Goal: Task Accomplishment & Management: Complete application form

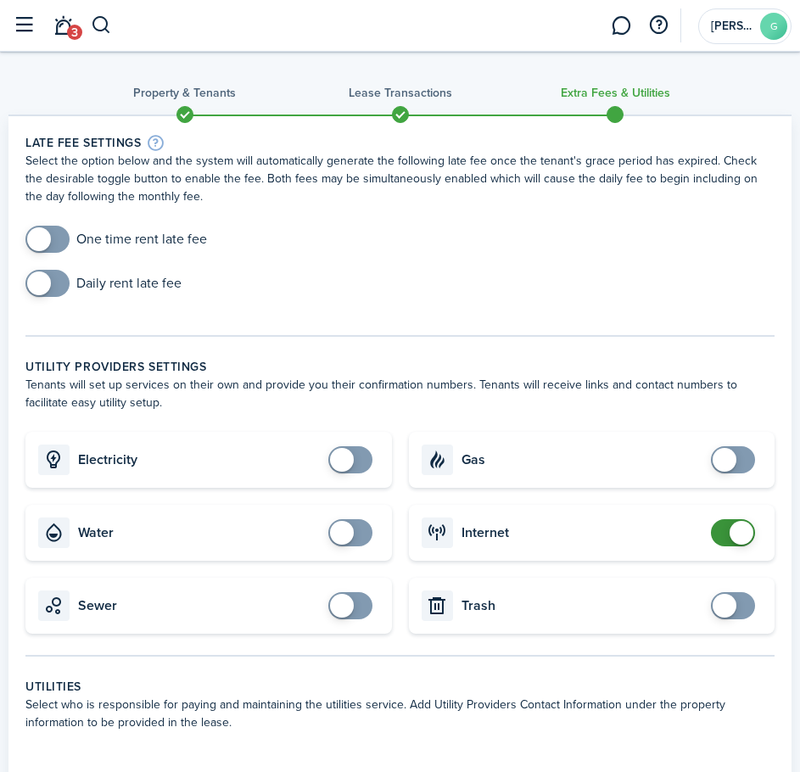
checkbox input "true"
click at [56, 244] on span at bounding box center [47, 239] width 17 height 27
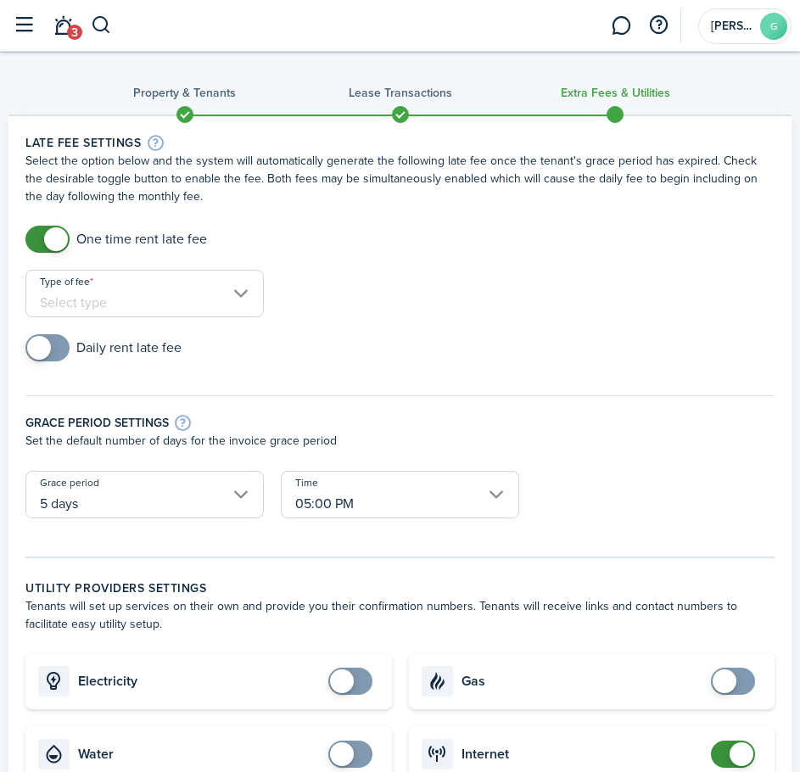
click at [123, 299] on input "Type of fee" at bounding box center [144, 293] width 238 height 47
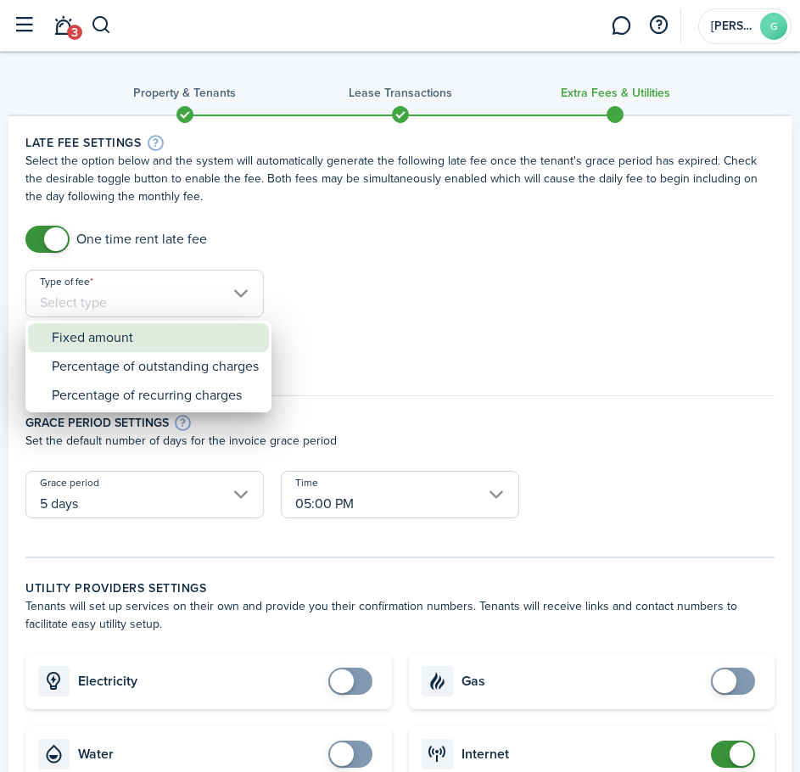
click at [139, 339] on div "Fixed amount" at bounding box center [155, 337] width 207 height 29
type input "Fixed amount"
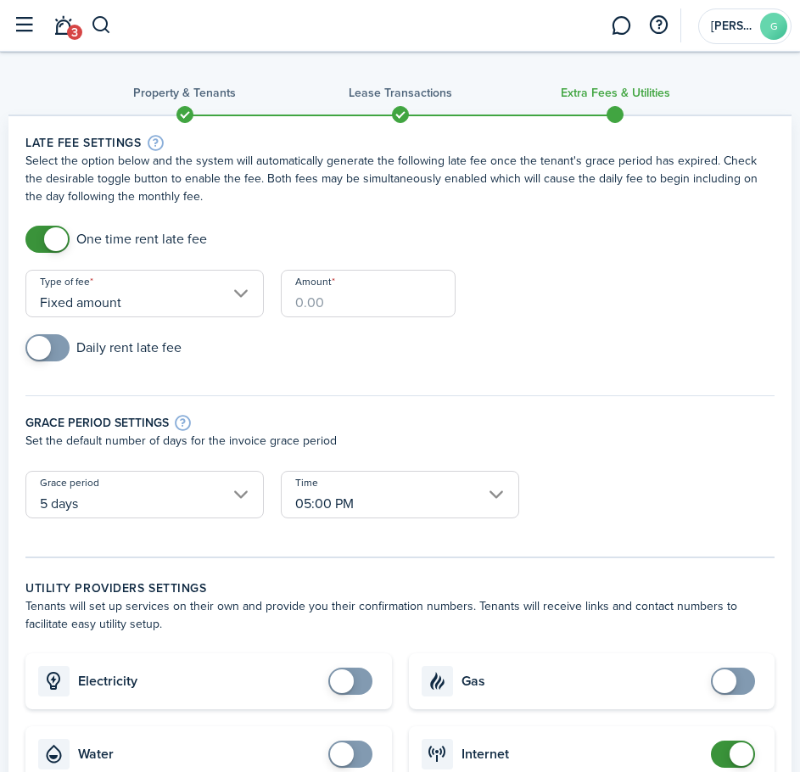
click at [383, 294] on input "Amount" at bounding box center [368, 293] width 175 height 47
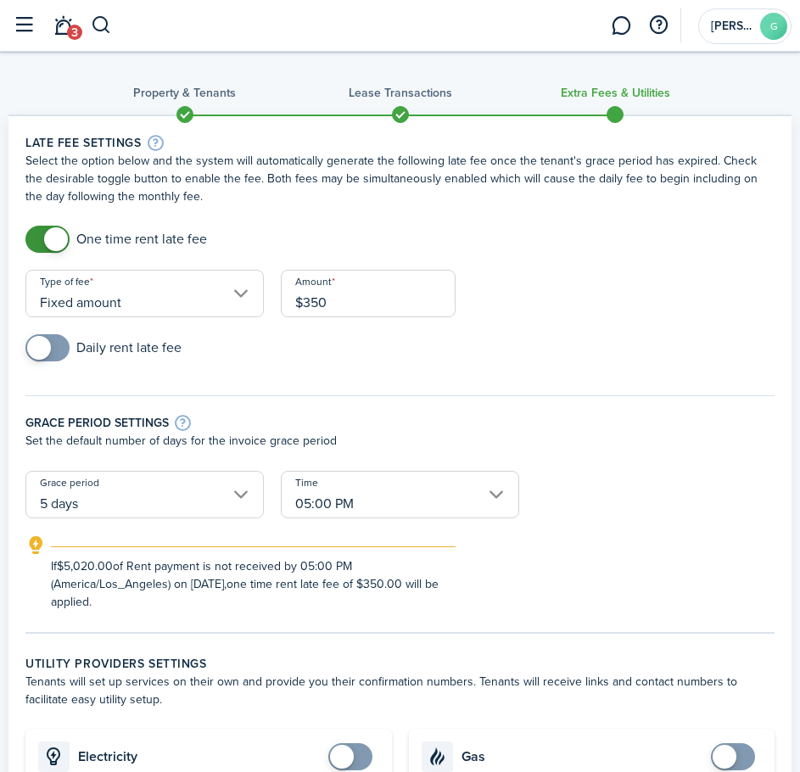
type input "$350.00"
checkbox input "true"
click at [53, 350] on span at bounding box center [47, 347] width 17 height 27
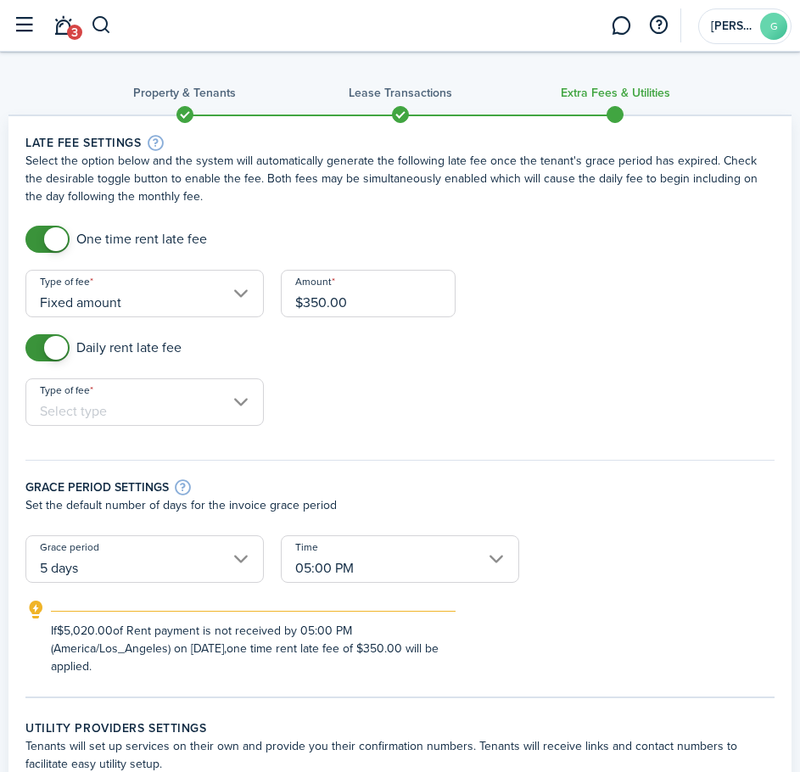
click at [137, 399] on input "Type of fee" at bounding box center [144, 401] width 238 height 47
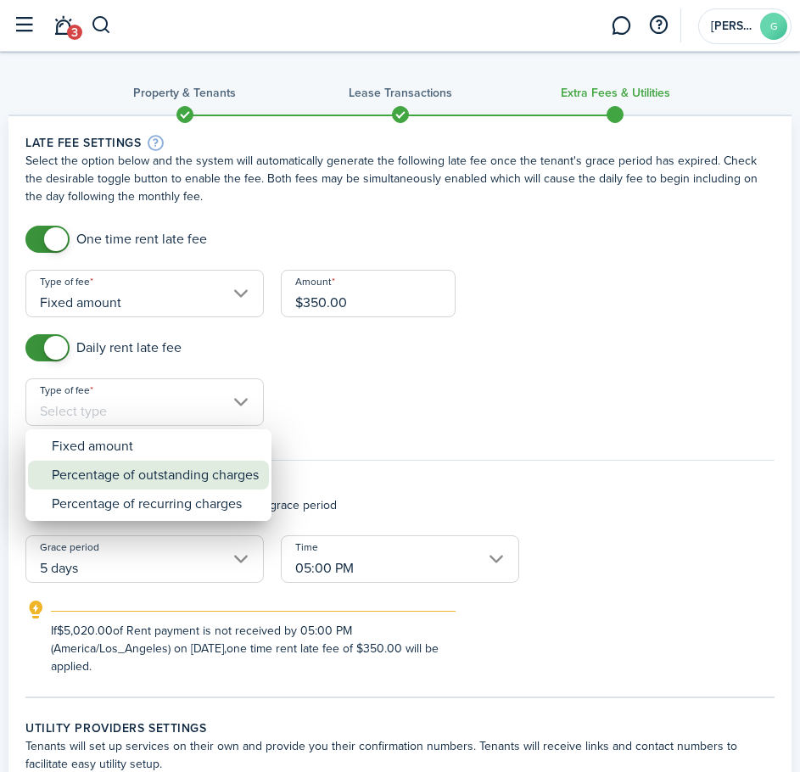
click at [195, 474] on div "Percentage of outstanding charges" at bounding box center [155, 475] width 207 height 29
type input "Percentage of outstanding charges"
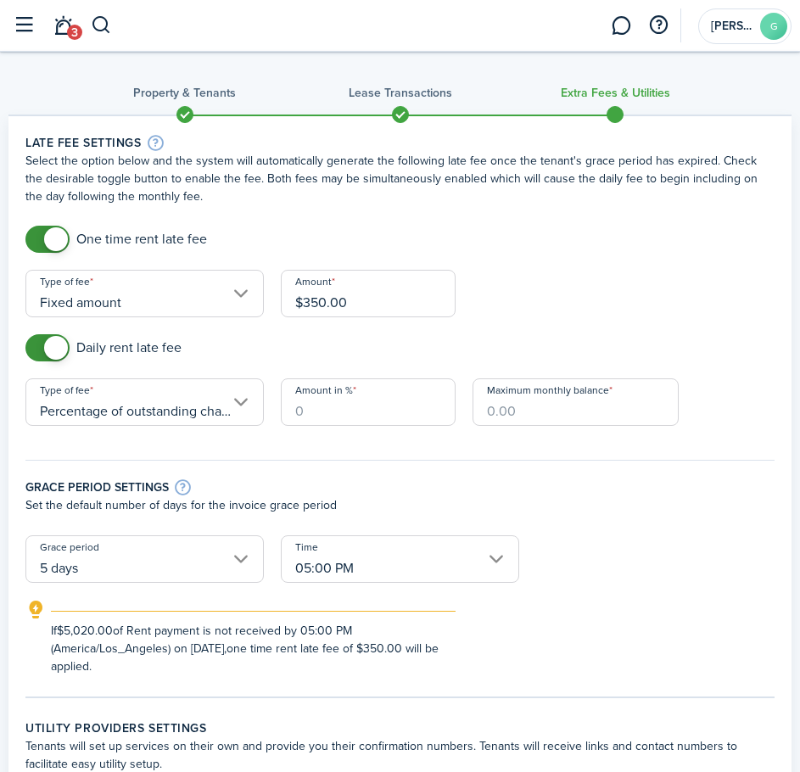
click at [366, 407] on input "Amount in %" at bounding box center [368, 401] width 175 height 47
click at [139, 405] on input "Percentage of outstanding charges" at bounding box center [144, 401] width 238 height 47
type input "10"
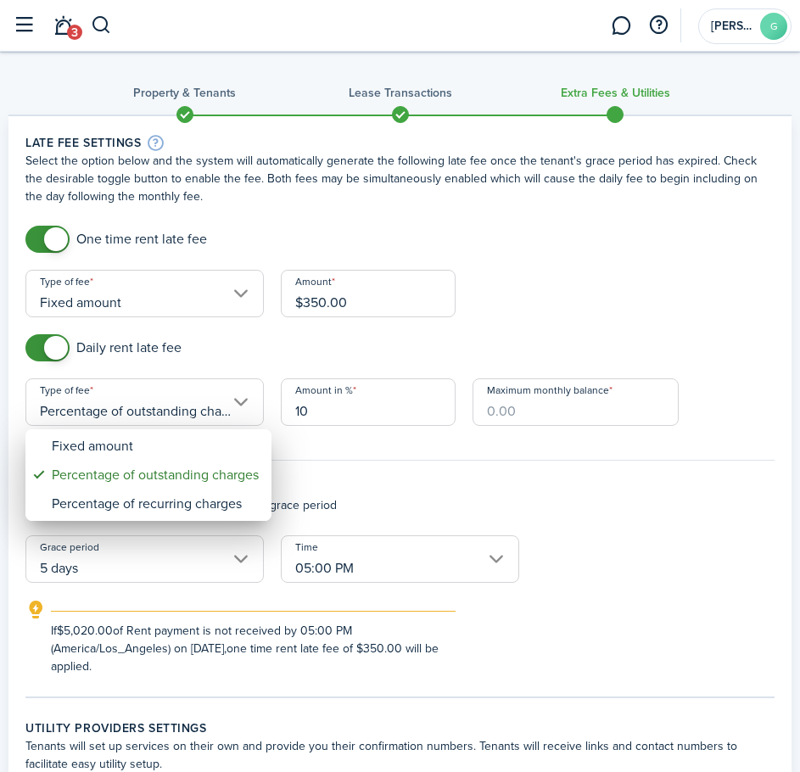
click at [139, 405] on div at bounding box center [399, 385] width 1071 height 1043
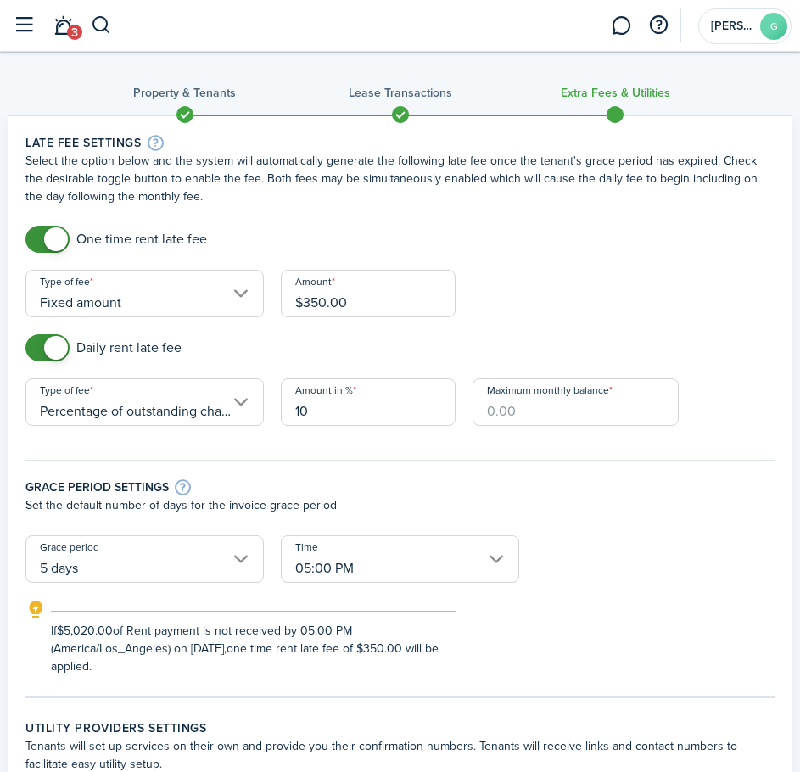
click at [467, 351] on div "Daily rent late fee" at bounding box center [400, 356] width 766 height 44
click at [488, 443] on div "Grace period settings Set the default number of days for the invoice grace peri…" at bounding box center [400, 489] width 766 height 92
click at [545, 416] on input "Maximum monthly balance" at bounding box center [575, 401] width 206 height 47
click at [596, 296] on form "One time rent late fee Type of fee Fixed amount Amount $350.00 Daily rent late …" at bounding box center [400, 451] width 766 height 450
click at [546, 432] on span "Required field" at bounding box center [518, 434] width 91 height 17
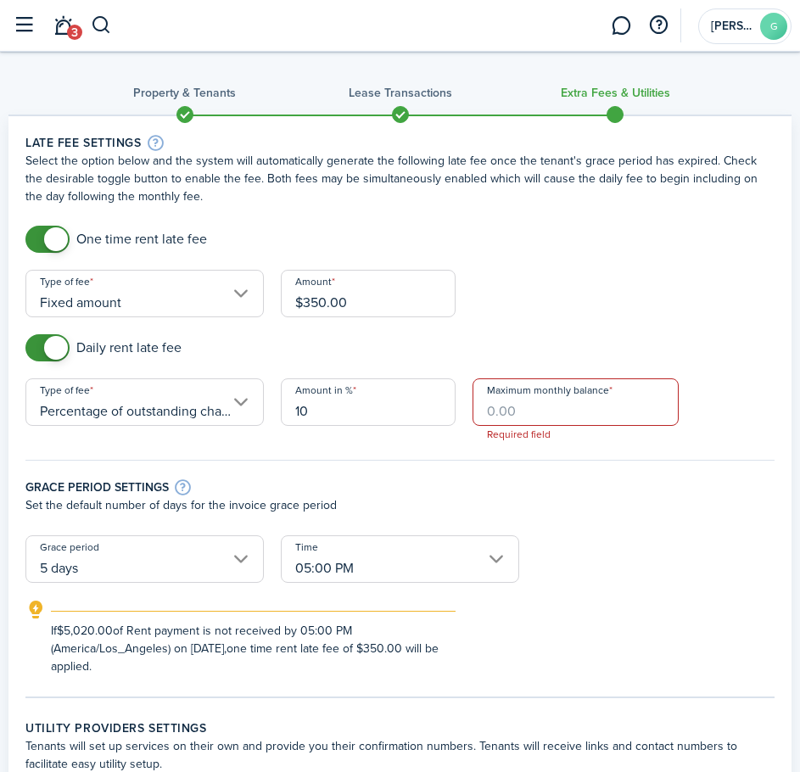
click at [535, 389] on input "Maximum monthly balance" at bounding box center [575, 401] width 206 height 47
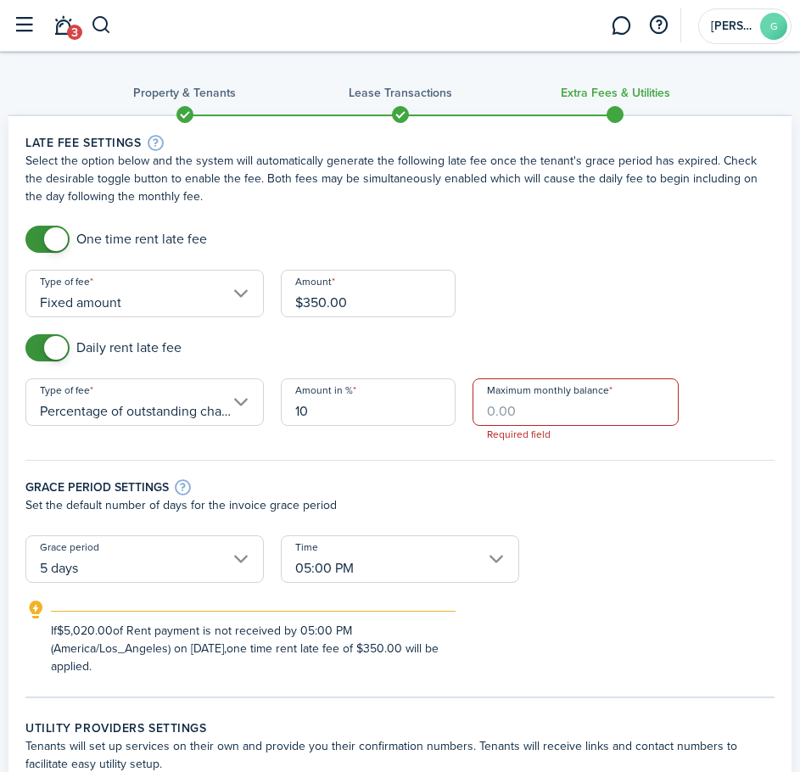
click at [535, 389] on input "Maximum monthly balance" at bounding box center [575, 401] width 206 height 47
click at [144, 398] on input "Percentage of outstanding charges" at bounding box center [144, 401] width 238 height 47
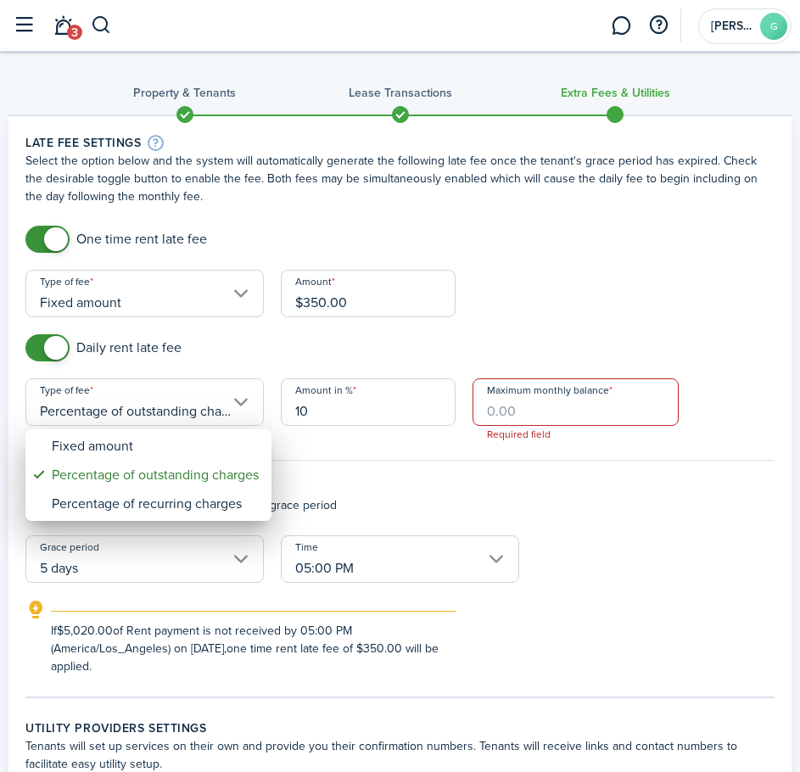
click at [144, 398] on div at bounding box center [399, 385] width 1071 height 1043
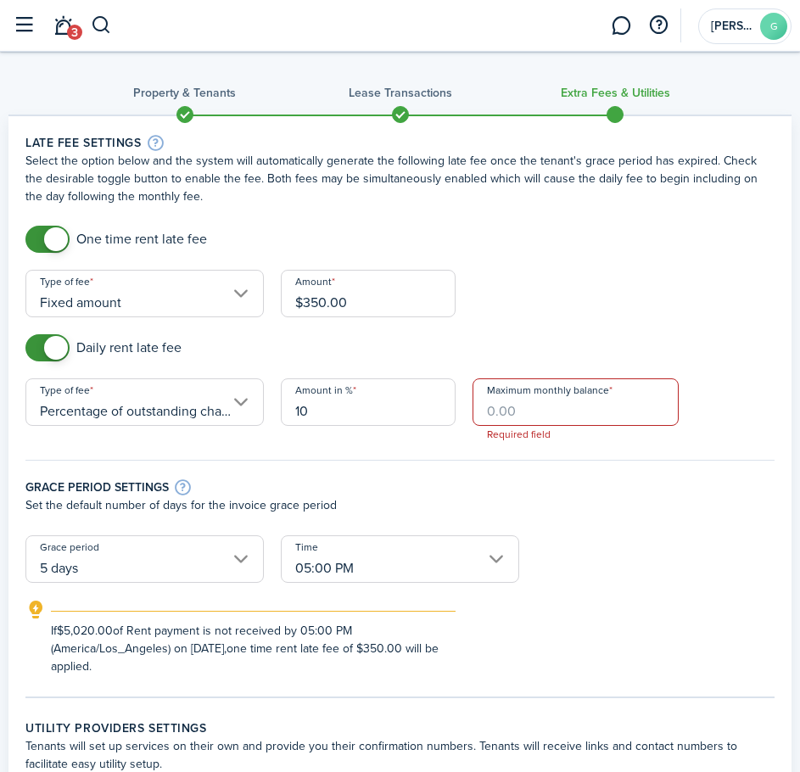
scroll to position [0, 15]
click at [175, 415] on input "Percentage of outstanding charges" at bounding box center [144, 401] width 238 height 47
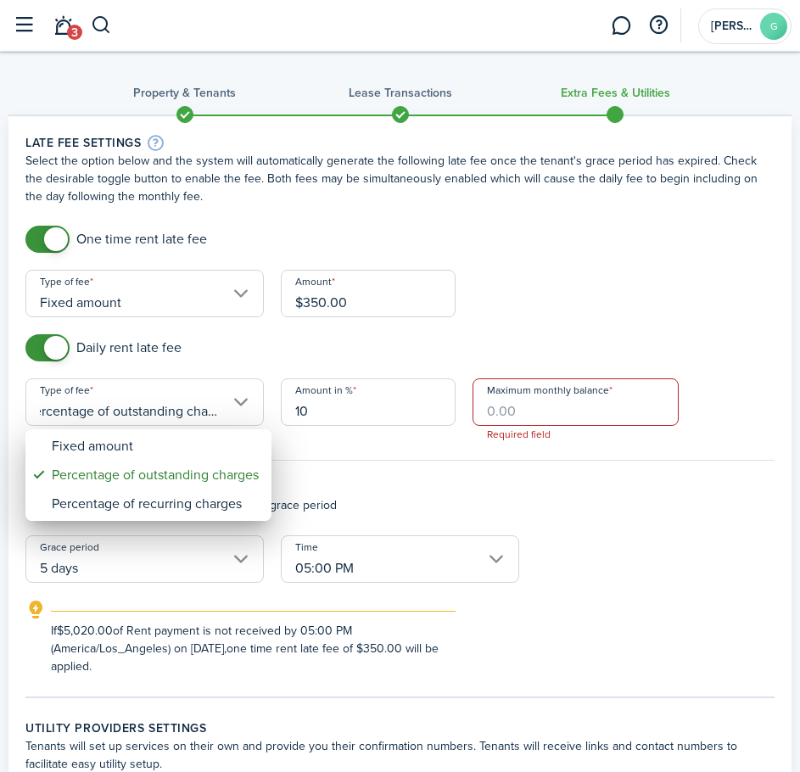
scroll to position [0, 0]
click at [339, 348] on div at bounding box center [399, 385] width 1071 height 1043
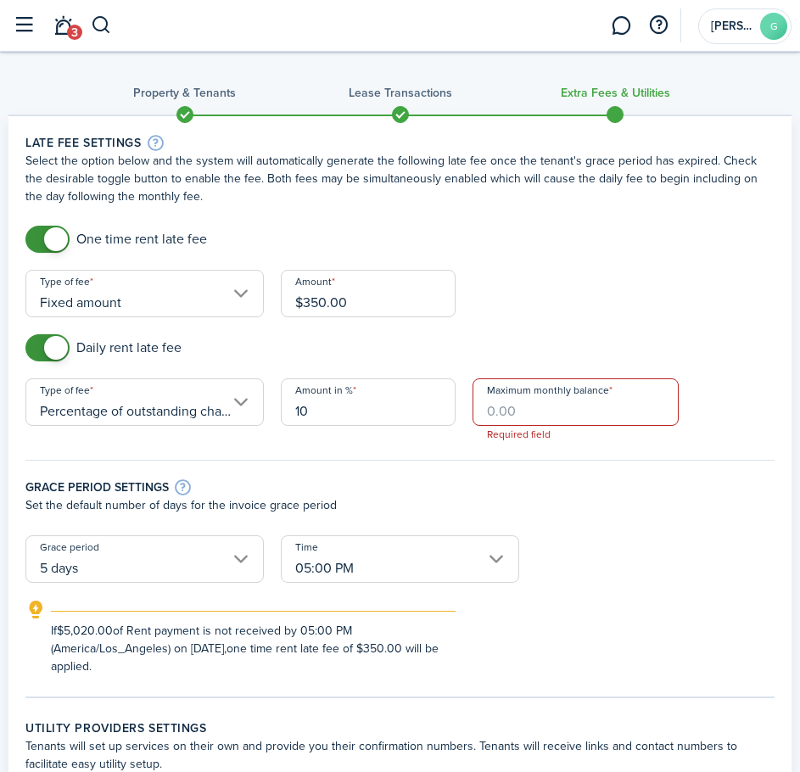
click at [538, 411] on input "Maximum monthly balance" at bounding box center [575, 401] width 206 height 47
click at [675, 282] on form "One time rent late fee Type of fee Fixed amount Amount $350.00 Daily rent late …" at bounding box center [400, 451] width 766 height 450
click at [548, 413] on input "Maximum monthly balance" at bounding box center [575, 401] width 206 height 47
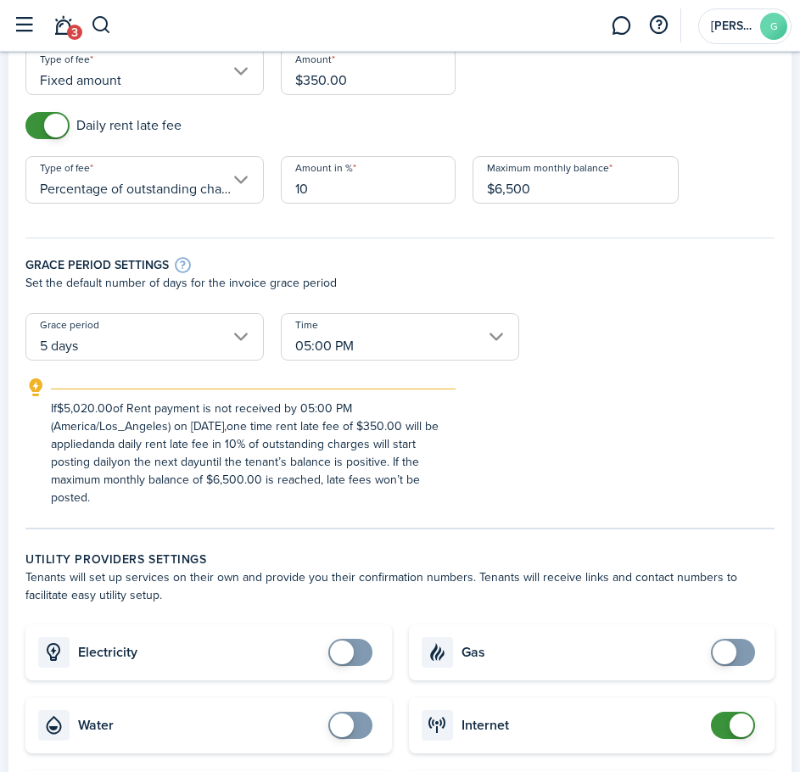
scroll to position [282, 0]
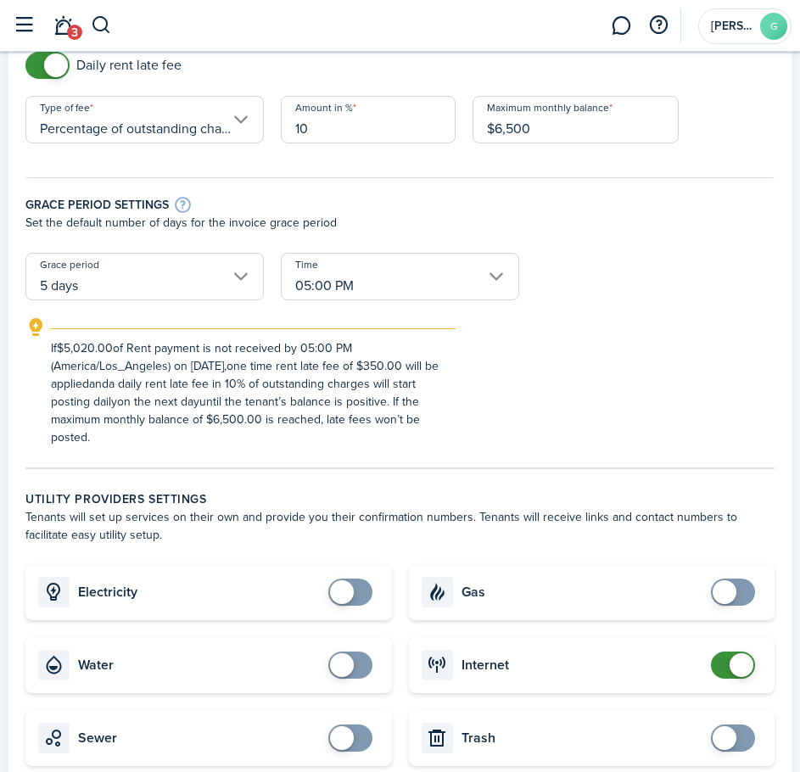
type input "$6,500.00"
click at [416, 422] on explanation-description "If $5,020.00 of Rent payment is not received by 05:00 PM (America/Los_Angeles) …" at bounding box center [253, 392] width 405 height 107
click at [327, 422] on explanation-description "If $5,020.00 of Rent payment is not received by 05:00 PM (America/Los_Angeles) …" at bounding box center [253, 392] width 405 height 107
click at [411, 418] on explanation-description "If $5,020.00 of Rent payment is not received by 05:00 PM (America/Los_Angeles) …" at bounding box center [253, 392] width 405 height 107
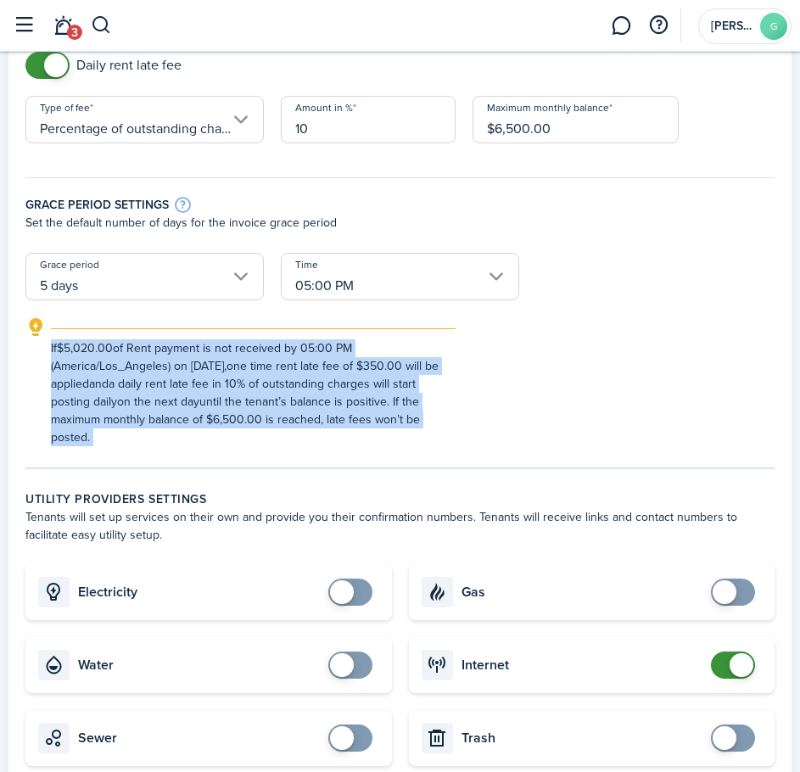
click at [411, 418] on explanation-description "If $5,020.00 of Rent payment is not received by 05:00 PM (America/Los_Angeles) …" at bounding box center [253, 392] width 405 height 107
click at [433, 414] on explanation-description "If $5,020.00 of Rent payment is not received by 05:00 PM (America/Los_Angeles) …" at bounding box center [253, 392] width 405 height 107
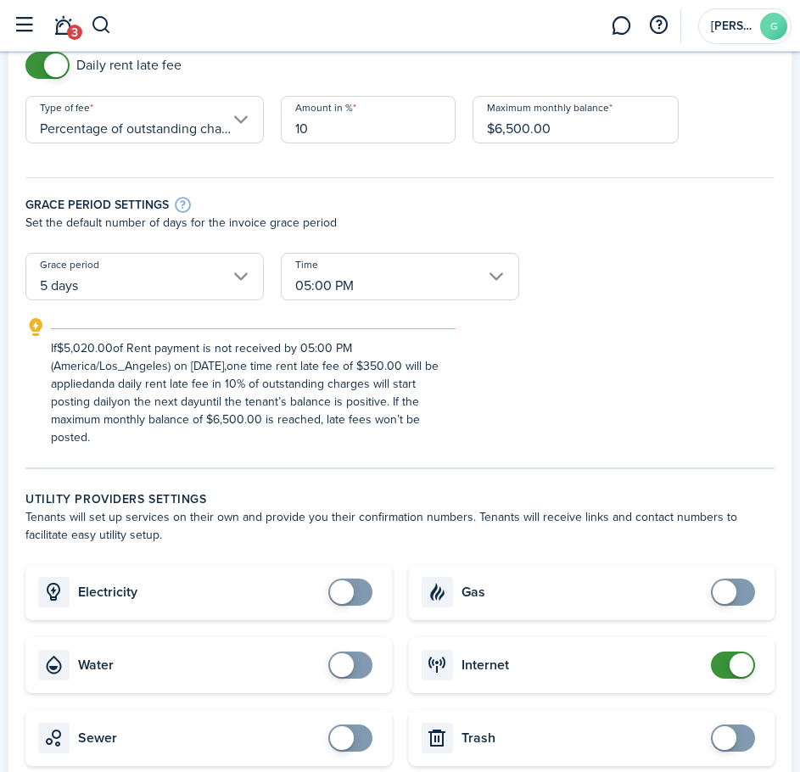
click at [447, 358] on explanation-description "If $5,020.00 of Rent payment is not received by 05:00 PM (America/Los_Angeles) …" at bounding box center [253, 392] width 405 height 107
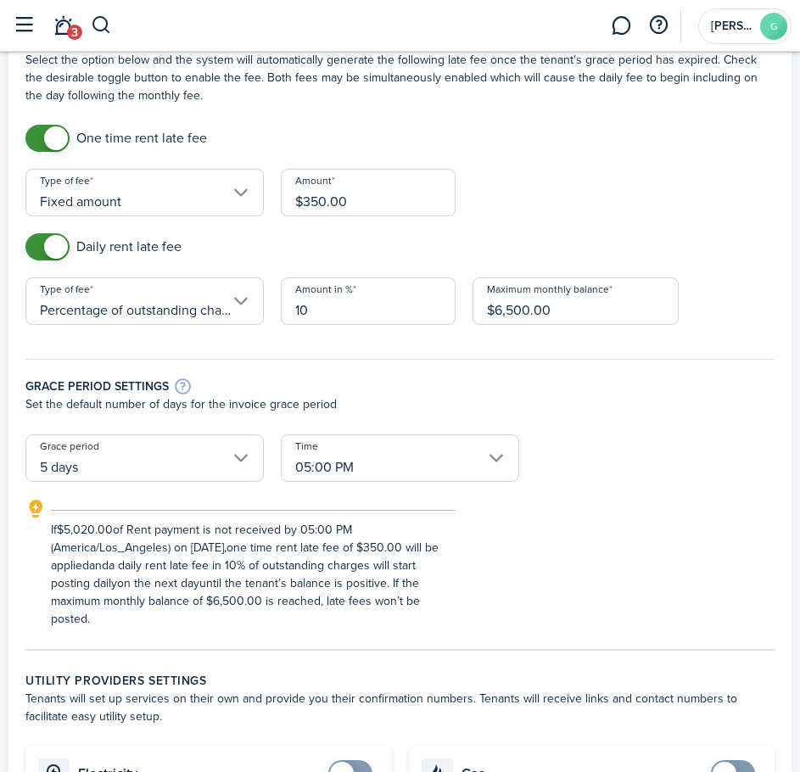
scroll to position [142, 0]
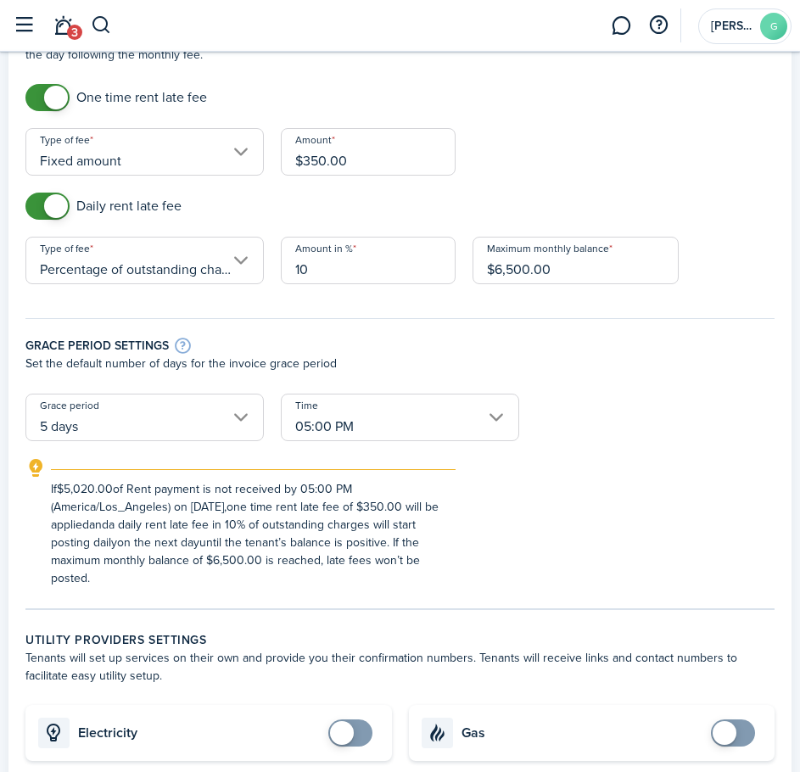
click at [53, 208] on span at bounding box center [56, 206] width 24 height 24
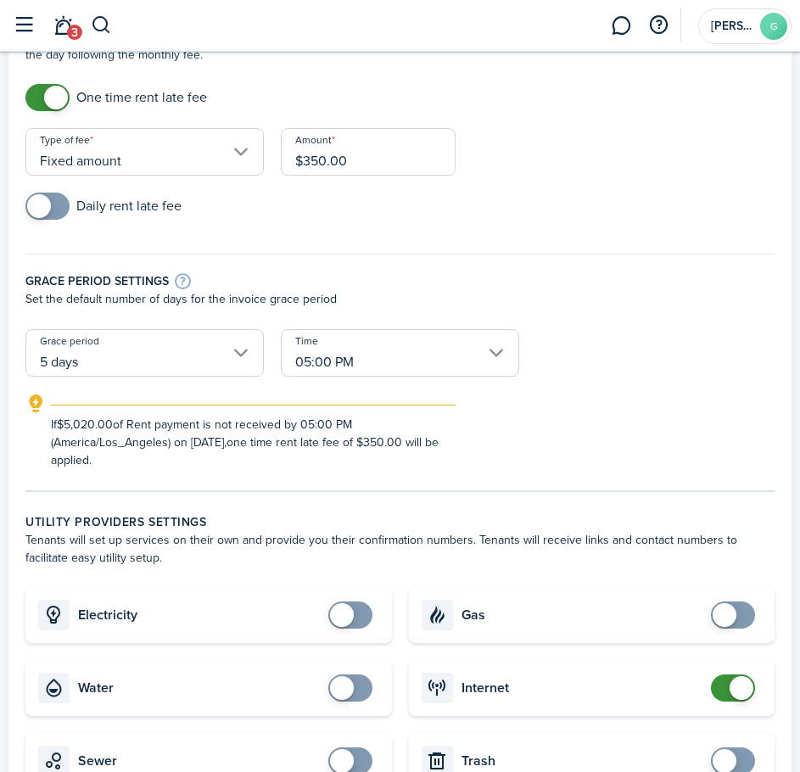
click at [432, 235] on div "Daily rent late fee" at bounding box center [400, 215] width 766 height 44
click at [56, 210] on span at bounding box center [47, 206] width 17 height 27
checkbox input "true"
click at [46, 203] on span at bounding box center [39, 206] width 24 height 24
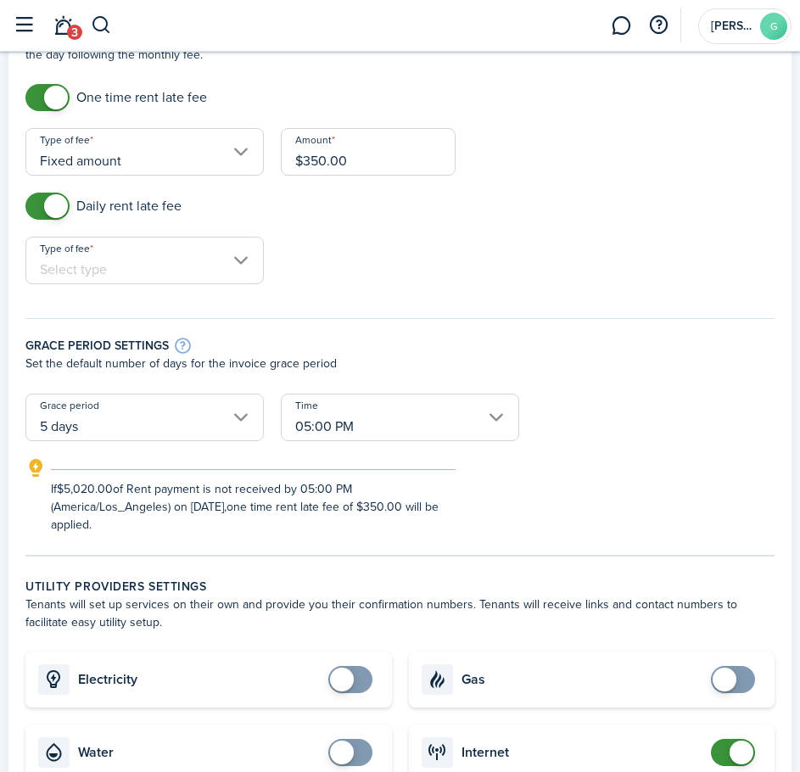
click at [153, 246] on input "Type of fee" at bounding box center [144, 260] width 238 height 47
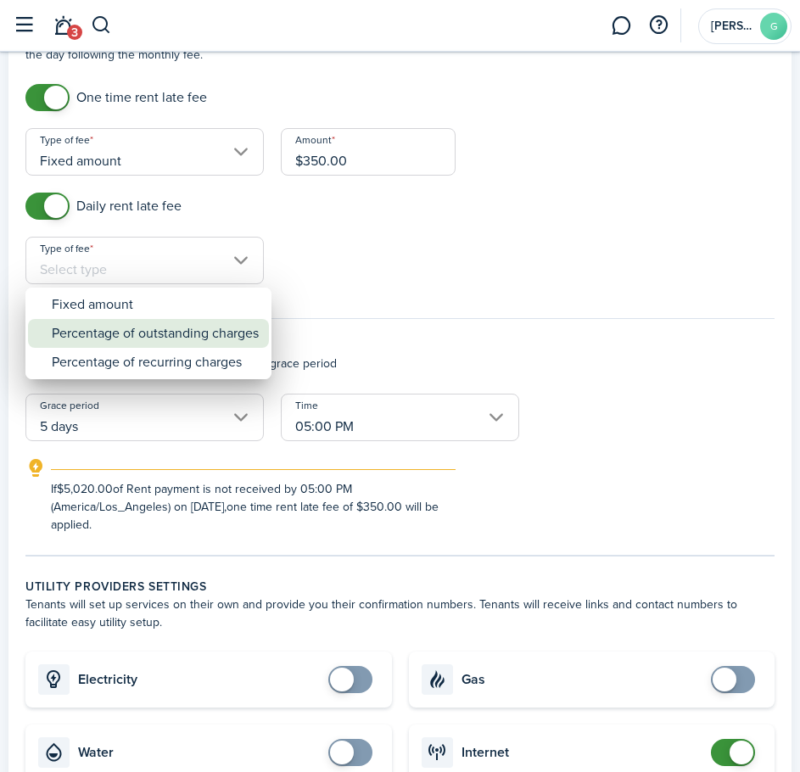
click at [165, 332] on div "Percentage of outstanding charges" at bounding box center [155, 333] width 207 height 29
type input "Percentage of outstanding charges"
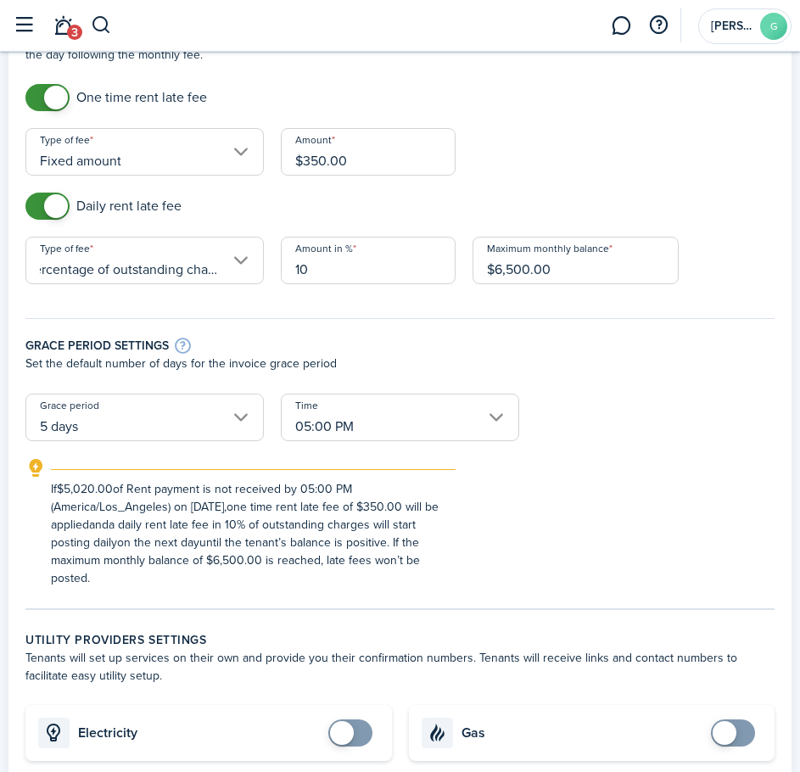
scroll to position [0, 0]
click at [335, 247] on input "10" at bounding box center [368, 260] width 175 height 47
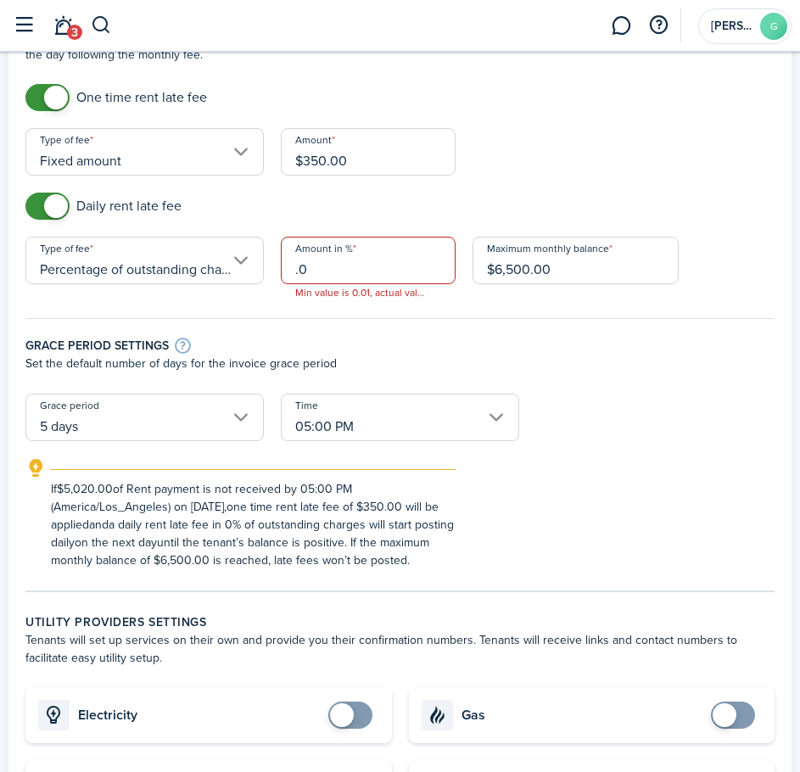
type input "."
type input "10"
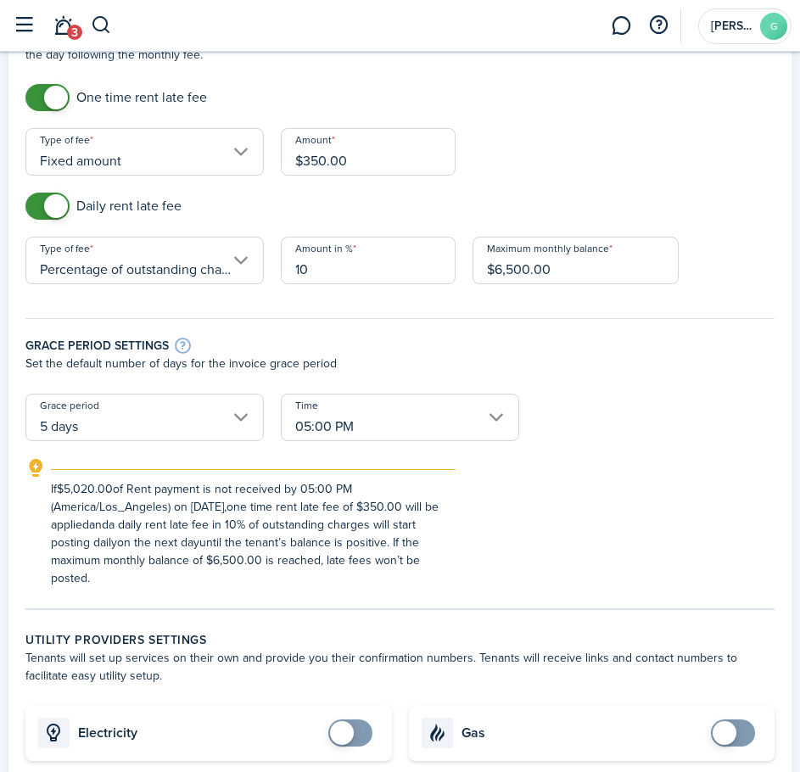
click at [513, 350] on div "Grace period settings" at bounding box center [399, 345] width 749 height 19
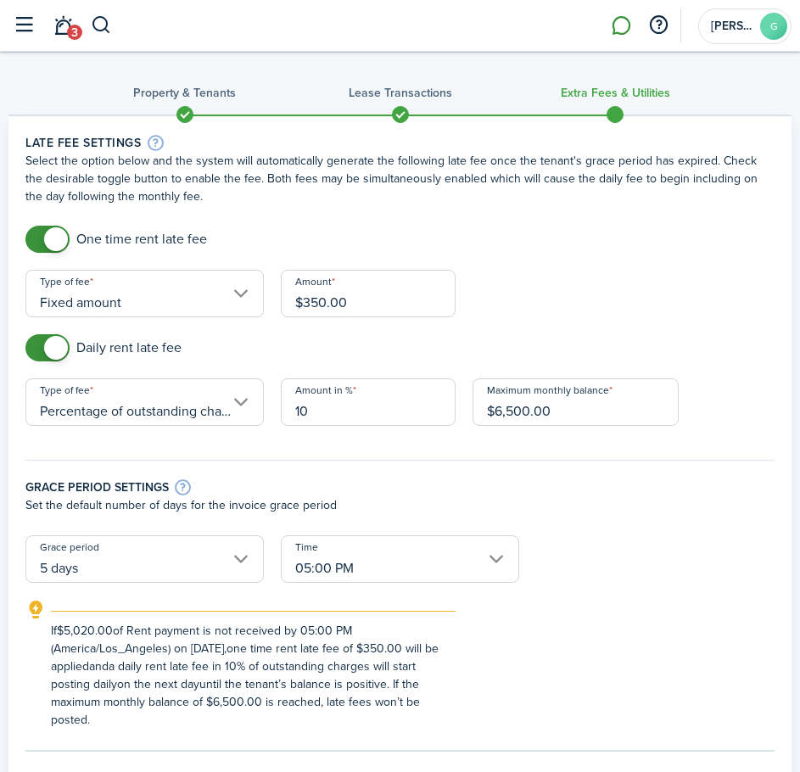
click at [621, 16] on link at bounding box center [621, 26] width 32 height 42
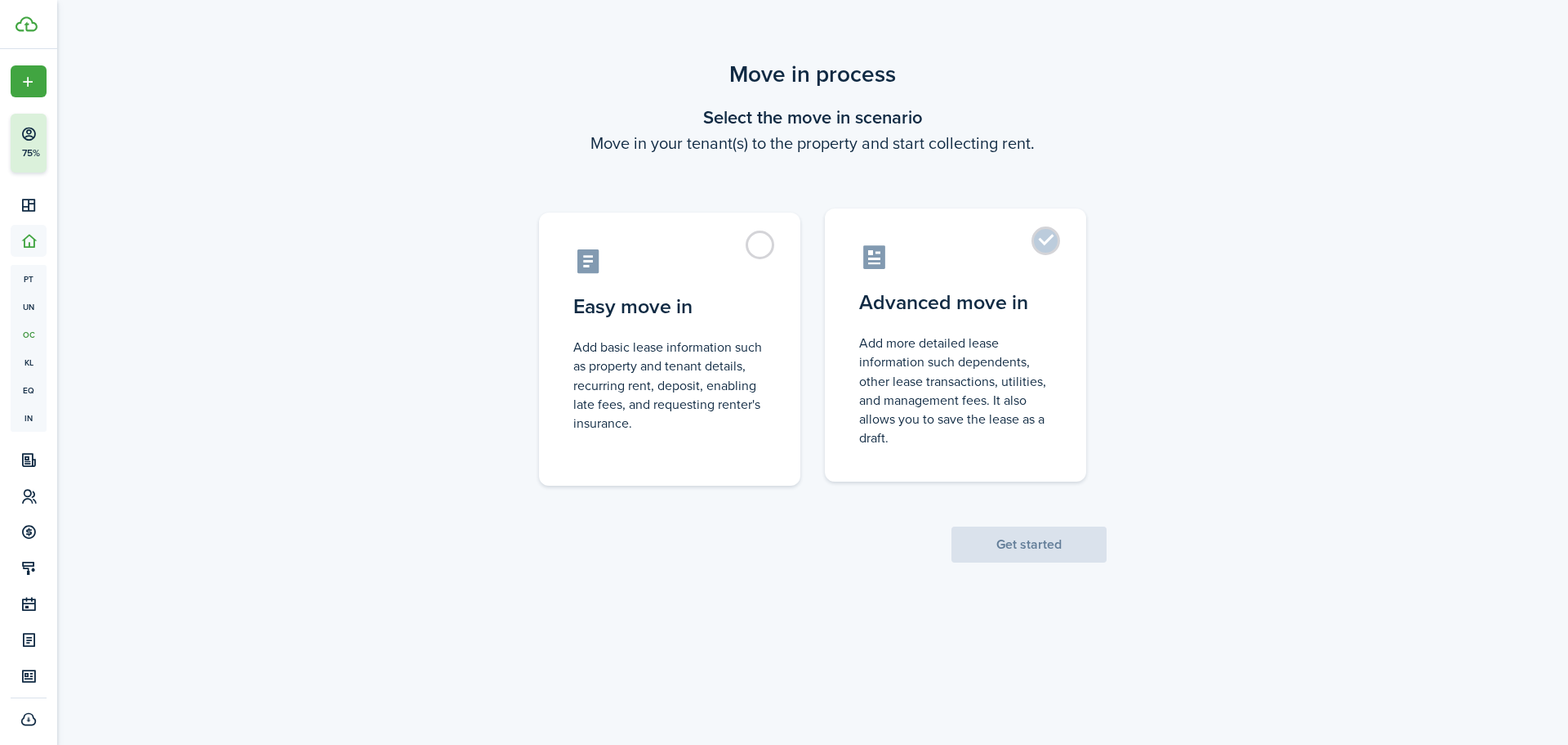
click at [1040, 245] on label "Advanced move in Add more detailed lease information such dependents, other lea…" at bounding box center [955, 344] width 261 height 273
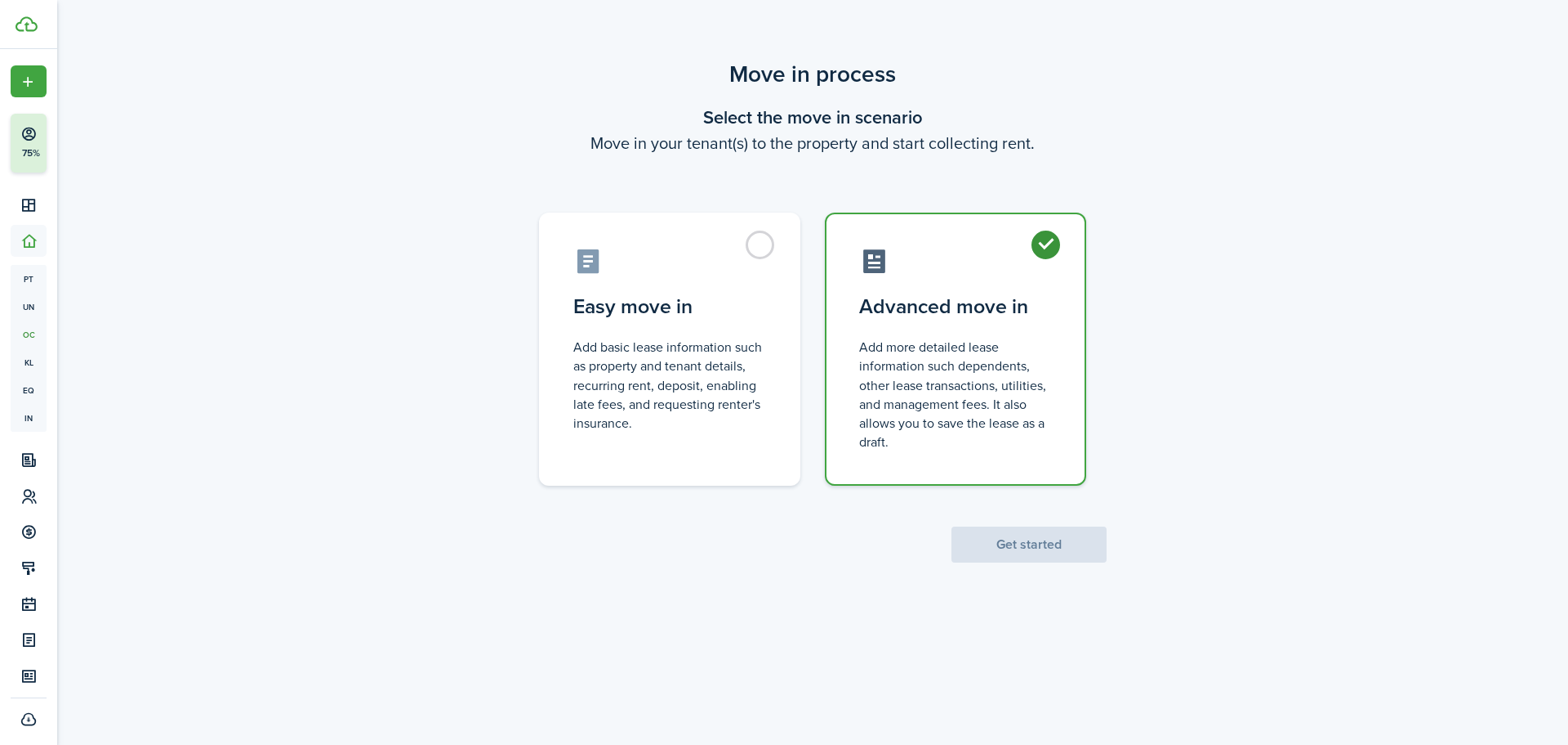
radio input "true"
click at [1052, 541] on button "Get started" at bounding box center [1029, 544] width 155 height 36
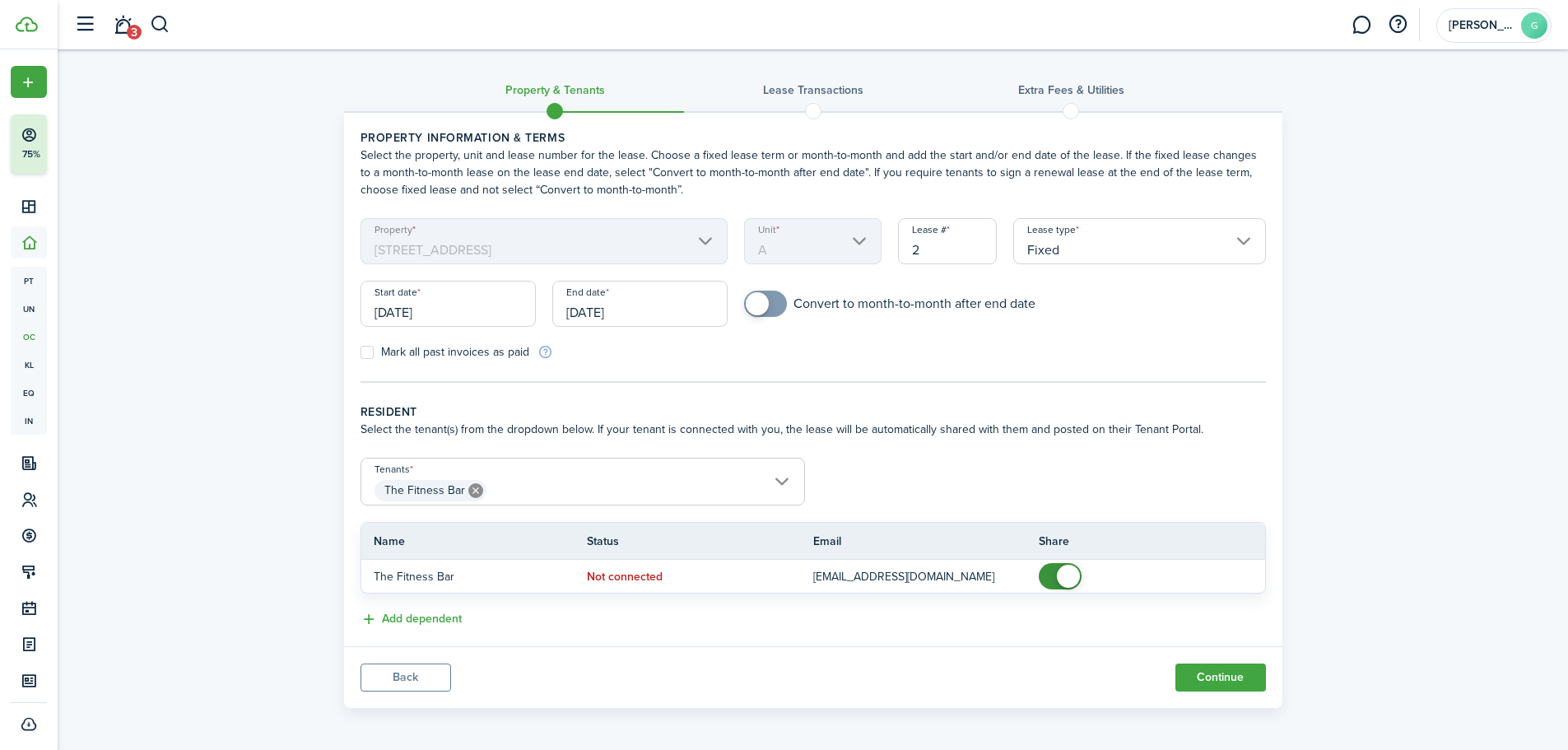
scroll to position [3, 0]
click at [1227, 680] on button "Continue" at bounding box center [1220, 673] width 90 height 28
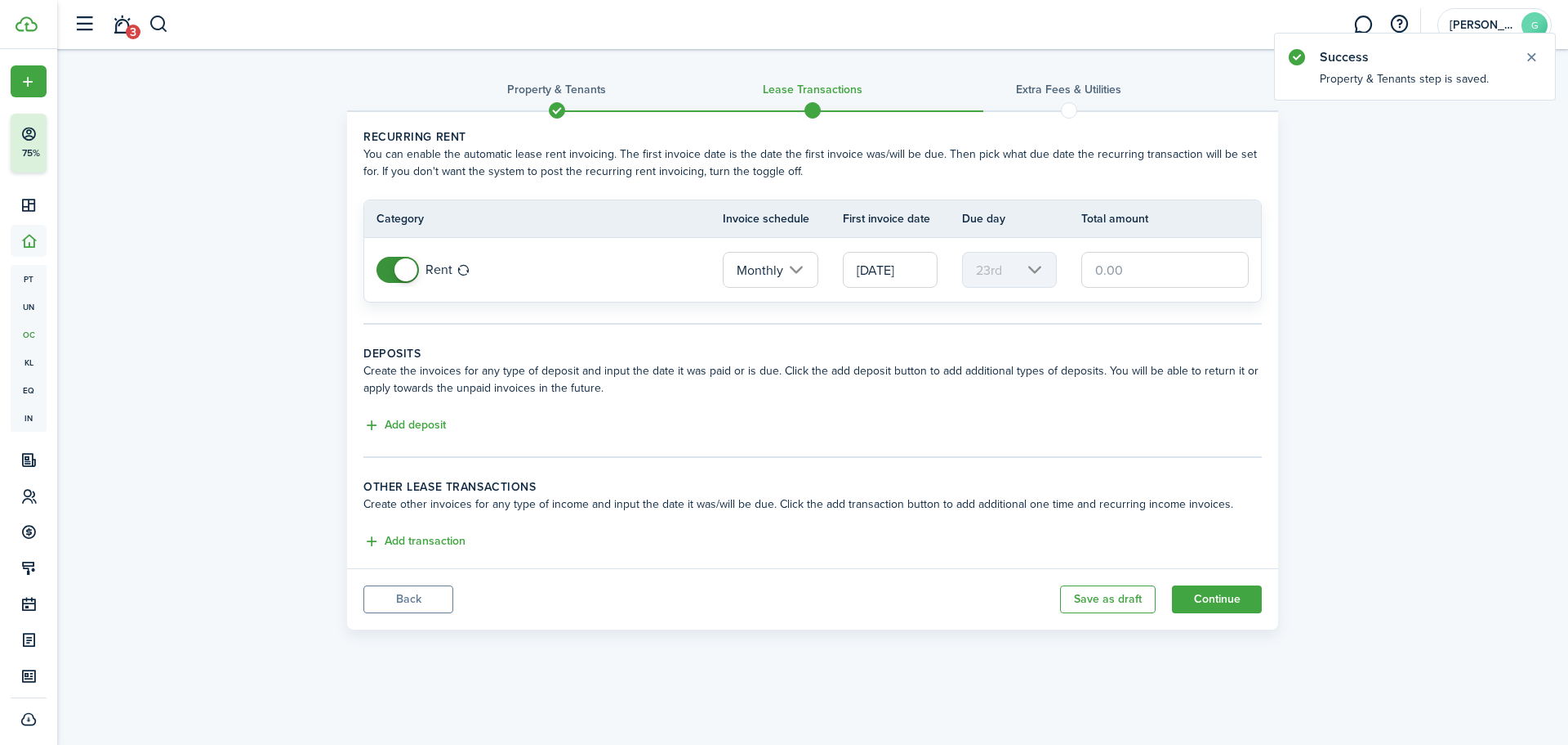
click at [875, 271] on input "[DATE]" at bounding box center [890, 269] width 94 height 36
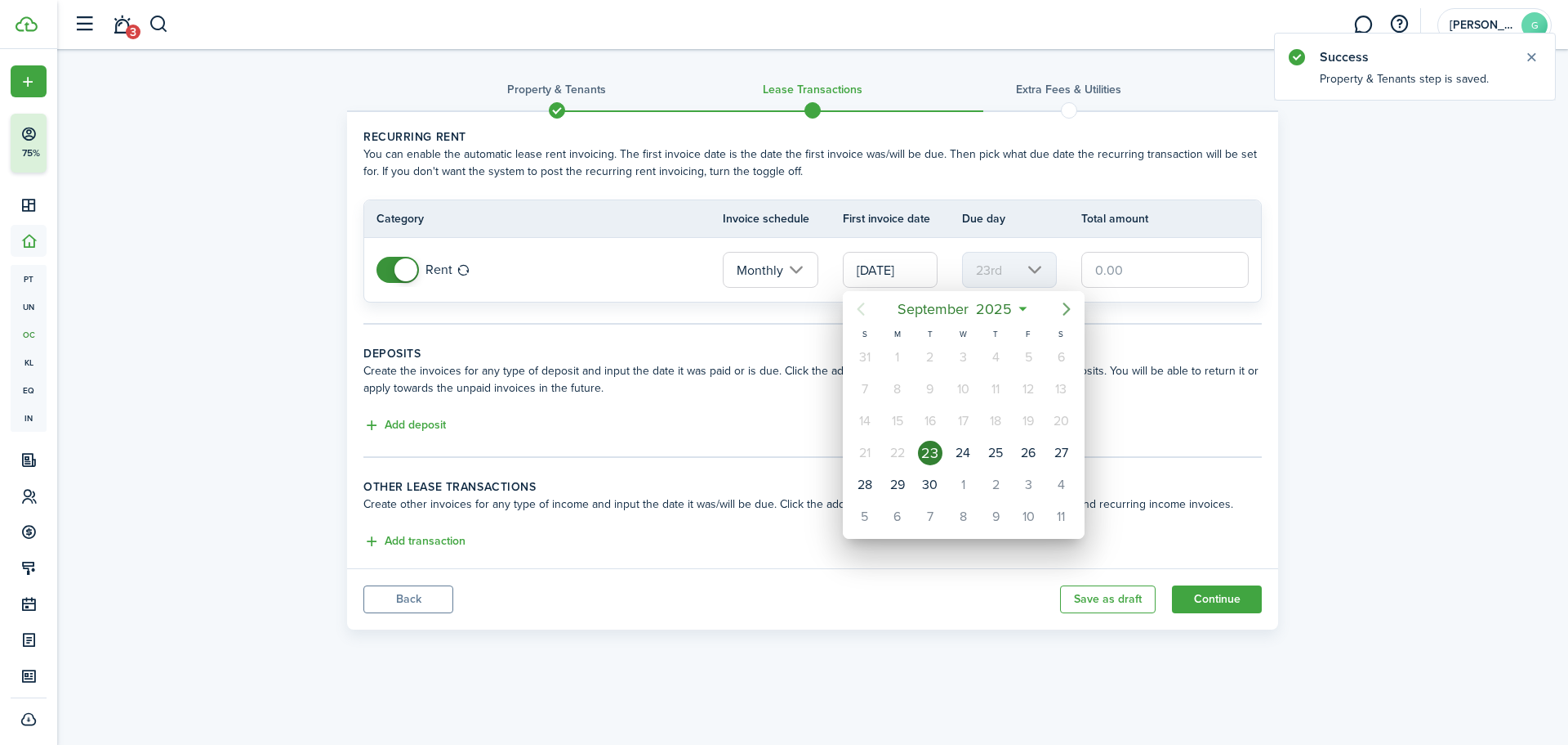
click at [1062, 299] on icon "Next page" at bounding box center [1067, 308] width 19 height 19
click at [1061, 358] on div "1" at bounding box center [1060, 357] width 24 height 24
type input "[DATE]"
type input "1st"
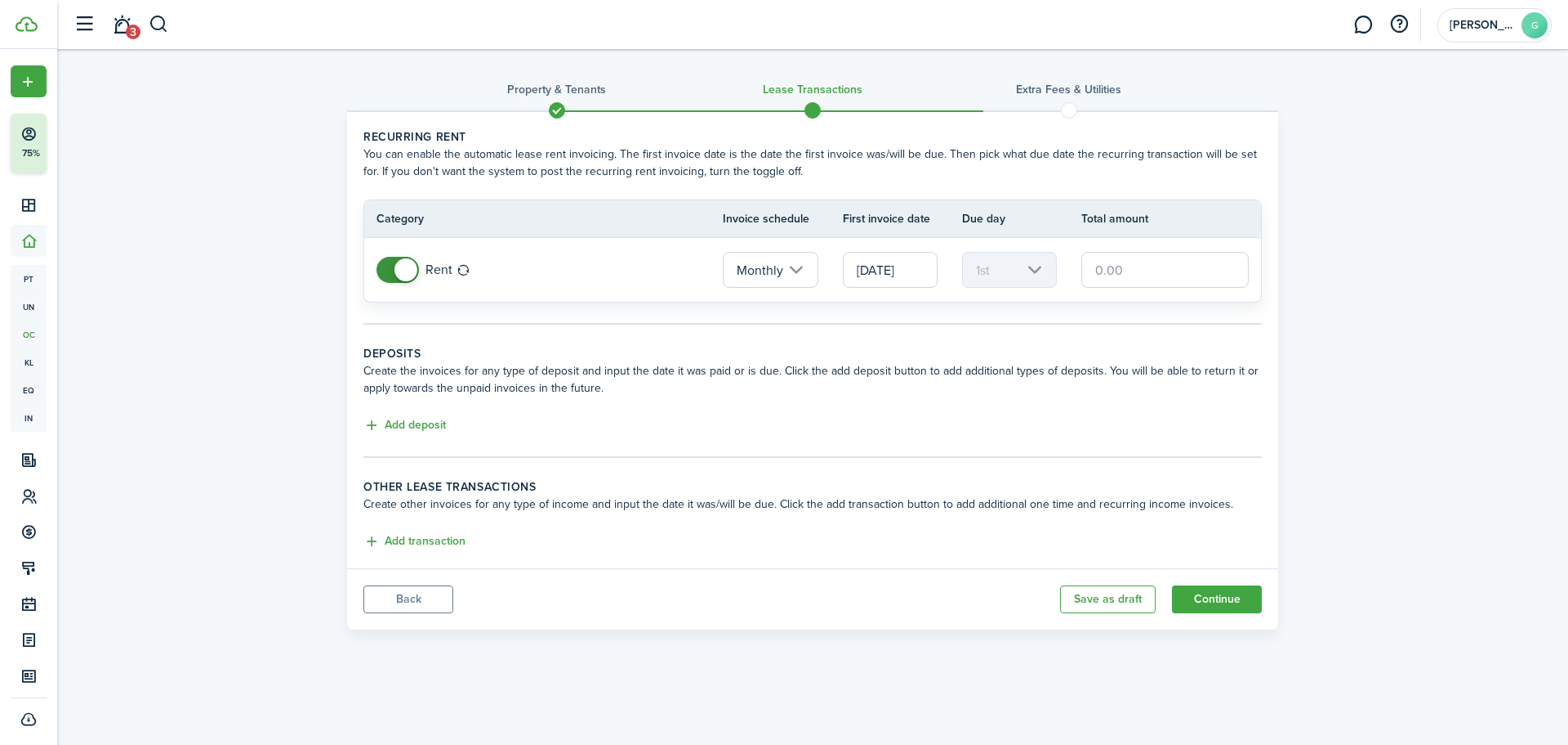
click at [1287, 360] on div "Property & Tenants Lease Transactions Extra fees & Utilities Recurring rent You…" at bounding box center [812, 343] width 1511 height 589
click at [1123, 277] on input "text" at bounding box center [1165, 269] width 168 height 36
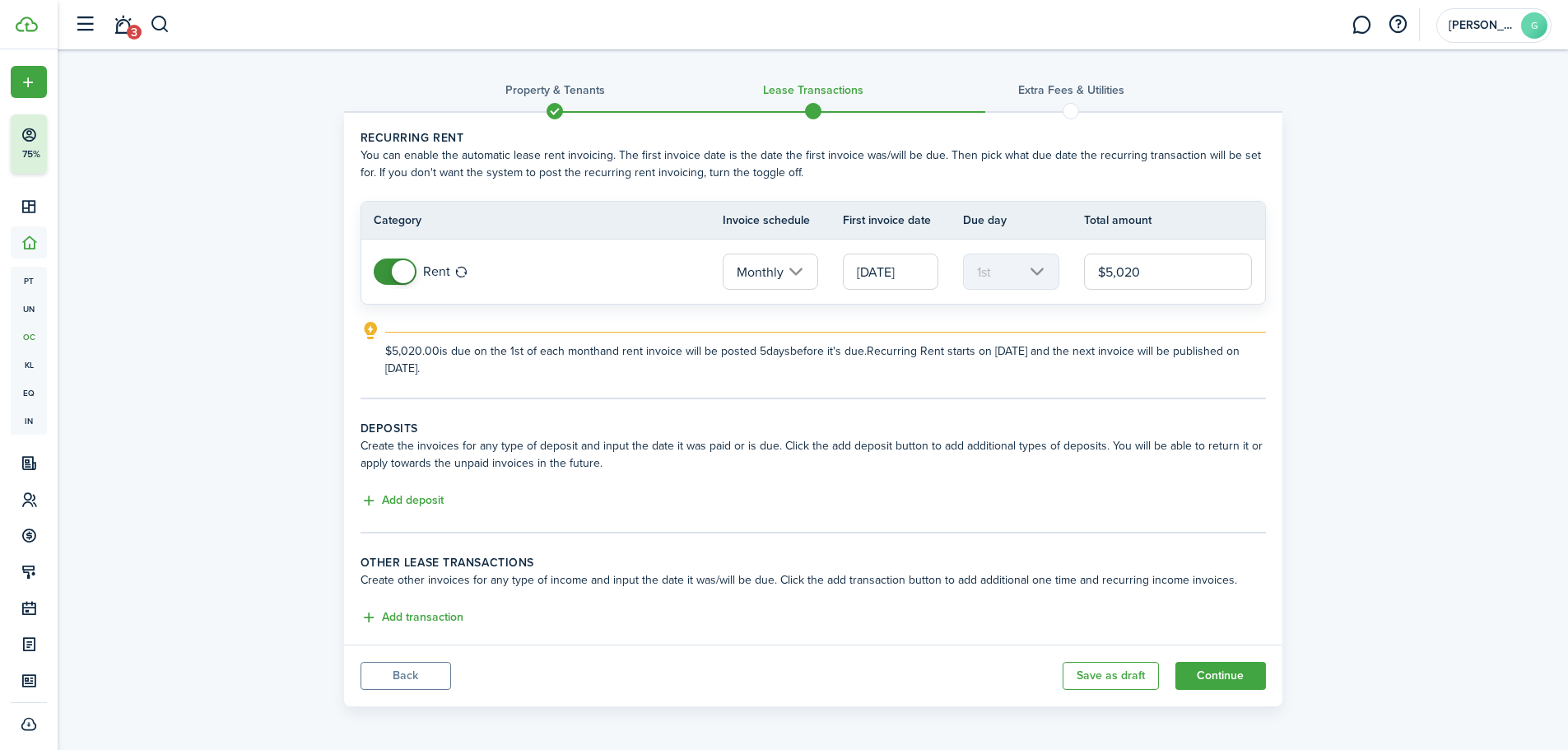
type input "$5,020.00"
click at [411, 427] on wizard-step-header-title "Deposits" at bounding box center [813, 429] width 905 height 17
click at [1218, 669] on button "Continue" at bounding box center [1220, 675] width 90 height 28
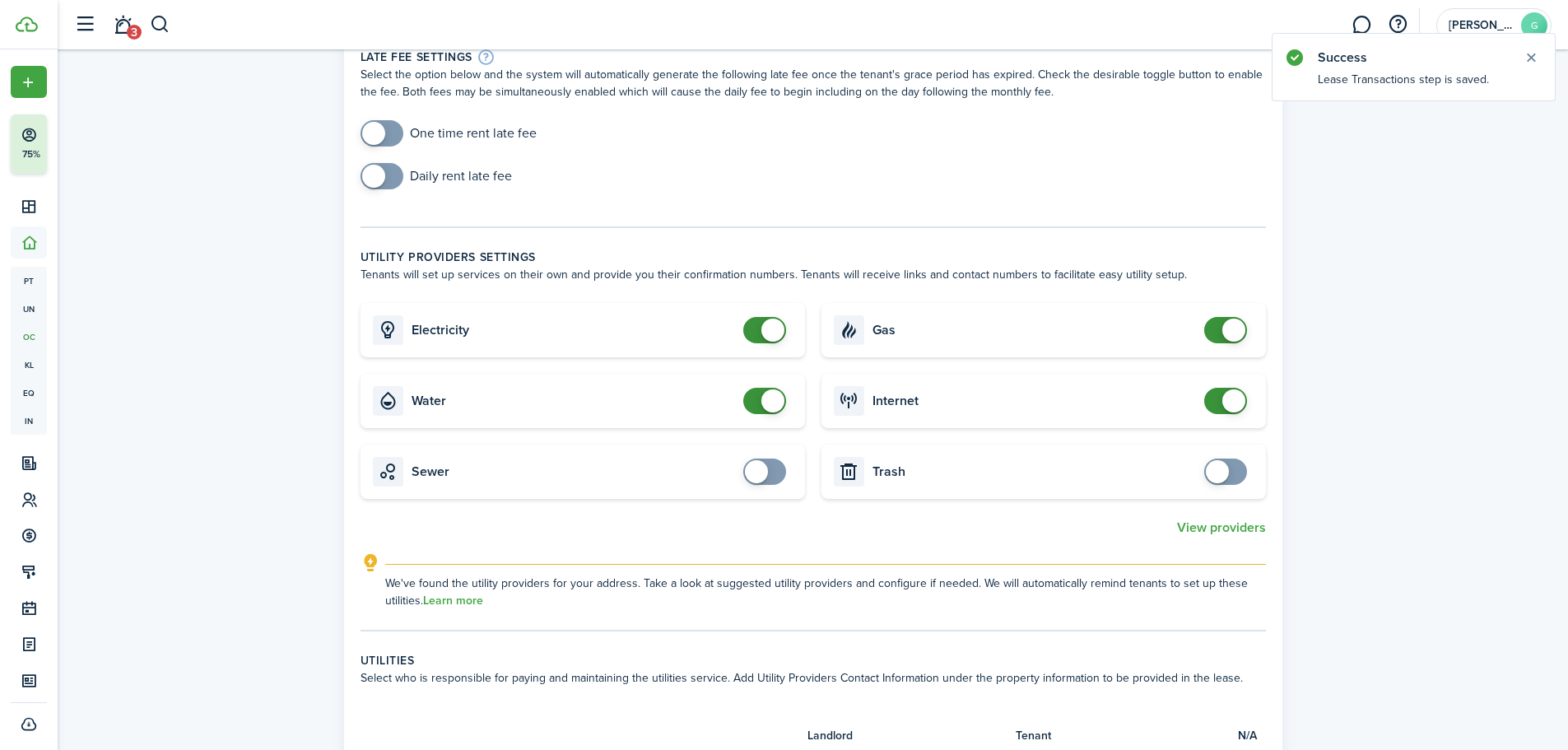
scroll to position [138, 0]
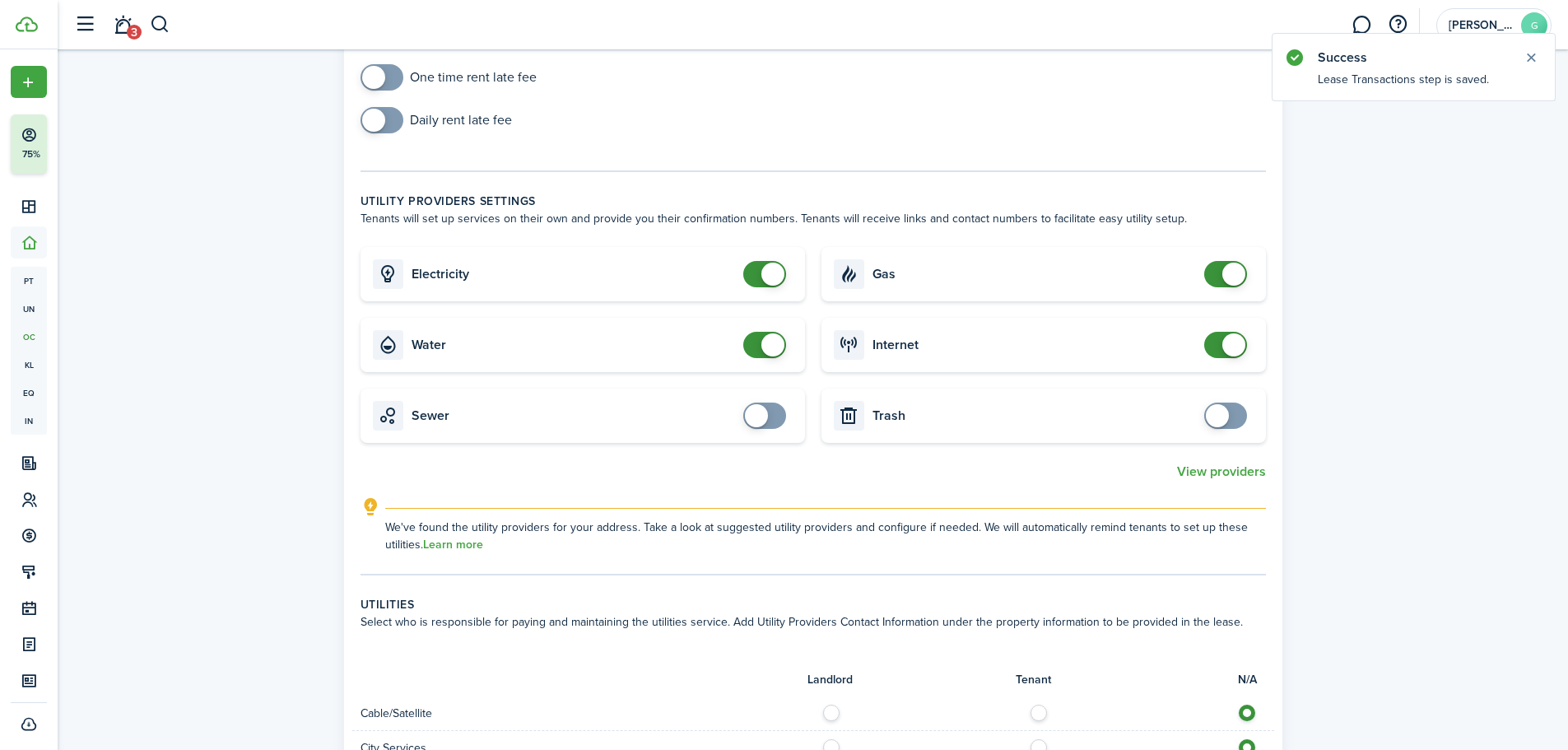
checkbox input "false"
click at [765, 272] on span at bounding box center [773, 275] width 23 height 23
checkbox input "false"
click at [763, 344] on span at bounding box center [773, 345] width 23 height 23
checkbox input "false"
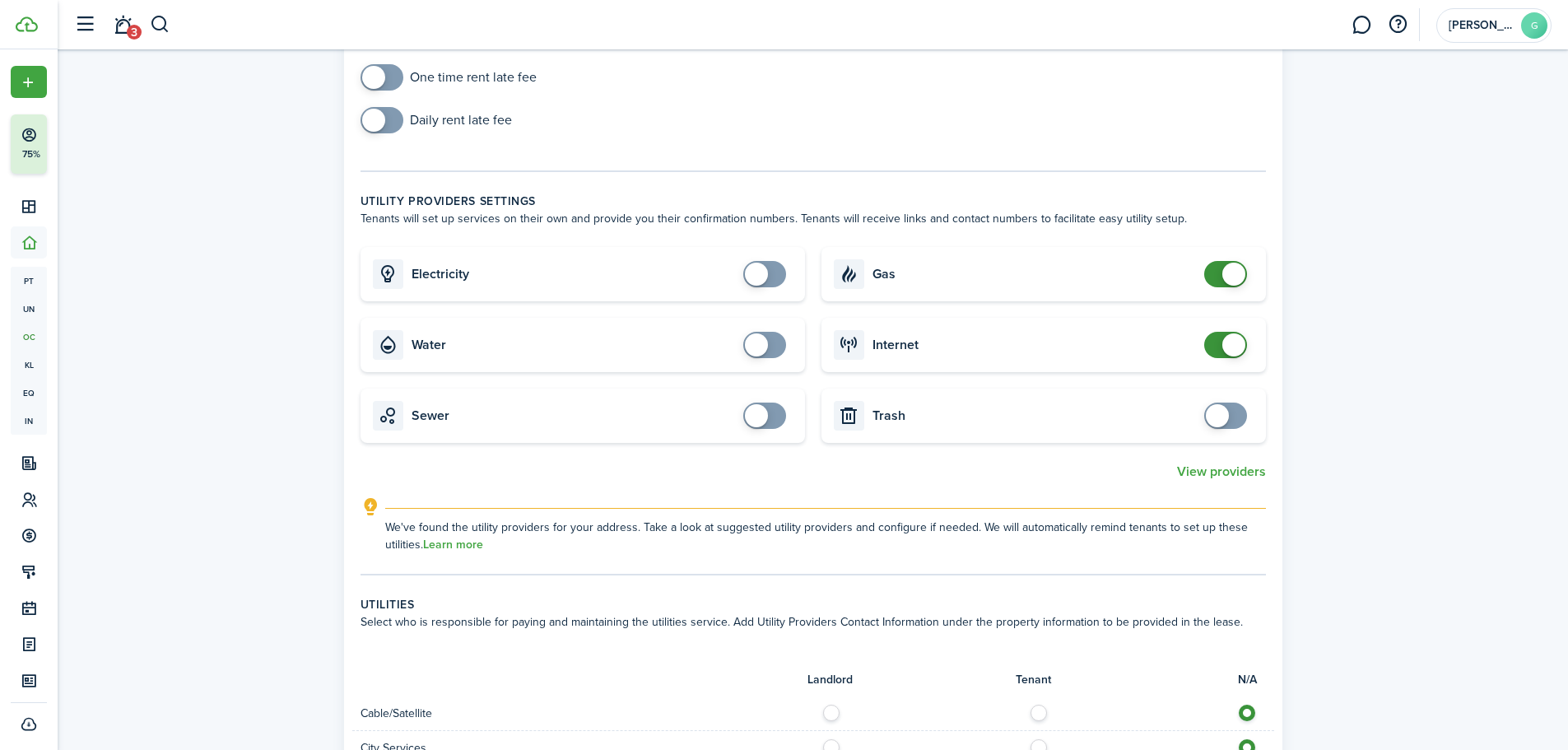
click at [1220, 276] on span at bounding box center [1225, 274] width 16 height 26
checkbox input "false"
click at [1217, 348] on span at bounding box center [1225, 344] width 16 height 26
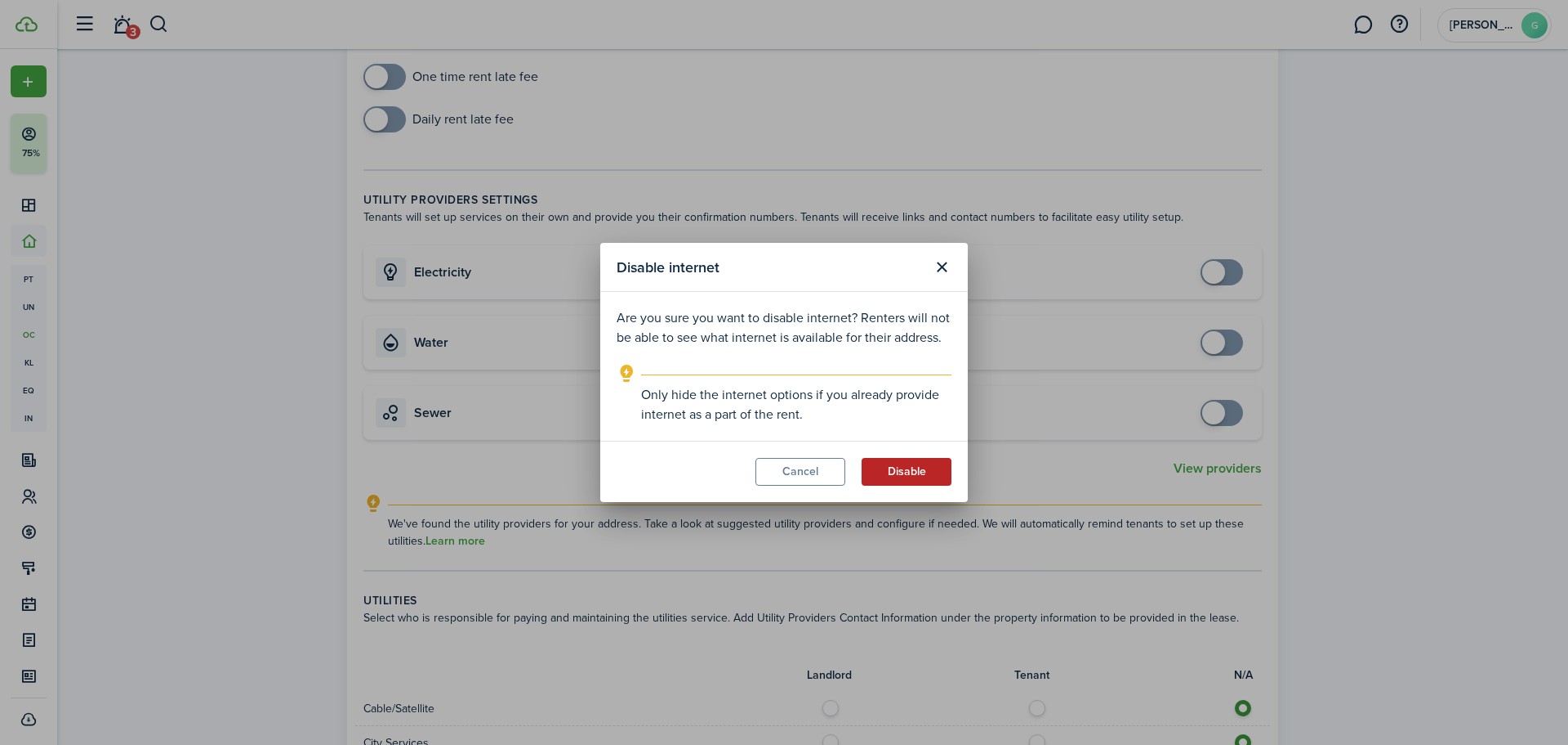
click at [915, 466] on button "Disable" at bounding box center [906, 471] width 90 height 28
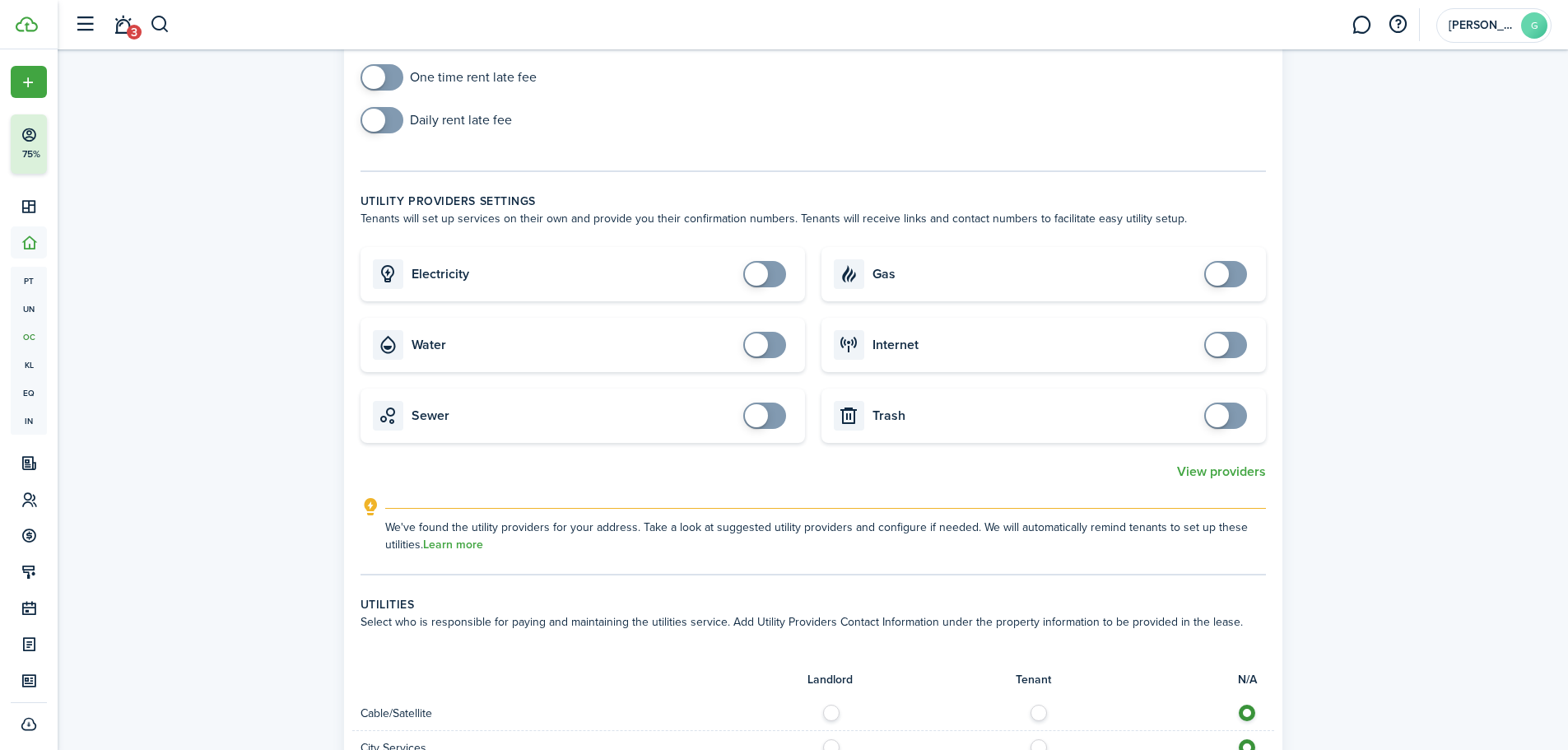
checkbox input "true"
click at [390, 75] on span at bounding box center [381, 77] width 16 height 26
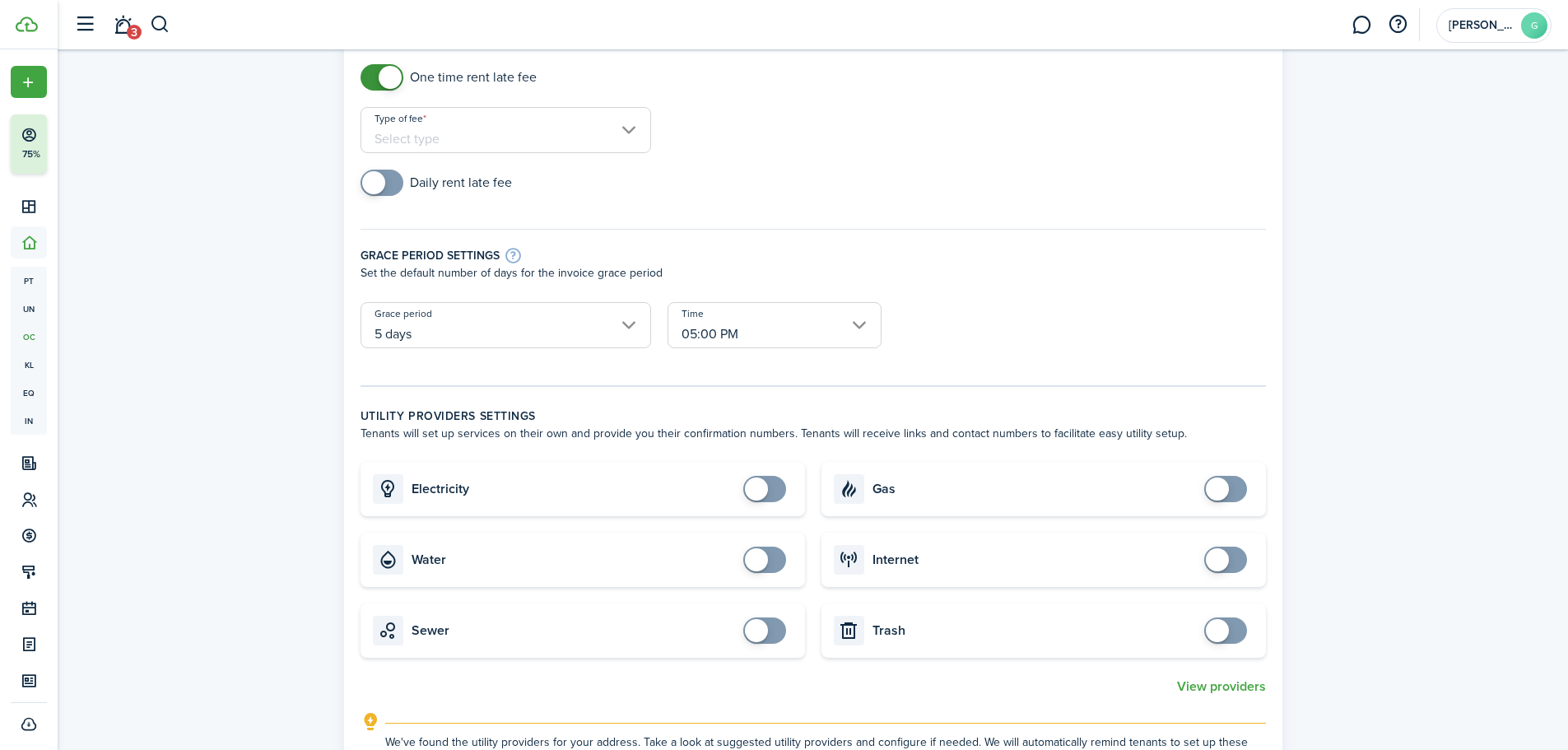
click at [523, 122] on input "Type of fee" at bounding box center [506, 129] width 290 height 46
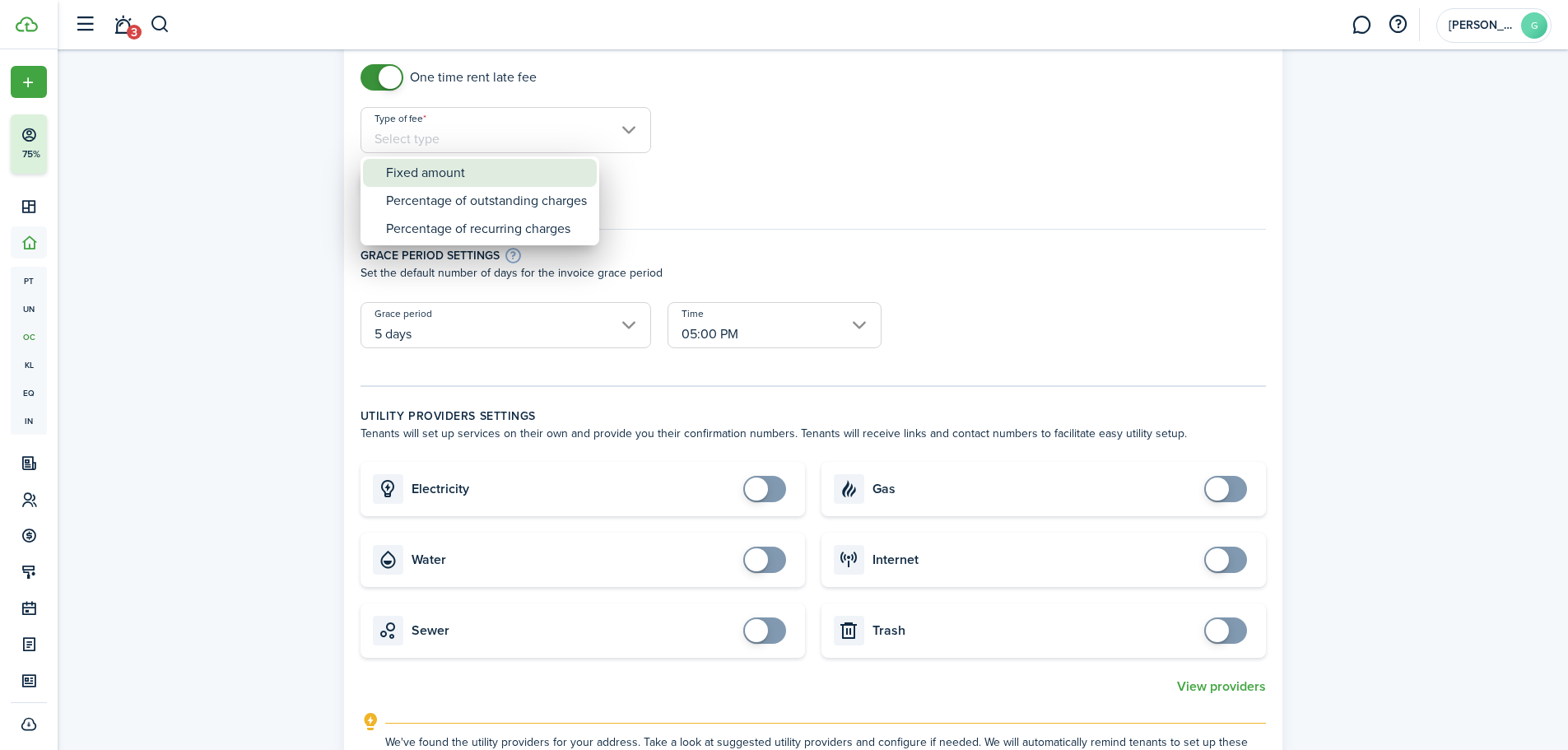
click at [479, 175] on div "Fixed amount" at bounding box center [486, 173] width 201 height 28
type input "Fixed amount"
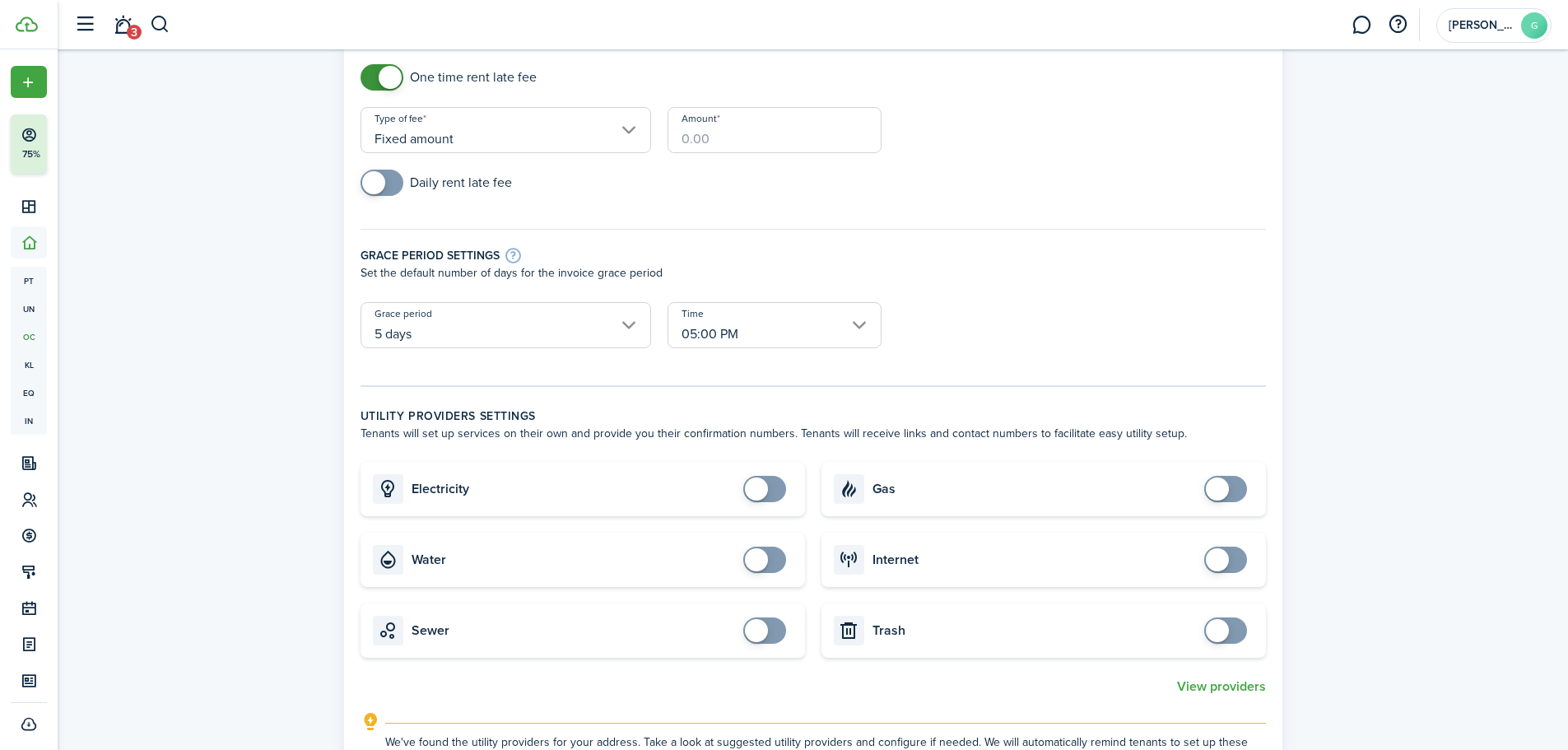
click at [787, 135] on input "Amount" at bounding box center [774, 129] width 214 height 46
type input "$350.00"
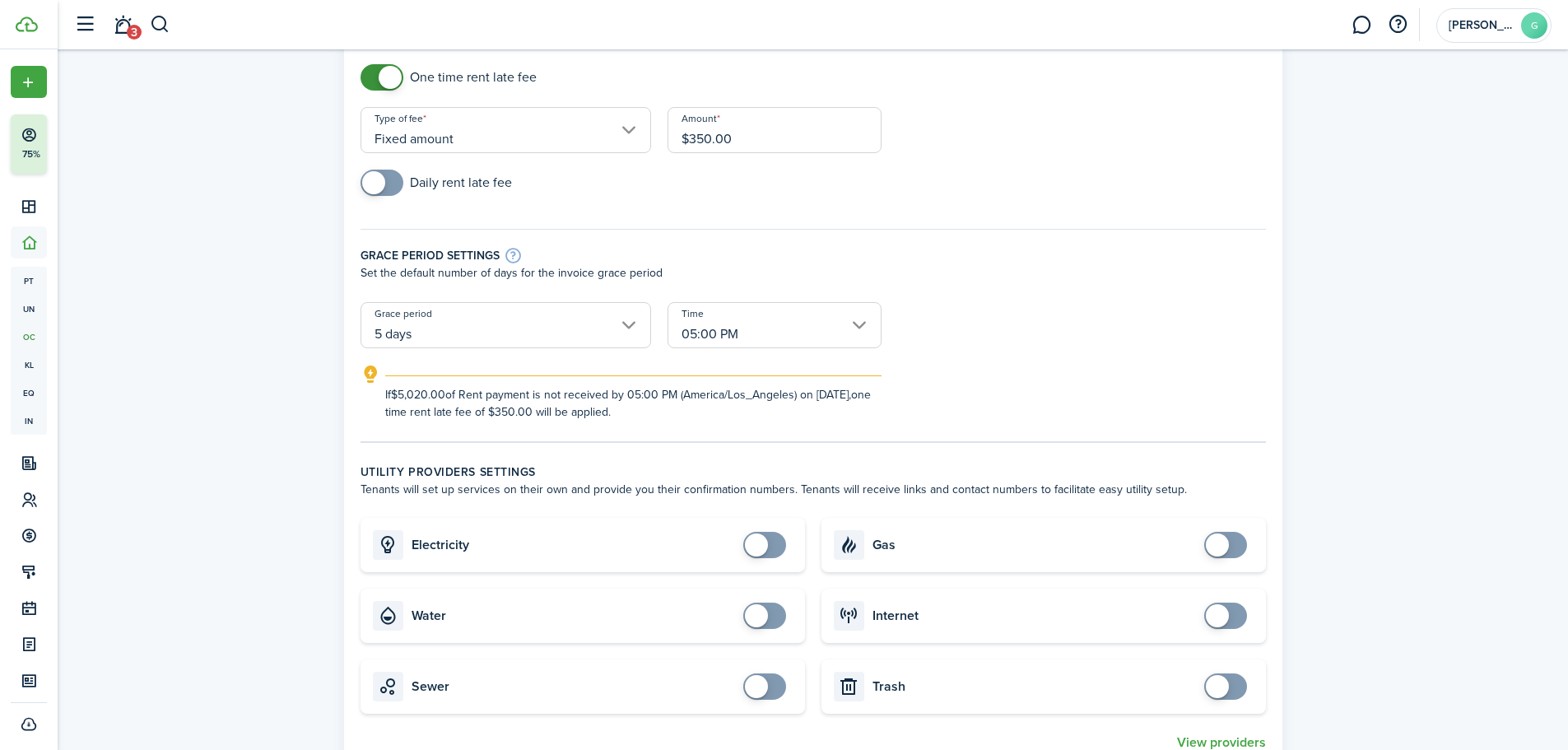
checkbox input "true"
click at [382, 186] on span at bounding box center [374, 182] width 23 height 23
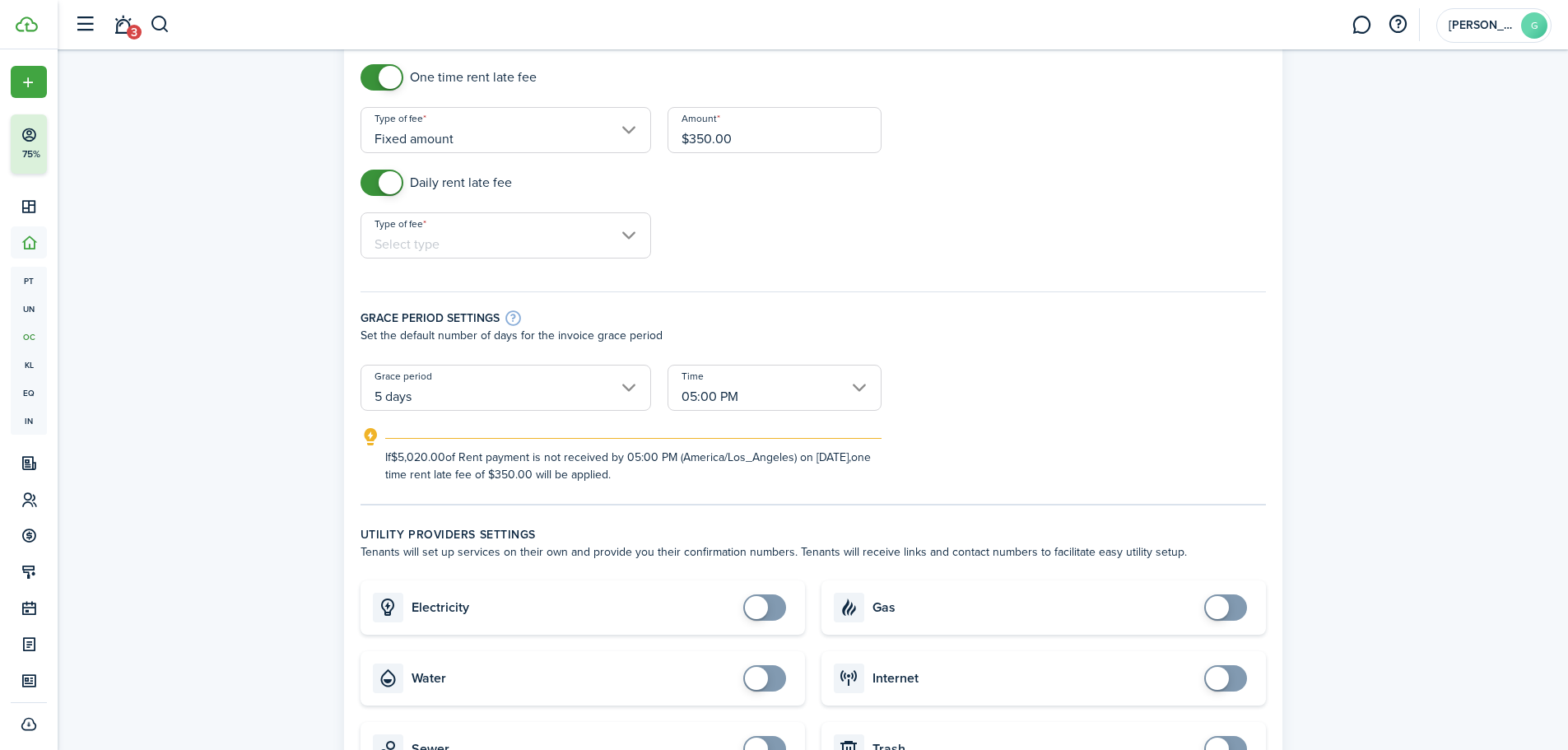
click at [427, 233] on input "Type of fee" at bounding box center [506, 235] width 290 height 46
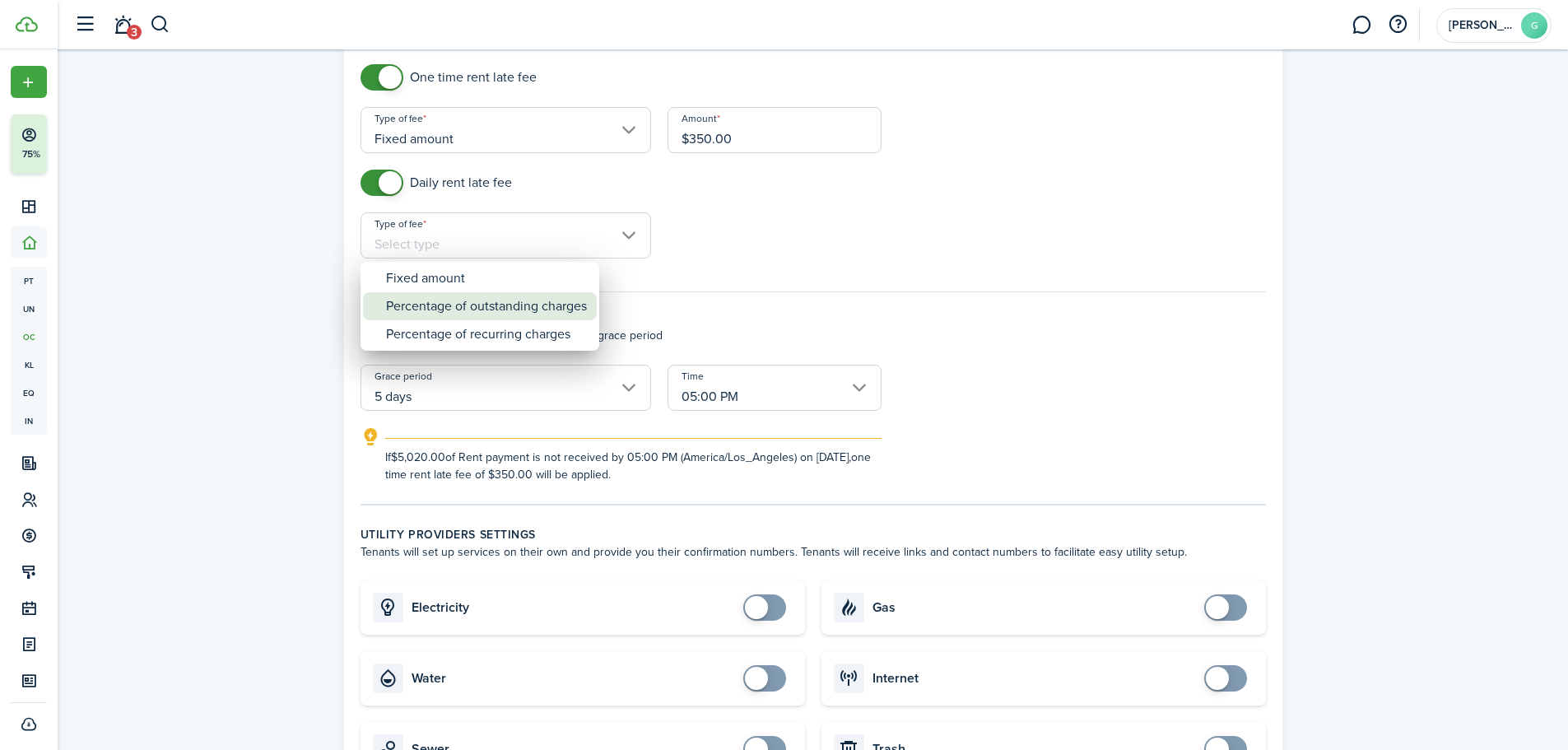
drag, startPoint x: 464, startPoint y: 311, endPoint x: 492, endPoint y: 308, distance: 28.2
click at [464, 312] on div "Percentage of outstanding charges" at bounding box center [486, 306] width 201 height 28
type input "Percentage of outstanding charges"
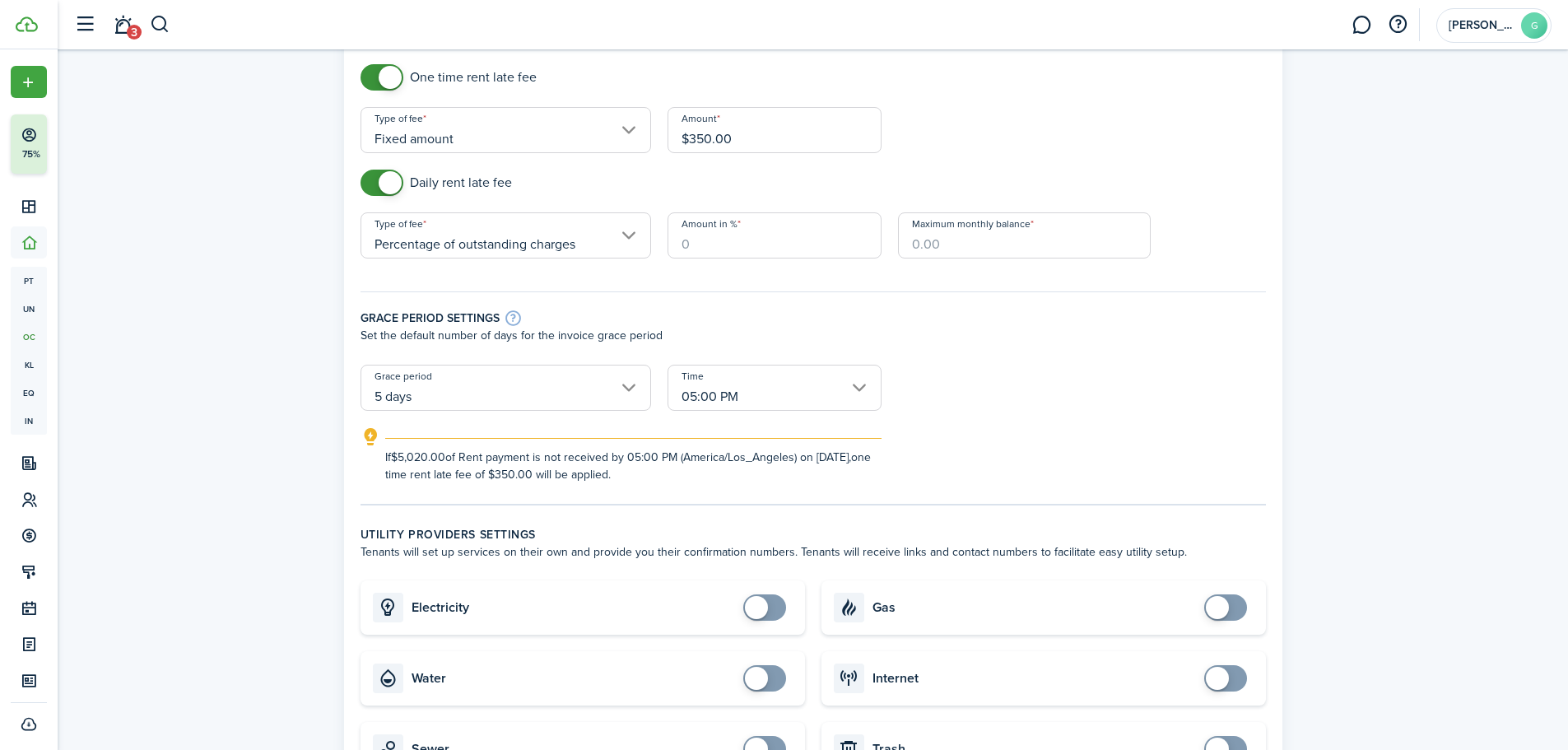
click at [757, 241] on input "Amount in %" at bounding box center [774, 235] width 214 height 46
type input "10"
click at [981, 244] on input "Maximum monthly balance" at bounding box center [1024, 235] width 252 height 46
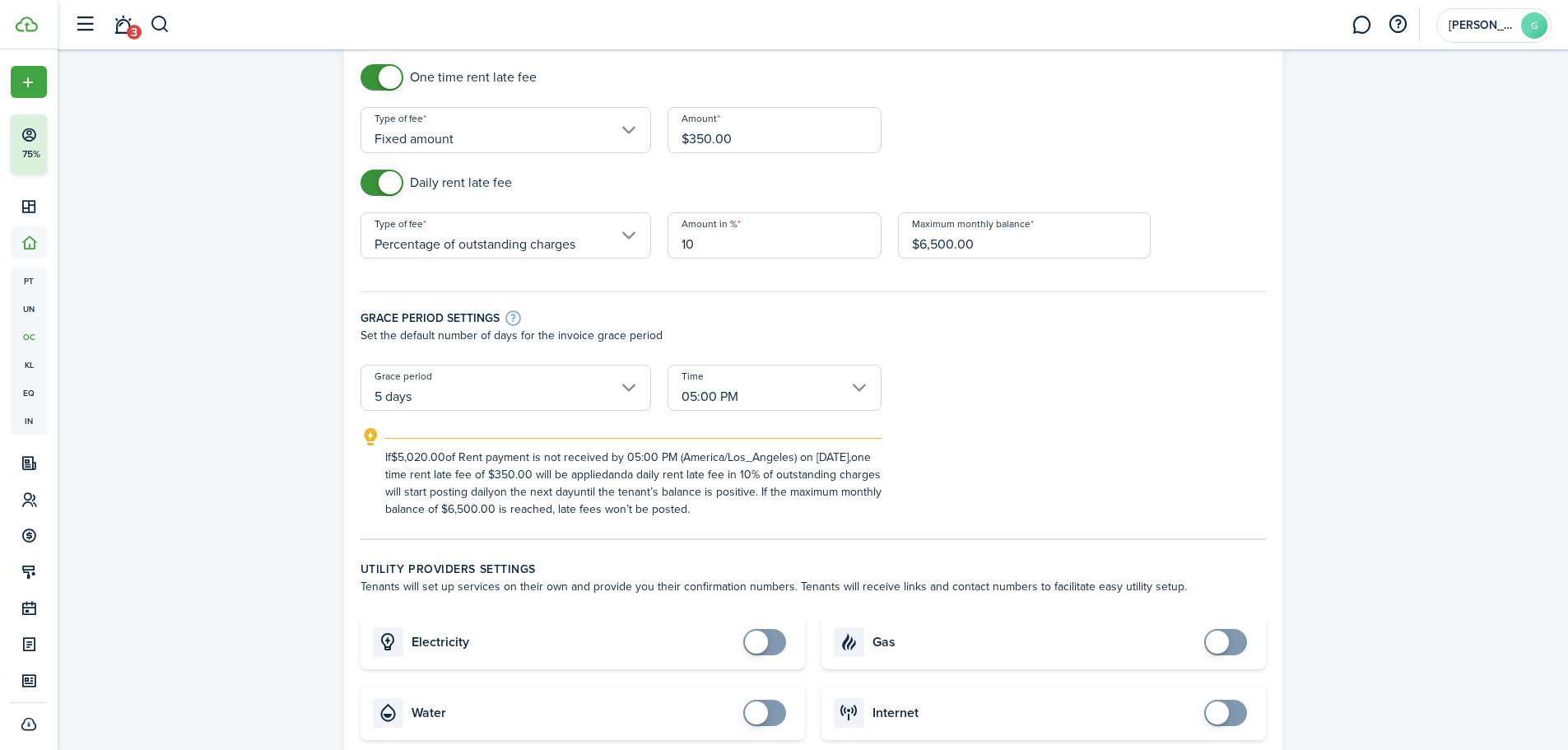
click at [1213, 259] on form "One time rent late fee Type of fee Fixed amount Amount $350.00 Daily rent late …" at bounding box center [813, 290] width 922 height 453
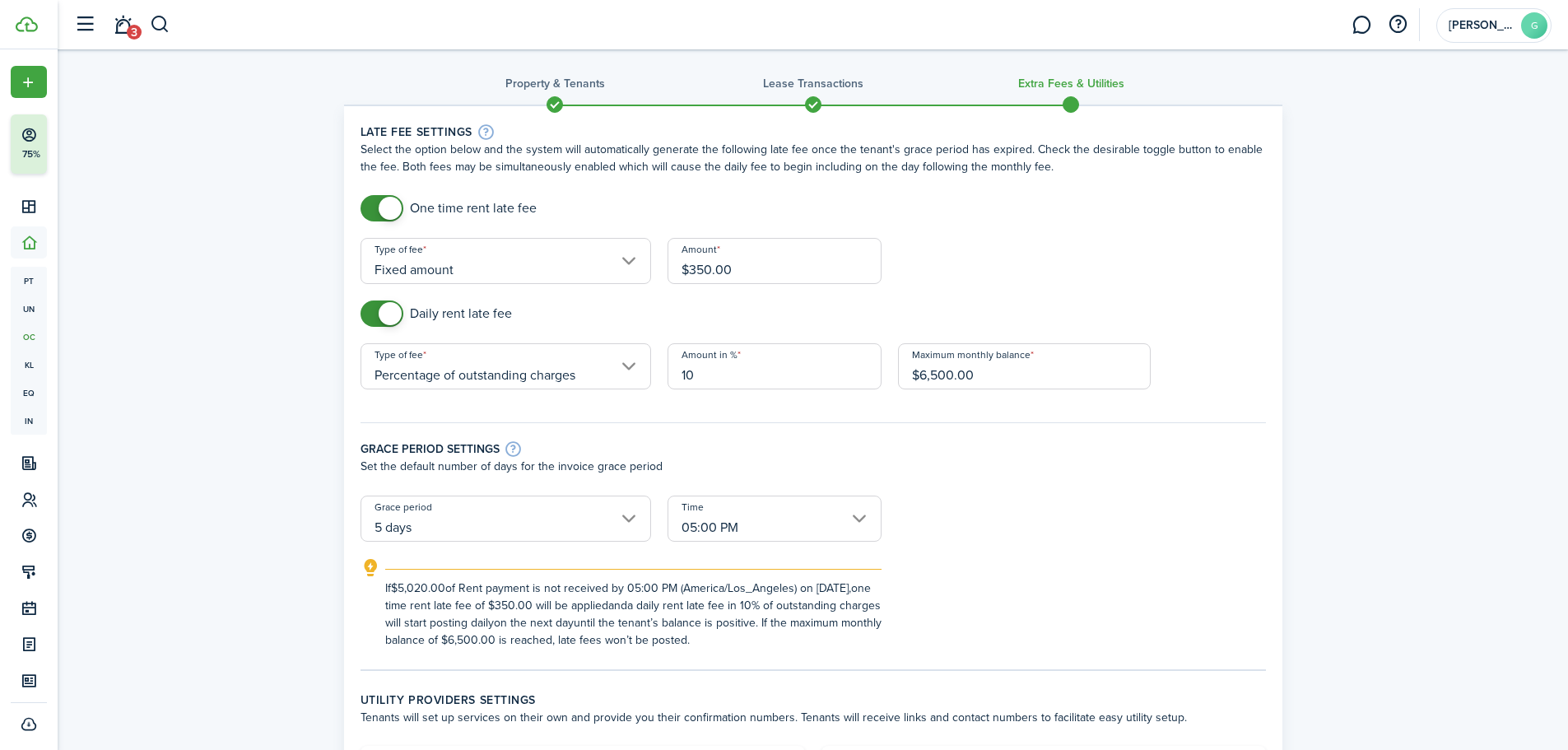
scroll to position [0, 0]
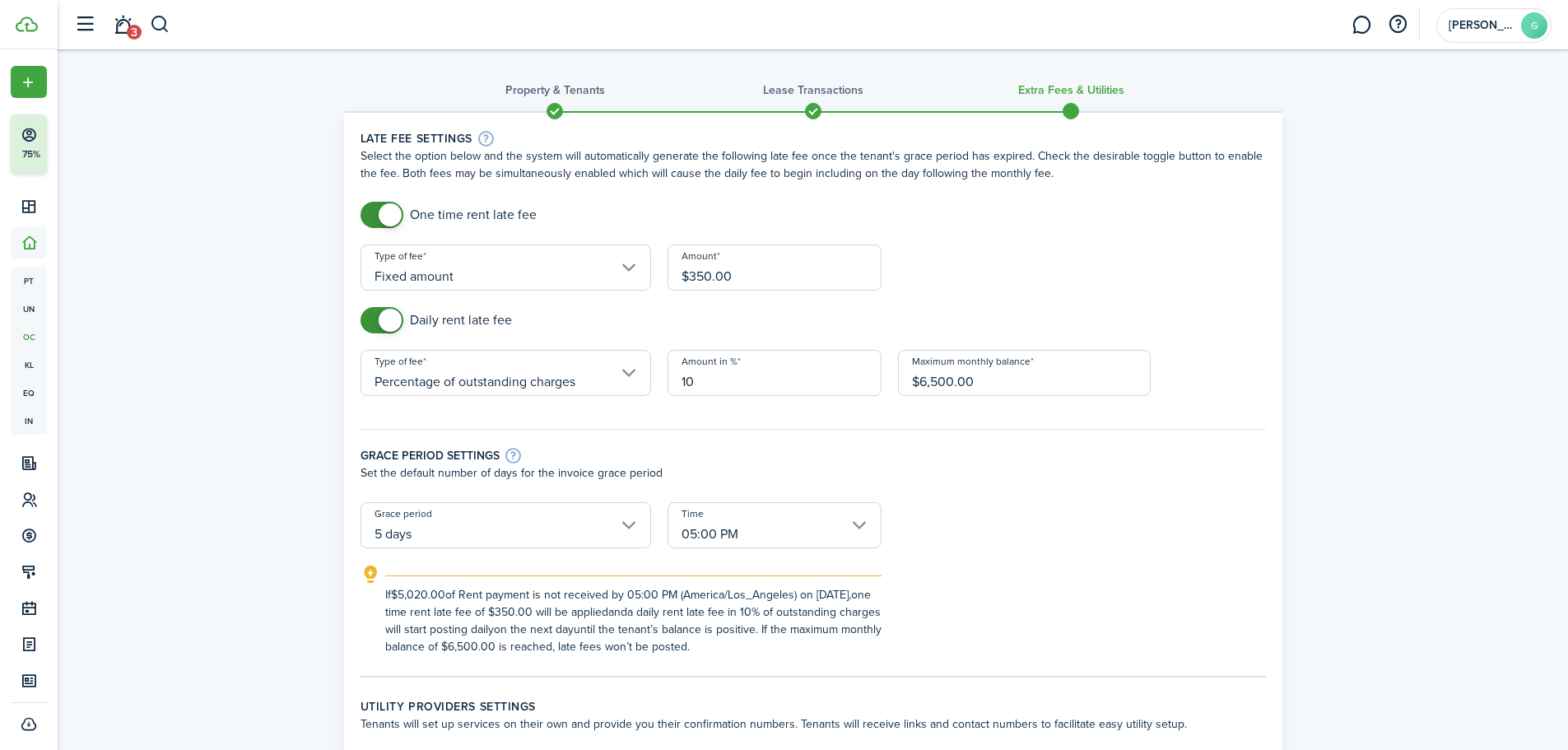
click at [997, 387] on input "$6,500.00" at bounding box center [1024, 372] width 252 height 46
type input "$7,000.00"
click at [974, 295] on form "One time rent late fee Type of fee Fixed amount Amount $350.00 Daily rent late …" at bounding box center [813, 428] width 922 height 453
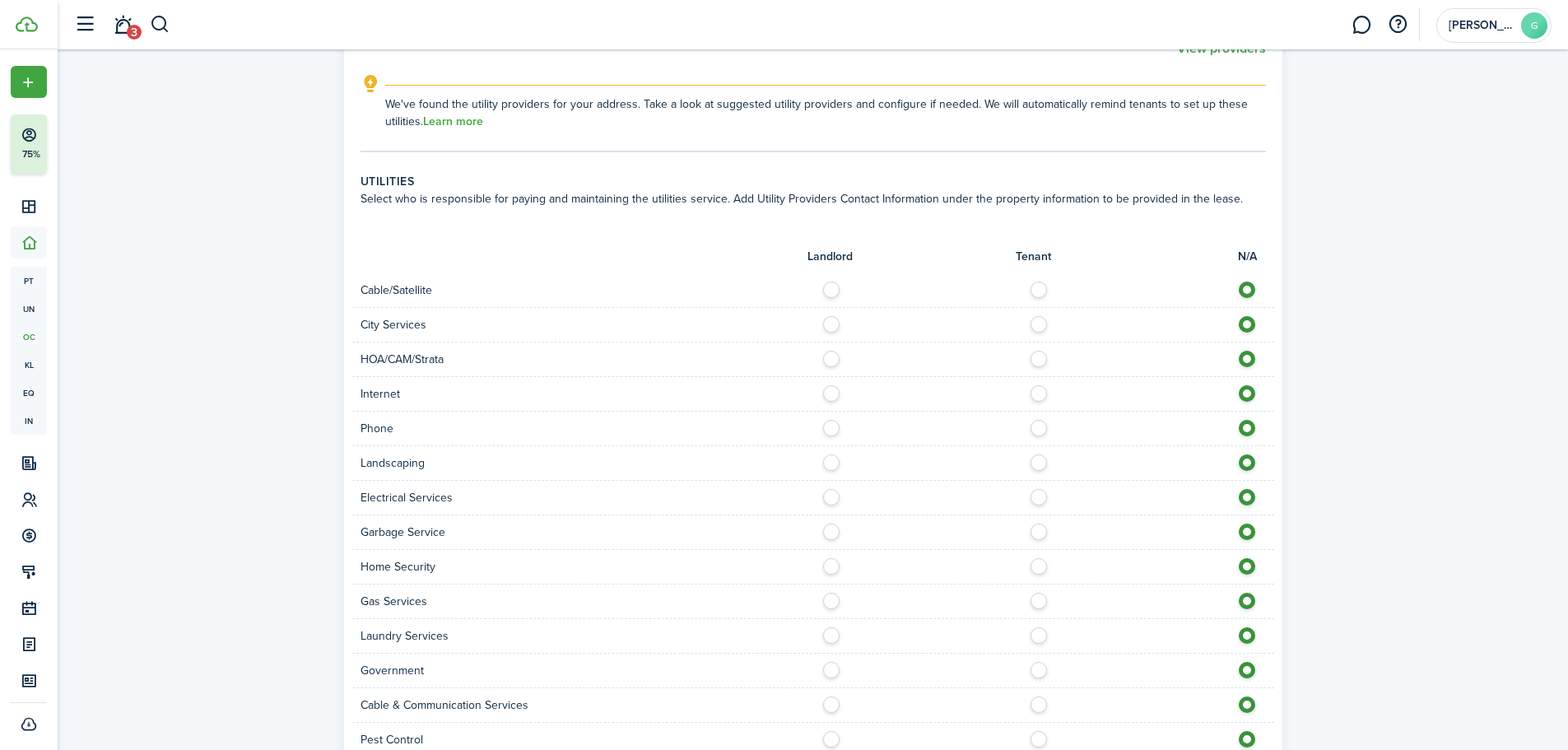
scroll to position [1162, 0]
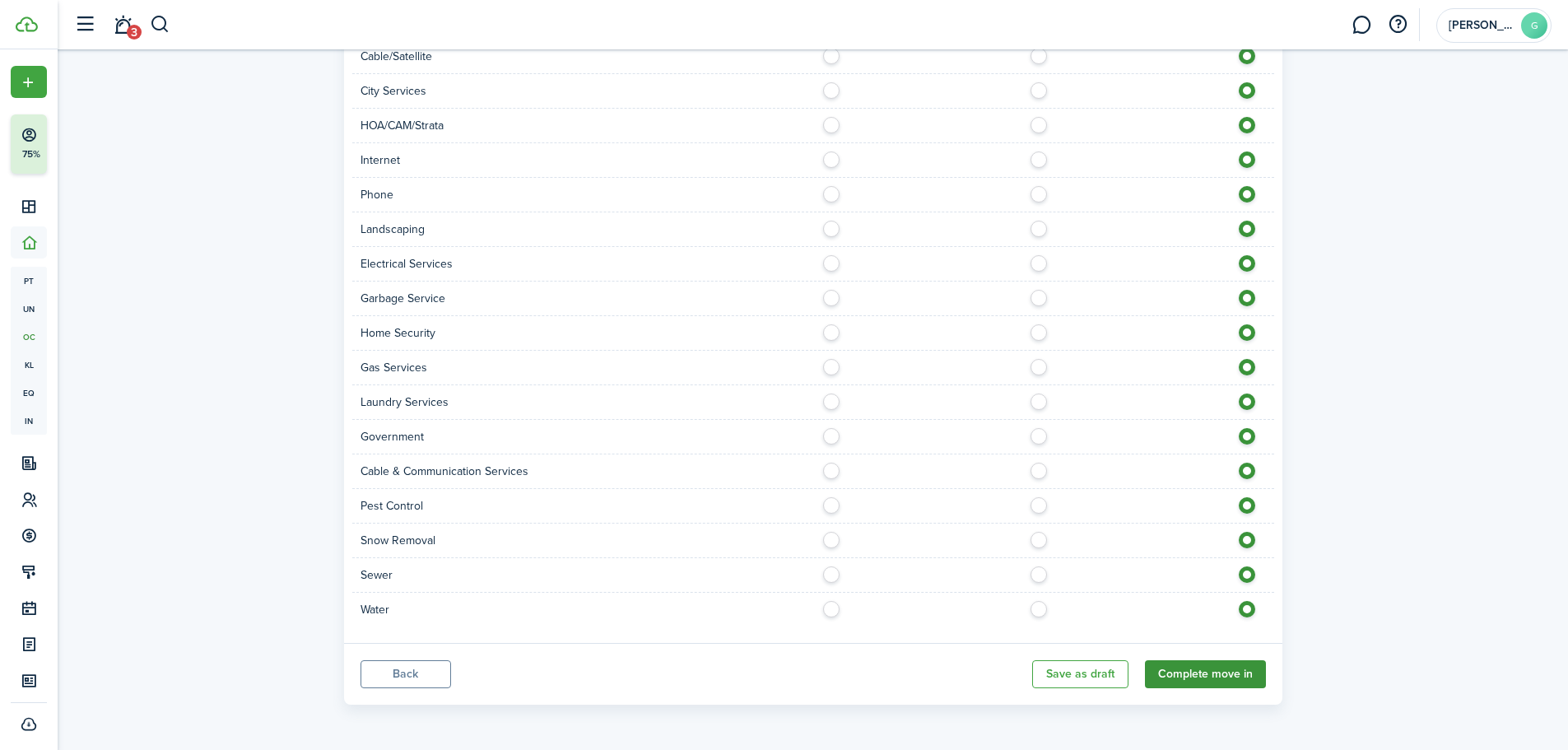
click at [1223, 679] on button "Complete move in" at bounding box center [1205, 673] width 121 height 28
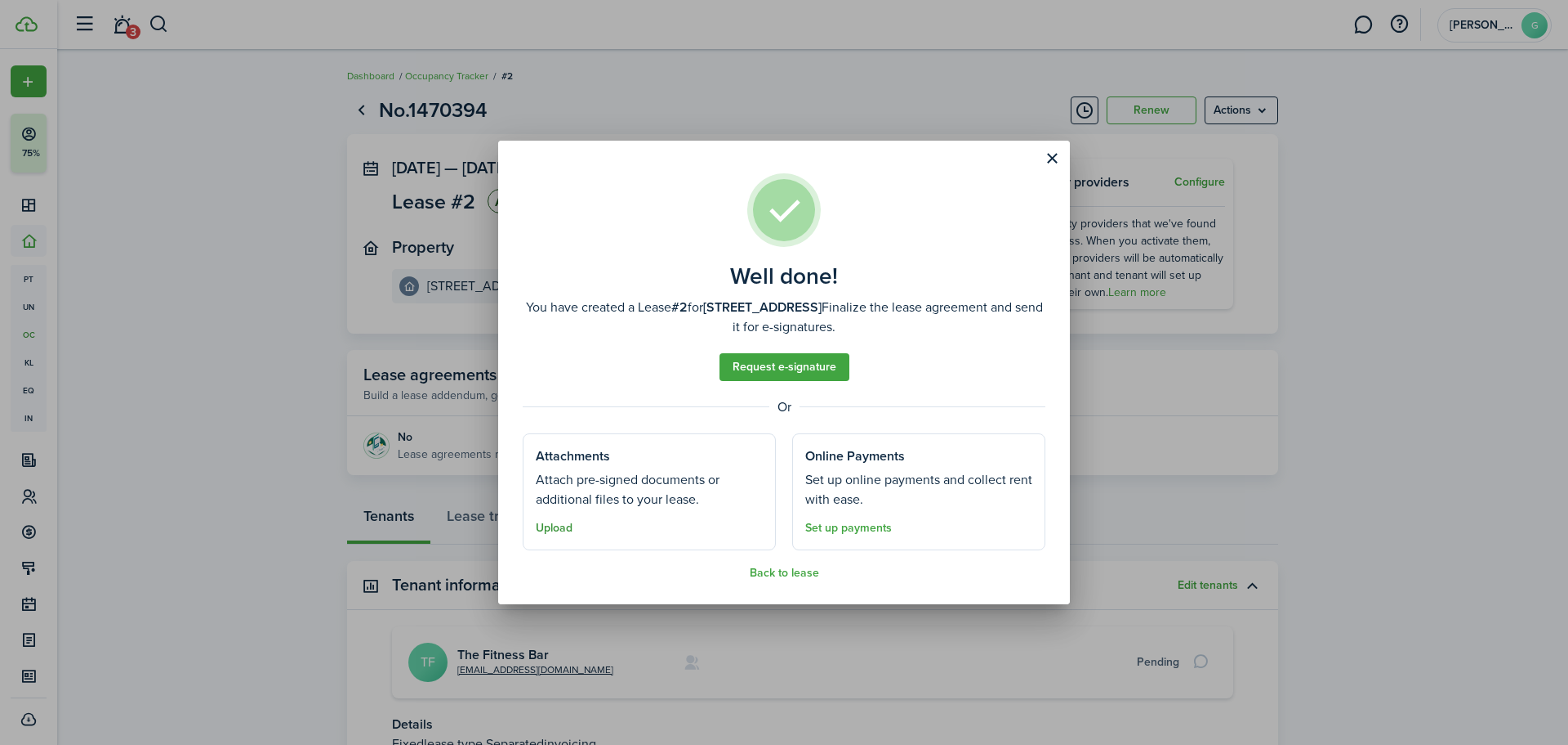
click at [557, 529] on button "Upload" at bounding box center [554, 528] width 37 height 13
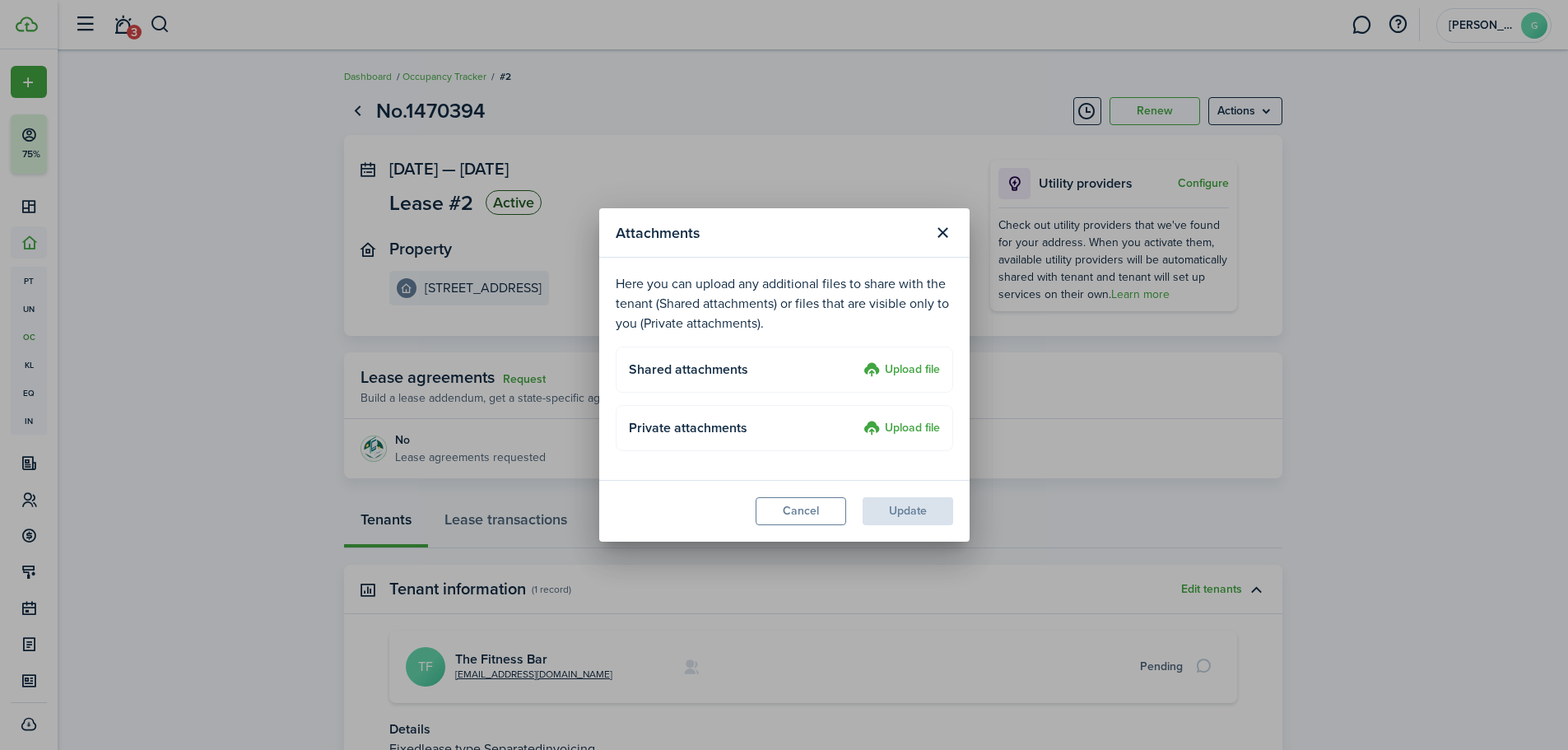
click at [881, 430] on label "Upload file" at bounding box center [901, 429] width 77 height 19
click at [858, 419] on input "Upload file" at bounding box center [858, 419] width 0 height 0
click at [805, 512] on button "Cancel" at bounding box center [800, 510] width 90 height 28
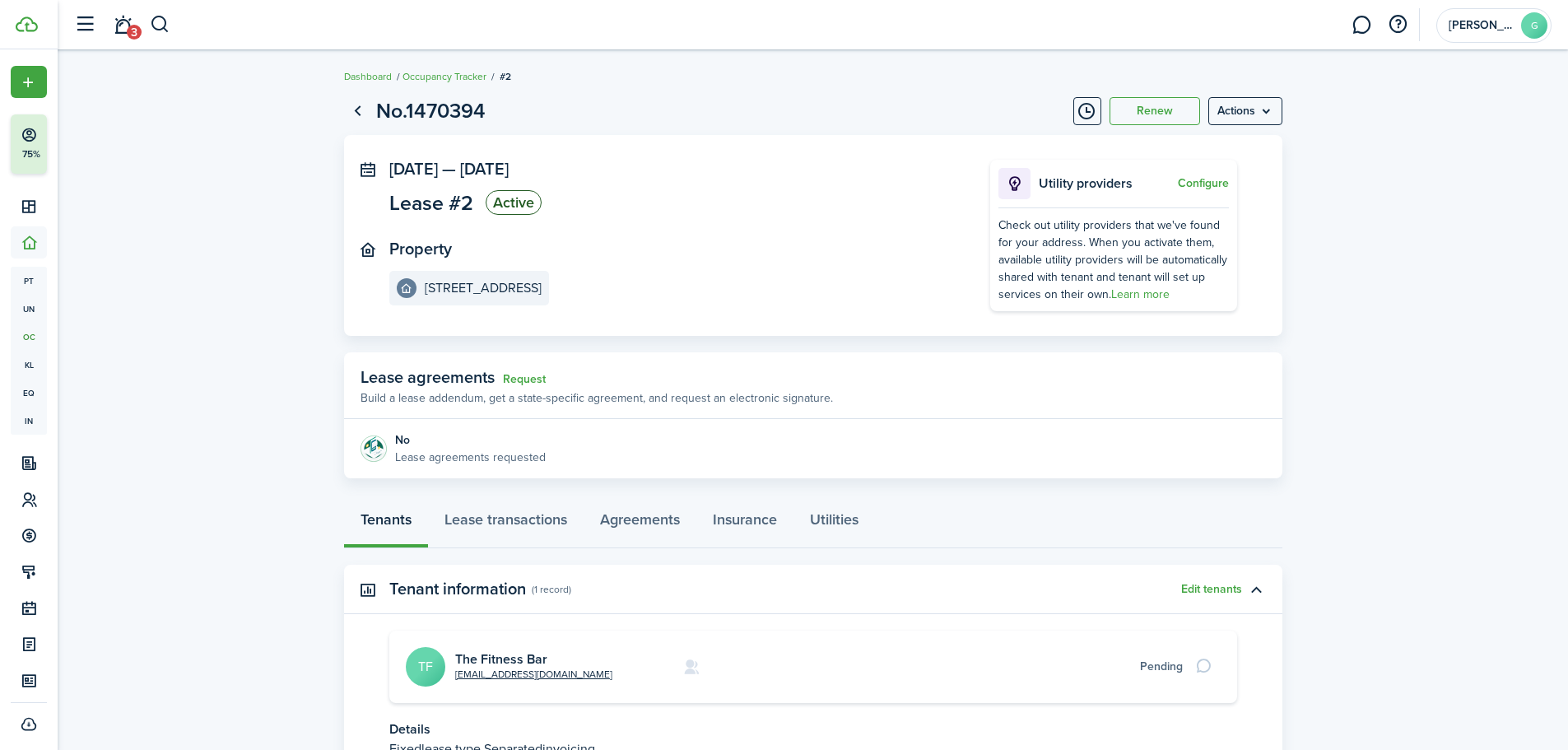
scroll to position [145, 0]
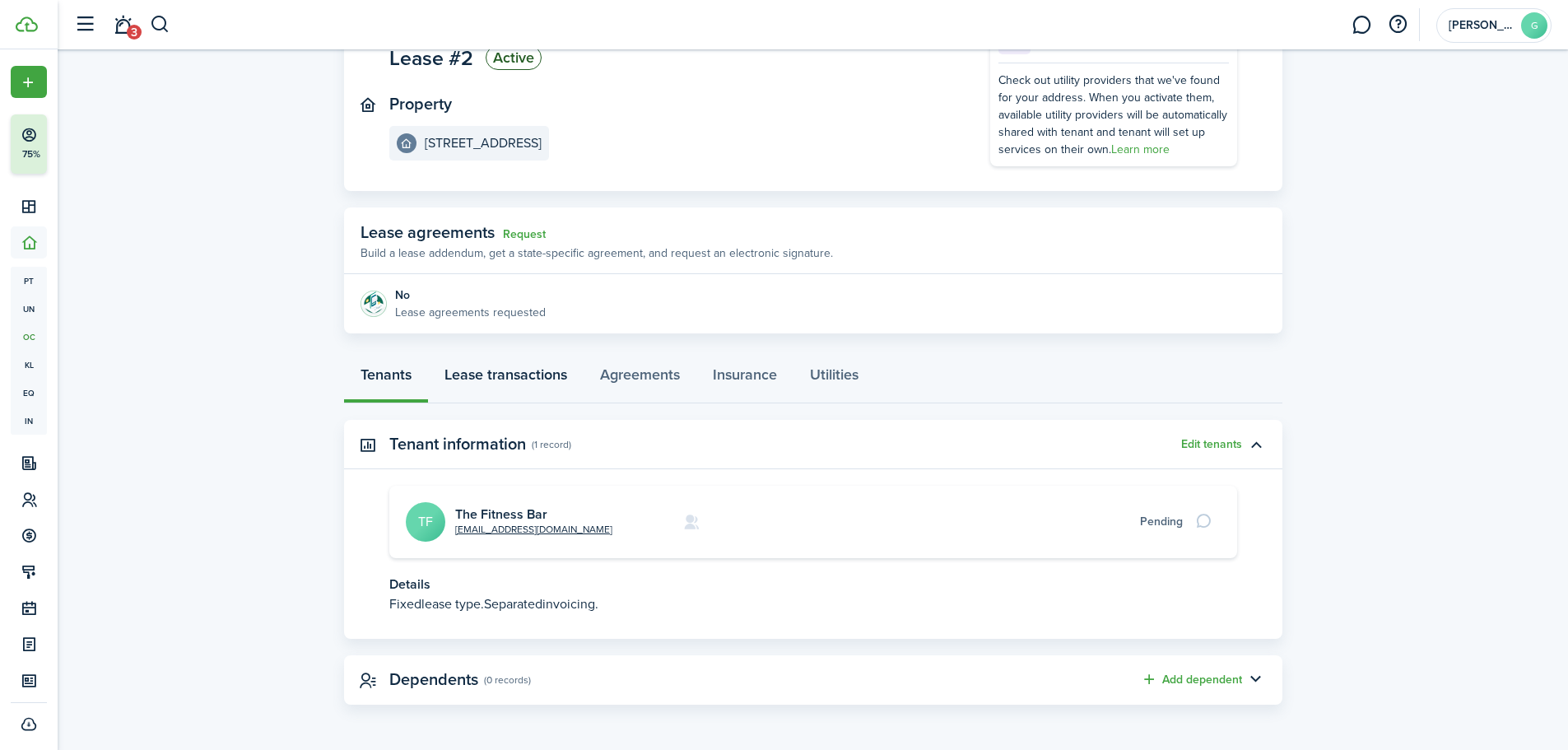
click at [521, 380] on link "Lease transactions" at bounding box center [506, 378] width 155 height 49
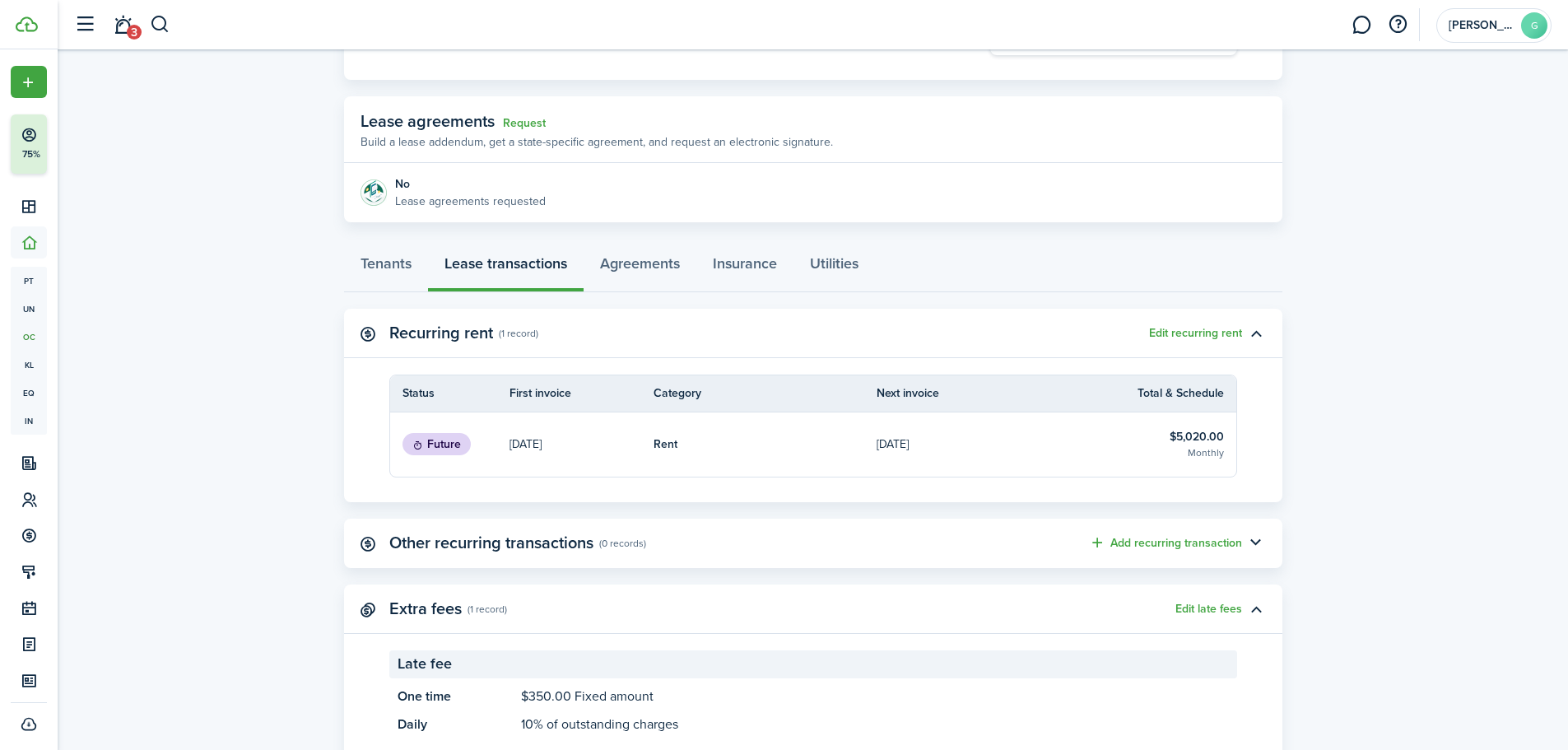
scroll to position [310, 0]
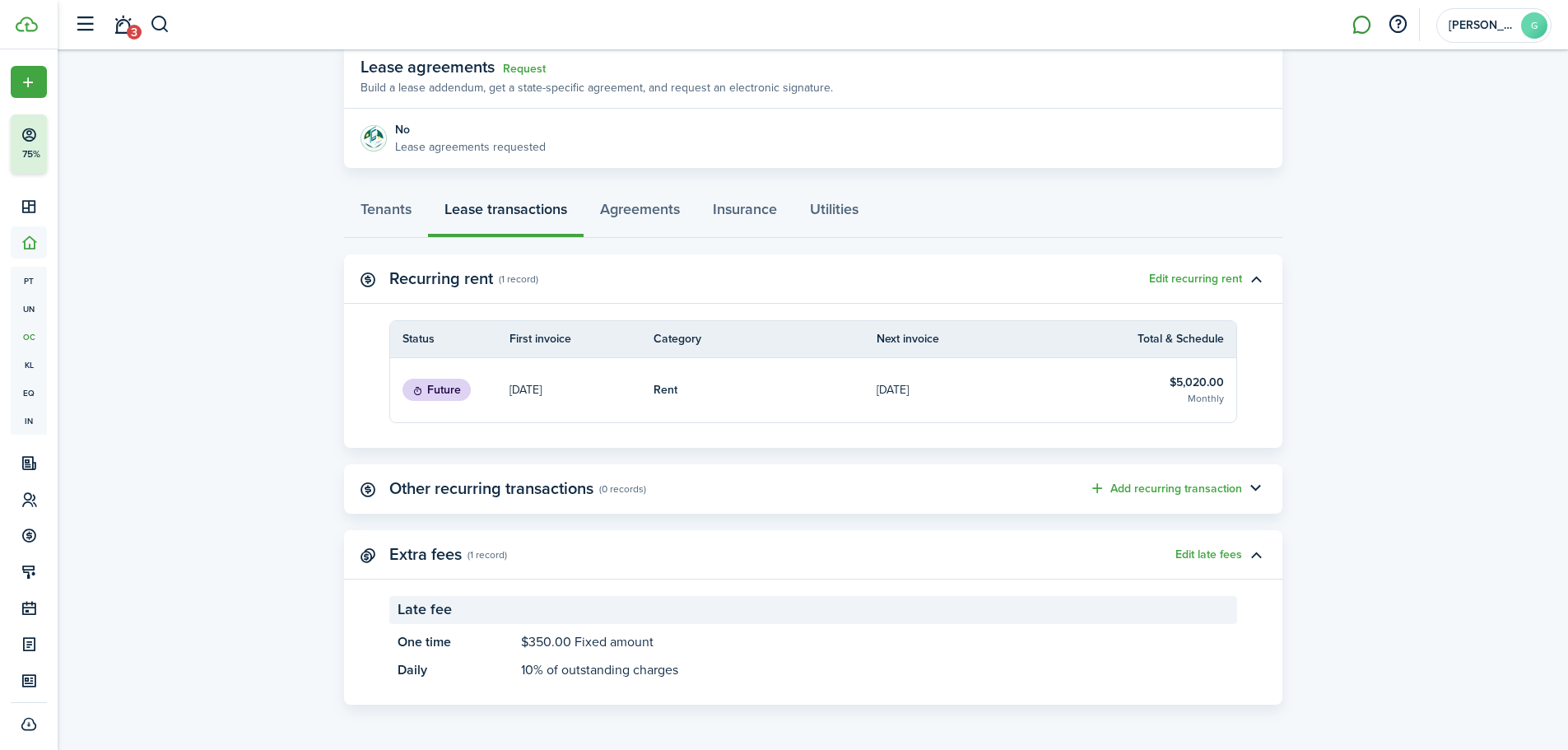
click at [1362, 35] on link at bounding box center [1361, 24] width 31 height 42
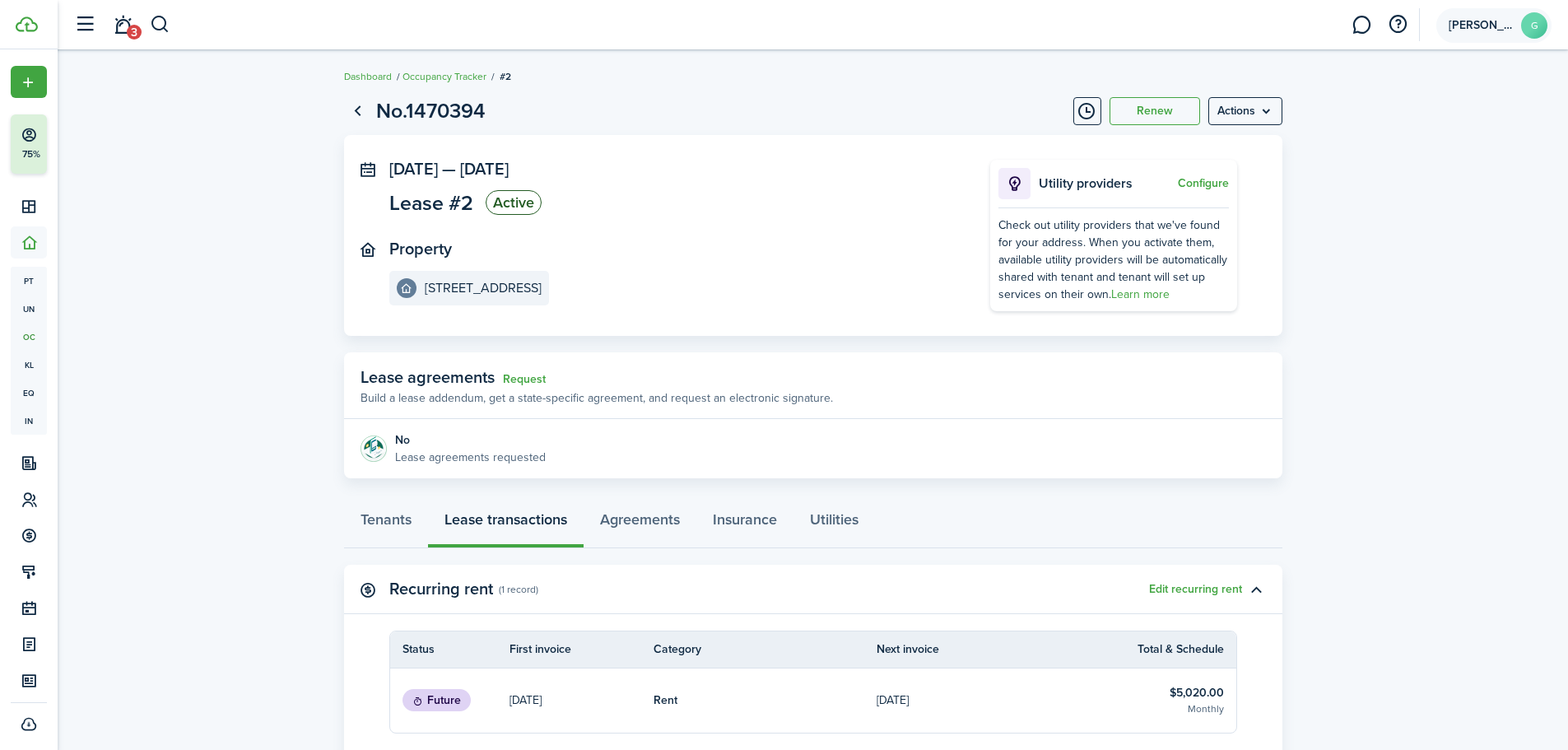
click at [1497, 26] on span "[PERSON_NAME]" at bounding box center [1482, 25] width 66 height 12
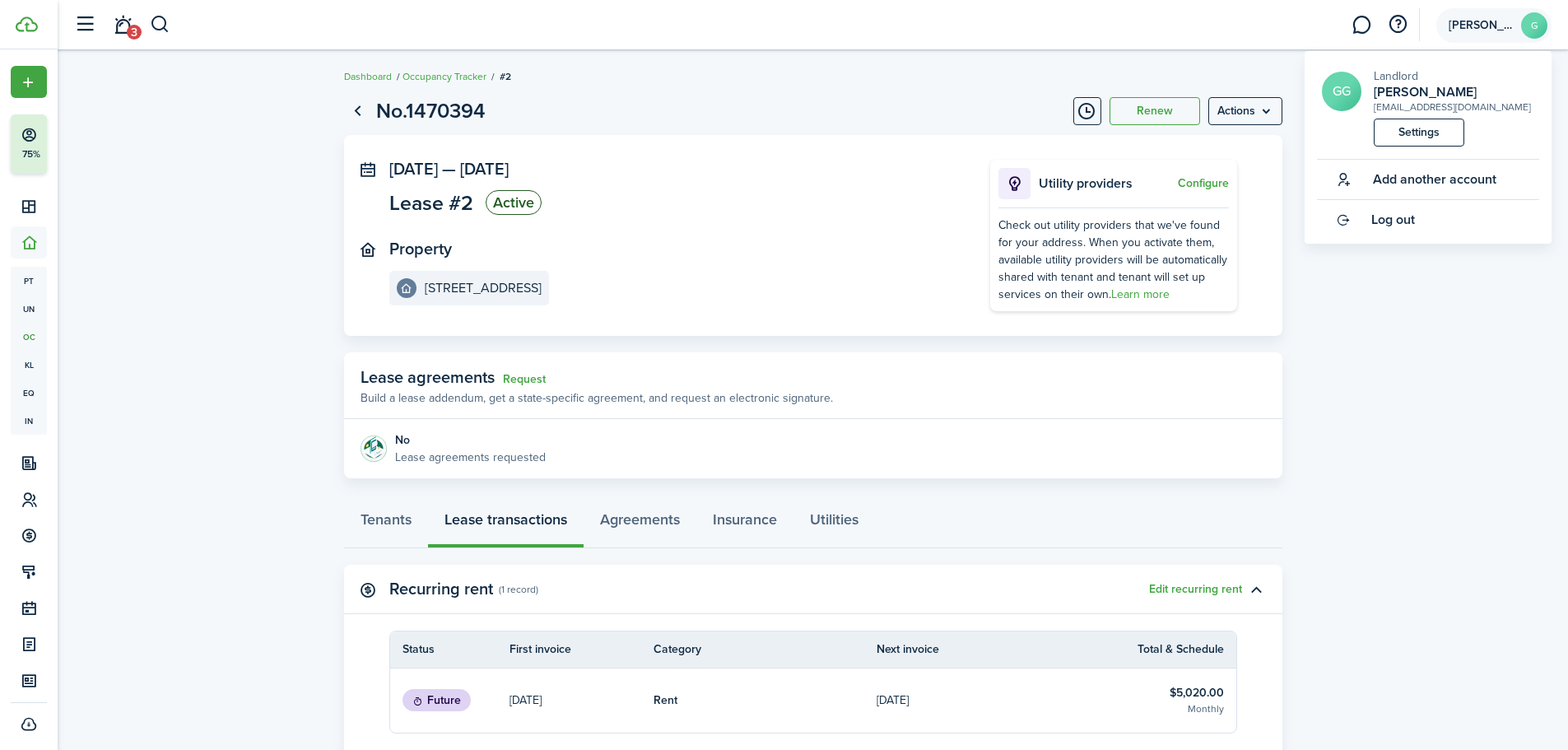
click at [1497, 26] on span "[PERSON_NAME]" at bounding box center [1482, 25] width 66 height 12
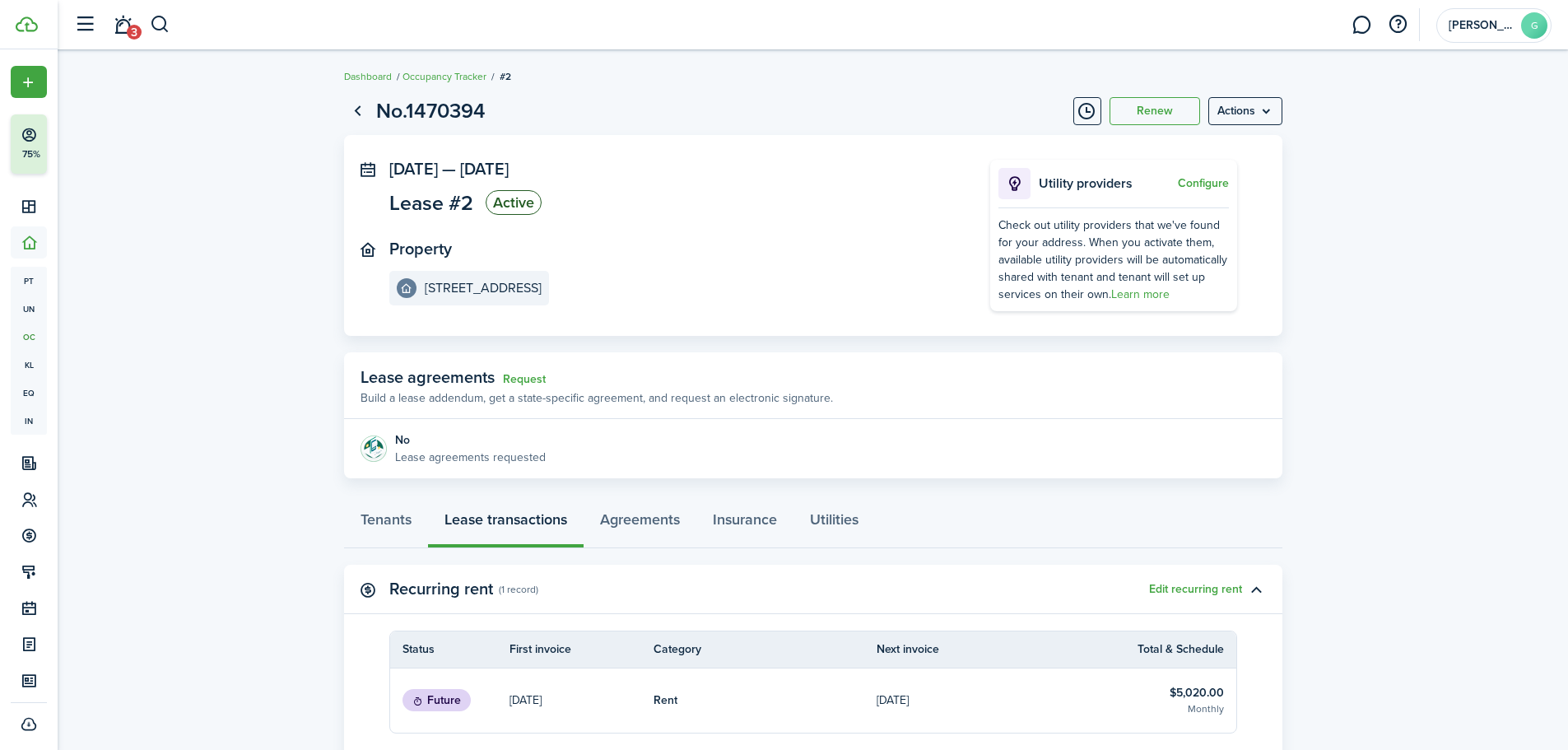
click at [1440, 335] on lease-view "No.1470394 Renew Actions Sep 23, 2025 — Sep 23, 2026 Lease #2 Active Property 1…" at bounding box center [812, 555] width 1510 height 935
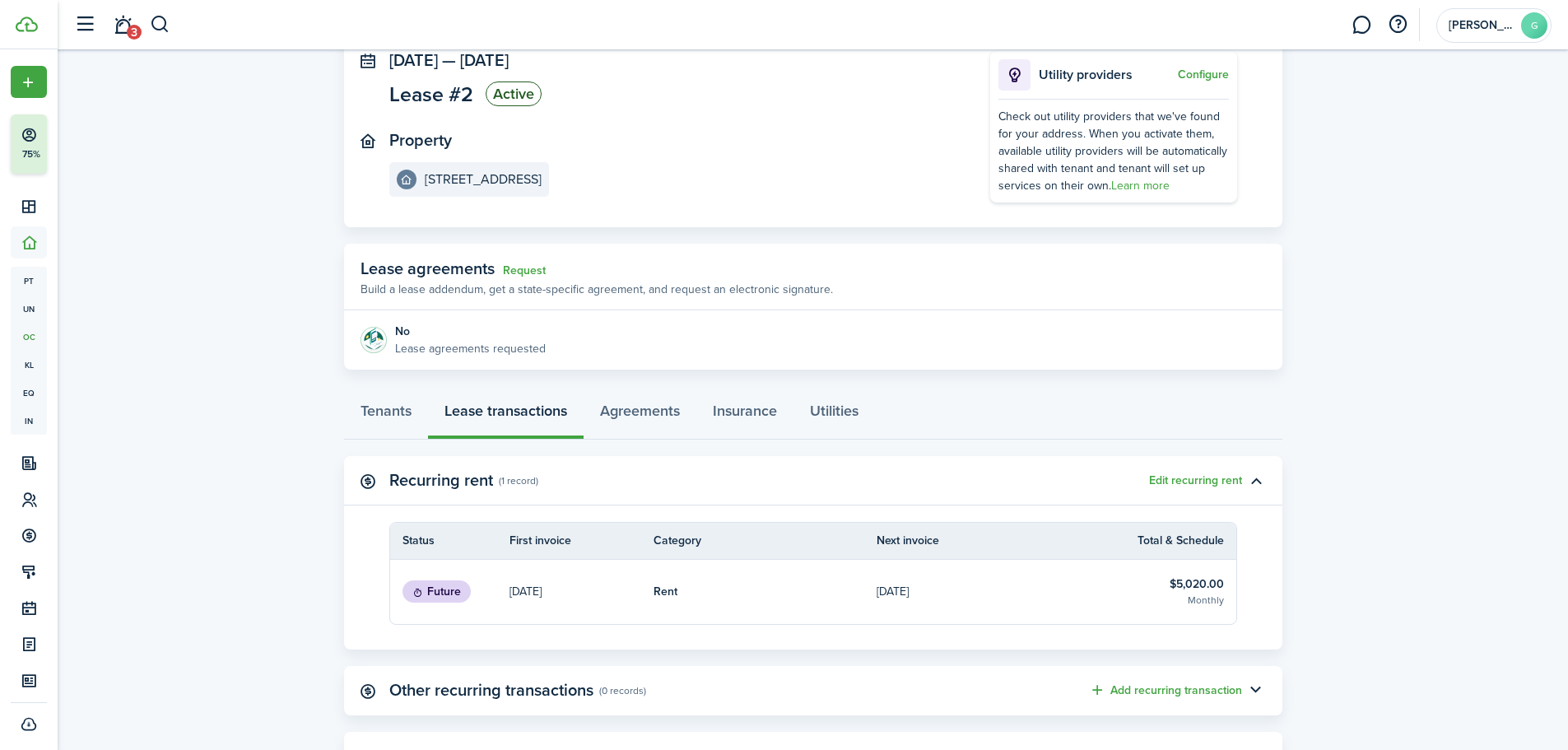
scroll to position [310, 0]
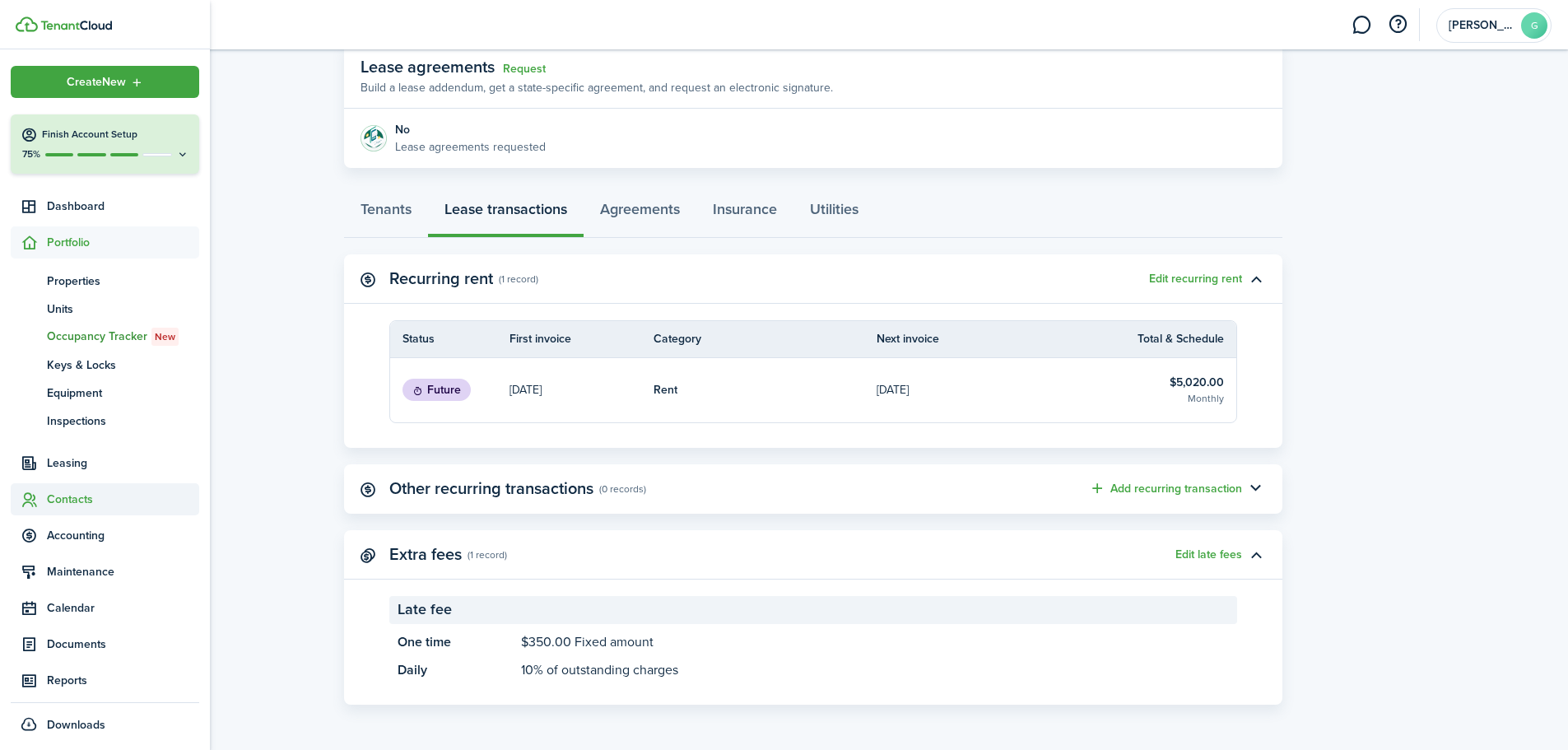
click at [73, 494] on span "Contacts" at bounding box center [122, 500] width 152 height 17
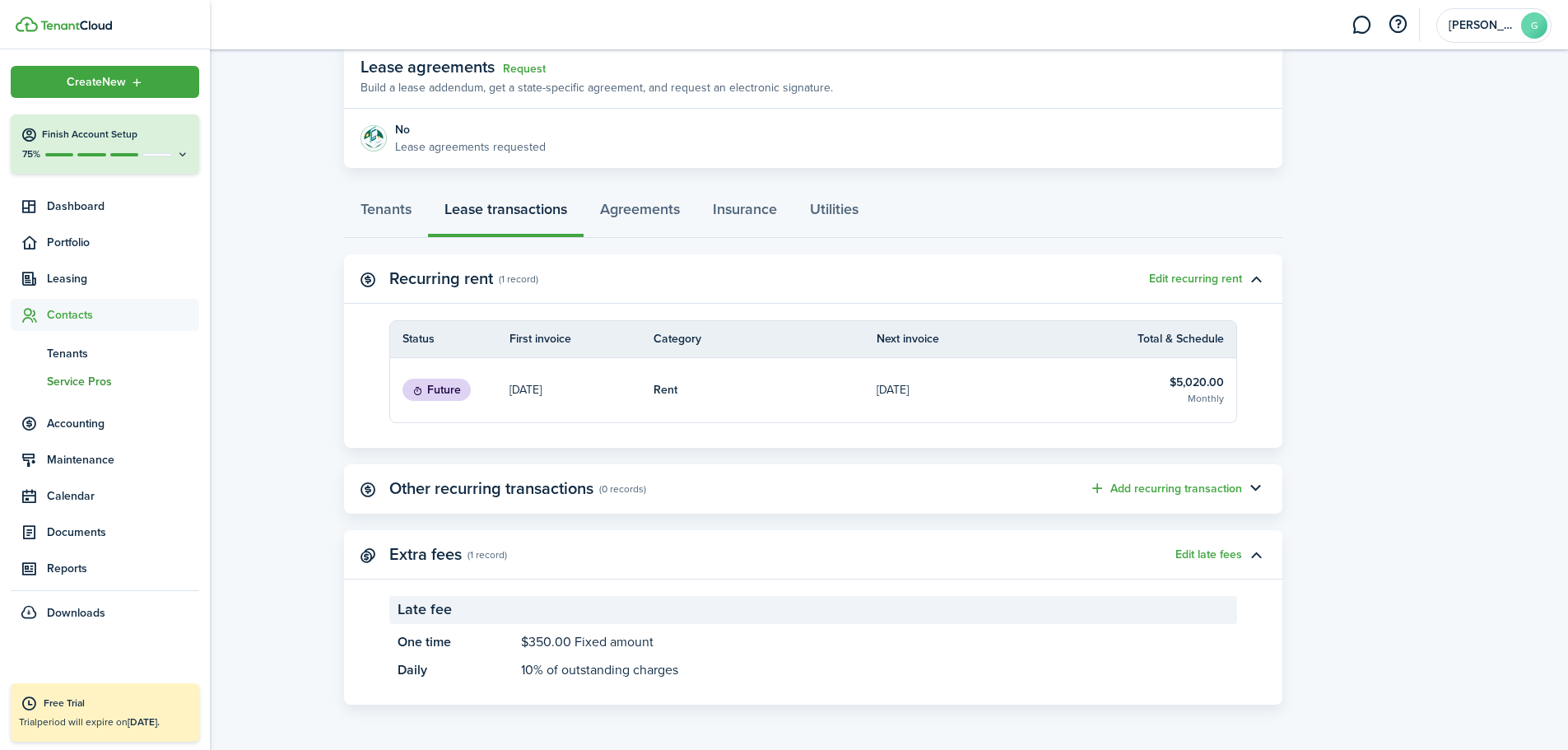
click at [100, 384] on span "Service Pros" at bounding box center [122, 381] width 152 height 17
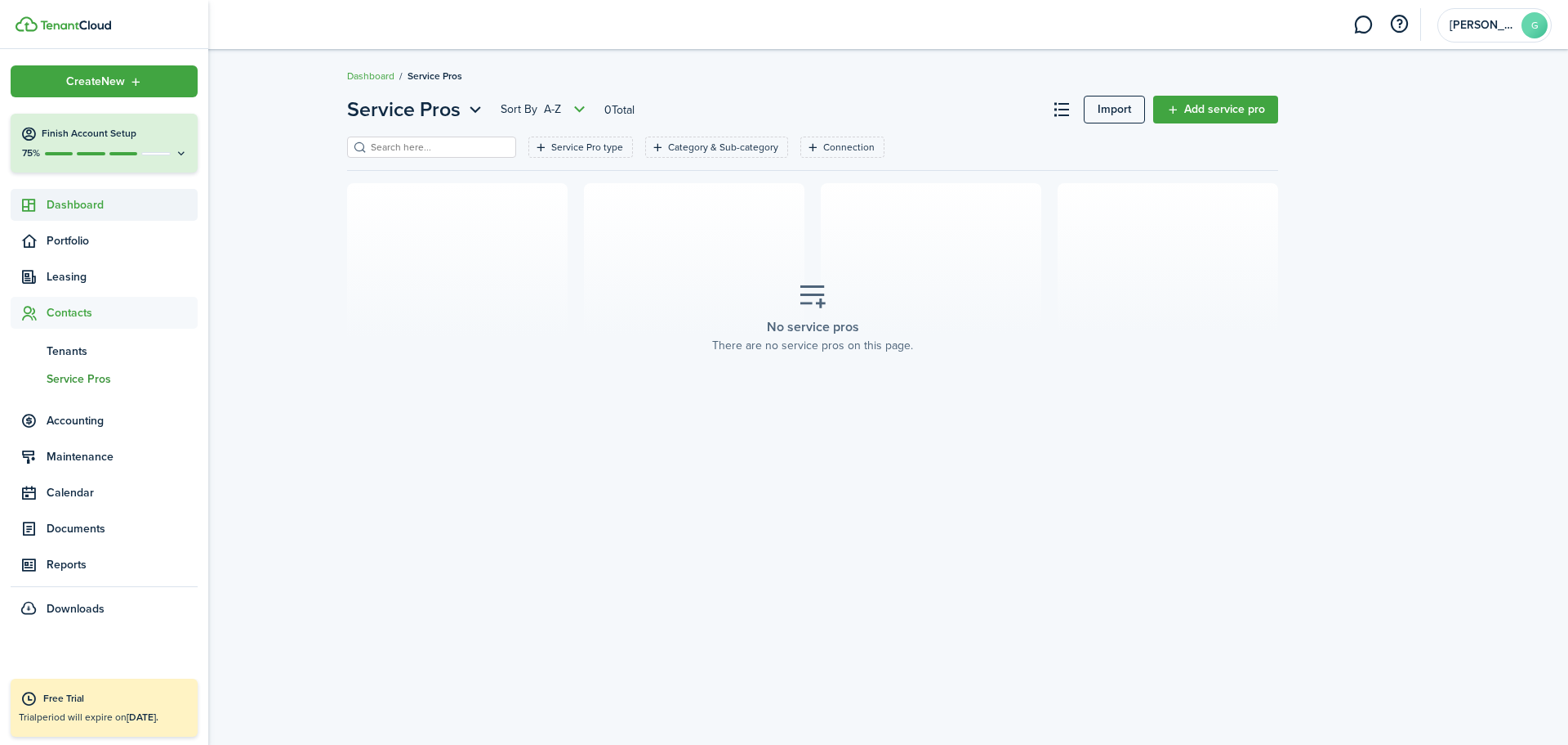
click at [105, 204] on span "Dashboard" at bounding box center [121, 205] width 151 height 17
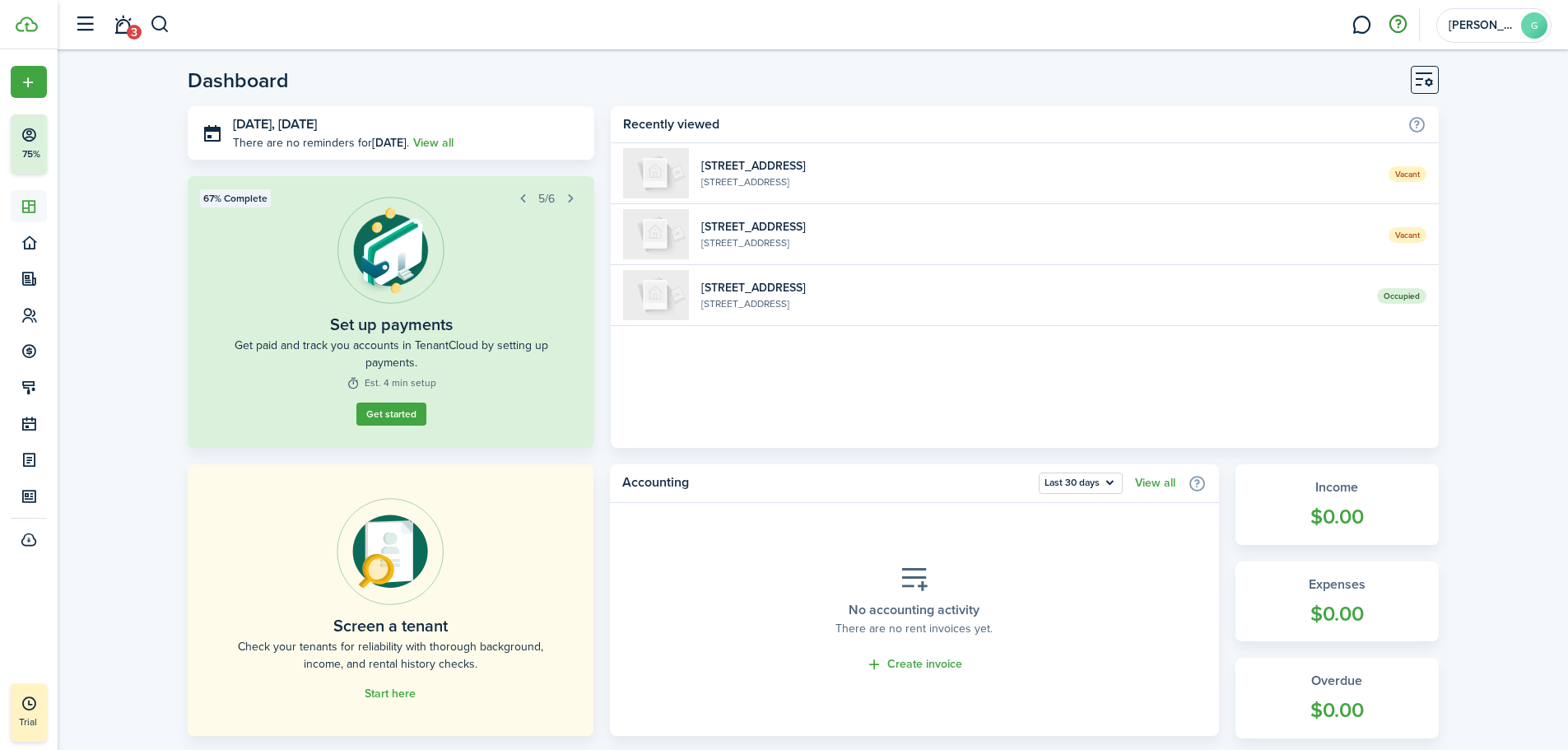
click at [1401, 28] on button "button" at bounding box center [1397, 24] width 28 height 28
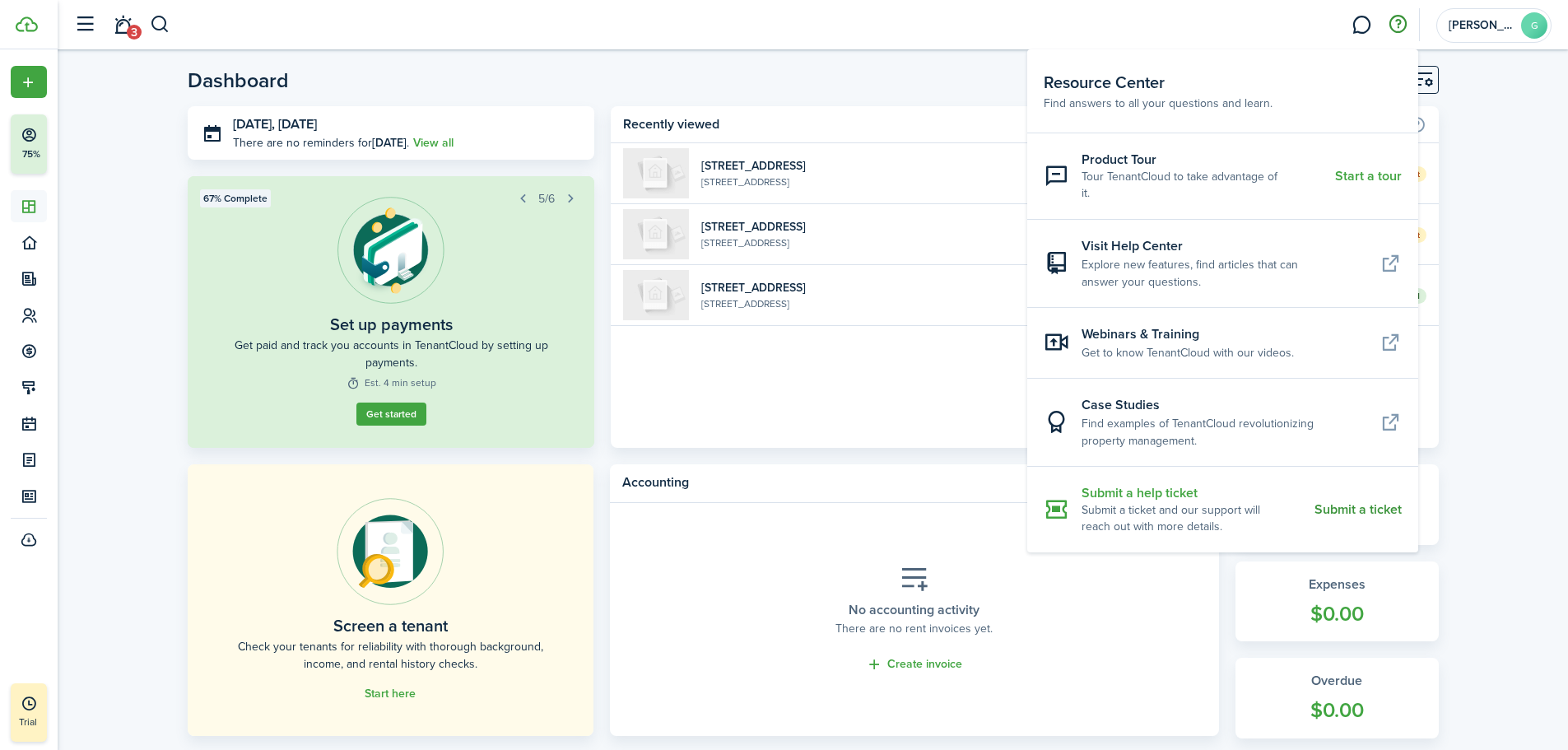
click at [1191, 502] on resource-center-item-description "Submit a ticket and our support will reach out with more details." at bounding box center [1192, 518] width 220 height 34
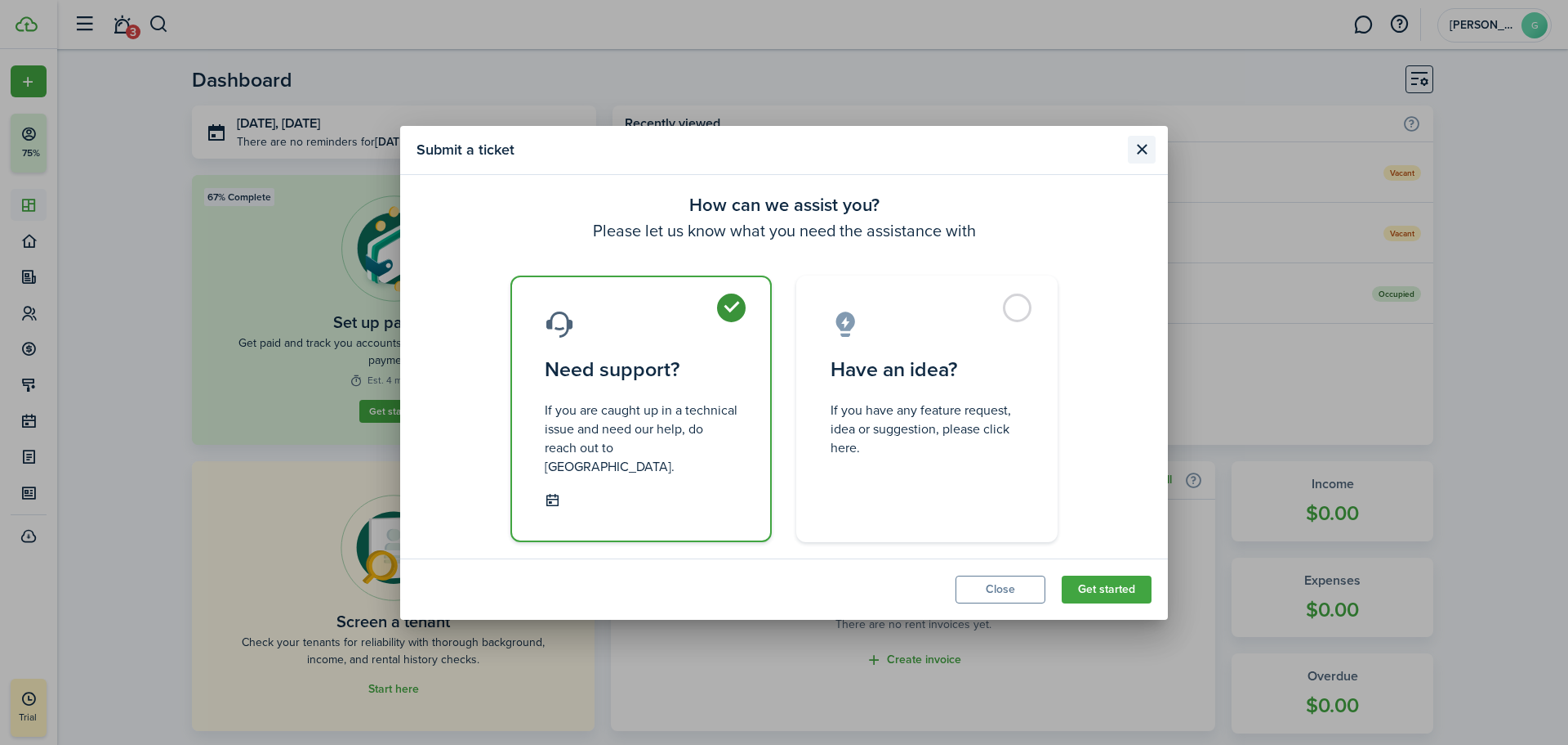
click at [1138, 155] on button "Close modal" at bounding box center [1141, 149] width 28 height 28
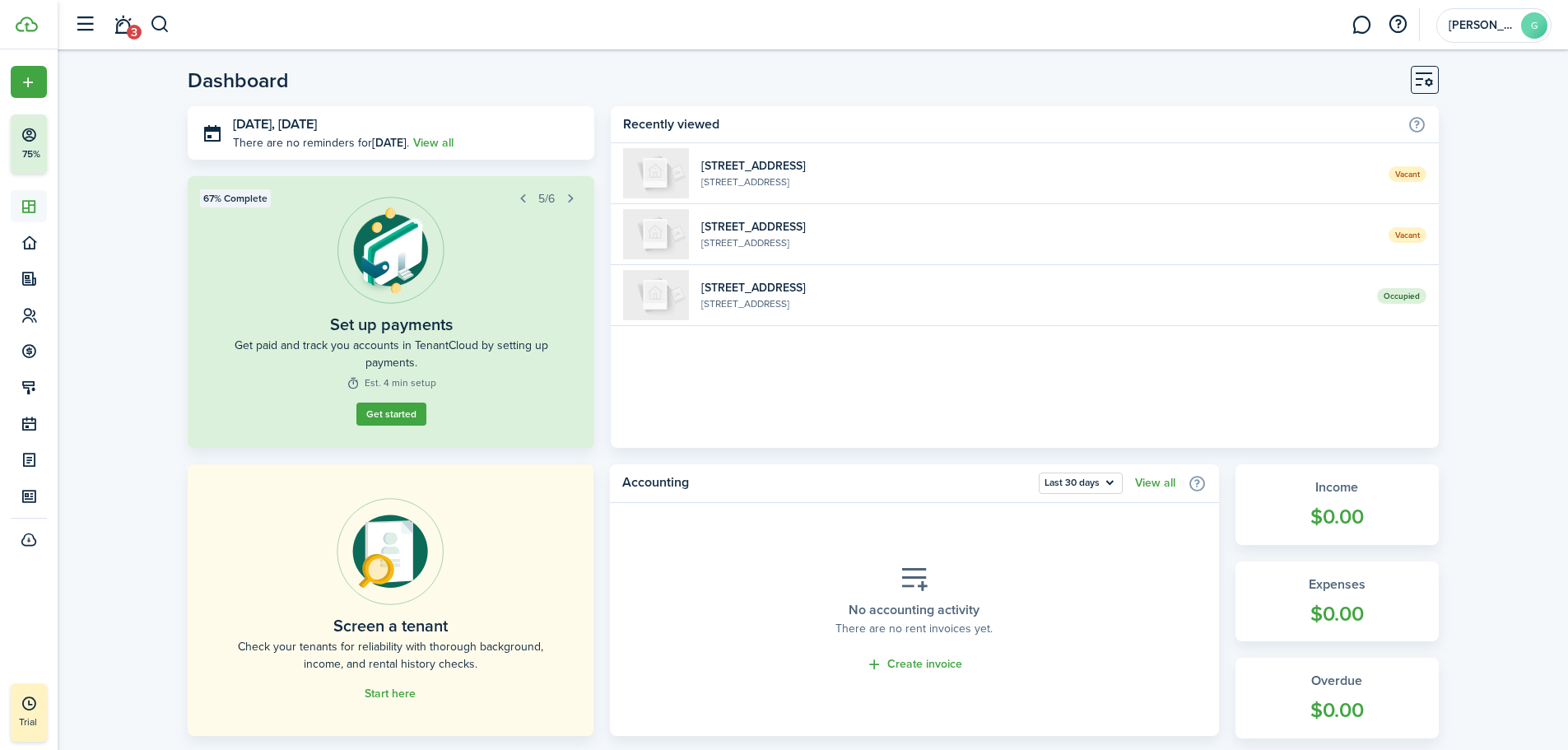
click at [816, 85] on header-page "Dashboard" at bounding box center [812, 86] width 1251 height 41
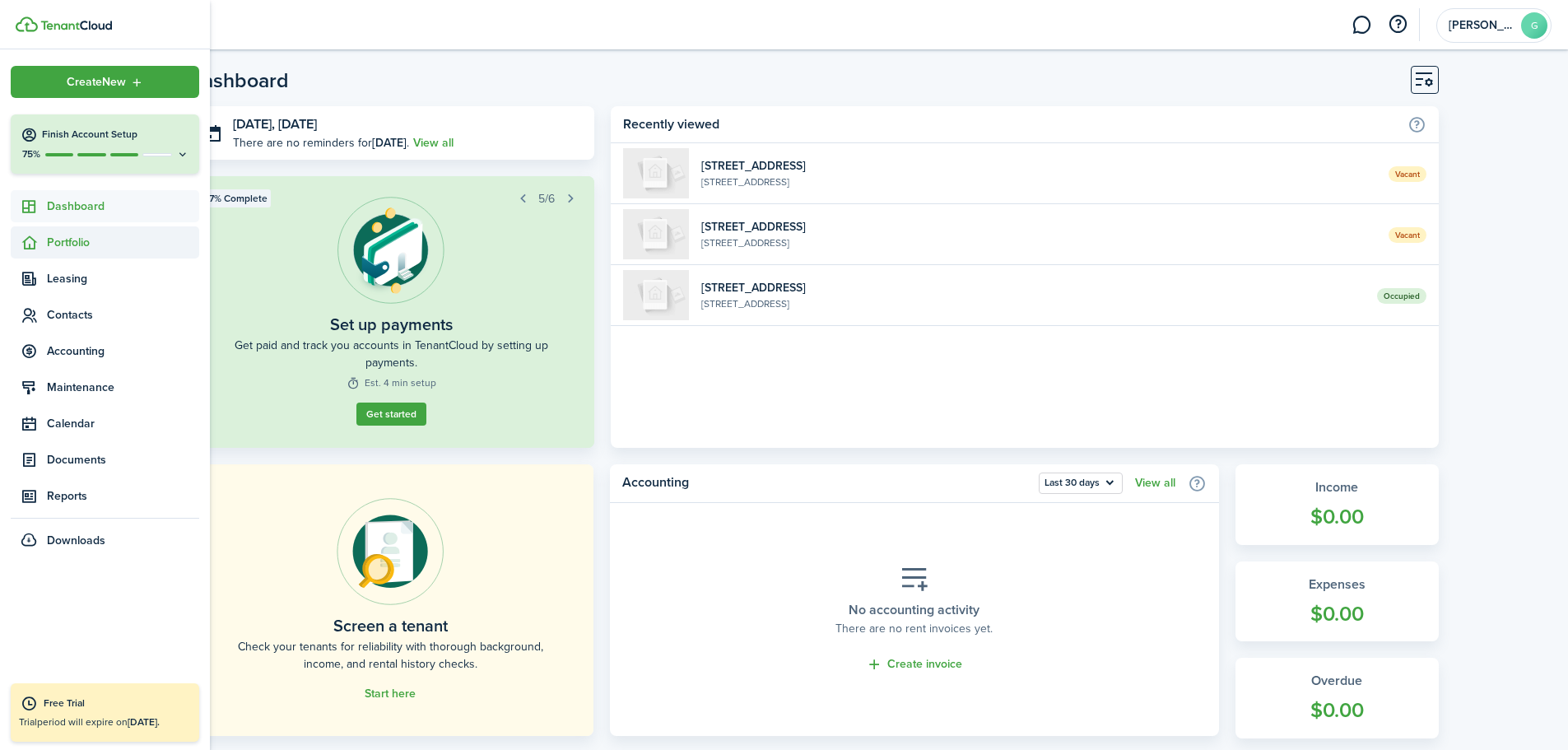
click at [81, 256] on span "Portfolio" at bounding box center [105, 242] width 188 height 32
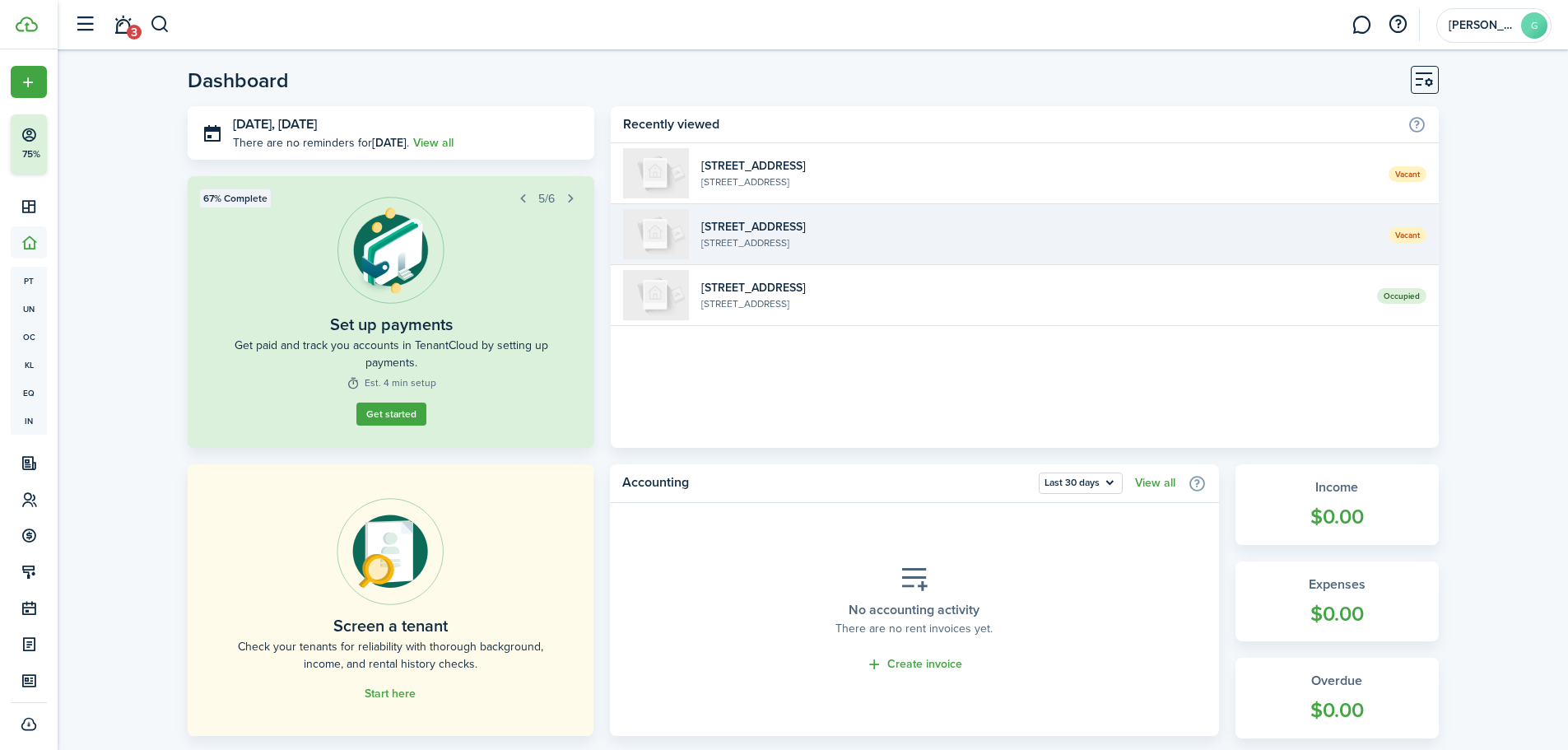
click at [1362, 238] on widget-list-item-description "1209 6th St, Los Banos, CA, 93635, US" at bounding box center [1038, 243] width 674 height 15
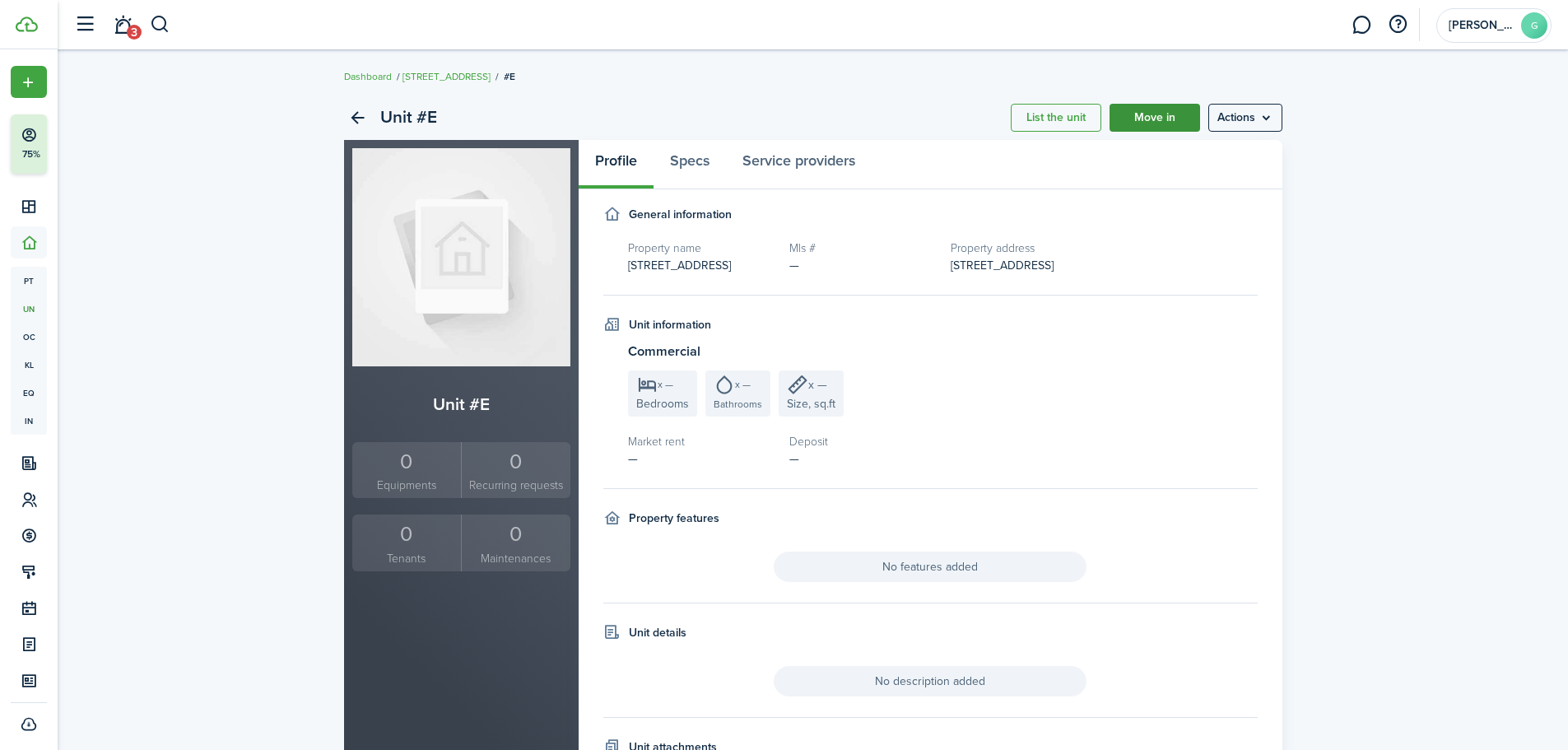
click at [1163, 121] on link "Move in" at bounding box center [1154, 117] width 90 height 28
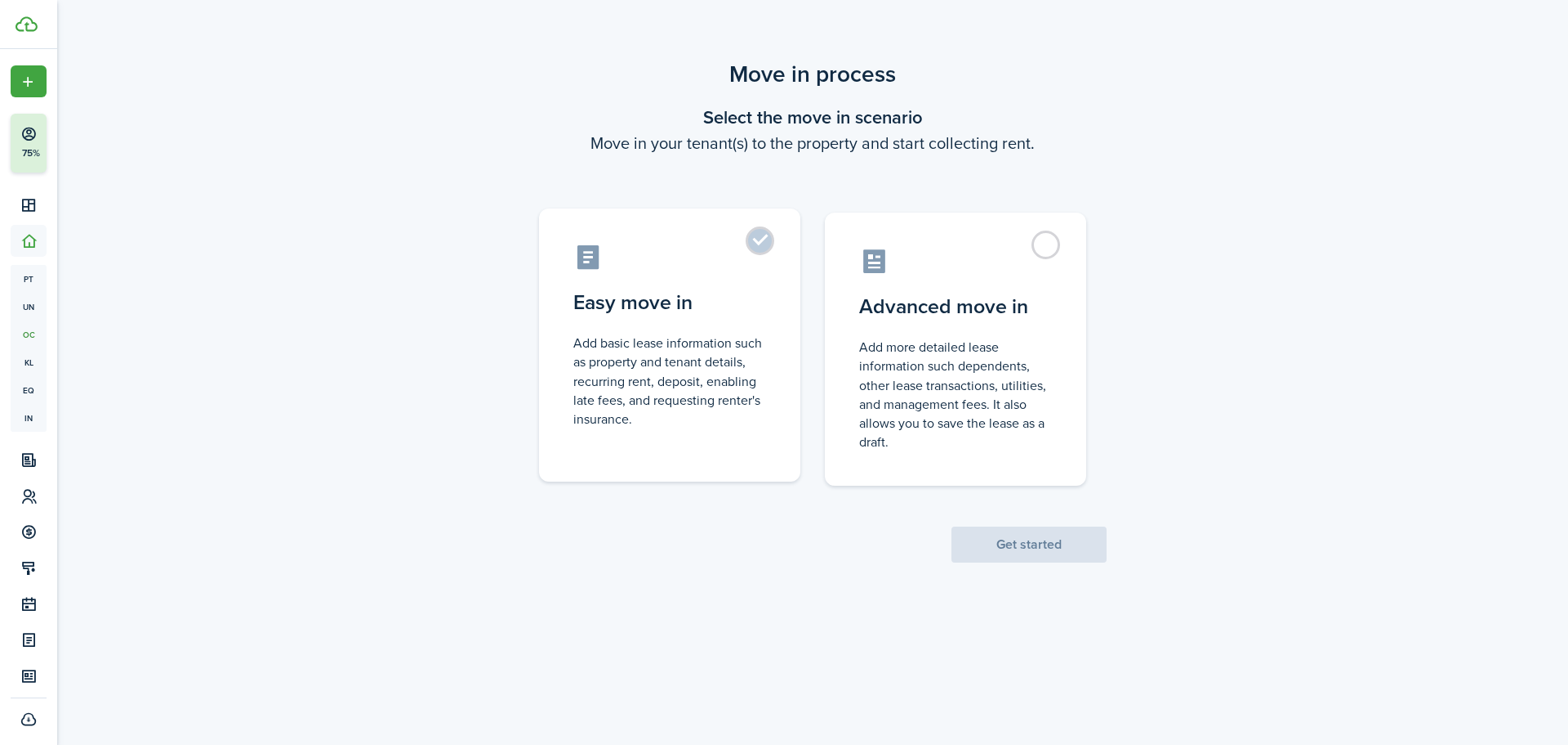
click at [765, 234] on label "Easy move in Add basic lease information such as property and tenant details, r…" at bounding box center [669, 344] width 261 height 273
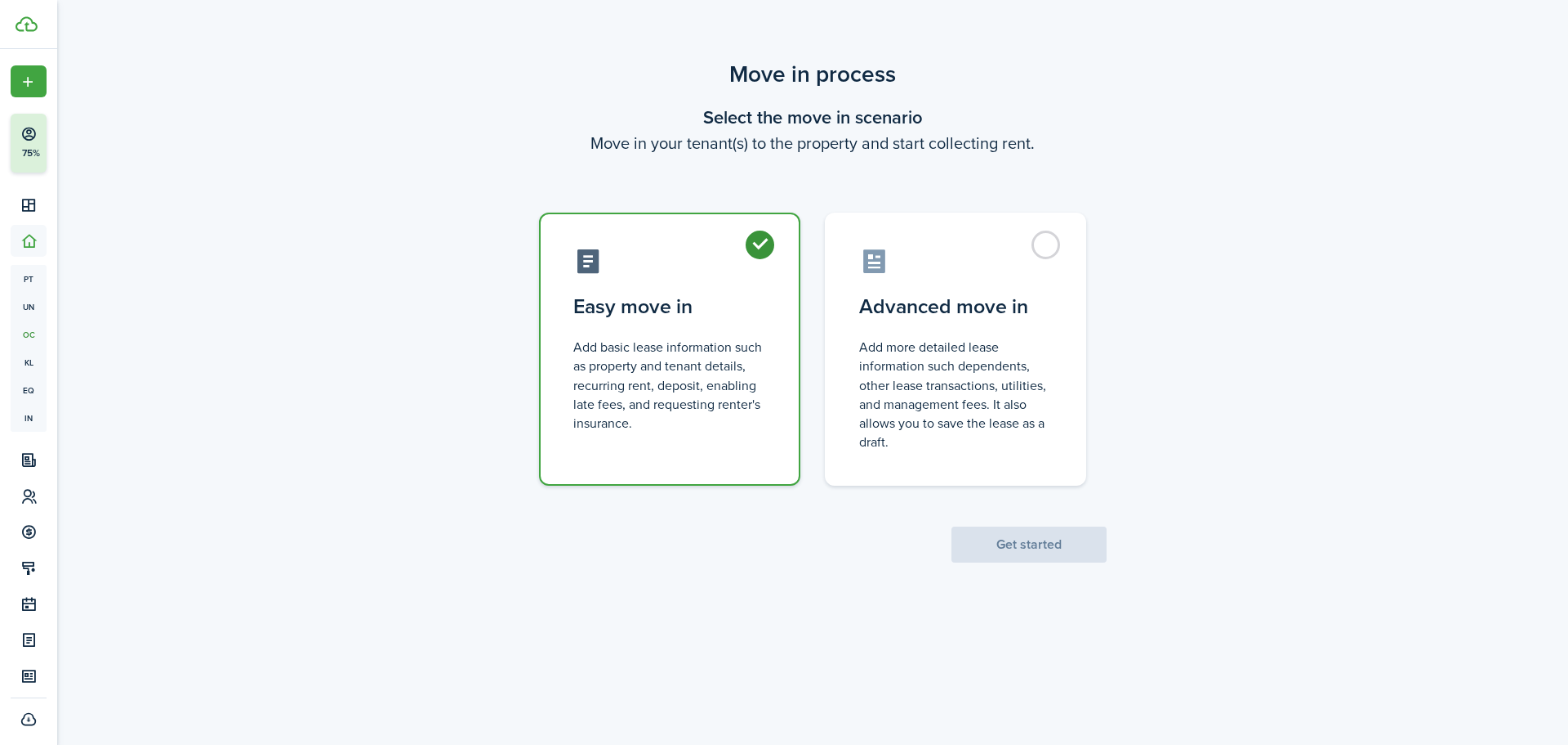
radio input "true"
click at [1047, 538] on button "Get started" at bounding box center [1029, 544] width 155 height 36
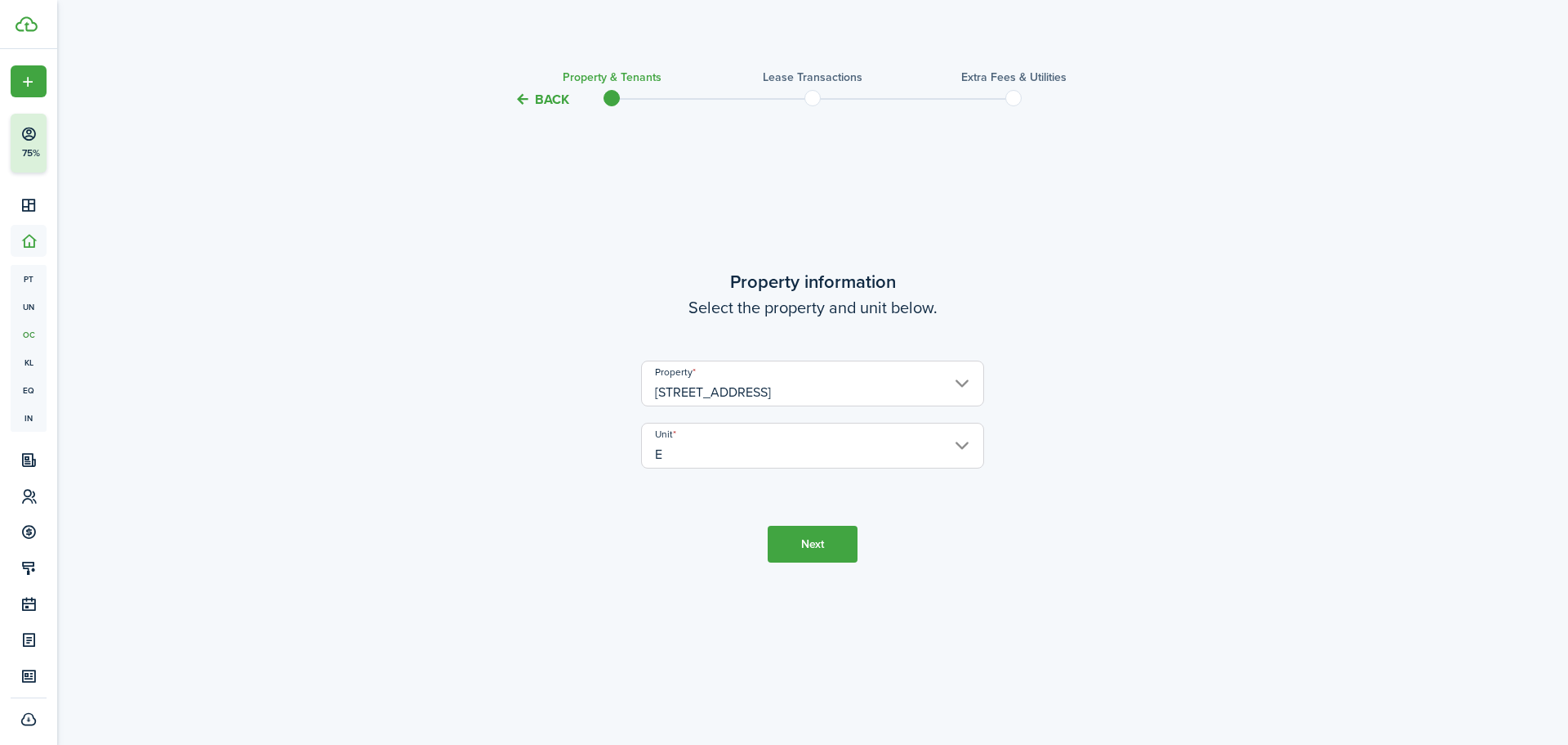
click at [840, 551] on button "Next" at bounding box center [812, 544] width 90 height 37
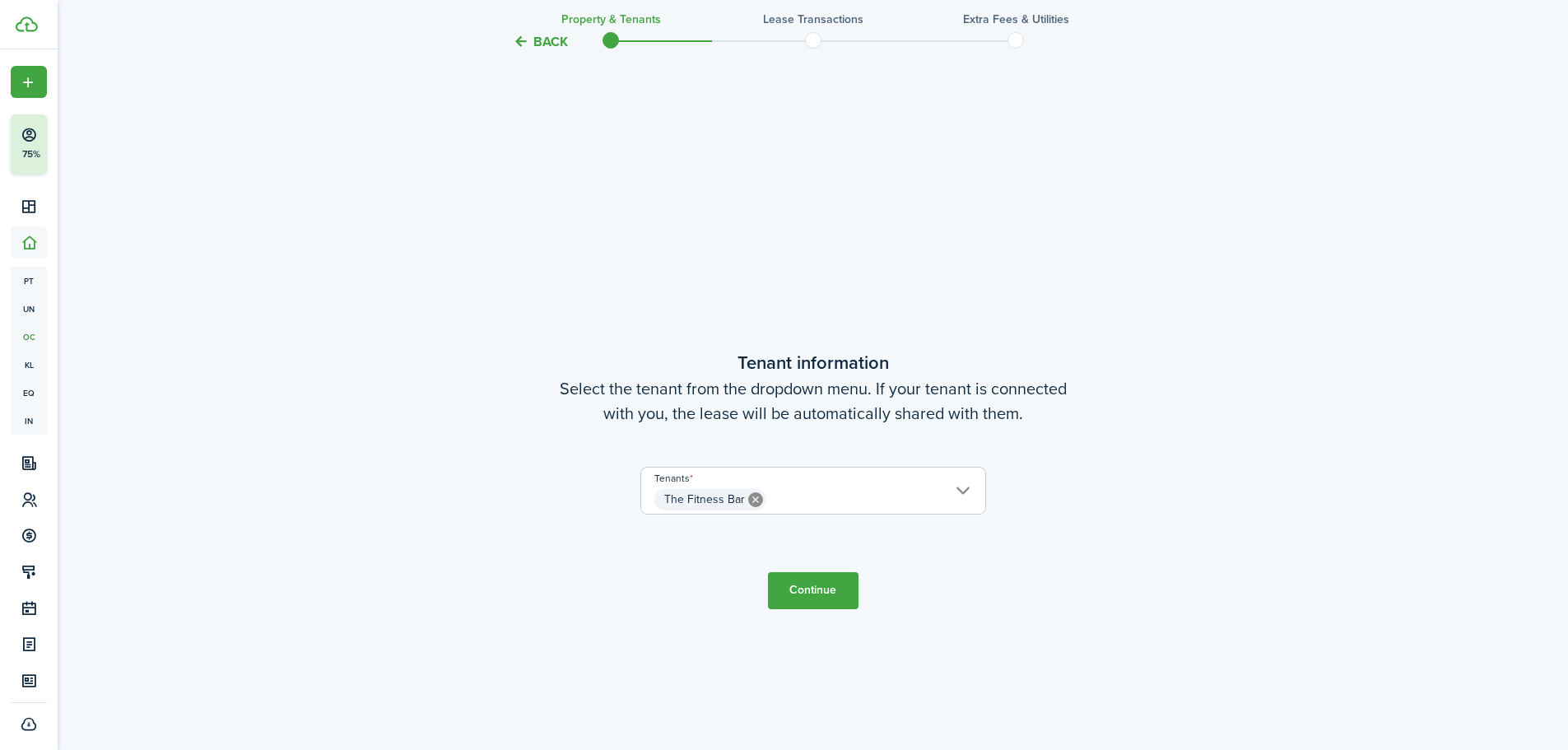
scroll to position [639, 0]
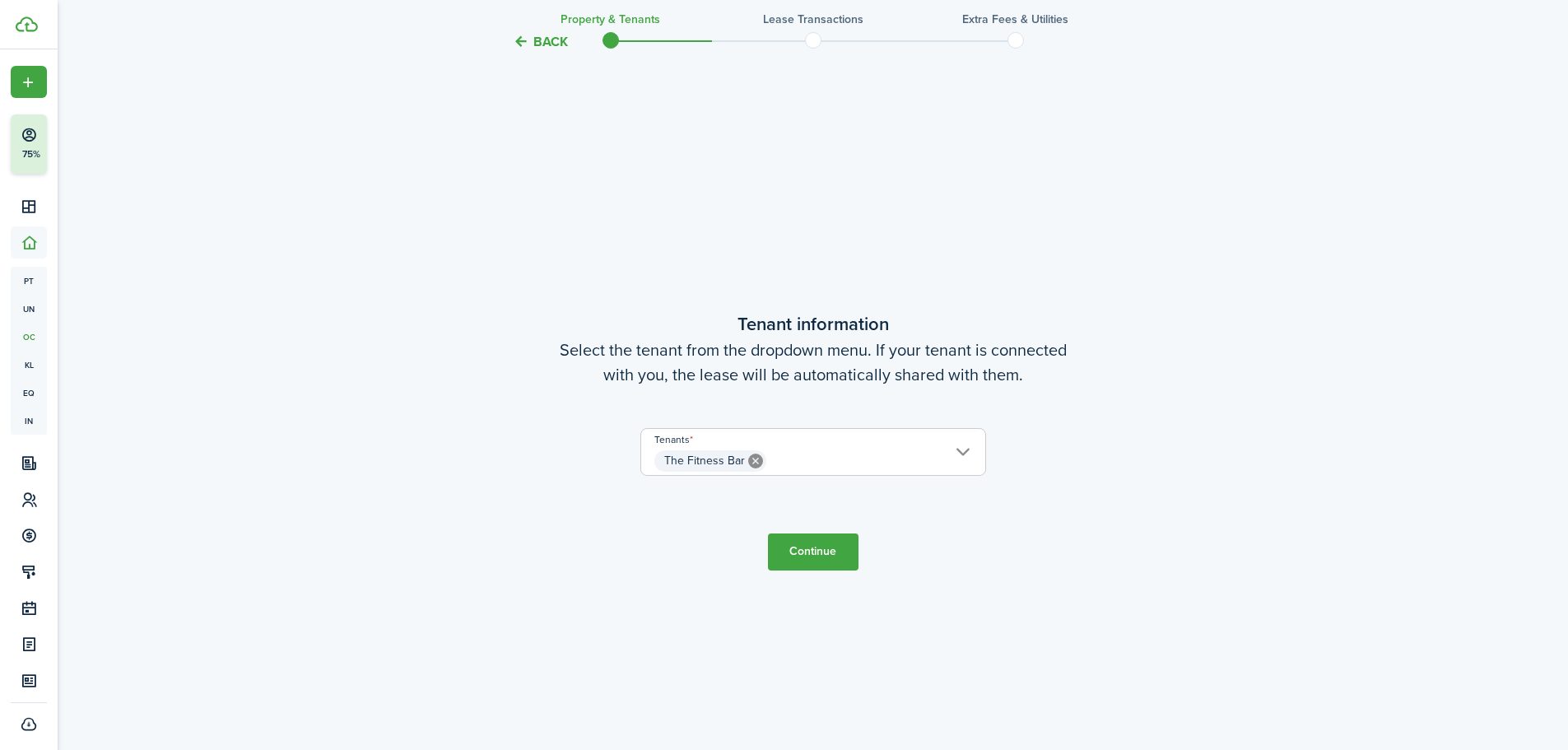
click at [818, 549] on button "Continue" at bounding box center [812, 552] width 90 height 37
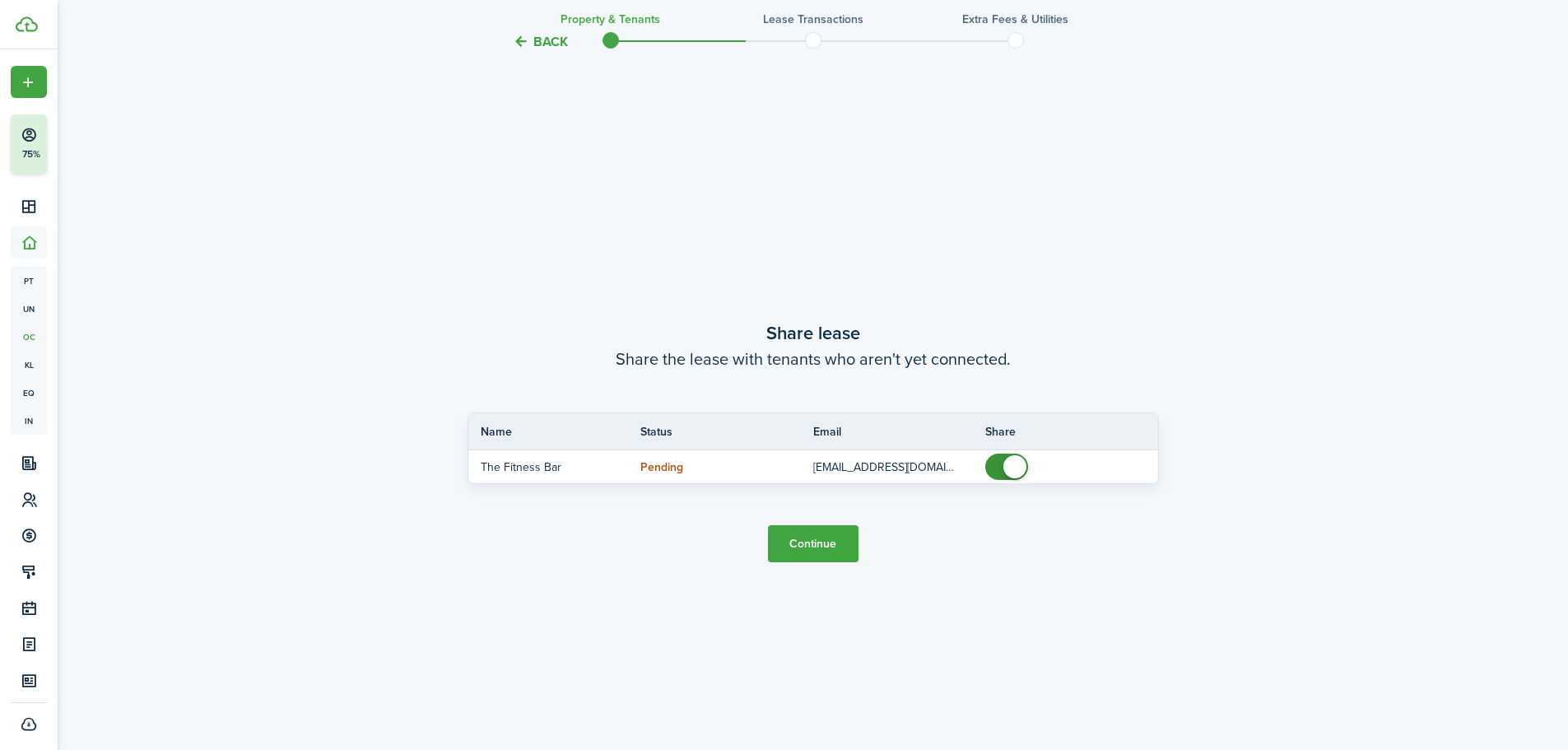
scroll to position [1389, 0]
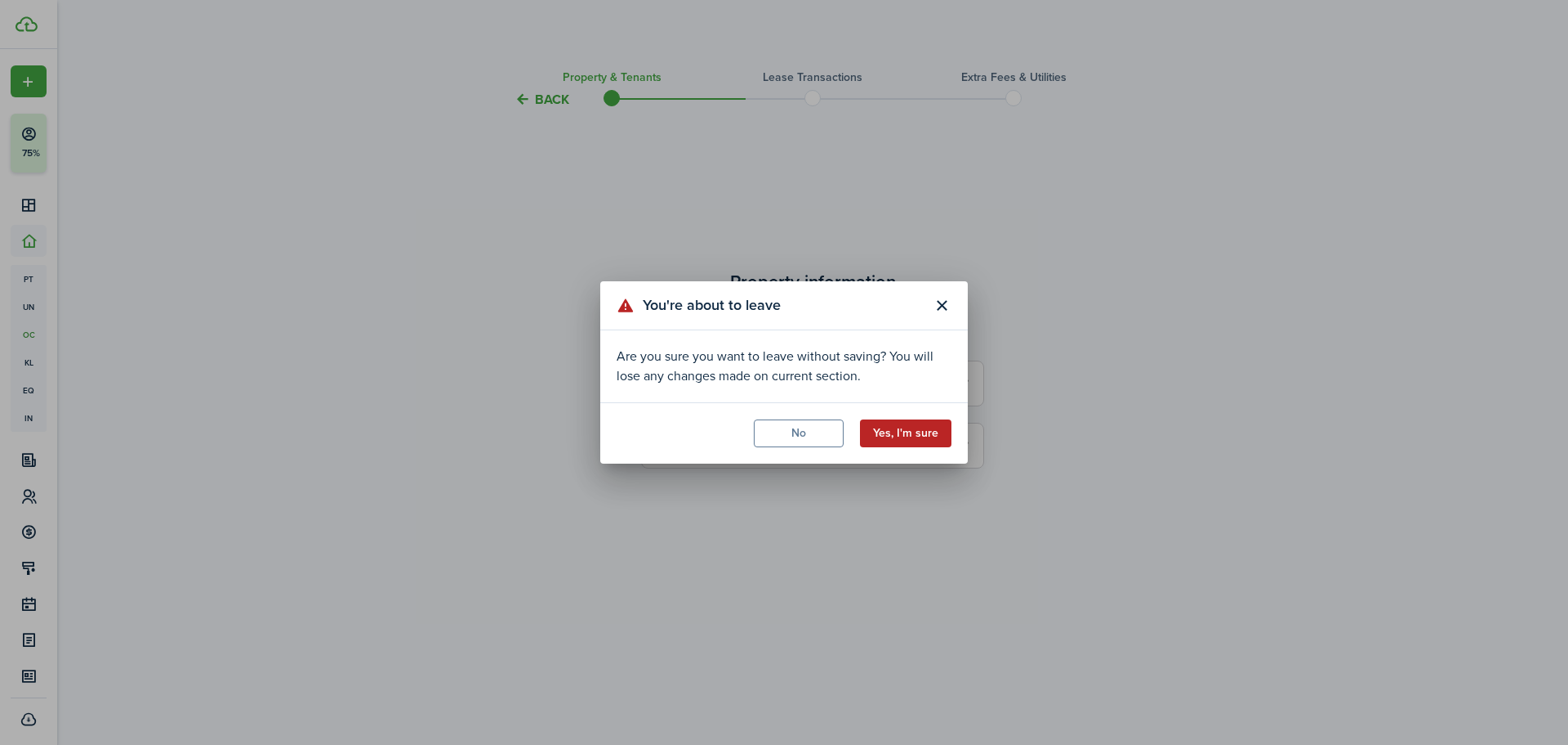
click at [910, 439] on button "Yes, I'm sure" at bounding box center [905, 433] width 91 height 28
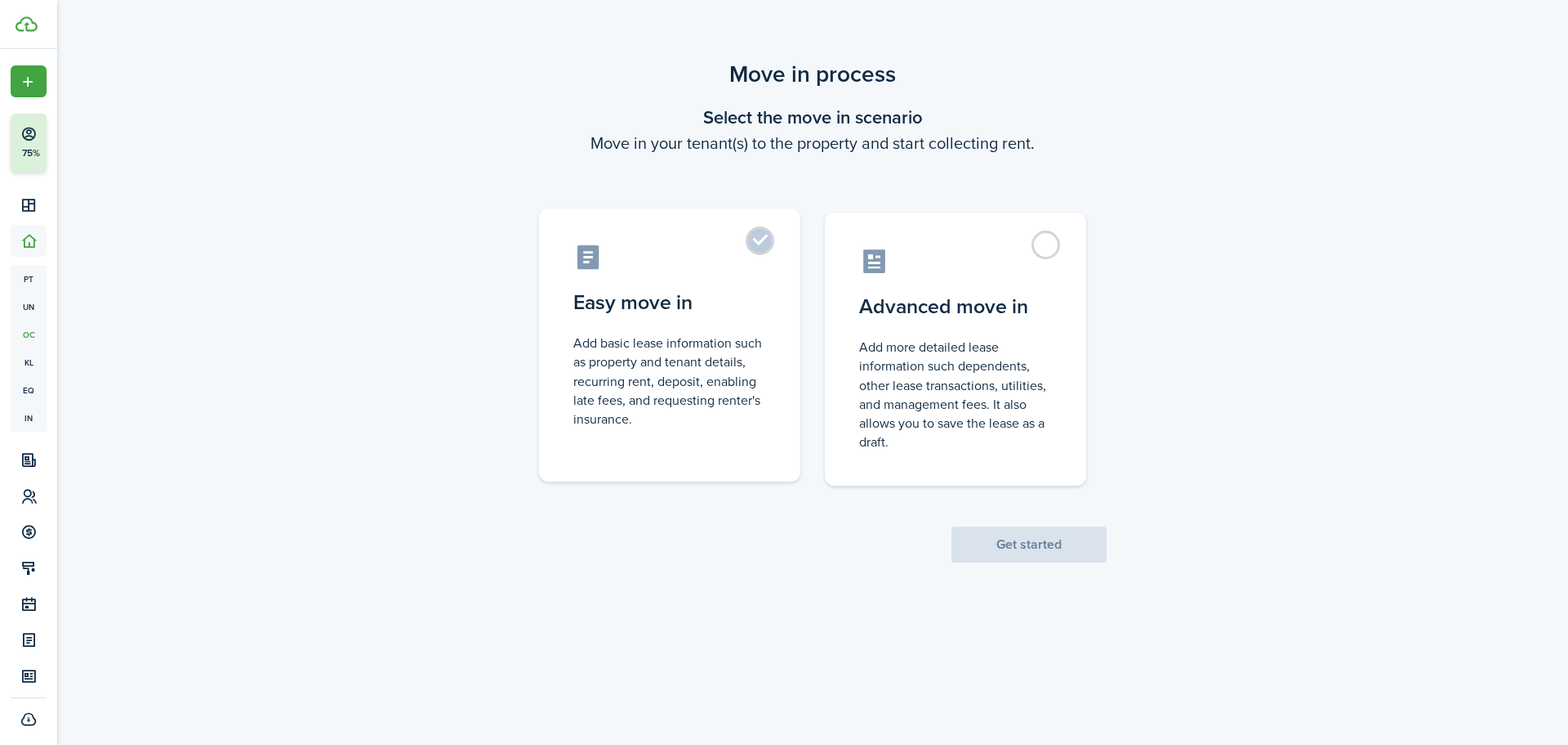
click at [753, 238] on label "Easy move in Add basic lease information such as property and tenant details, r…" at bounding box center [669, 344] width 261 height 273
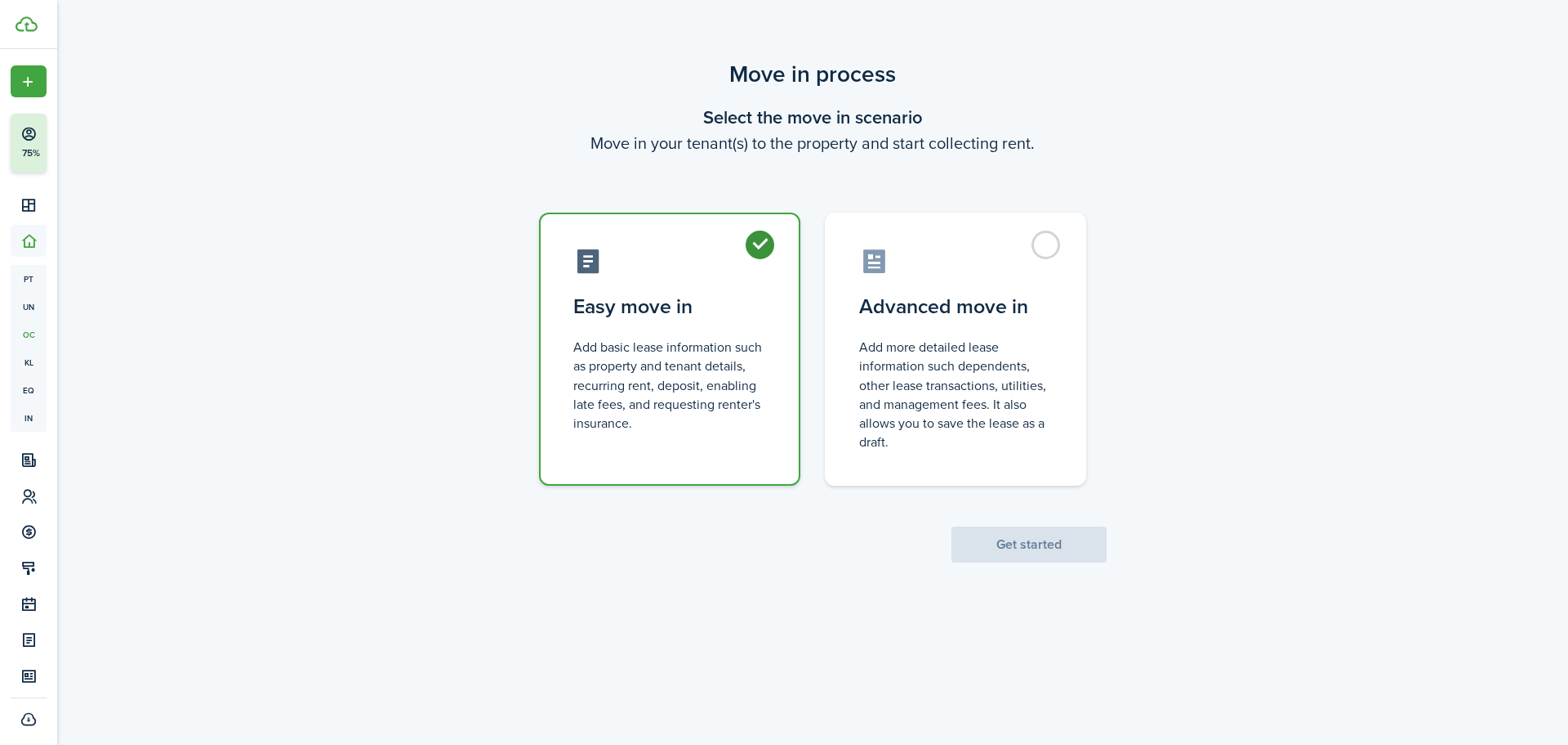
radio input "true"
click at [997, 541] on button "Get started" at bounding box center [1029, 544] width 155 height 36
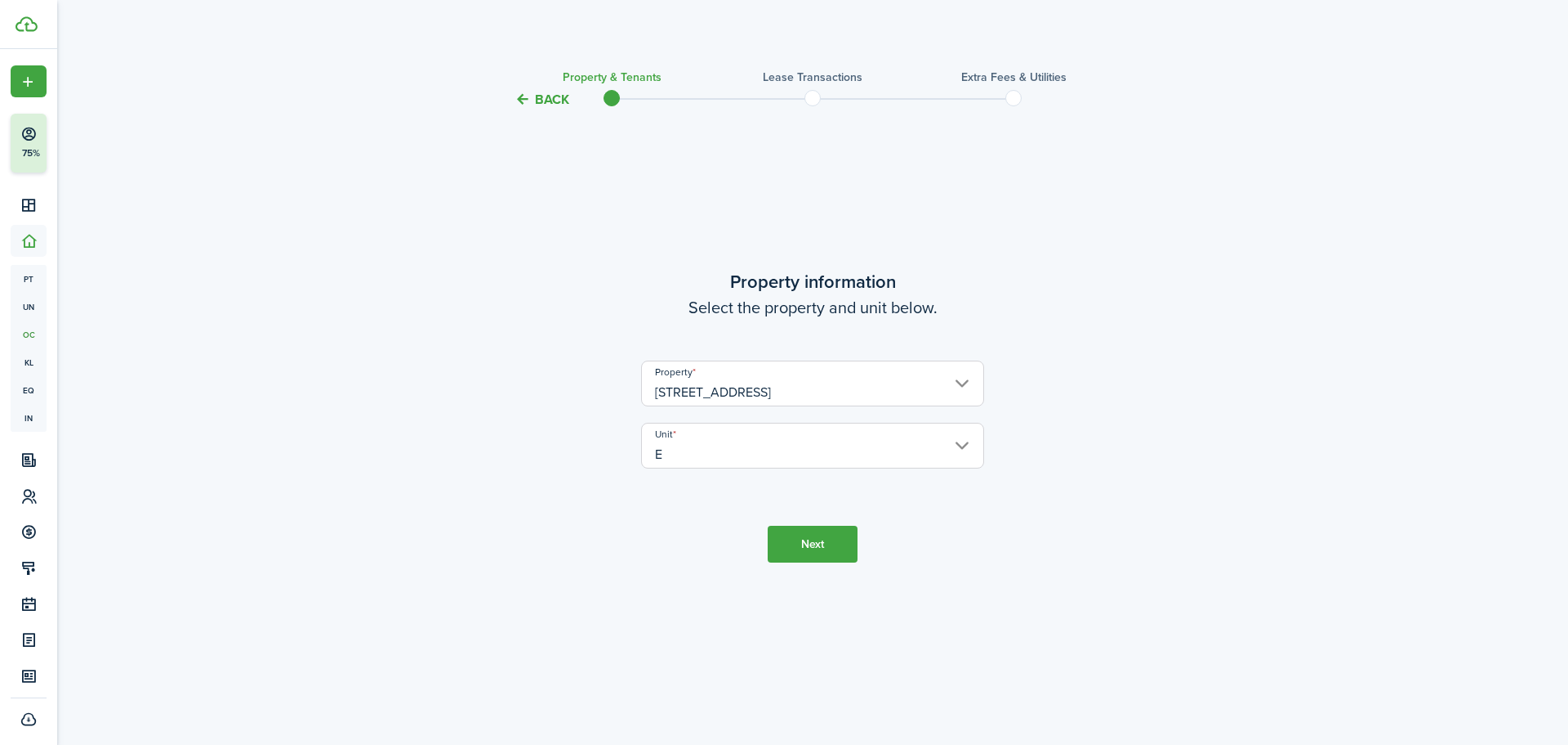
click at [832, 540] on button "Next" at bounding box center [812, 544] width 90 height 37
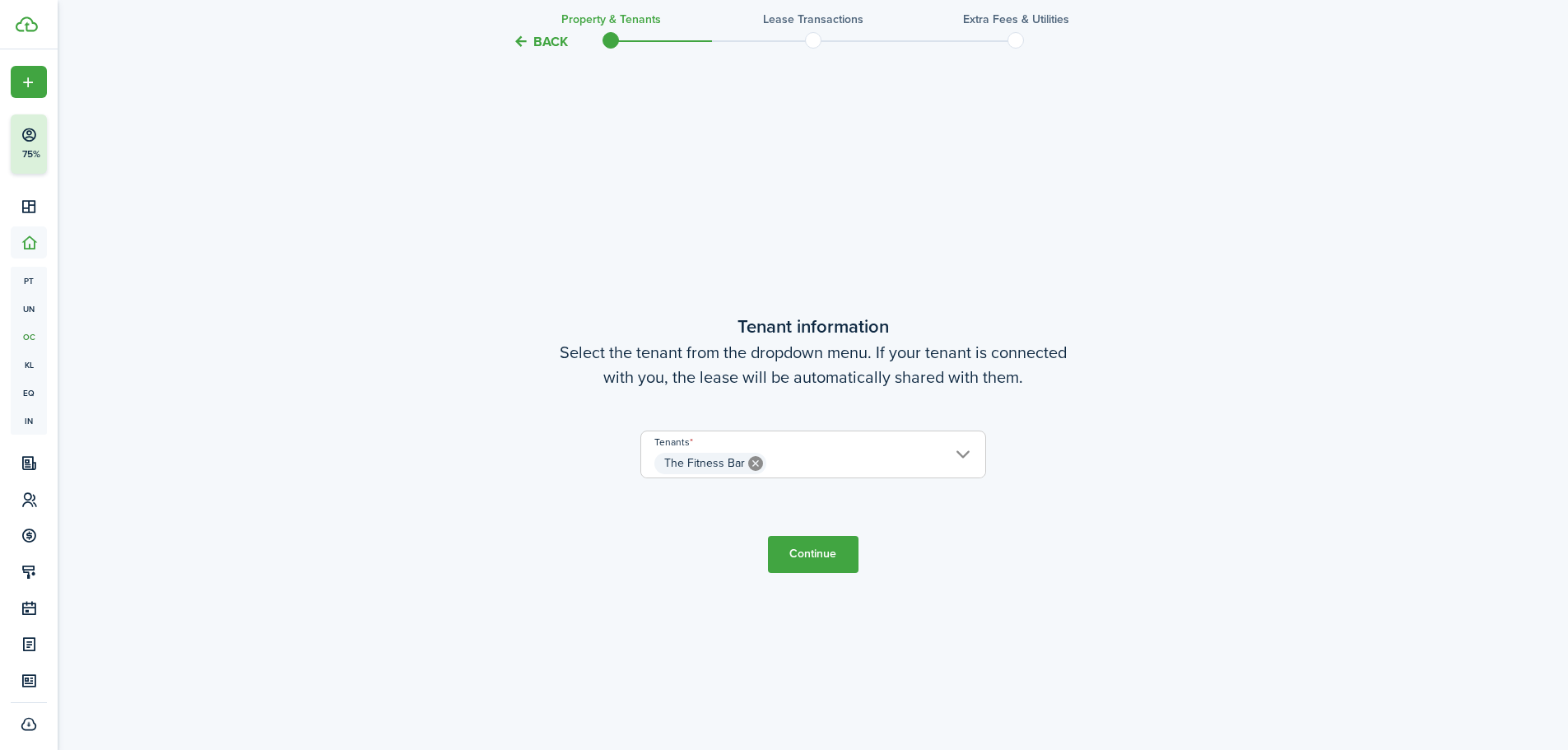
scroll to position [639, 0]
click at [759, 463] on icon at bounding box center [755, 460] width 15 height 15
click at [778, 456] on span "Choose a tenant" at bounding box center [813, 461] width 344 height 28
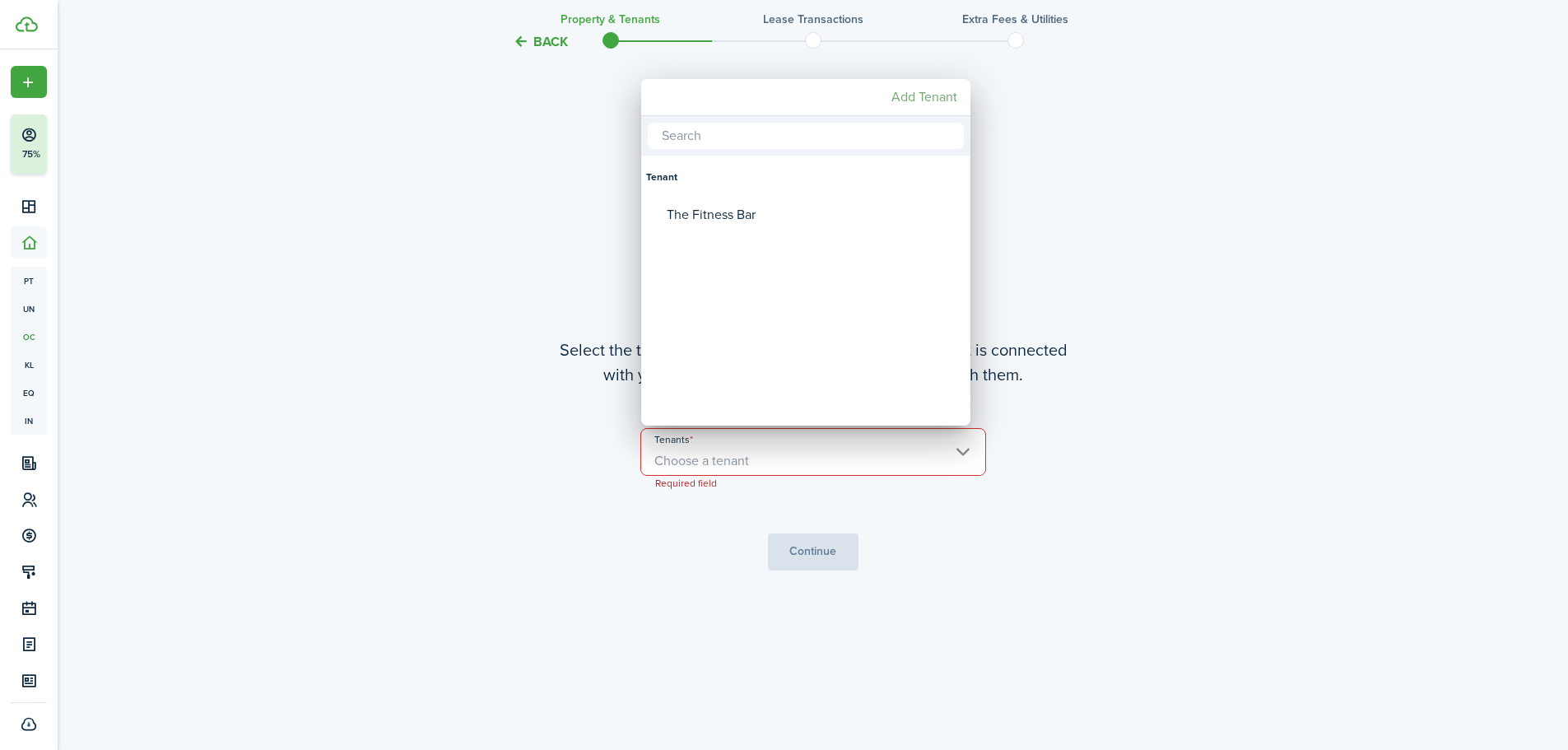
click at [931, 96] on mbsc-button "Add Tenant" at bounding box center [924, 97] width 79 height 30
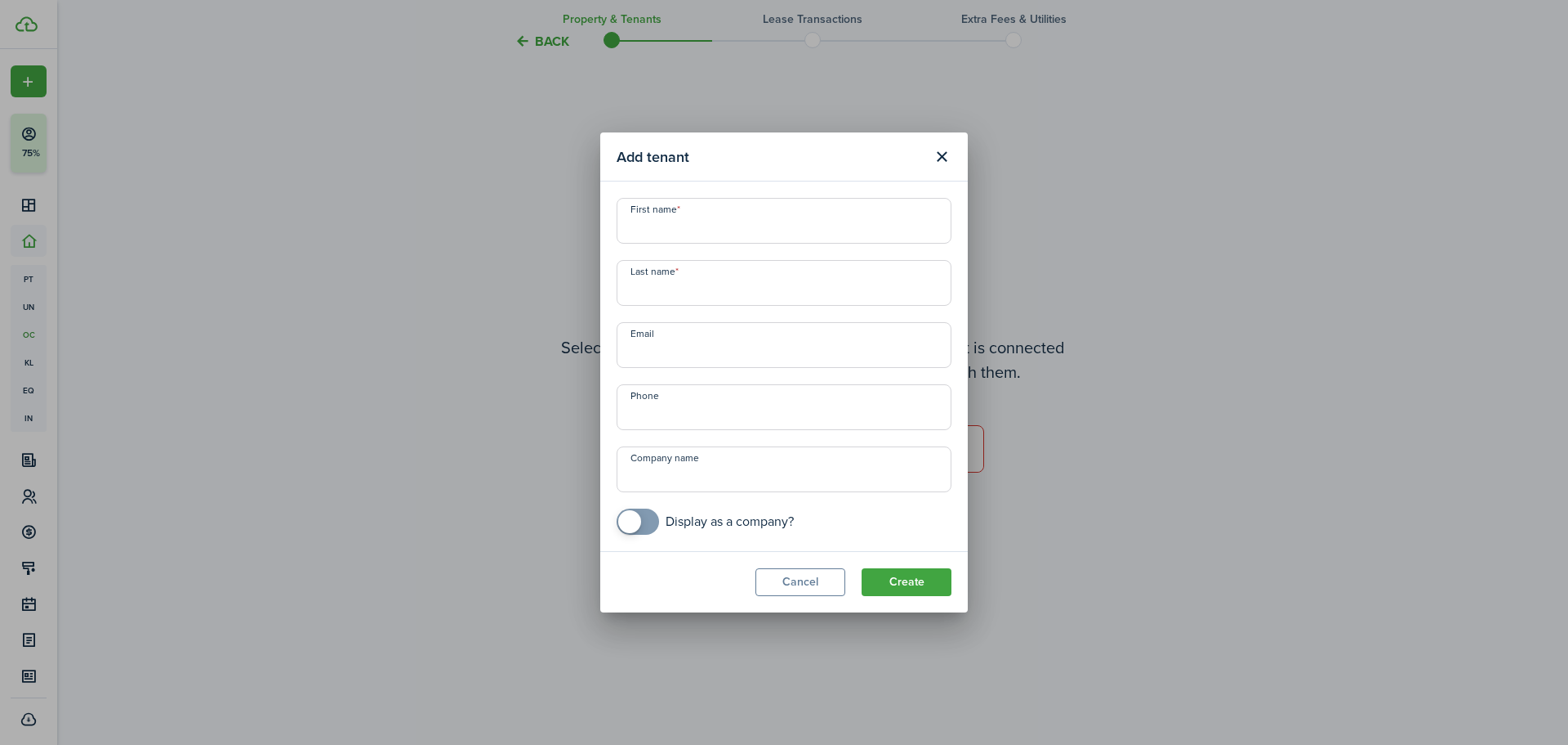
click at [713, 229] on input "First name" at bounding box center [784, 220] width 335 height 45
type input "Eduardo Guerra"
type input "Guerra"
click at [781, 228] on input "Eduardo Guerra" at bounding box center [784, 220] width 335 height 45
type input "Eduardo"
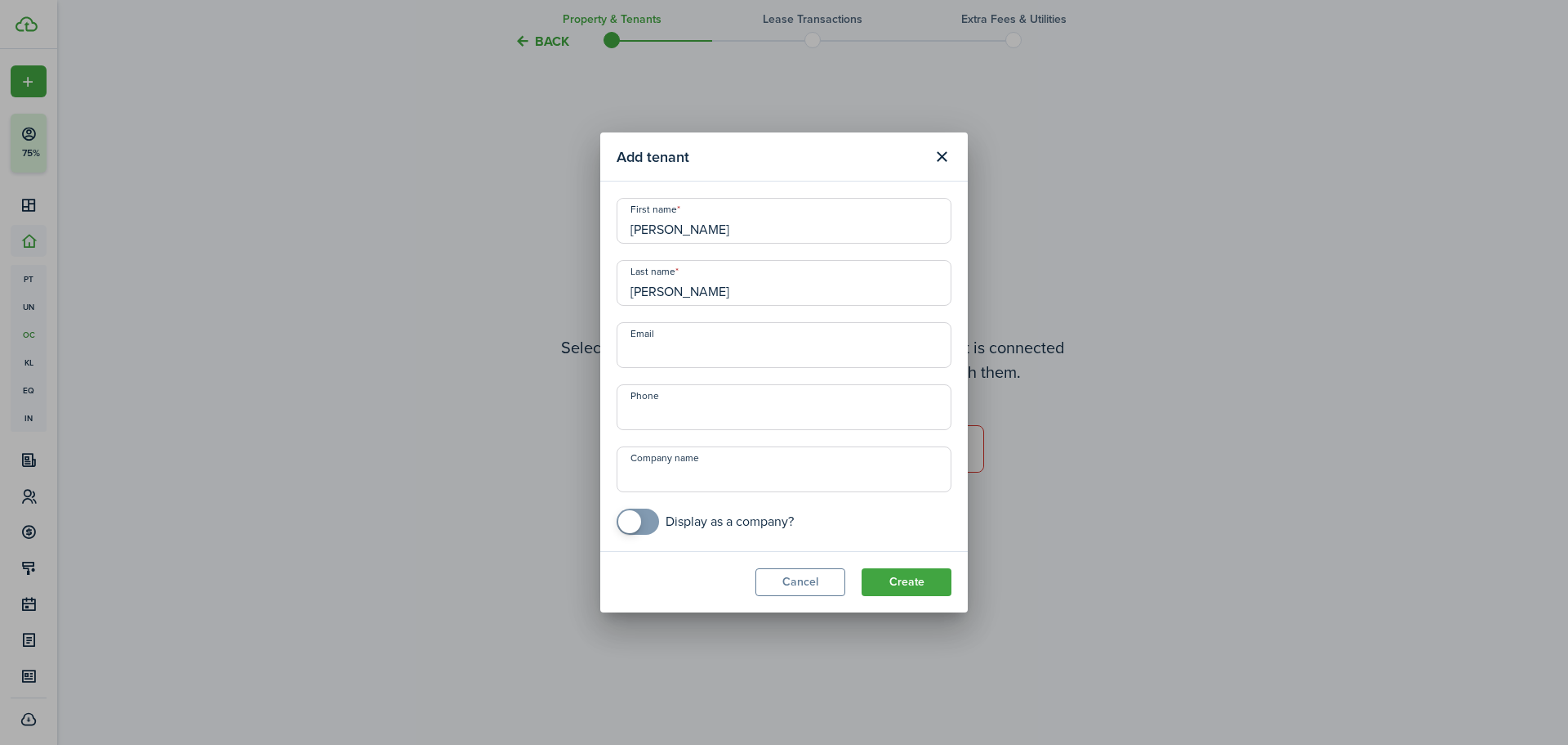
click at [727, 354] on input "Email" at bounding box center [784, 344] width 335 height 45
type input "eduardoguerra456@gmail.com"
type input "+1 408-601-8778"
type input "Taekwando"
drag, startPoint x: 648, startPoint y: 516, endPoint x: 693, endPoint y: 579, distance: 77.4
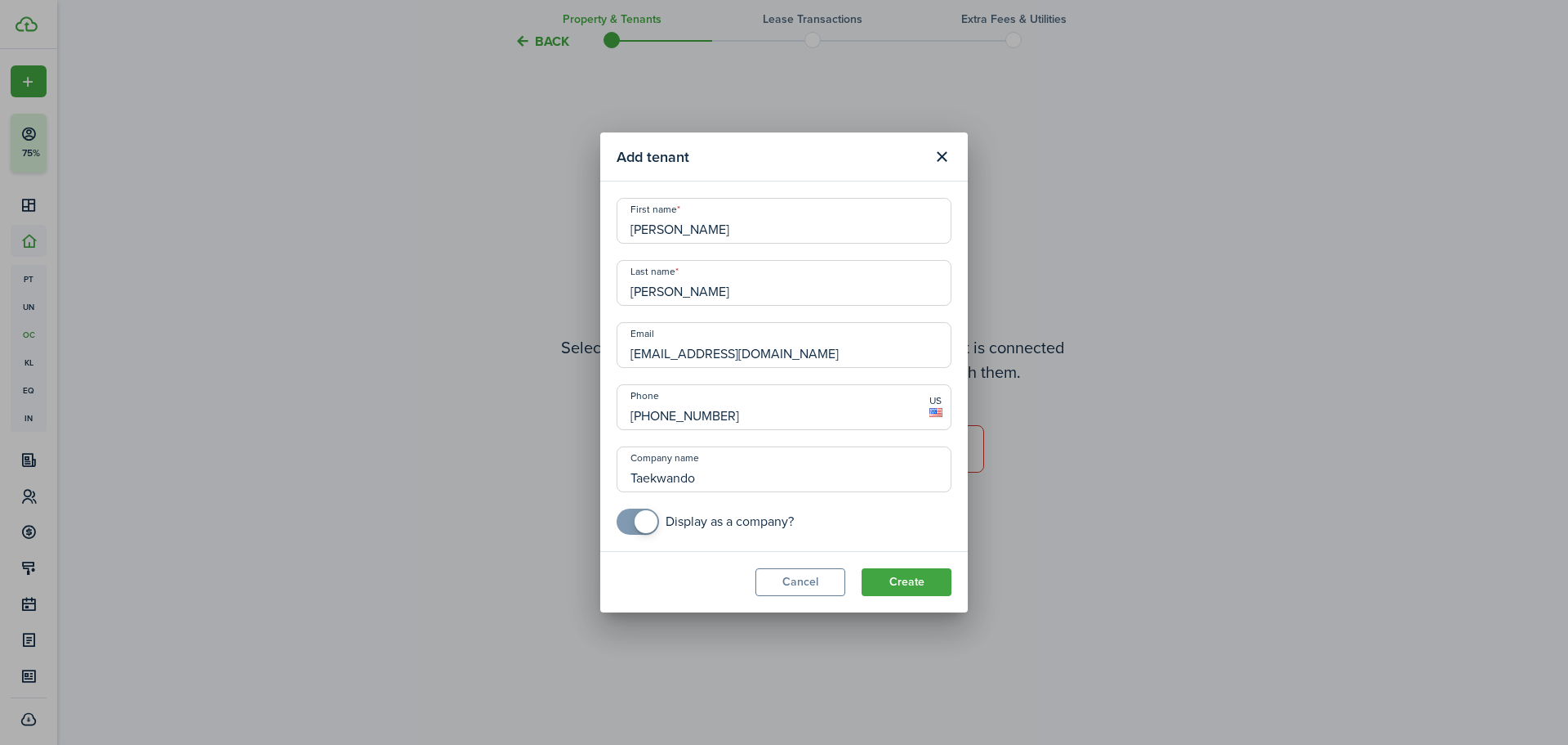
checkbox input "true"
click at [693, 576] on section "Add tenant First name Eduardo Last name Guerra Email eduardoguerra456@gmail.com…" at bounding box center [784, 372] width 368 height 480
drag, startPoint x: 912, startPoint y: 584, endPoint x: 685, endPoint y: 572, distance: 227.3
click at [685, 572] on modal-footer "Cancel Create" at bounding box center [784, 582] width 368 height 62
click at [896, 585] on button "Create" at bounding box center [906, 581] width 90 height 28
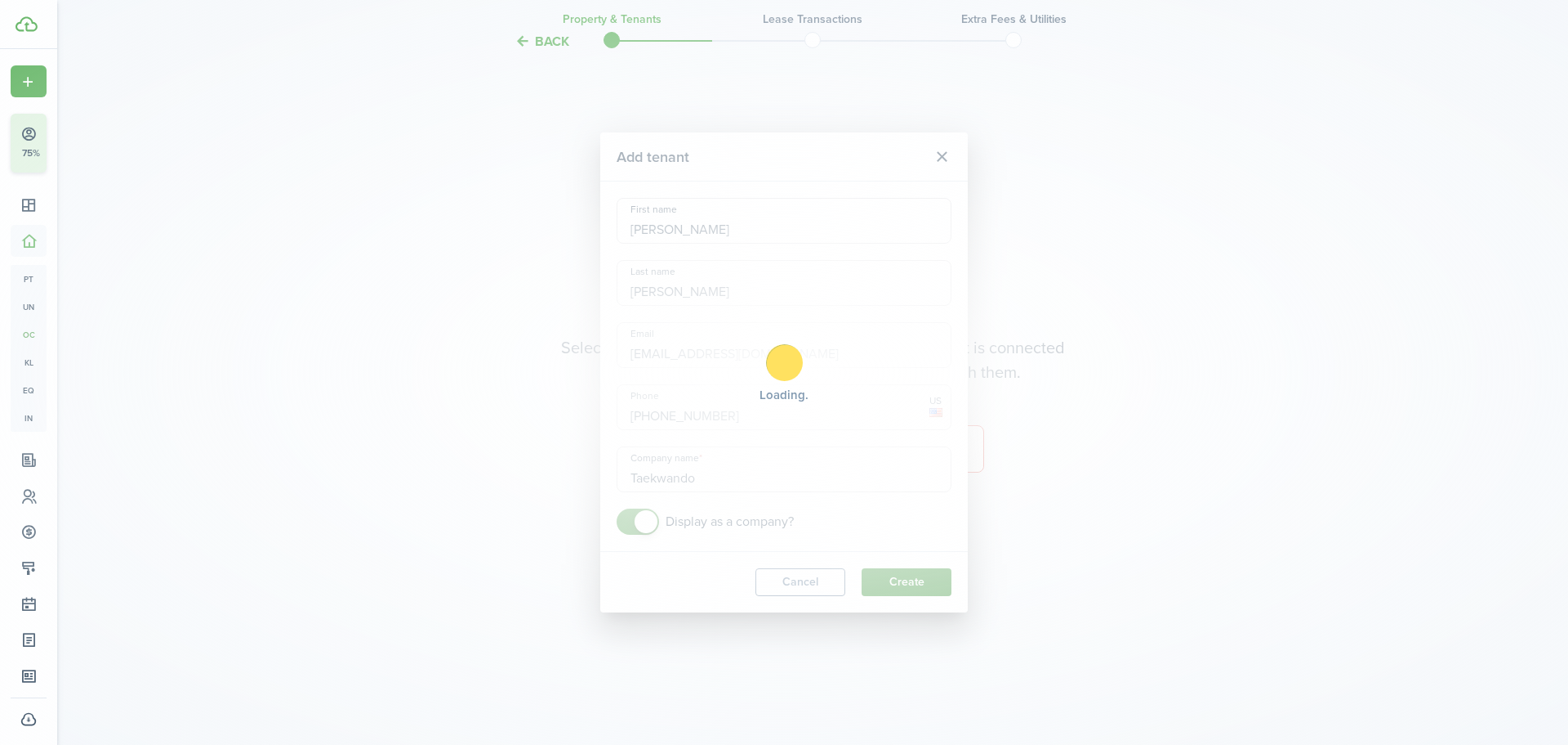
click at [896, 585] on div "Loading" at bounding box center [784, 372] width 1568 height 745
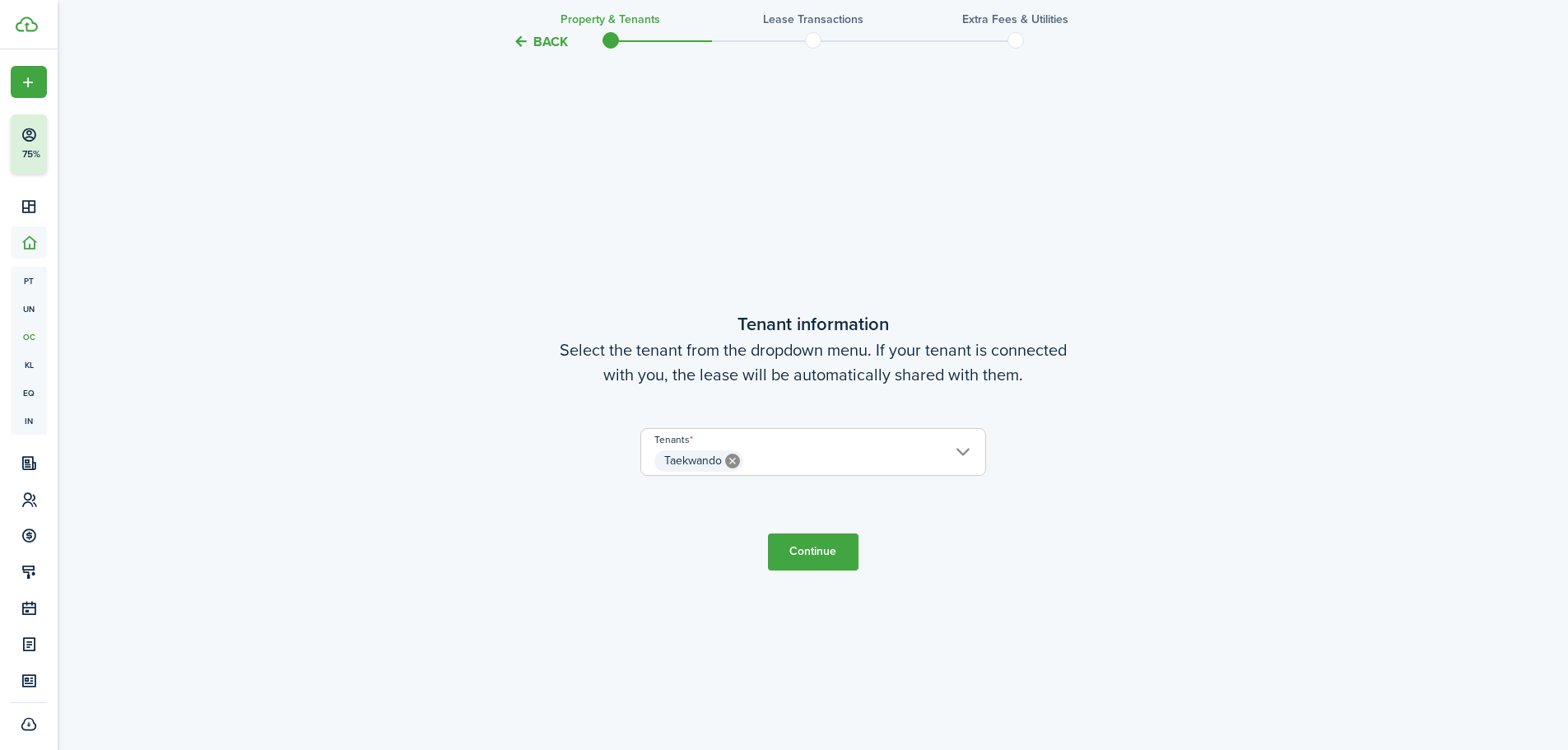
drag, startPoint x: 827, startPoint y: 544, endPoint x: 752, endPoint y: 469, distance: 106.1
click at [877, 508] on tc-wizard-step "Tenant information Select the tenant from the dropdown menu. If your tenant is …" at bounding box center [813, 440] width 691 height 750
click at [734, 459] on icon at bounding box center [732, 460] width 15 height 15
click at [1094, 560] on tc-wizard-step "Tenant information Select the tenant from the dropdown menu. If your tenant is …" at bounding box center [813, 440] width 691 height 750
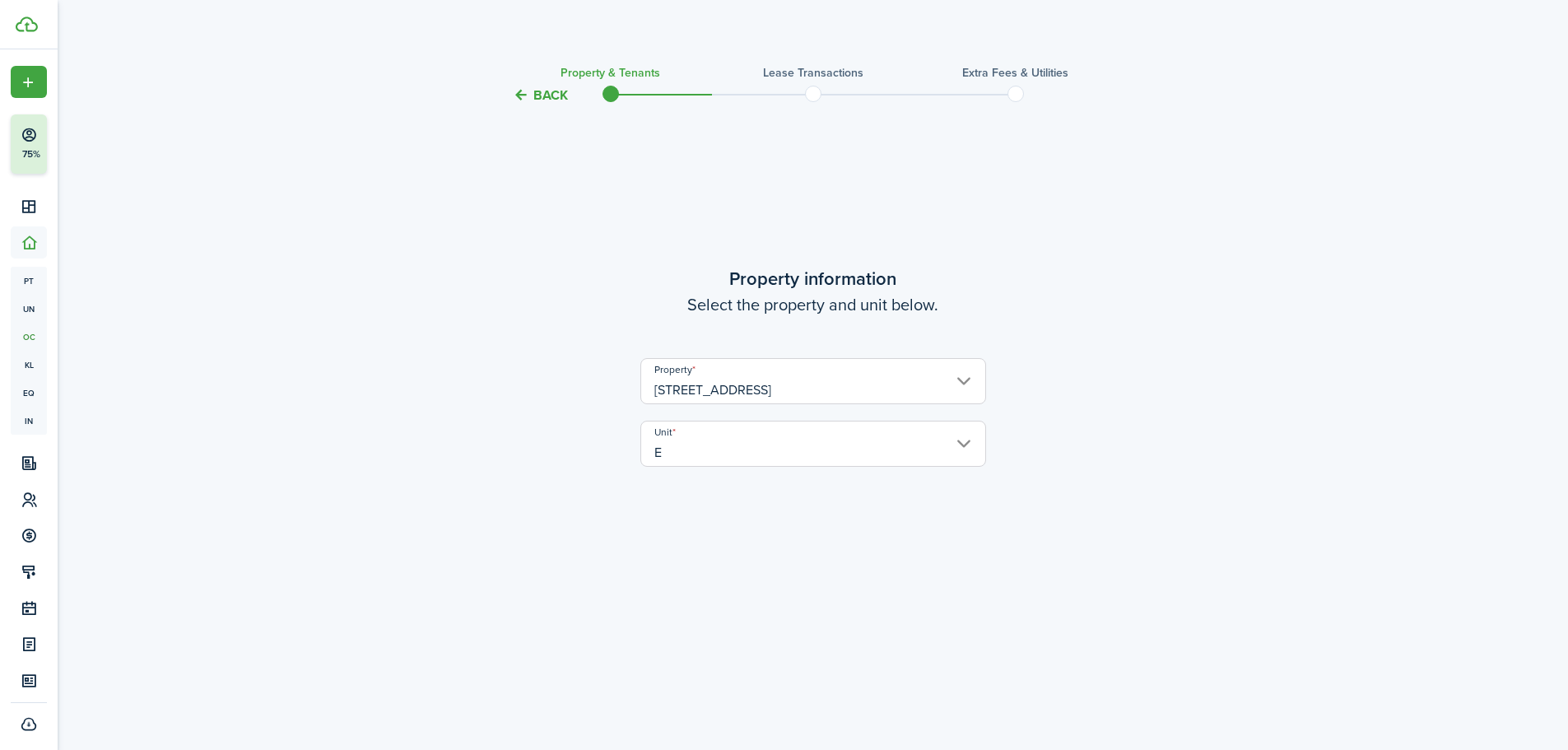
scroll to position [0, 0]
click at [547, 93] on button "Back" at bounding box center [539, 100] width 55 height 17
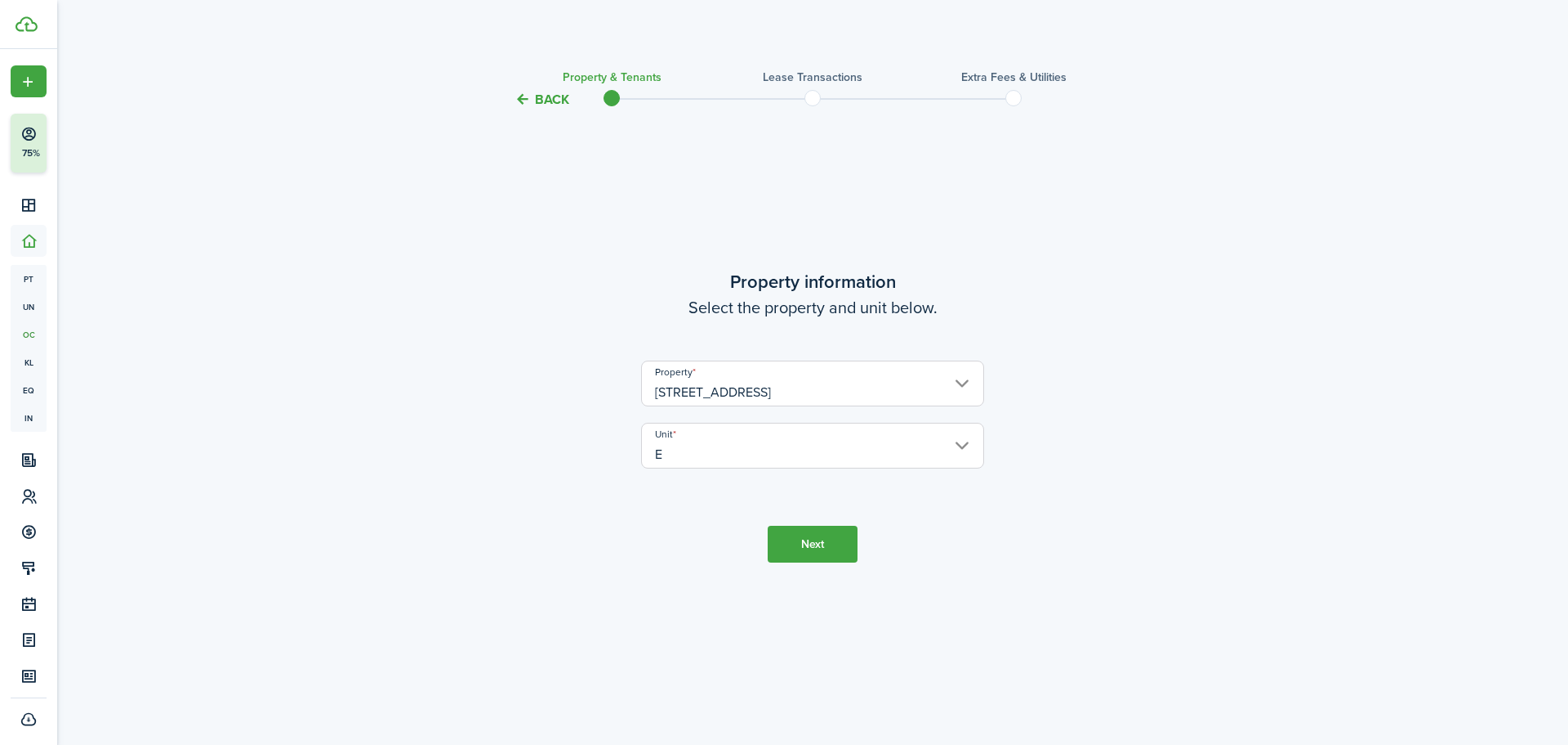
click at [543, 93] on button "Back" at bounding box center [541, 99] width 55 height 17
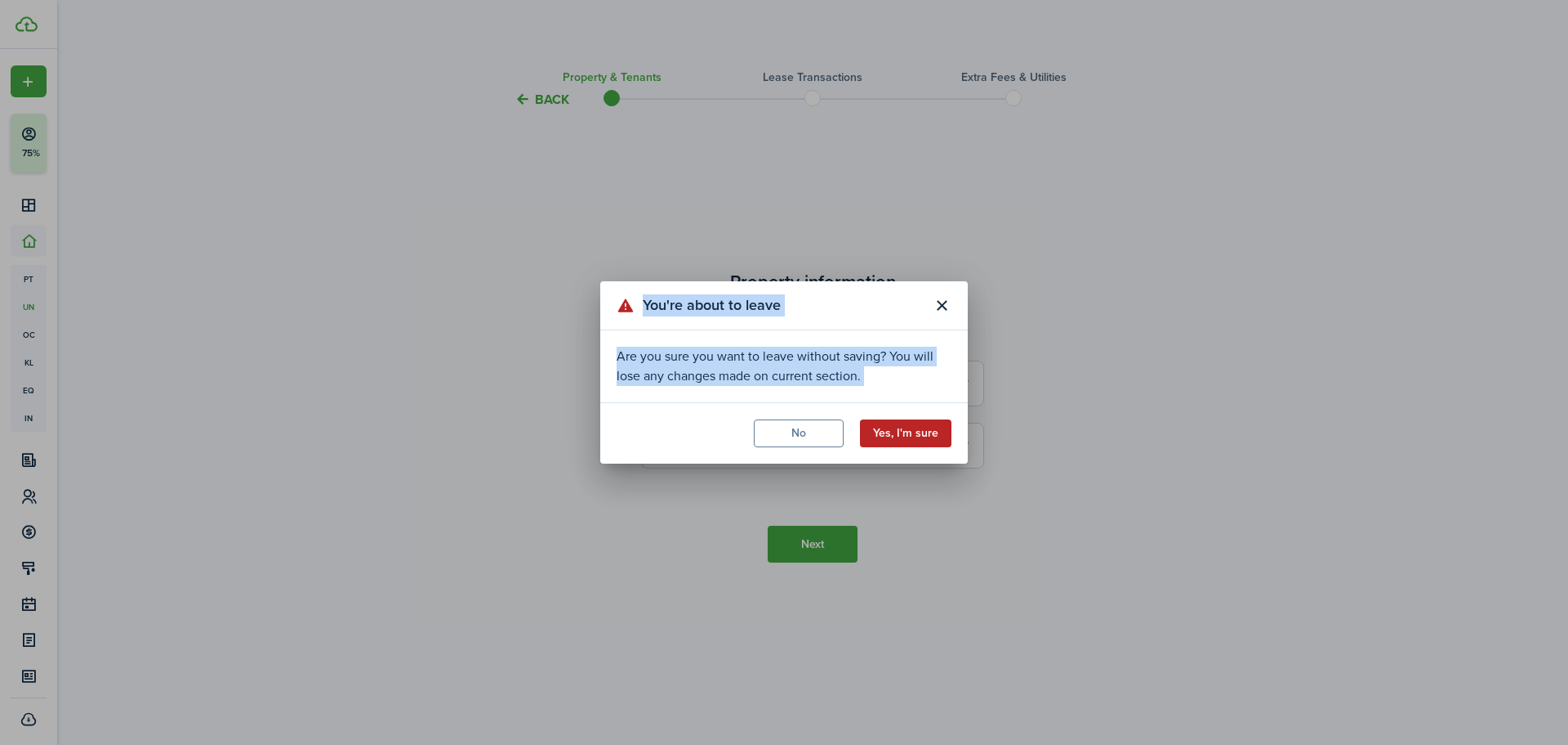
click at [913, 428] on button "Yes, I'm sure" at bounding box center [905, 433] width 91 height 28
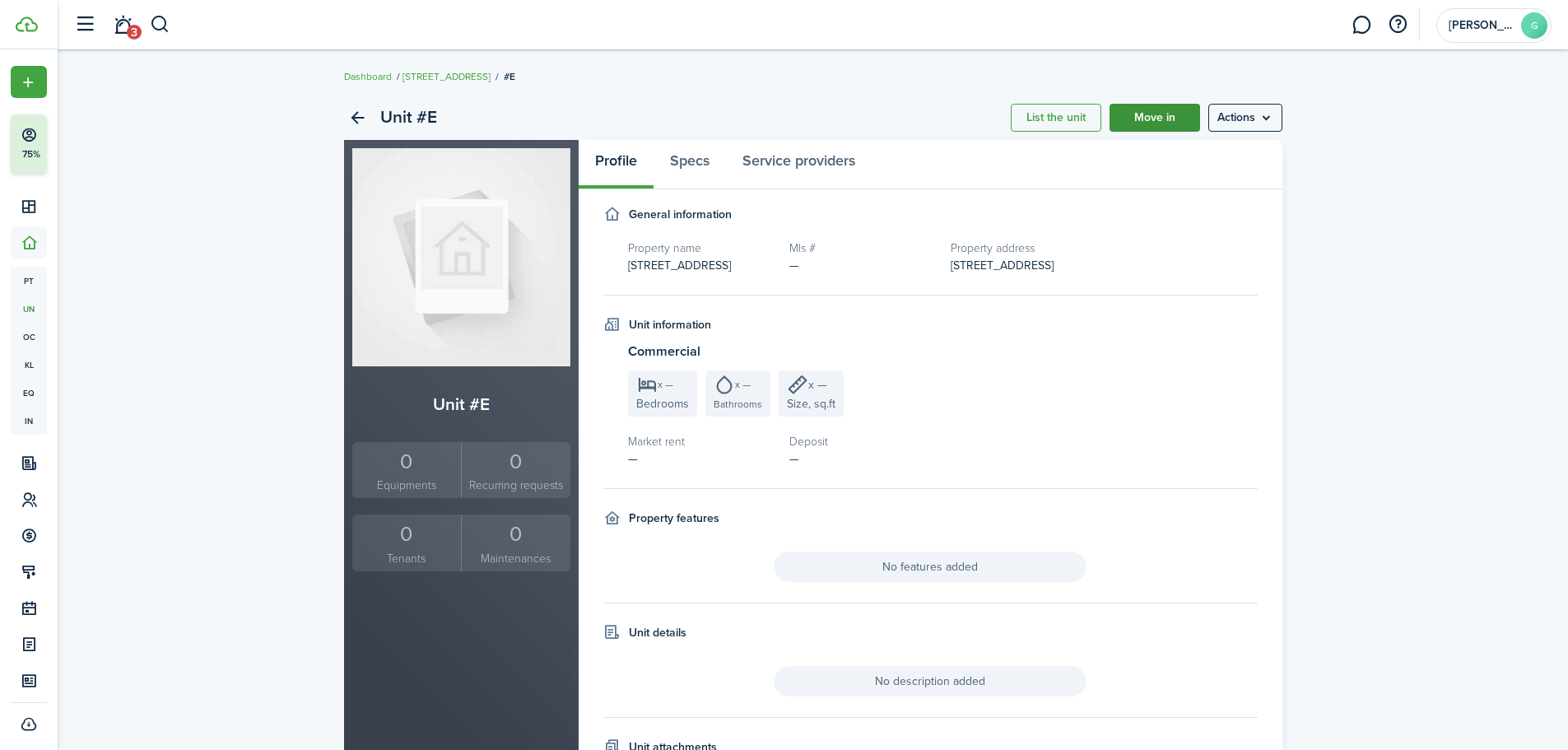
click at [1177, 114] on link "Move in" at bounding box center [1154, 117] width 90 height 28
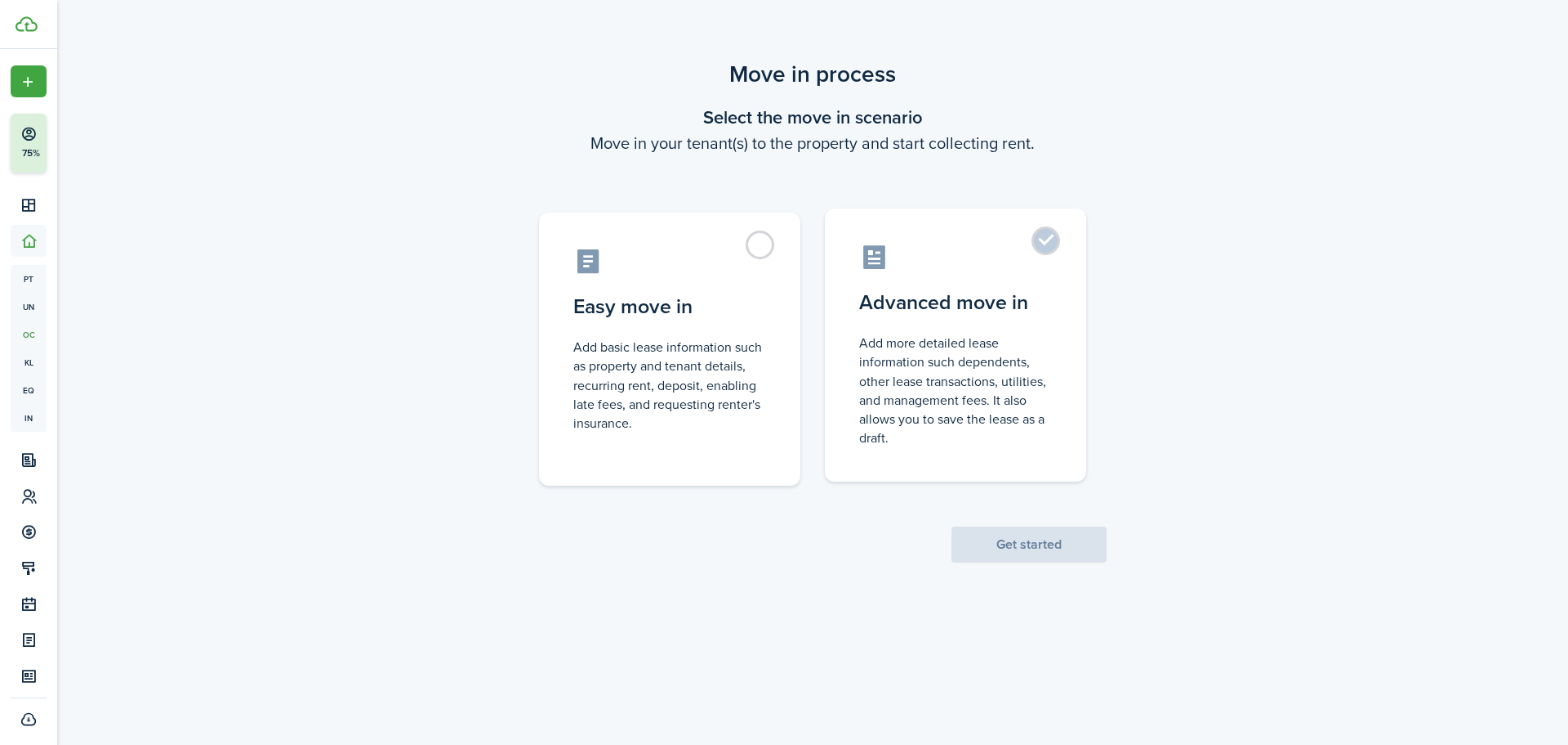
click at [1069, 241] on label "Advanced move in Add more detailed lease information such dependents, other lea…" at bounding box center [955, 344] width 261 height 273
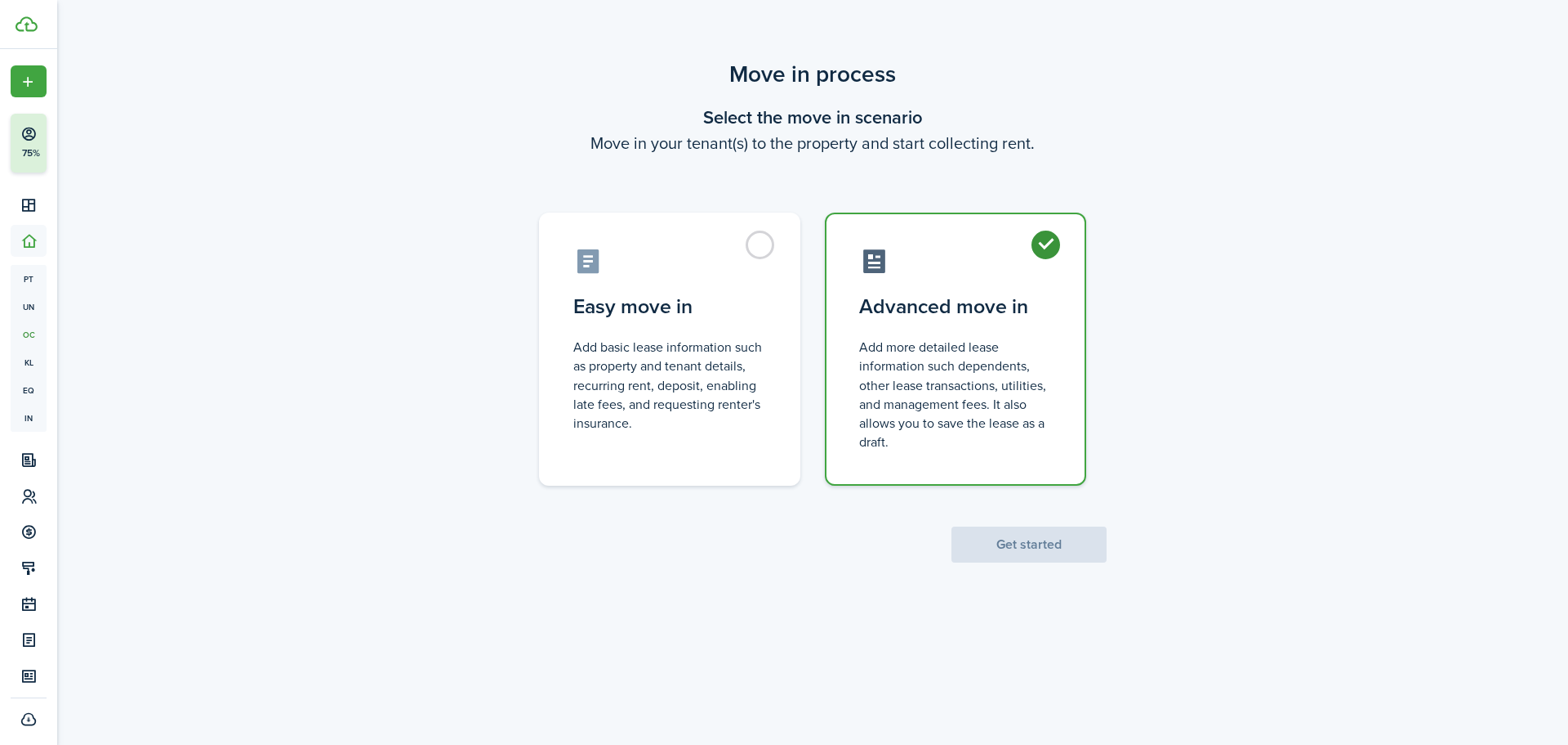
radio input "true"
click at [1068, 569] on div "Move in process Select the move in scenario Move in your tenant(s) to the prope…" at bounding box center [812, 309] width 1511 height 521
click at [1066, 546] on button "Get started" at bounding box center [1029, 544] width 155 height 36
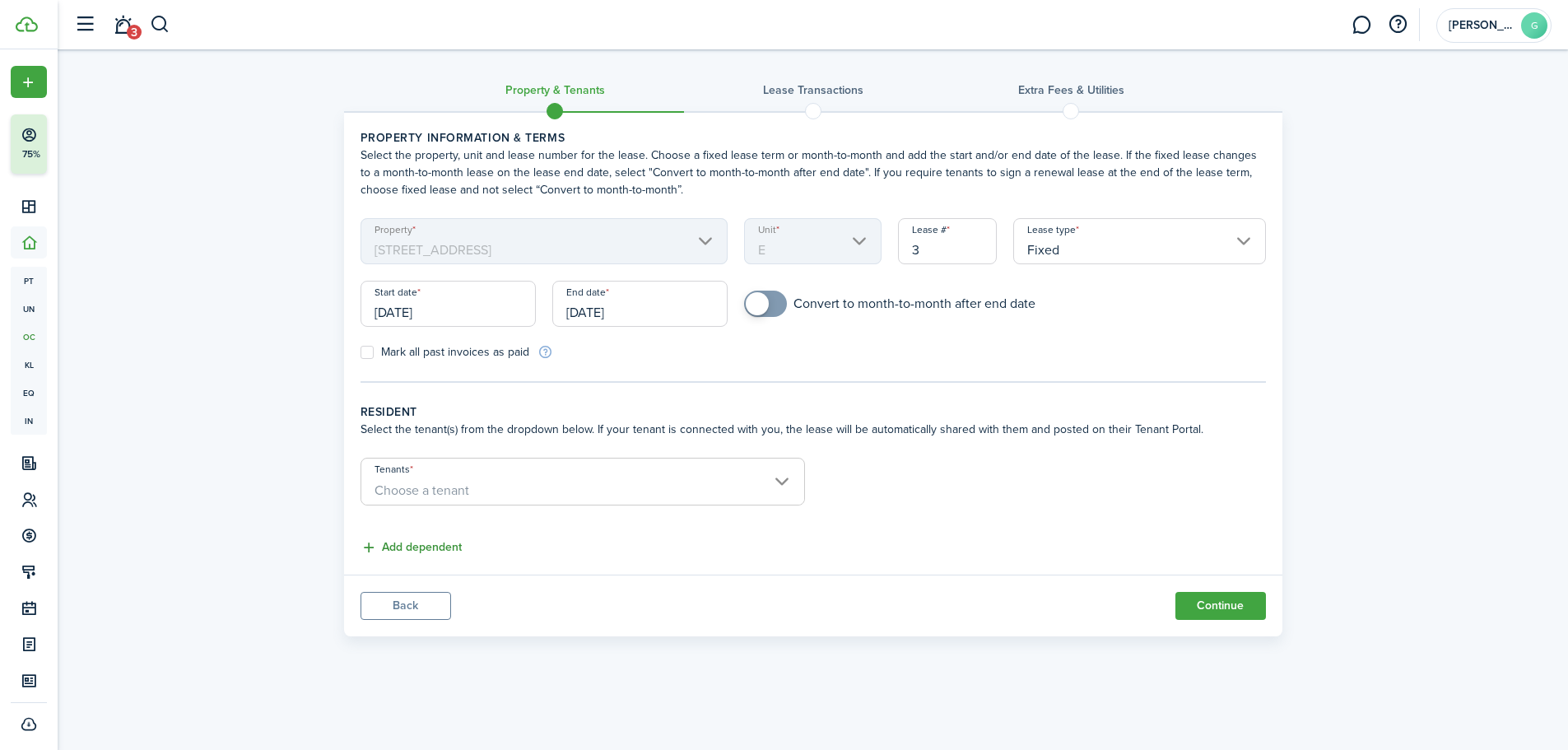
drag, startPoint x: 516, startPoint y: 492, endPoint x: 393, endPoint y: 547, distance: 134.7
click at [518, 544] on lease-classic-resident "Resident Select the tenant(s) from the dropdown below. If your tenant is connec…" at bounding box center [813, 480] width 905 height 154
drag, startPoint x: 393, startPoint y: 547, endPoint x: 588, endPoint y: 497, distance: 201.3
click at [577, 514] on lease-classic-resident "Resident Select the tenant(s) from the dropdown below. If your tenant is connec…" at bounding box center [813, 480] width 905 height 154
click at [588, 496] on span "Choose a tenant" at bounding box center [582, 490] width 442 height 28
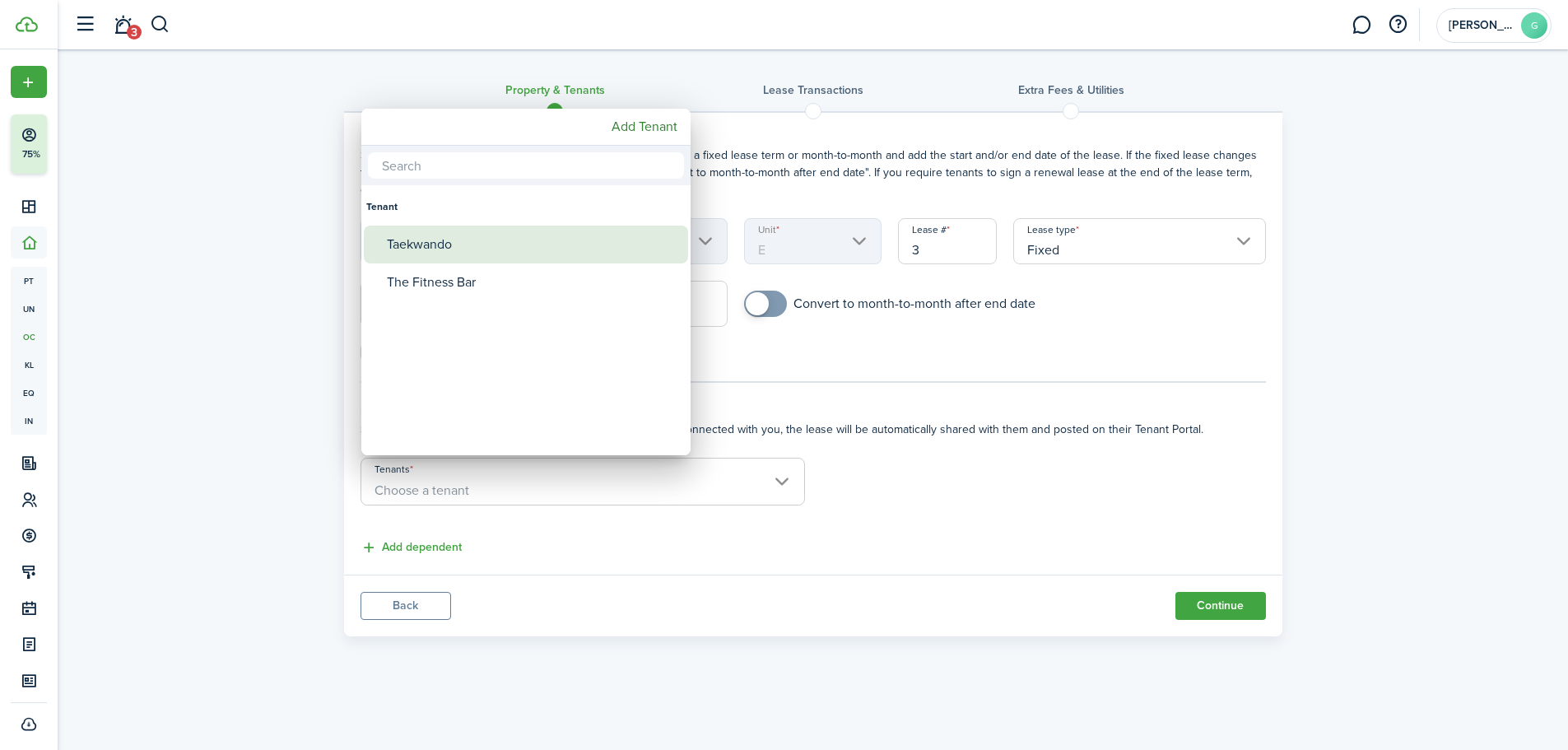
click at [473, 246] on div "Taekwando" at bounding box center [533, 244] width 291 height 38
type input "Taekwando"
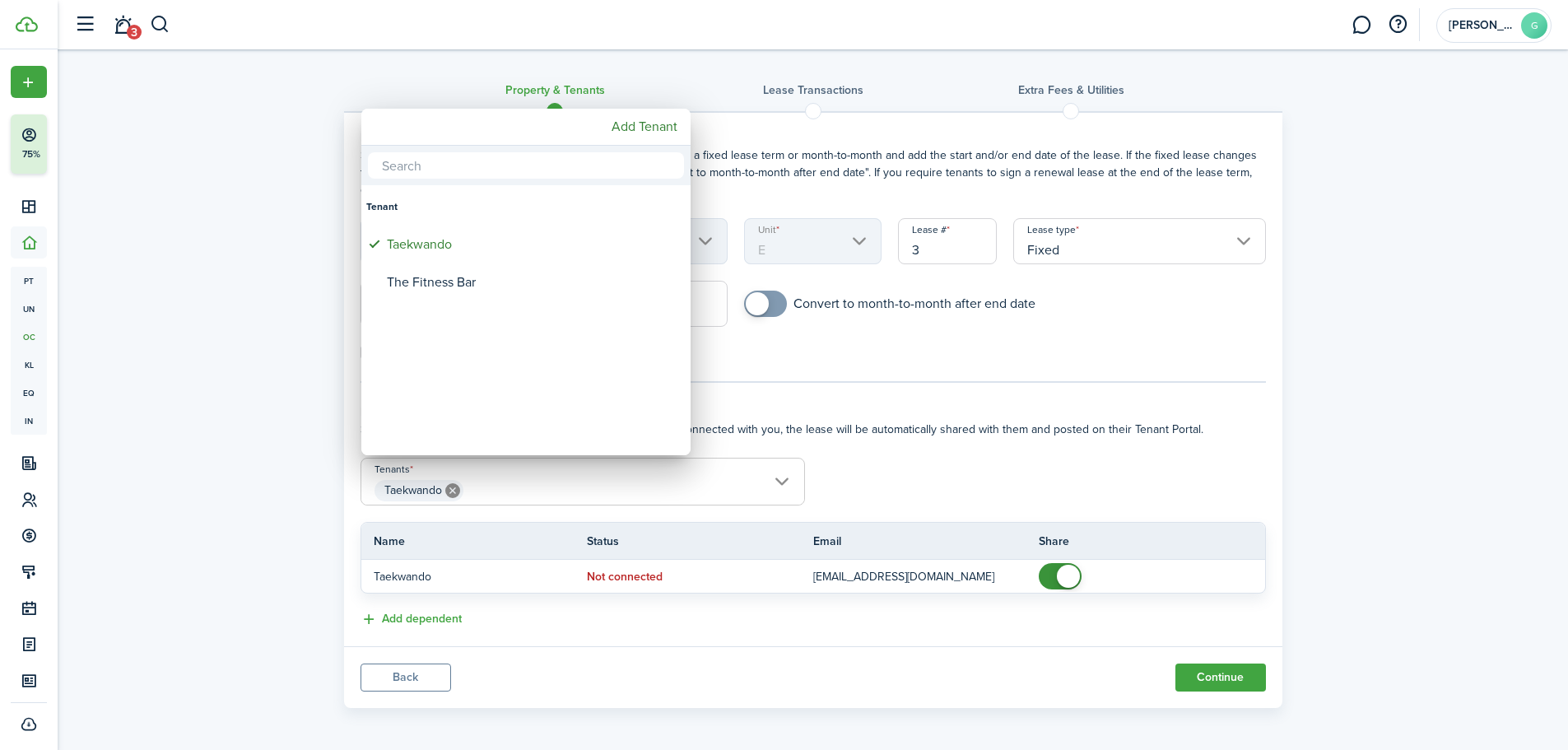
click at [1065, 573] on div at bounding box center [783, 375] width 1831 height 1013
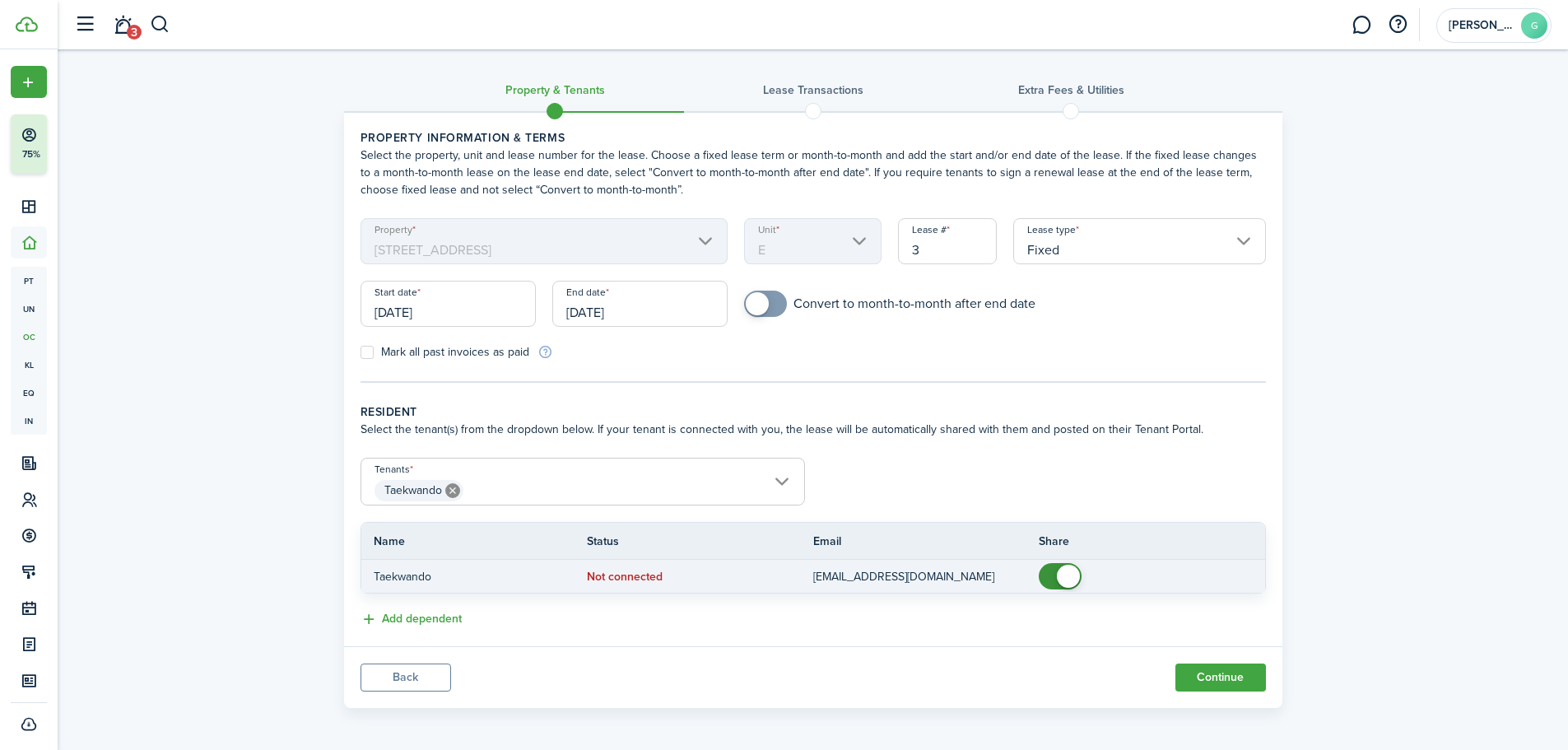
checkbox input "false"
click at [1065, 572] on span at bounding box center [1068, 576] width 23 height 23
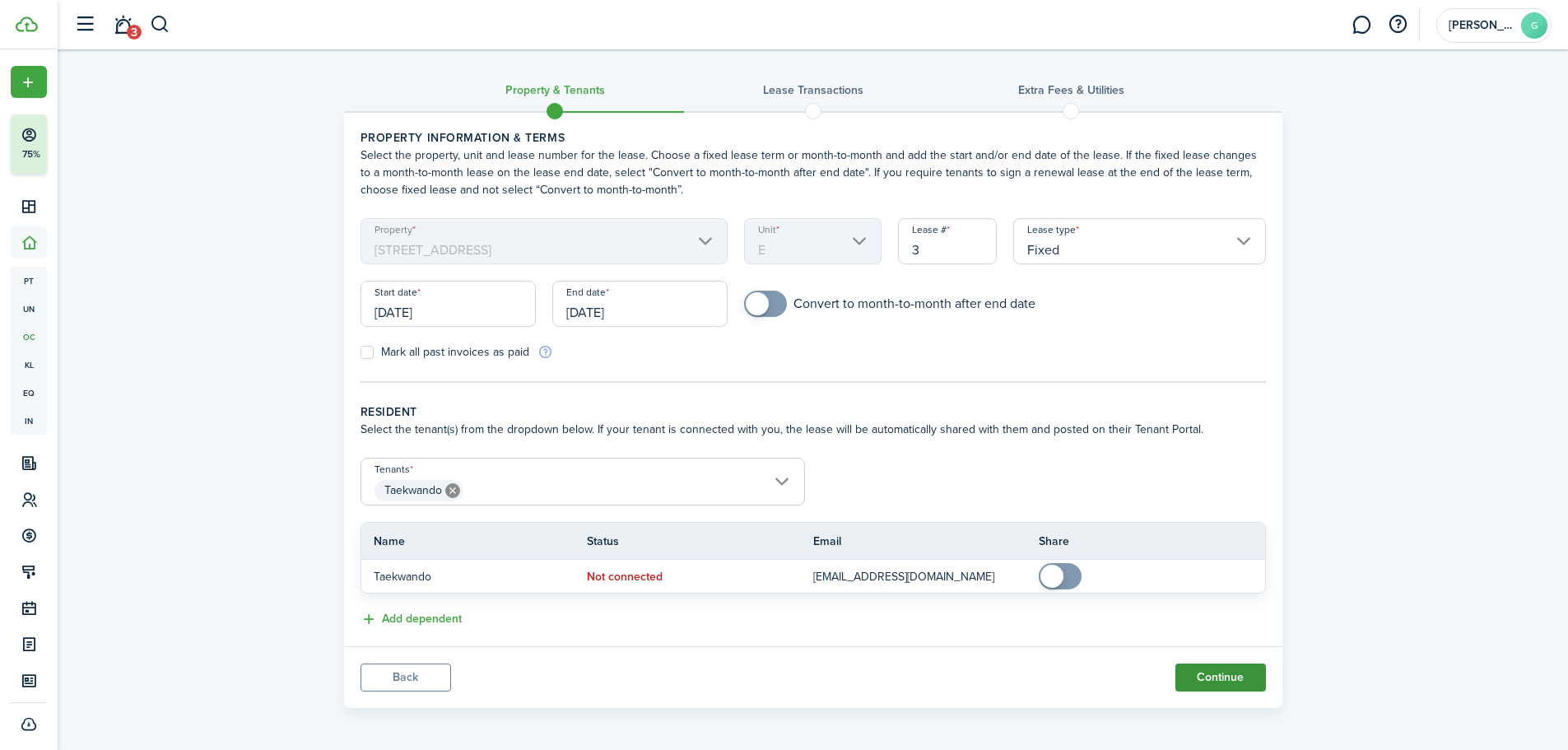
click at [1233, 680] on button "Continue" at bounding box center [1220, 677] width 90 height 28
click at [1233, 680] on body "Create New Finish Account Setup 75% Dashboard Portfolio pt Properties un Units …" at bounding box center [784, 375] width 1568 height 750
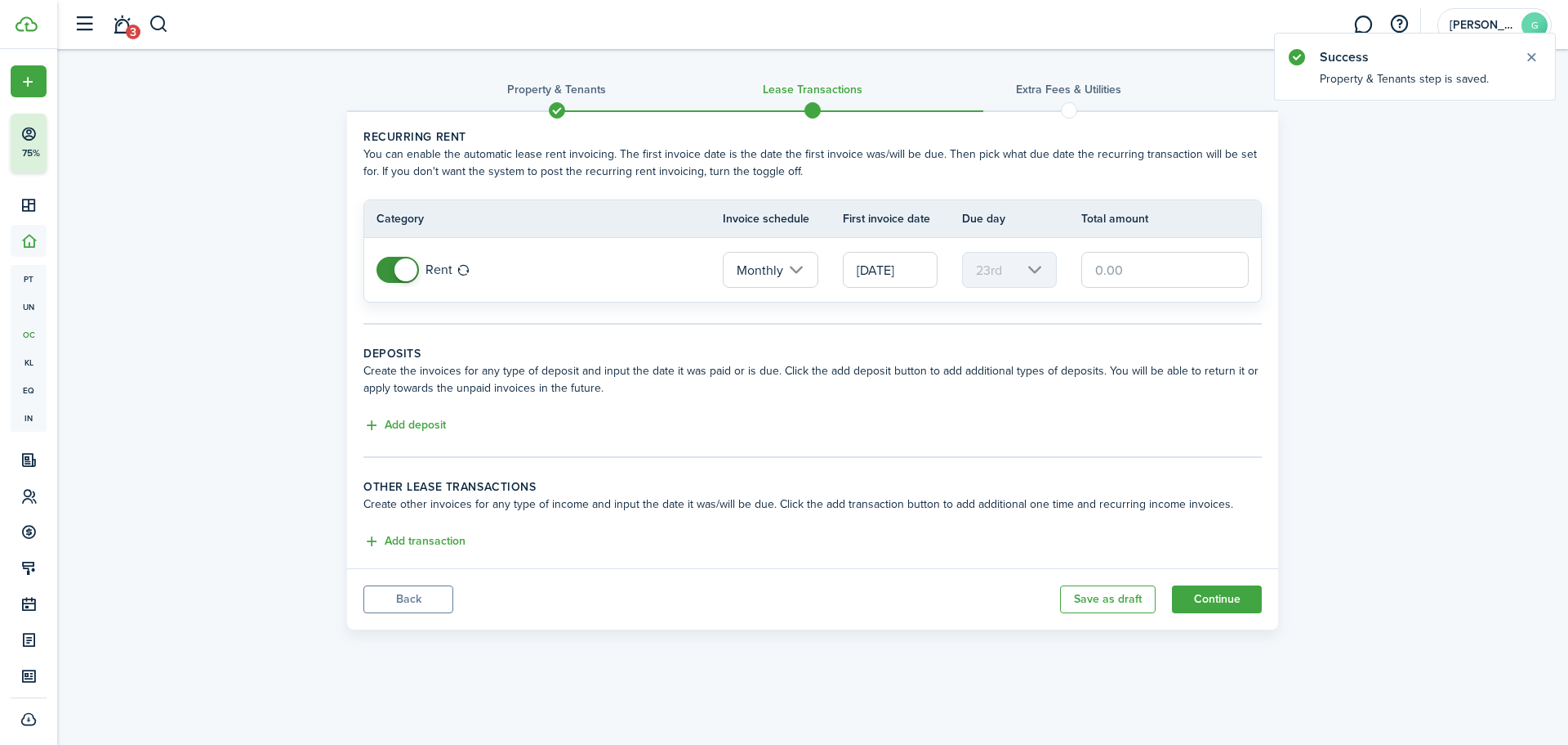
click at [875, 271] on input "09/23/2025" at bounding box center [890, 269] width 94 height 36
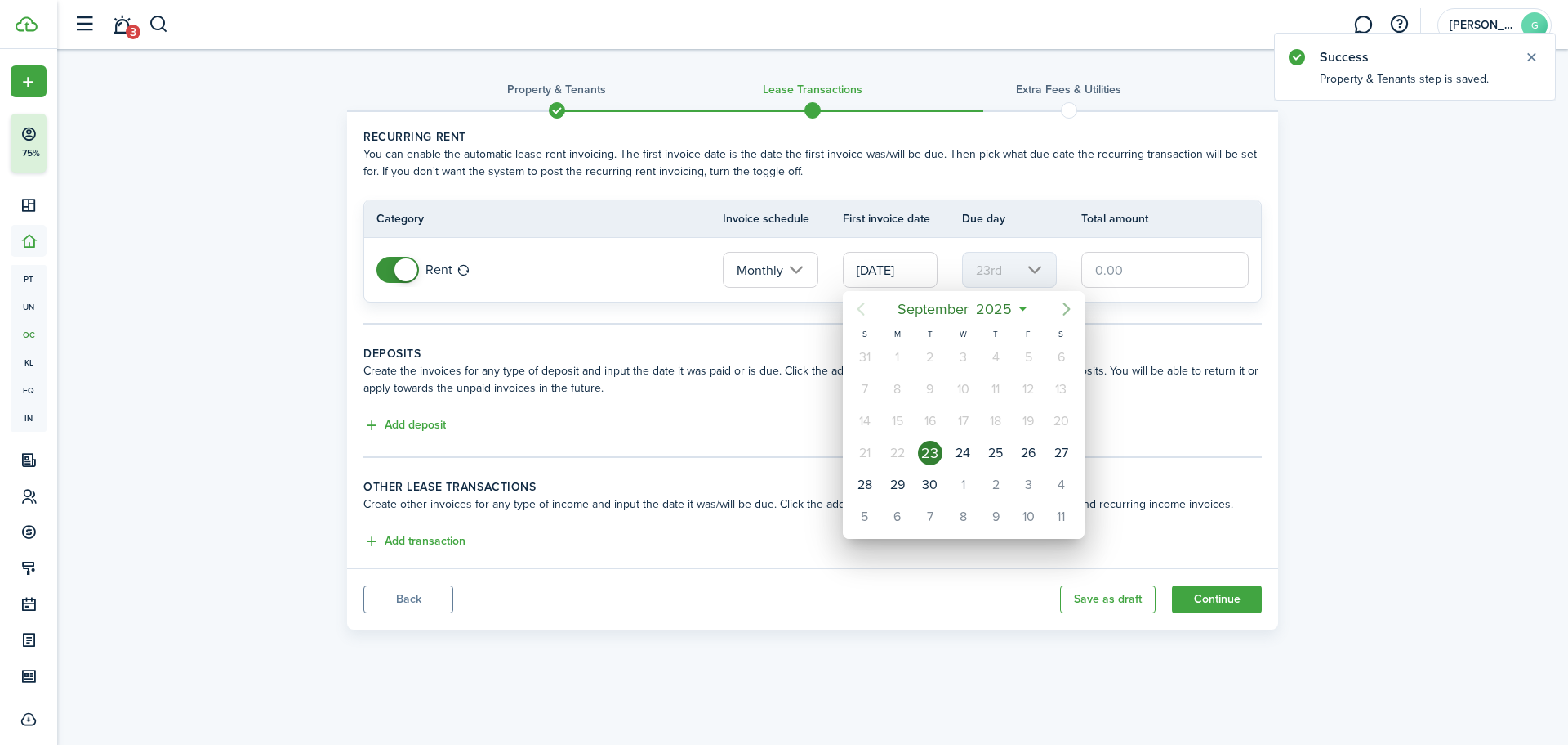
click at [1075, 305] on icon "Next page" at bounding box center [1067, 308] width 19 height 19
click at [1057, 352] on div "1" at bounding box center [1060, 357] width 24 height 24
type input "11/01/2025"
type input "1st"
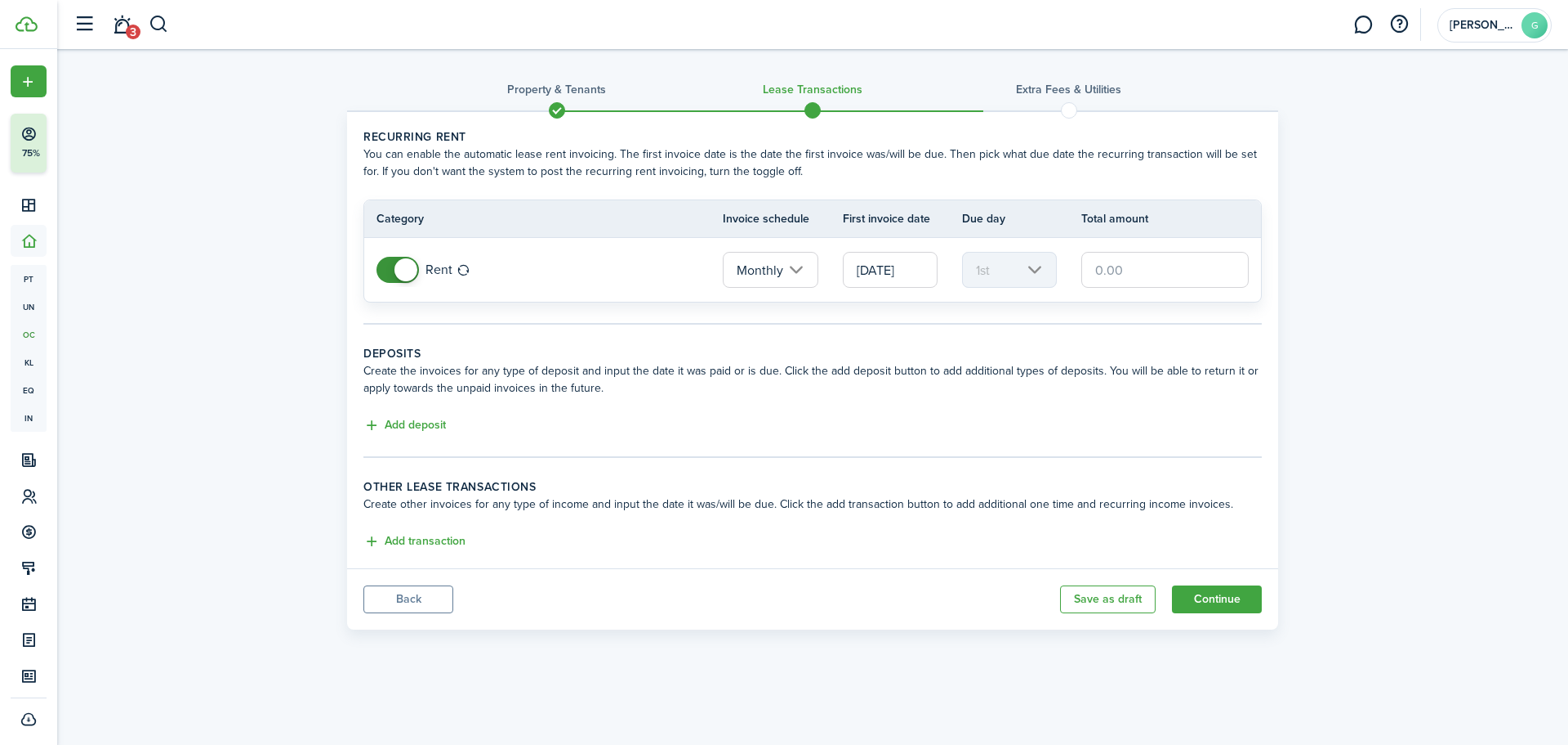
click at [1006, 367] on wizard-step-header-description "Create the invoices for any type of deposit and input the date it was paid or i…" at bounding box center [812, 380] width 899 height 35
click at [1232, 593] on button "Continue" at bounding box center [1216, 599] width 90 height 28
click at [1149, 271] on input "text" at bounding box center [1165, 269] width 168 height 36
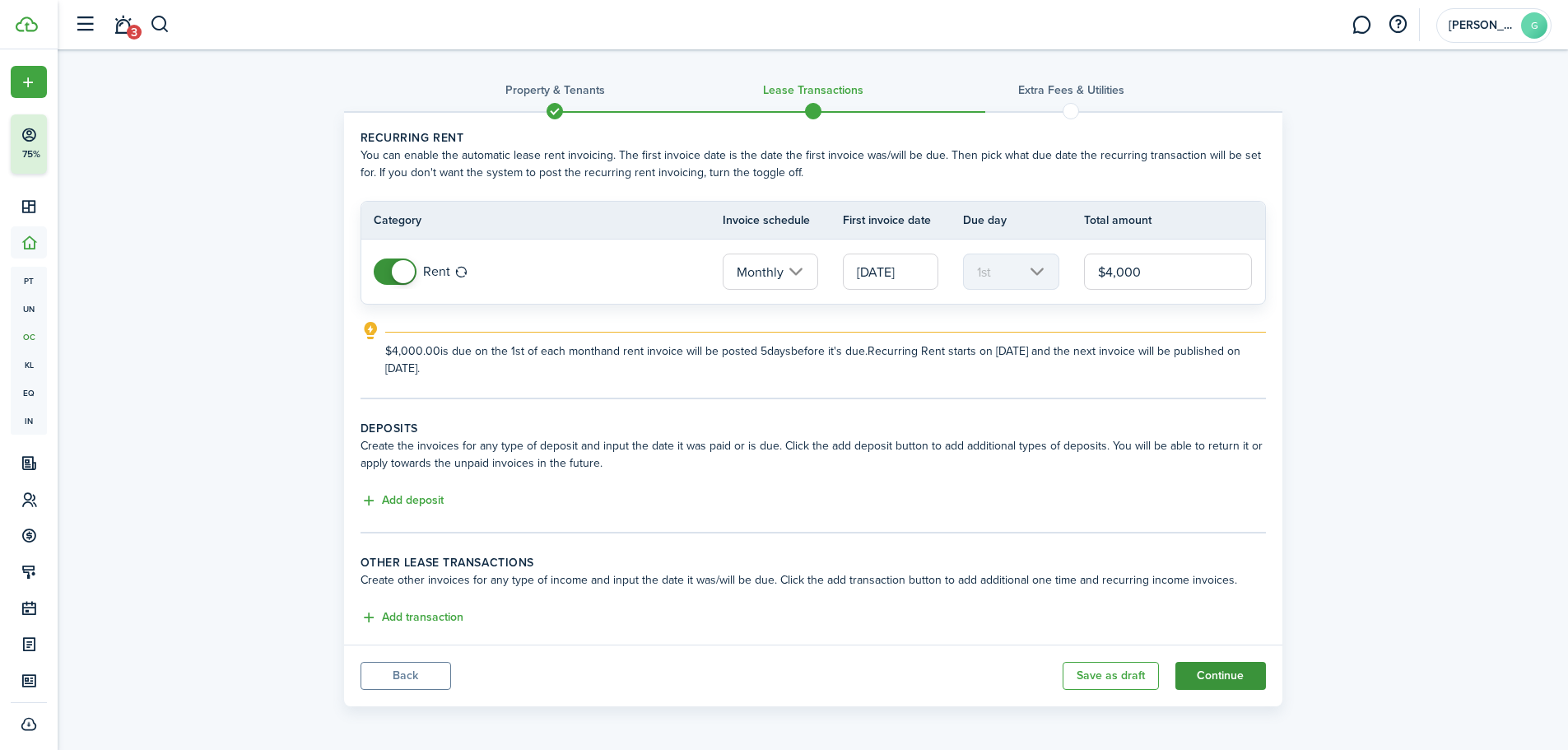
type input "$4,000.00"
click at [1218, 668] on button "Continue" at bounding box center [1220, 675] width 90 height 28
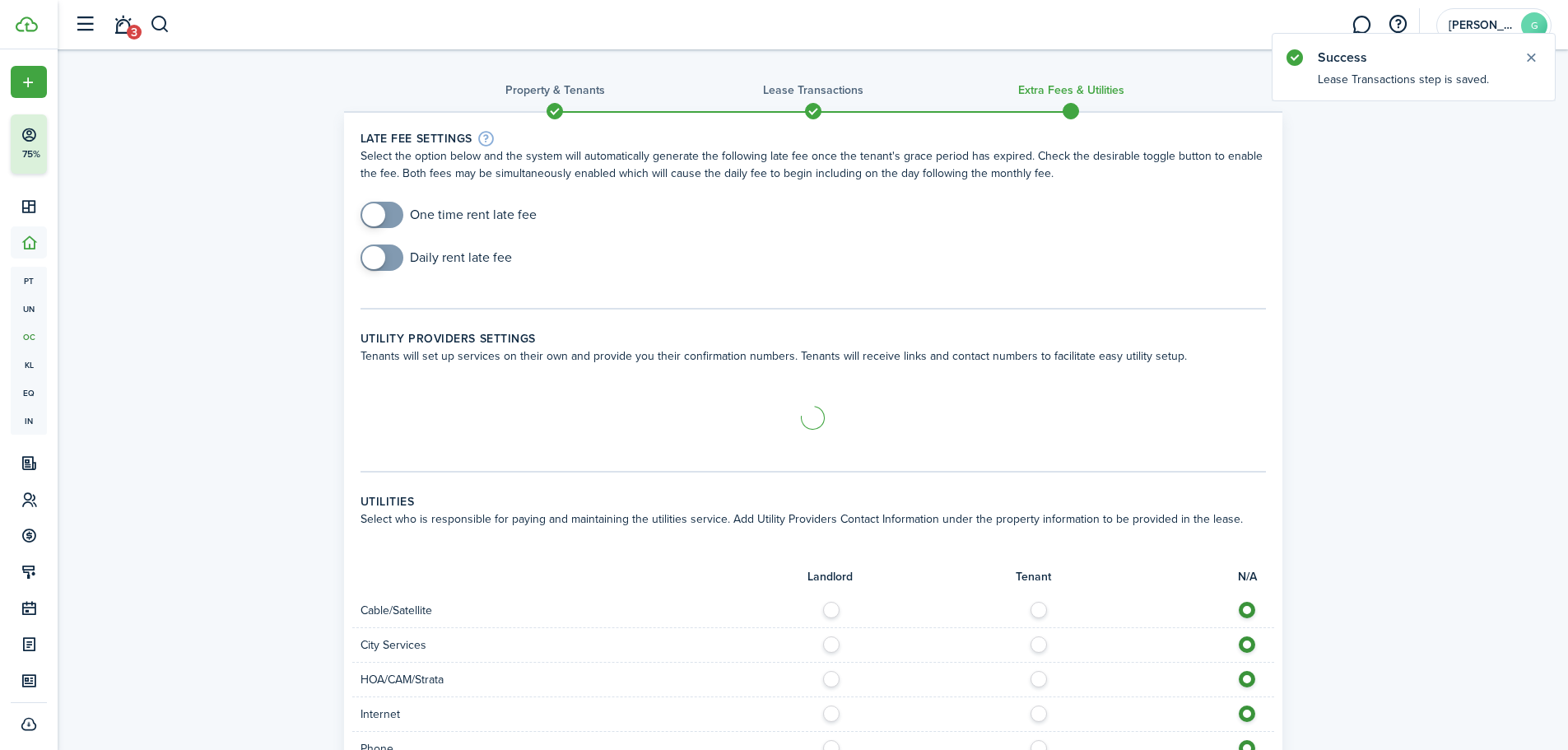
checkbox input "true"
click at [390, 214] on span at bounding box center [381, 214] width 16 height 26
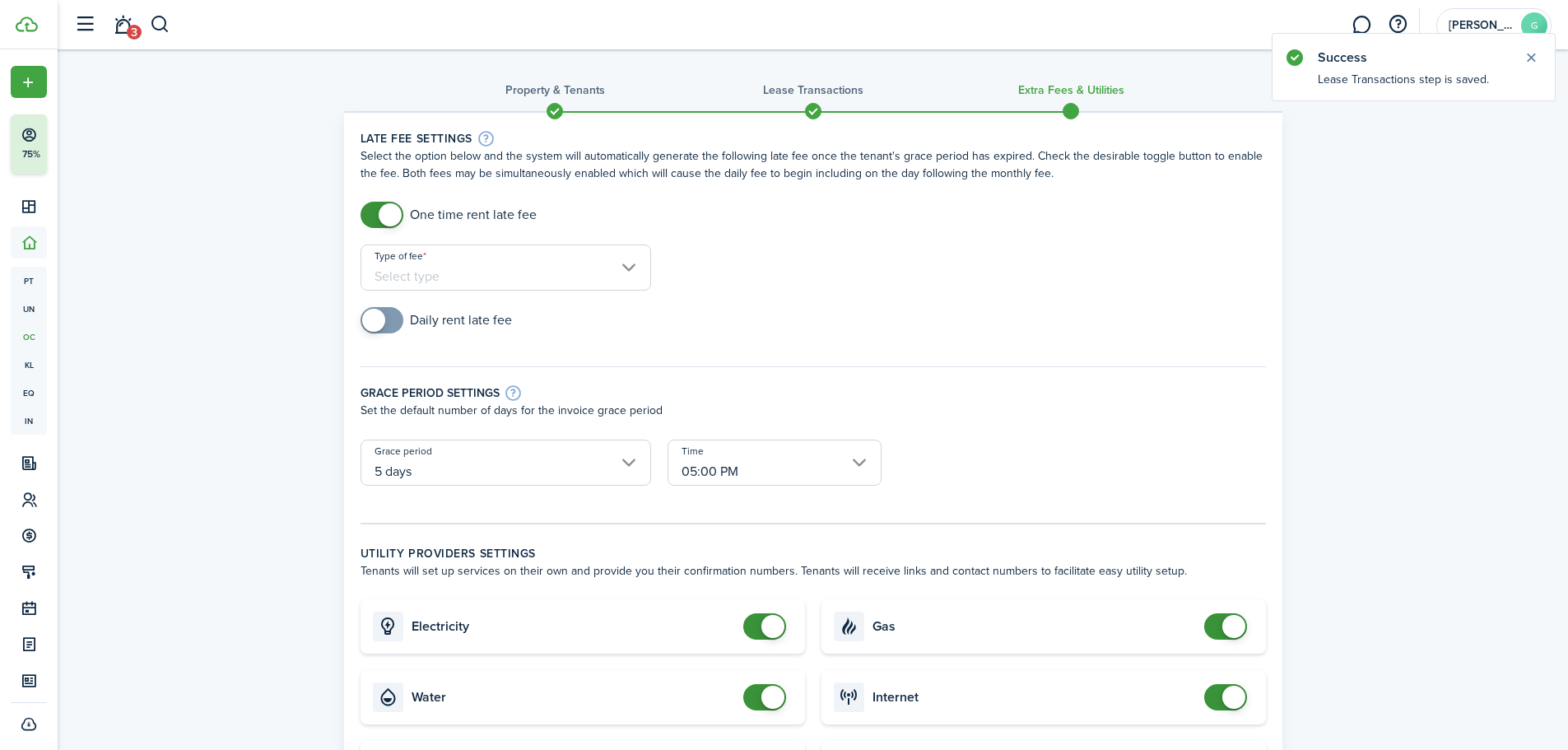
checkbox input "false"
click at [769, 626] on span at bounding box center [773, 627] width 23 height 23
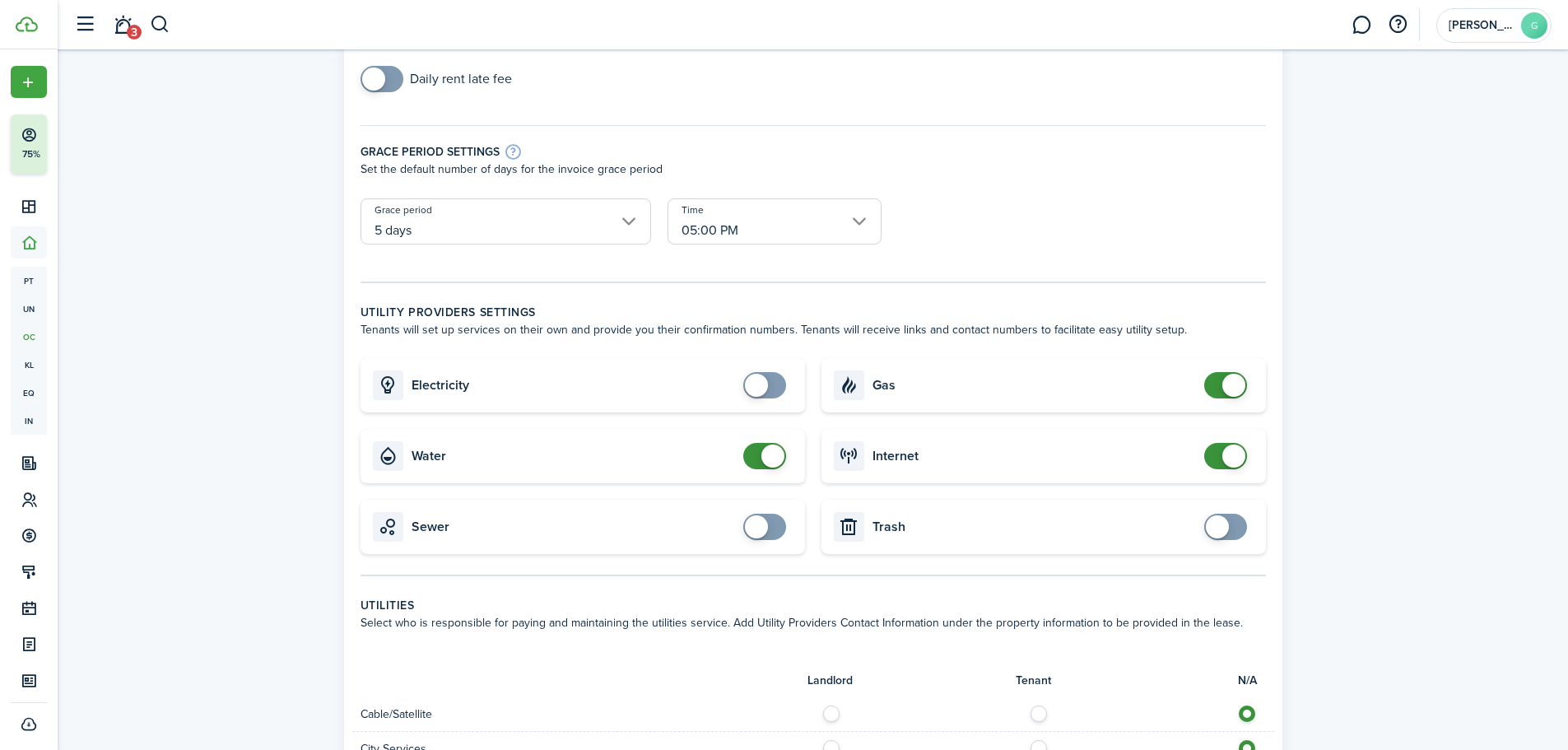
scroll to position [274, 0]
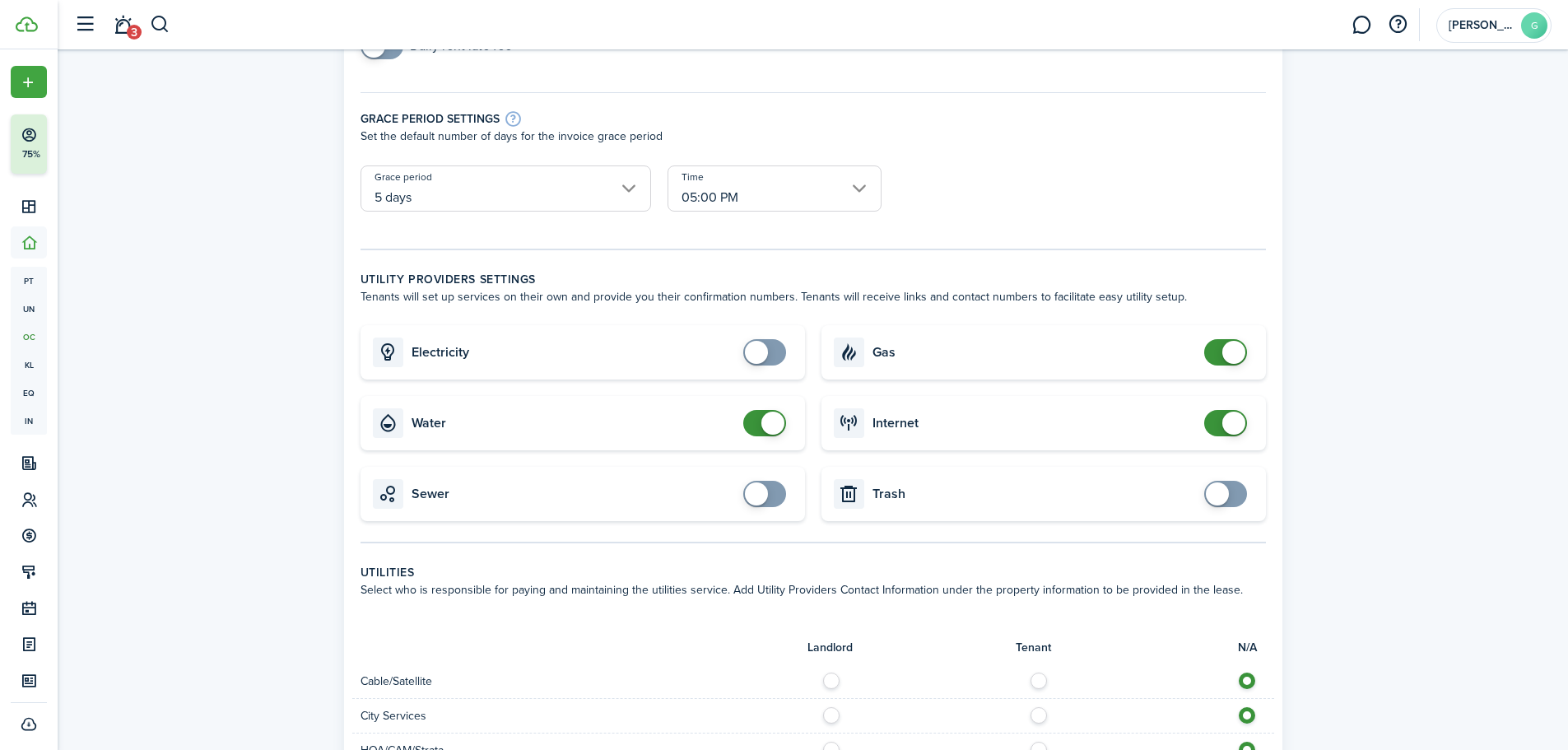
checkbox input "false"
click at [776, 416] on span at bounding box center [773, 423] width 23 height 23
checkbox input "false"
click at [1225, 346] on span at bounding box center [1234, 352] width 23 height 23
checkbox input "false"
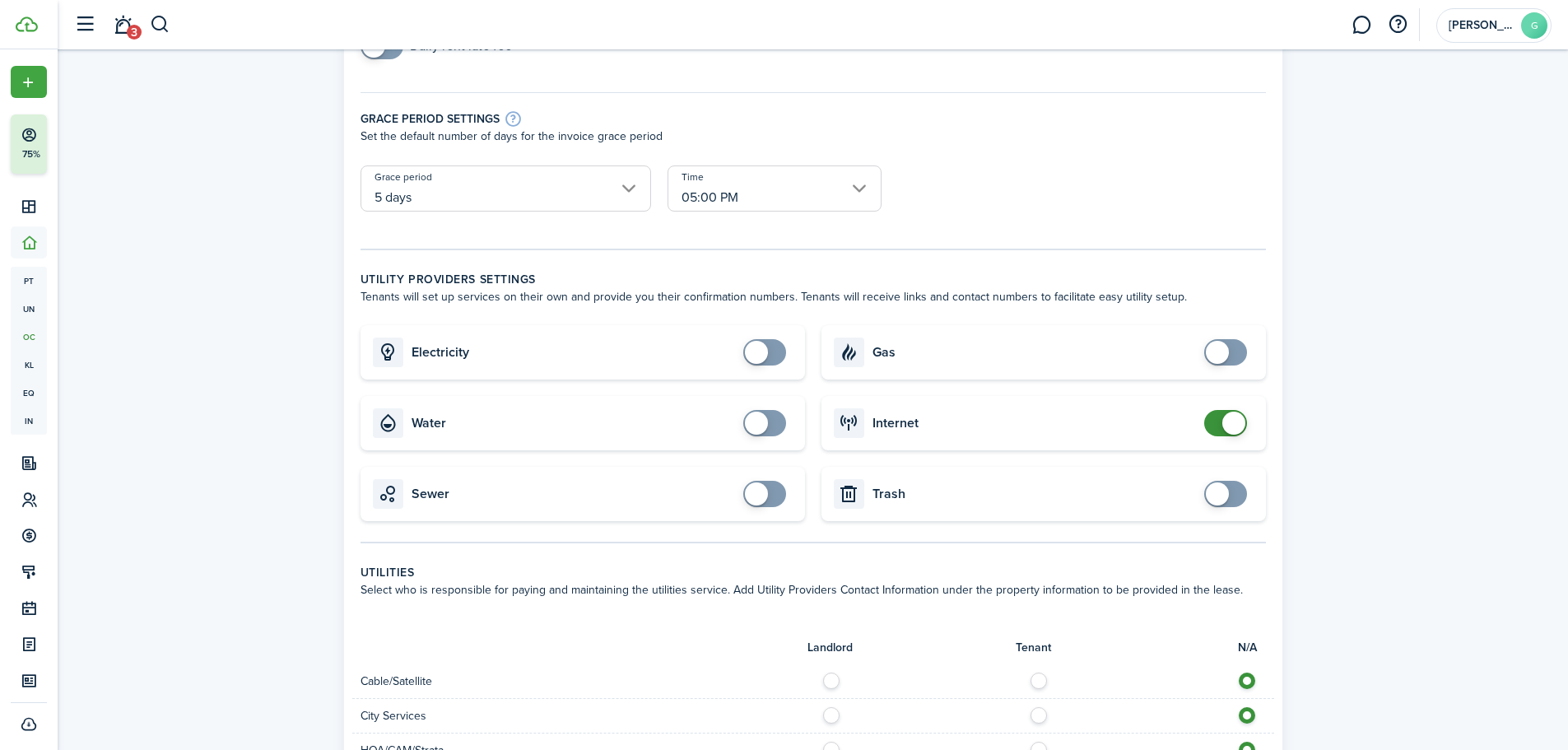
click at [1226, 418] on span at bounding box center [1234, 423] width 23 height 23
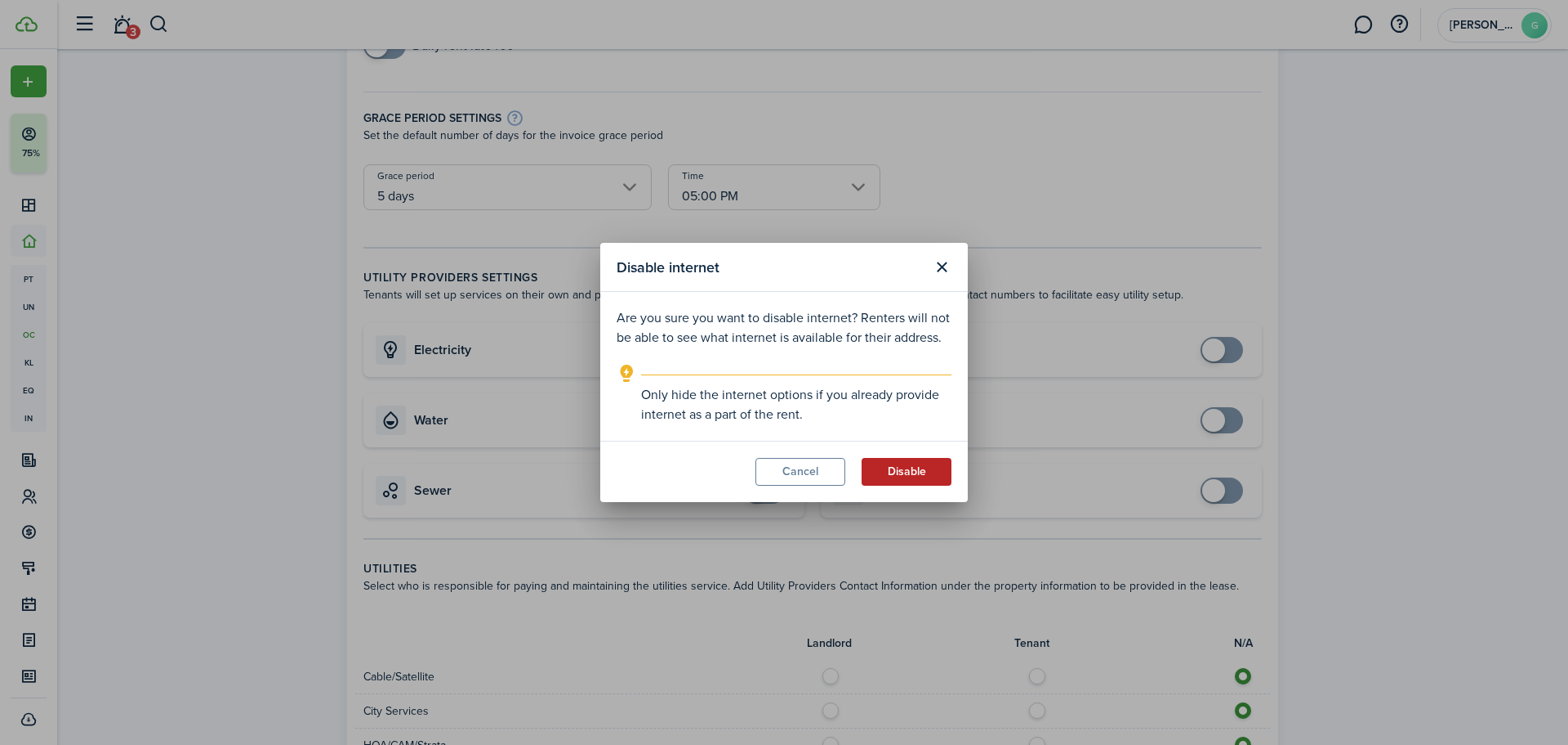
click at [933, 465] on button "Disable" at bounding box center [906, 471] width 90 height 28
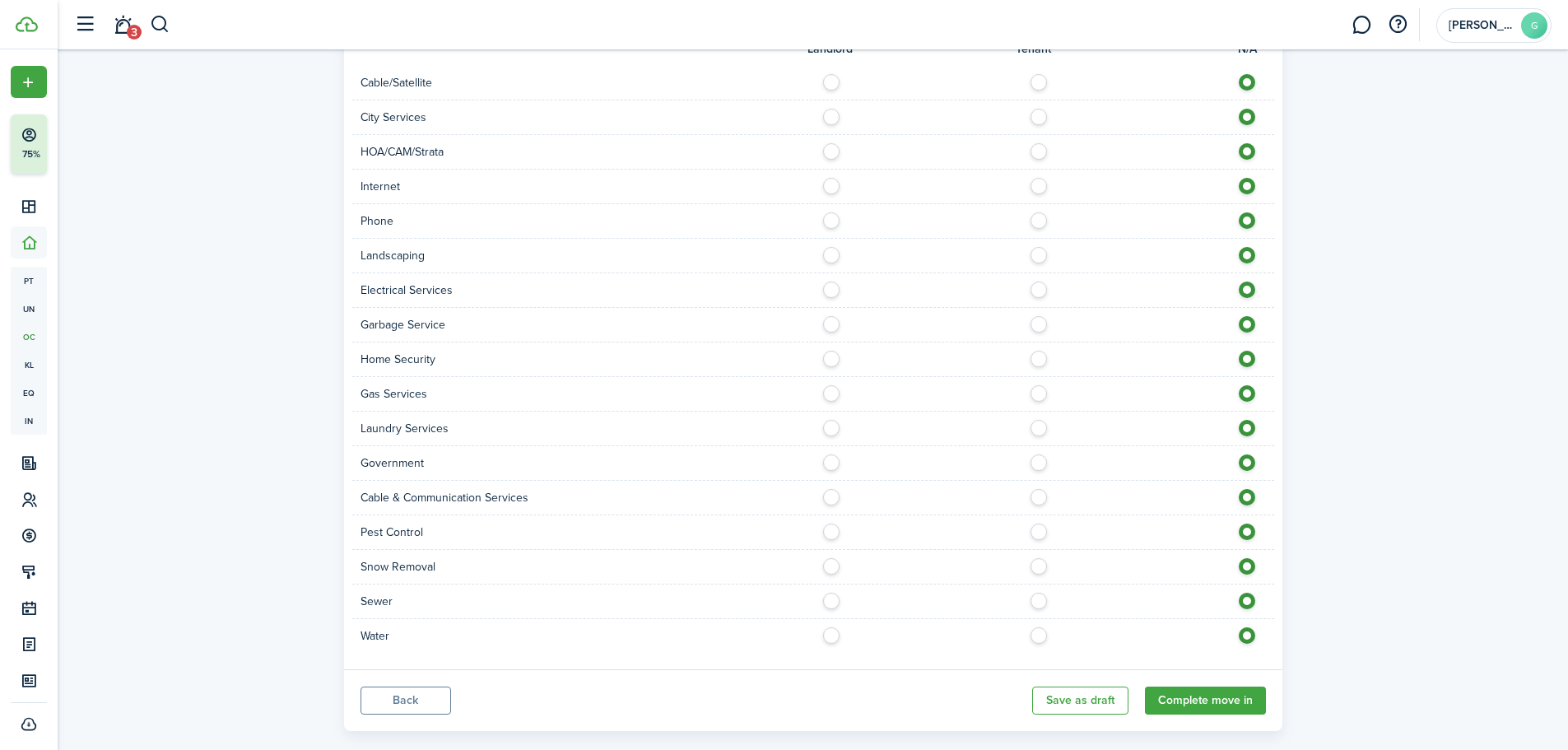
scroll to position [898, 0]
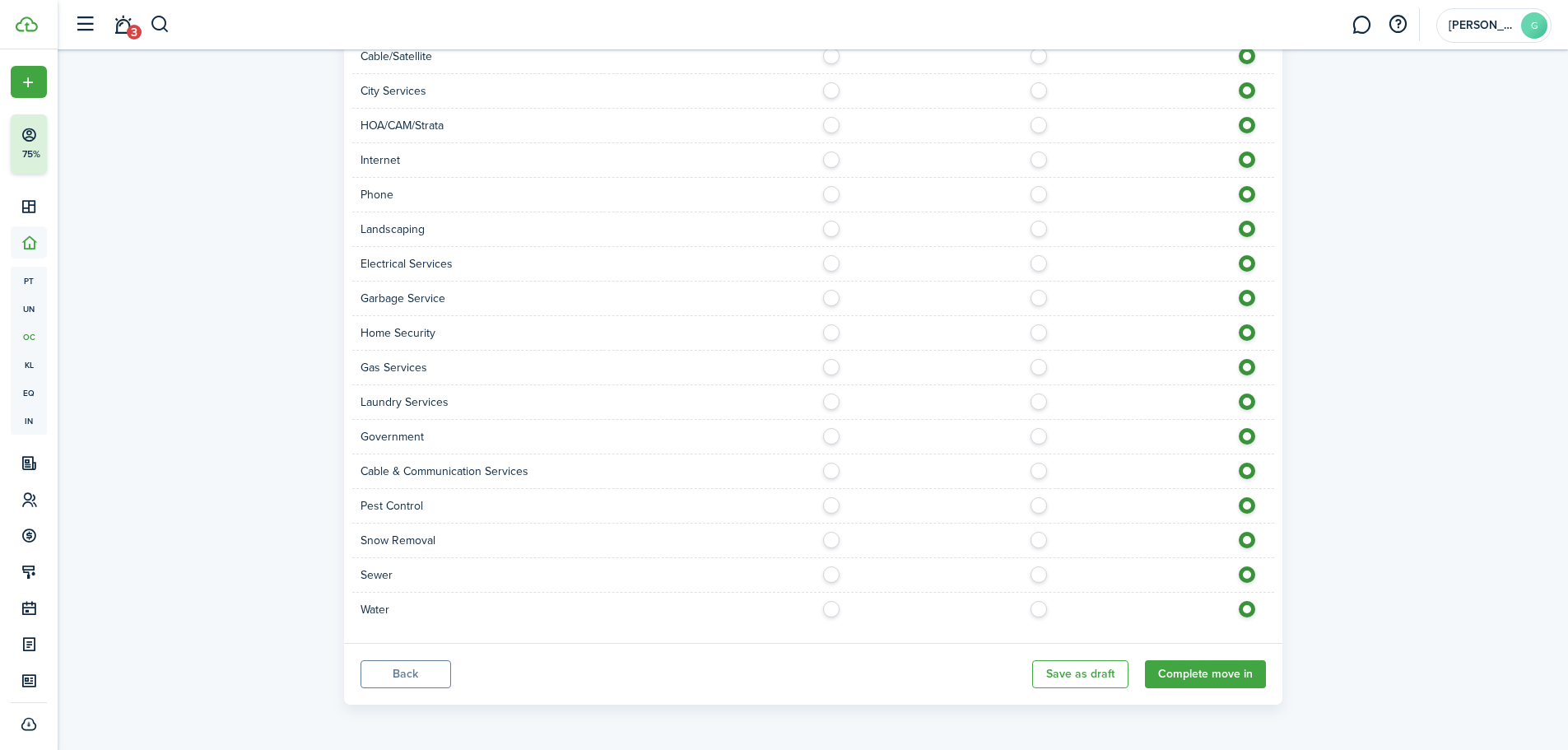
click at [384, 667] on button "Back" at bounding box center [406, 673] width 90 height 28
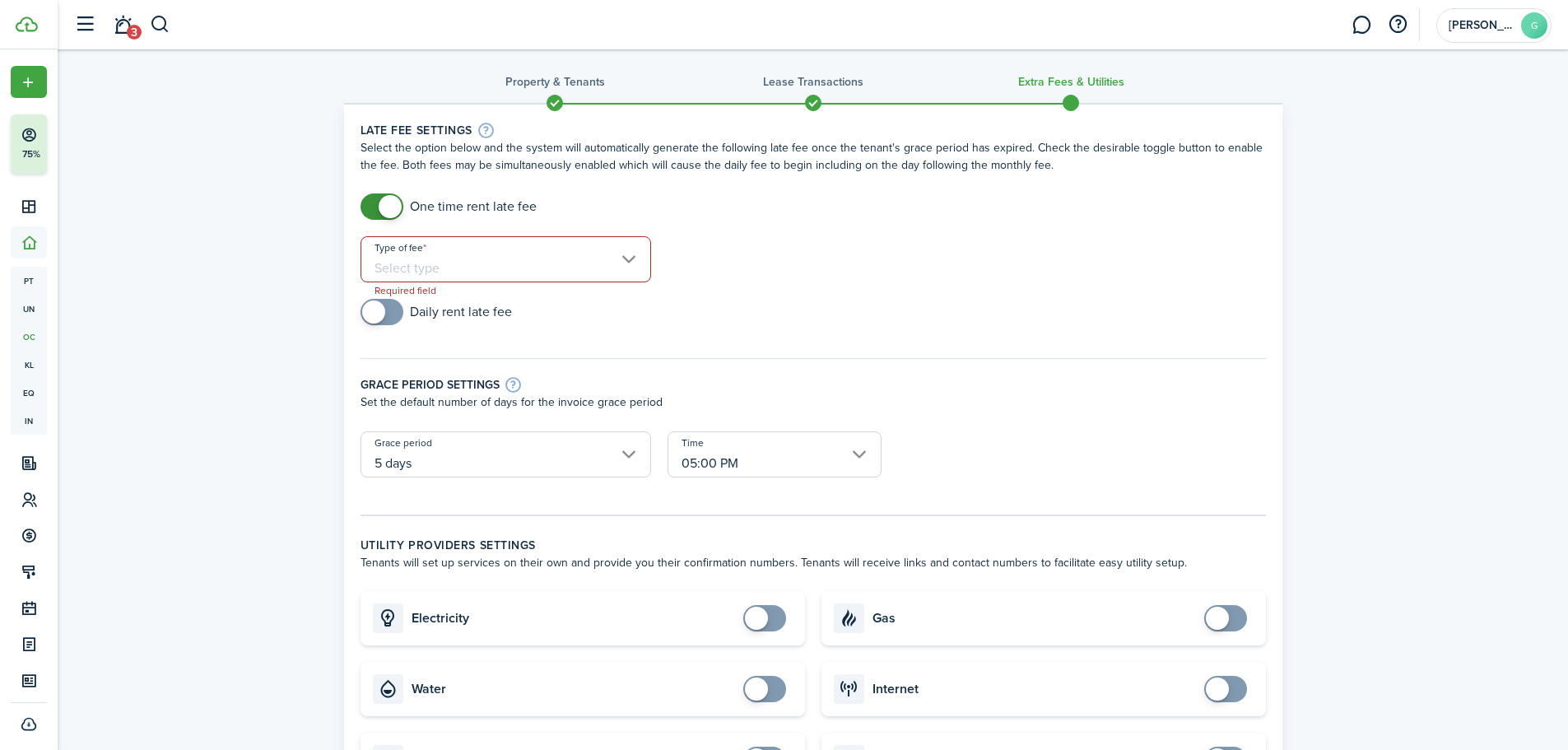
scroll to position [0, 0]
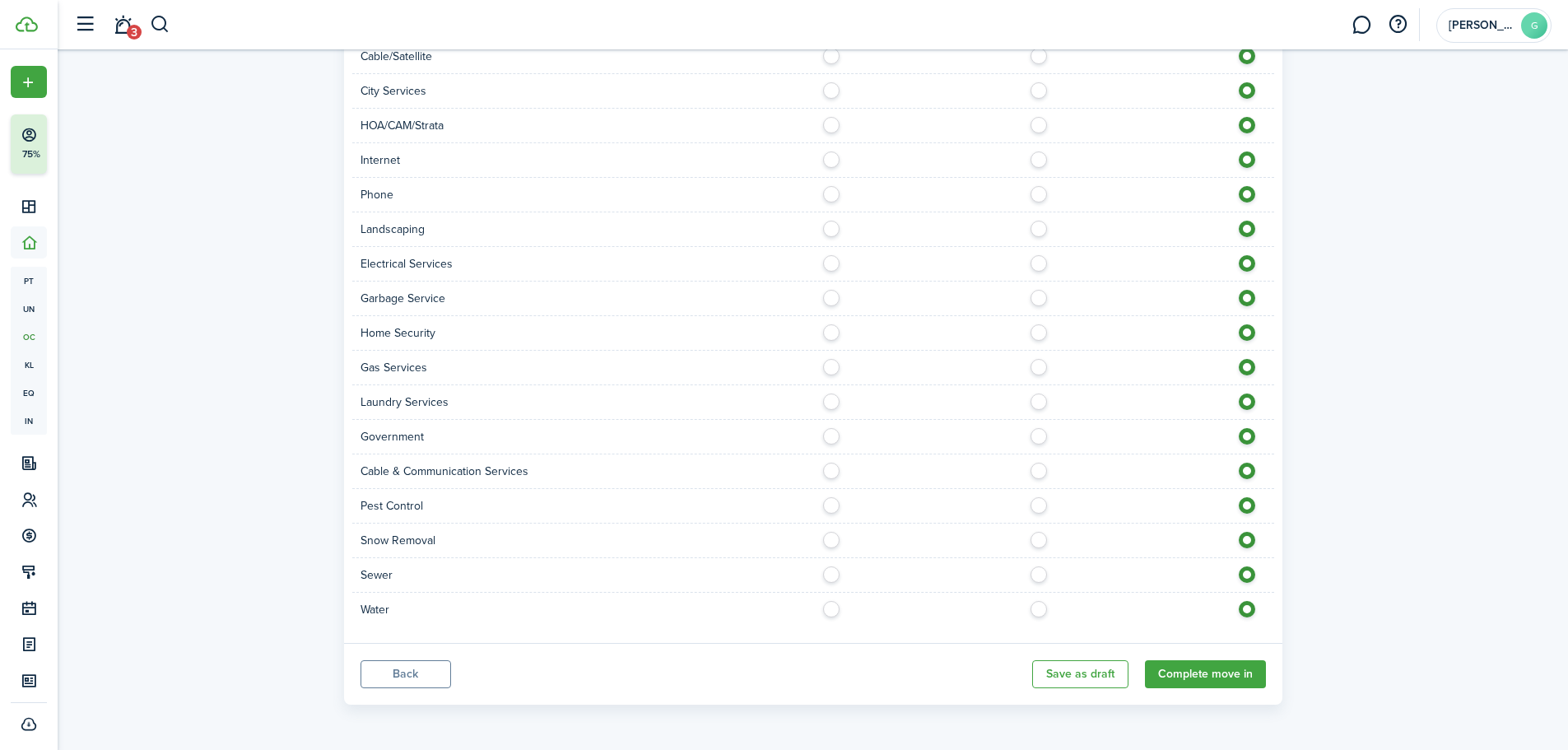
click at [425, 671] on button "Back" at bounding box center [406, 673] width 90 height 28
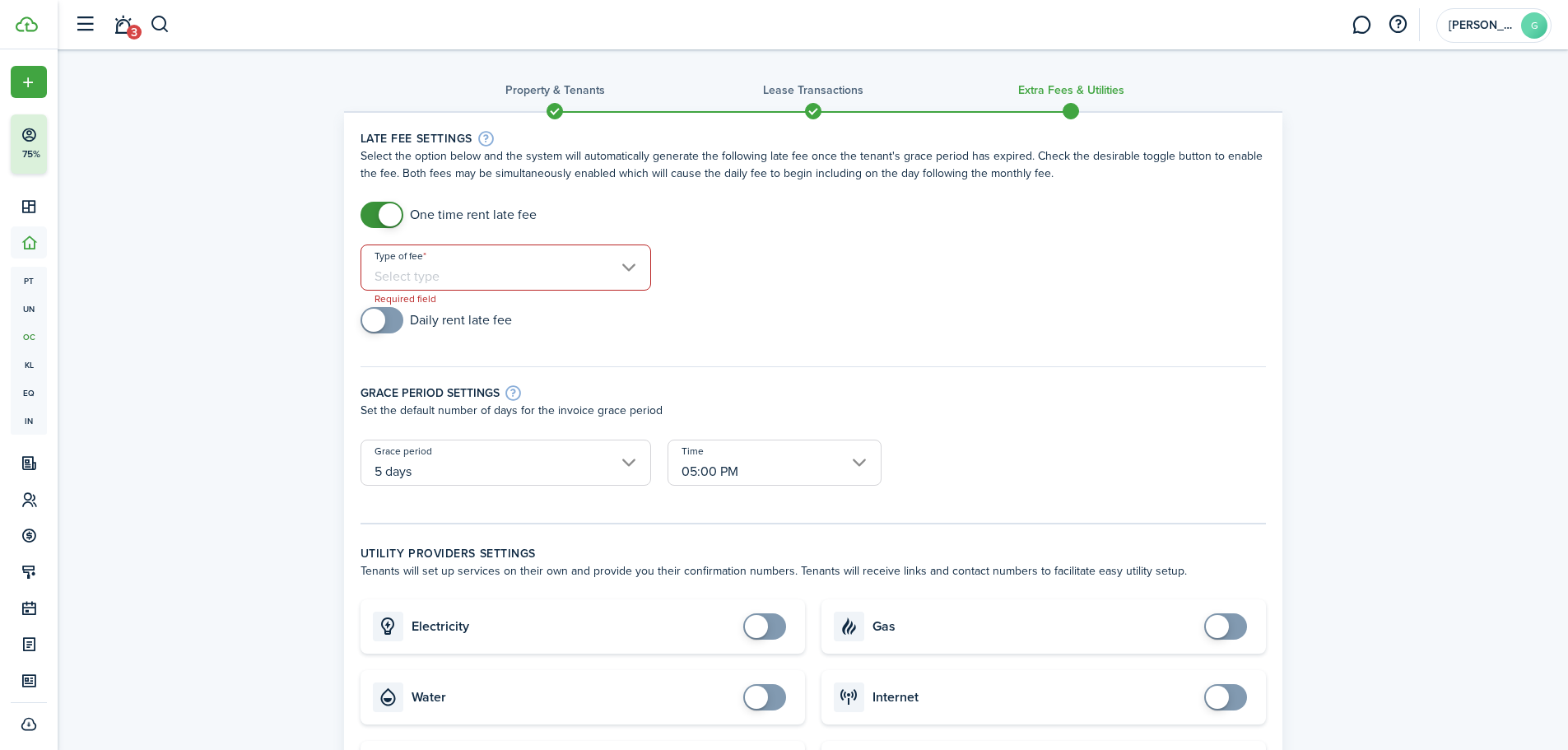
click at [404, 211] on input "checkbox" at bounding box center [449, 214] width 177 height 26
checkbox input "false"
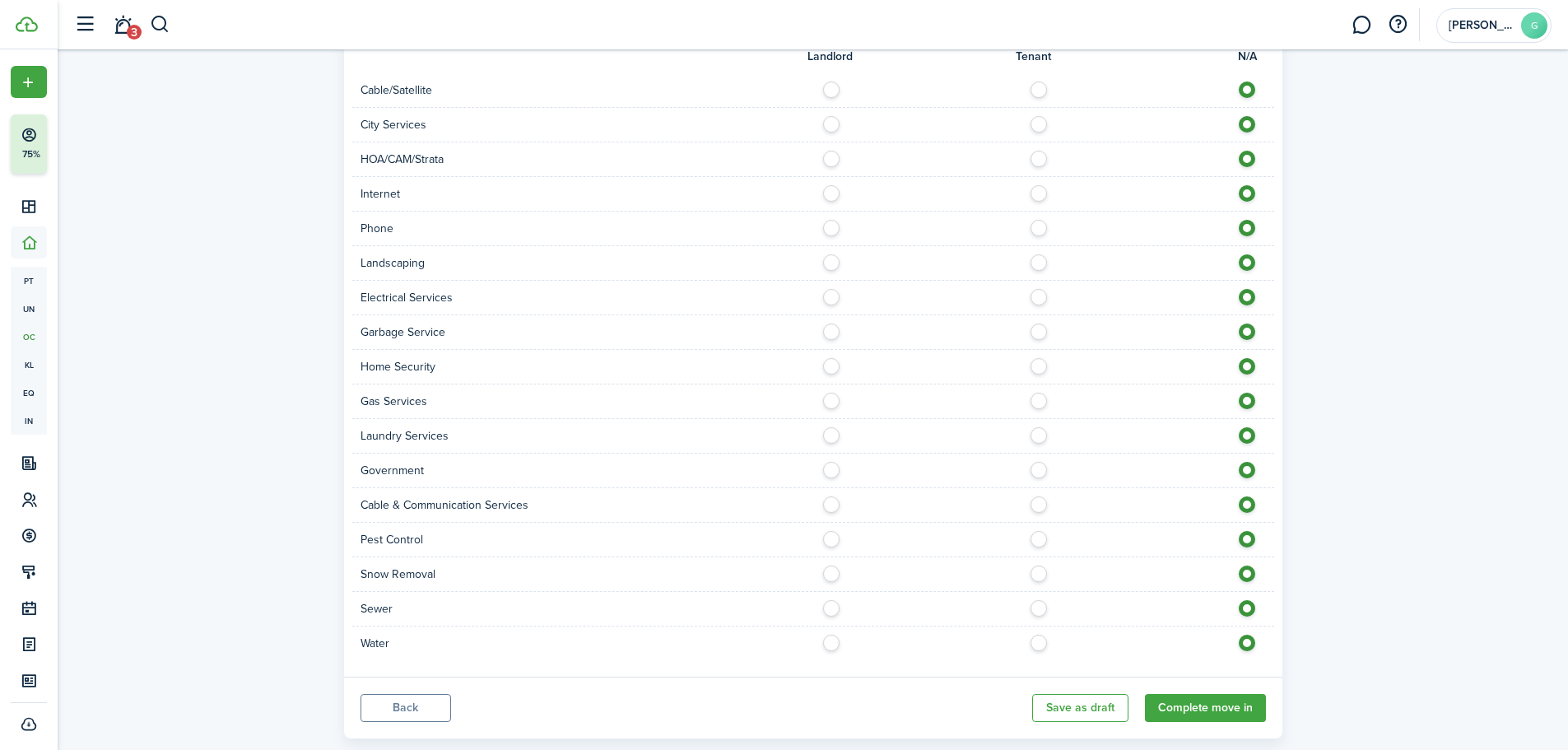
scroll to position [684, 0]
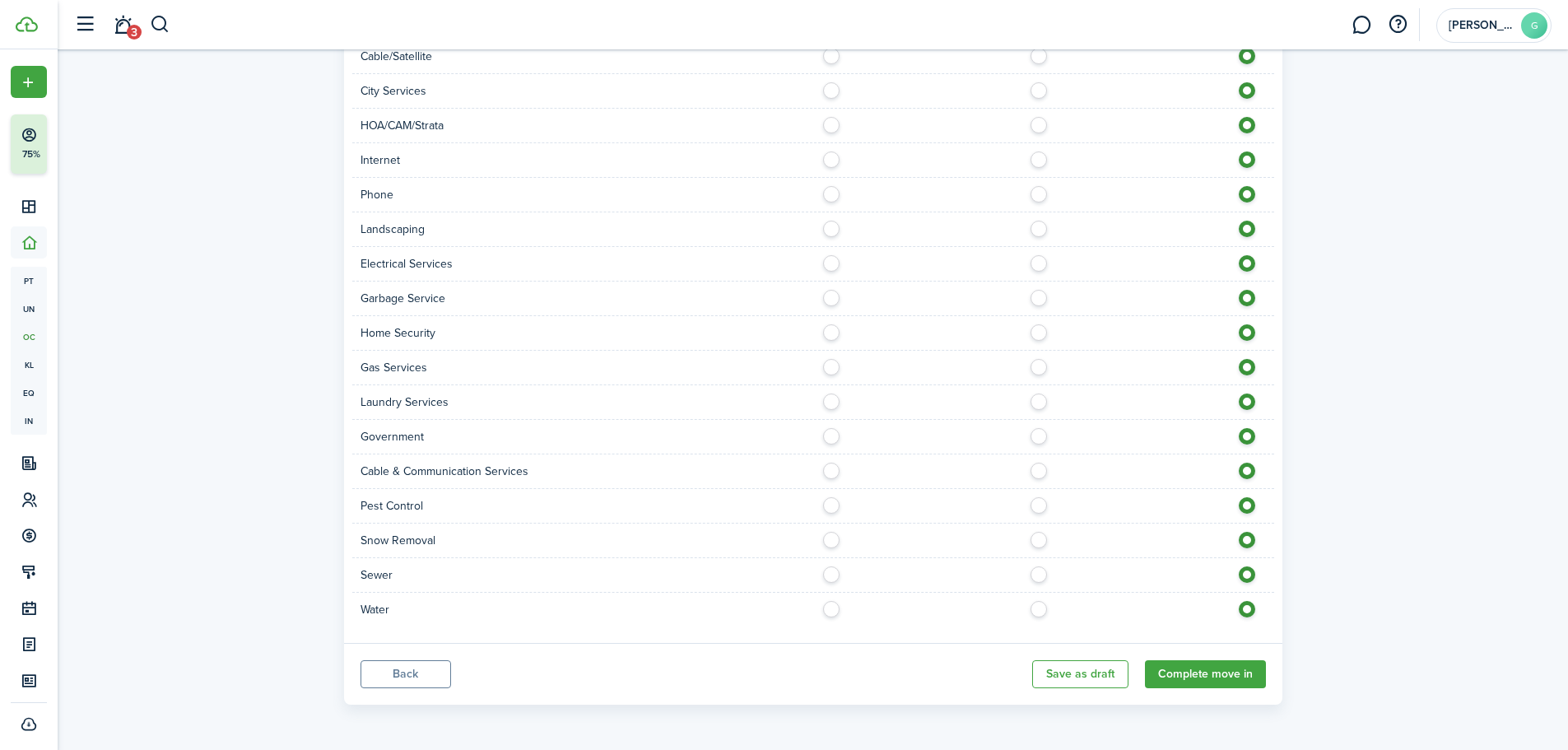
click at [431, 678] on button "Back" at bounding box center [406, 673] width 90 height 28
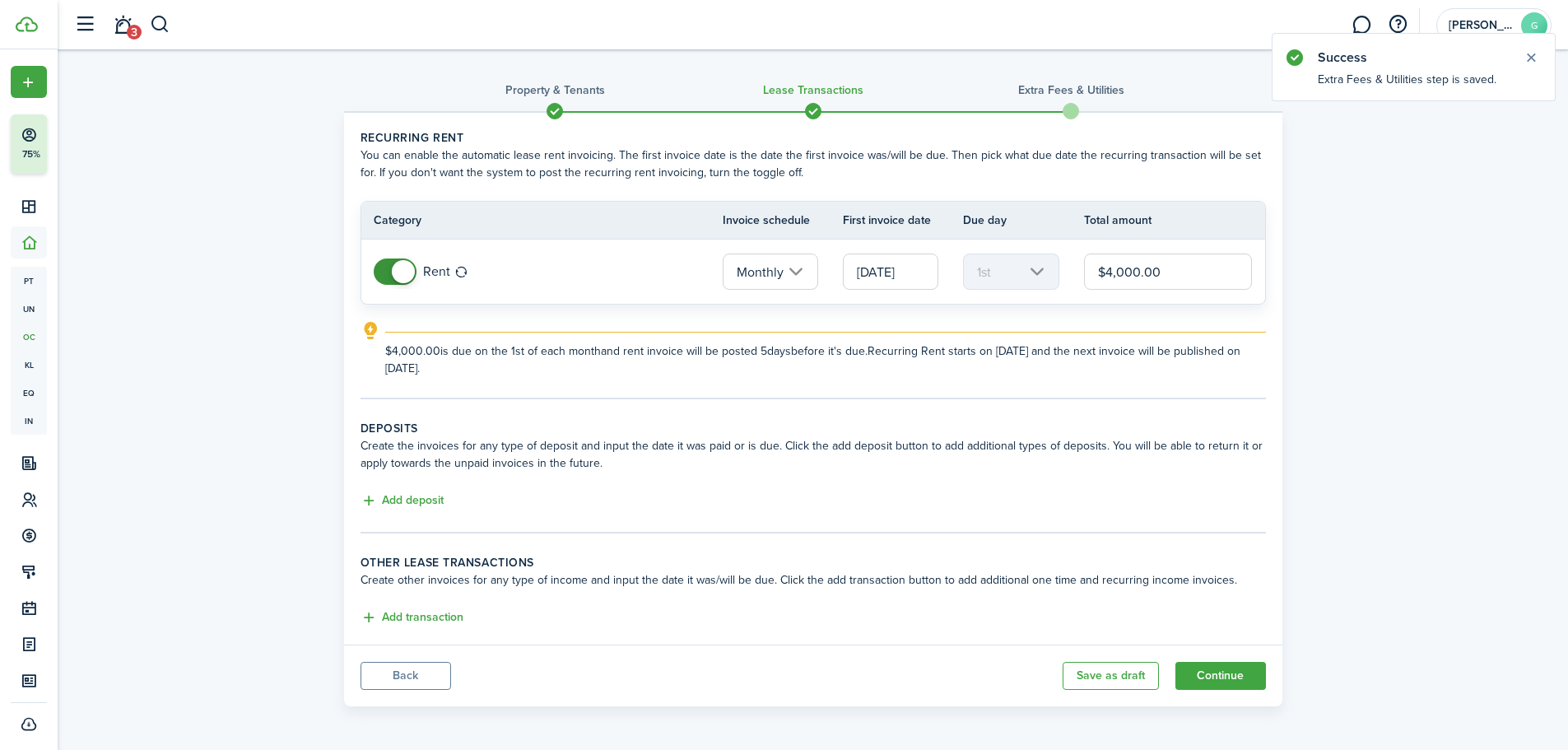
click at [431, 678] on button "Back" at bounding box center [406, 675] width 90 height 28
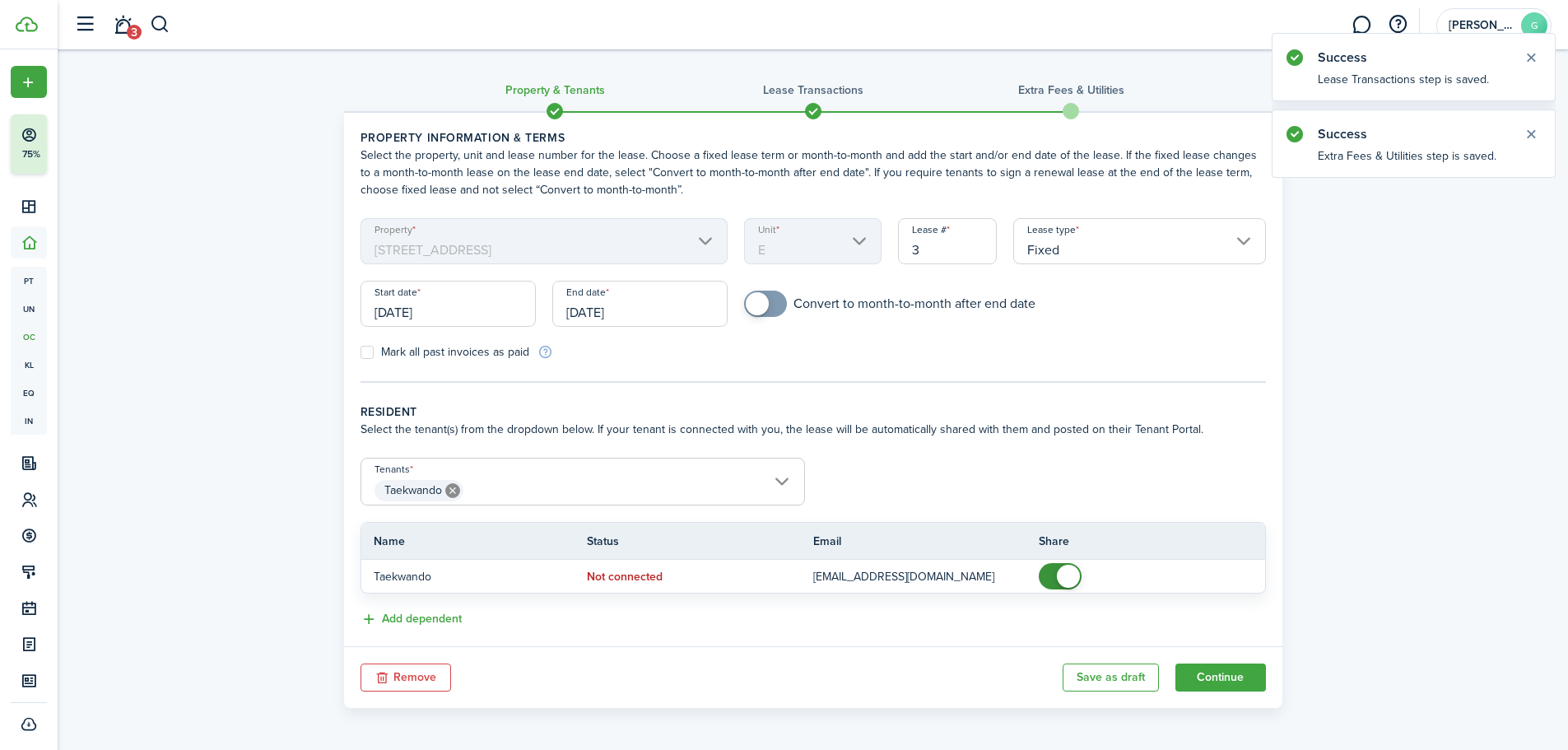
click at [431, 678] on button "Remove" at bounding box center [406, 677] width 90 height 28
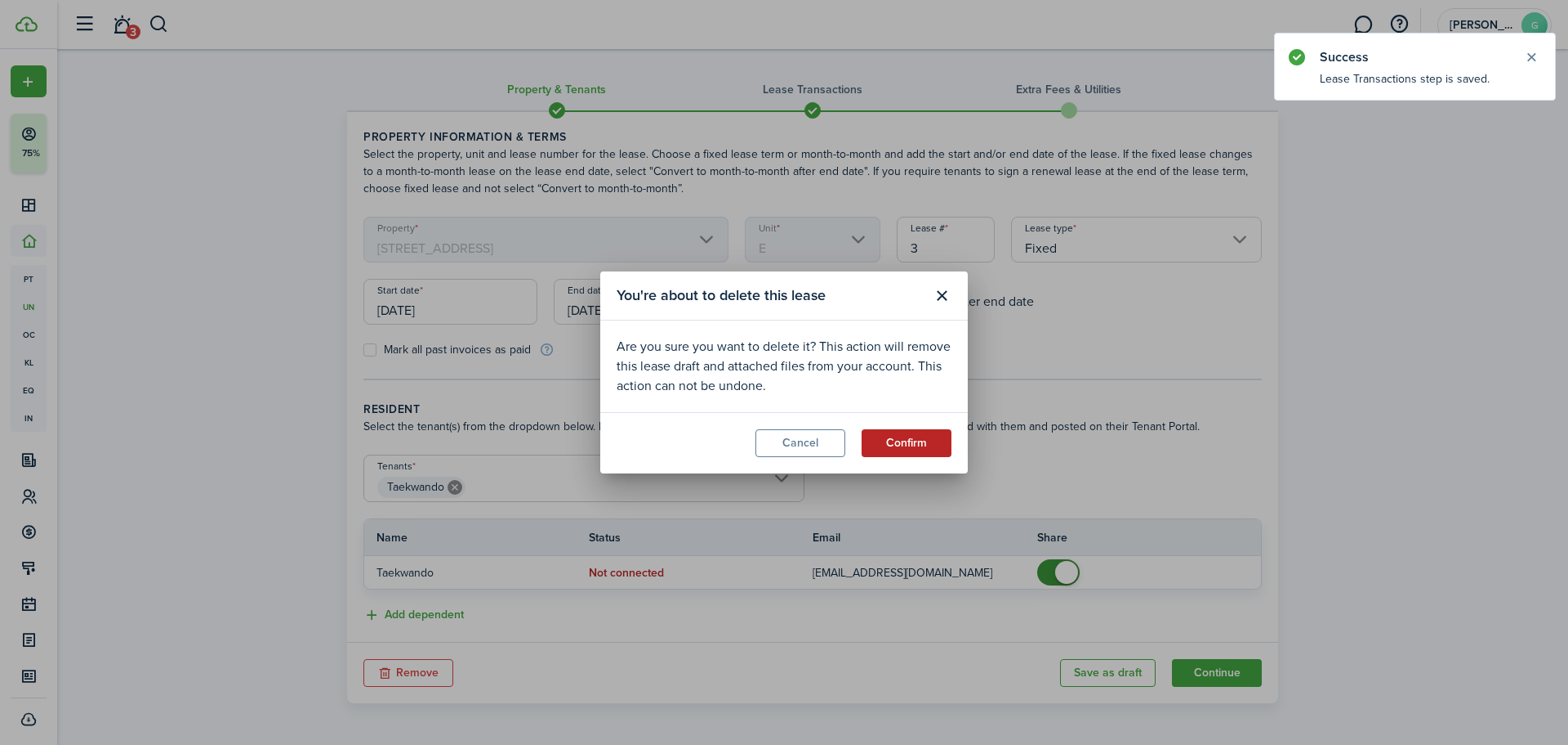
click at [923, 449] on button "Confirm" at bounding box center [906, 442] width 90 height 28
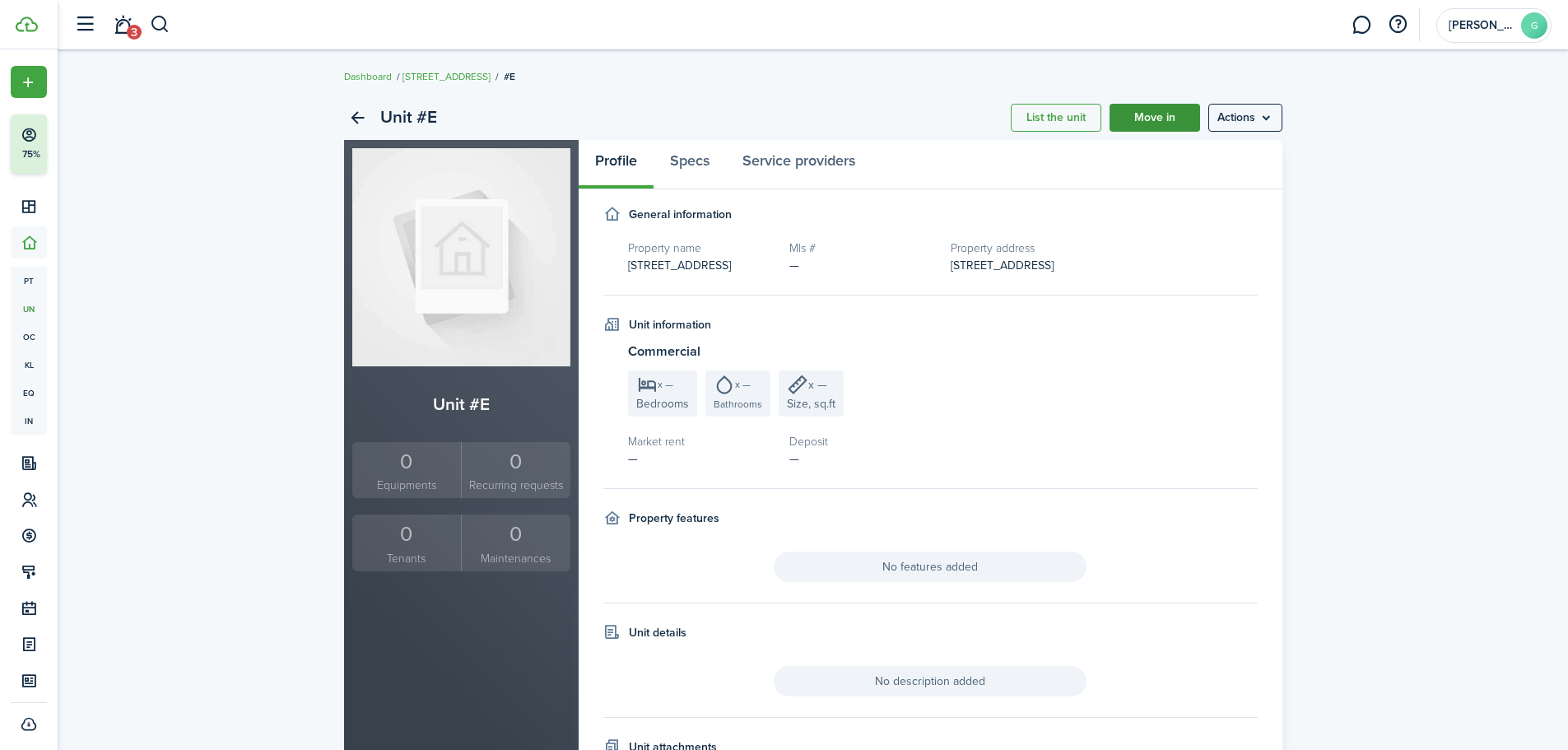
click at [1157, 115] on link "Move in" at bounding box center [1154, 117] width 90 height 28
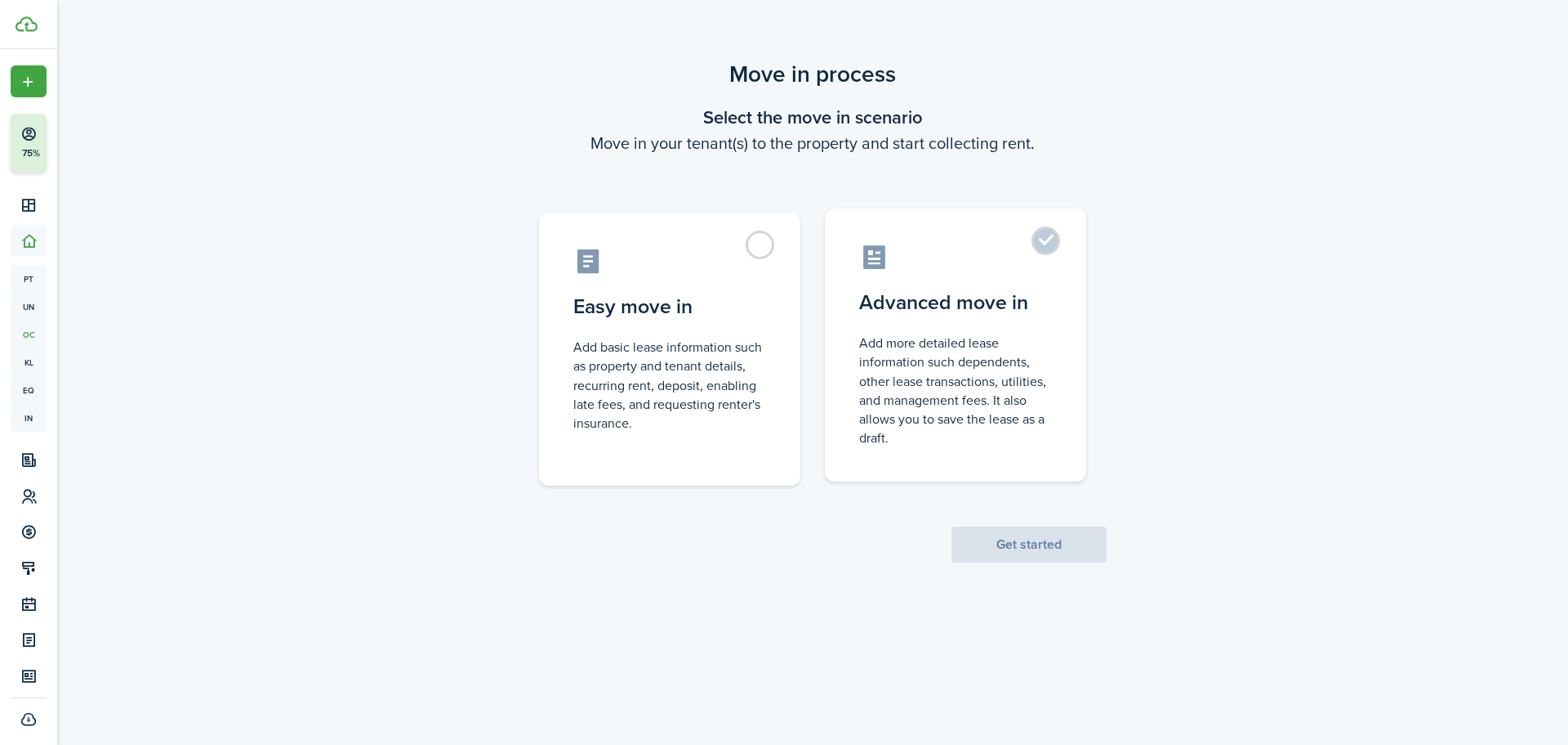
click at [1036, 251] on label "Advanced move in Add more detailed lease information such dependents, other lea…" at bounding box center [955, 344] width 261 height 273
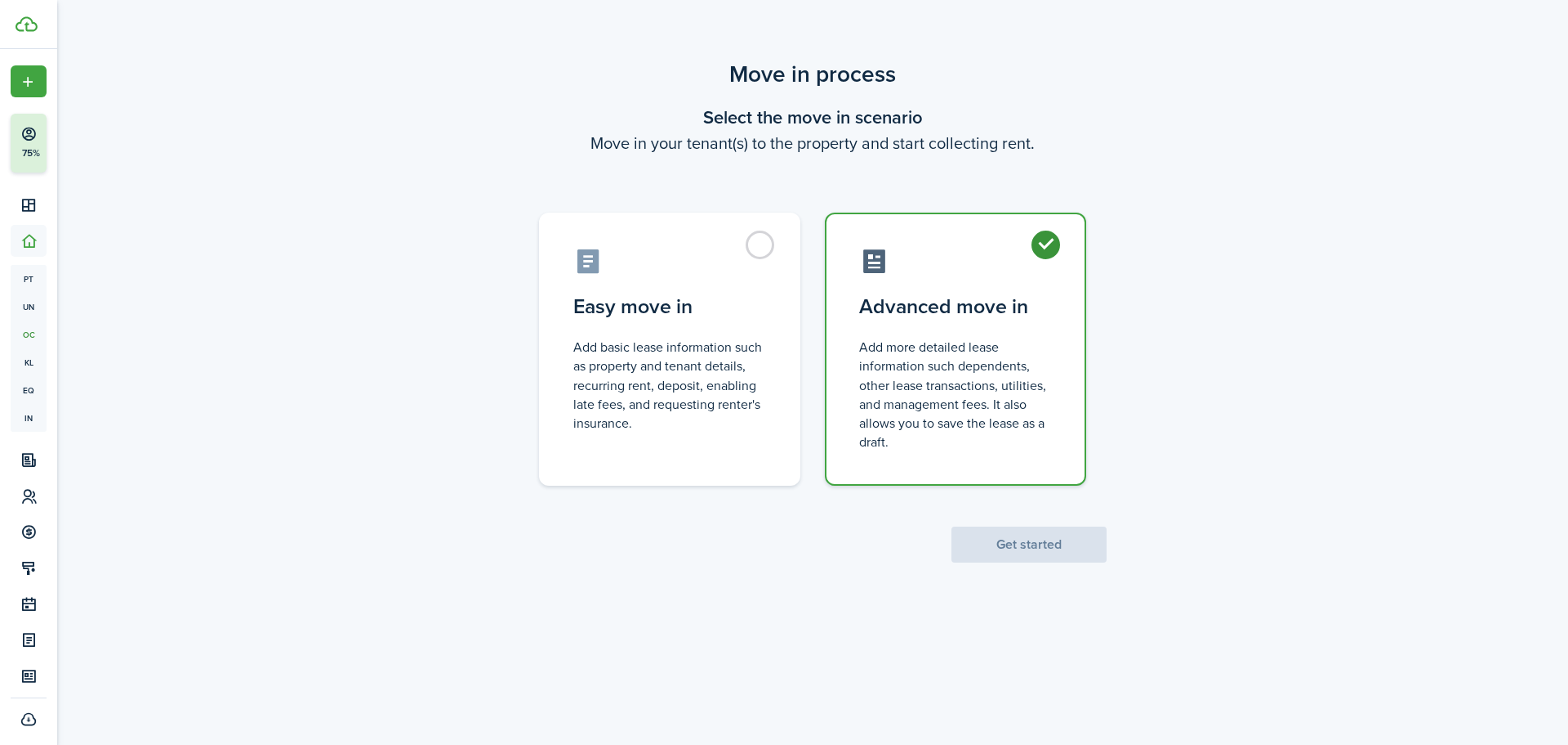
radio input "true"
click at [1035, 534] on button "Get started" at bounding box center [1029, 544] width 155 height 36
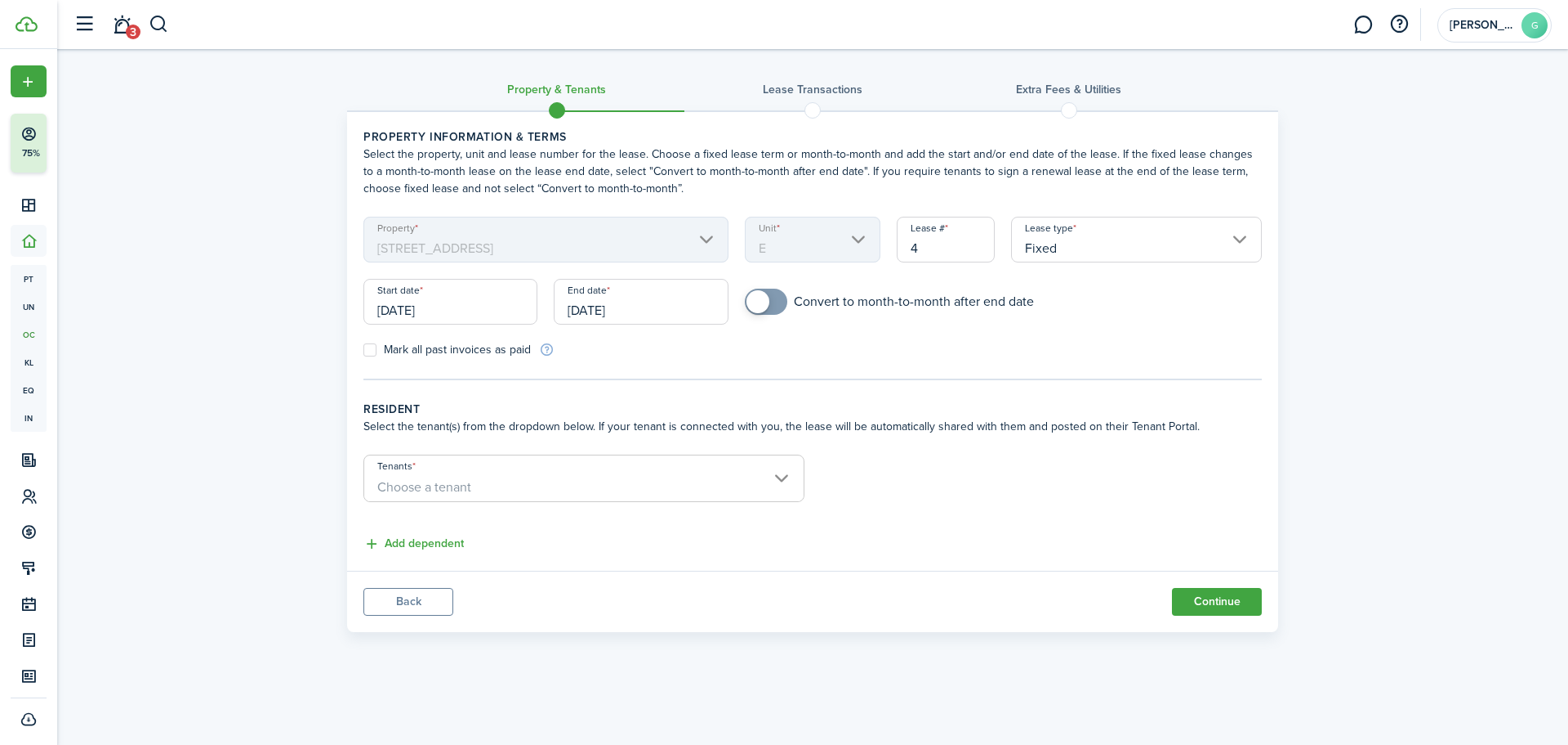
click at [760, 491] on span "Choose a tenant" at bounding box center [584, 487] width 439 height 28
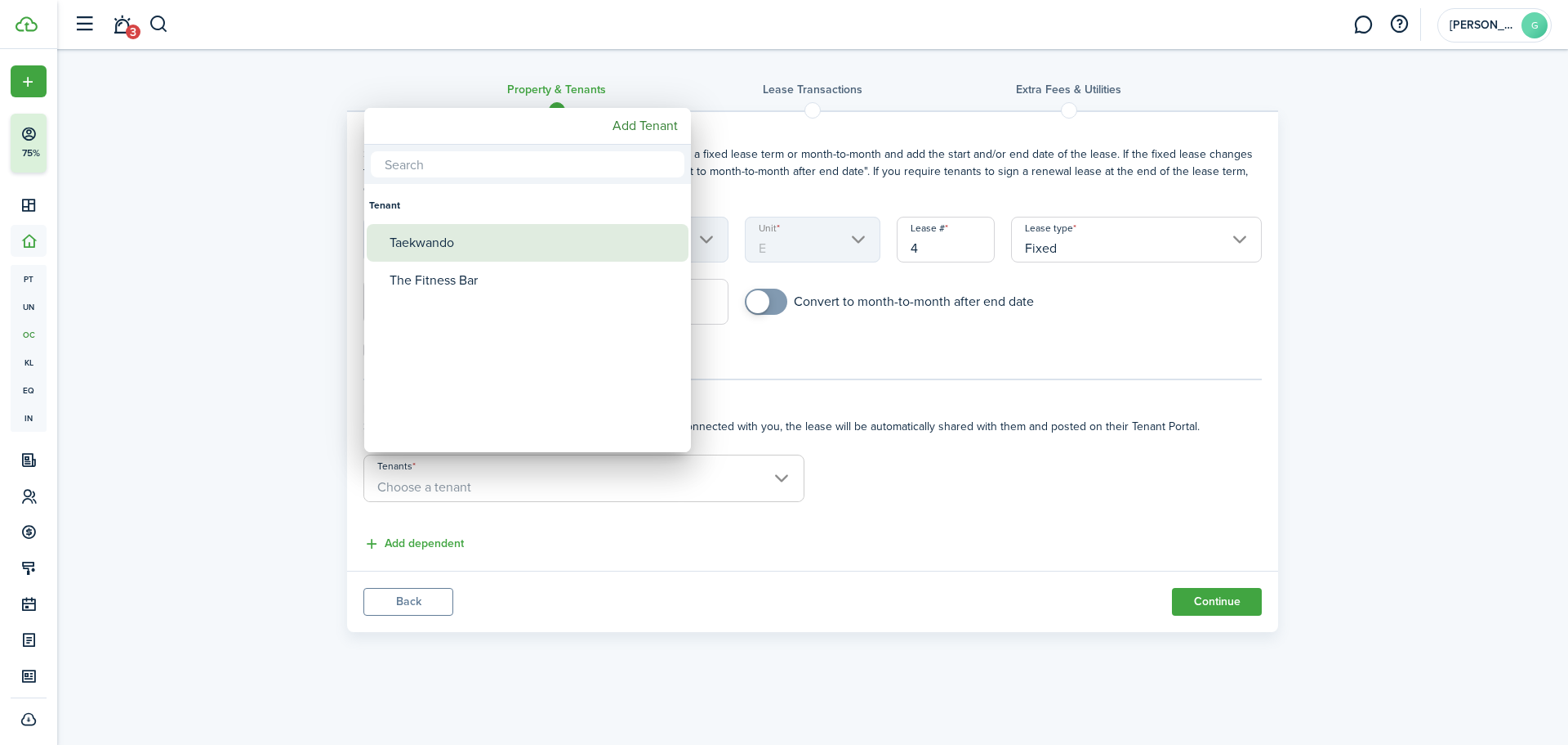
click at [426, 233] on div "Taekwando" at bounding box center [535, 242] width 289 height 38
type input "Taekwando"
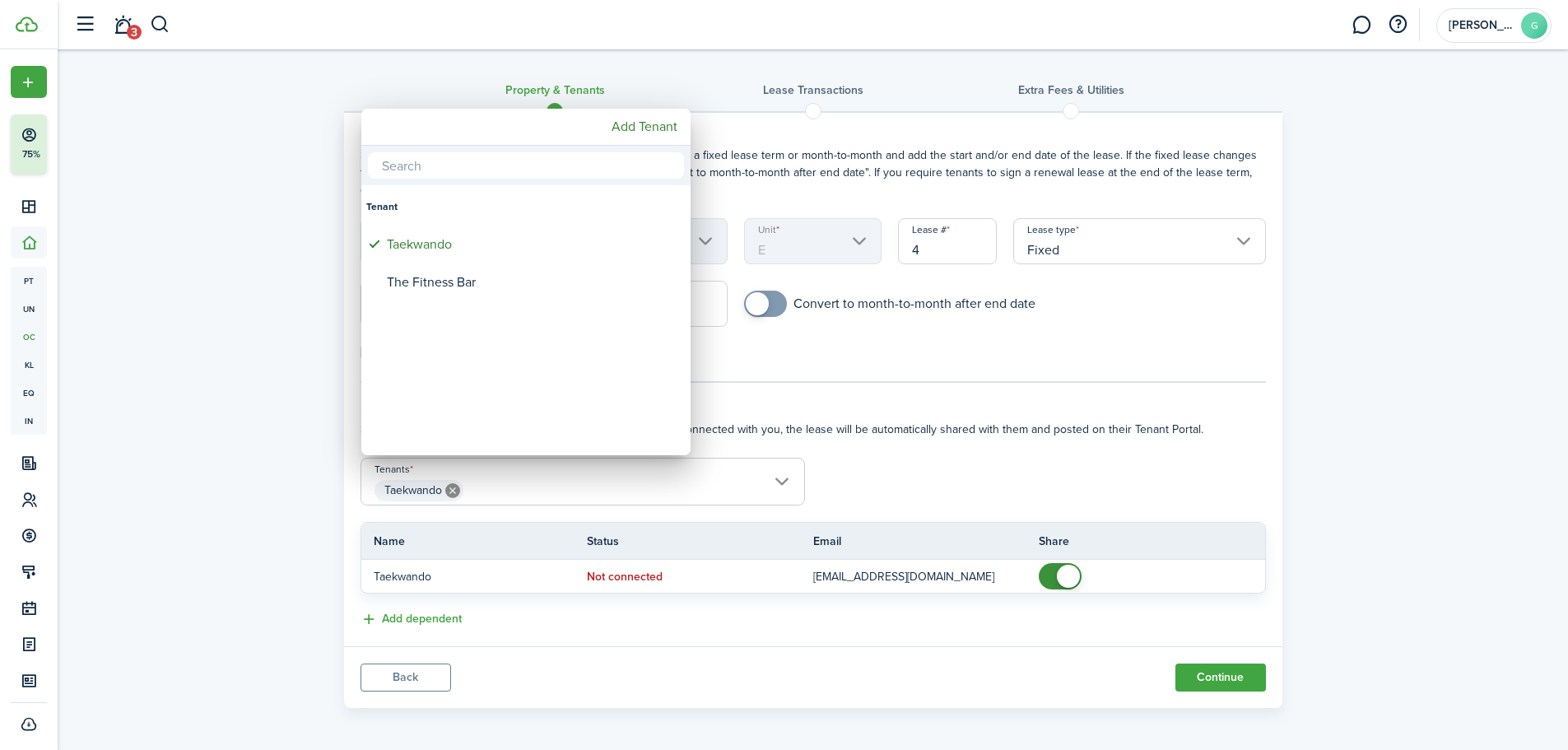
click at [1056, 568] on div at bounding box center [783, 375] width 1831 height 1013
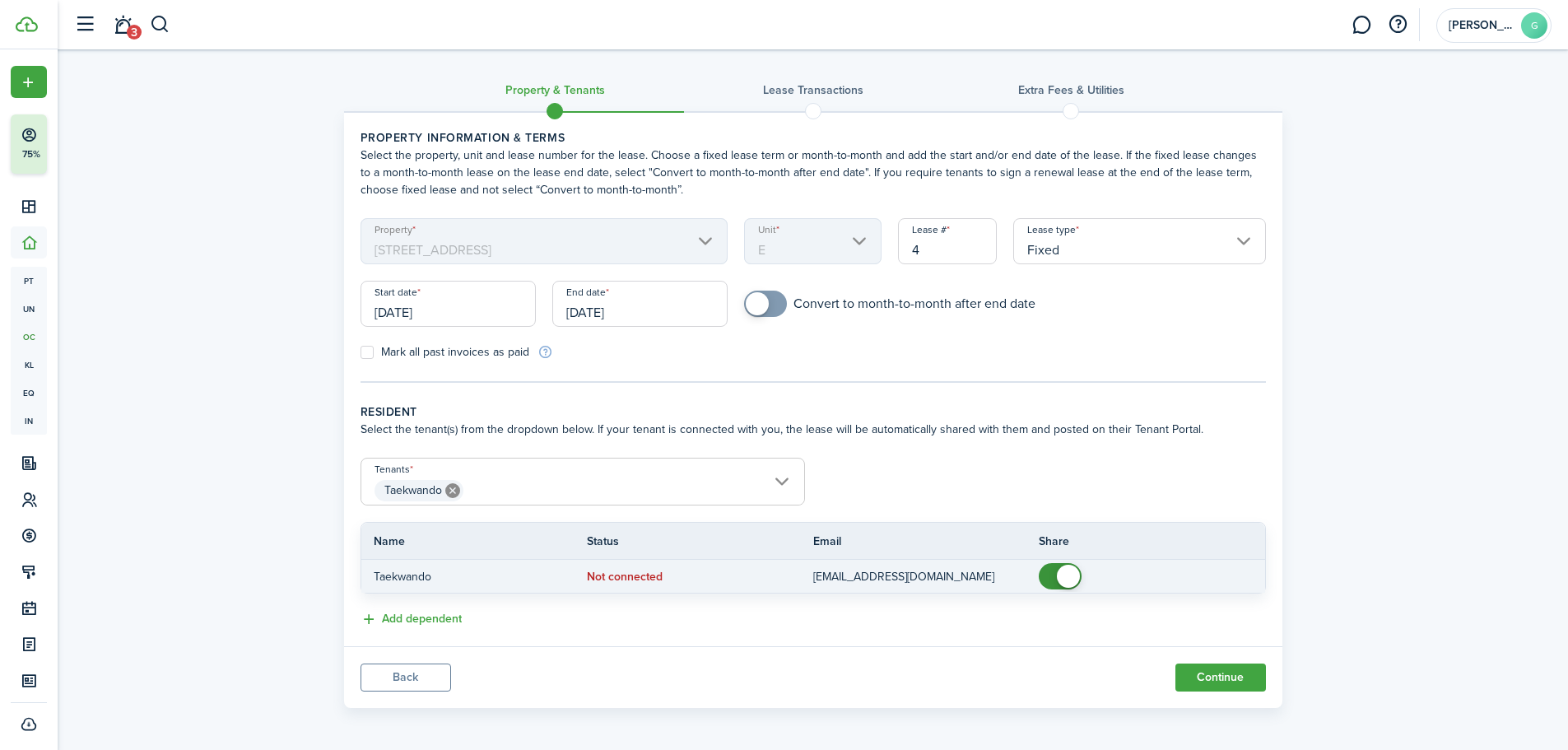
checkbox input "false"
click at [1057, 577] on span at bounding box center [1068, 576] width 23 height 23
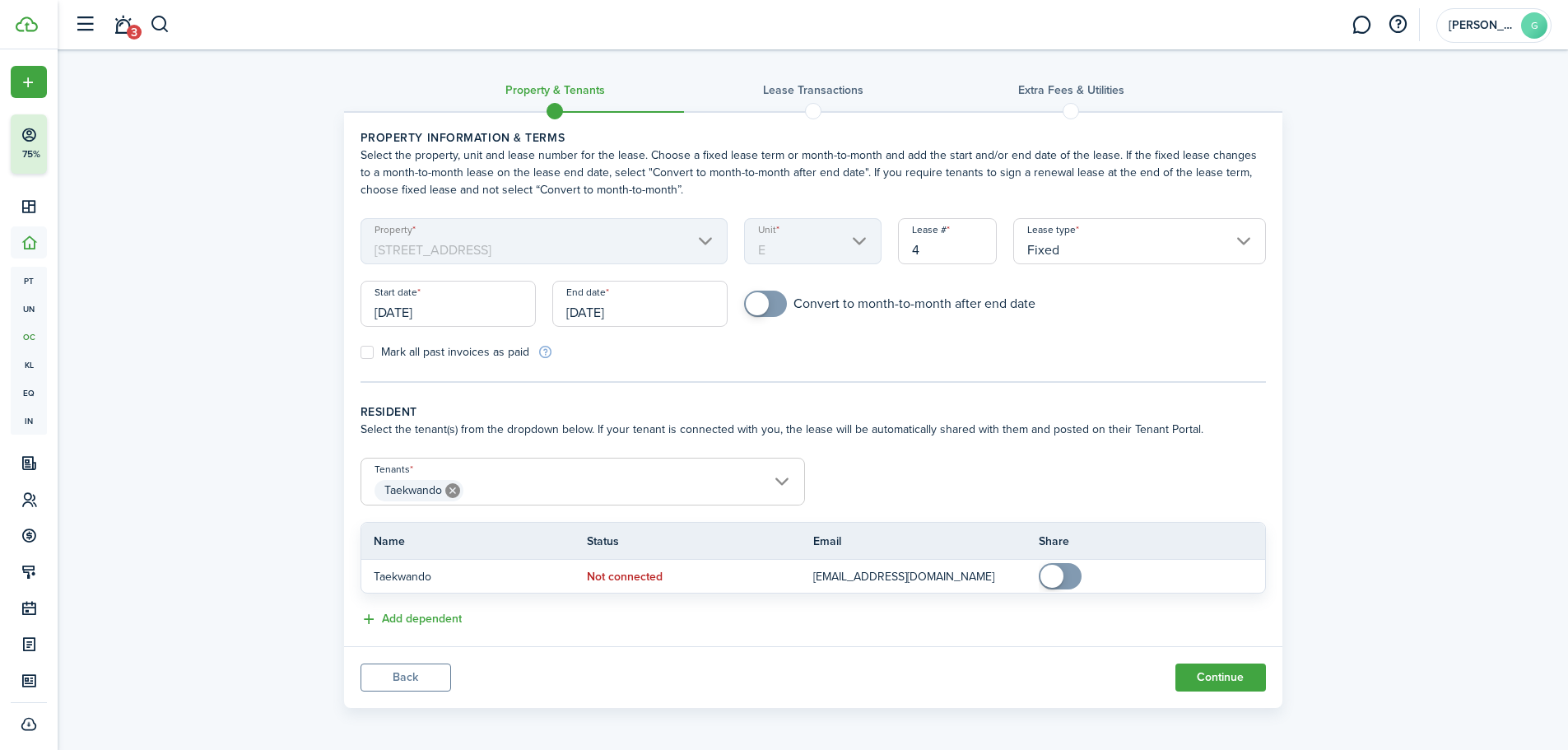
drag, startPoint x: 933, startPoint y: 242, endPoint x: 881, endPoint y: 247, distance: 52.2
click at [881, 247] on form "Property 1209 6th St Unit E Lease # 4 Lease type Fixed Start date 09/23/2025 En…" at bounding box center [813, 289] width 922 height 143
type input "3"
click at [1118, 307] on mobiscroll-switch "Convert to month-to-month after end date" at bounding box center [1004, 303] width 521 height 26
click at [1132, 239] on input "Fixed" at bounding box center [1139, 241] width 252 height 46
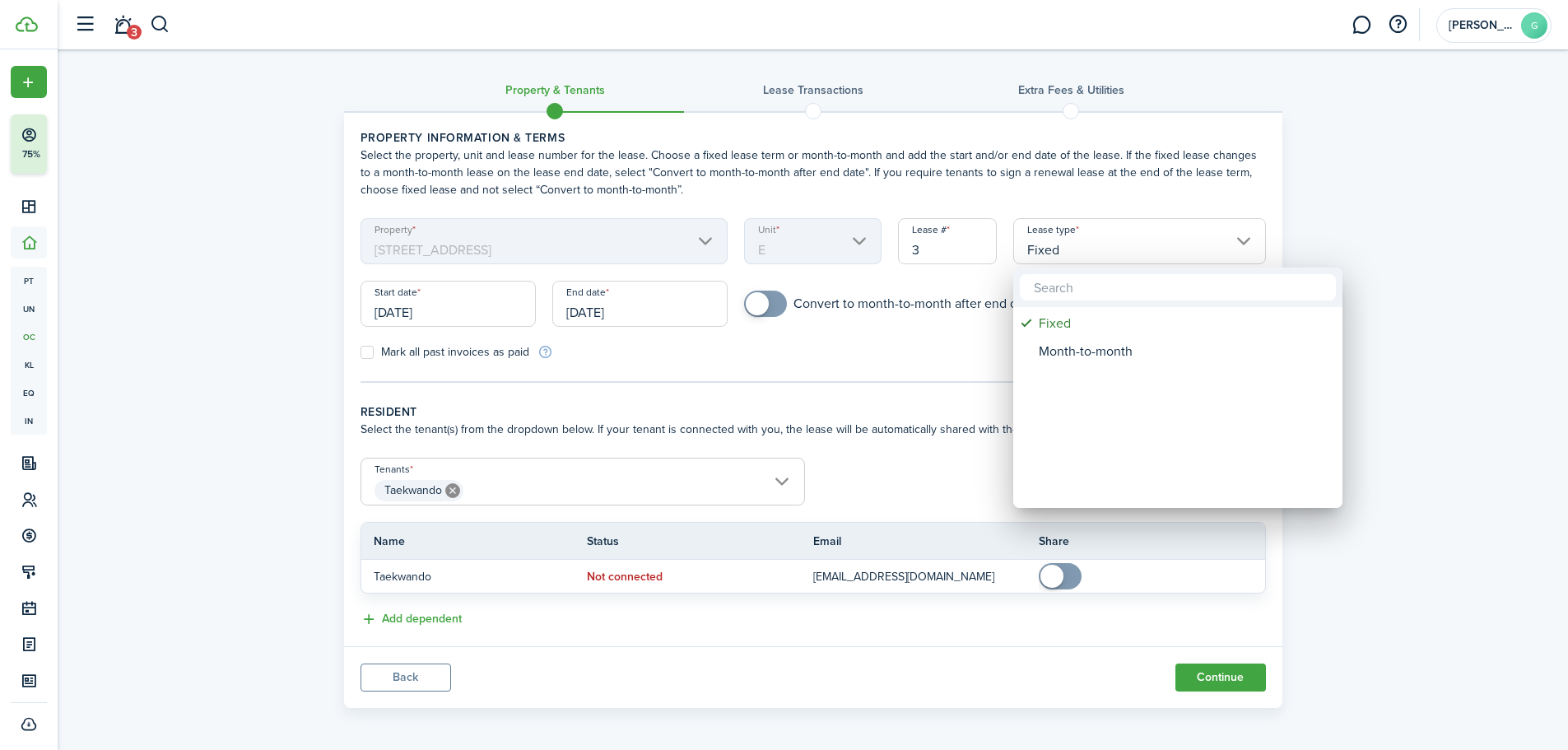
click at [1132, 242] on div at bounding box center [783, 375] width 1831 height 1013
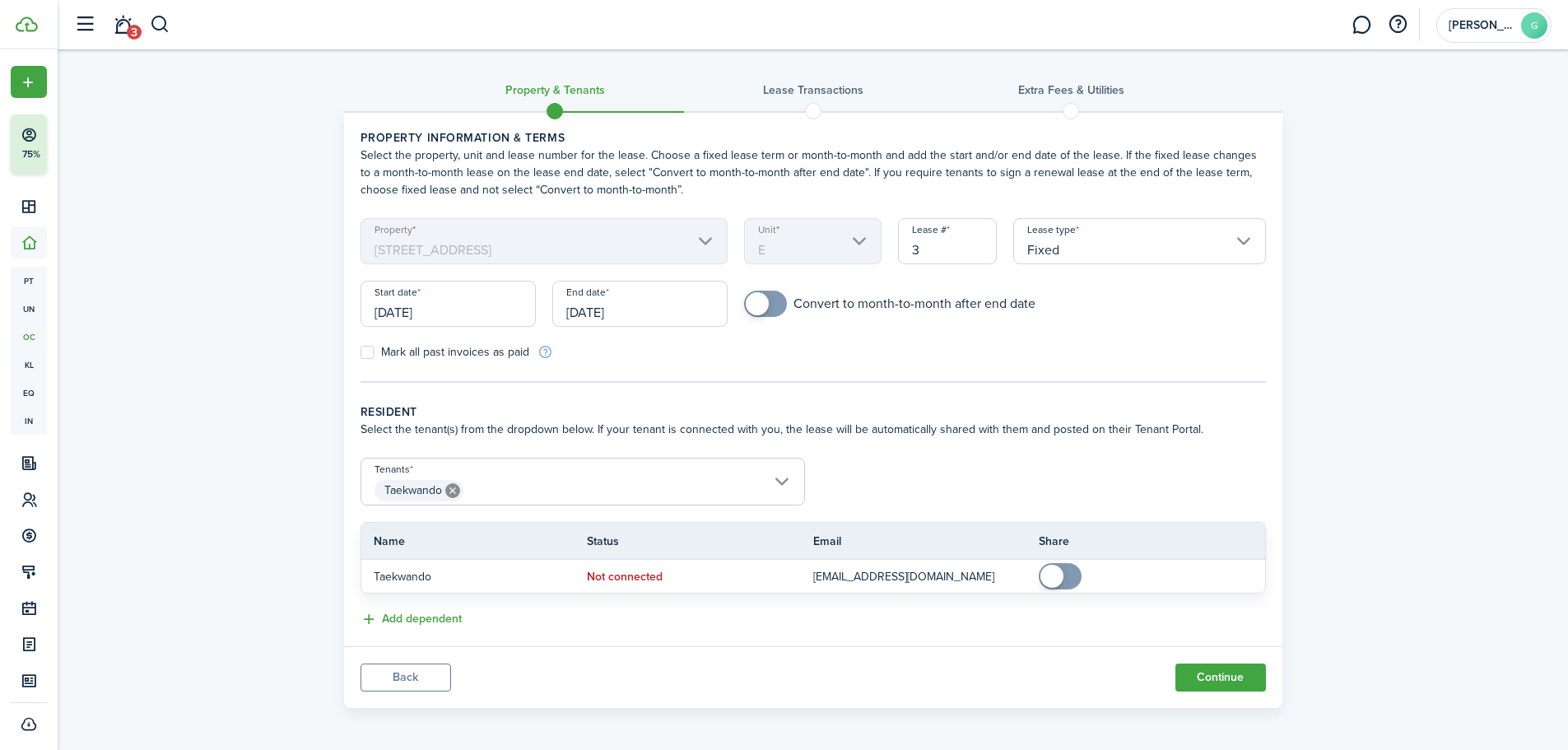
click at [773, 300] on span at bounding box center [765, 303] width 16 height 26
checkbox input "false"
click at [776, 300] on span at bounding box center [773, 304] width 23 height 23
click at [460, 309] on input "09/23/2025" at bounding box center [448, 303] width 176 height 46
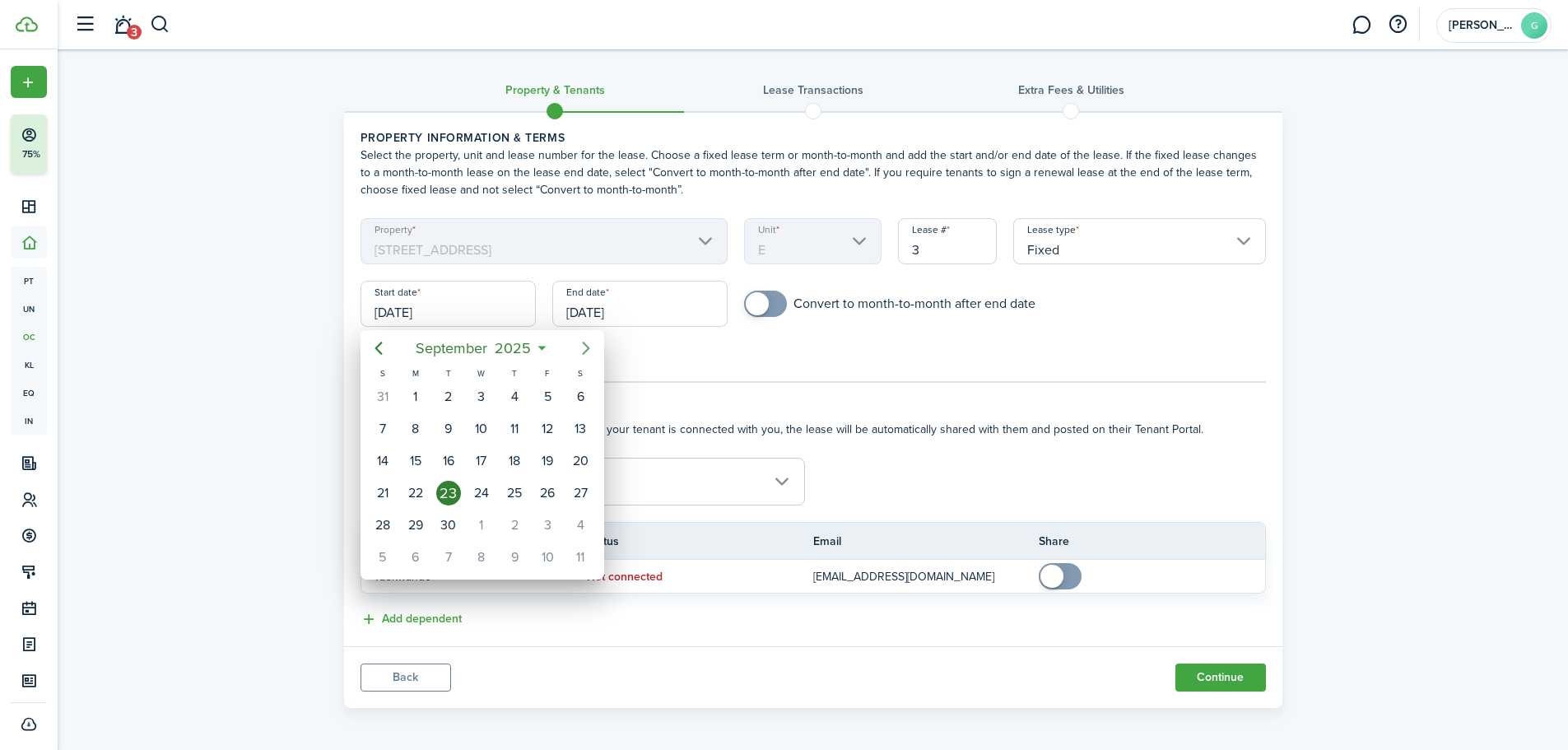
click at [588, 349] on icon "Next page" at bounding box center [586, 348] width 8 height 14
drag, startPoint x: 588, startPoint y: 349, endPoint x: 590, endPoint y: 334, distance: 15.1
click at [589, 338] on mbsc-button "Next page" at bounding box center [586, 348] width 33 height 33
click at [581, 401] on div "1" at bounding box center [579, 396] width 24 height 24
type input "11/01/2025"
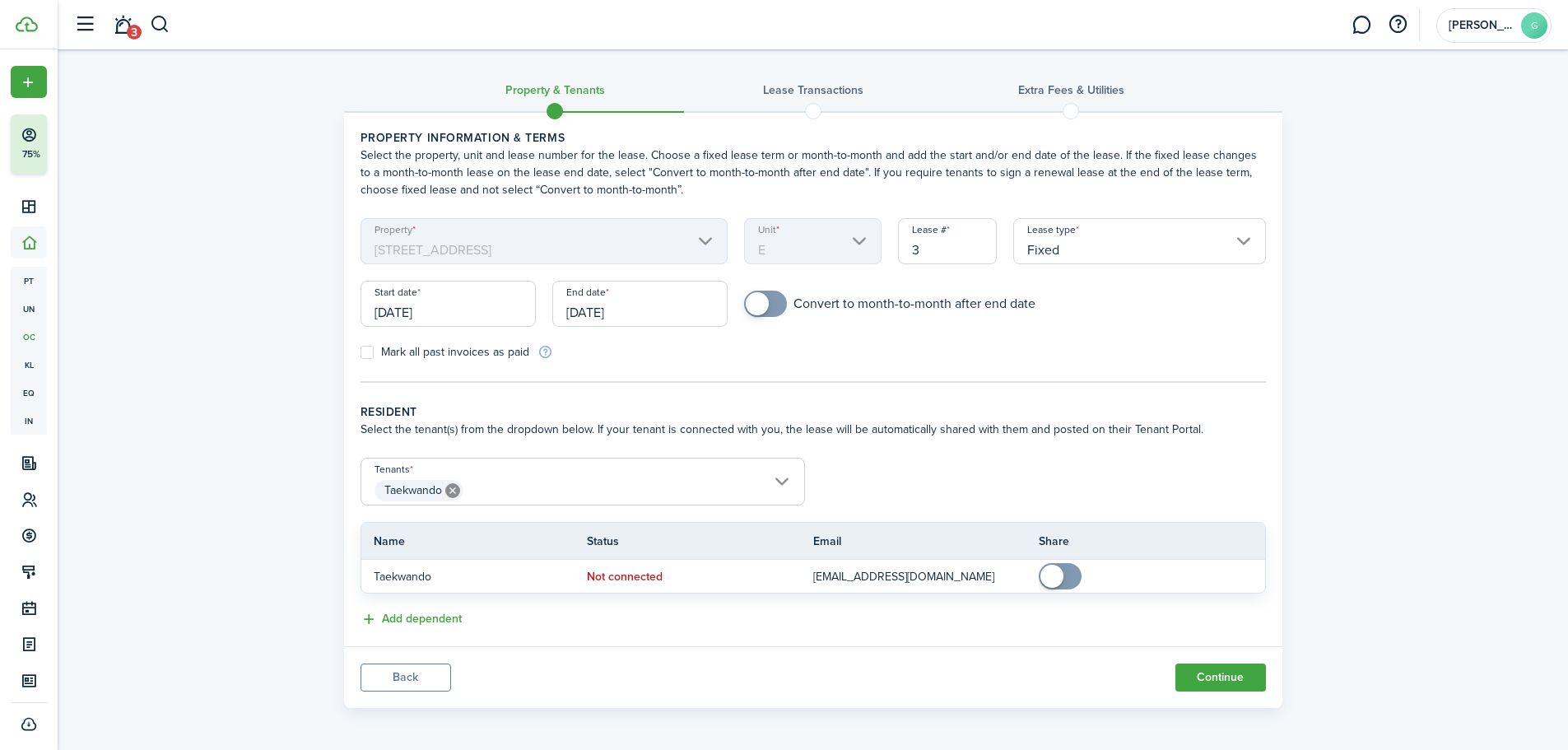
click at [649, 319] on input "09/23/2026" at bounding box center [639, 303] width 176 height 46
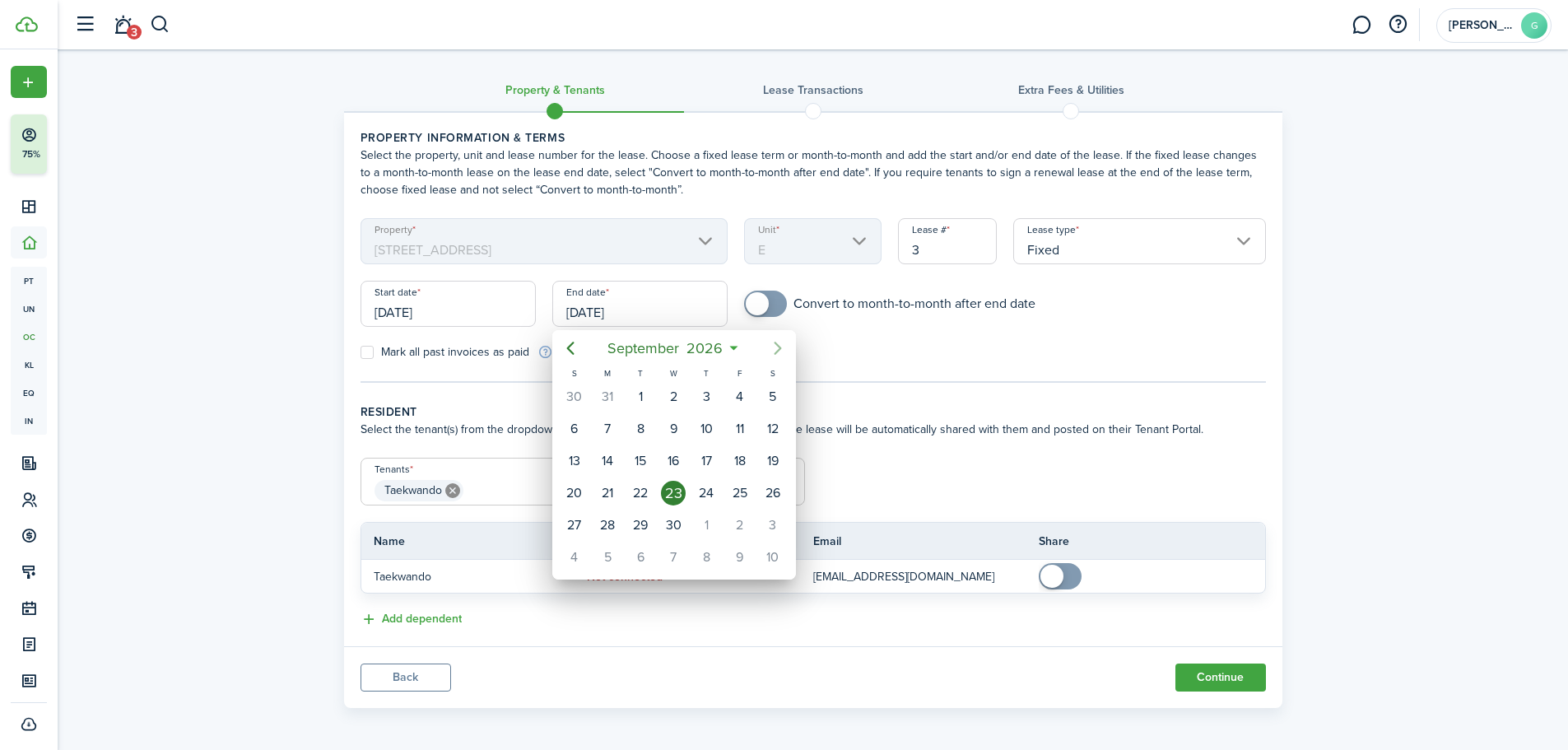
click at [776, 342] on icon "Next page" at bounding box center [777, 348] width 19 height 19
click at [719, 345] on span "2026" at bounding box center [702, 348] width 44 height 30
click at [782, 357] on icon "Next page" at bounding box center [777, 348] width 19 height 19
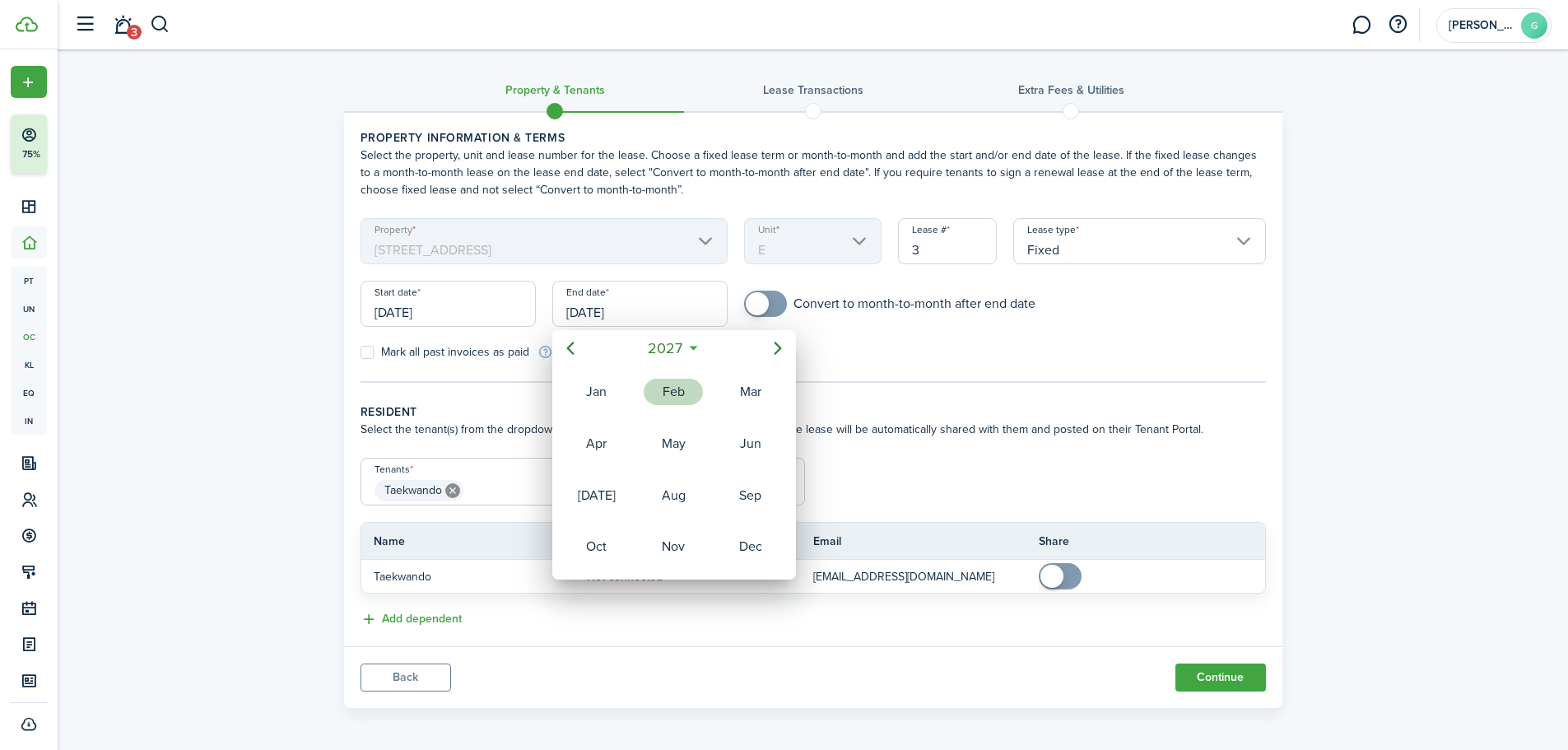
click at [670, 397] on div "Feb" at bounding box center [672, 391] width 59 height 26
click at [612, 397] on div "1" at bounding box center [606, 396] width 24 height 24
type input "02/01/2027"
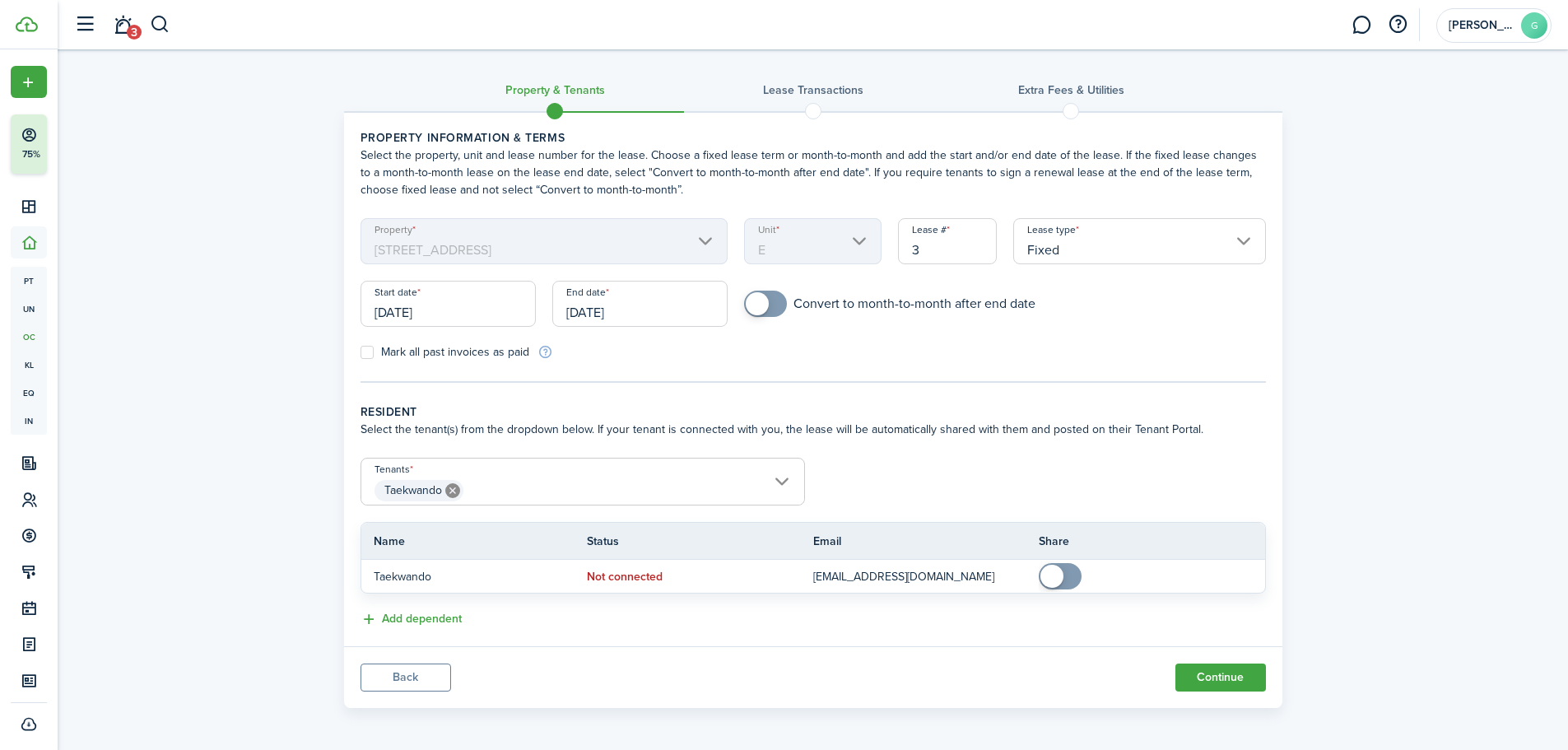
click at [881, 359] on form "Property 1209 6th St Unit E Lease # 3 Lease type Fixed Start date 11/01/2025 En…" at bounding box center [813, 289] width 922 height 143
click at [661, 366] on tc-wizard-step "Property information & terms Select the property, unit and lease number for the…" at bounding box center [813, 255] width 905 height 253
click at [1401, 30] on button "button" at bounding box center [1397, 24] width 28 height 28
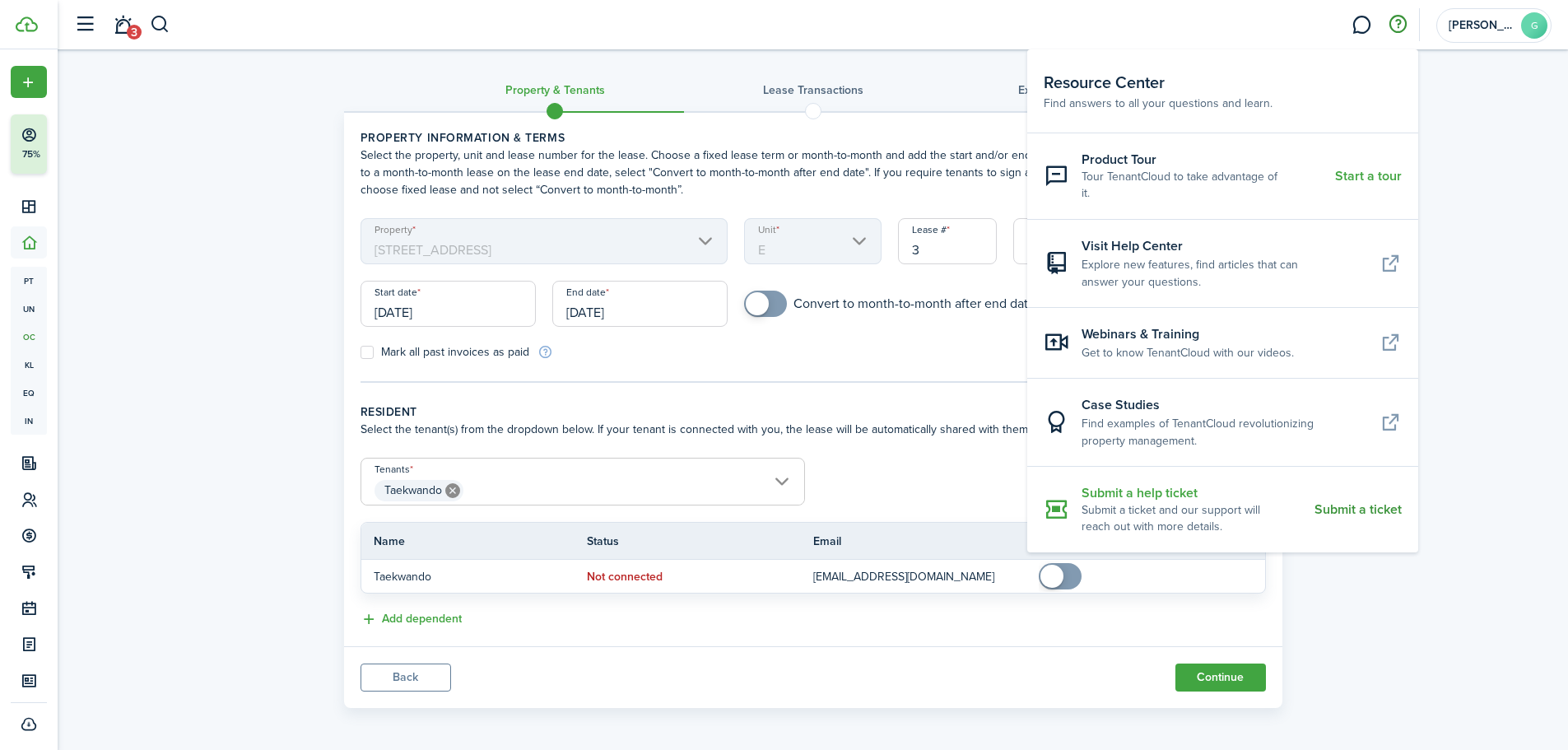
click at [1339, 502] on resource-center-item-link "Submit a ticket" at bounding box center [1358, 508] width 87 height 15
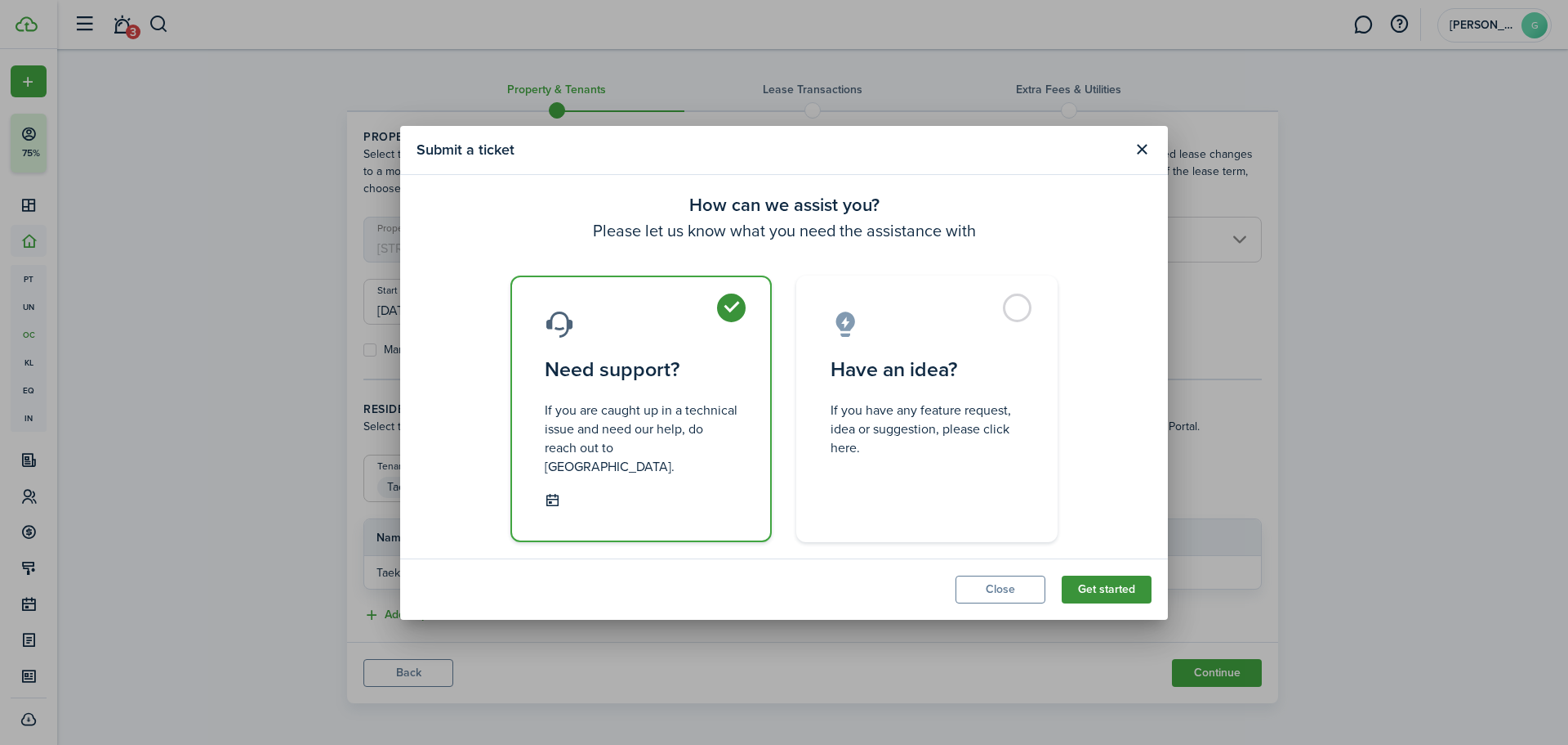
click at [1121, 575] on button "Get started" at bounding box center [1107, 589] width 90 height 28
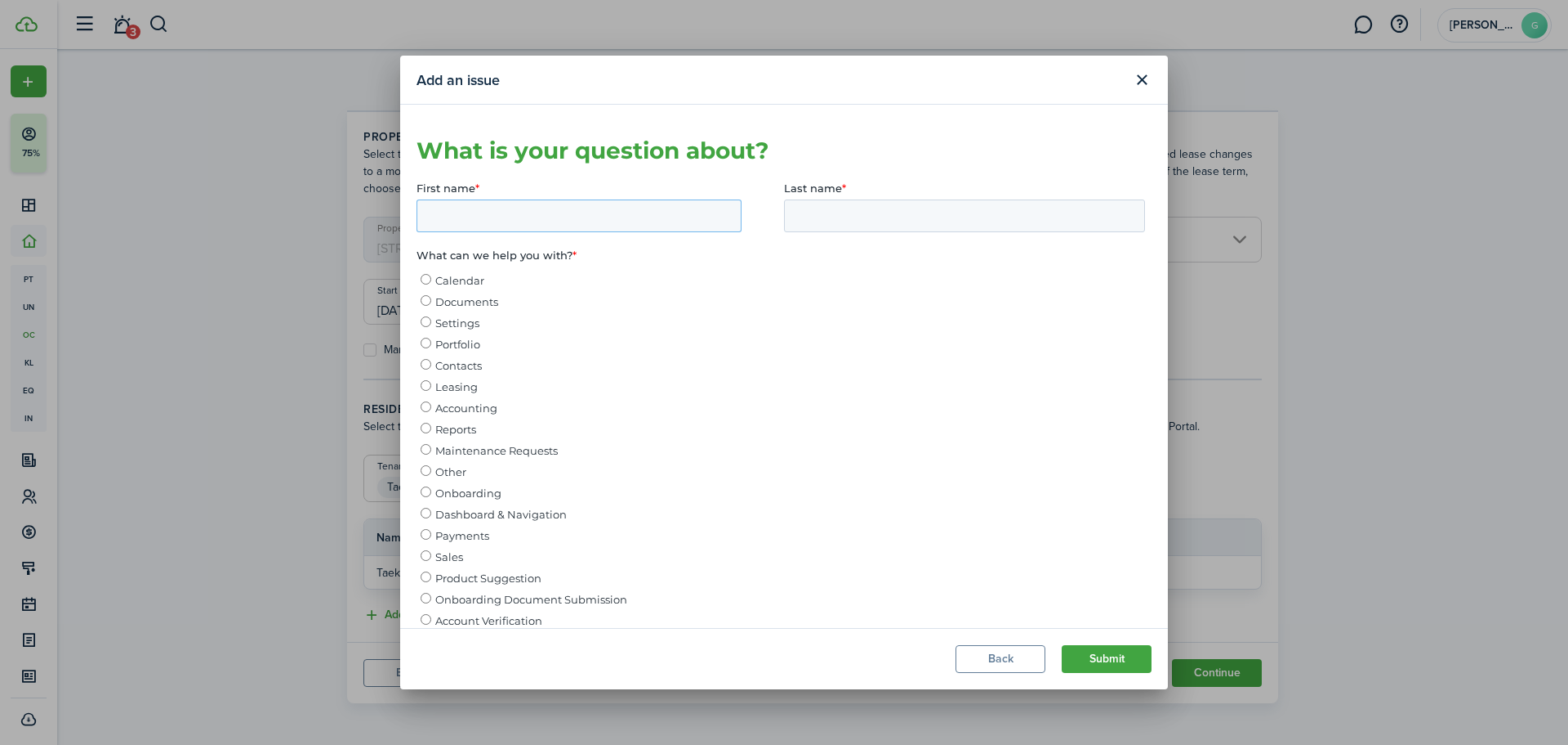
click at [533, 223] on input "First name *" at bounding box center [580, 216] width 326 height 33
type input "Preet"
click at [923, 200] on div at bounding box center [964, 216] width 361 height 33
click at [920, 213] on input "Last name *" at bounding box center [964, 216] width 361 height 33
type input "Gillon"
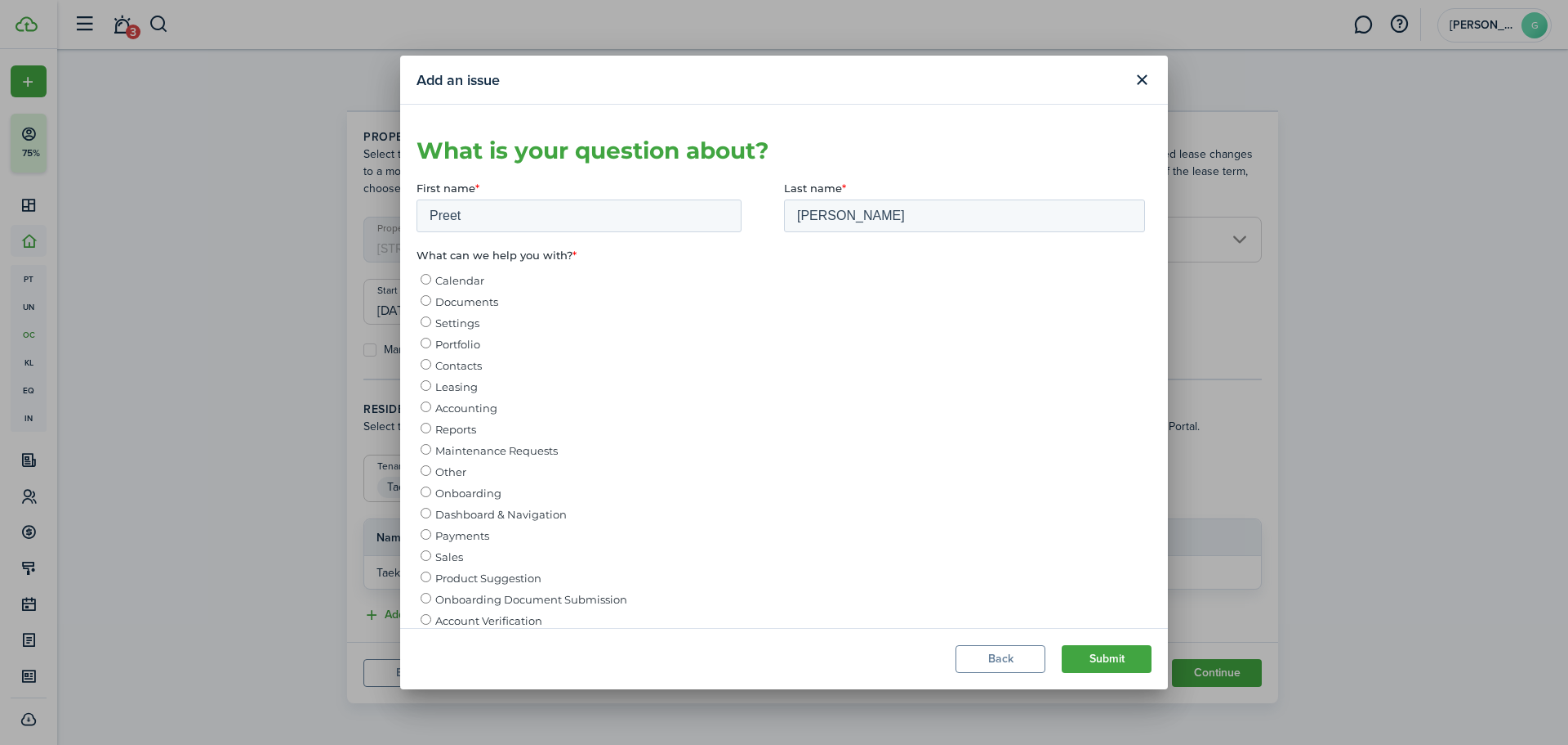
click at [458, 326] on span "Settings" at bounding box center [457, 323] width 44 height 13
click at [431, 326] on input "Settings" at bounding box center [426, 321] width 11 height 11
radio input "true"
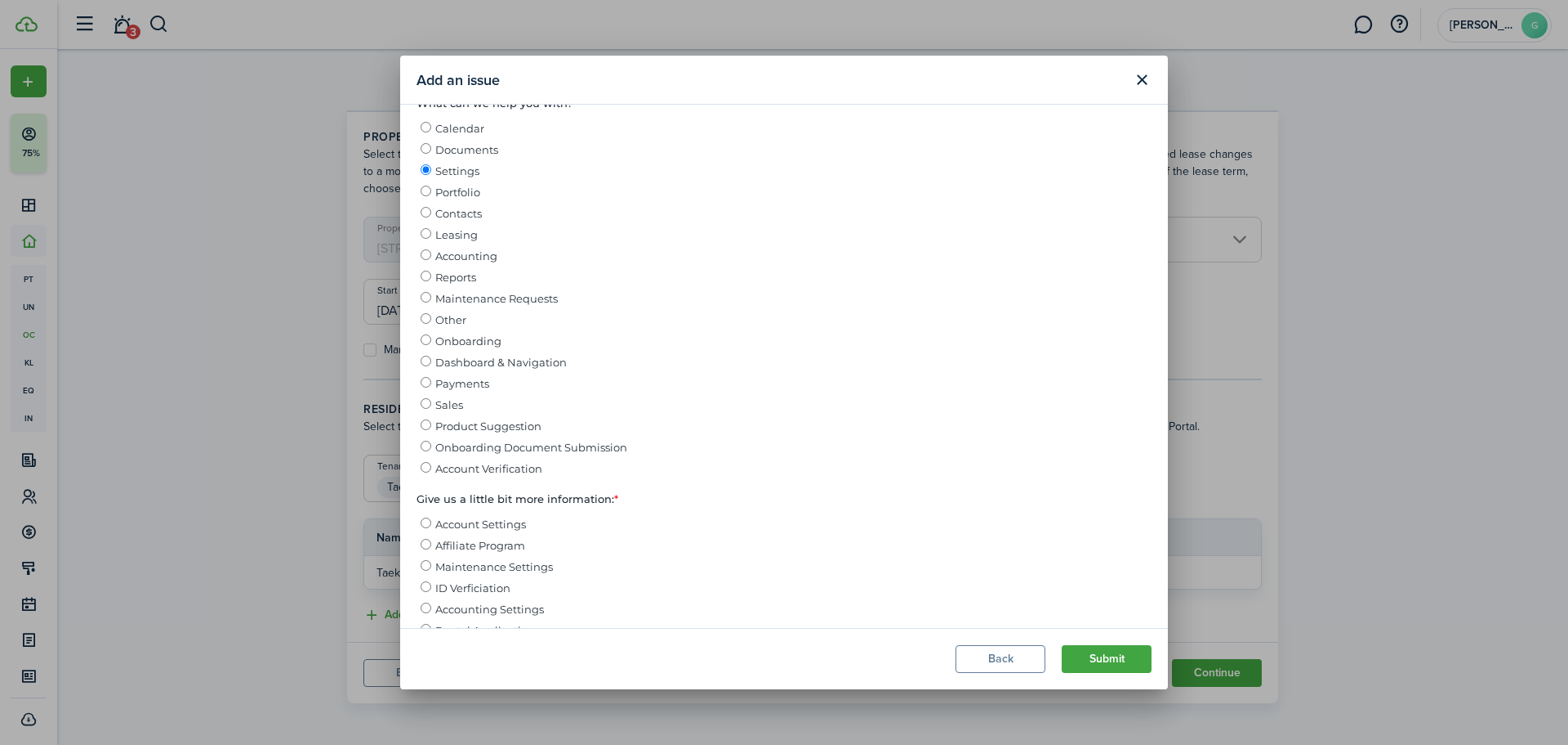
scroll to position [137, 0]
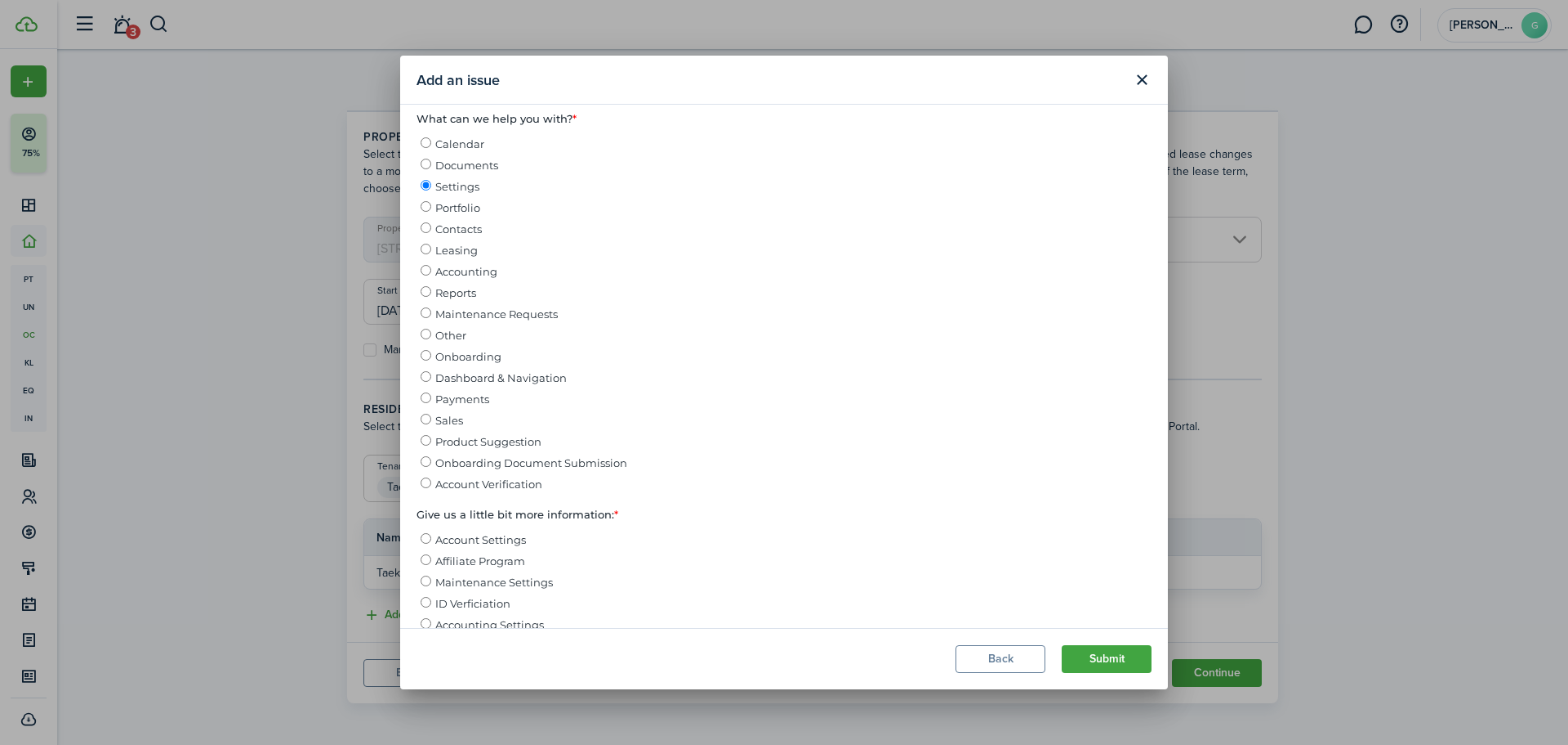
click at [472, 404] on span "Payments" at bounding box center [462, 400] width 54 height 13
click at [431, 404] on input "Payments" at bounding box center [426, 398] width 11 height 11
radio input "true"
click at [456, 274] on span "Accounting" at bounding box center [466, 273] width 62 height 13
click at [431, 274] on input "Accounting" at bounding box center [426, 271] width 11 height 11
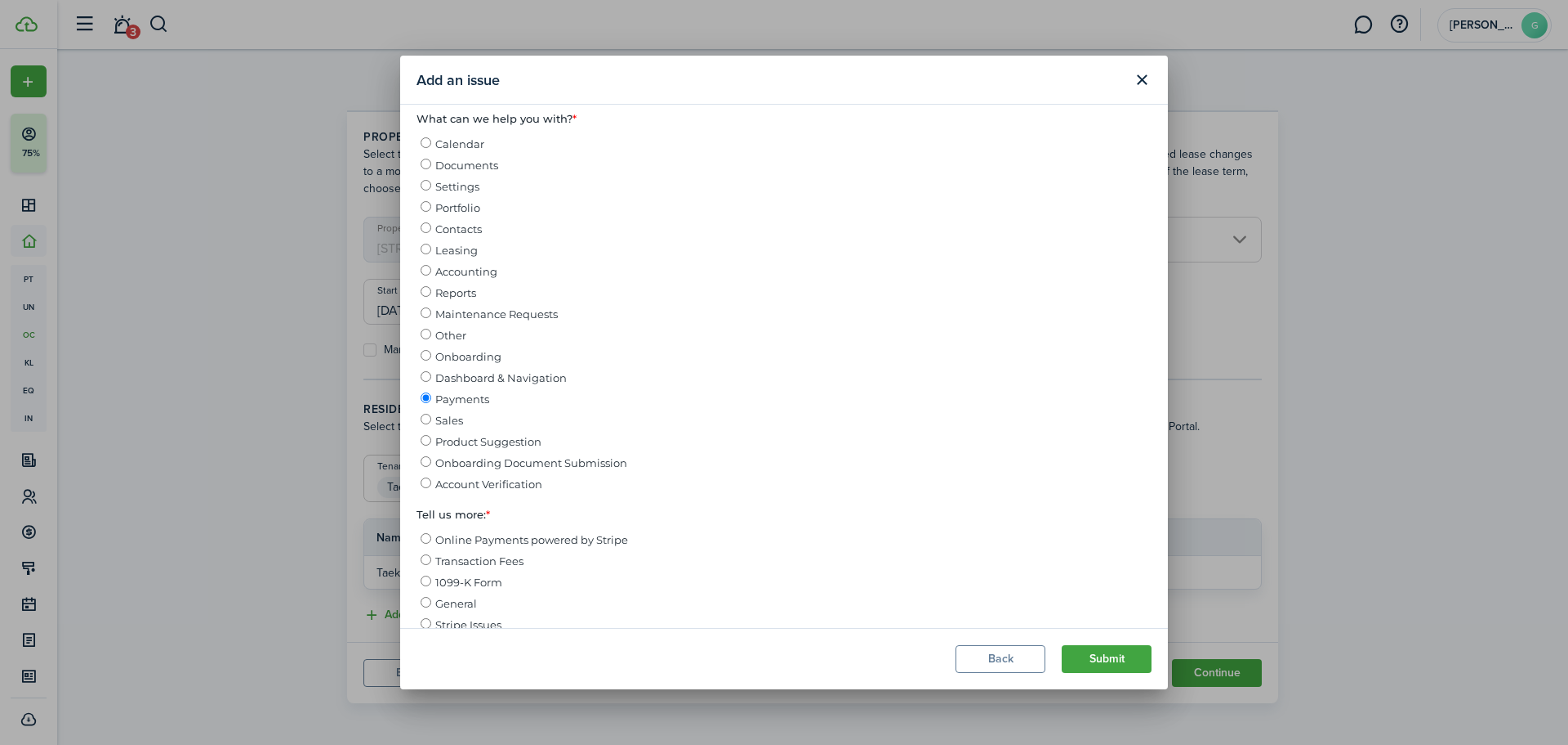
radio input "true"
click at [463, 192] on span "Settings" at bounding box center [457, 187] width 44 height 13
click at [431, 191] on input "Settings" at bounding box center [426, 185] width 11 height 11
radio input "true"
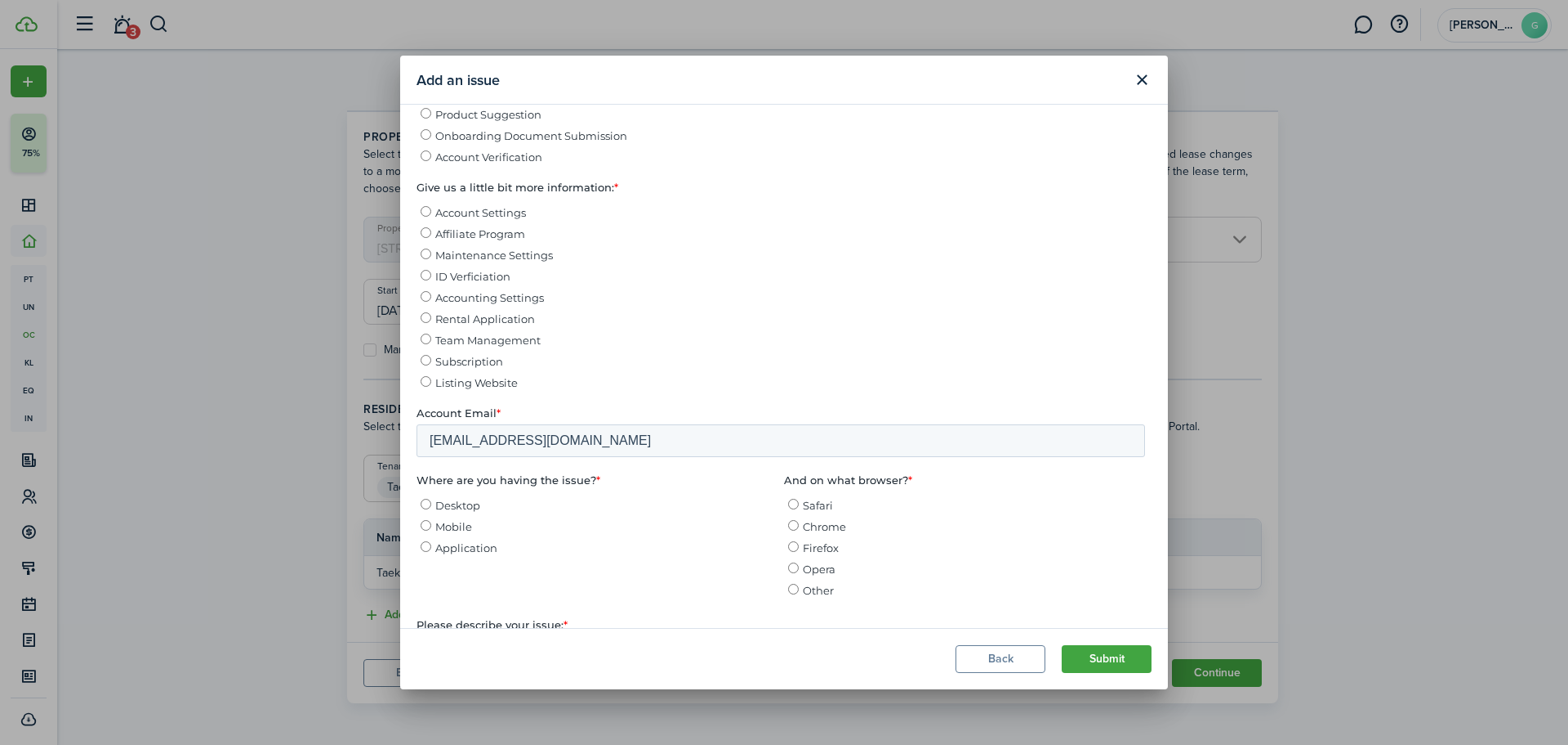
scroll to position [545, 0]
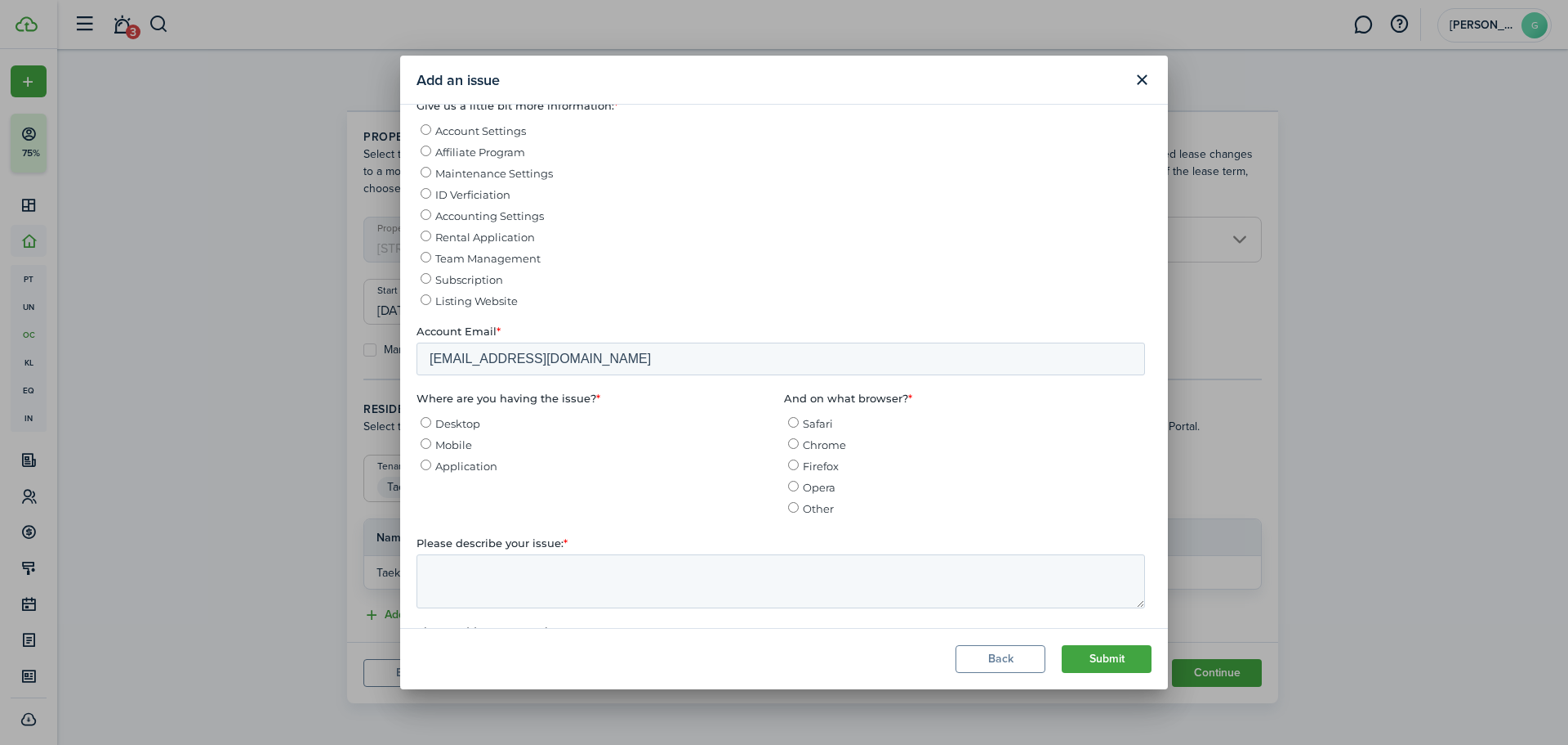
click at [460, 424] on span "Desktop" at bounding box center [457, 424] width 45 height 13
click at [431, 424] on input "Desktop" at bounding box center [426, 422] width 11 height 11
radio input "true"
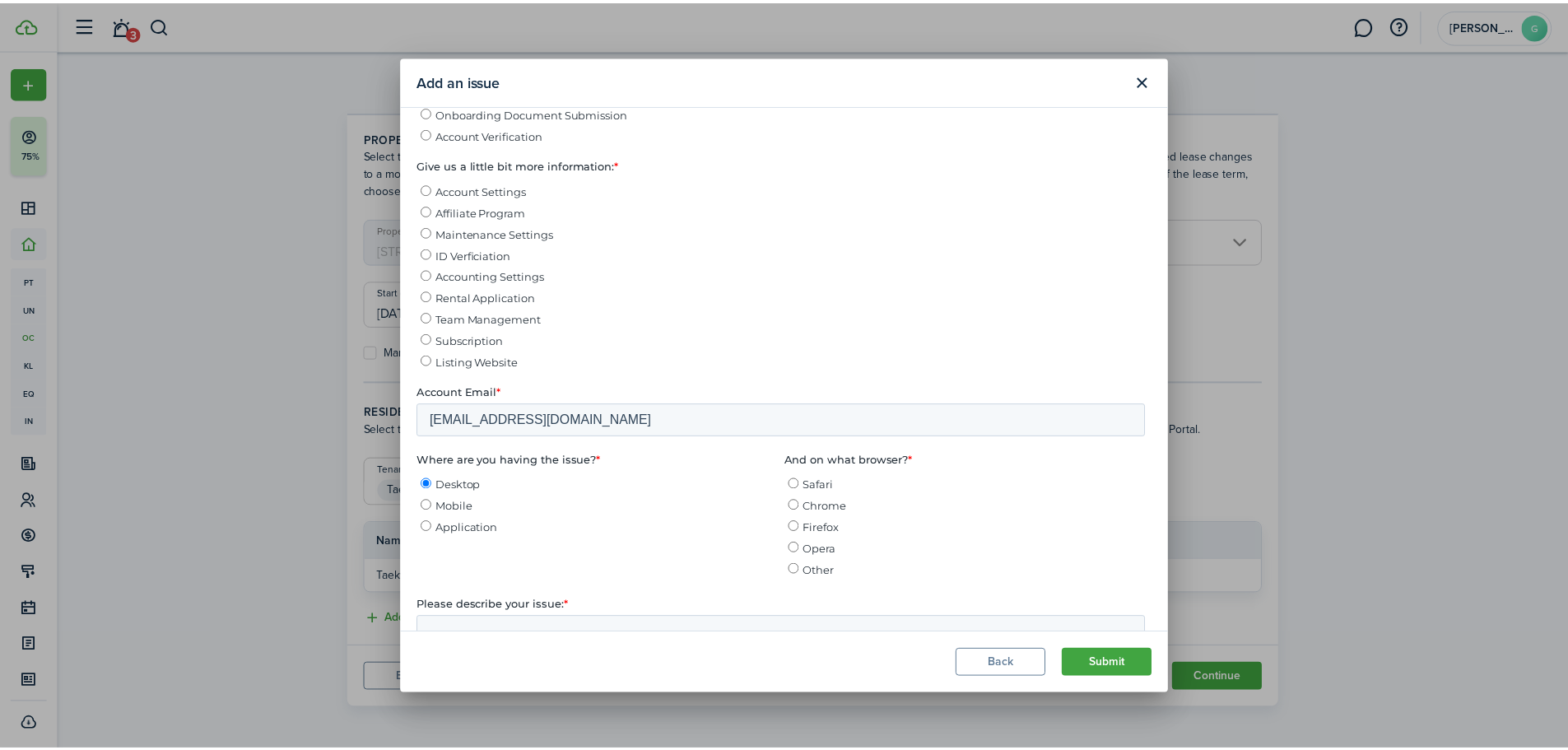
scroll to position [628, 0]
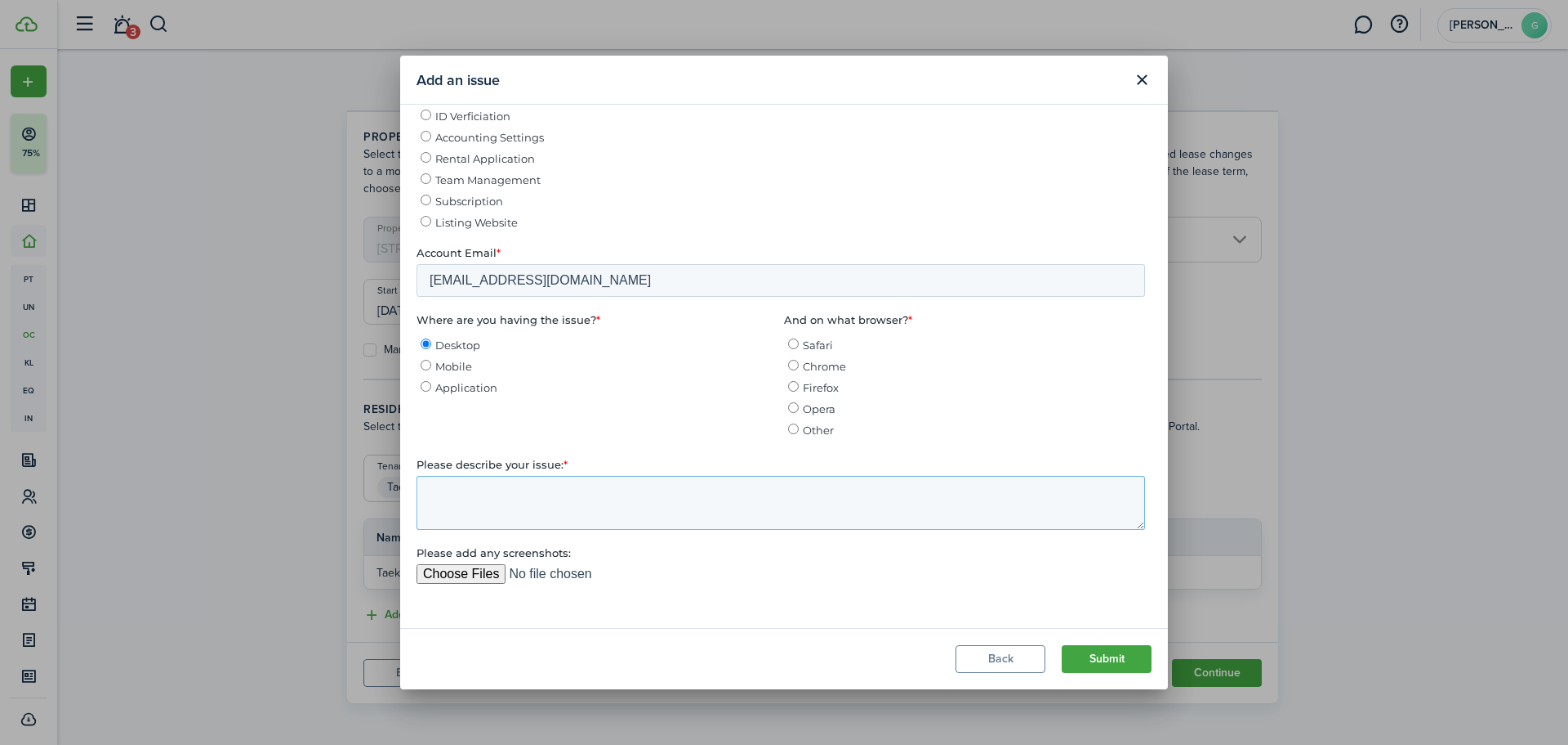
click at [597, 490] on textarea "Please describe your issue: *" at bounding box center [781, 503] width 729 height 54
type textarea "I have a few questions"
click at [868, 67] on modal-title "Add an issue" at bounding box center [771, 79] width 708 height 32
click at [1146, 76] on button "Close modal" at bounding box center [1141, 80] width 28 height 28
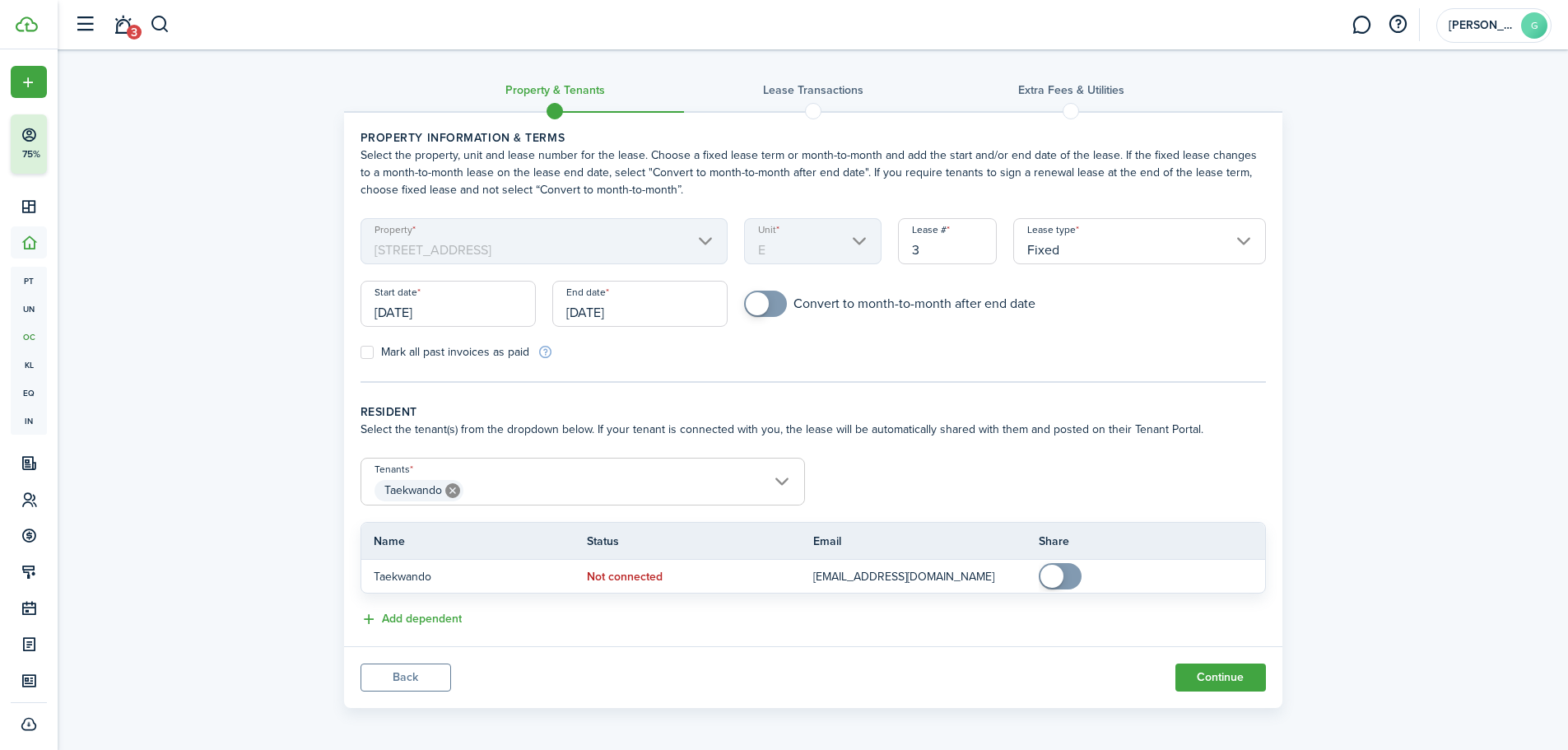
click at [1159, 388] on panel-main-body "Property information & terms Select the property, unit and lease number for the…" at bounding box center [813, 379] width 938 height 534
click at [1063, 435] on wizard-step-header-description "Select the tenant(s) from the dropdown below. If your tenant is connected with …" at bounding box center [813, 429] width 905 height 17
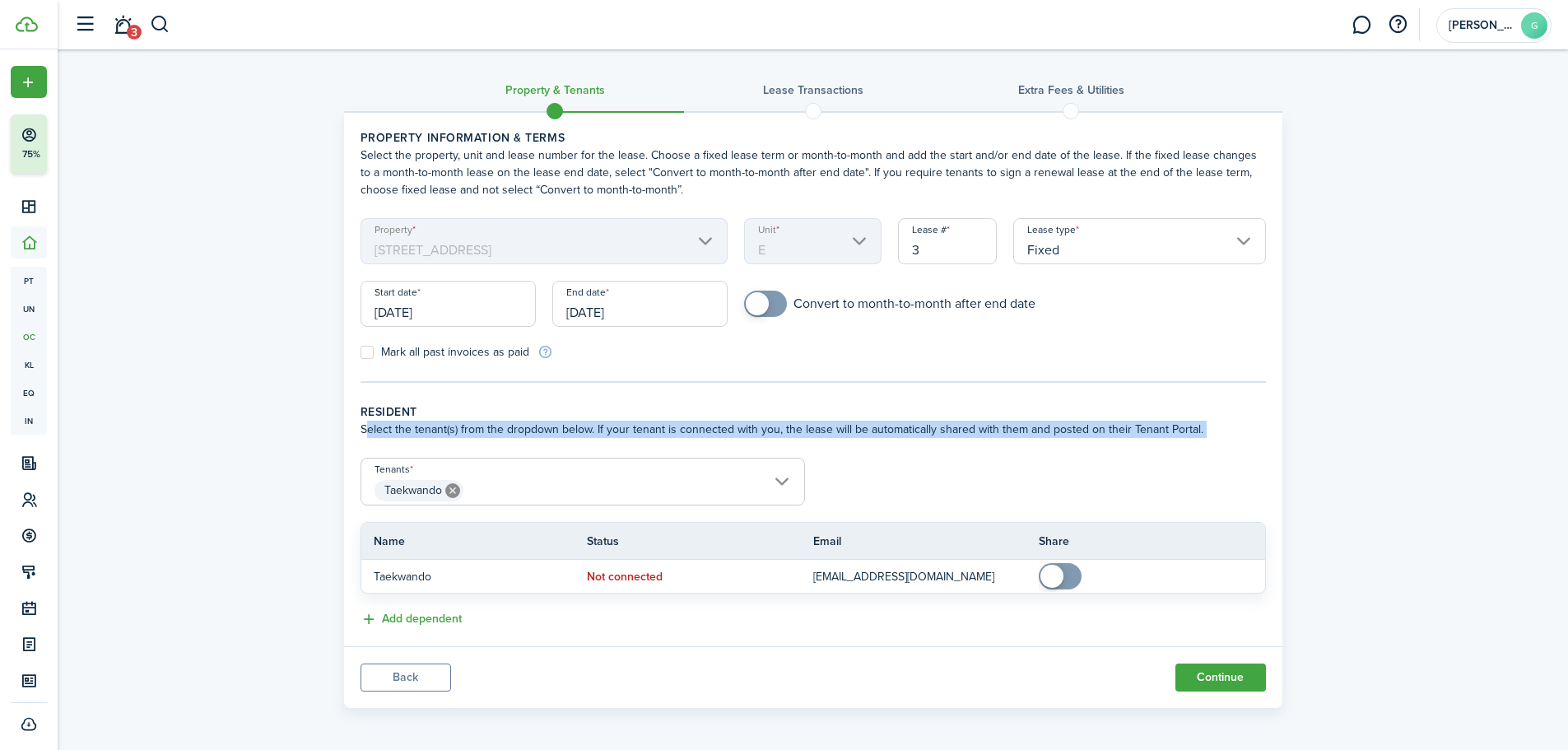
click at [1063, 435] on wizard-step-header-description "Select the tenant(s) from the dropdown below. If your tenant is connected with …" at bounding box center [813, 429] width 905 height 17
click at [1130, 430] on wizard-step-header-description "Select the tenant(s) from the dropdown below. If your tenant is connected with …" at bounding box center [813, 429] width 905 height 17
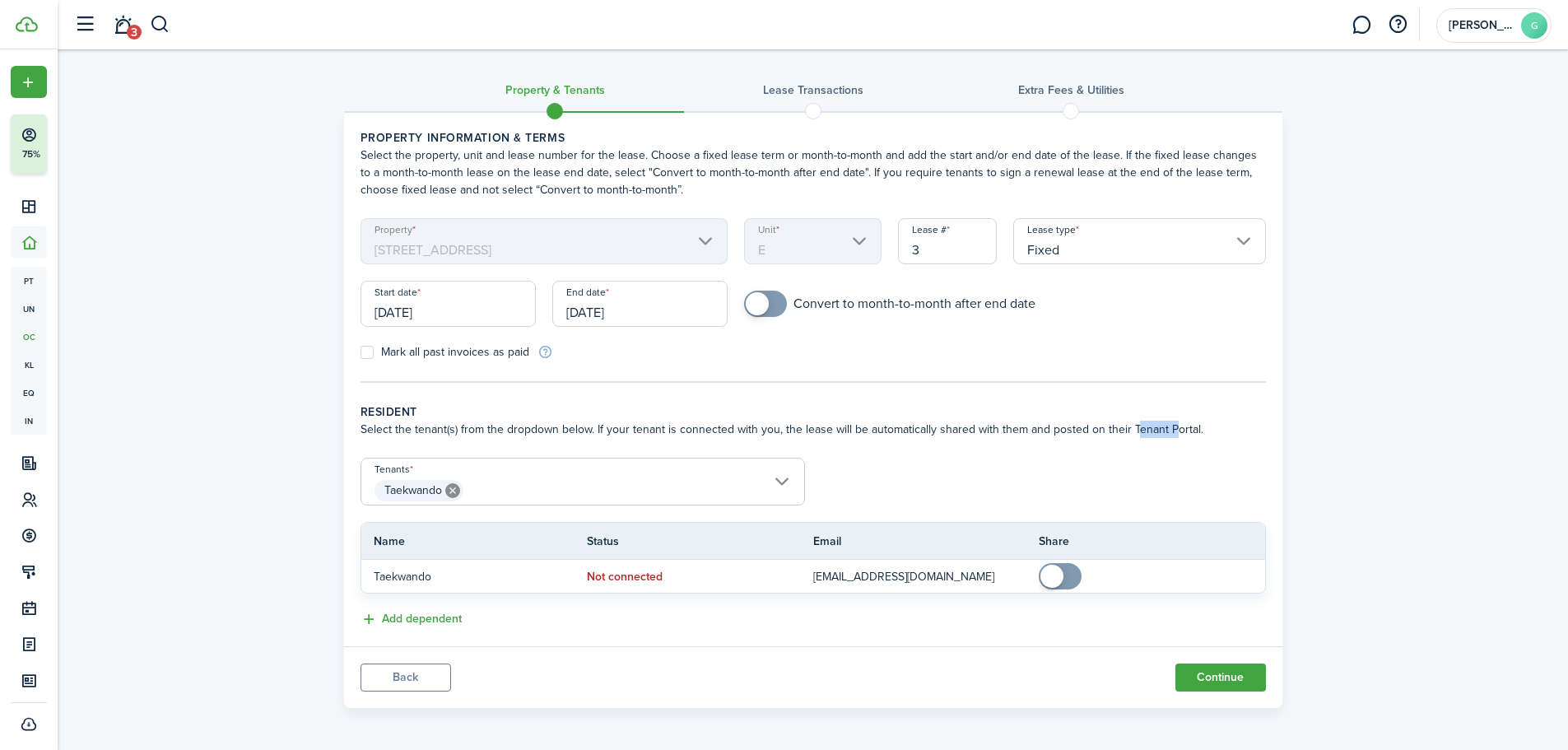
click at [1130, 430] on wizard-step-header-description "Select the tenant(s) from the dropdown below. If your tenant is connected with …" at bounding box center [813, 429] width 905 height 17
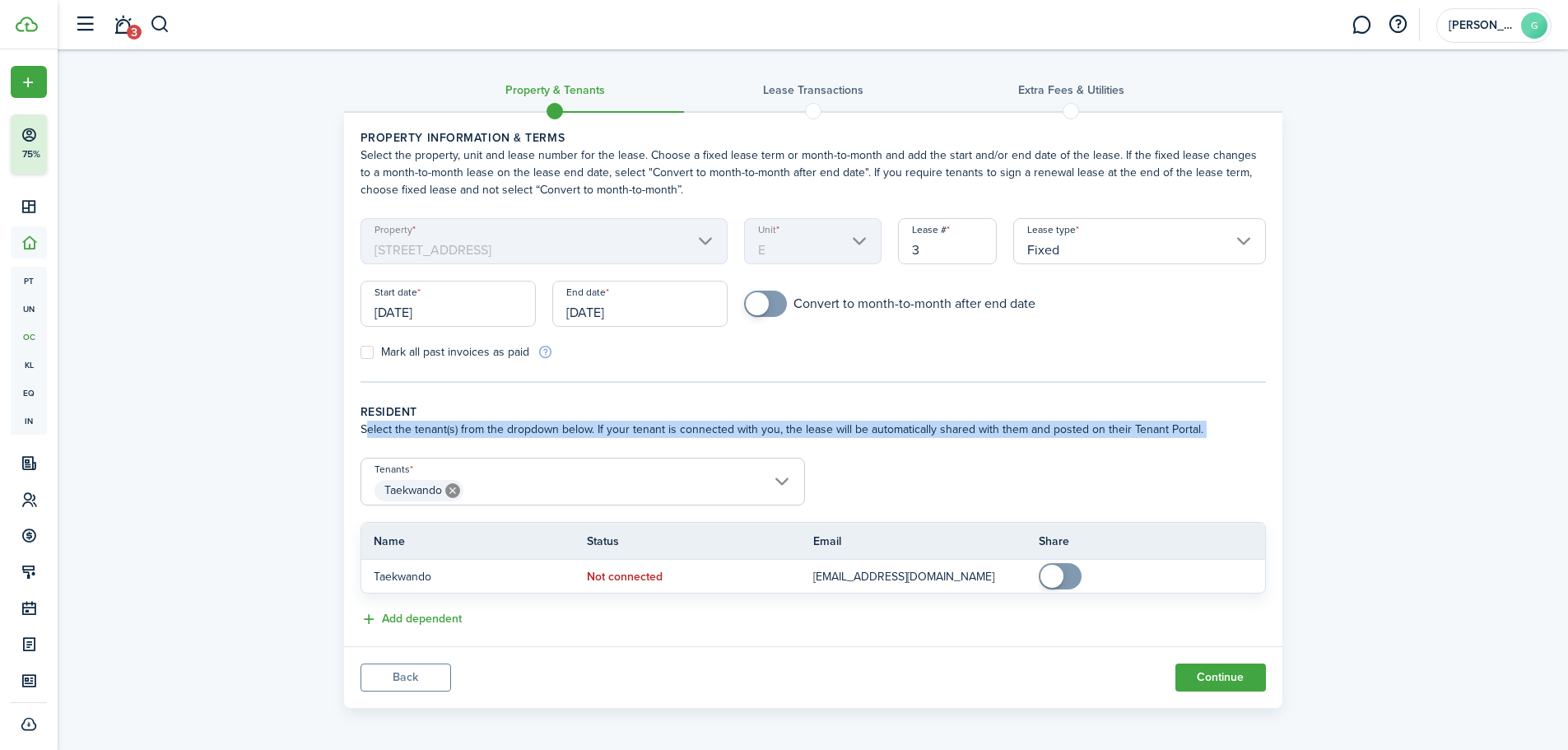
click at [1130, 430] on wizard-step-header-description "Select the tenant(s) from the dropdown below. If your tenant is connected with …" at bounding box center [813, 429] width 905 height 17
click at [1211, 430] on wizard-step-header-description "Select the tenant(s) from the dropdown below. If your tenant is connected with …" at bounding box center [813, 429] width 905 height 17
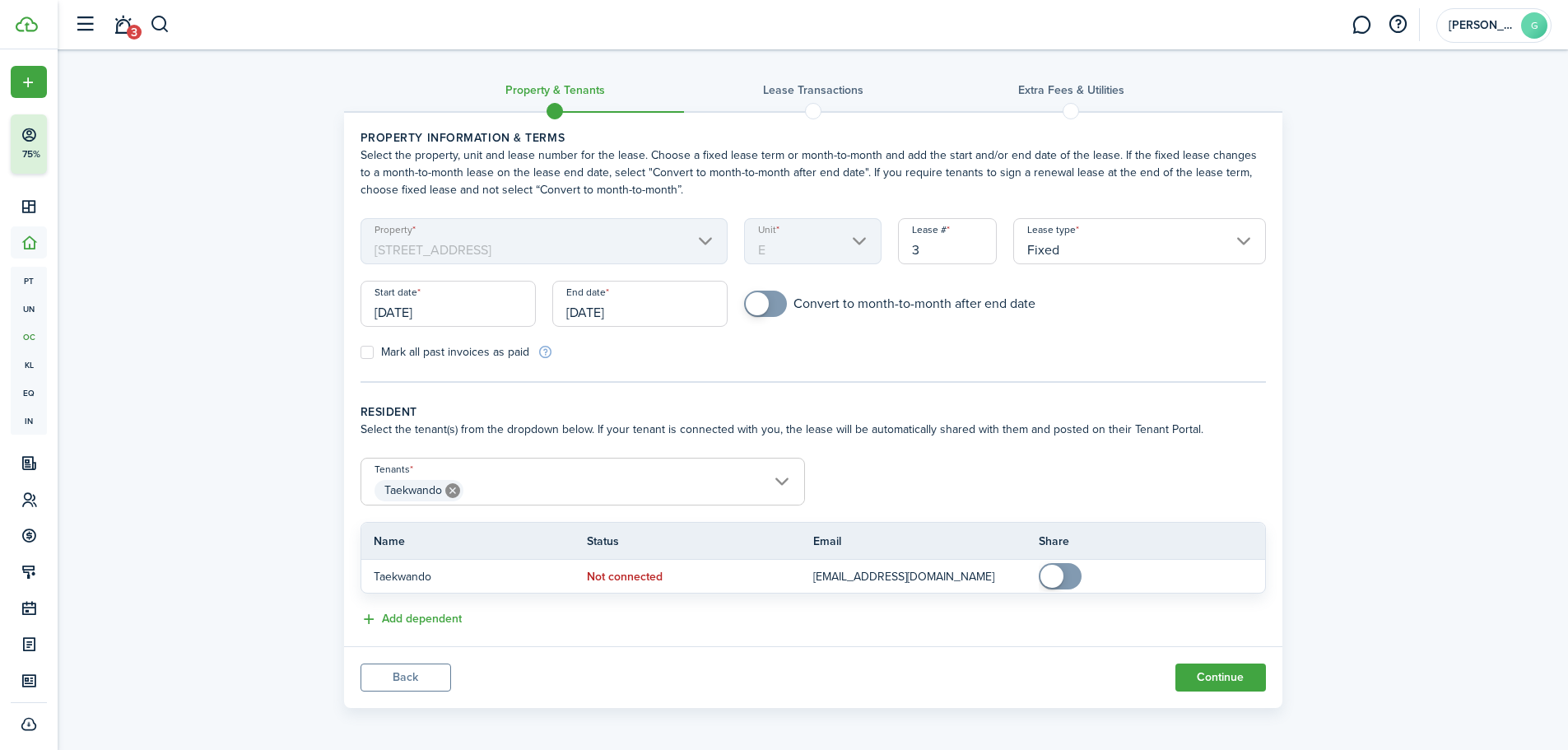
click at [1211, 430] on wizard-step-header-description "Select the tenant(s) from the dropdown below. If your tenant is connected with …" at bounding box center [813, 429] width 905 height 17
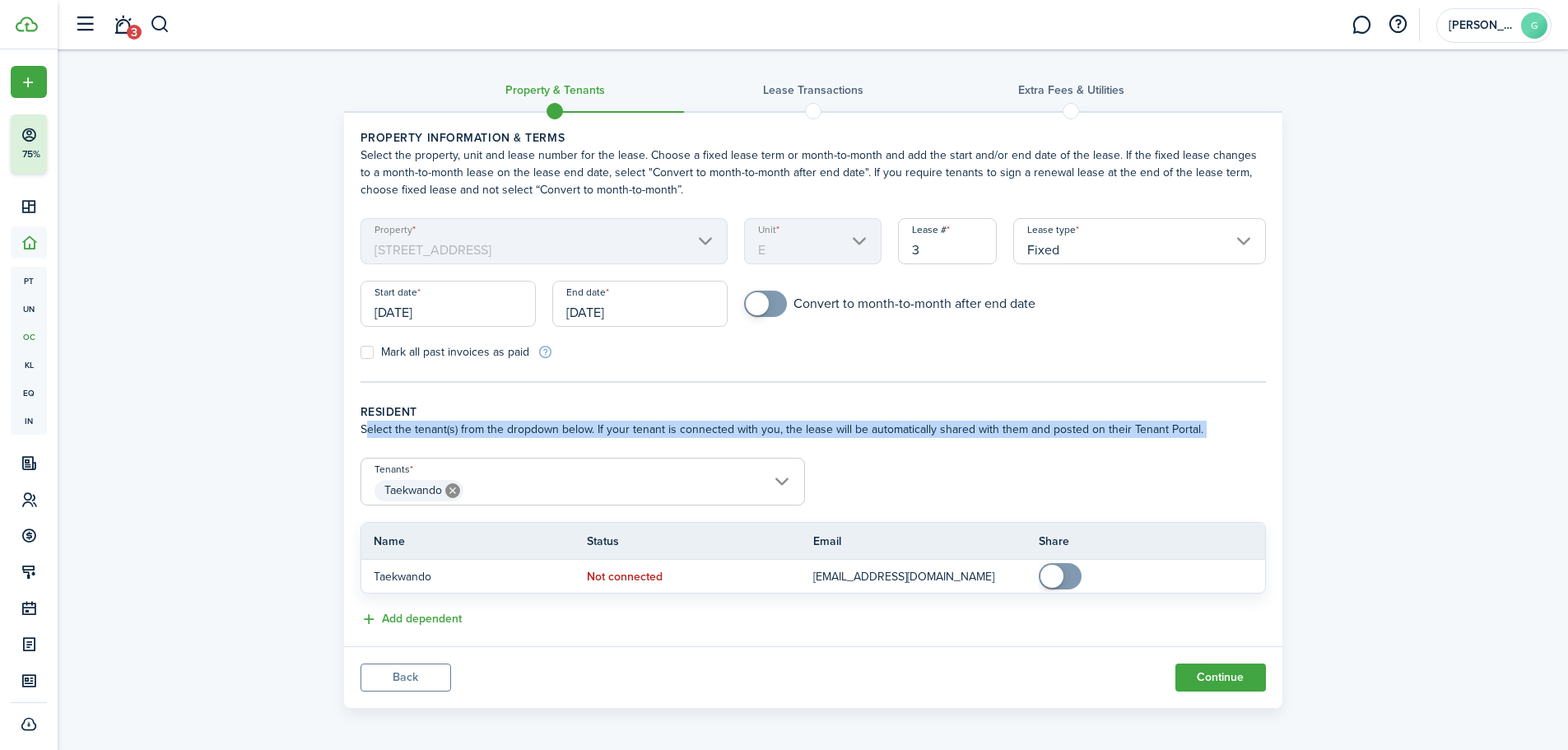
click at [1211, 430] on wizard-step-header-description "Select the tenant(s) from the dropdown below. If your tenant is connected with …" at bounding box center [813, 429] width 905 height 17
click at [1212, 428] on wizard-step-header-description "Select the tenant(s) from the dropdown below. If your tenant is connected with …" at bounding box center [813, 429] width 905 height 17
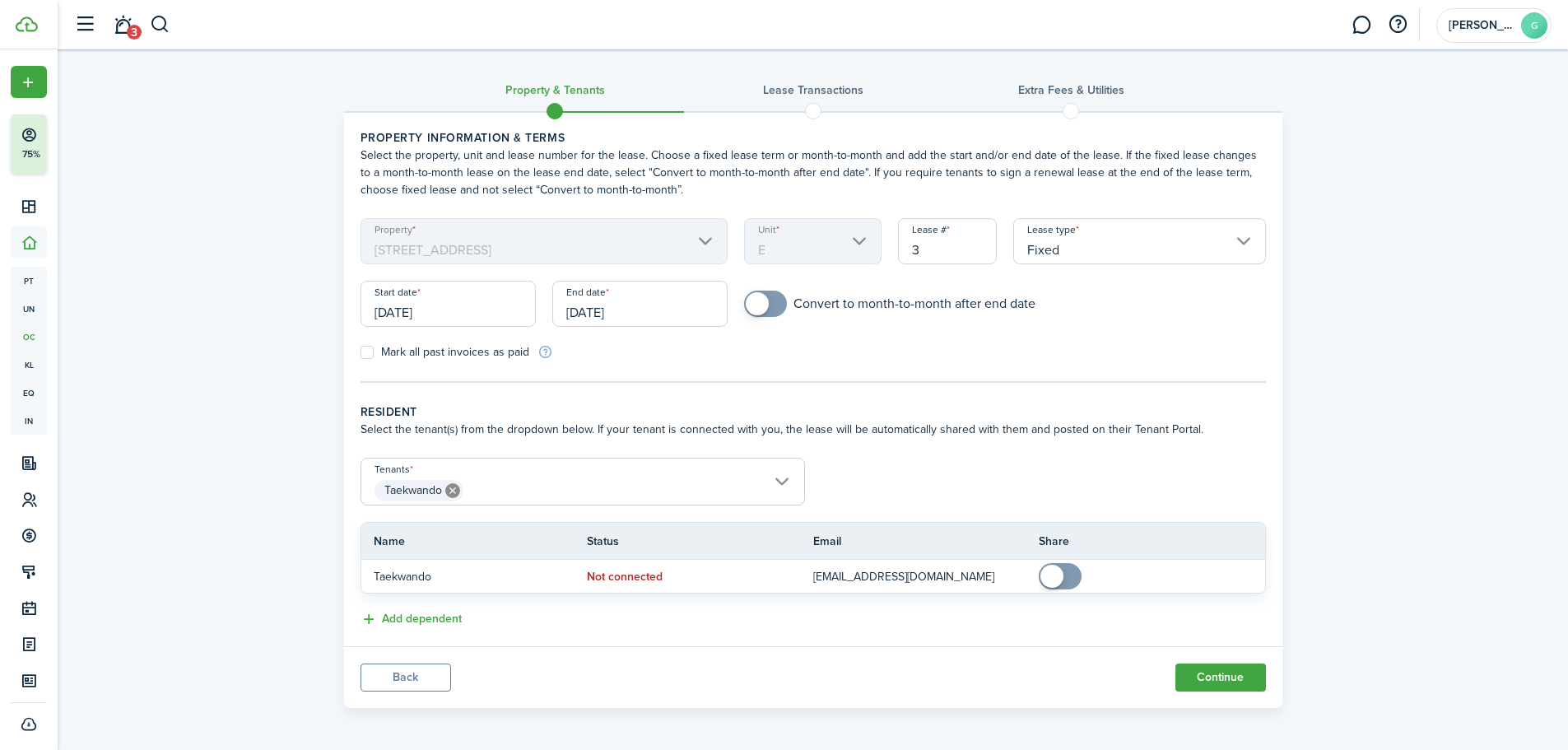
click at [1212, 428] on wizard-step-header-description "Select the tenant(s) from the dropdown below. If your tenant is connected with …" at bounding box center [813, 429] width 905 height 17
click at [1125, 434] on wizard-step-header-description "Select the tenant(s) from the dropdown below. If your tenant is connected with …" at bounding box center [813, 429] width 905 height 17
click at [1126, 433] on wizard-step-header-description "Select the tenant(s) from the dropdown below. If your tenant is connected with …" at bounding box center [813, 429] width 905 height 17
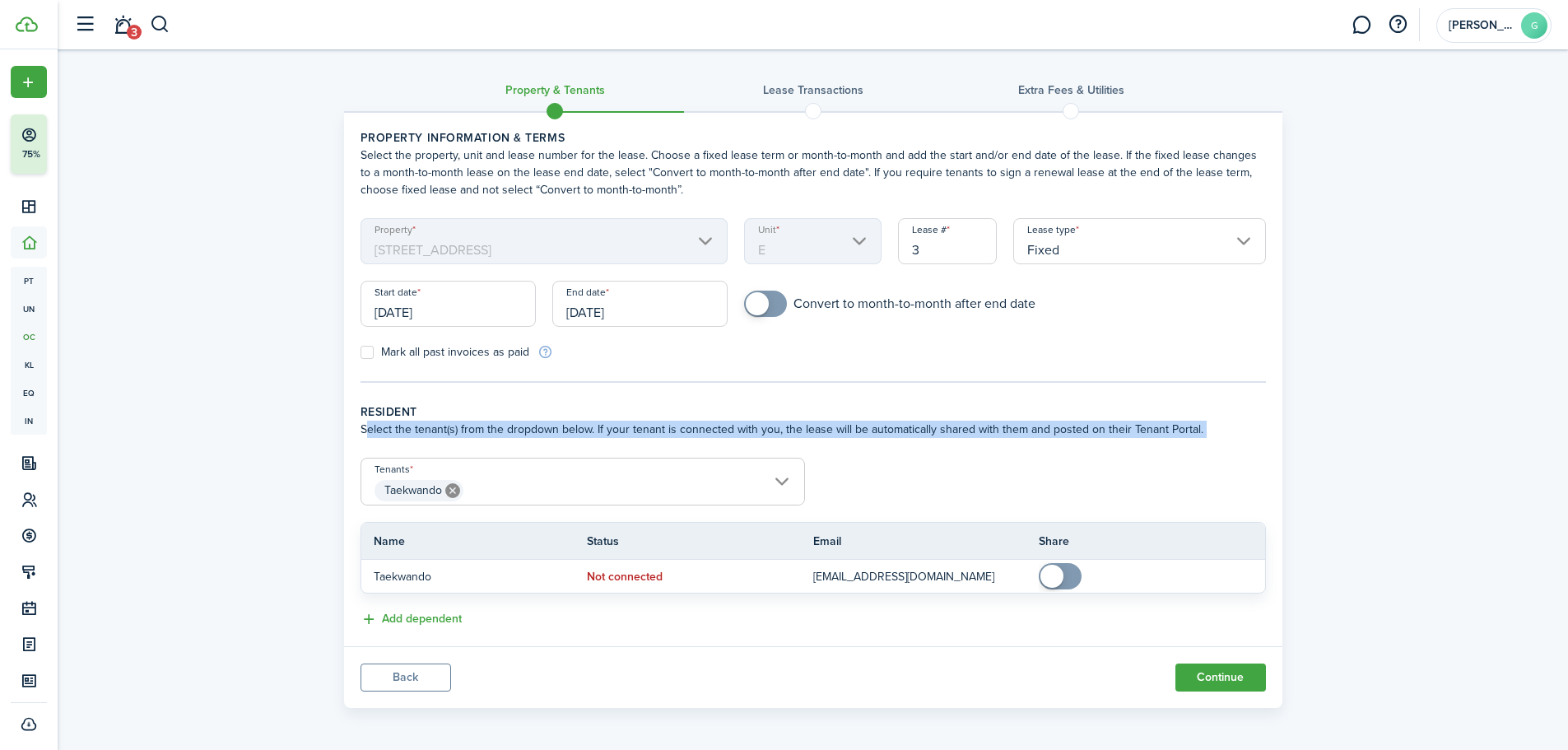
click at [1126, 433] on wizard-step-header-description "Select the tenant(s) from the dropdown below. If your tenant is connected with …" at bounding box center [813, 429] width 905 height 17
click at [1207, 433] on wizard-step-header-description "Select the tenant(s) from the dropdown below. If your tenant is connected with …" at bounding box center [813, 429] width 905 height 17
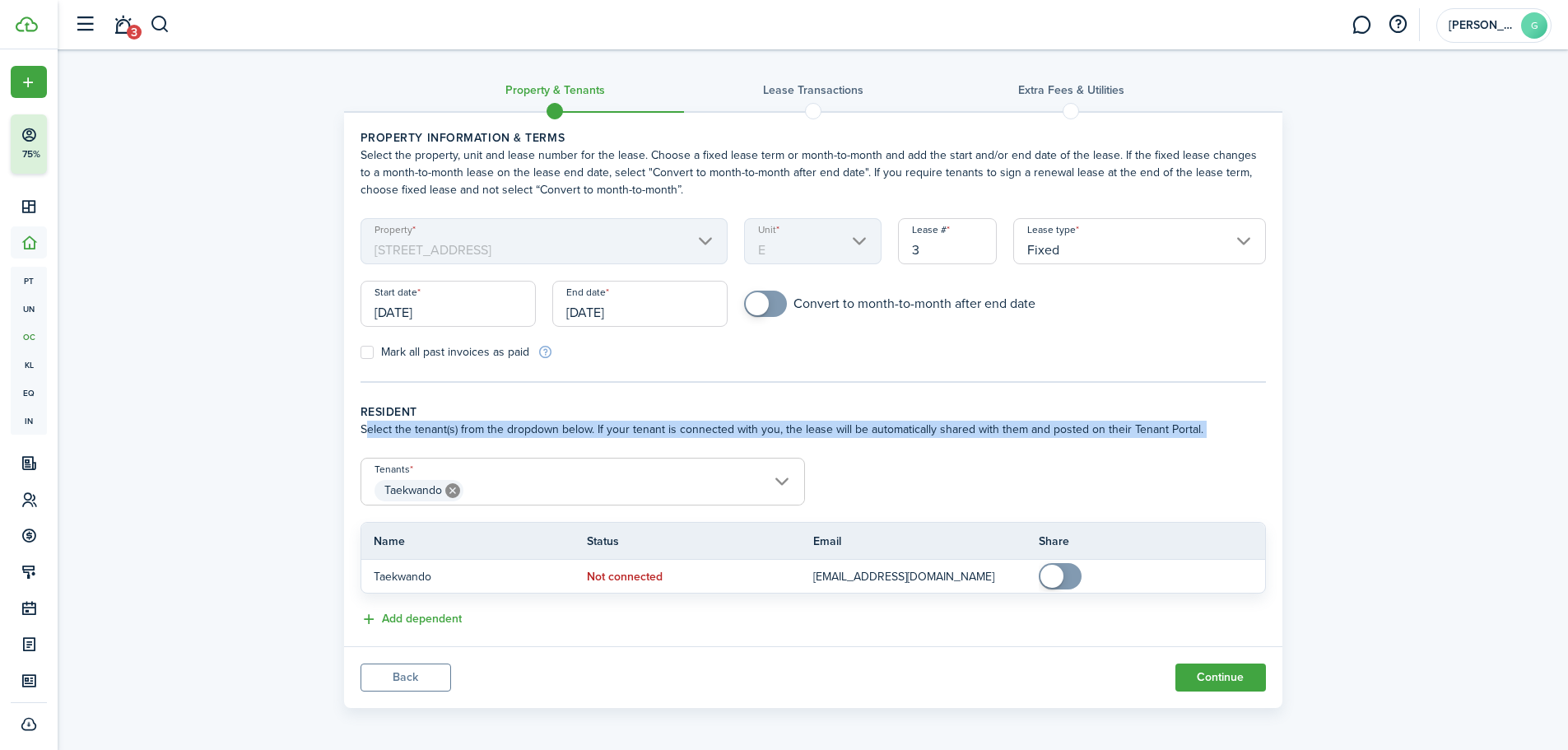
click at [1207, 433] on wizard-step-header-description "Select the tenant(s) from the dropdown below. If your tenant is connected with …" at bounding box center [813, 429] width 905 height 17
click at [1168, 434] on wizard-step-header-description "Select the tenant(s) from the dropdown below. If your tenant is connected with …" at bounding box center [813, 429] width 905 height 17
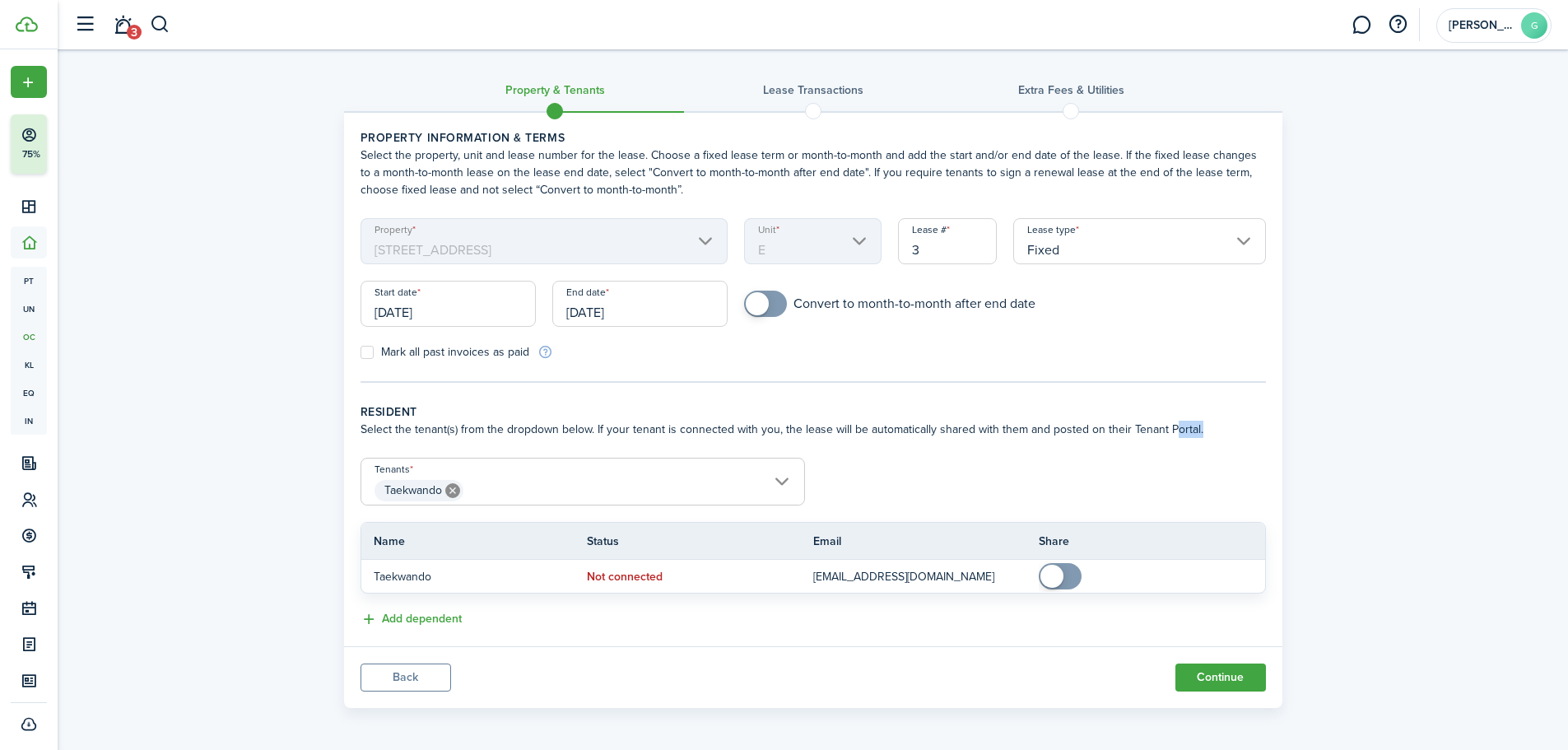
click at [1168, 434] on wizard-step-header-description "Select the tenant(s) from the dropdown below. If your tenant is connected with …" at bounding box center [813, 429] width 905 height 17
click at [896, 430] on wizard-step-header-description "Select the tenant(s) from the dropdown below. If your tenant is connected with …" at bounding box center [813, 429] width 905 height 17
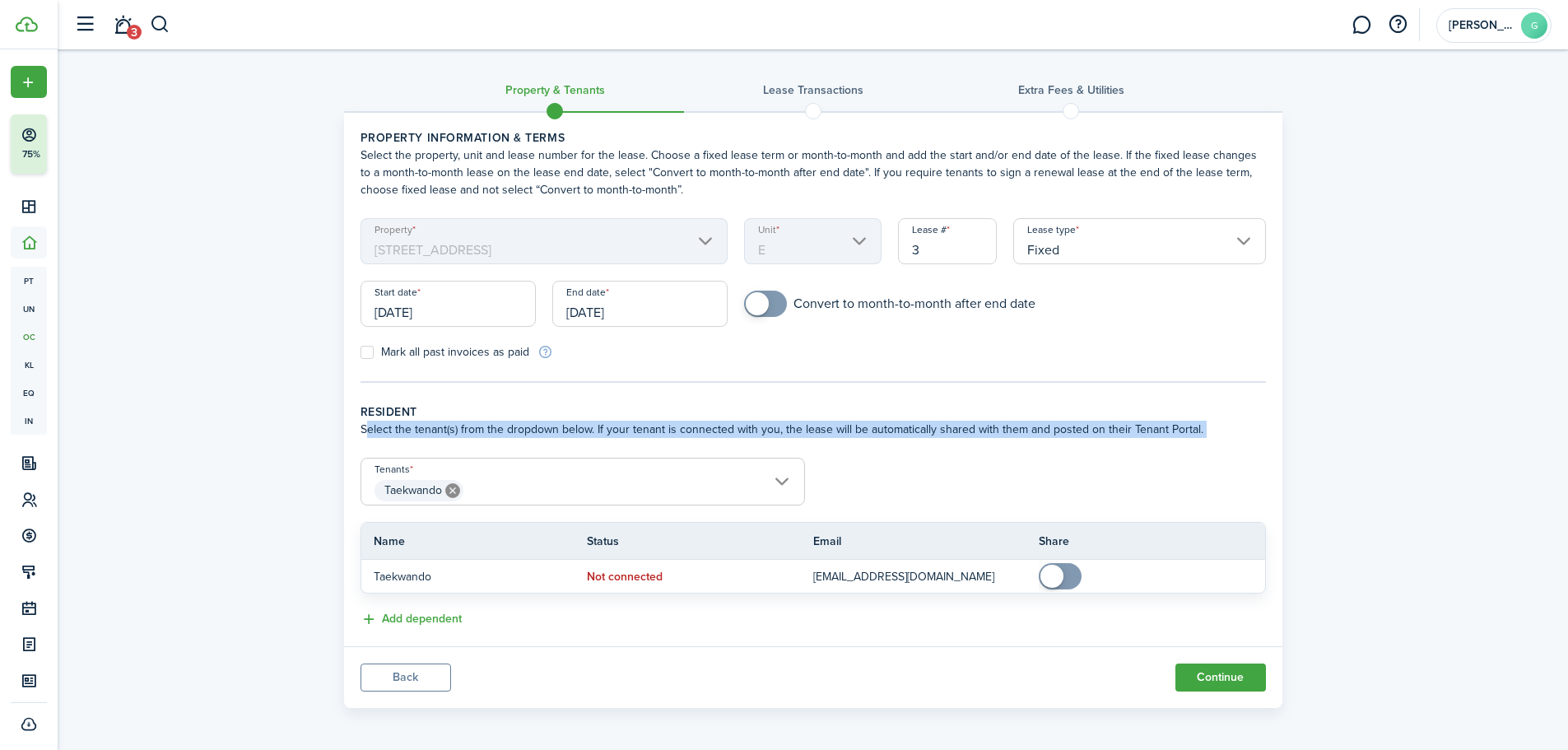
click at [896, 430] on wizard-step-header-description "Select the tenant(s) from the dropdown below. If your tenant is connected with …" at bounding box center [813, 429] width 905 height 17
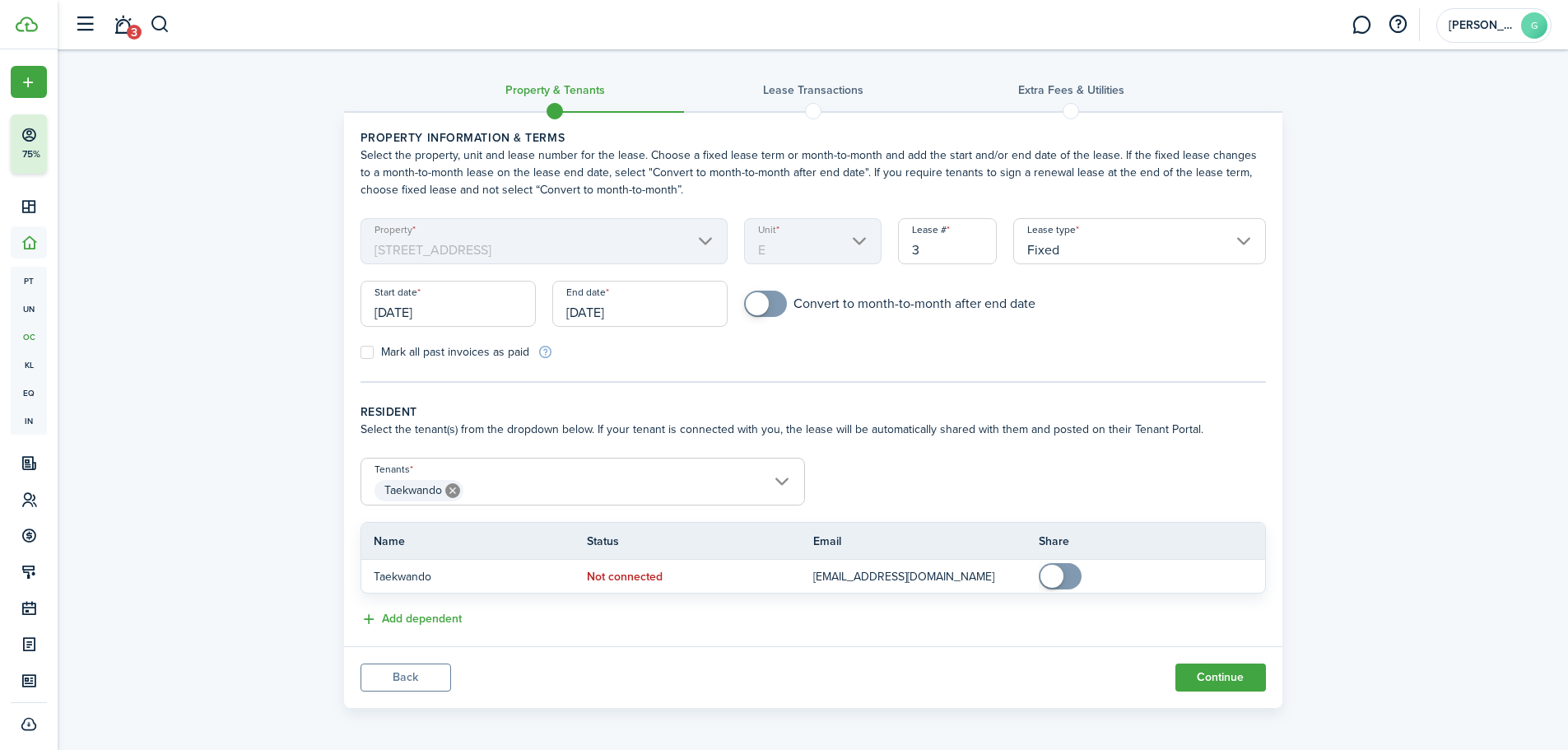
click at [1068, 463] on form "Tenants Taekwando Taekwando Name Status Email Share Taekwando Not connected edu…" at bounding box center [813, 526] width 922 height 136
click at [1081, 431] on wizard-step-header-description "Select the tenant(s) from the dropdown below. If your tenant is connected with …" at bounding box center [813, 429] width 905 height 17
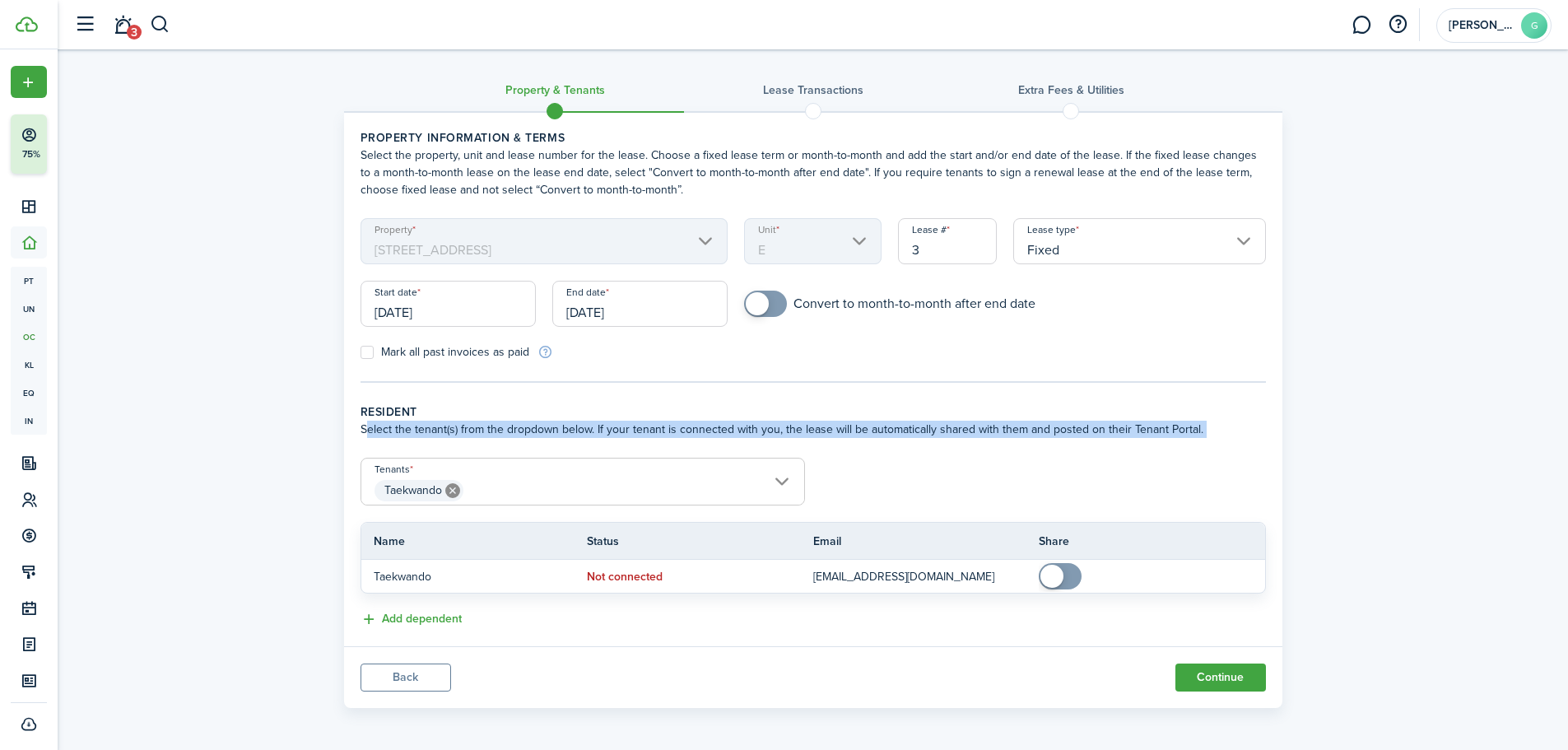
click at [1081, 431] on wizard-step-header-description "Select the tenant(s) from the dropdown below. If your tenant is connected with …" at bounding box center [813, 429] width 905 height 17
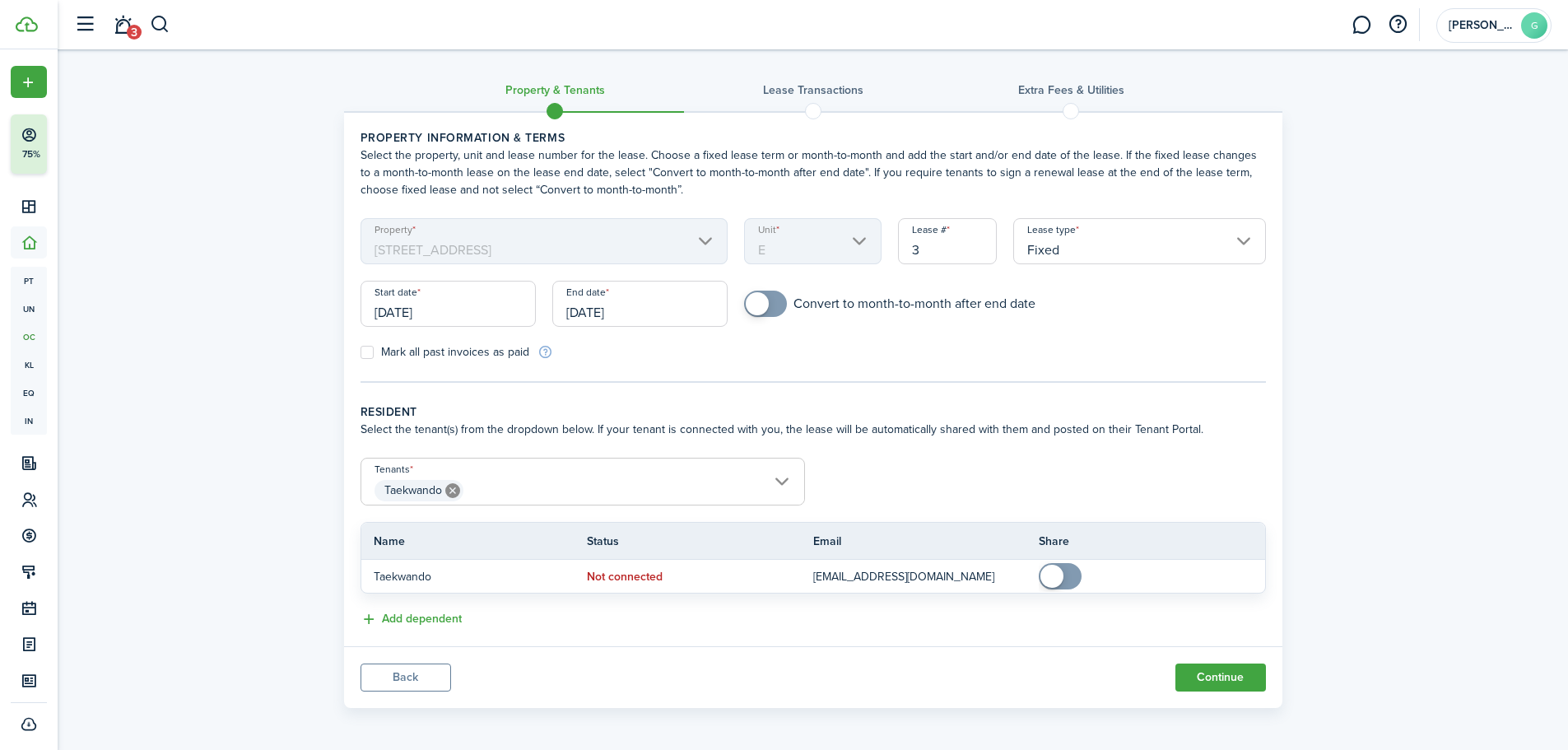
click at [772, 393] on panel-main-body "Property information & terms Select the property, unit and lease number for the…" at bounding box center [813, 379] width 938 height 534
click at [1212, 676] on button "Continue" at bounding box center [1220, 677] width 90 height 28
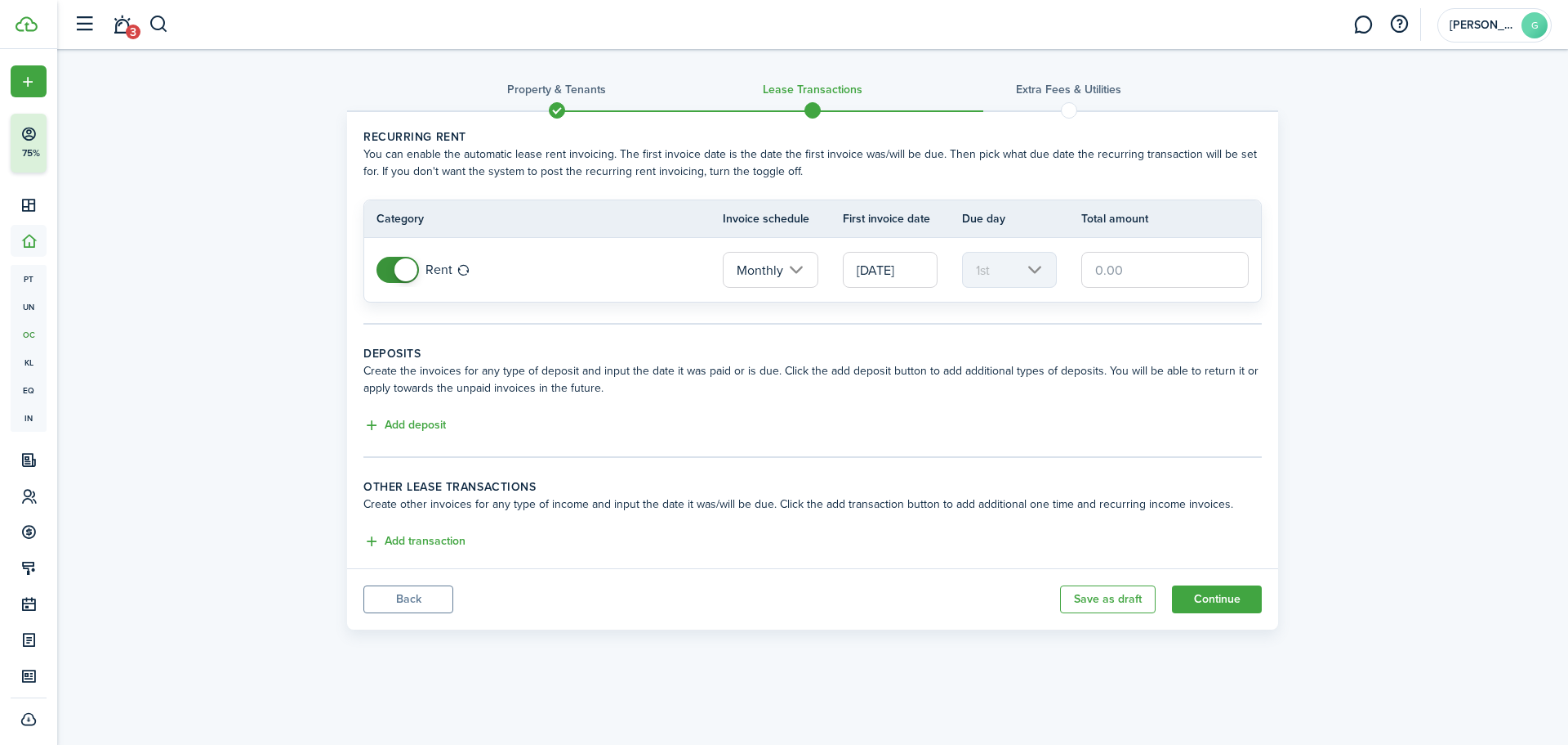
drag, startPoint x: 610, startPoint y: 388, endPoint x: 330, endPoint y: 357, distance: 281.7
click at [330, 357] on div "Property & Tenants Lease Transactions Extra fees & Utilities Recurring rent You…" at bounding box center [812, 343] width 1511 height 589
click at [648, 393] on wizard-step-header-description "Create the invoices for any type of deposit and input the date it was paid or i…" at bounding box center [812, 380] width 899 height 35
drag, startPoint x: 612, startPoint y: 386, endPoint x: 353, endPoint y: 342, distance: 262.7
click at [353, 342] on panel-main-body "Recurring rent You can enable the automatic lease rent invoicing. The first inv…" at bounding box center [812, 339] width 931 height 456
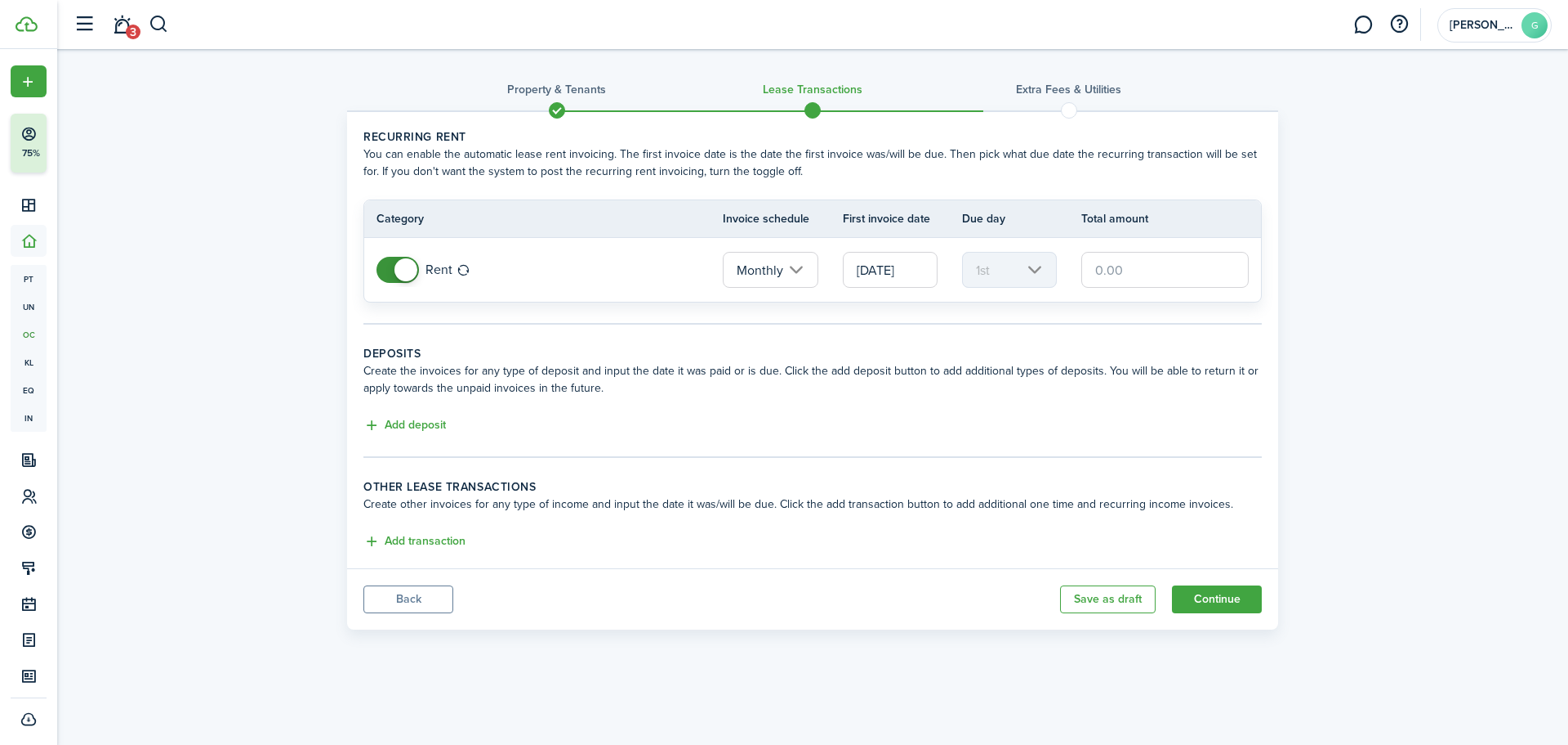
click at [954, 390] on wizard-step-header-description "Create the invoices for any type of deposit and input the date it was paid or i…" at bounding box center [812, 380] width 899 height 35
click at [898, 272] on input "11/01/2025" at bounding box center [890, 269] width 94 height 36
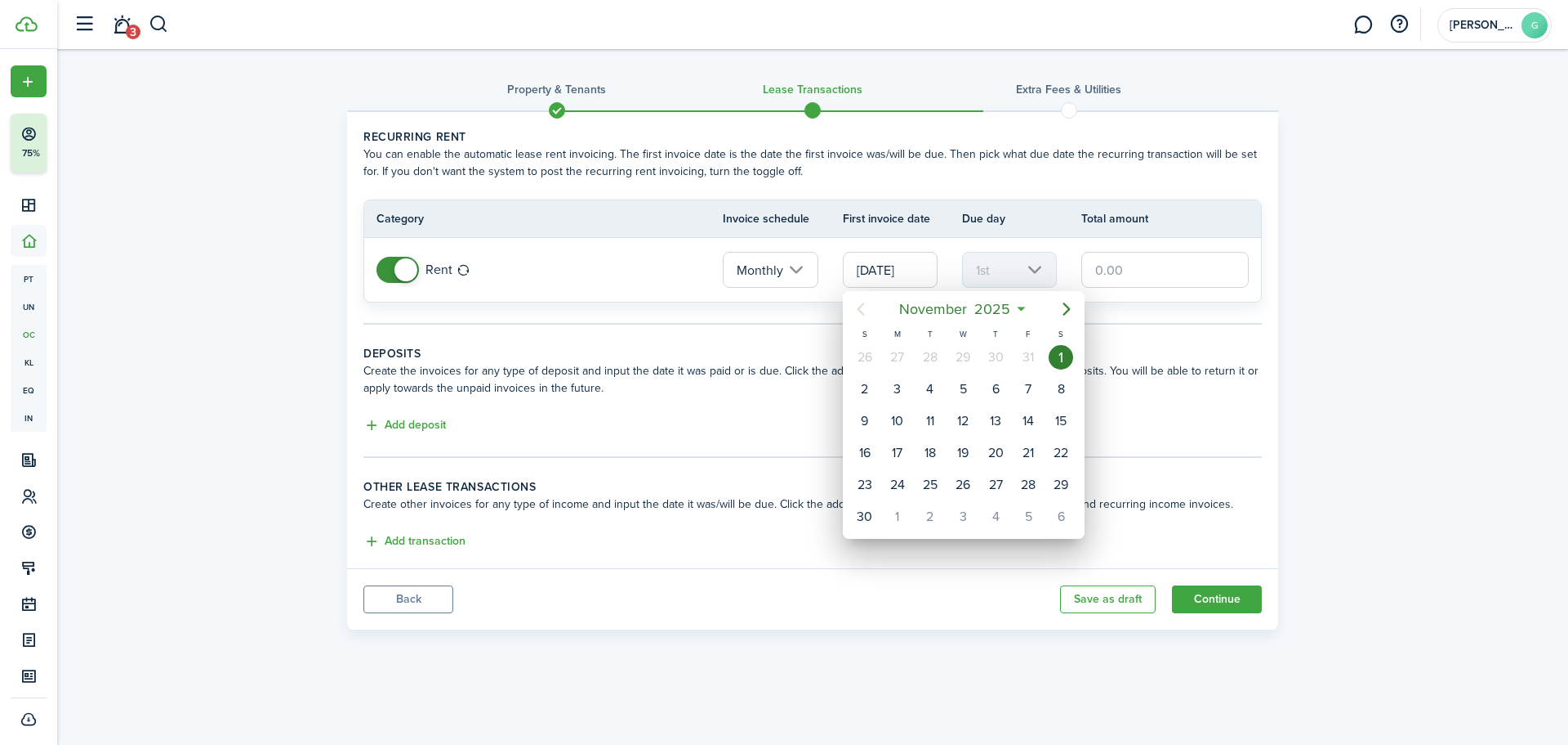
click at [895, 270] on div at bounding box center [784, 372] width 1830 height 1006
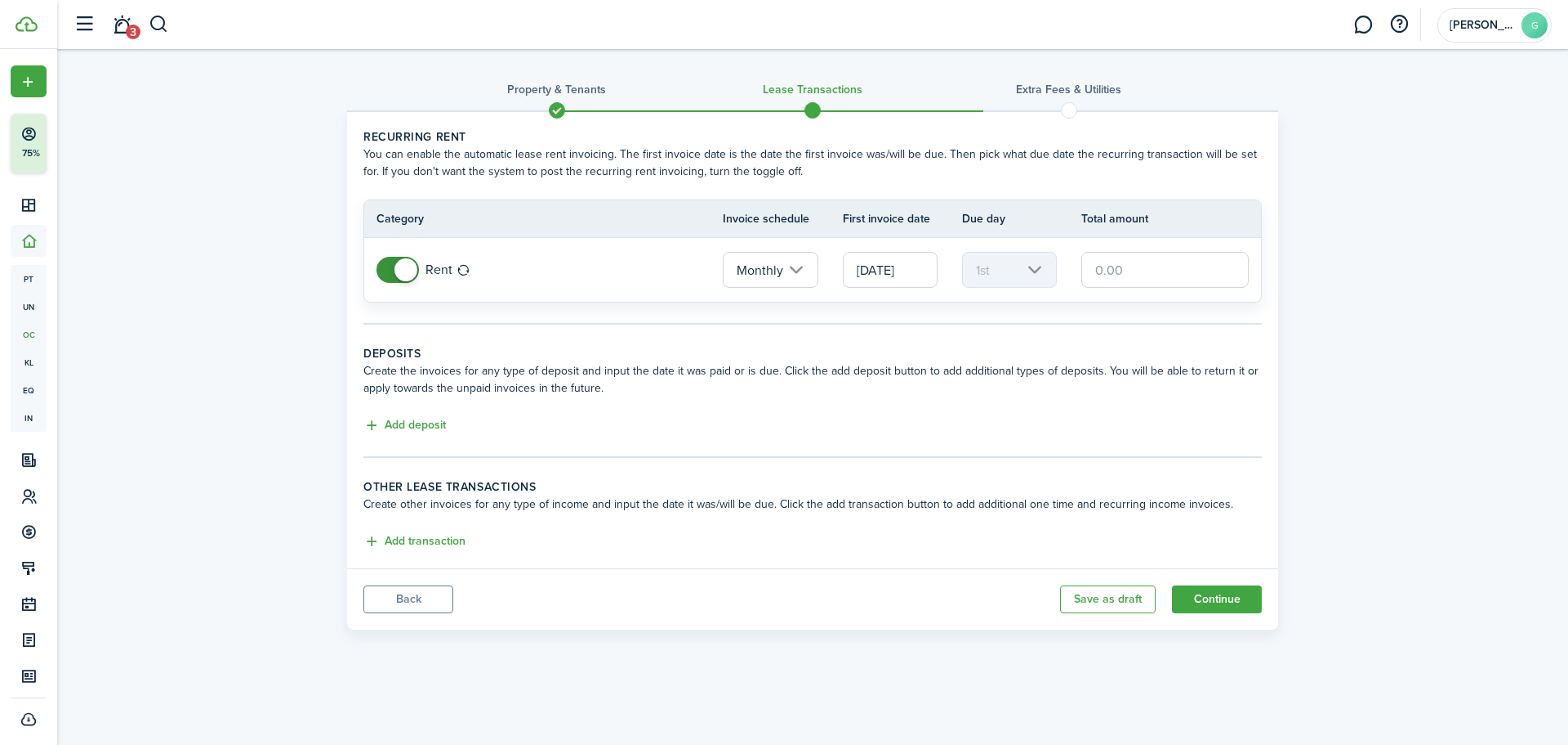
click at [1232, 216] on th "Total amount" at bounding box center [1171, 219] width 180 height 17
drag, startPoint x: 722, startPoint y: 220, endPoint x: 1183, endPoint y: 225, distance: 461.0
click at [1181, 225] on tr "Category Invoice schedule First invoice date Due day Total amount" at bounding box center [812, 219] width 897 height 37
click at [1193, 220] on th "Total amount" at bounding box center [1171, 219] width 180 height 17
drag, startPoint x: 1181, startPoint y: 223, endPoint x: 719, endPoint y: 227, distance: 462.0
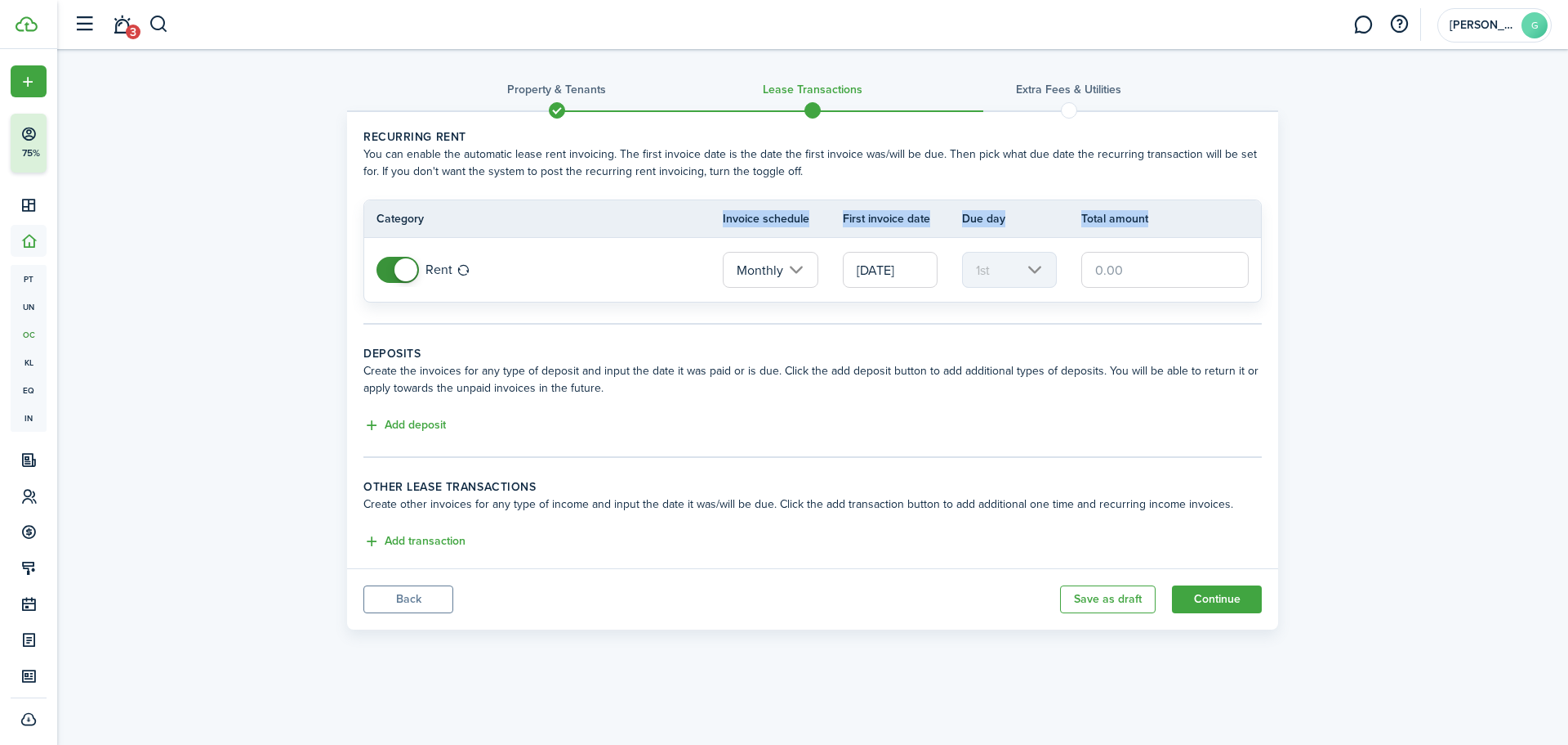
click at [719, 227] on tr "Category Invoice schedule First invoice date Due day Total amount" at bounding box center [812, 219] width 897 height 37
click at [1160, 216] on th "Total amount" at bounding box center [1171, 219] width 180 height 17
drag, startPoint x: 1160, startPoint y: 215, endPoint x: 687, endPoint y: 222, distance: 473.1
click at [690, 222] on tr "Category Invoice schedule First invoice date Due day Total amount" at bounding box center [812, 219] width 897 height 37
click at [683, 218] on th "Category" at bounding box center [543, 219] width 358 height 17
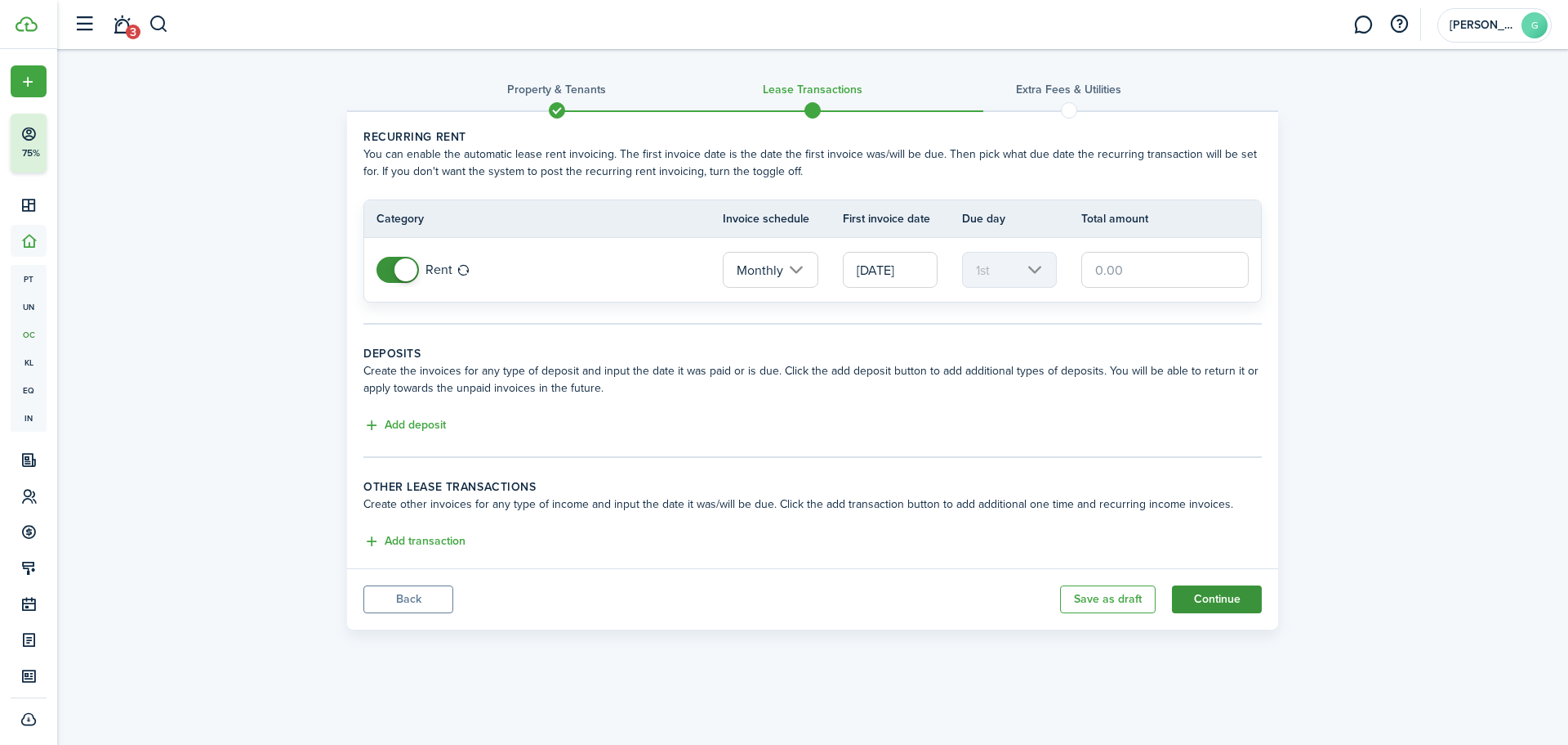
click at [1230, 605] on button "Continue" at bounding box center [1216, 599] width 90 height 28
click at [1143, 275] on input "text" at bounding box center [1165, 269] width 168 height 36
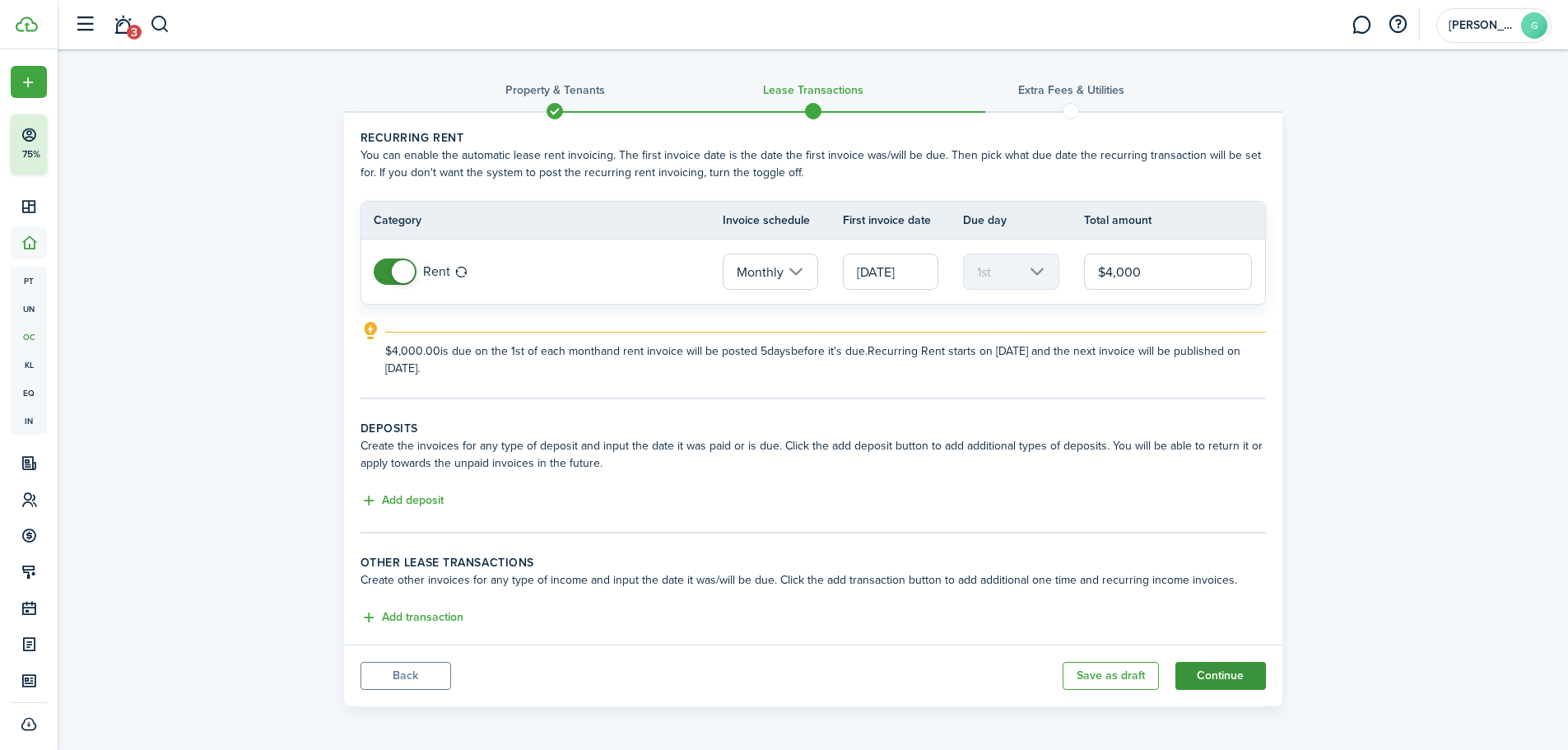
type input "$4,000.00"
click at [1222, 675] on button "Continue" at bounding box center [1220, 675] width 90 height 28
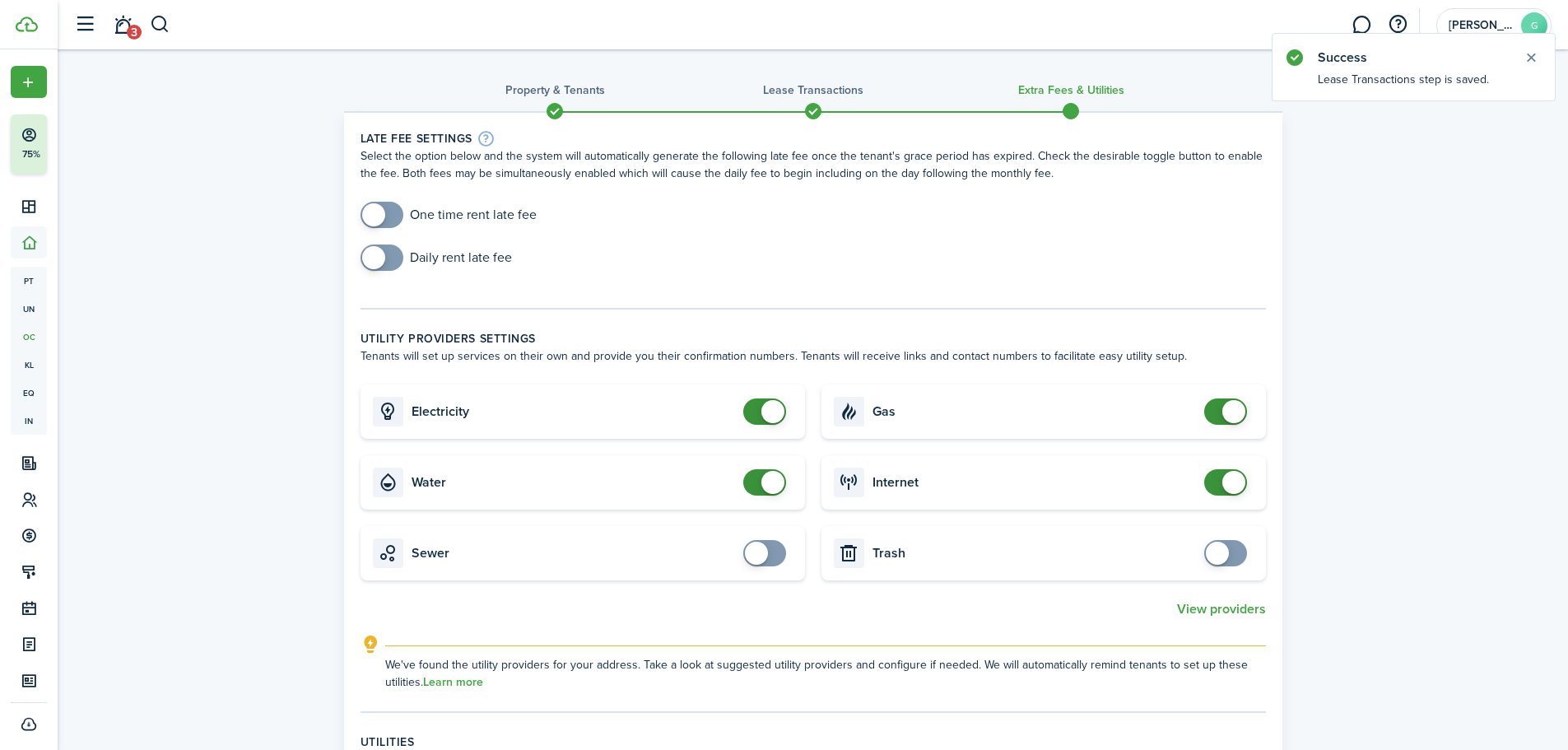
click at [450, 214] on input "checkbox" at bounding box center [449, 214] width 177 height 26
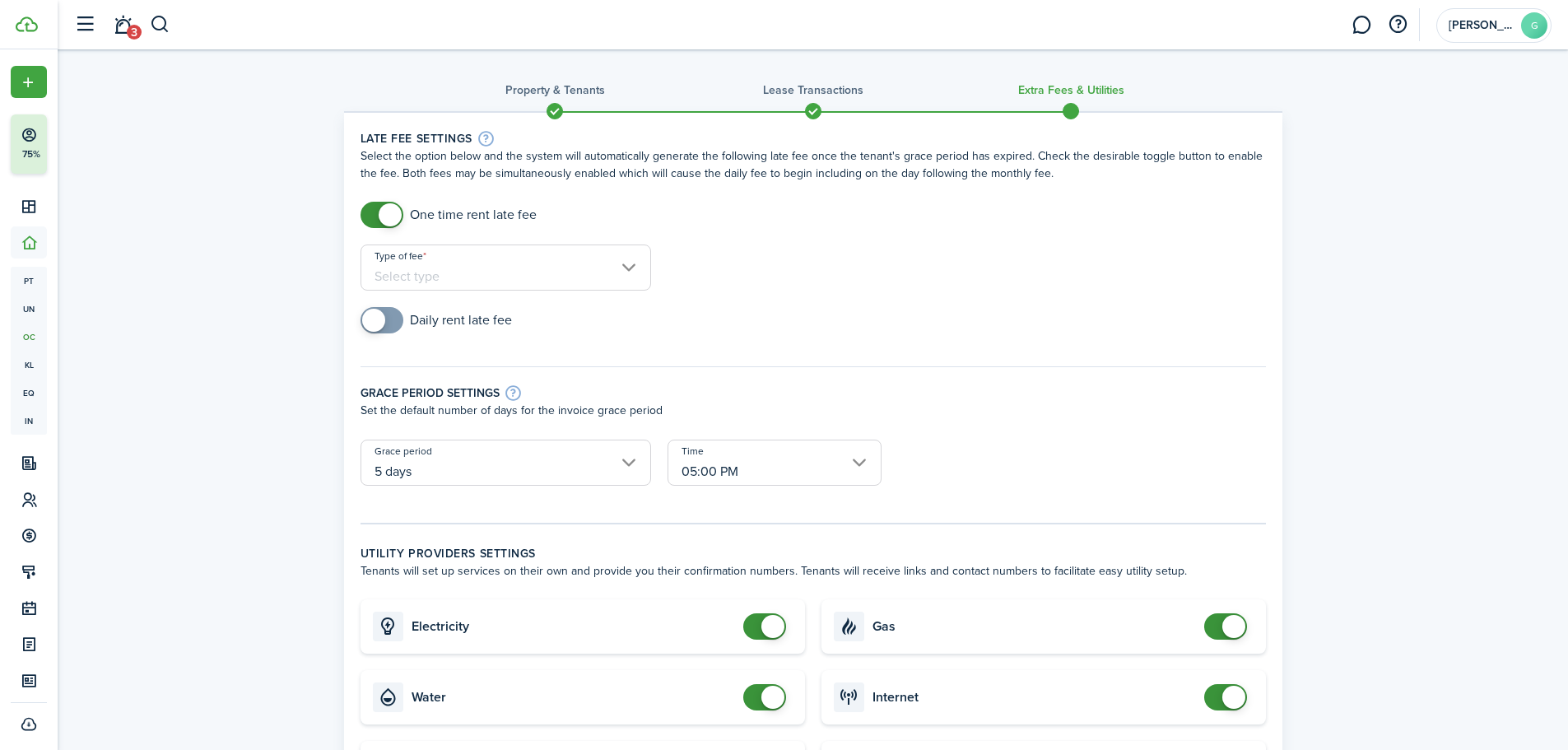
click at [450, 214] on input "checkbox" at bounding box center [449, 214] width 177 height 26
checkbox input "false"
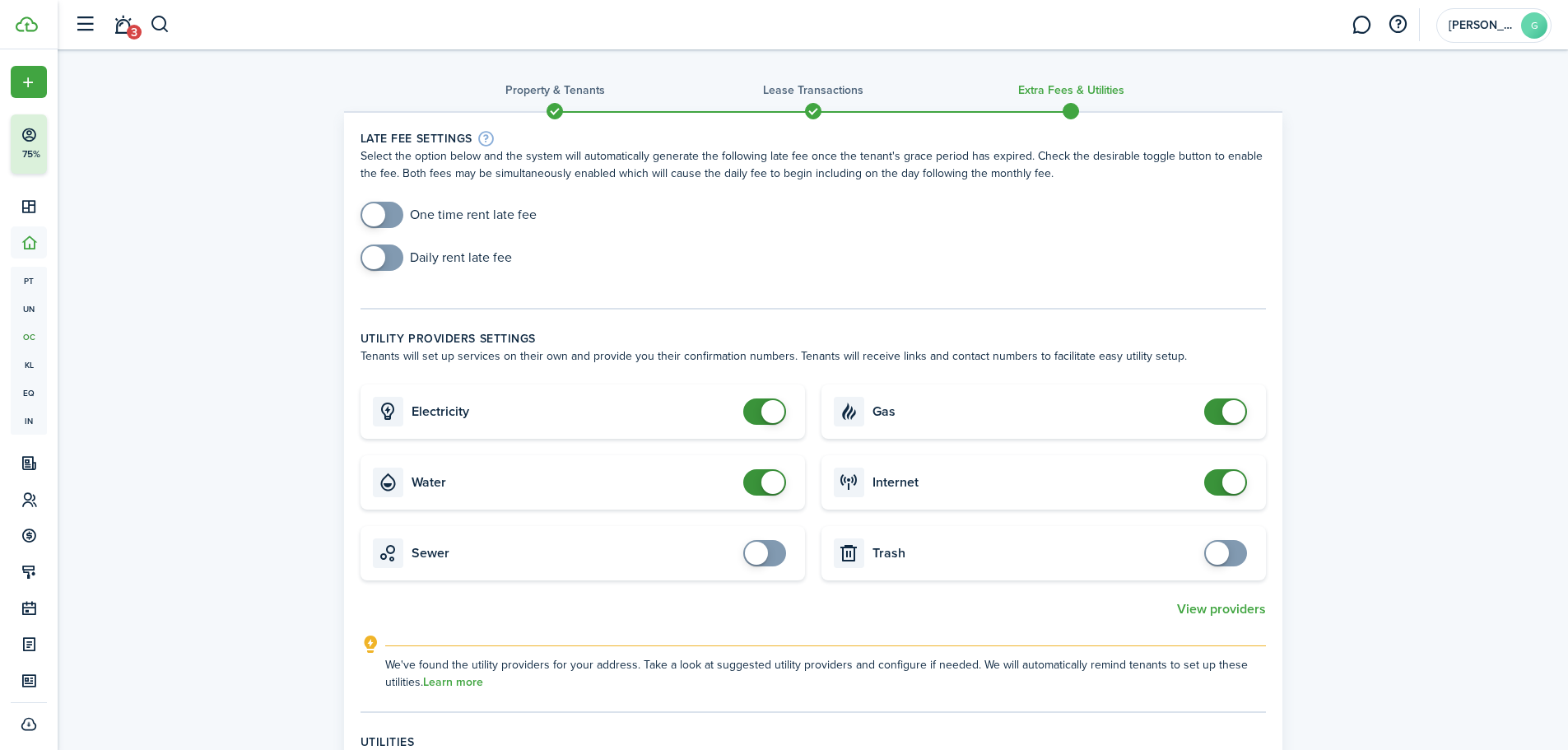
click at [409, 251] on input "checkbox" at bounding box center [437, 257] width 151 height 26
checkbox input "true"
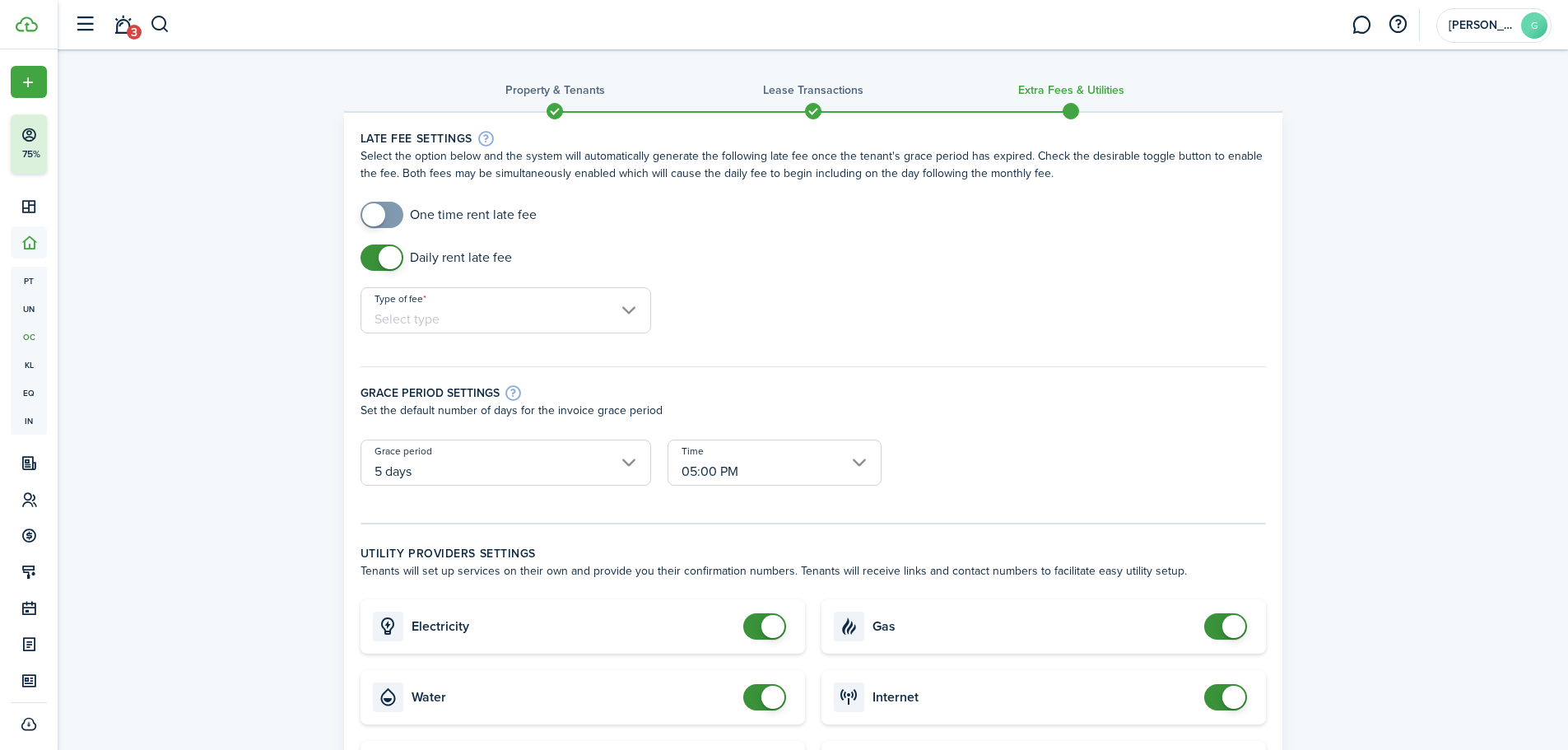
click at [433, 216] on input "checkbox" at bounding box center [449, 214] width 177 height 26
checkbox input "true"
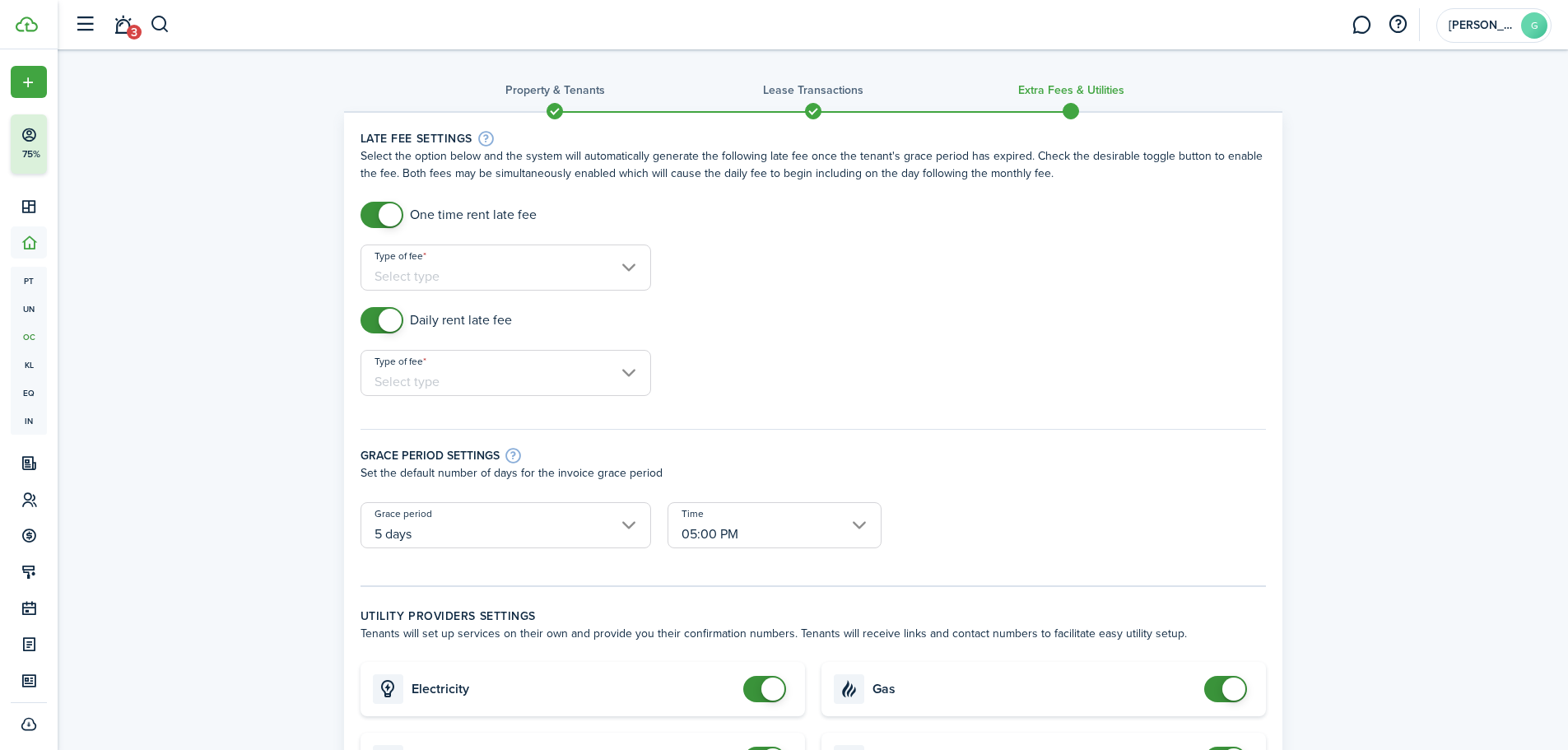
drag, startPoint x: 1066, startPoint y: 169, endPoint x: 349, endPoint y: 134, distance: 717.9
click at [682, 172] on wizard-step-header-description "Select the option below and the system will automatically generate the followin…" at bounding box center [813, 165] width 905 height 35
click at [684, 172] on wizard-step-header-description "Select the option below and the system will automatically generate the followin…" at bounding box center [813, 165] width 905 height 35
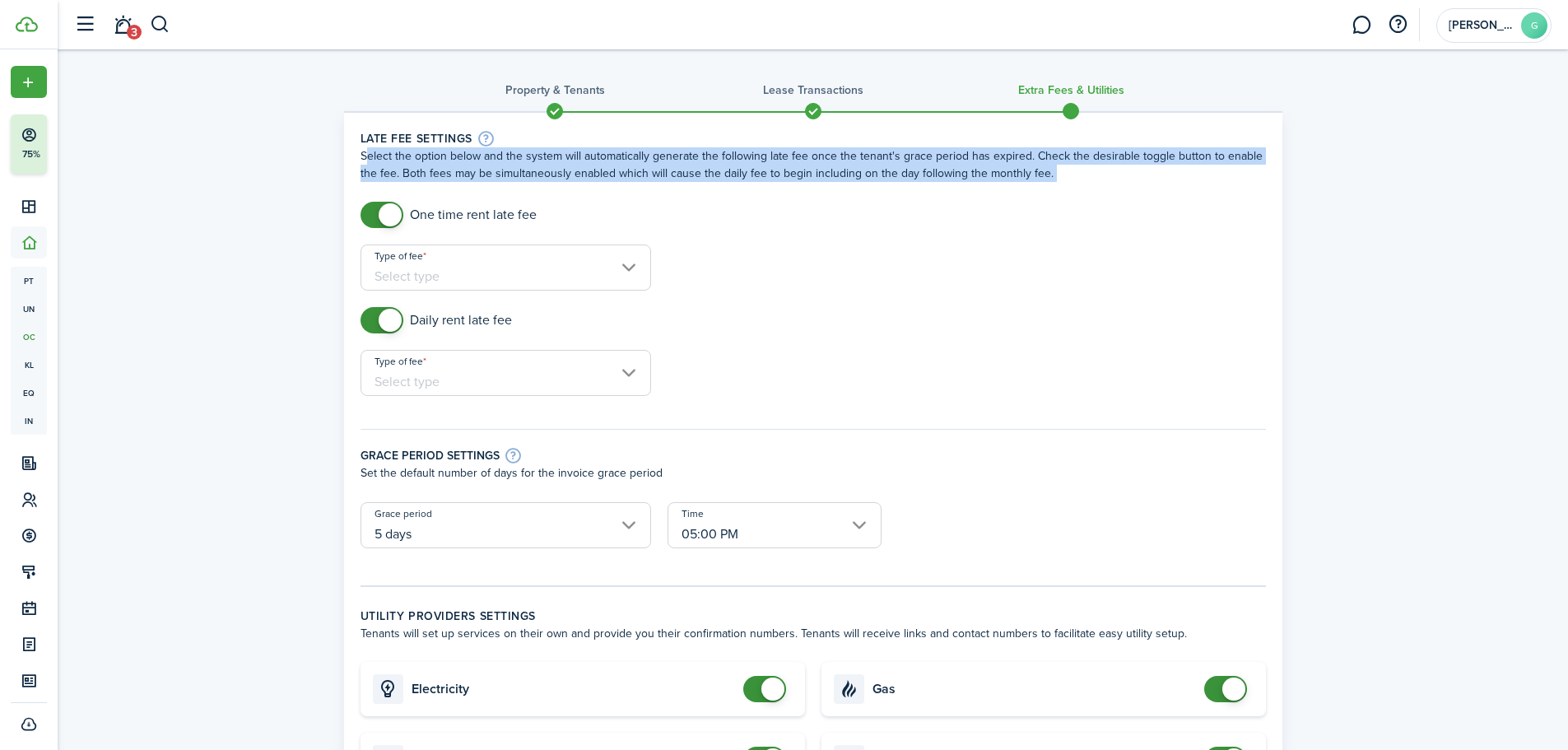
click at [685, 172] on wizard-step-header-description "Select the option below and the system will automatically generate the followin…" at bounding box center [813, 165] width 905 height 35
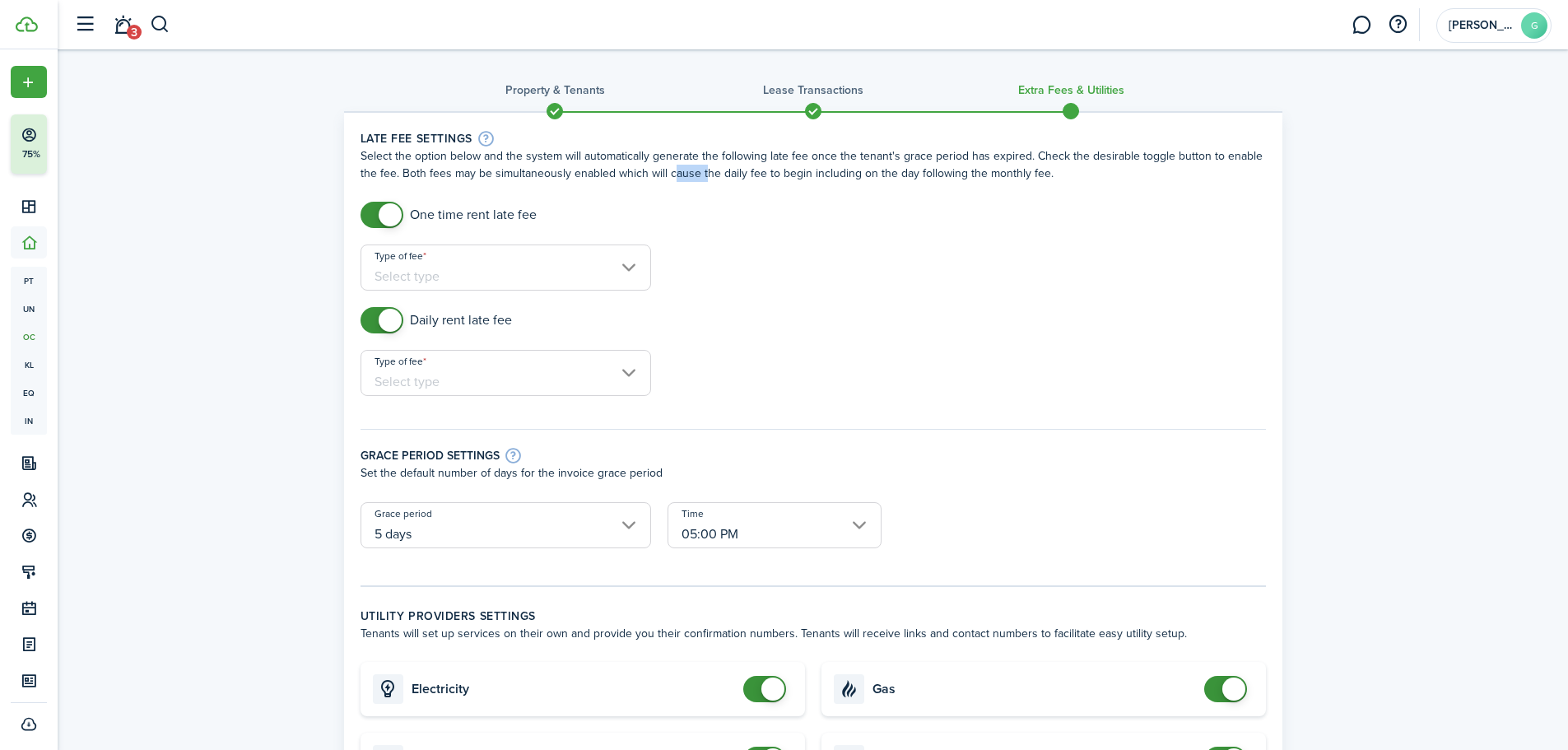
click at [685, 172] on wizard-step-header-description "Select the option below and the system will automatically generate the followin…" at bounding box center [813, 165] width 905 height 35
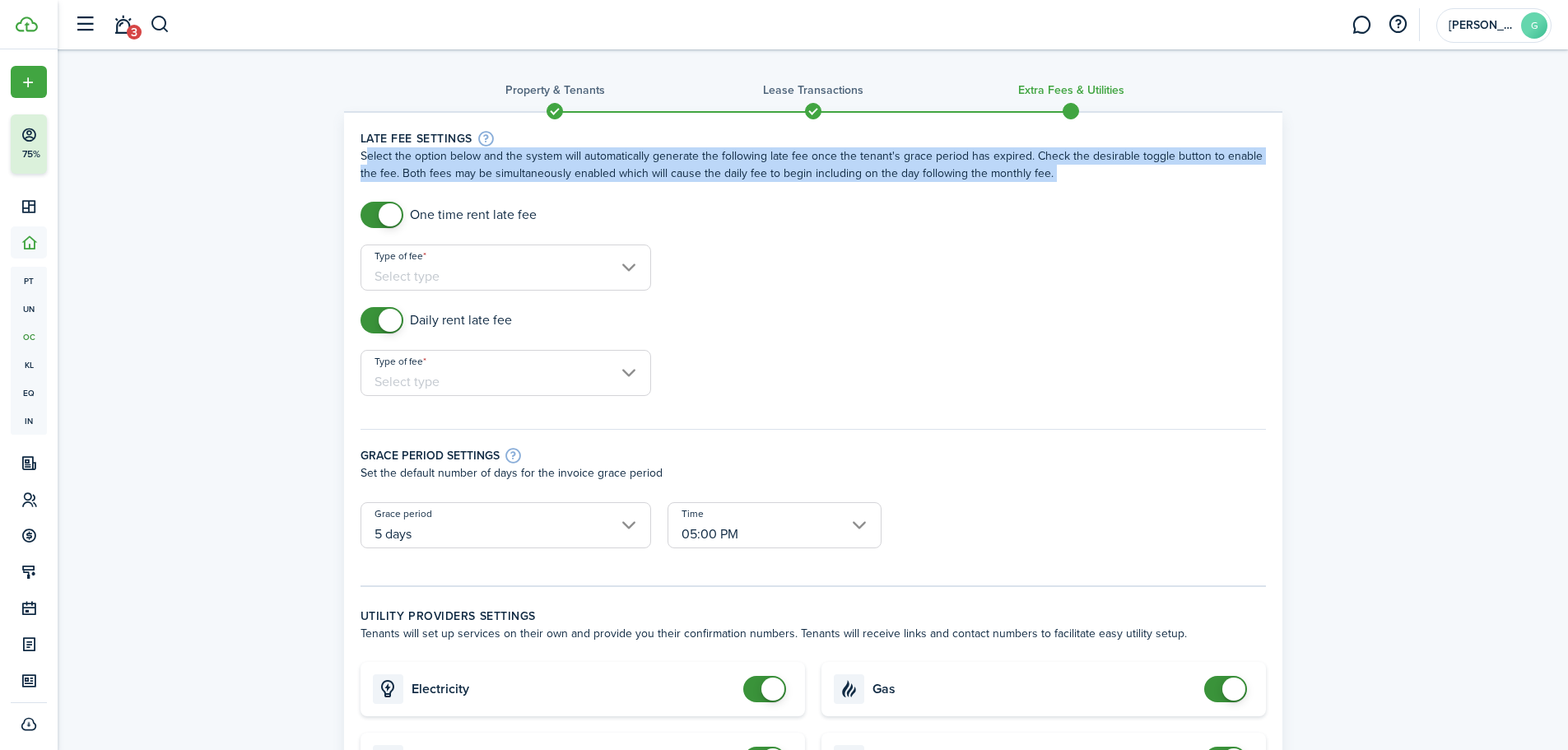
click at [685, 172] on wizard-step-header-description "Select the option below and the system will automatically generate the followin…" at bounding box center [813, 165] width 905 height 35
click at [940, 256] on form "One time rent late fee Type of fee Daily rent late fee Type of fee Grace period…" at bounding box center [813, 383] width 922 height 363
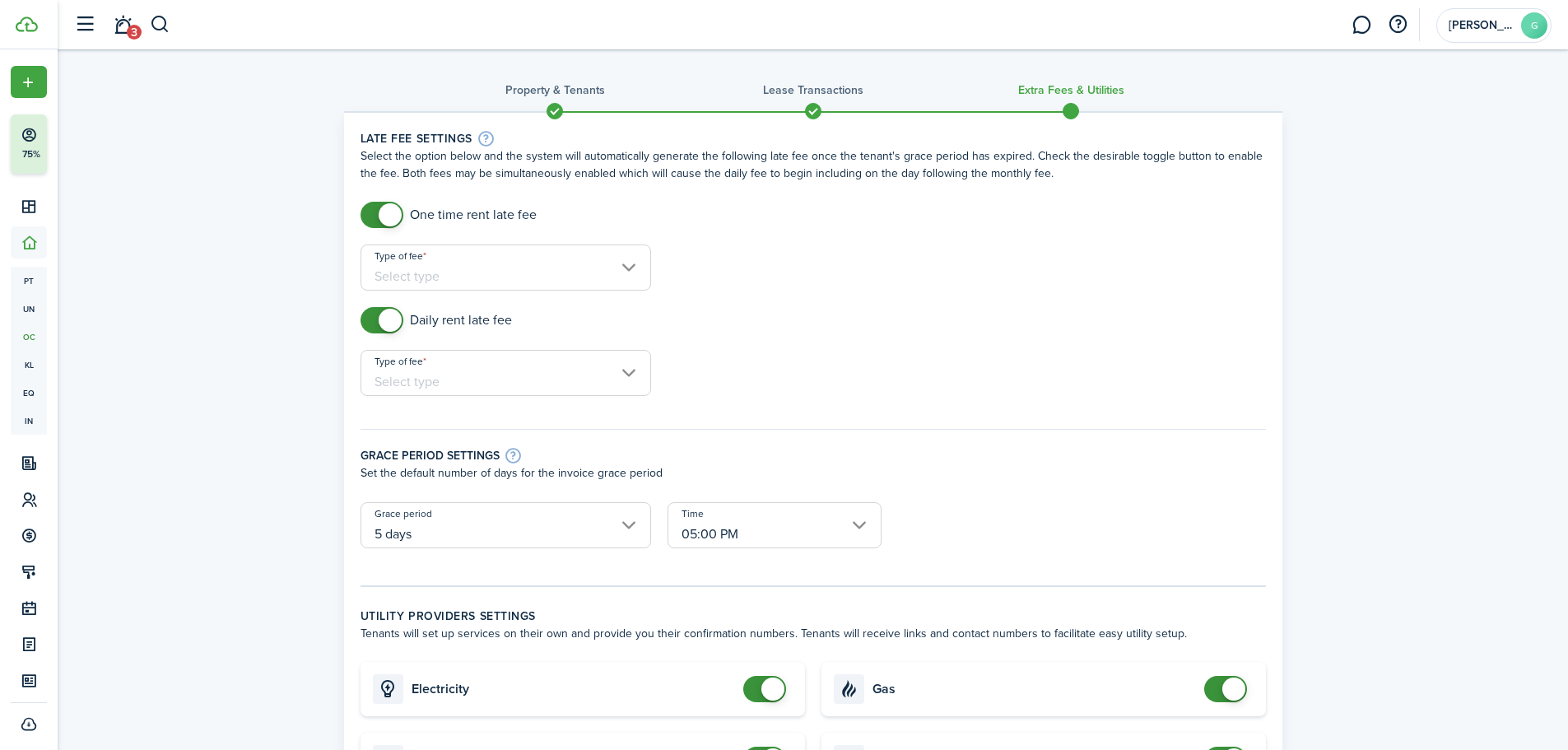
click at [535, 394] on input "Type of fee" at bounding box center [506, 372] width 290 height 46
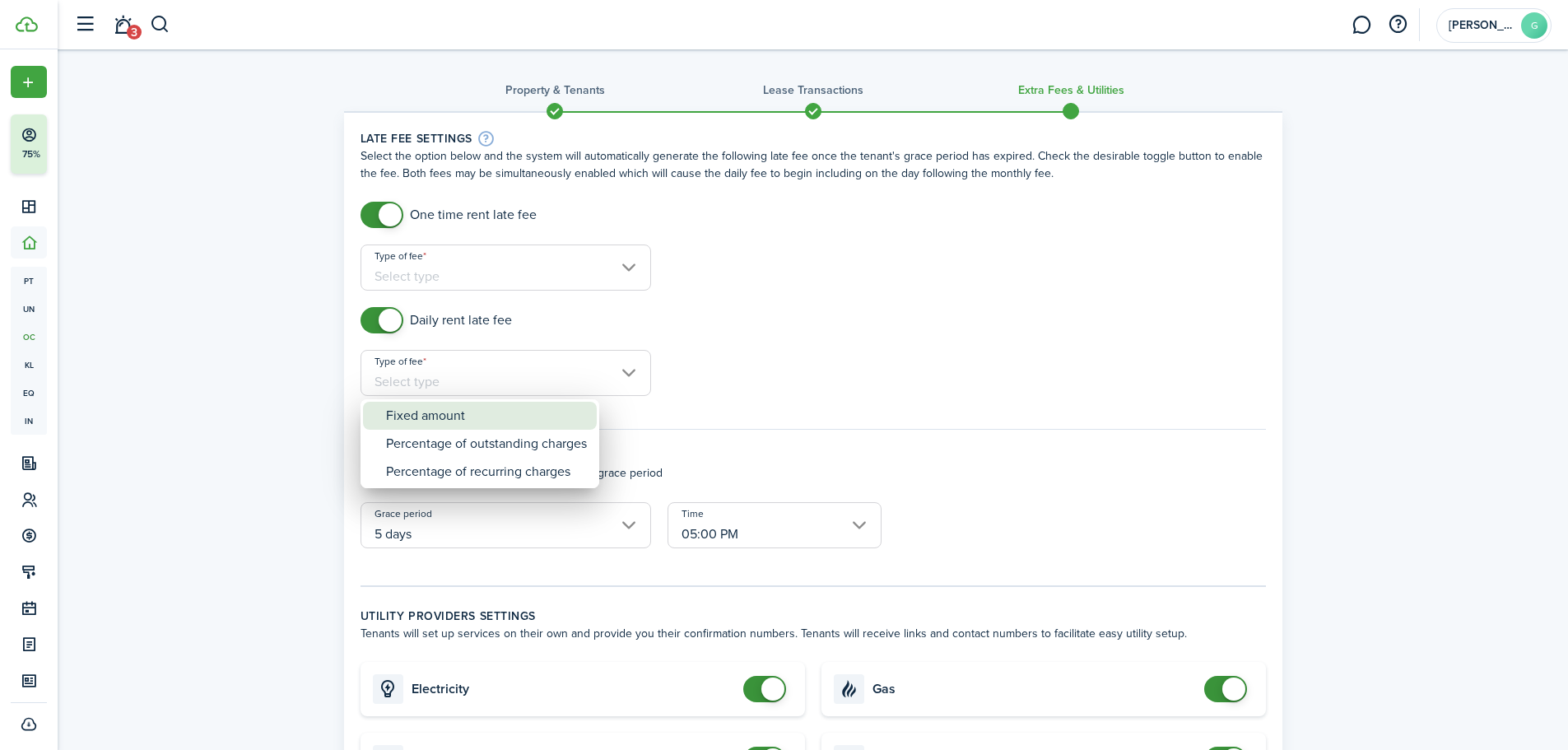
click at [497, 420] on div "Fixed amount" at bounding box center [486, 415] width 201 height 28
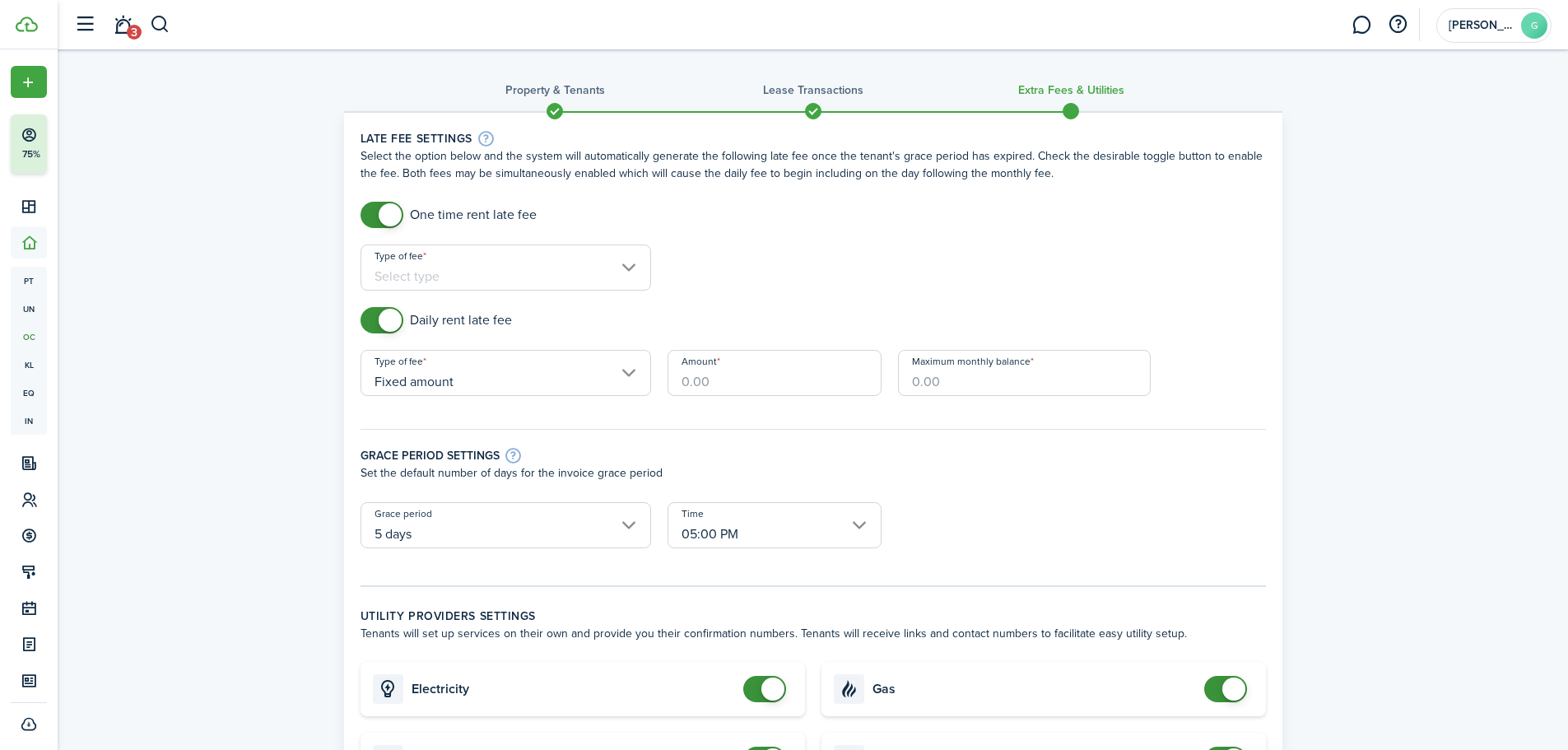
click at [616, 372] on input "Fixed amount" at bounding box center [506, 372] width 290 height 46
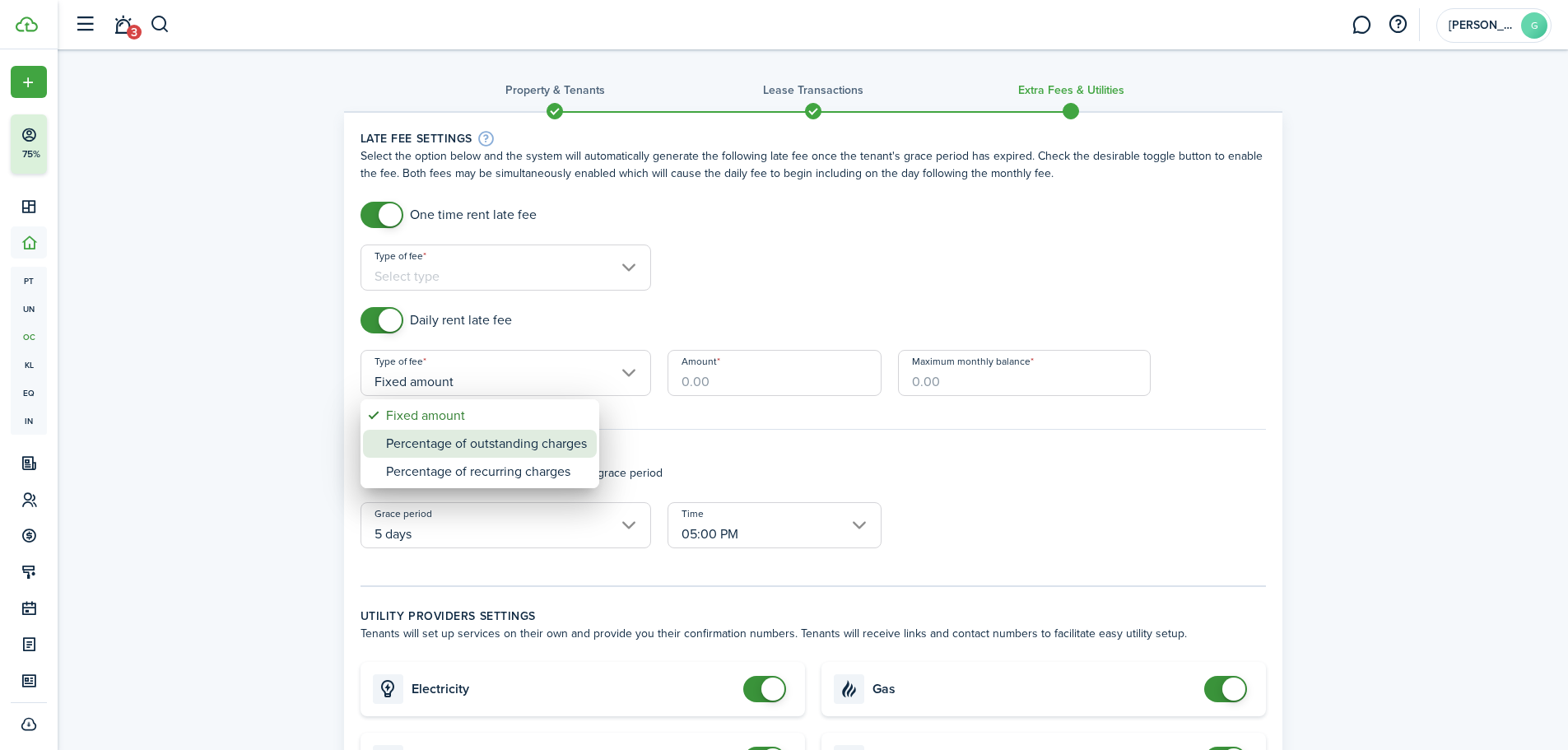
click at [490, 446] on div "Percentage of outstanding charges" at bounding box center [486, 443] width 201 height 28
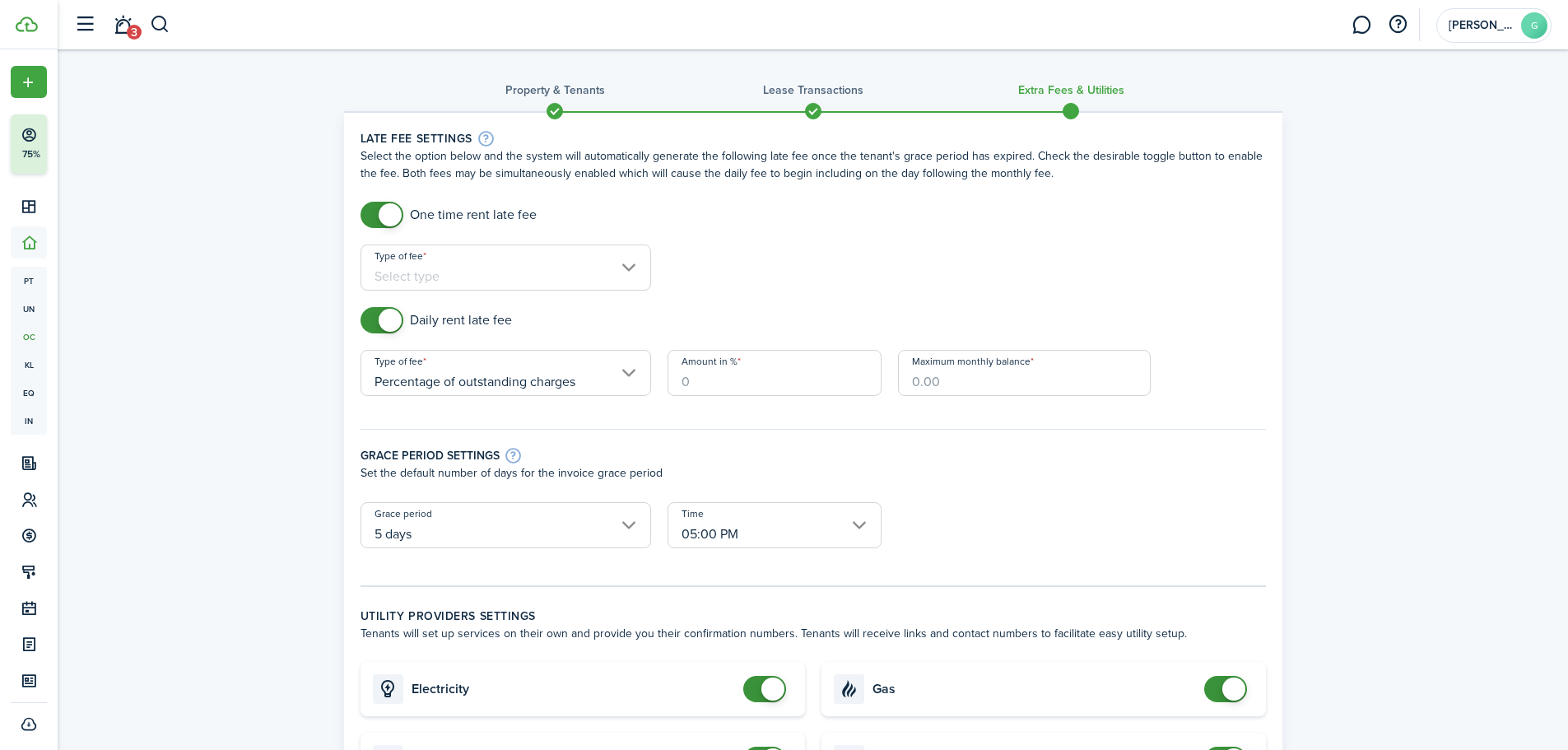
click at [605, 420] on div "Grace period settings Set the default number of days for the invoice grace peri…" at bounding box center [813, 457] width 922 height 89
click at [621, 383] on input "Percentage of outstanding charges" at bounding box center [506, 372] width 290 height 46
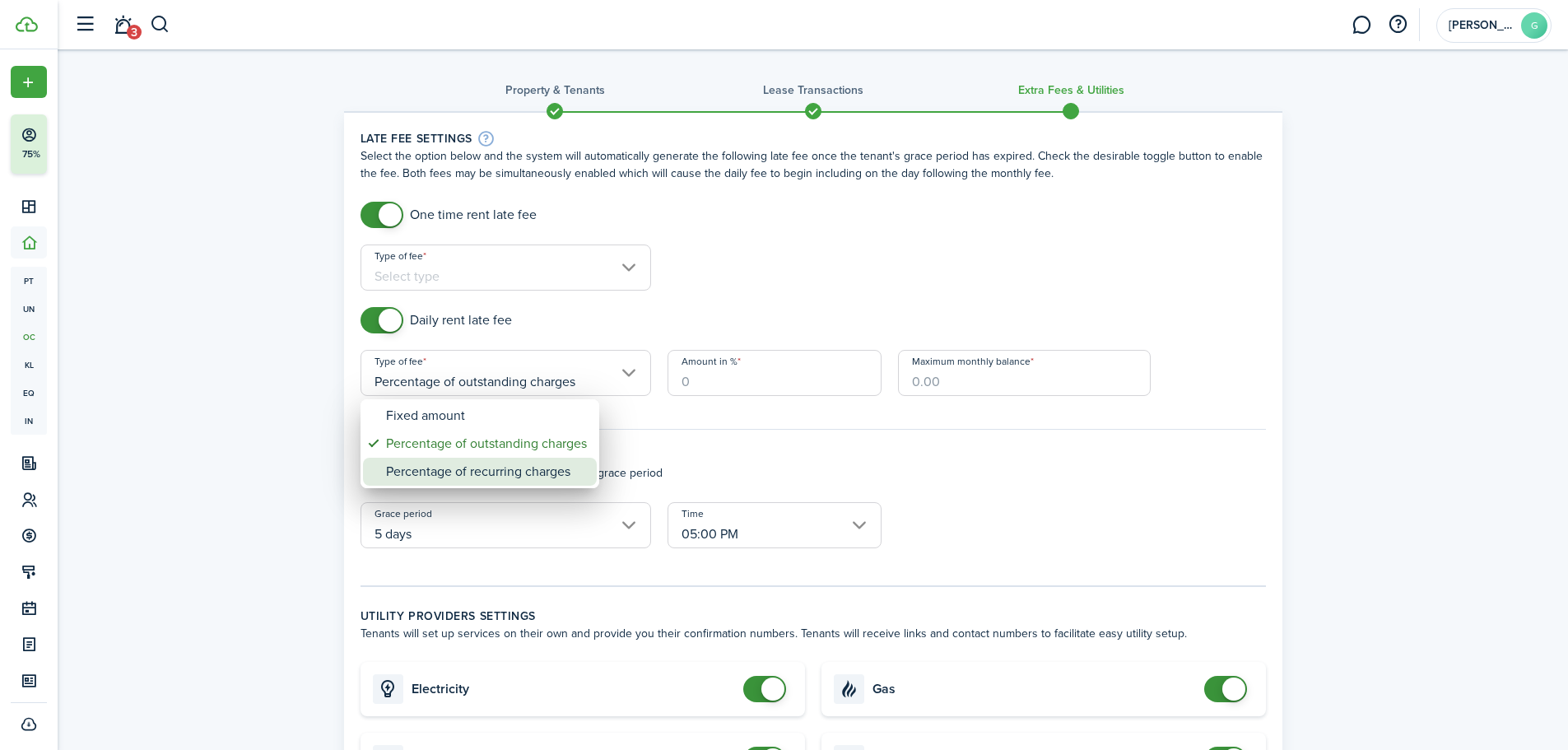
click at [557, 480] on div "Percentage of recurring charges" at bounding box center [486, 472] width 201 height 28
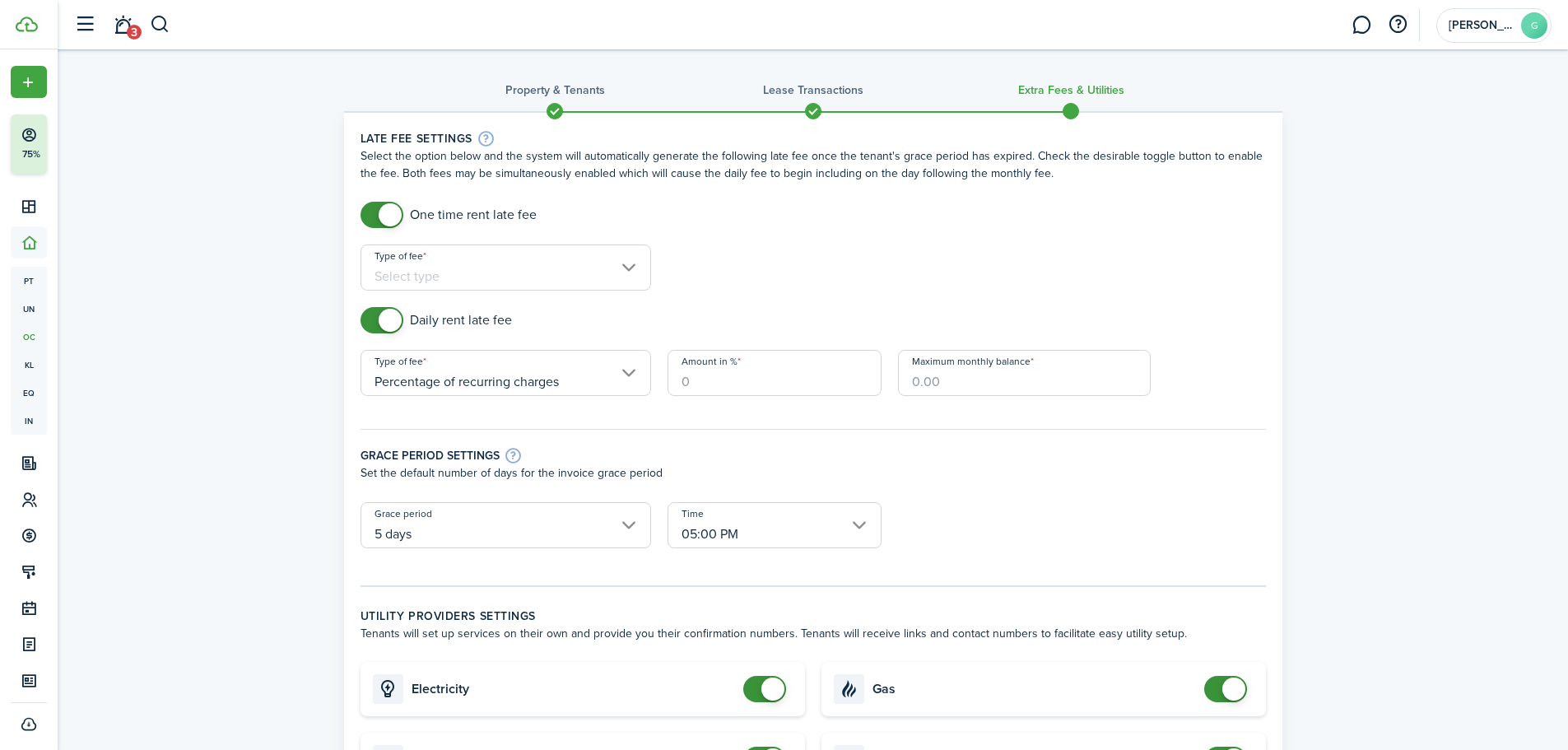
click at [950, 409] on div "Maximum monthly balance" at bounding box center [1024, 380] width 269 height 62
click at [536, 388] on input "Percentage of recurring charges" at bounding box center [506, 372] width 290 height 46
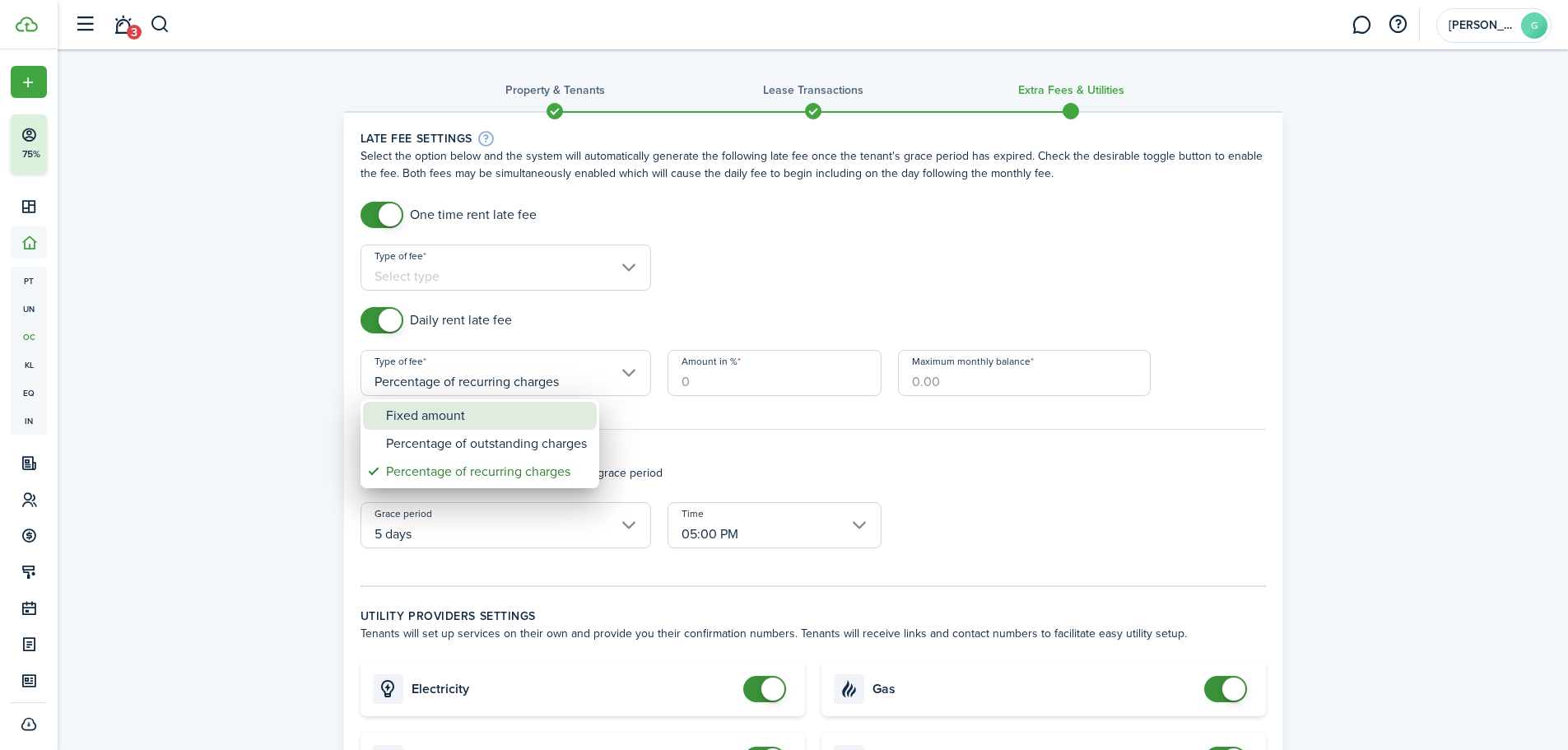
click at [437, 420] on div "Fixed amount" at bounding box center [486, 415] width 201 height 28
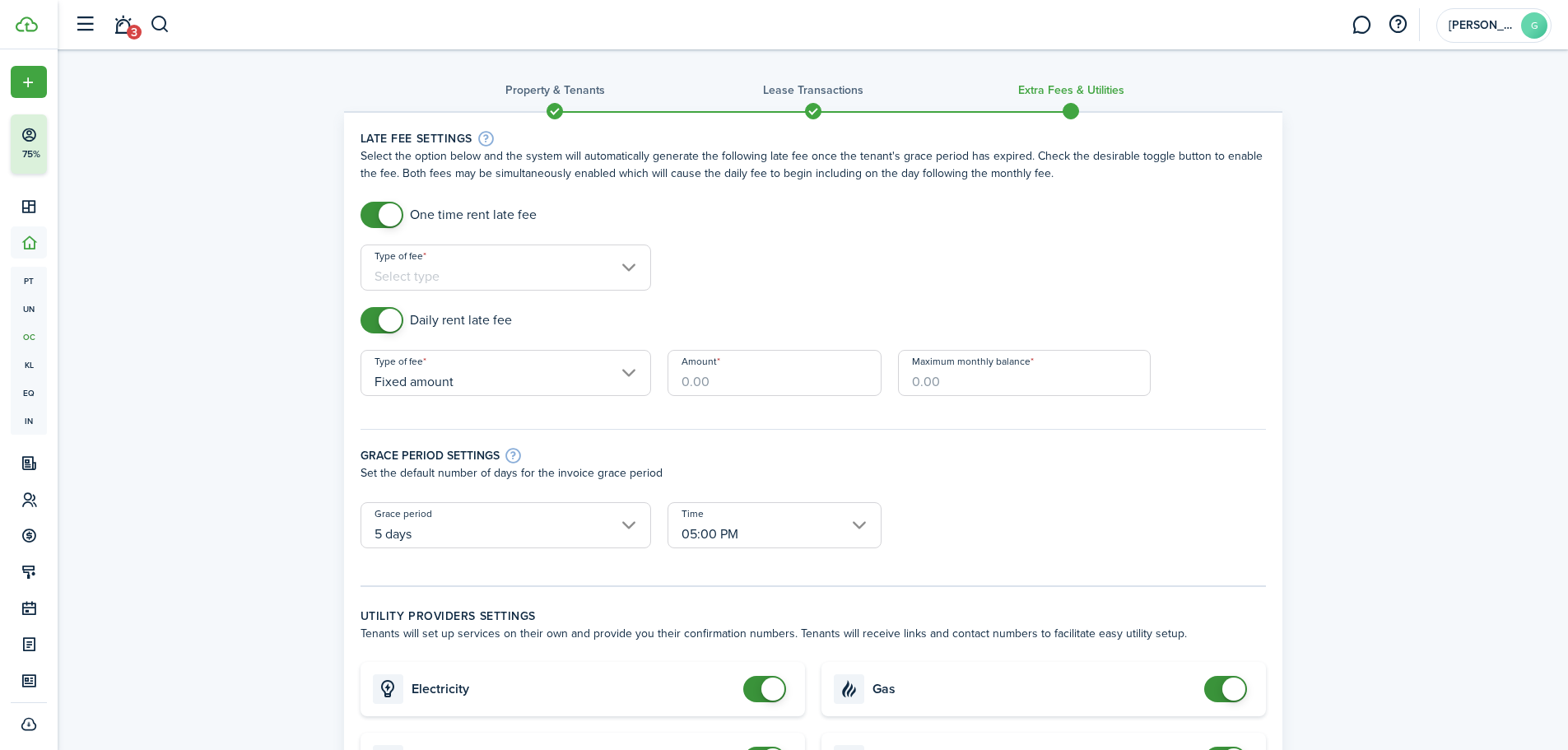
click at [756, 384] on input "Amount" at bounding box center [774, 372] width 214 height 46
click at [589, 369] on input "Fixed amount" at bounding box center [506, 372] width 290 height 46
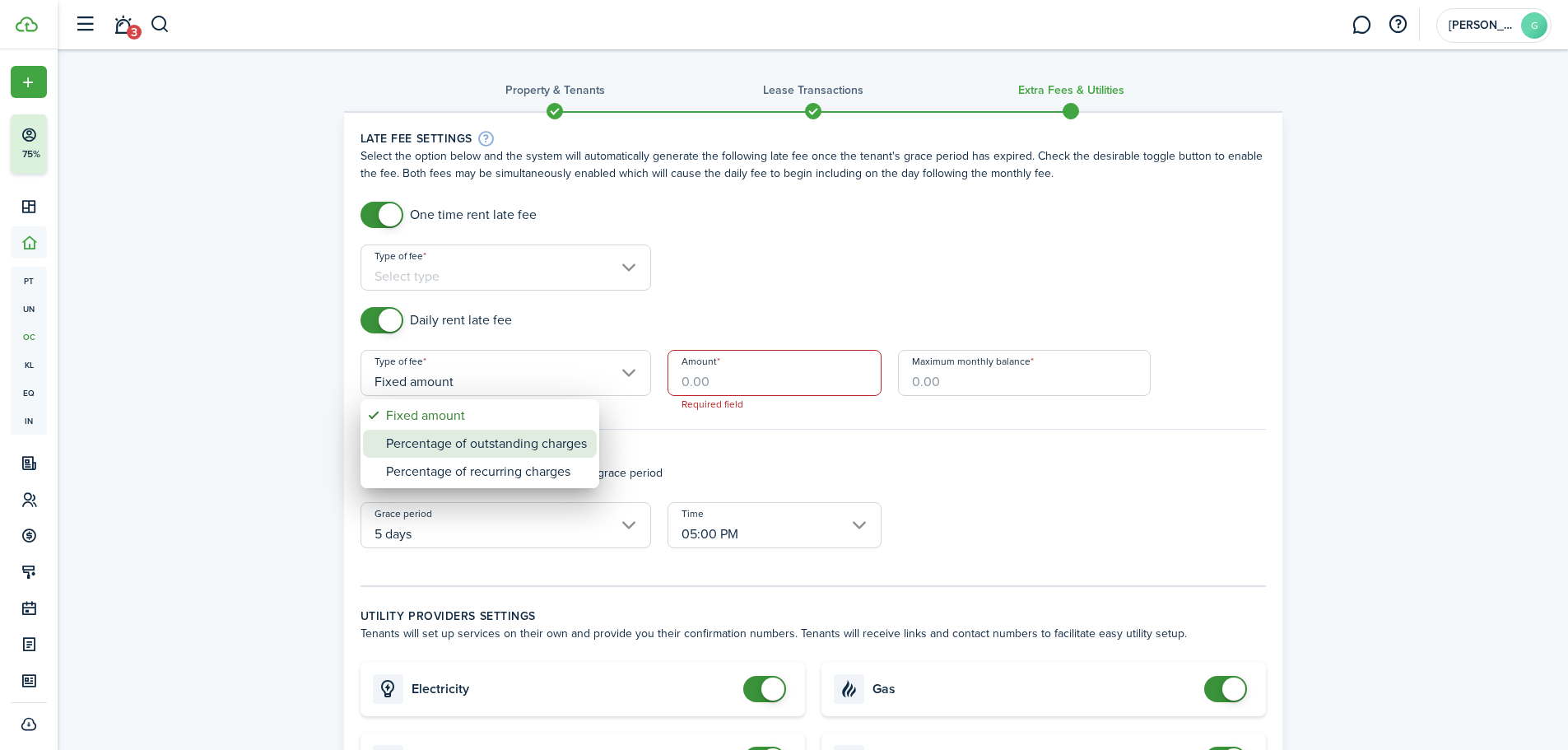
click at [494, 454] on div "Percentage of outstanding charges" at bounding box center [486, 443] width 201 height 28
type input "Percentage of outstanding charges"
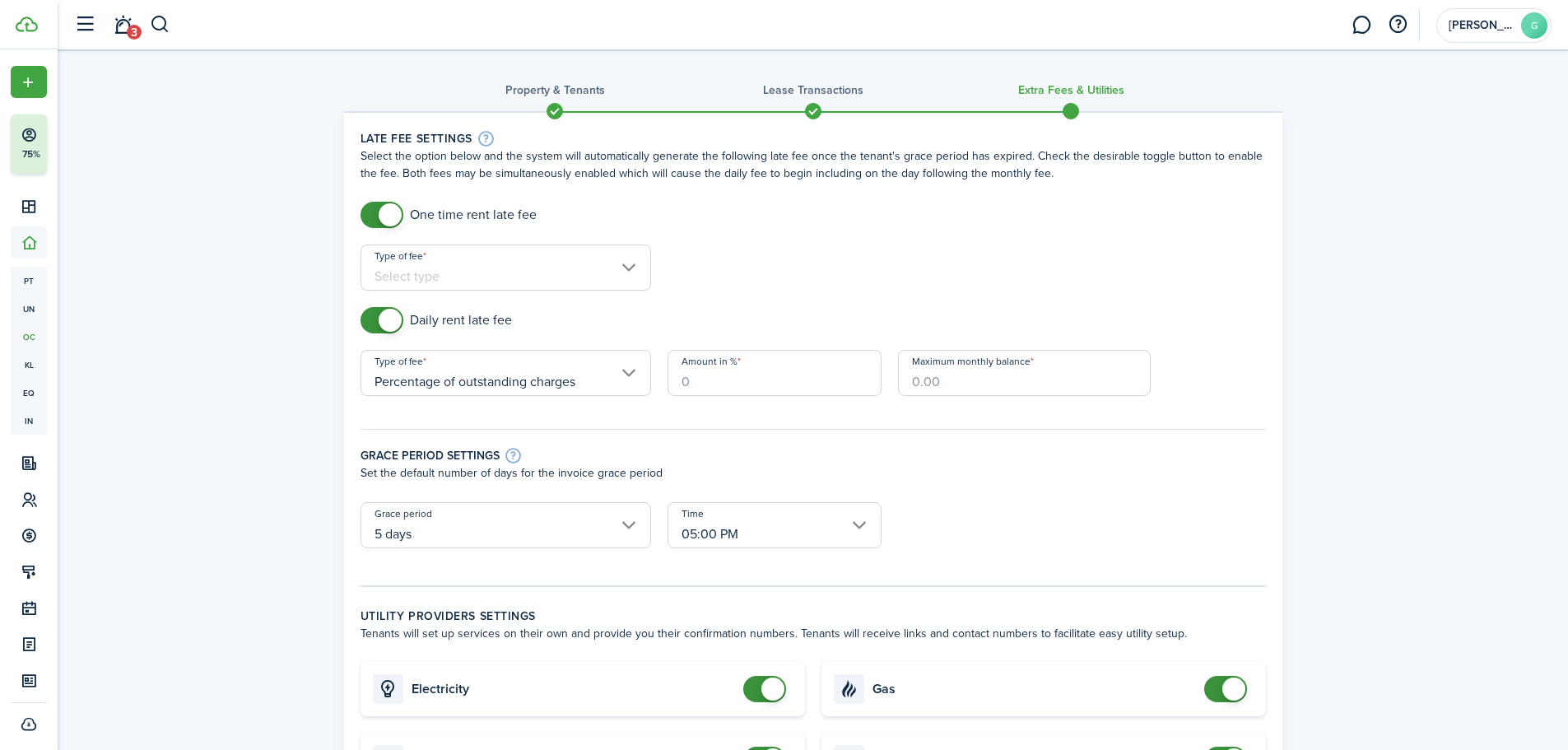
click at [778, 380] on input "Amount in %" at bounding box center [774, 372] width 214 height 46
click at [778, 380] on input ".02" at bounding box center [774, 372] width 214 height 46
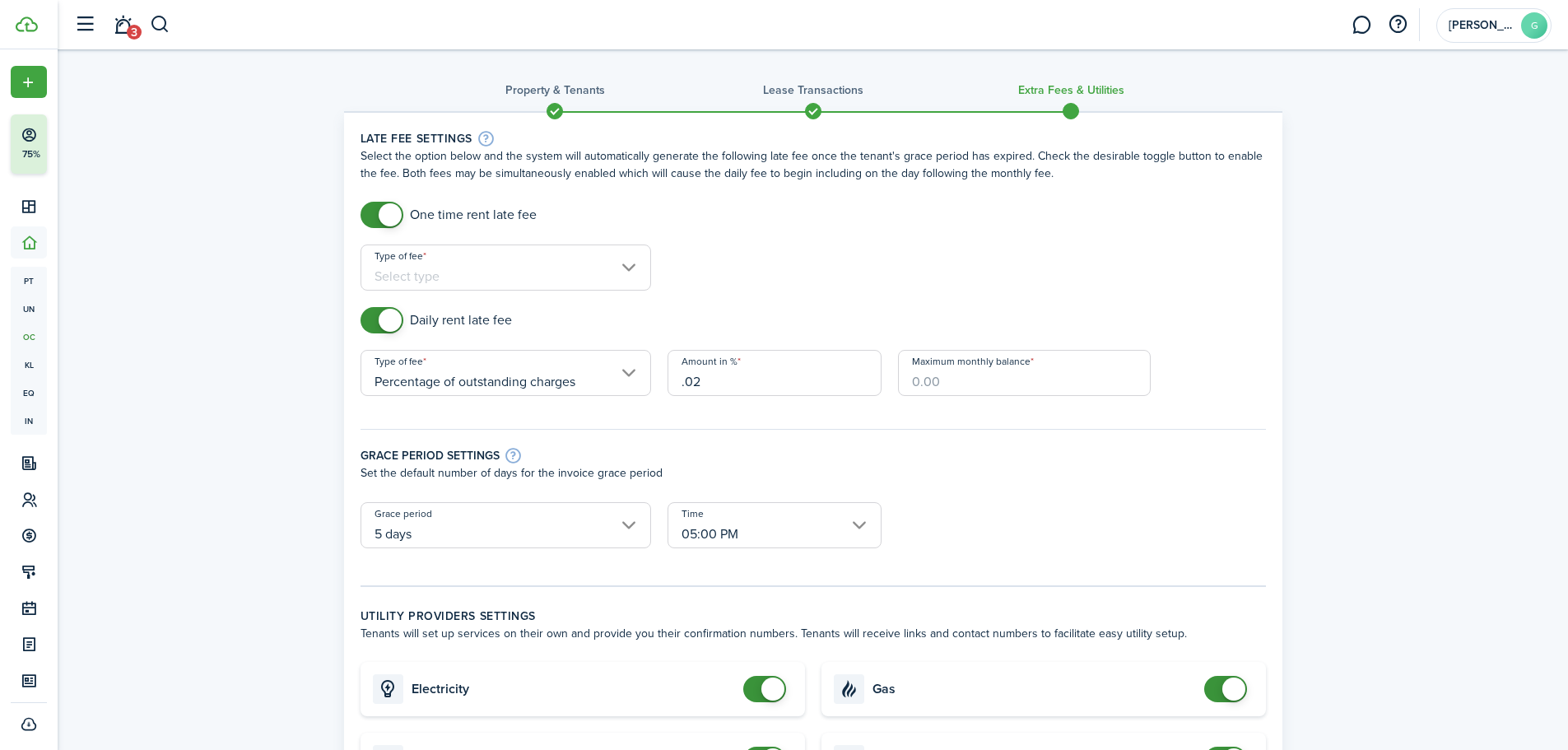
click at [778, 380] on input ".02" at bounding box center [774, 372] width 214 height 46
type input "."
click at [532, 375] on input "Percentage of outstanding charges" at bounding box center [506, 372] width 290 height 46
type input "1.09"
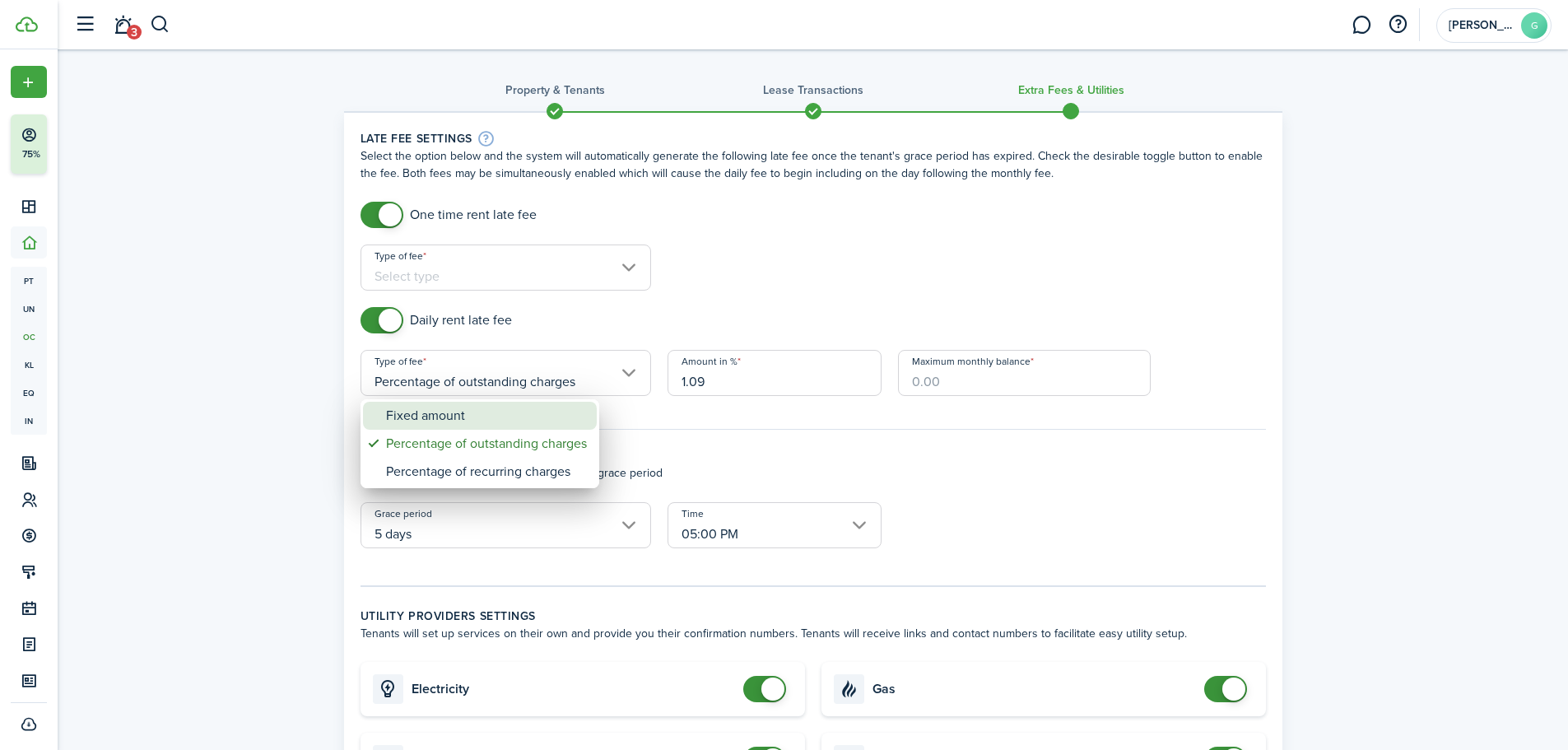
click at [463, 424] on div "Fixed amount" at bounding box center [486, 415] width 201 height 28
type input "Fixed amount"
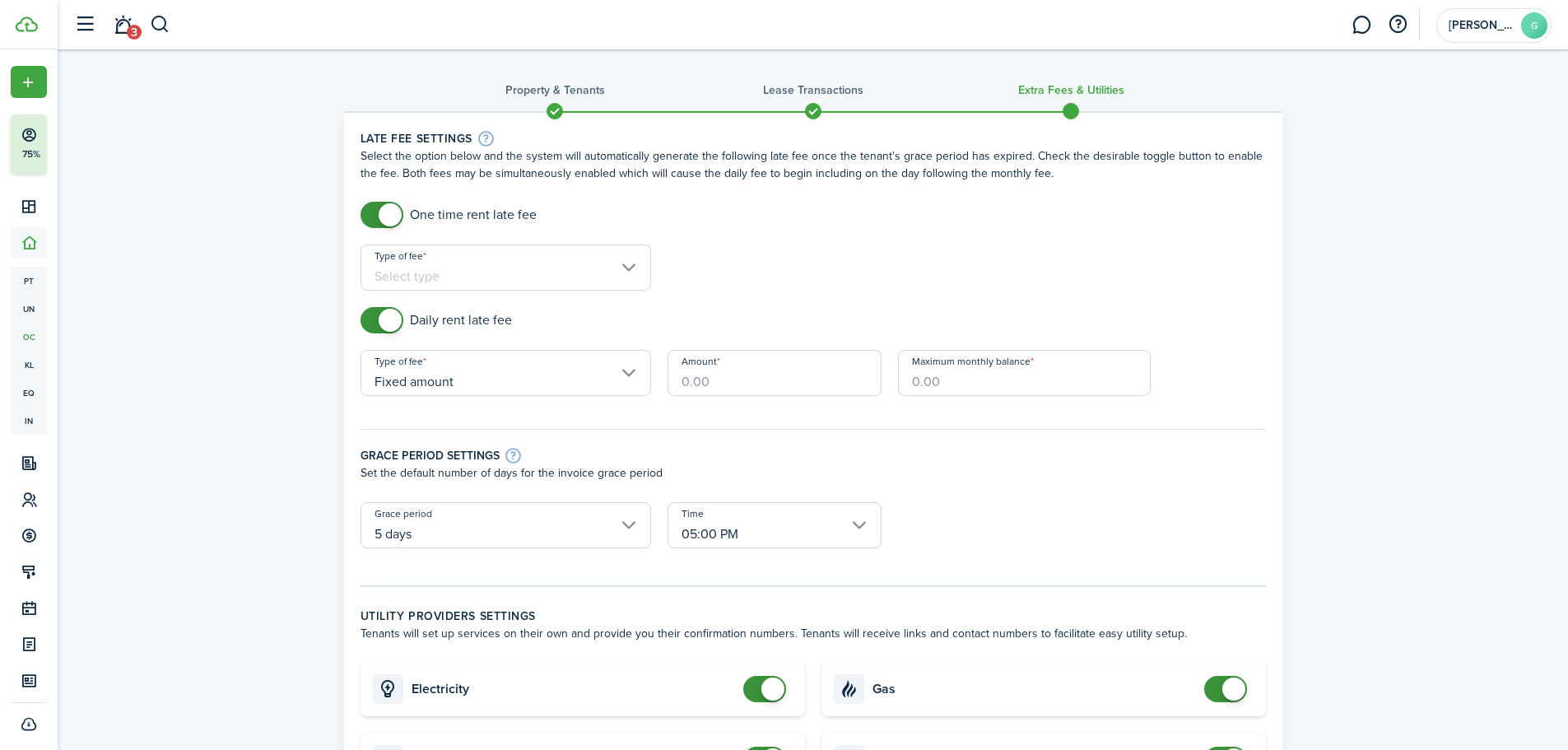
click at [702, 387] on input "Amount" at bounding box center [774, 372] width 214 height 46
type input "$1.09"
click at [927, 412] on div "Grace period settings Set the default number of days for the invoice grace peri…" at bounding box center [813, 457] width 922 height 89
click at [961, 383] on input "Maximum monthly balance" at bounding box center [1024, 372] width 252 height 46
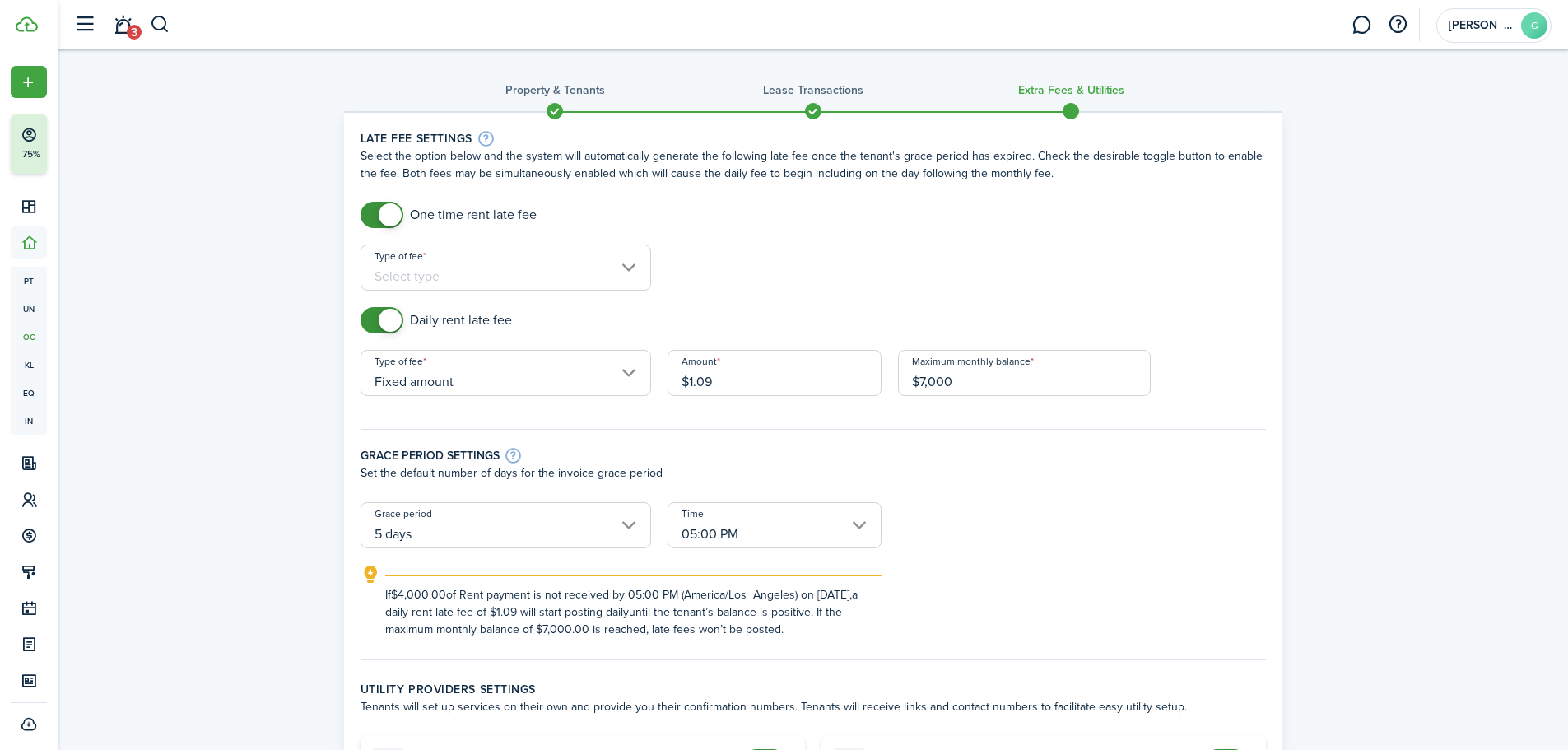
type input "$7,000.00"
click at [1030, 311] on div "Daily rent late fee" at bounding box center [813, 328] width 922 height 43
click at [973, 463] on div "Grace period settings" at bounding box center [813, 455] width 905 height 18
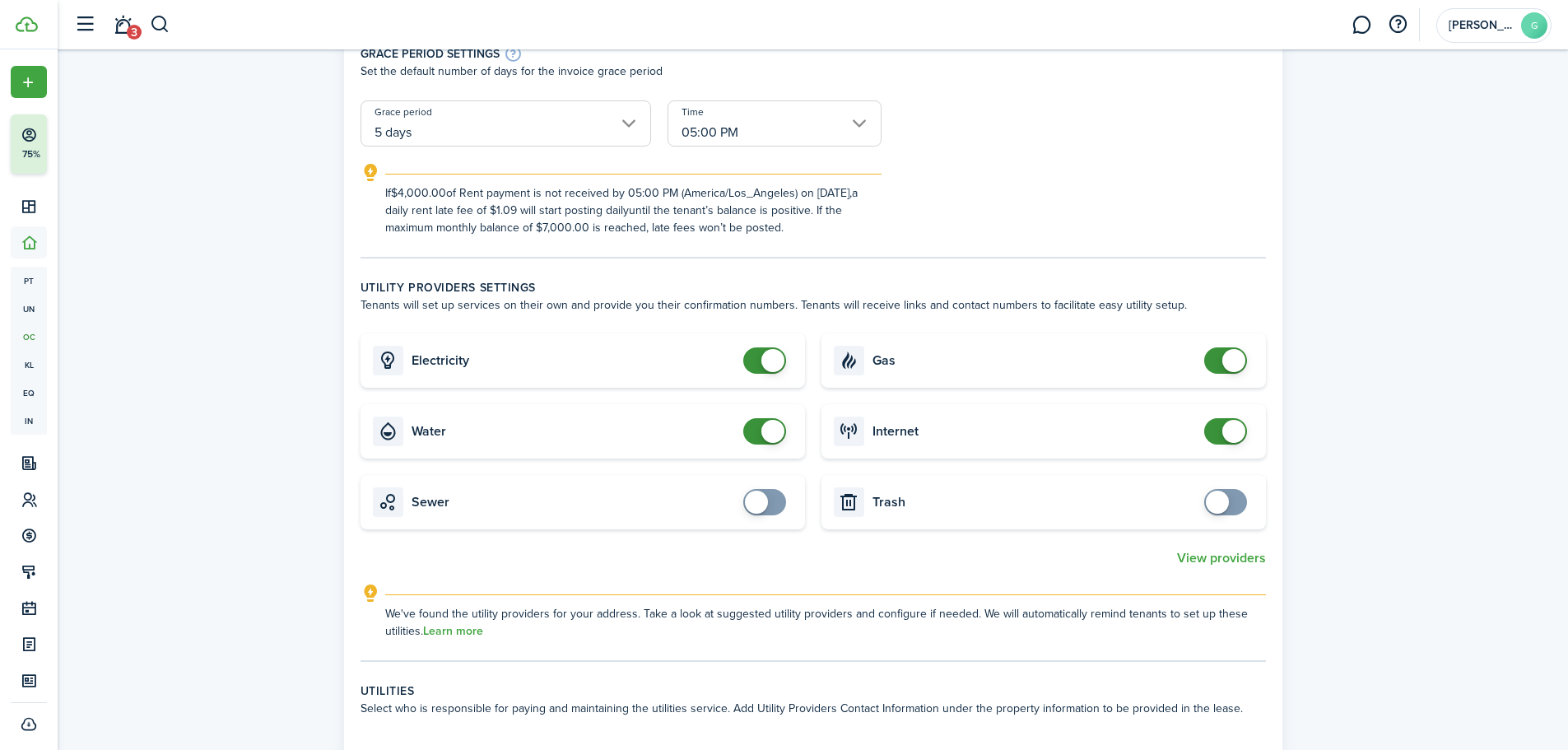
scroll to position [411, 0]
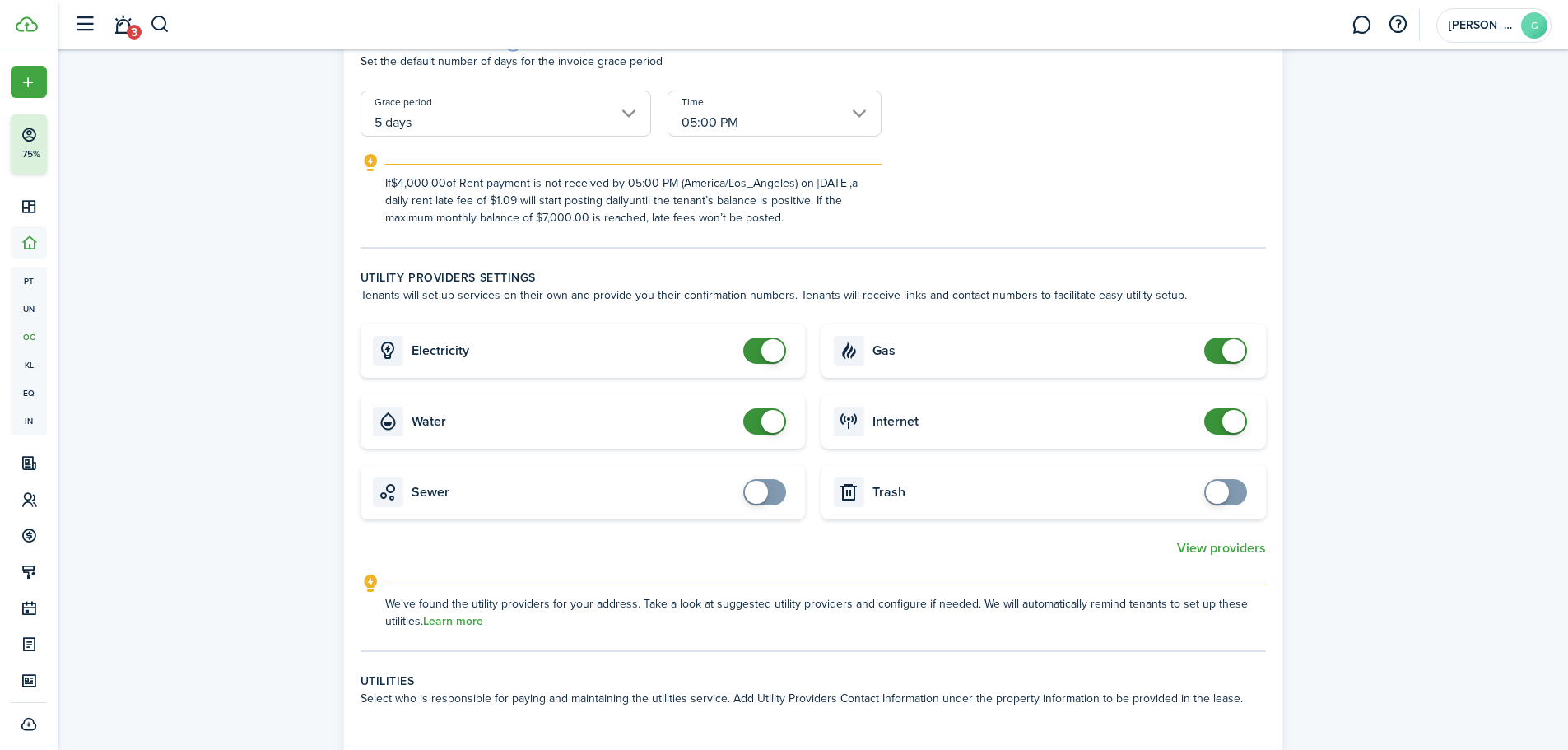
checkbox input "false"
click at [780, 355] on span at bounding box center [773, 350] width 23 height 23
checkbox input "false"
click at [772, 426] on span at bounding box center [773, 421] width 23 height 23
checkbox input "false"
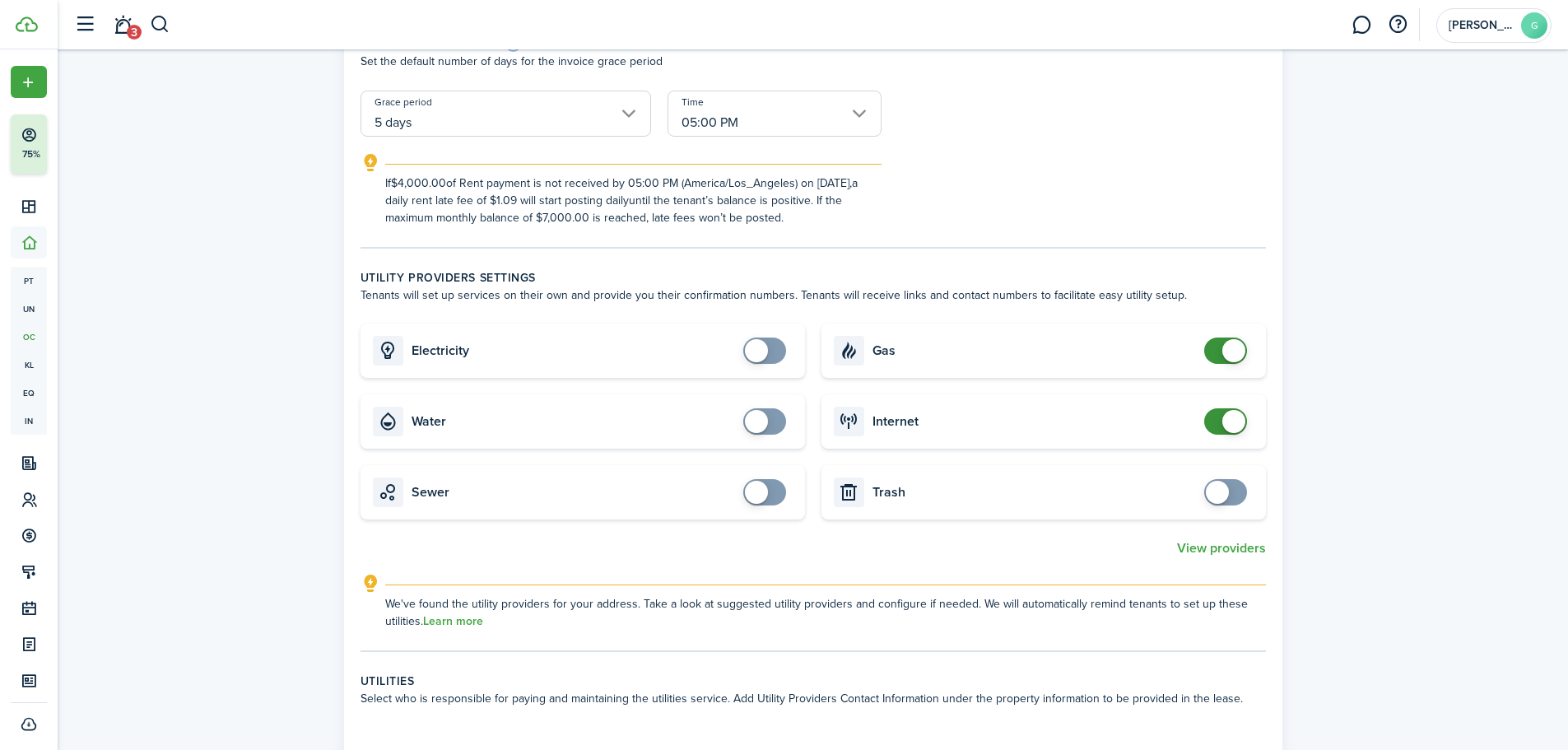
click at [1227, 357] on span at bounding box center [1234, 350] width 23 height 23
checkbox input "false"
click at [1223, 428] on span at bounding box center [1225, 421] width 16 height 26
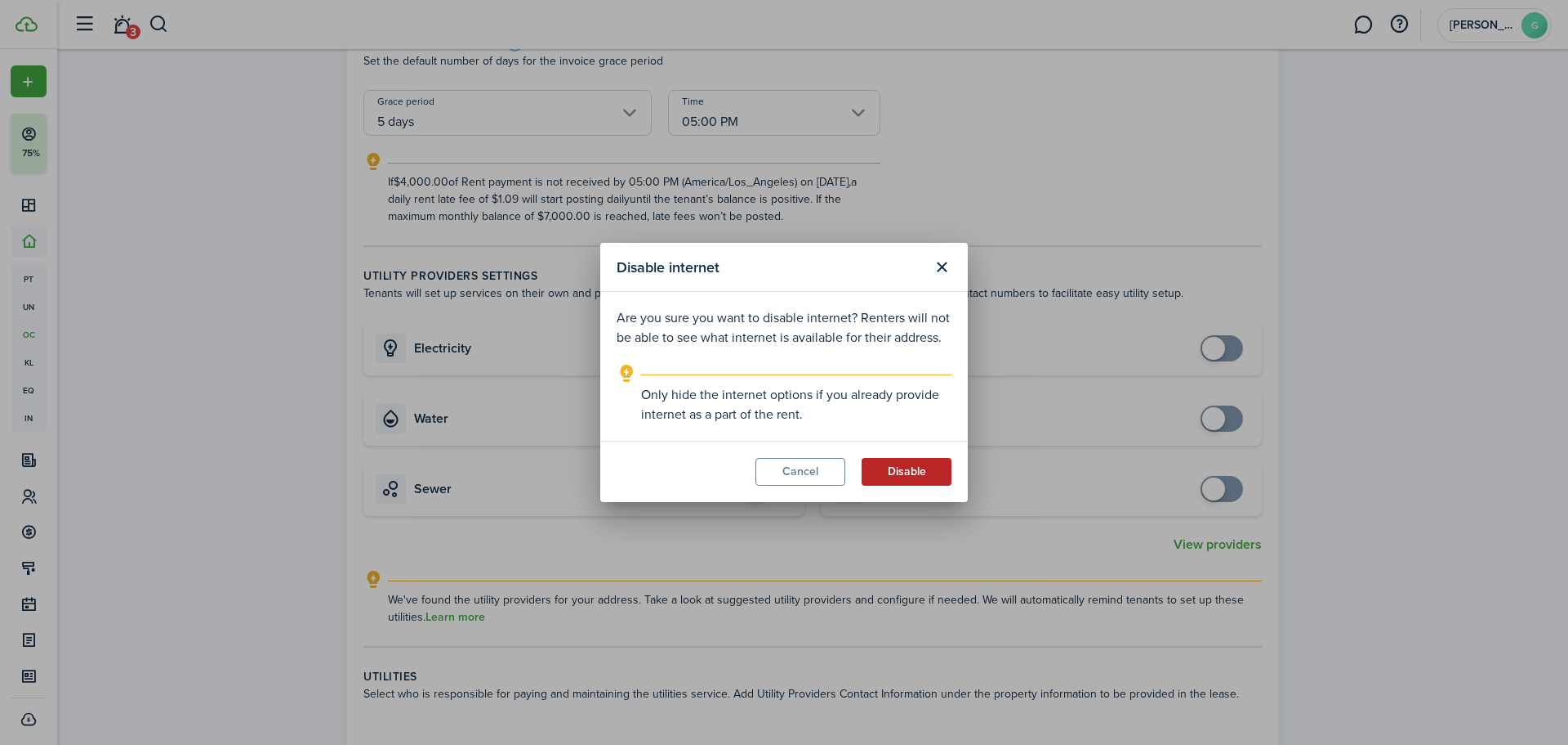
click at [914, 469] on button "Disable" at bounding box center [906, 471] width 90 height 28
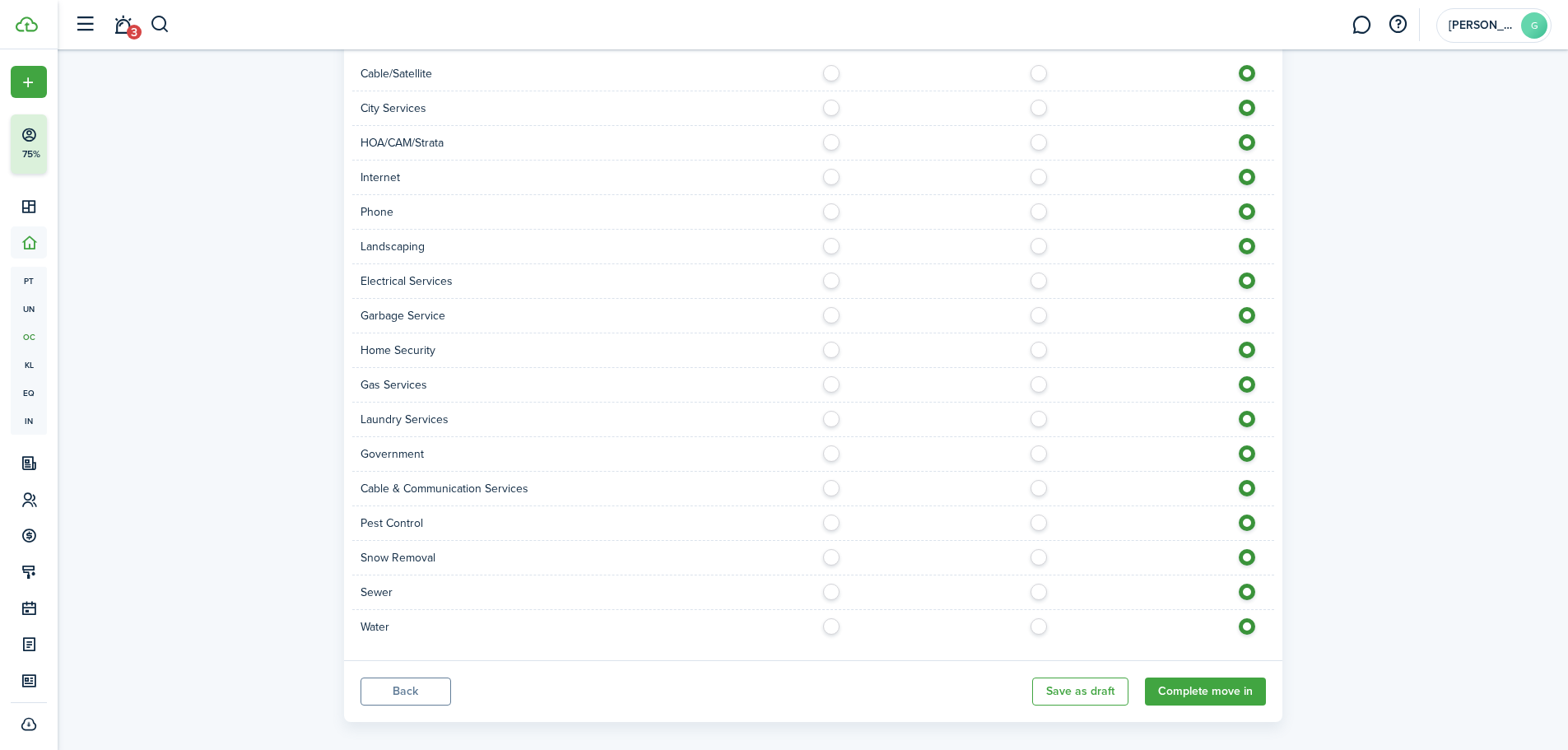
scroll to position [1145, 0]
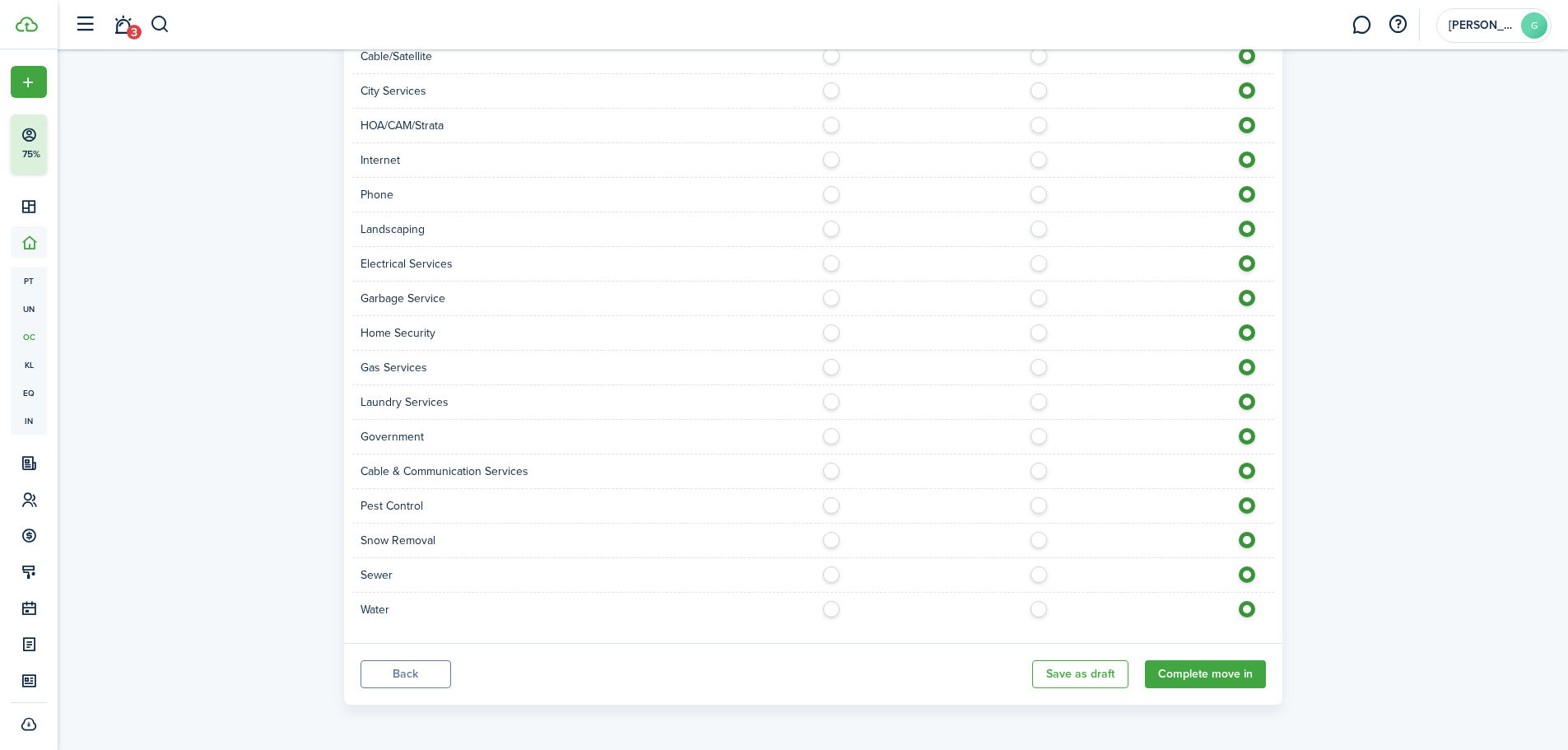
click at [415, 678] on button "Back" at bounding box center [406, 673] width 90 height 28
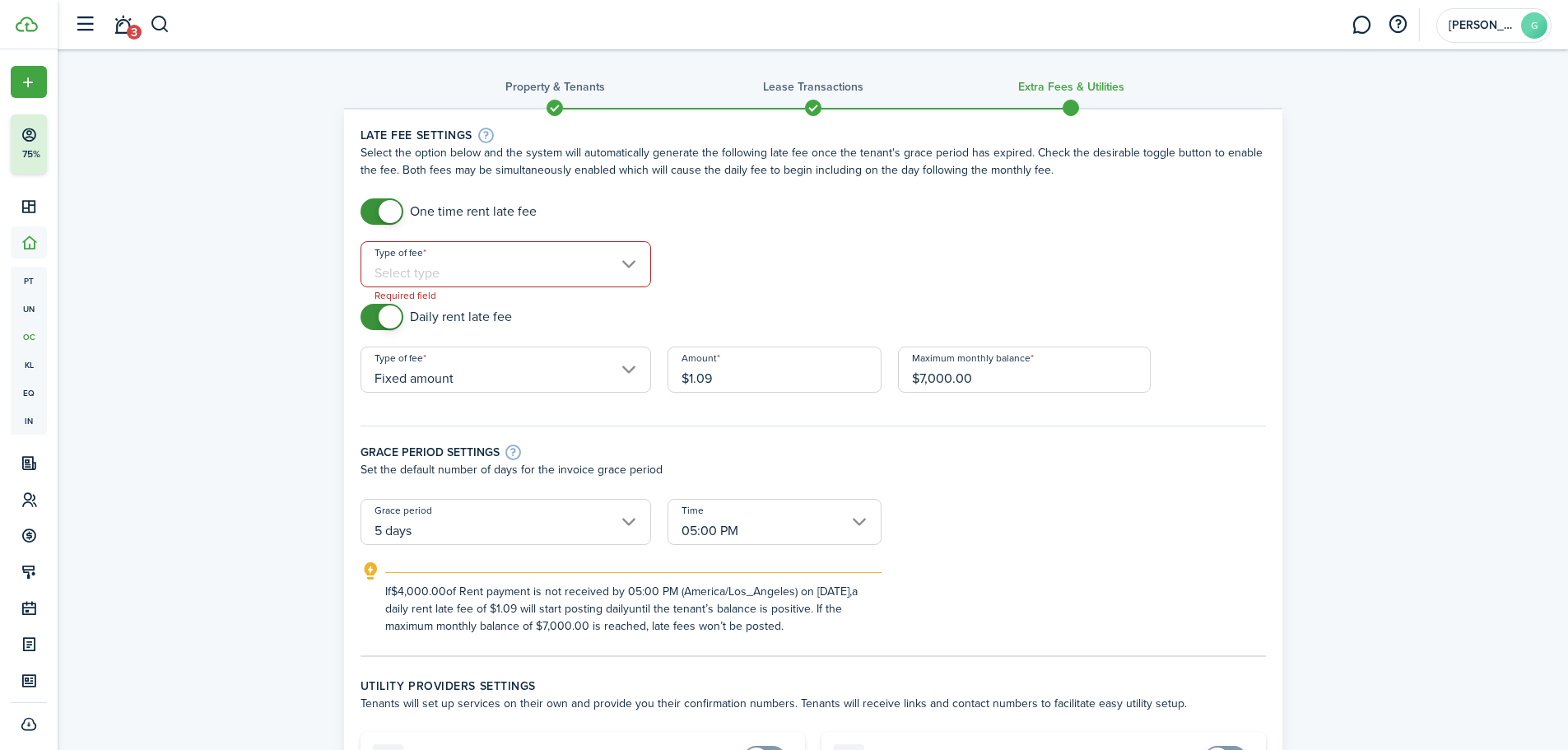
scroll to position [0, 0]
click at [550, 257] on input "Type of fee" at bounding box center [506, 267] width 290 height 46
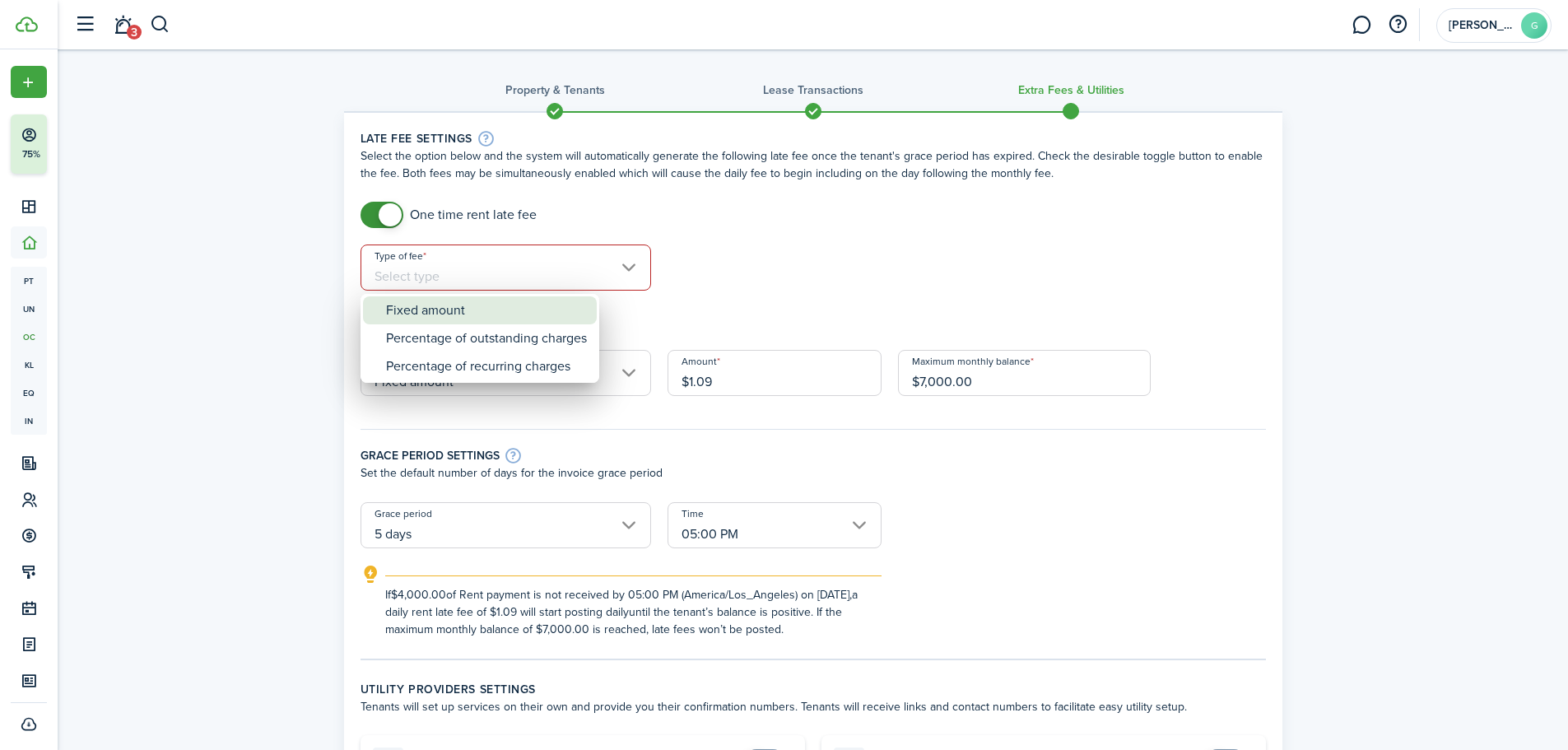
click at [483, 311] on div "Fixed amount" at bounding box center [486, 310] width 201 height 28
type input "Fixed amount"
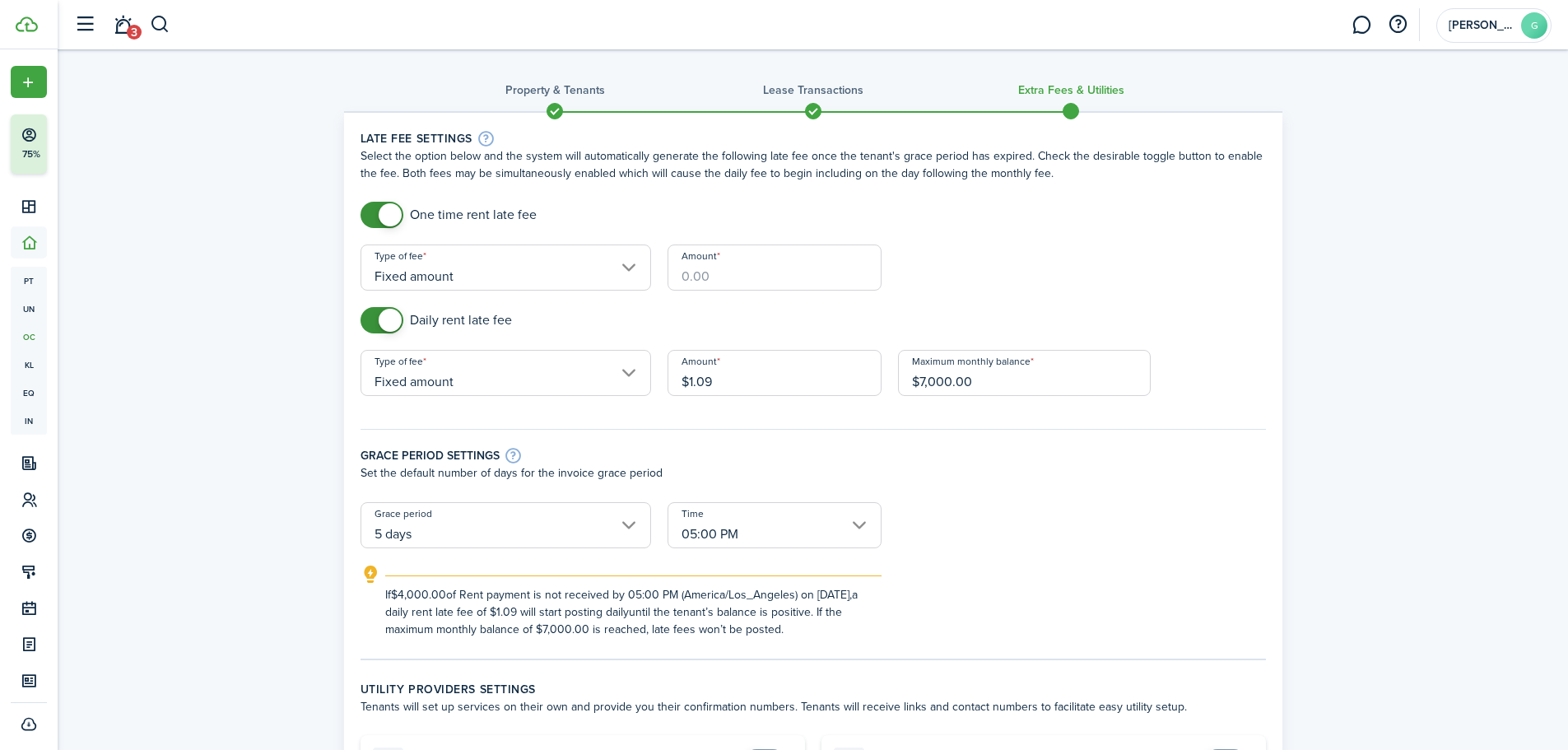
click at [680, 150] on wizard-step-header-description "Select the option below and the system will automatically generate the followin…" at bounding box center [813, 165] width 905 height 35
click at [801, 279] on input "Amount" at bounding box center [774, 267] width 214 height 46
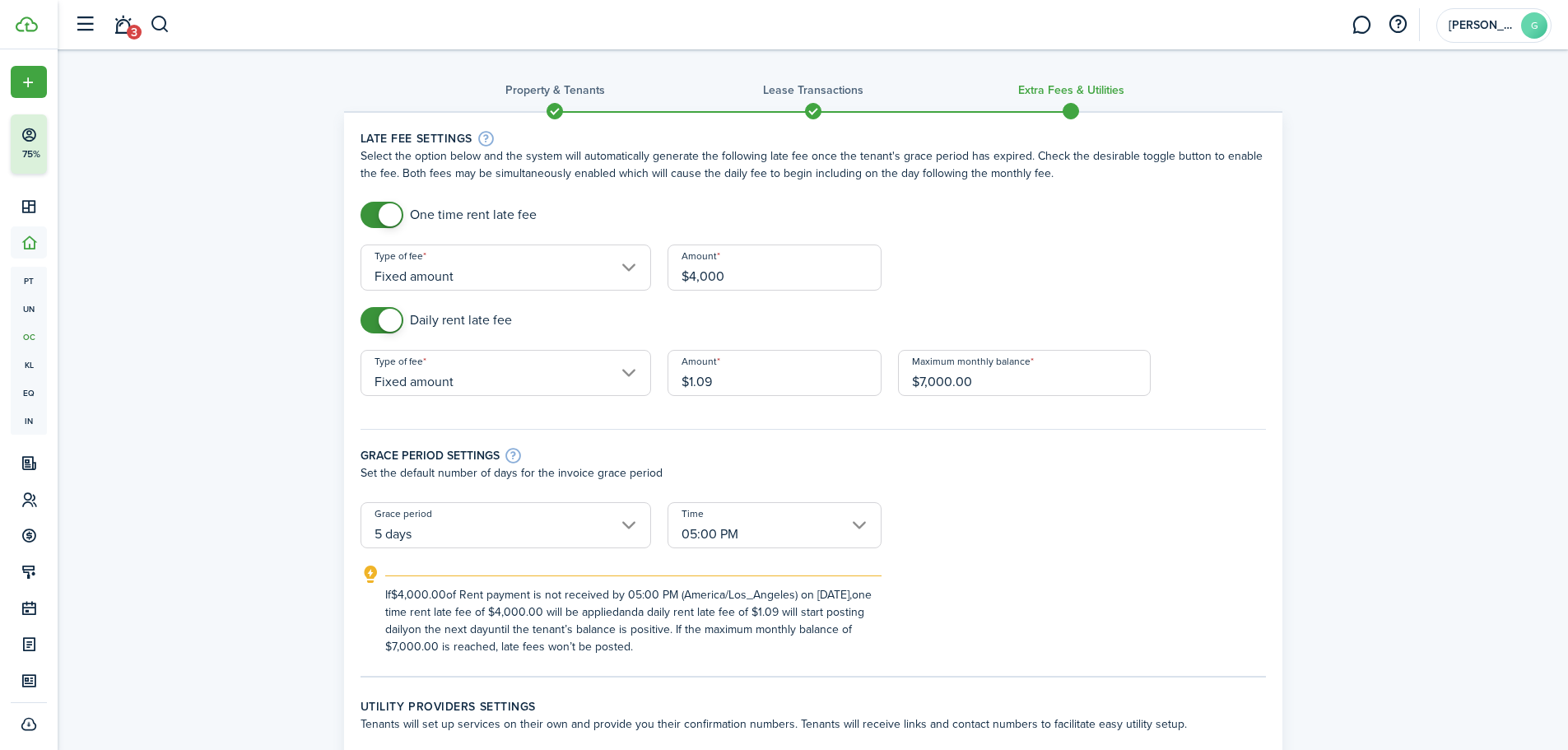
type input "$4,000.00"
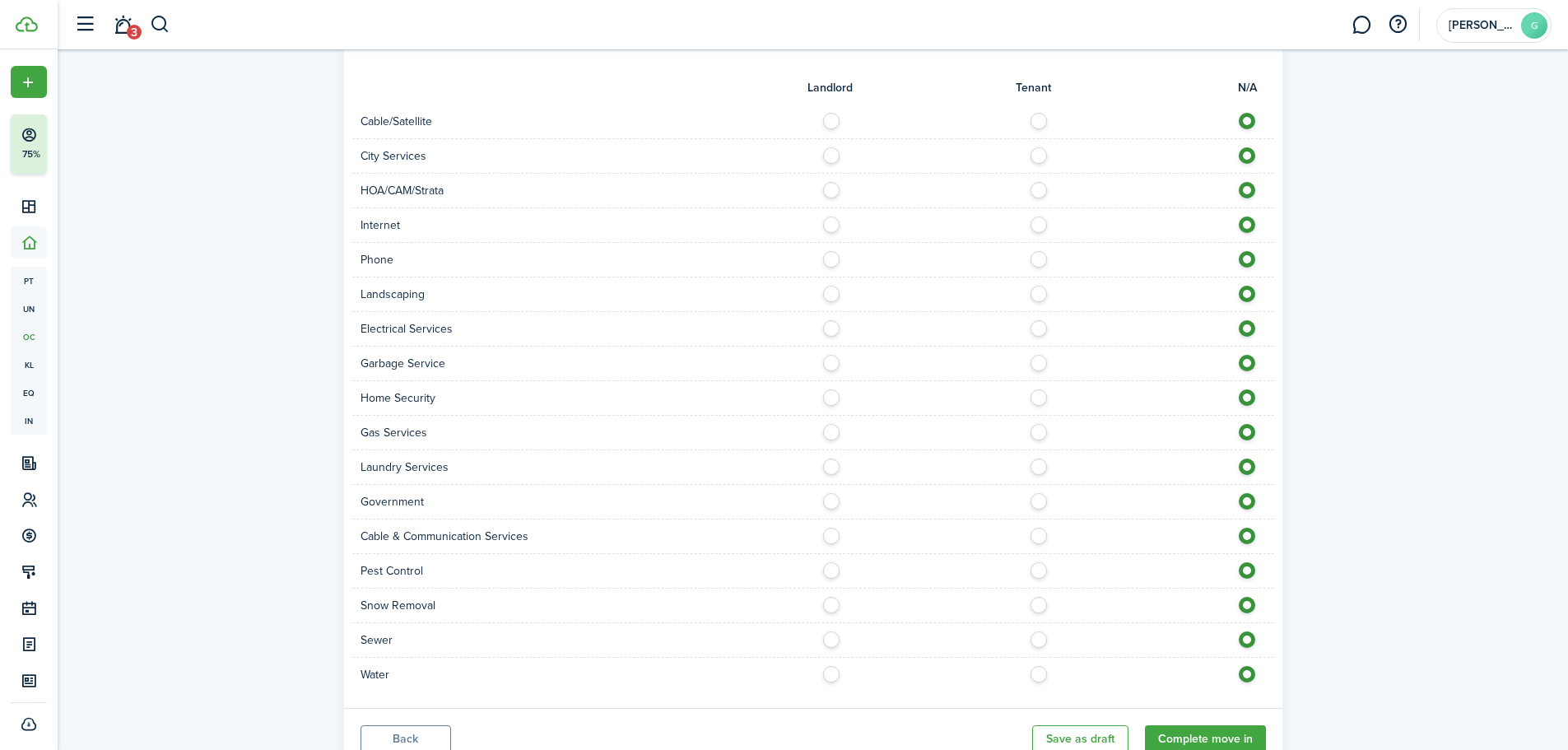
scroll to position [1162, 0]
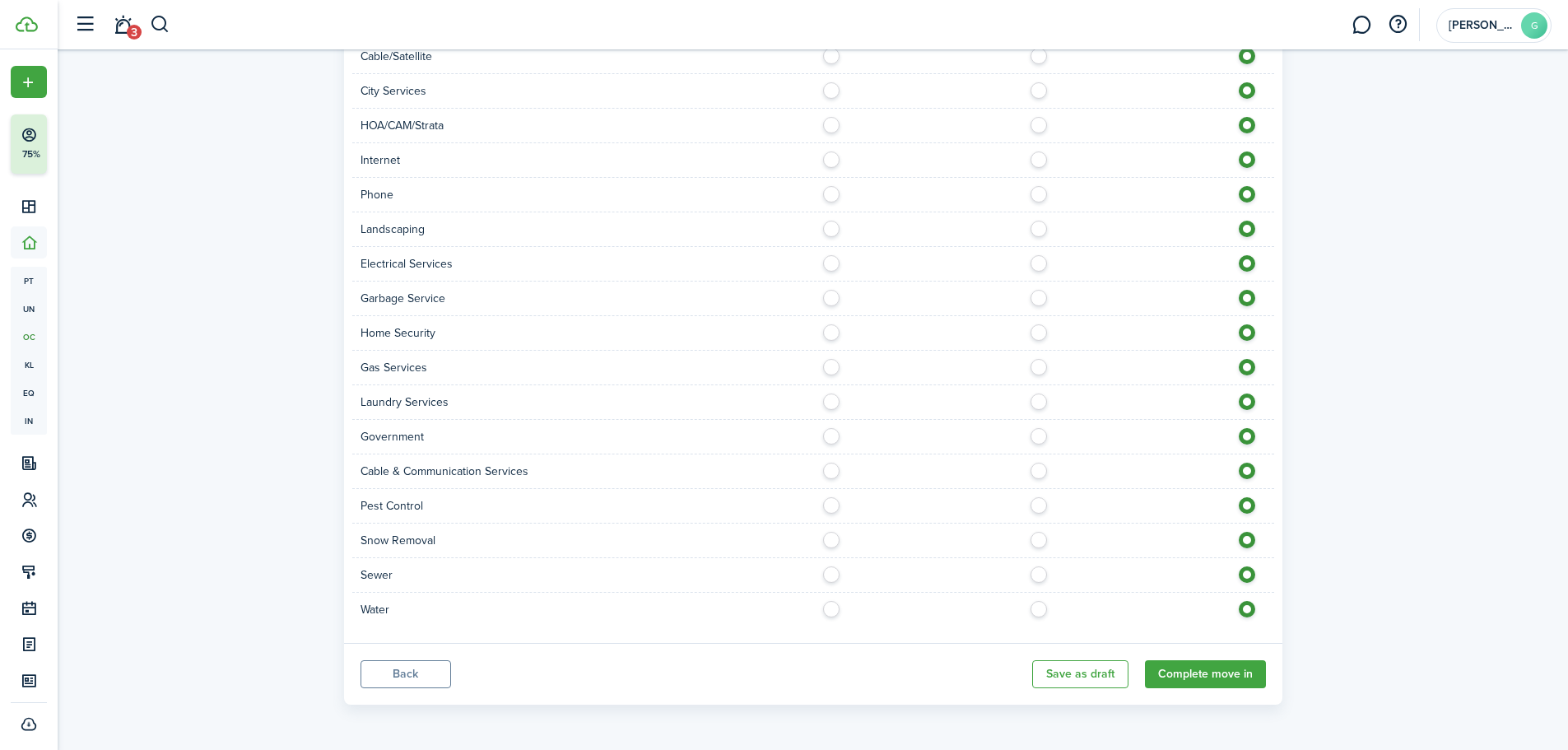
click at [411, 675] on button "Back" at bounding box center [406, 673] width 90 height 28
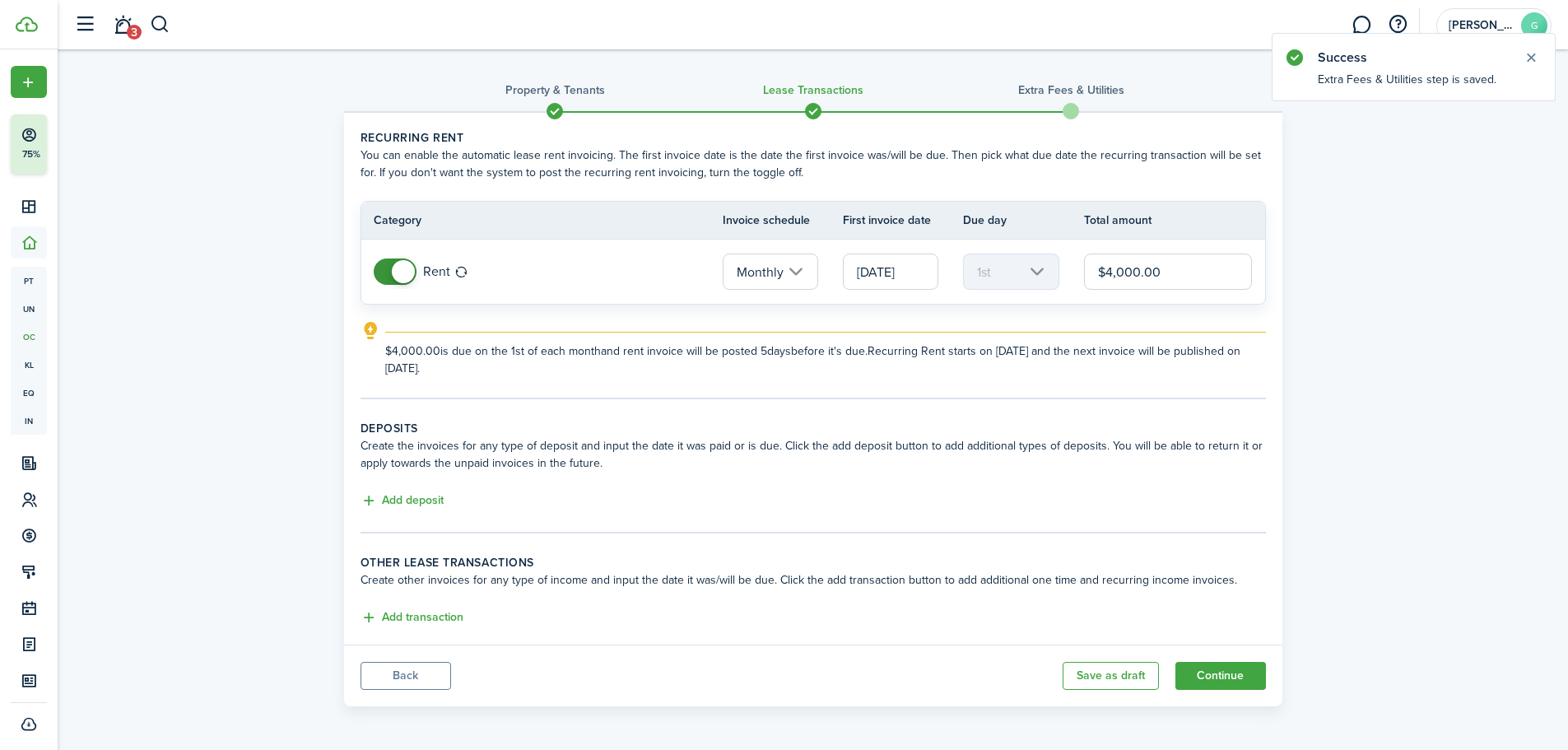
click at [888, 269] on input "11/01/2025" at bounding box center [891, 271] width 95 height 36
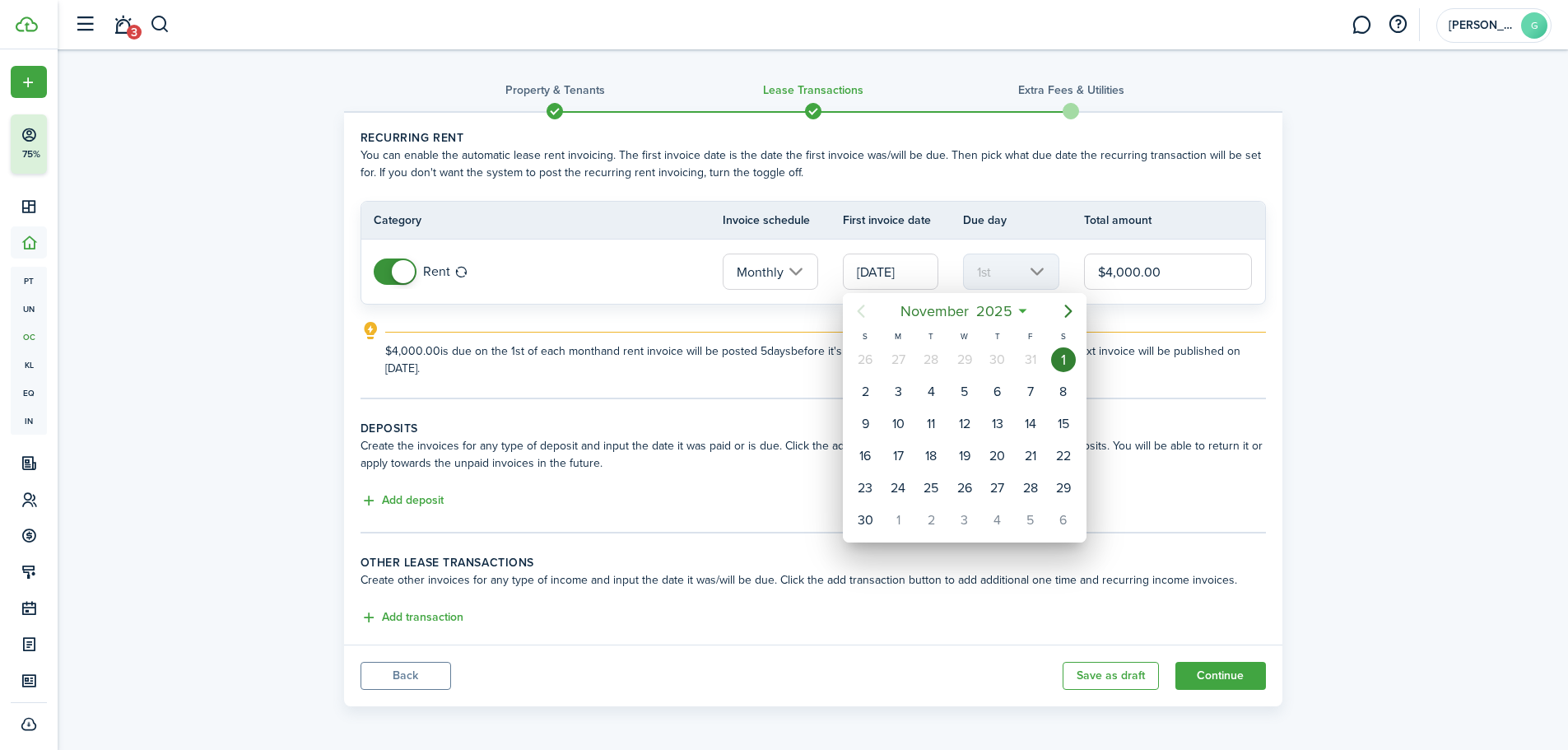
click at [1408, 349] on div at bounding box center [783, 375] width 1831 height 1013
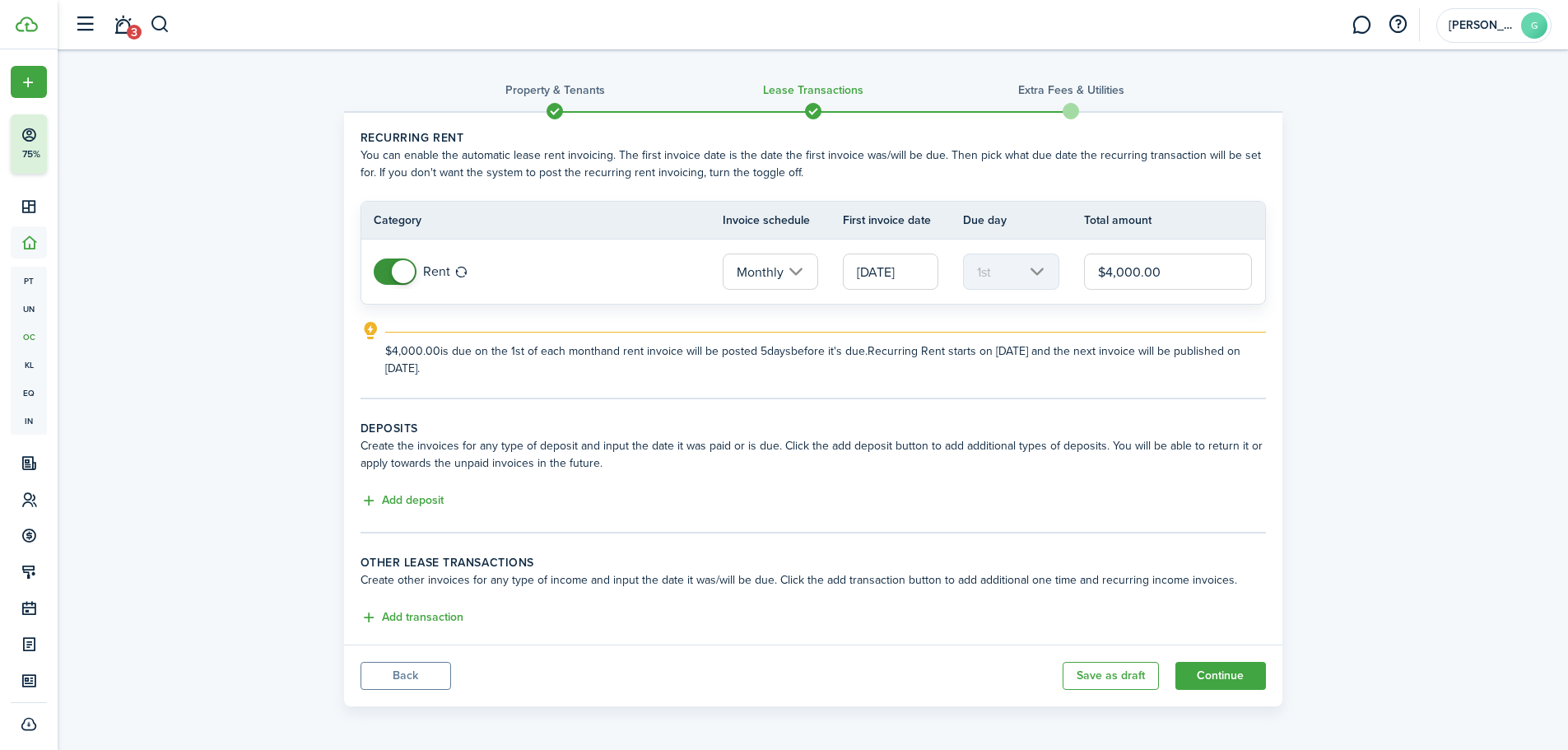
click at [1050, 345] on explanation-description "$4,000.00 is due on the 1st of each month and rent invoice will be posted 5 day…" at bounding box center [826, 360] width 881 height 35
click at [410, 677] on button "Back" at bounding box center [406, 675] width 90 height 28
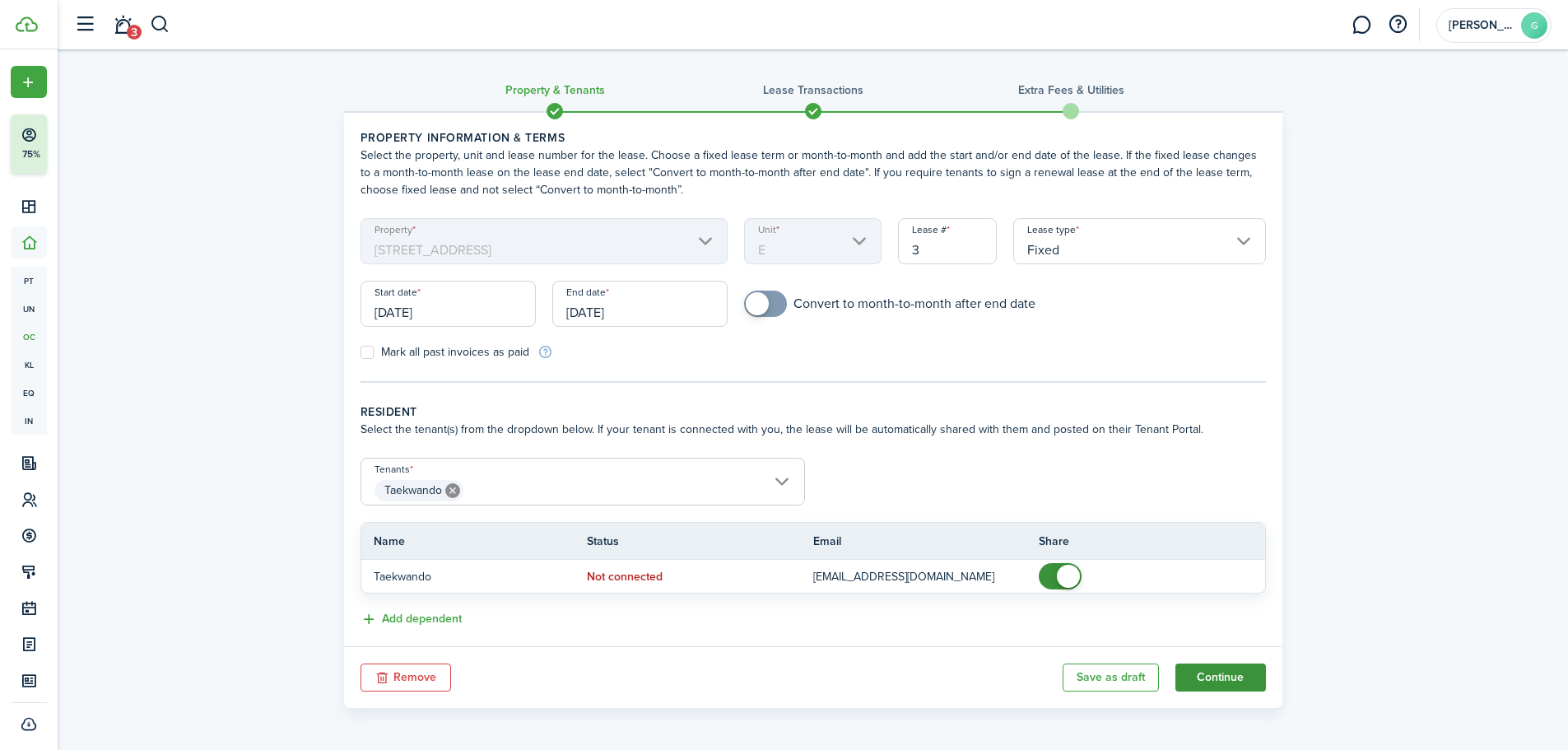
click at [1223, 667] on button "Continue" at bounding box center [1220, 677] width 90 height 28
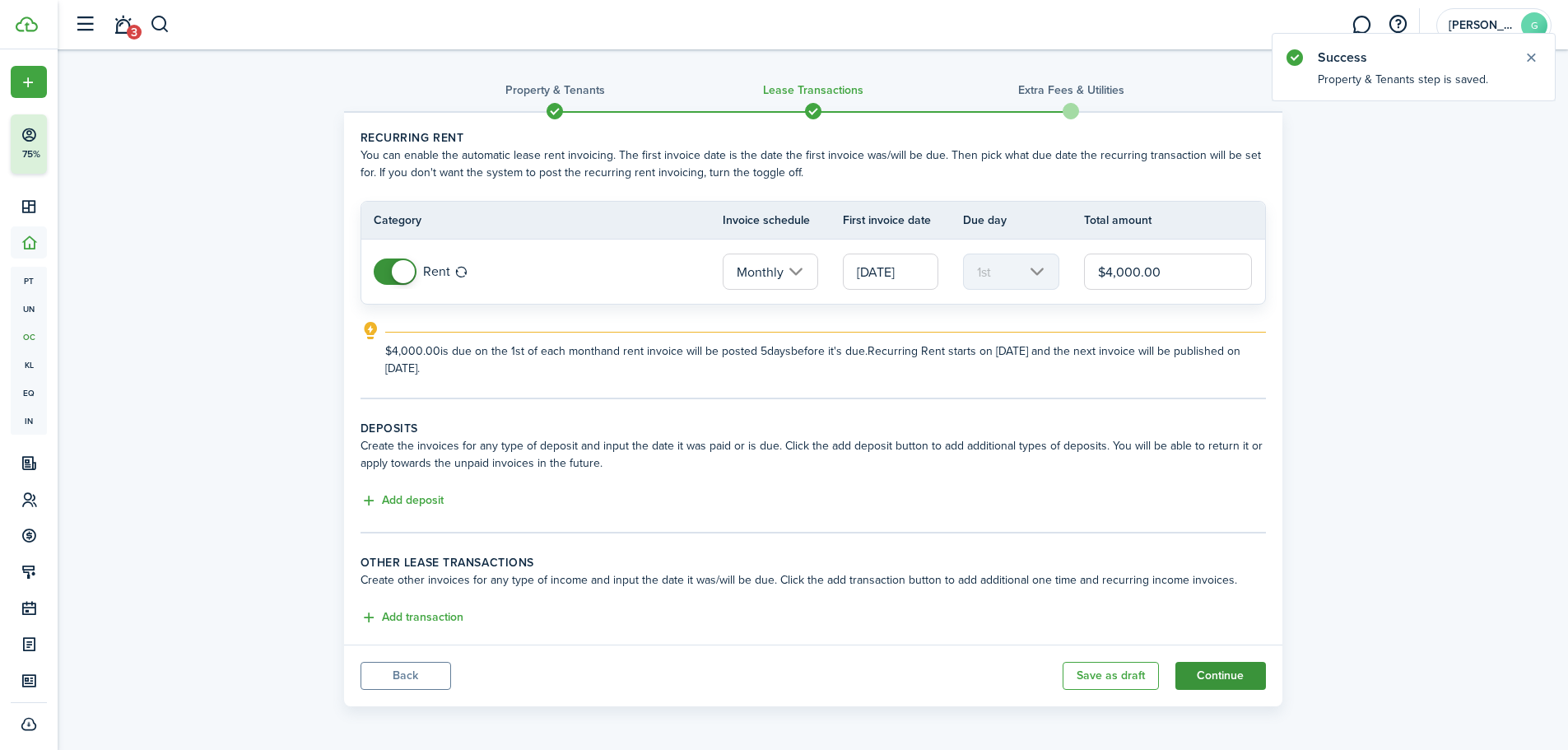
click at [1219, 678] on button "Continue" at bounding box center [1220, 675] width 90 height 28
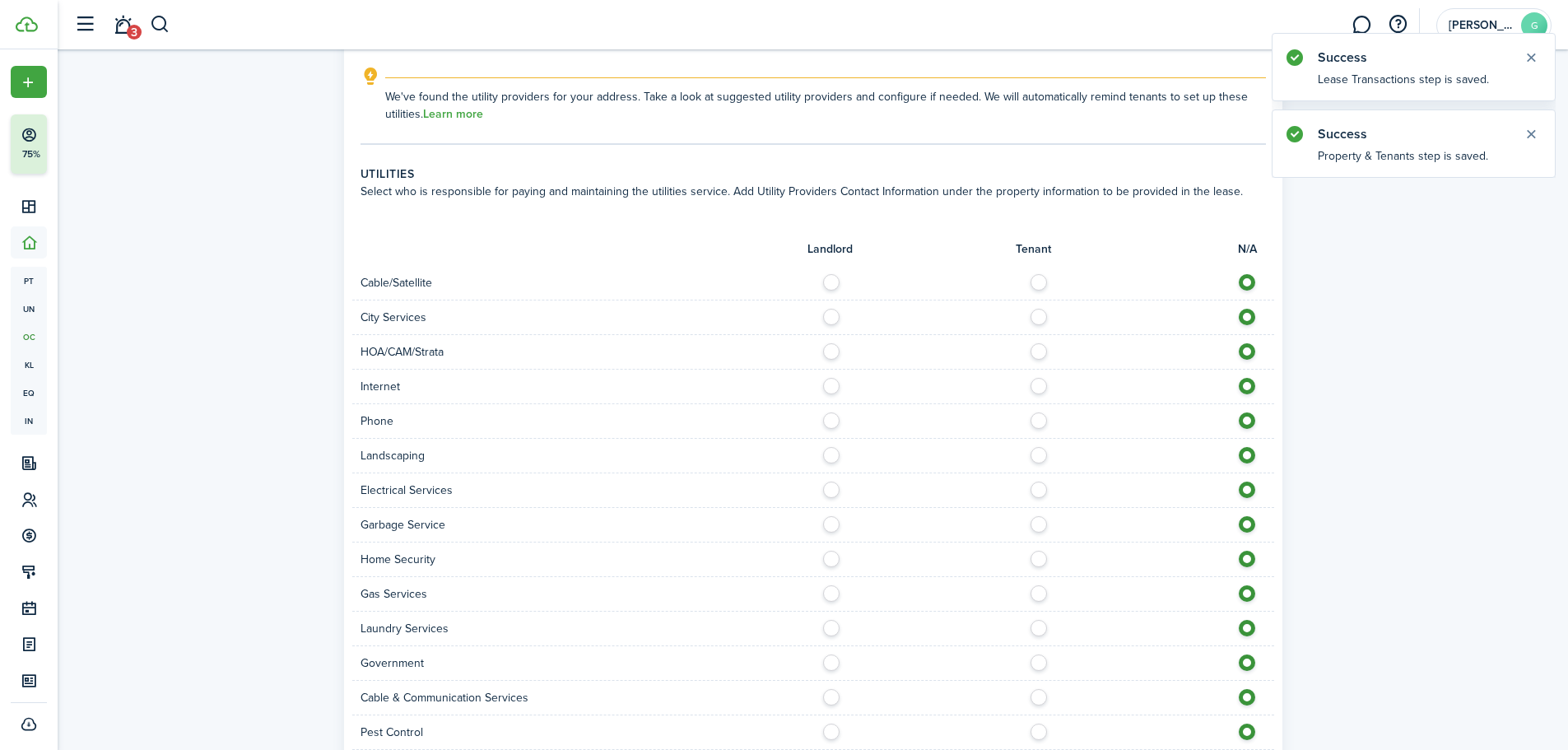
scroll to position [1162, 0]
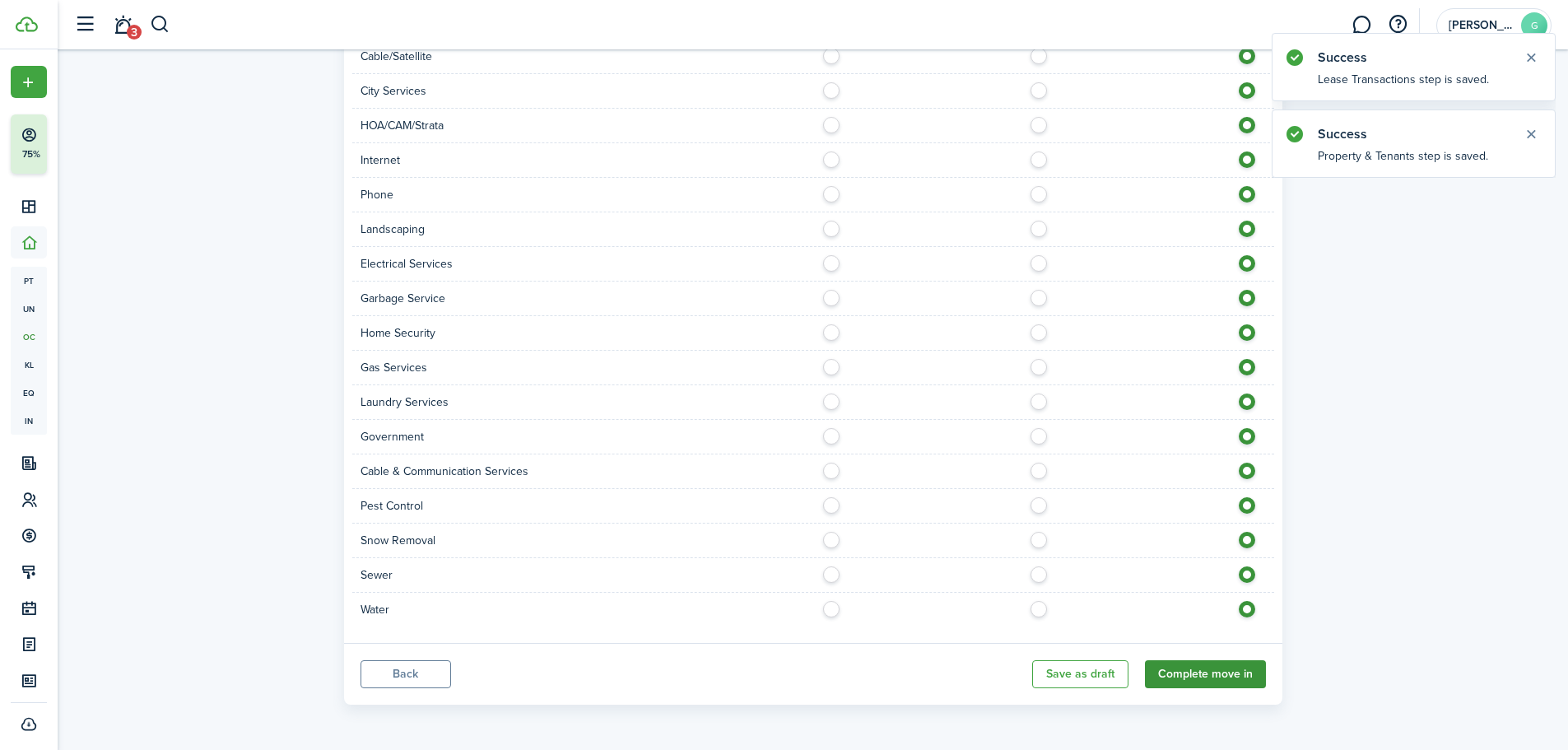
click at [1228, 672] on button "Complete move in" at bounding box center [1205, 673] width 121 height 28
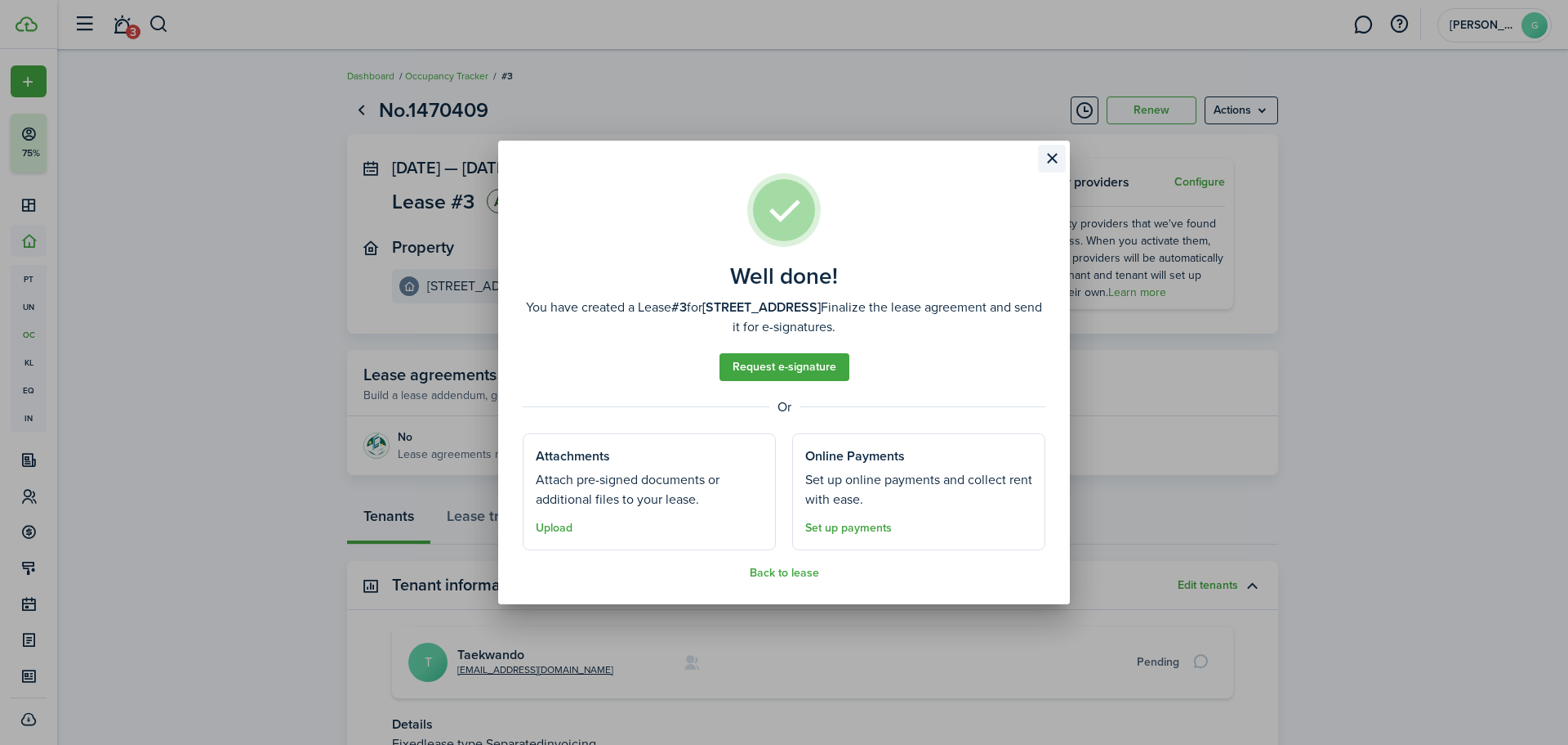
click at [1058, 156] on button "Close modal" at bounding box center [1052, 158] width 28 height 28
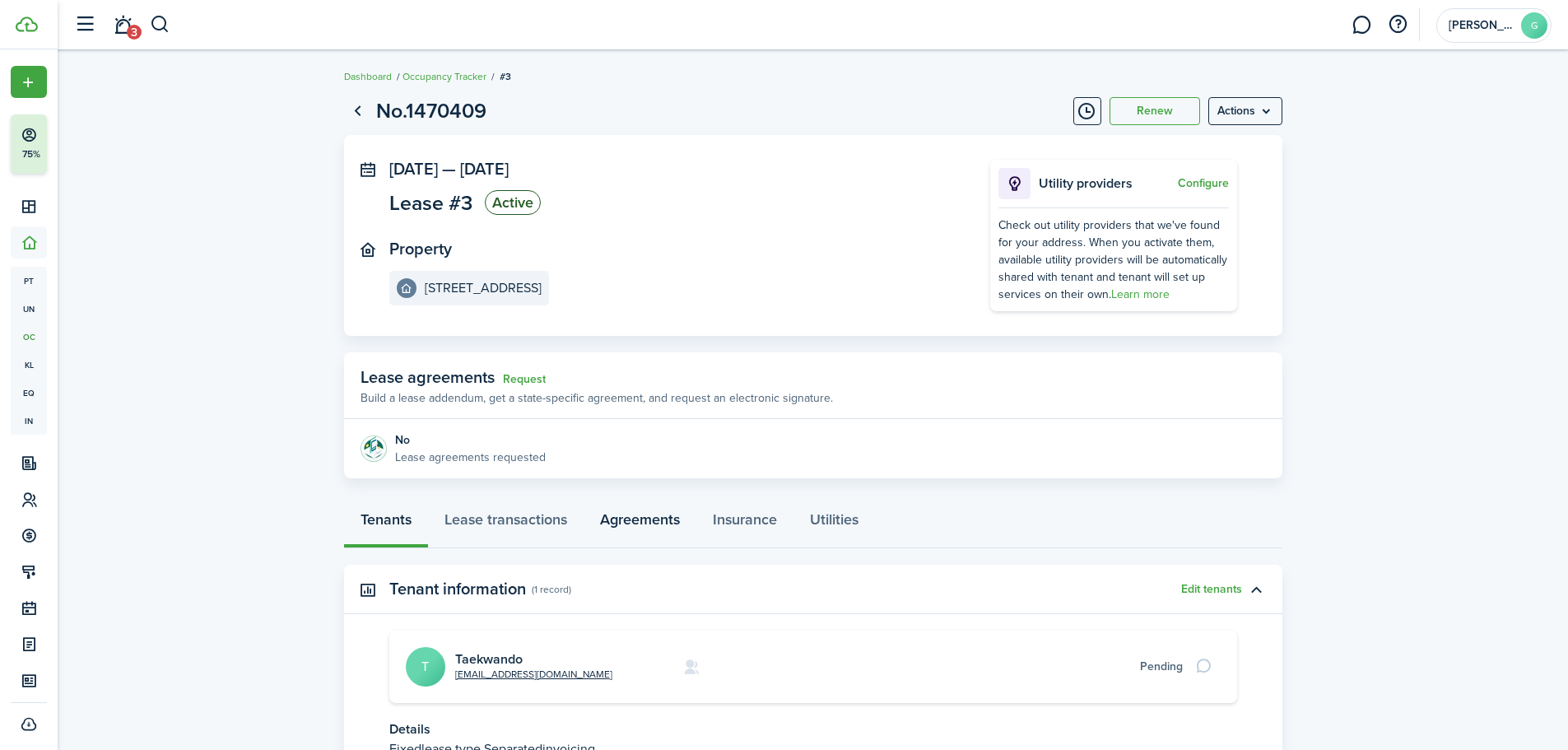
click at [645, 526] on link "Agreements" at bounding box center [639, 523] width 113 height 49
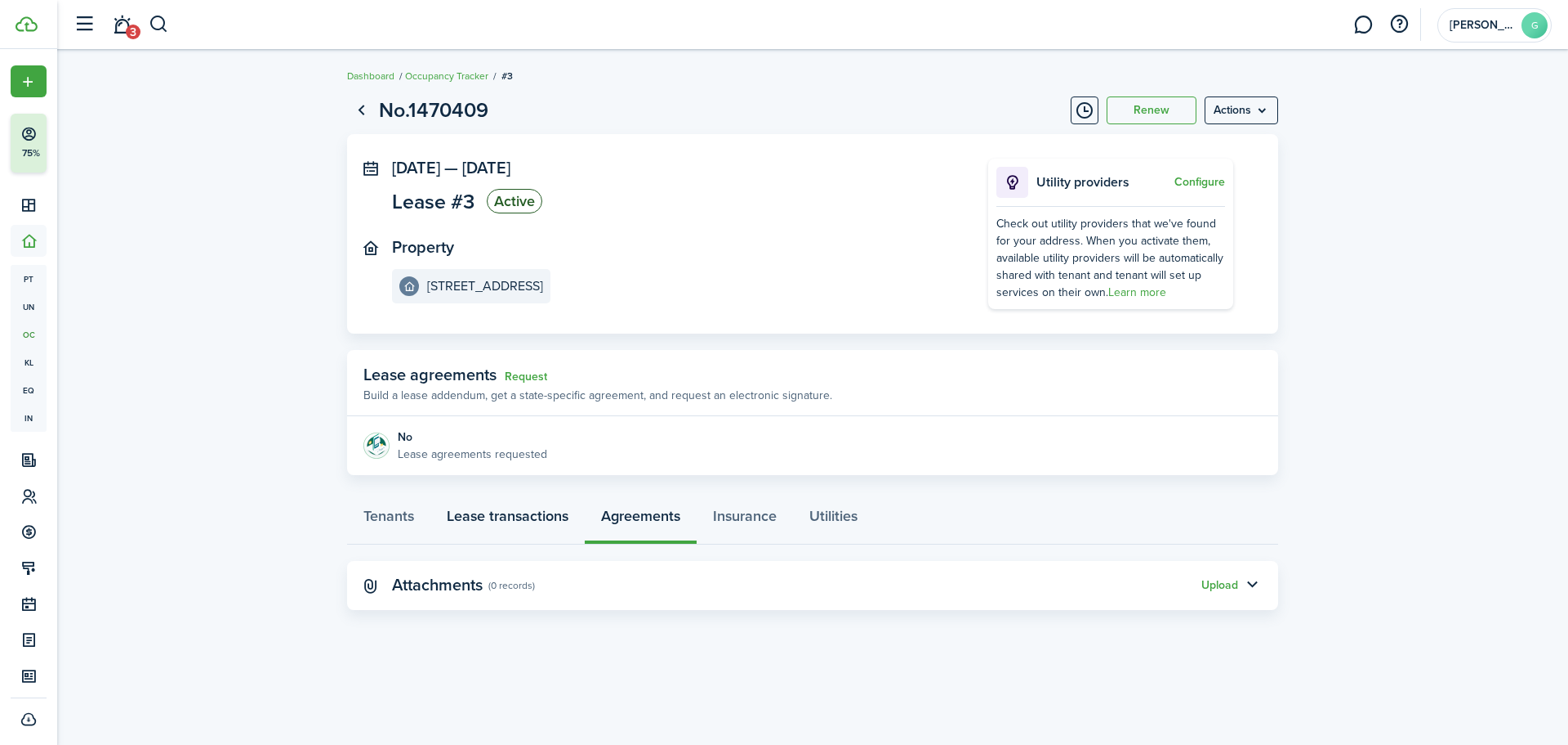
click at [519, 508] on link "Lease transactions" at bounding box center [508, 519] width 154 height 49
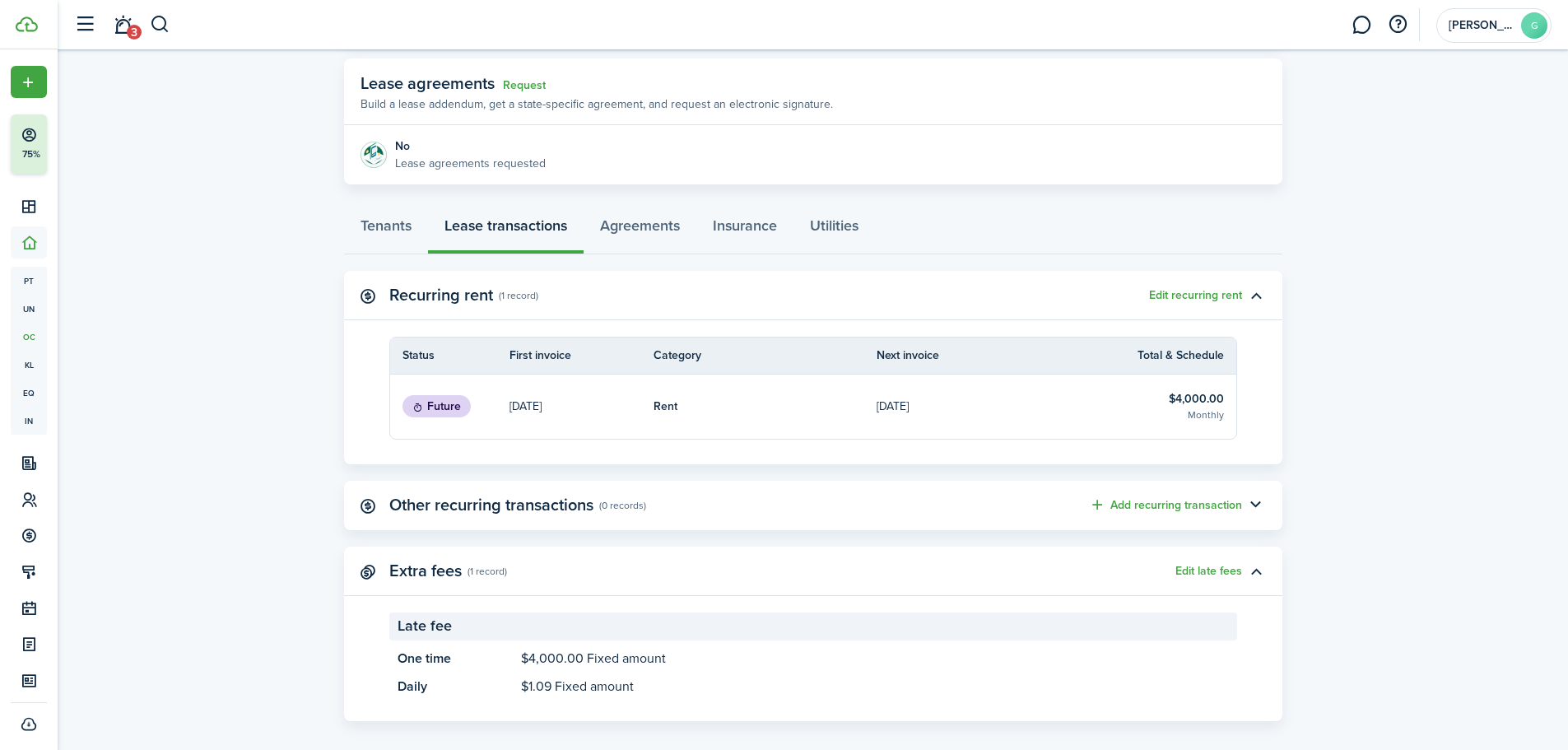
scroll to position [310, 0]
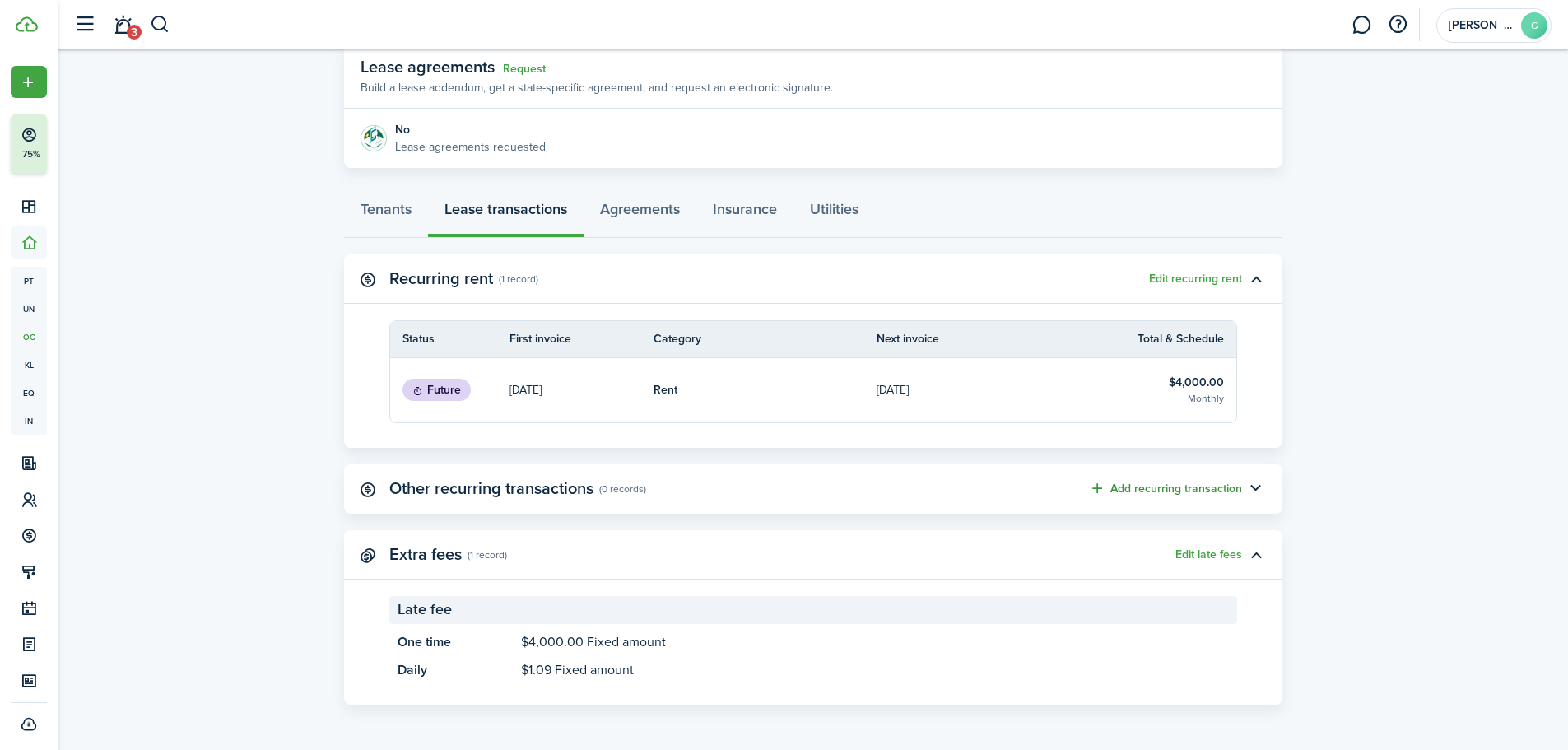
click at [1217, 485] on button "Add recurring transaction" at bounding box center [1165, 489] width 153 height 19
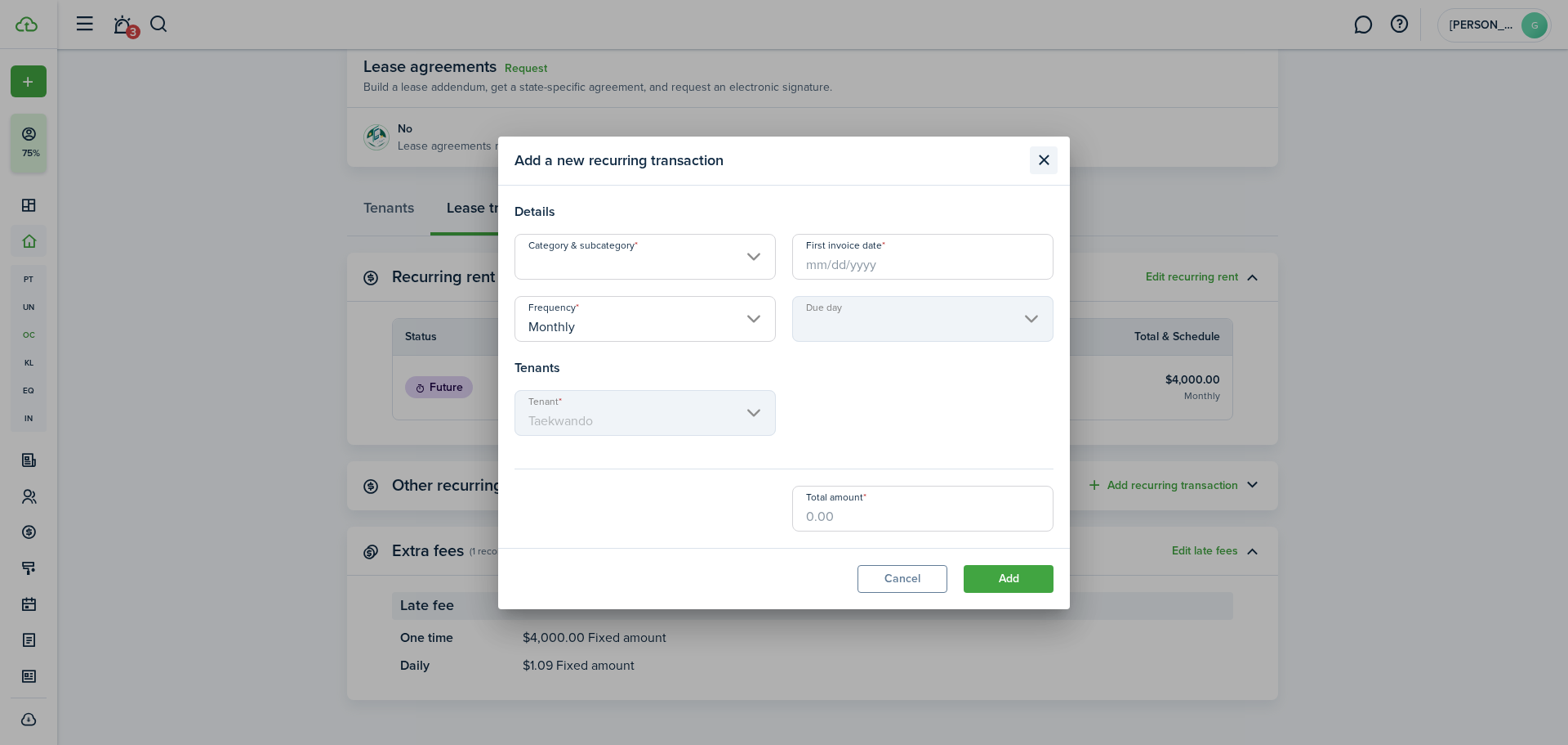
click at [1047, 156] on button "Close modal" at bounding box center [1044, 160] width 28 height 28
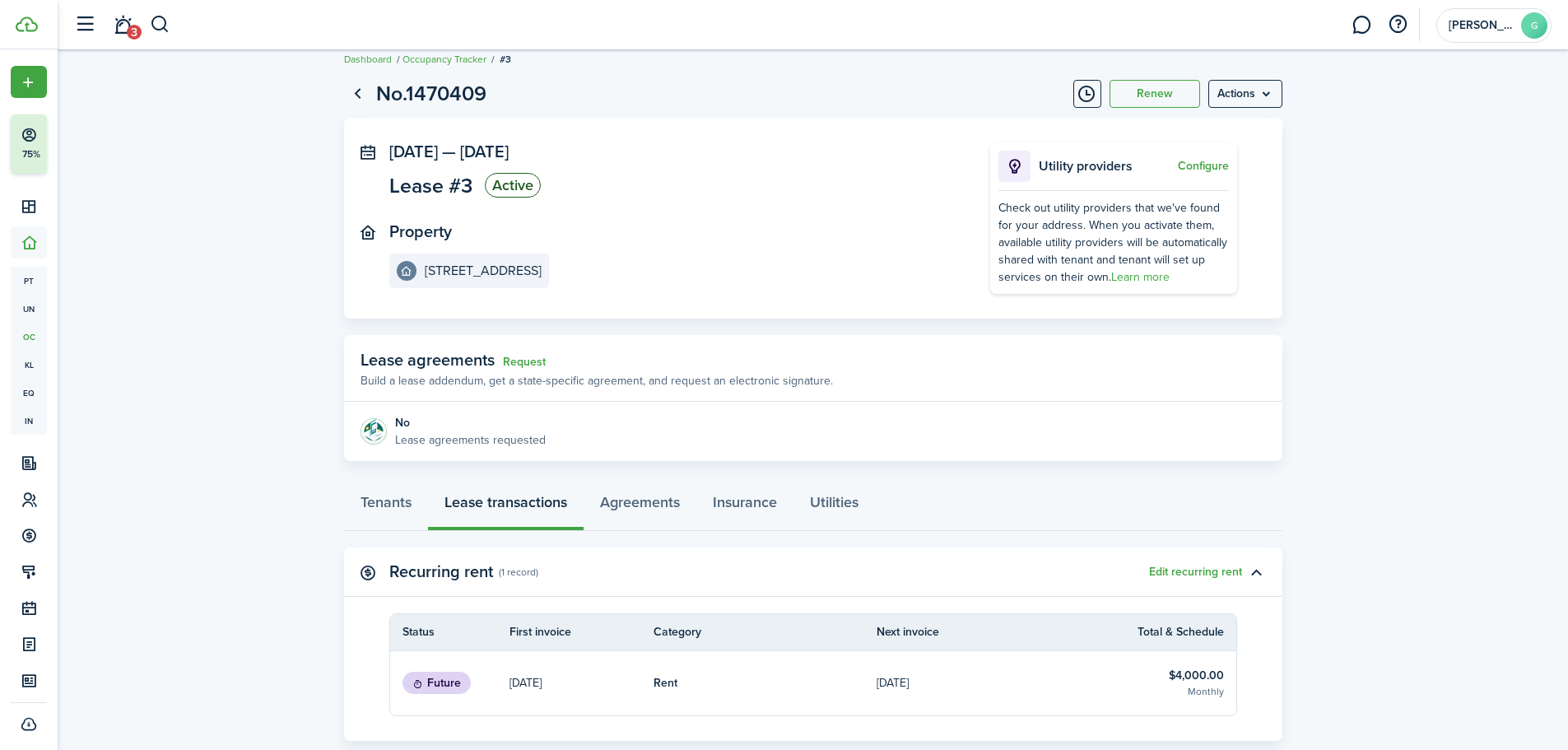
scroll to position [0, 0]
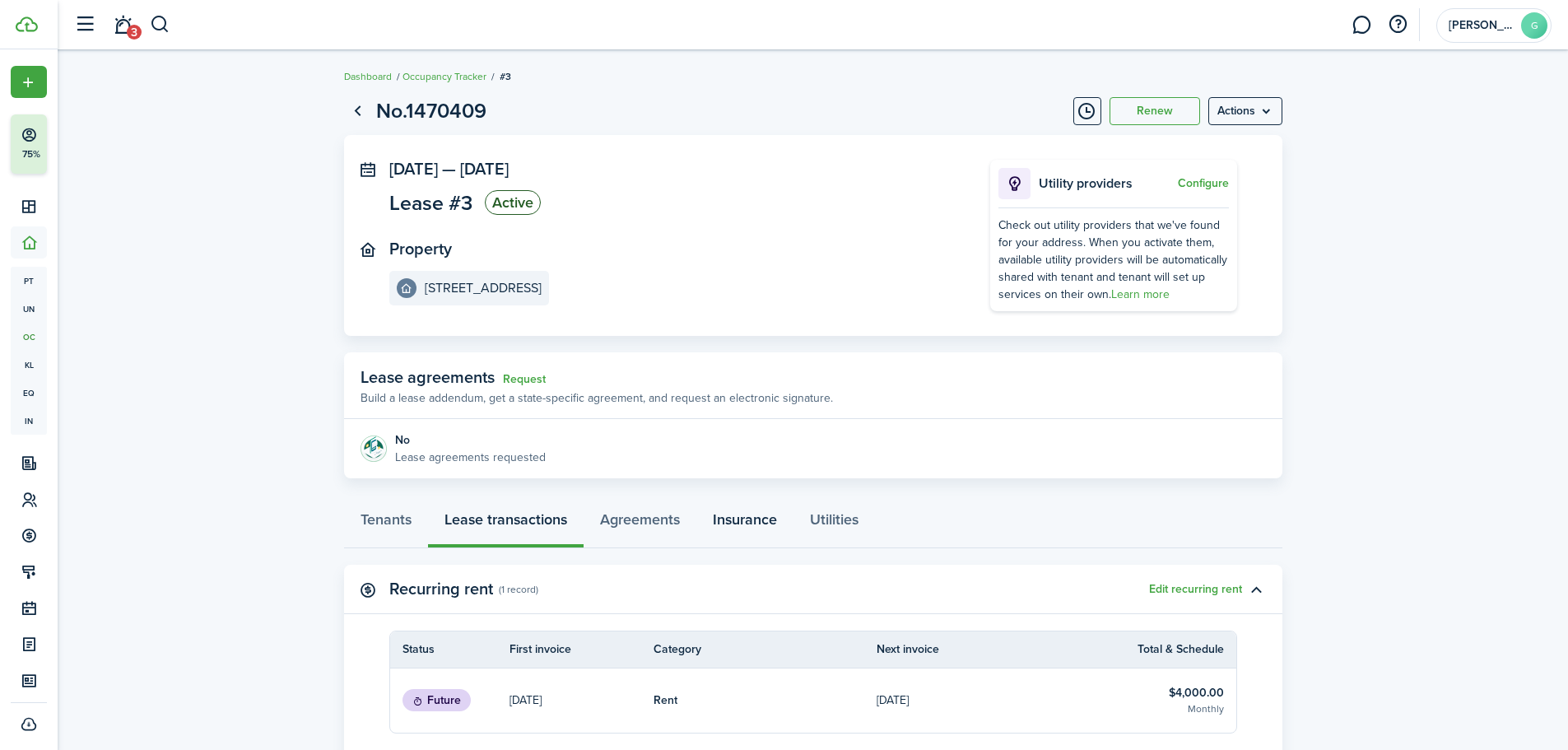
click at [761, 523] on link "Insurance" at bounding box center [745, 523] width 97 height 49
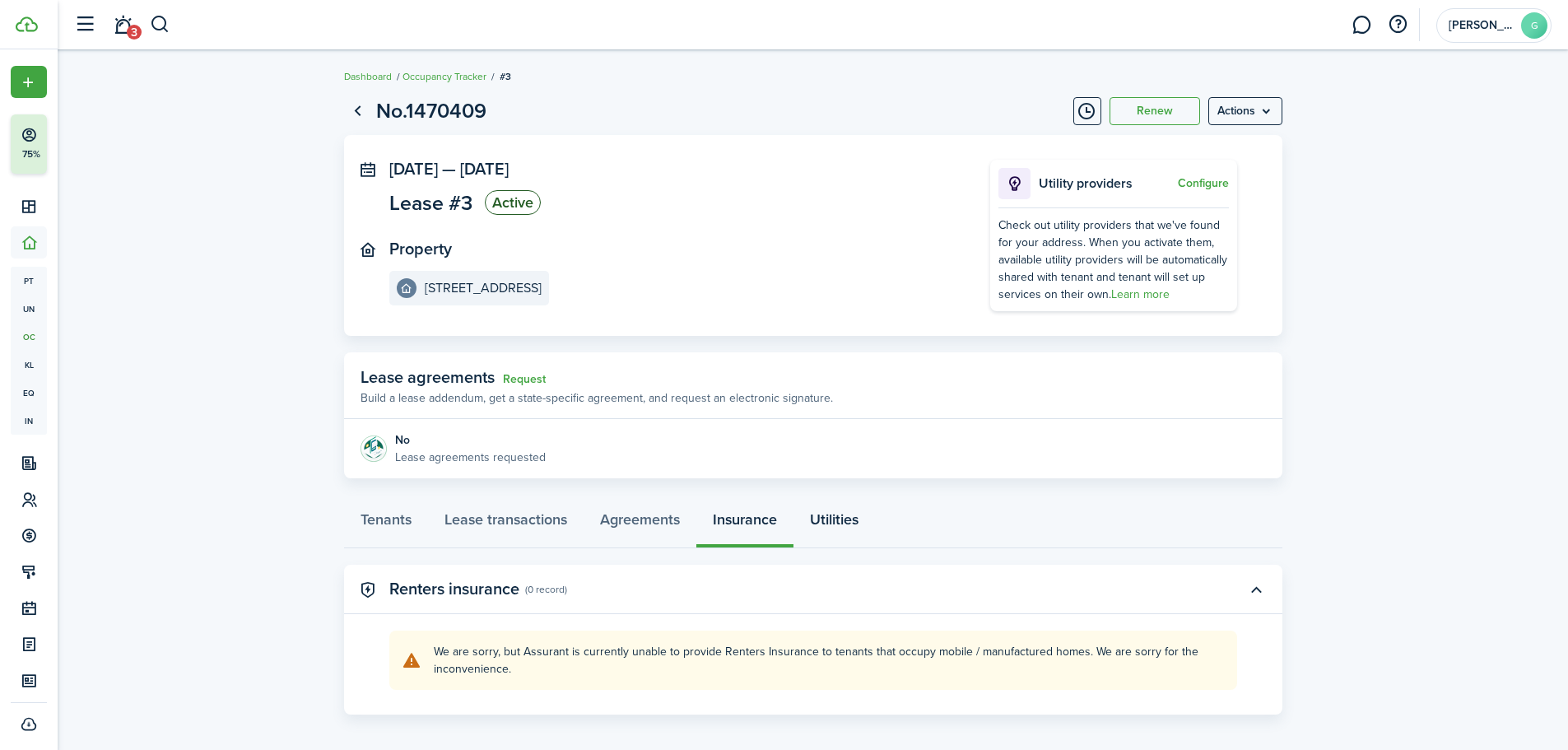
click at [856, 518] on link "Utilities" at bounding box center [834, 523] width 82 height 49
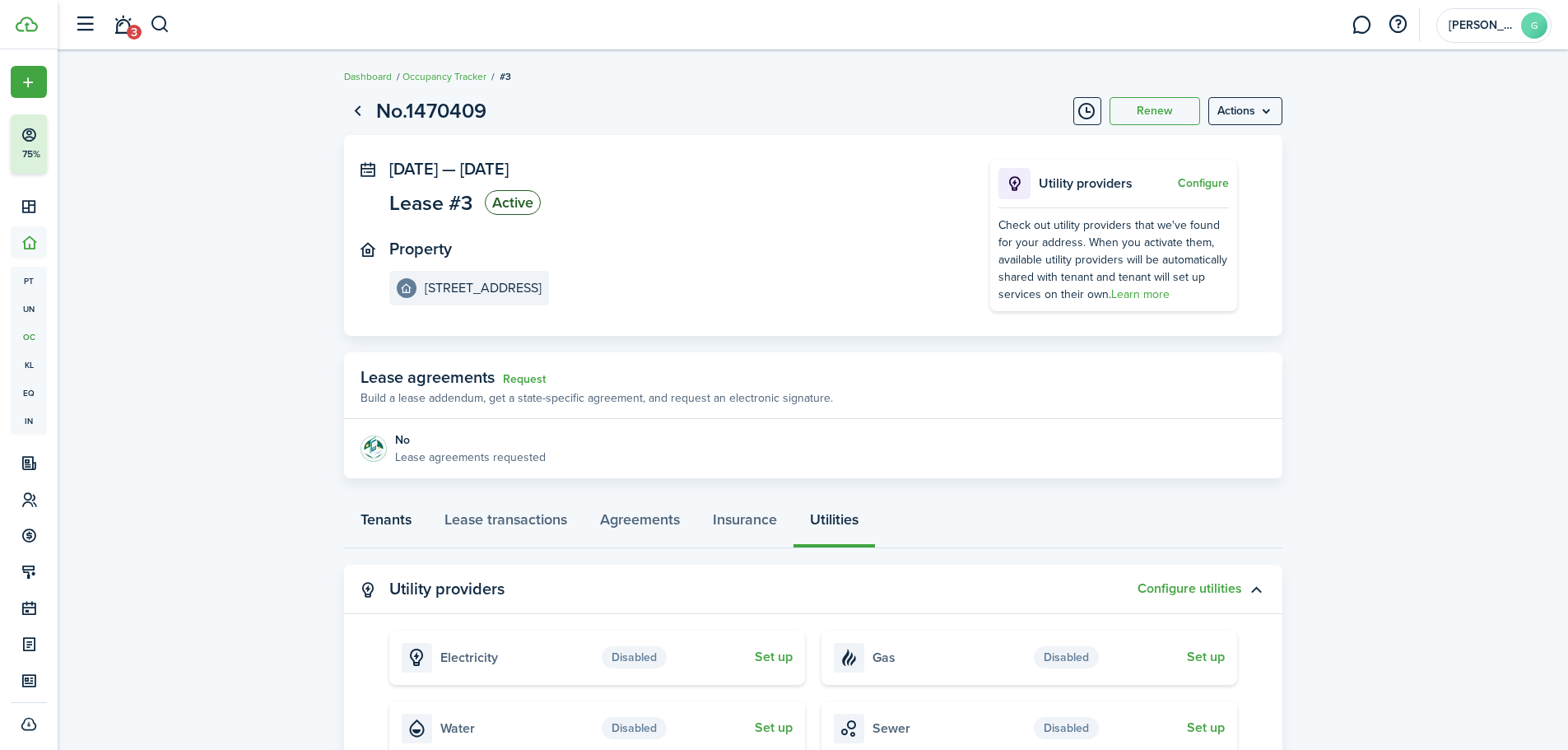
click at [379, 519] on link "Tenants" at bounding box center [386, 523] width 84 height 49
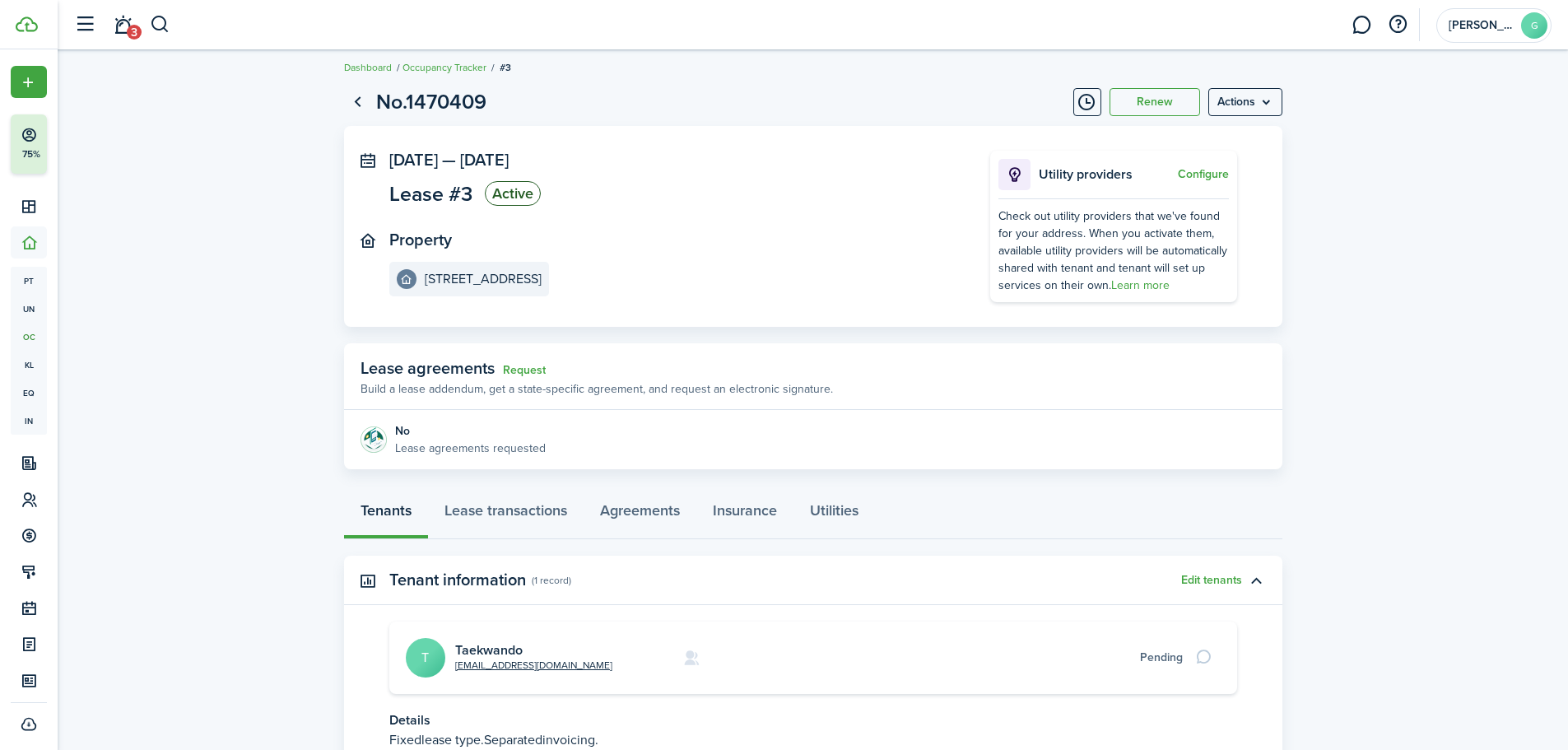
scroll to position [145, 0]
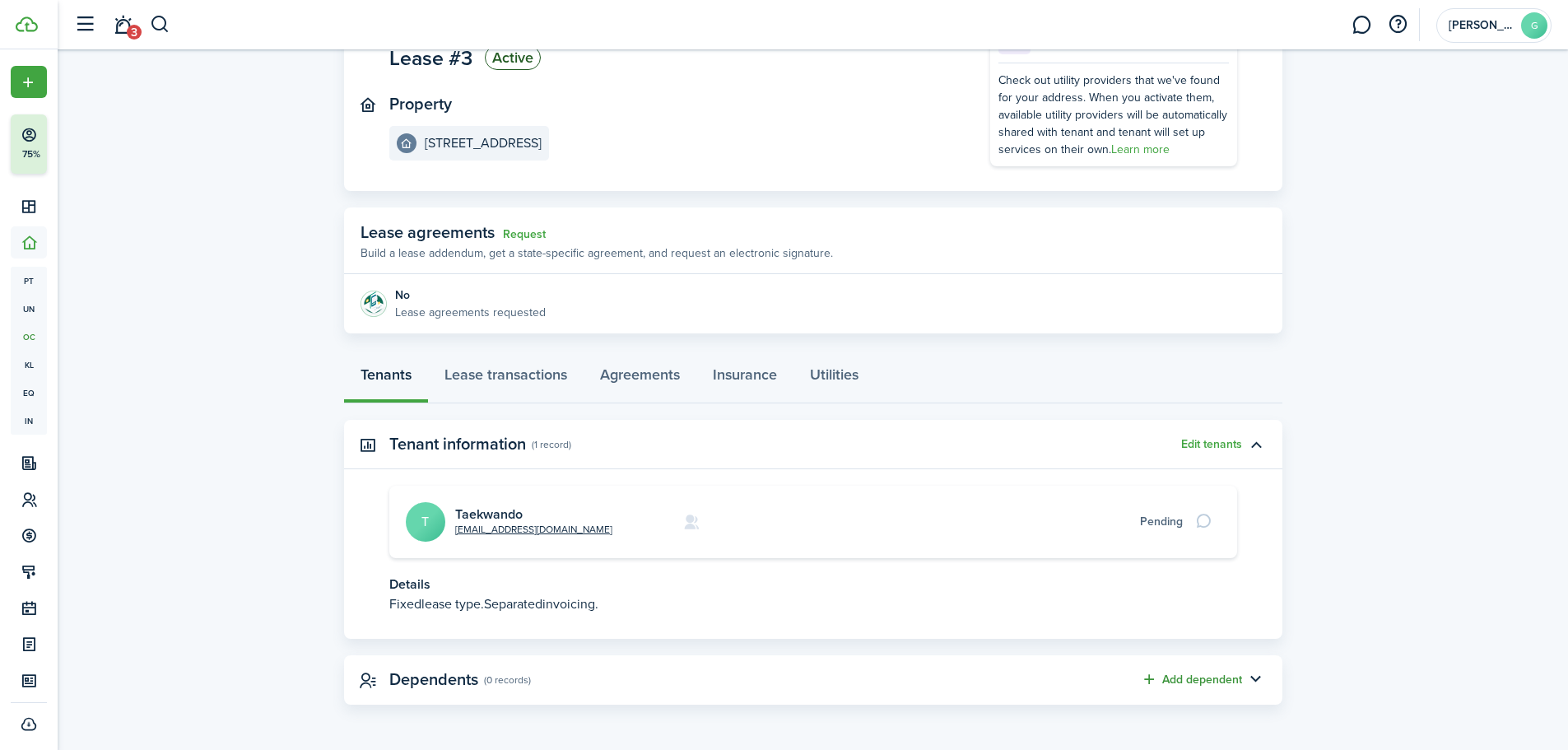
click at [1192, 683] on button "Add dependent" at bounding box center [1192, 679] width 101 height 19
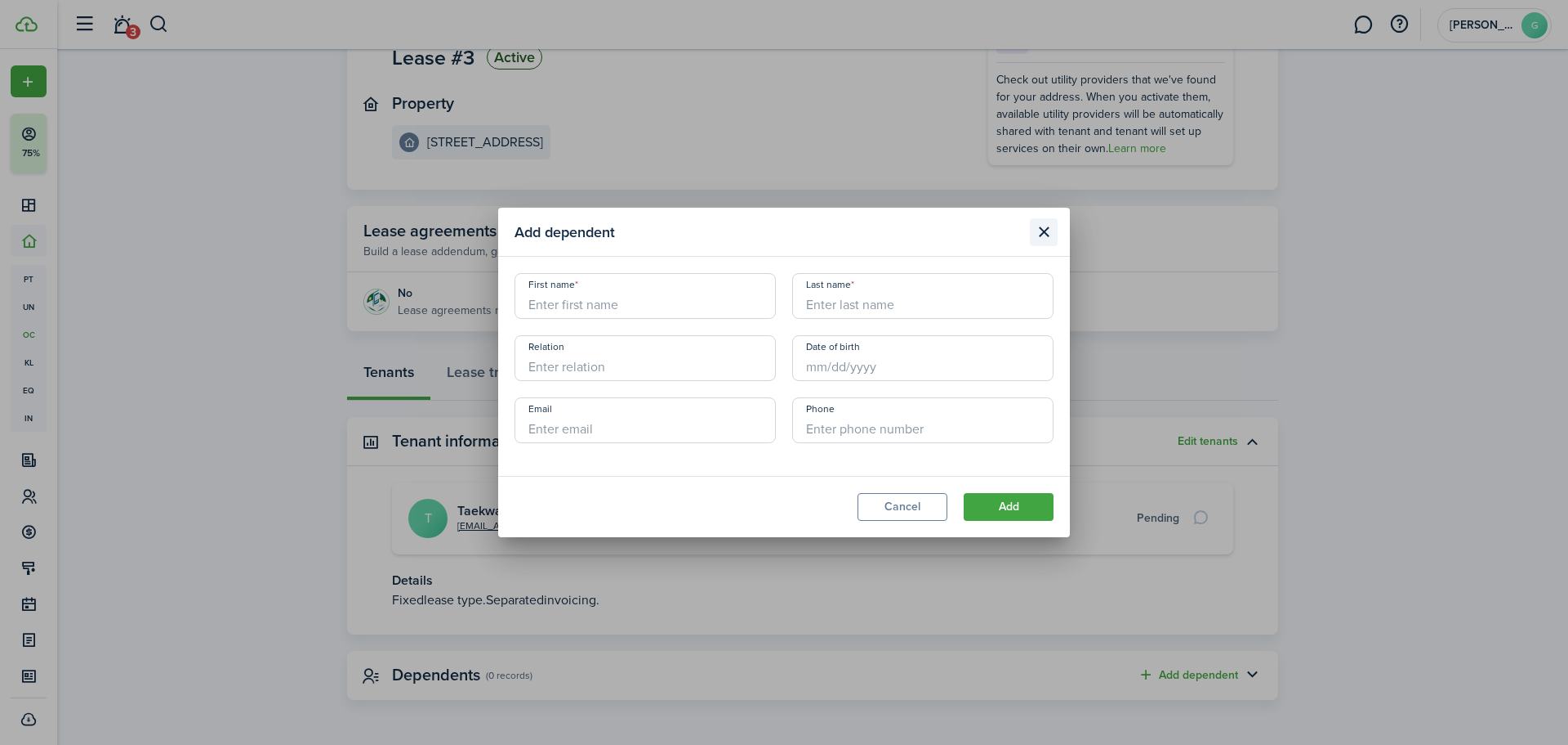
click at [1042, 219] on button "Close modal" at bounding box center [1044, 231] width 28 height 28
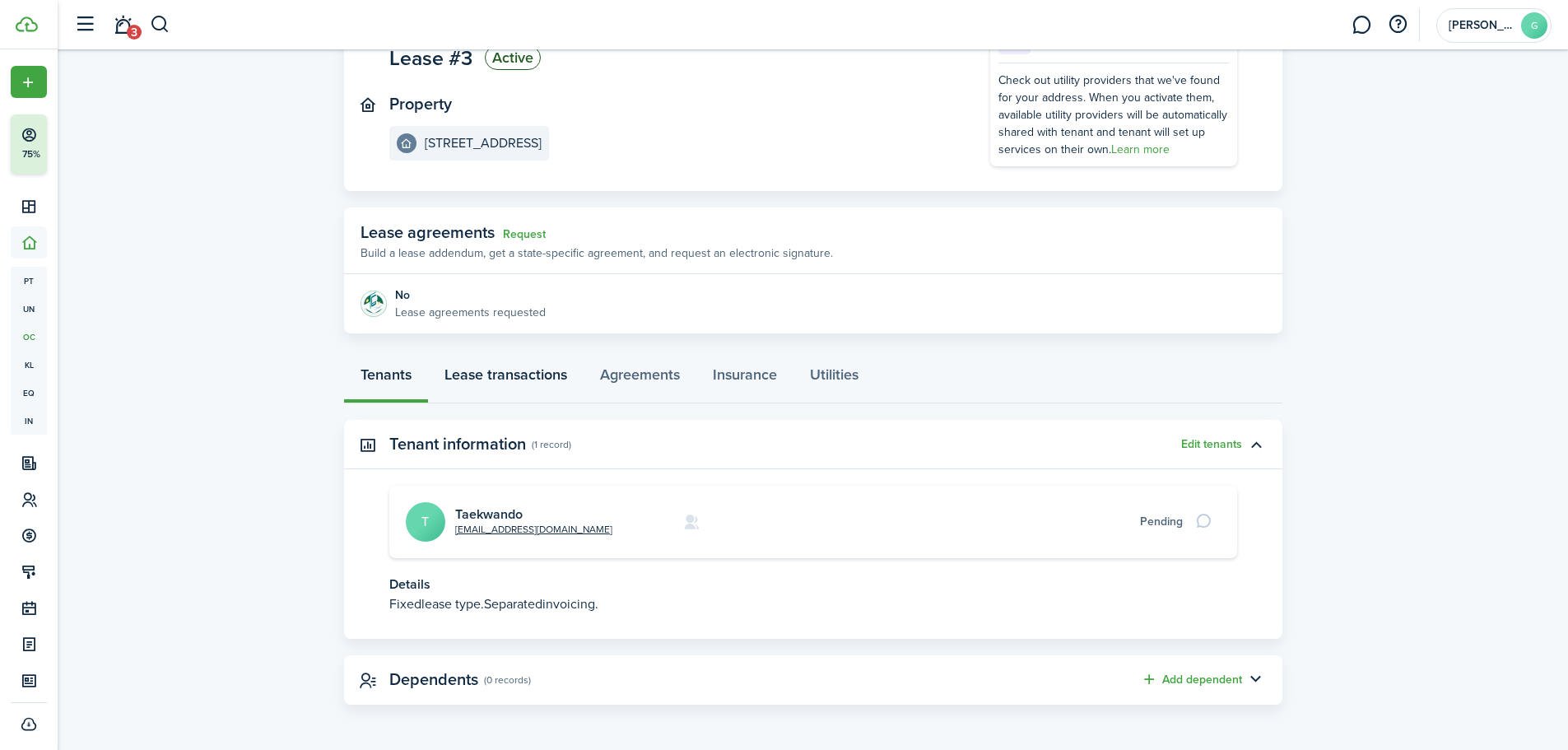
click at [509, 367] on link "Lease transactions" at bounding box center [506, 378] width 155 height 49
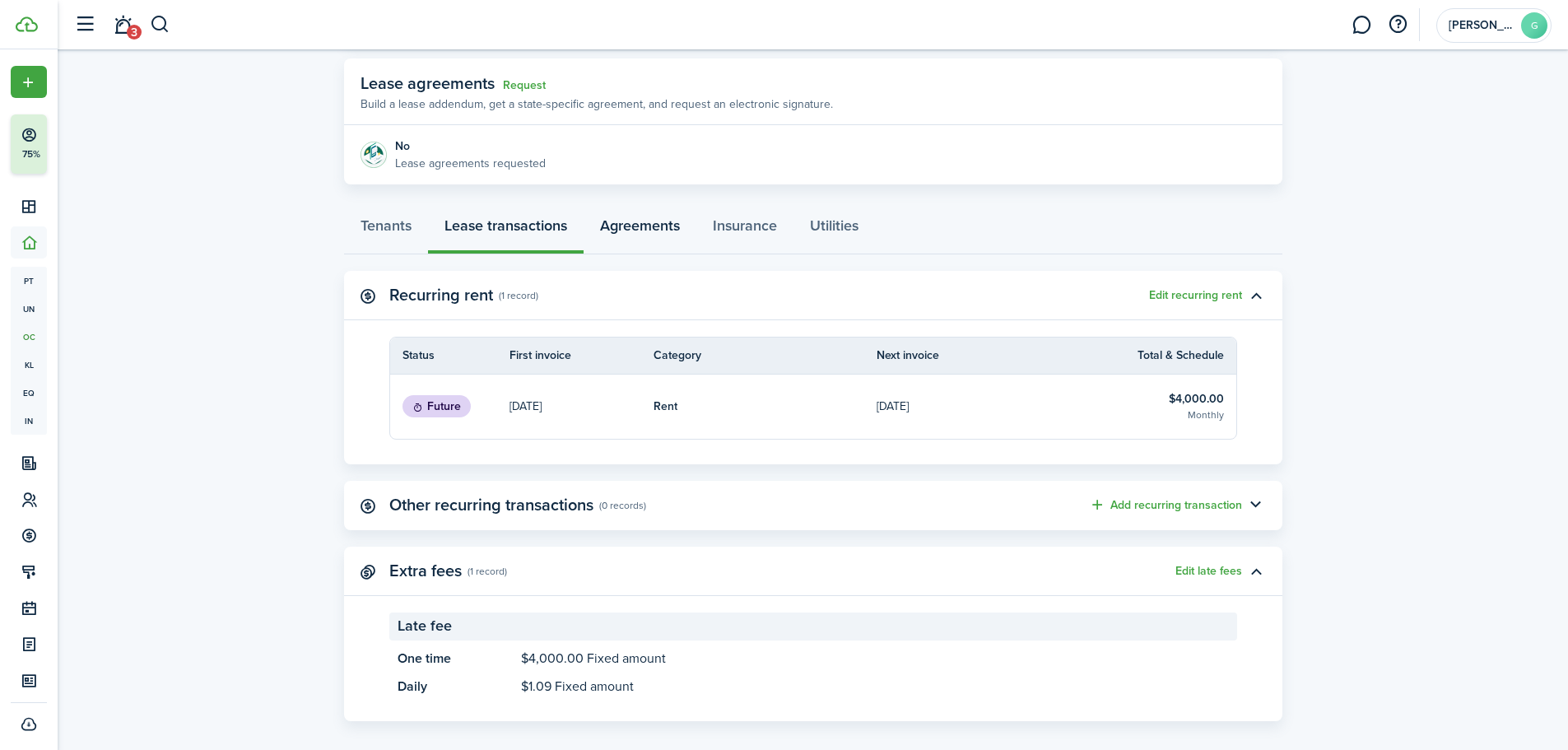
scroll to position [310, 0]
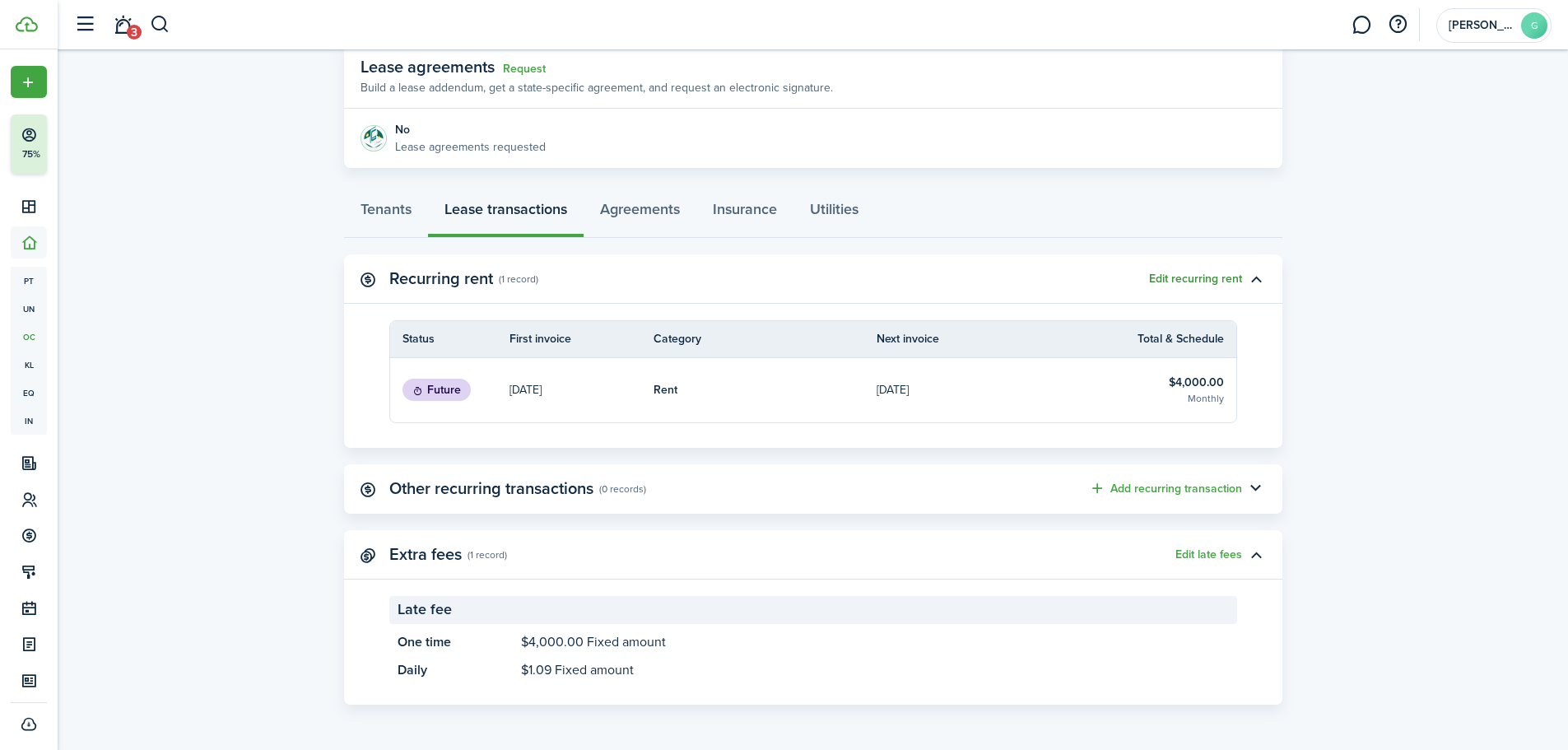
click at [1188, 277] on button "Edit recurring rent" at bounding box center [1195, 279] width 93 height 14
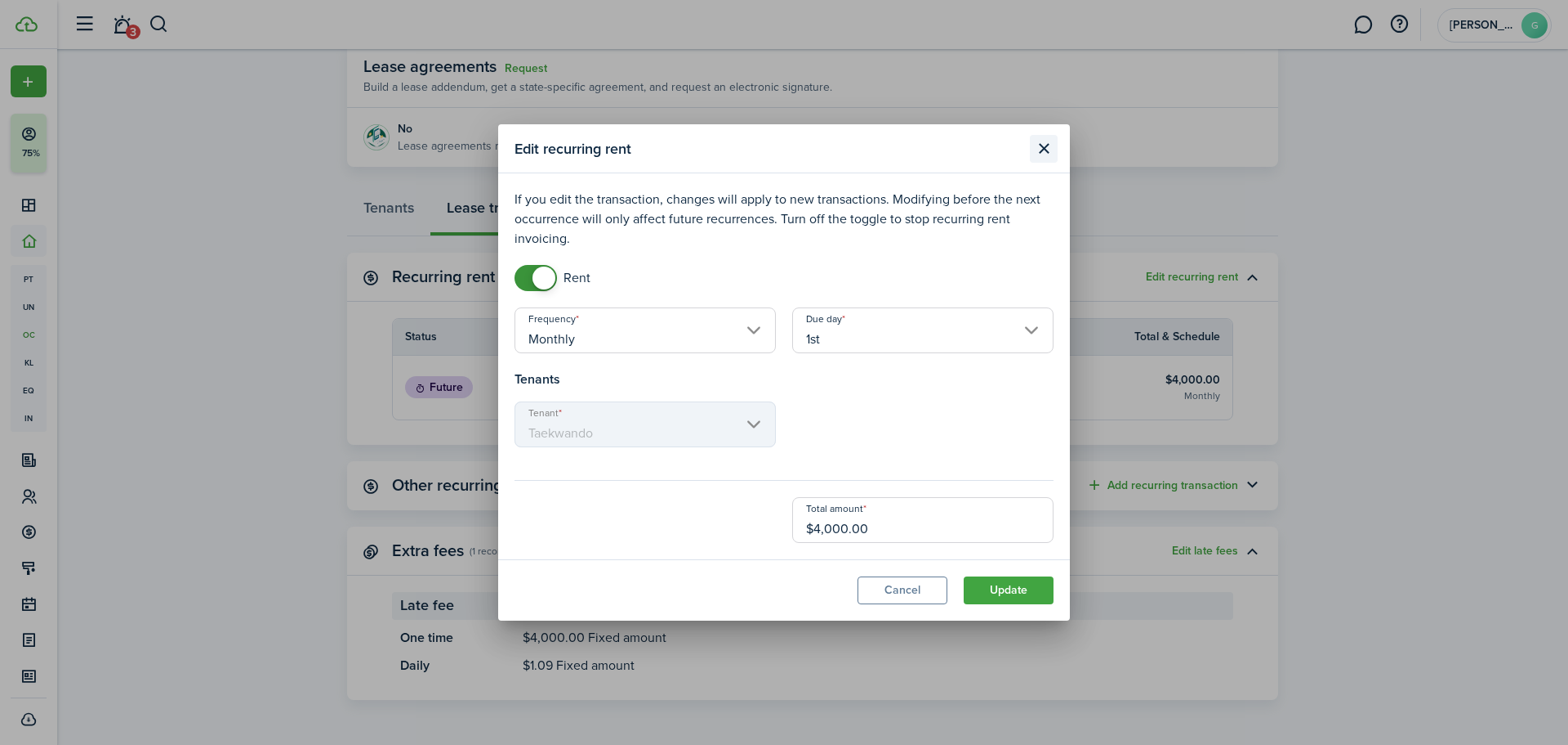
click at [1047, 148] on button "Close modal" at bounding box center [1044, 148] width 28 height 28
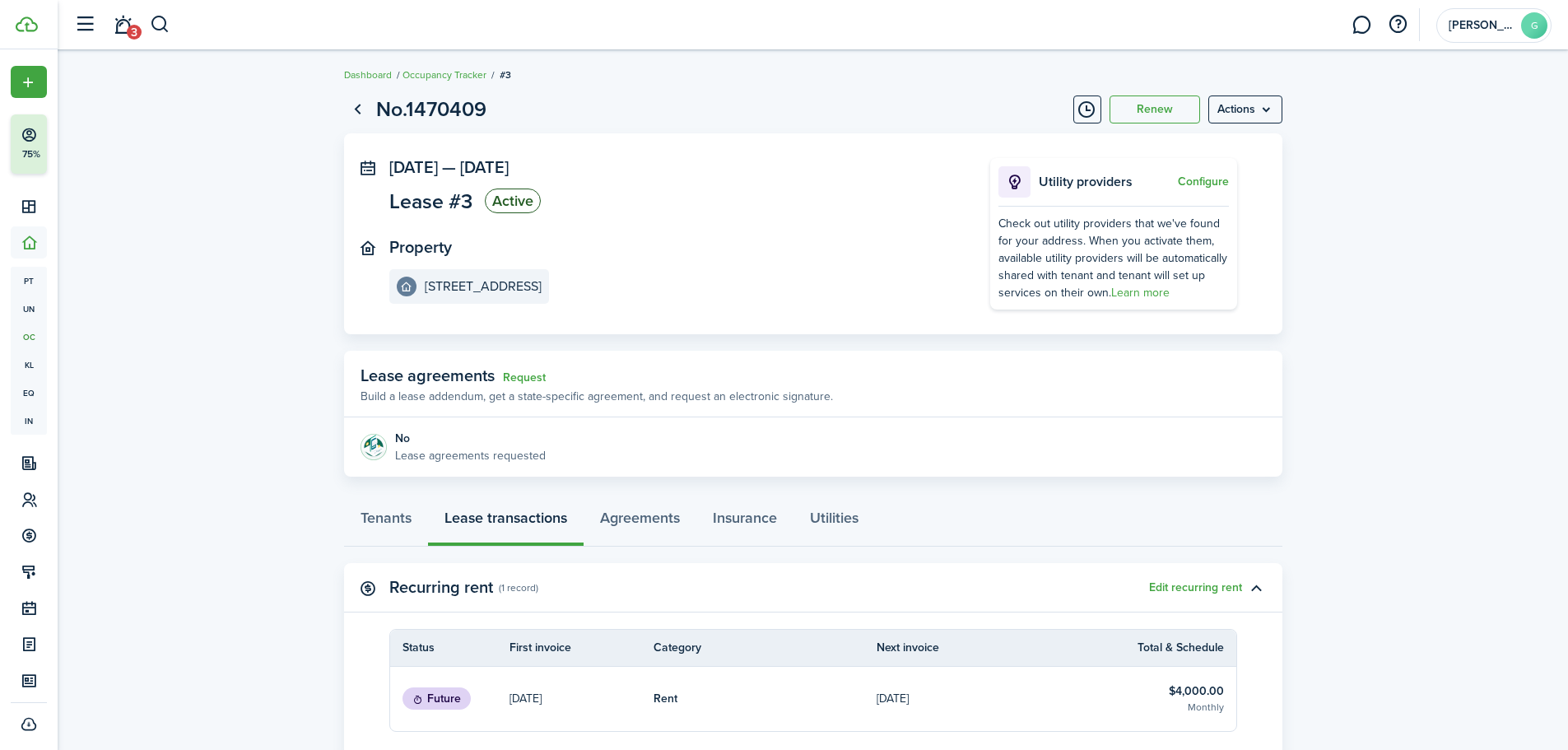
scroll to position [0, 0]
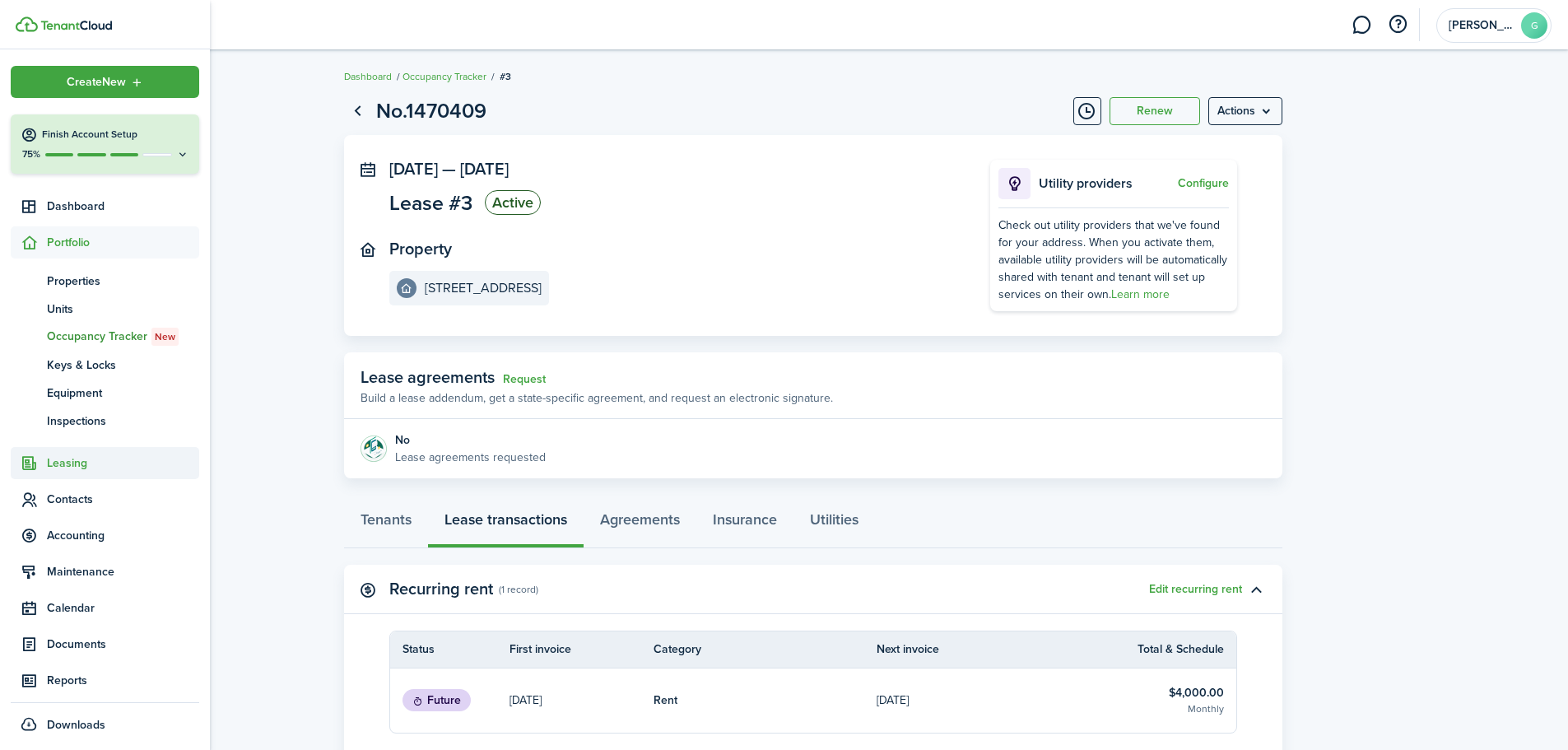
click at [82, 466] on span "Leasing" at bounding box center [122, 463] width 152 height 17
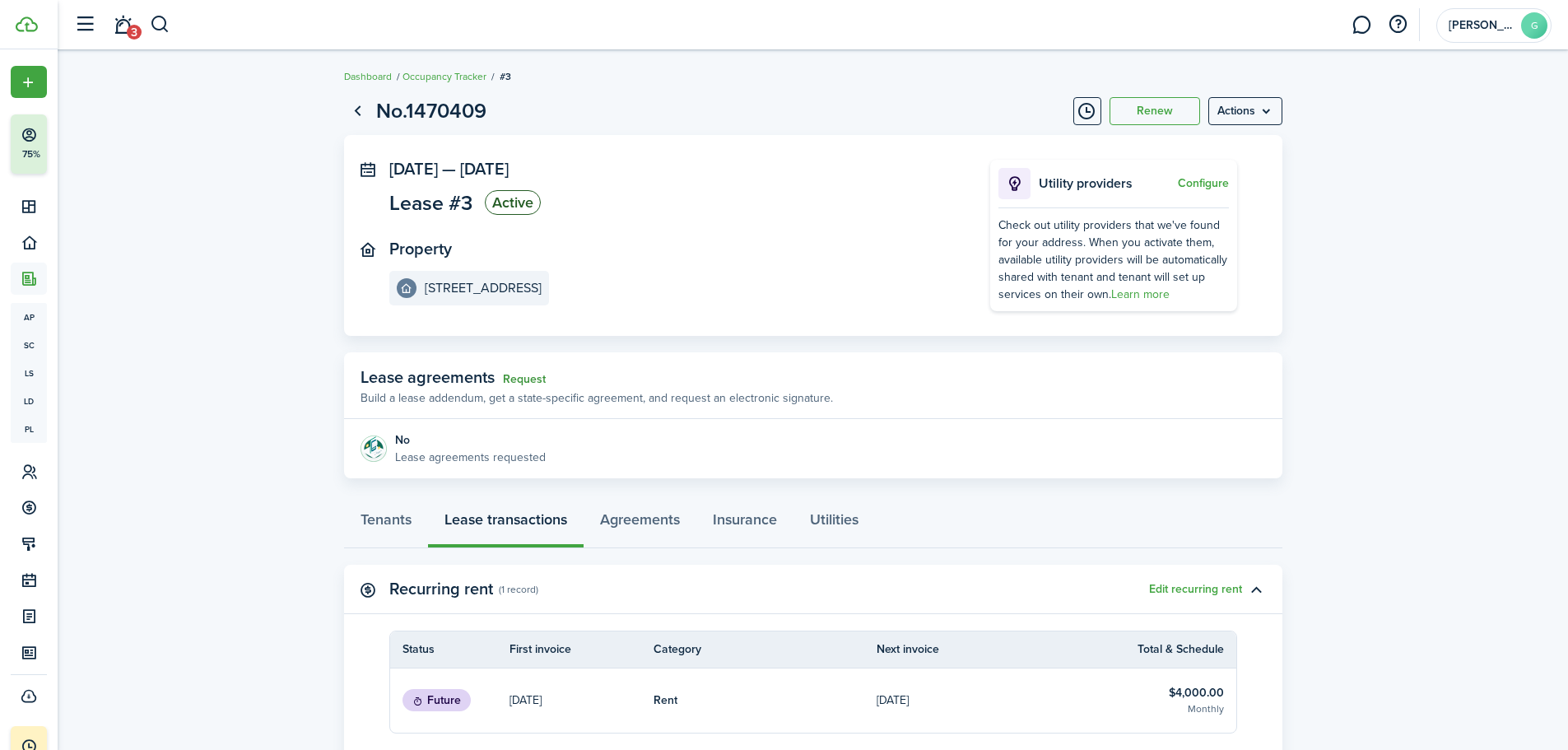
click at [523, 373] on link "Request" at bounding box center [524, 379] width 43 height 14
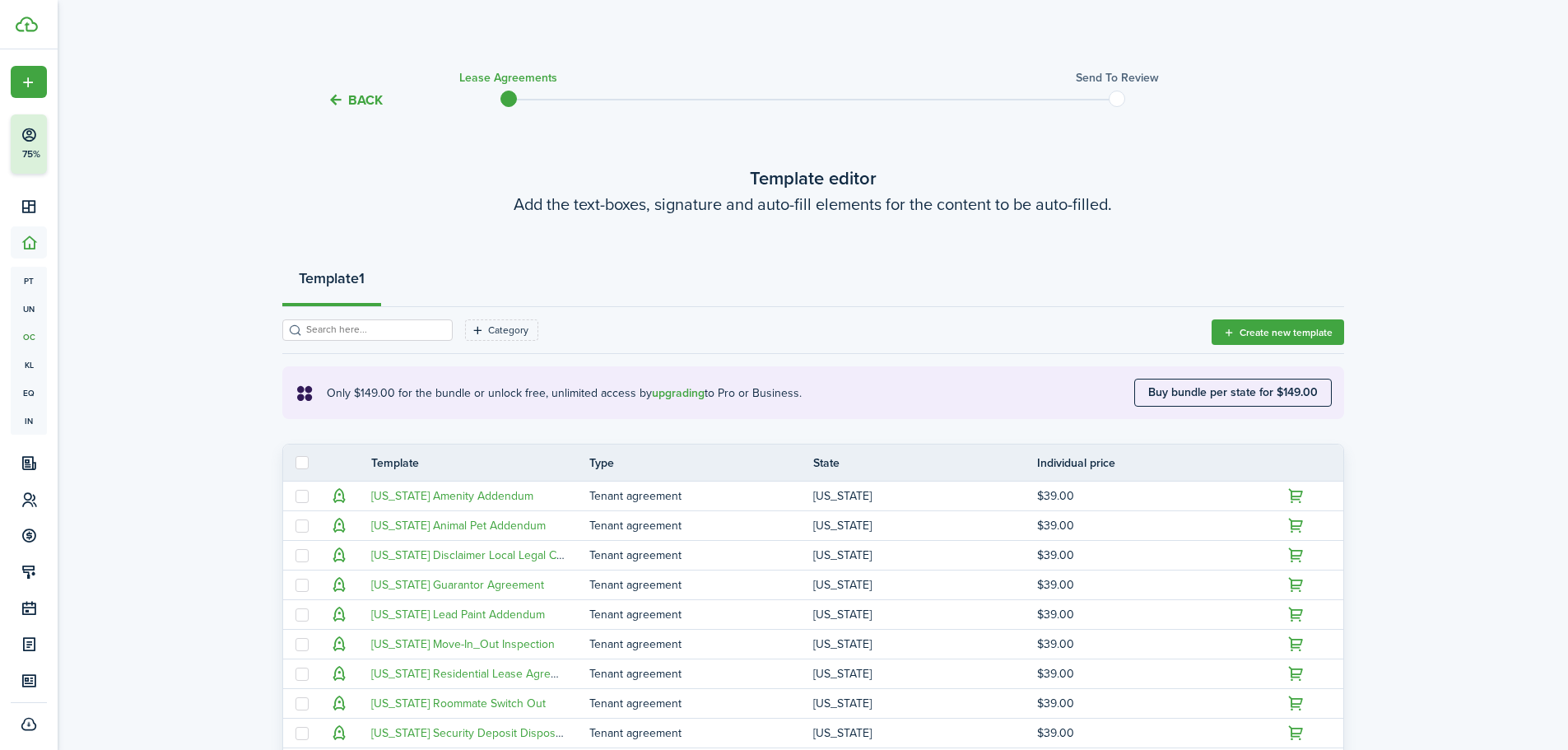
click at [345, 94] on button "Back" at bounding box center [355, 100] width 55 height 17
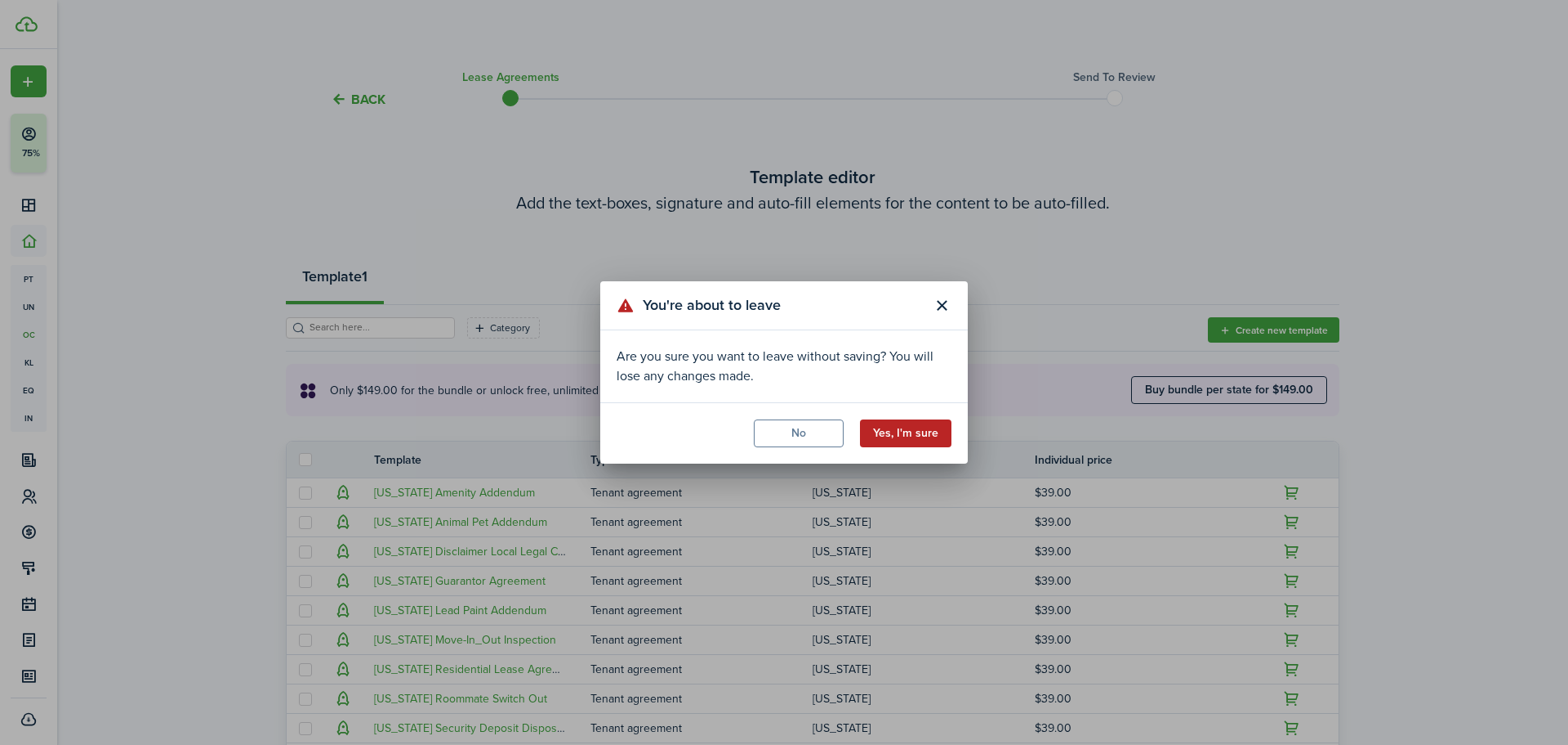
click at [944, 428] on button "Yes, I'm sure" at bounding box center [905, 433] width 91 height 28
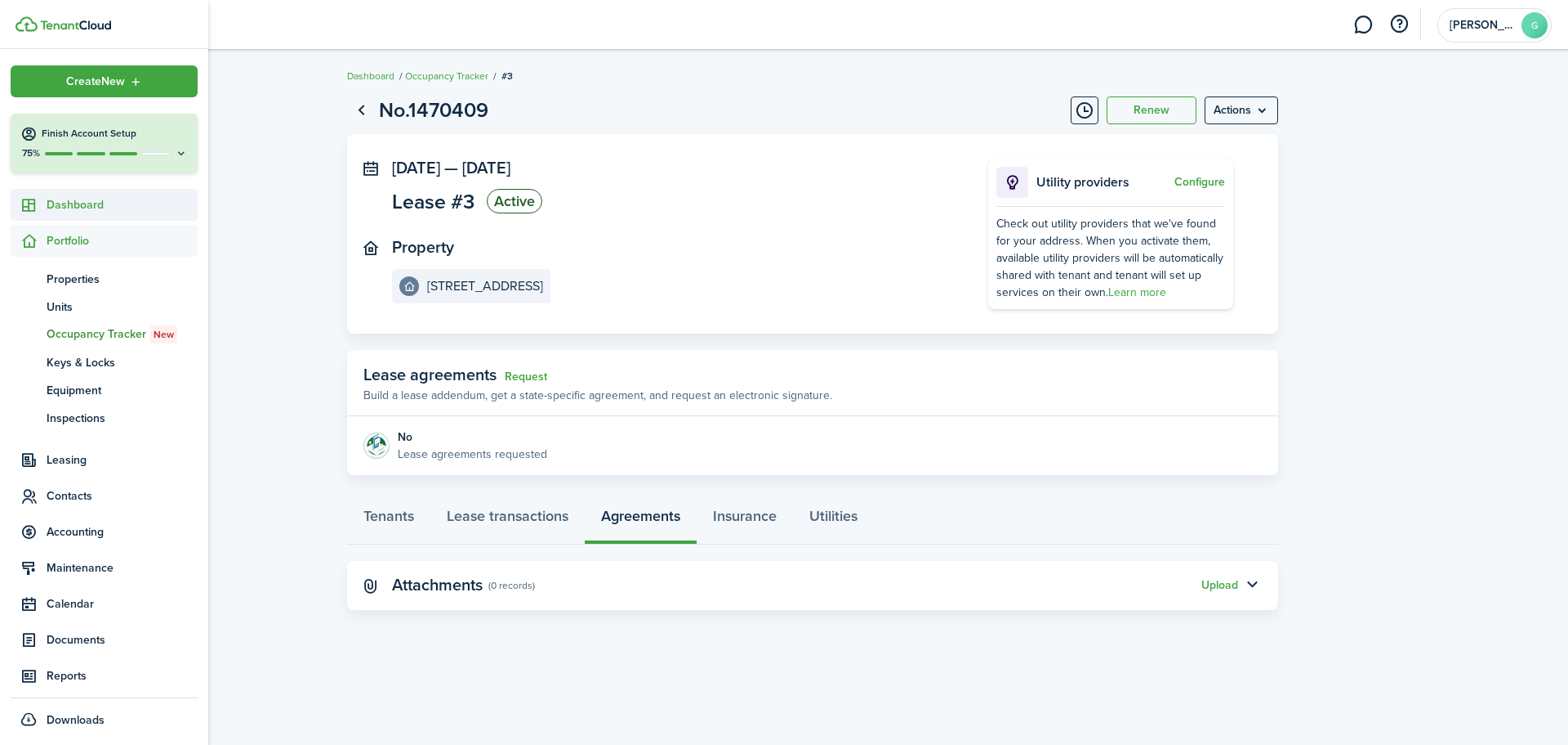
click at [112, 202] on span "Dashboard" at bounding box center [121, 205] width 151 height 17
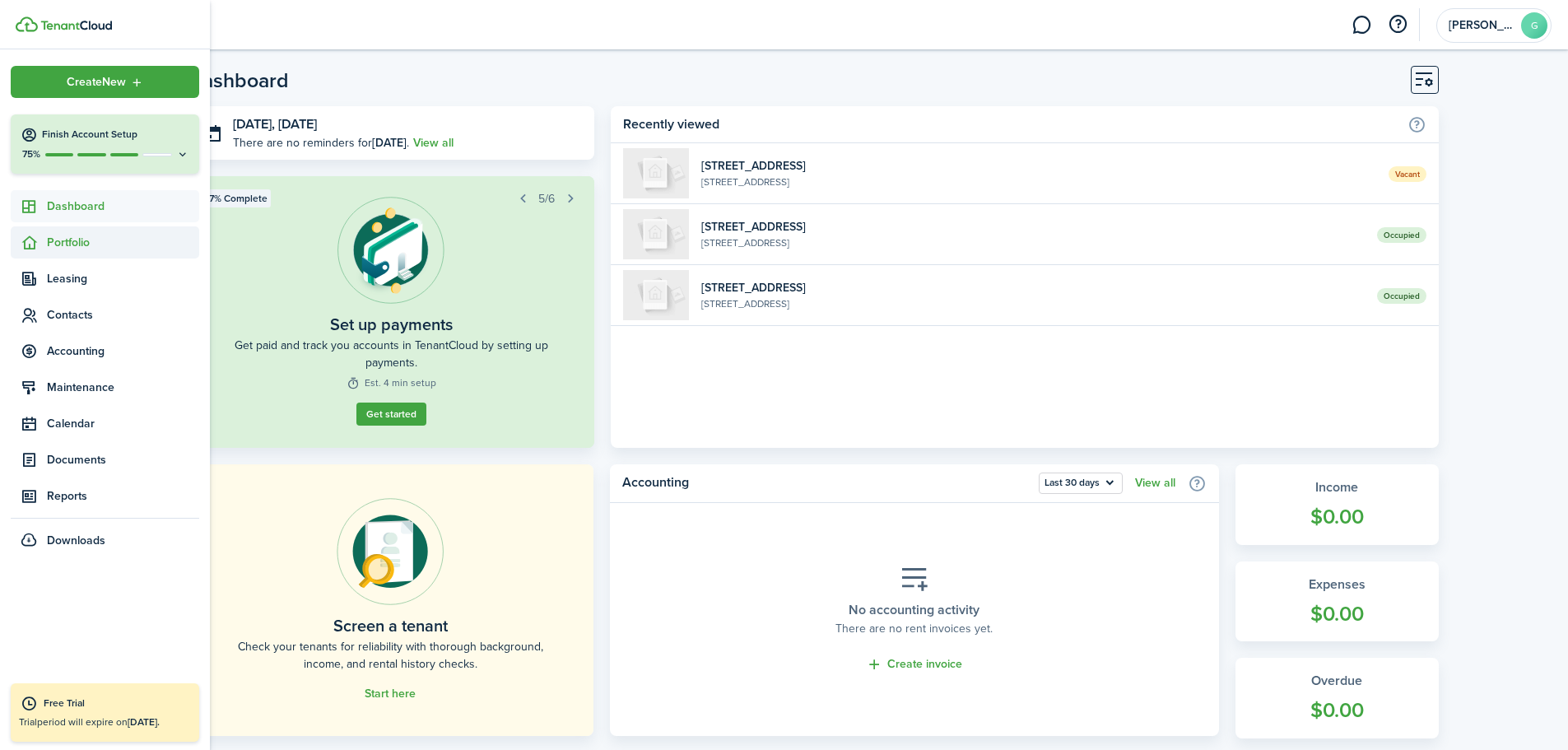
click at [82, 244] on span "Portfolio" at bounding box center [122, 243] width 152 height 17
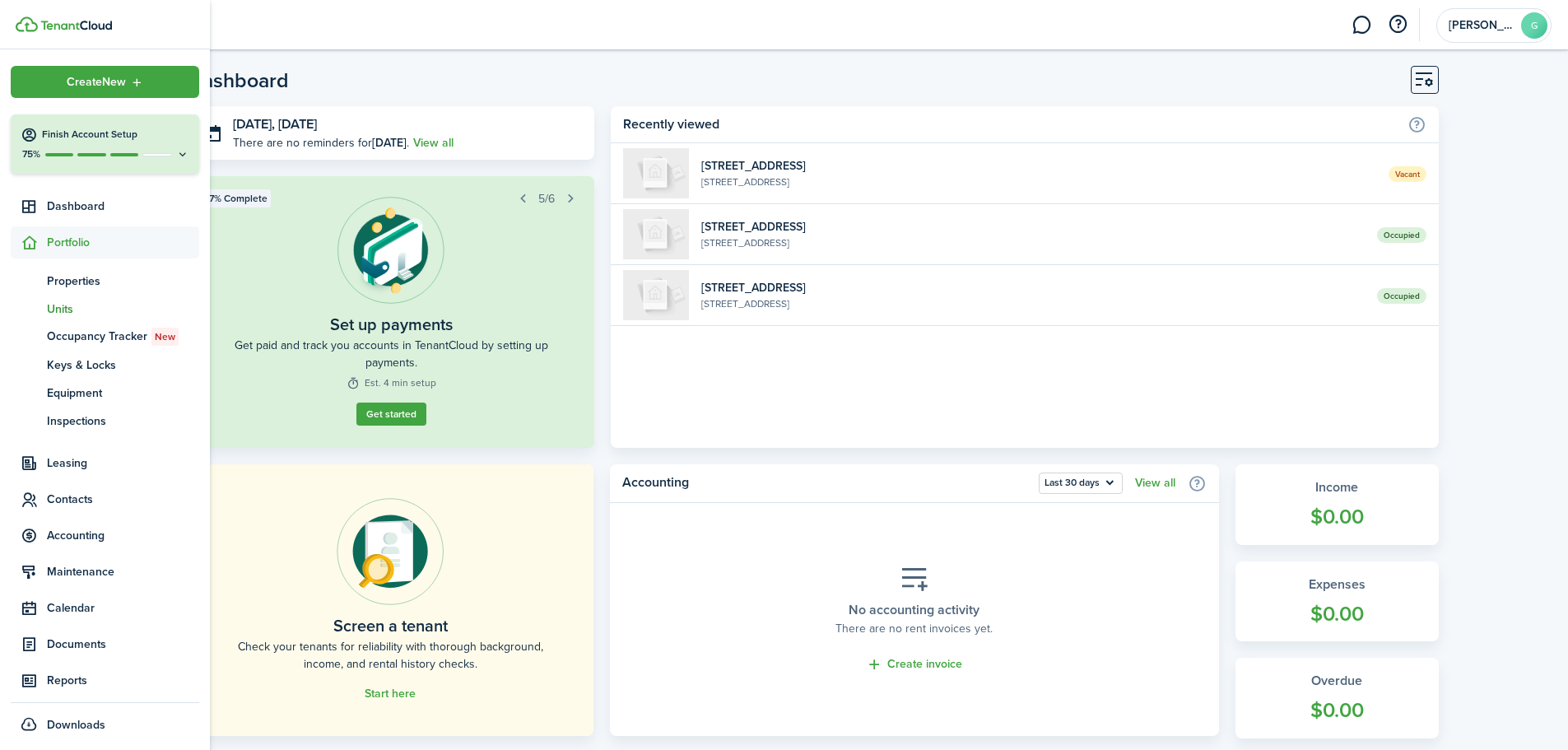
click at [67, 310] on span "Units" at bounding box center [122, 310] width 152 height 17
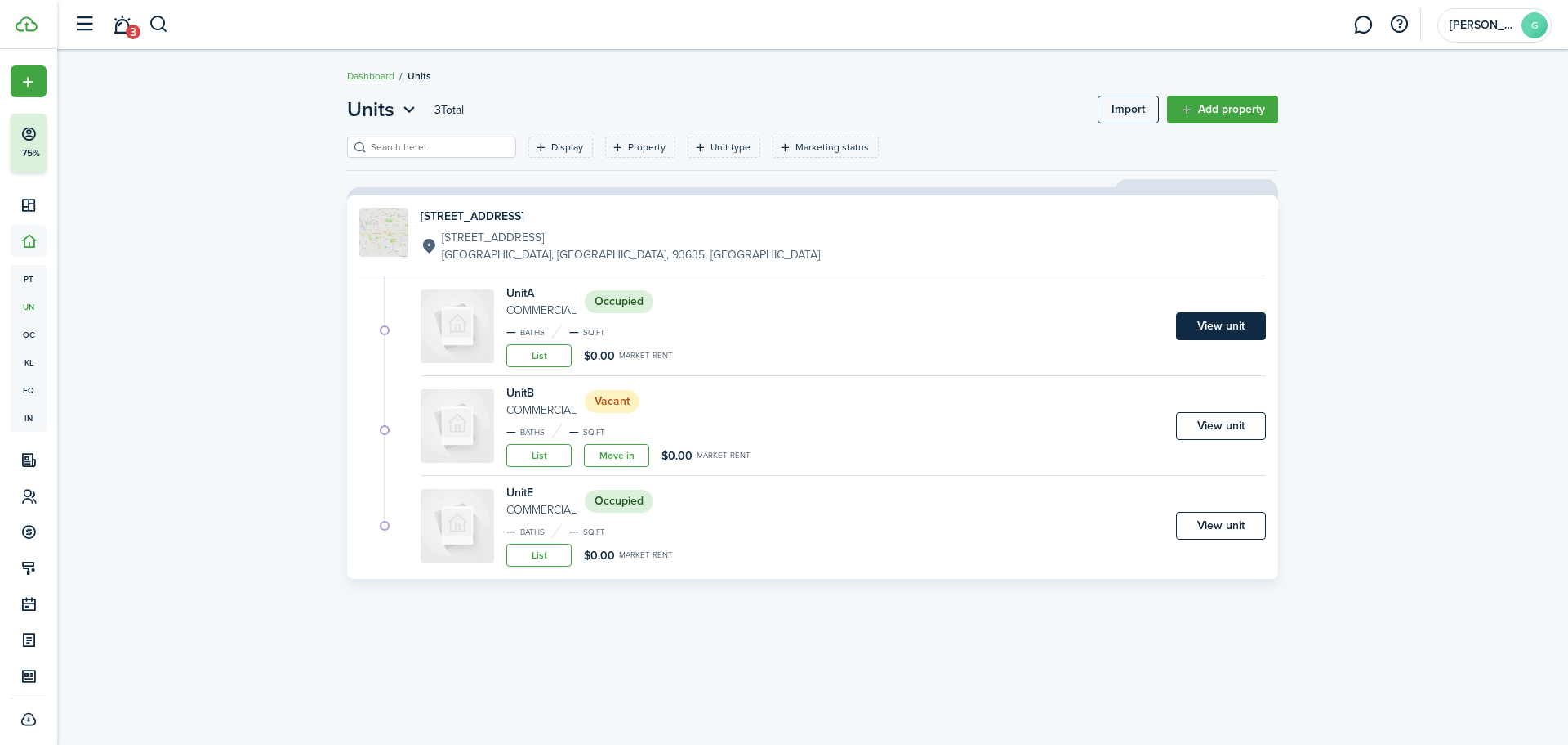
click at [1206, 324] on link "View unit" at bounding box center [1220, 326] width 90 height 28
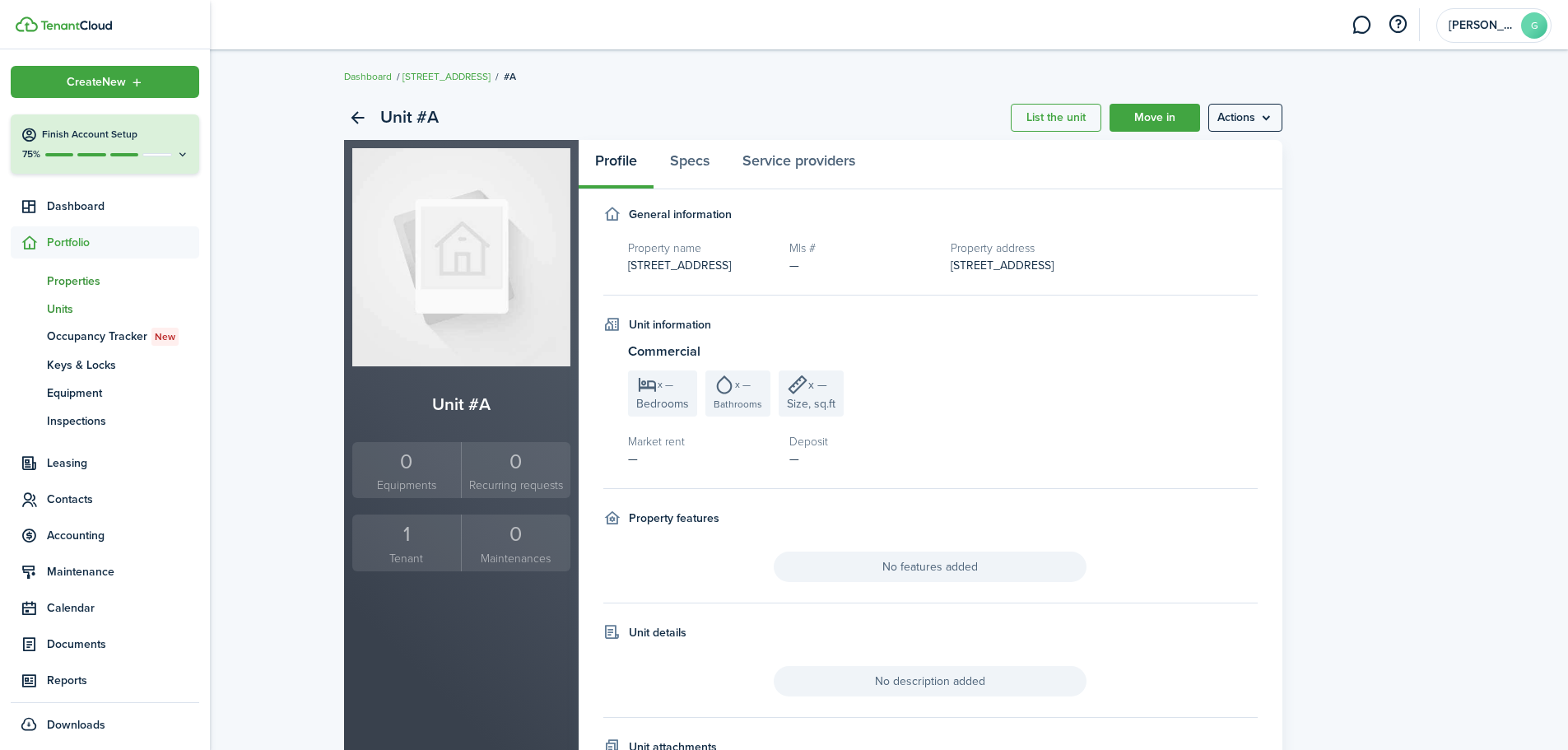
click at [99, 281] on span "Properties" at bounding box center [122, 281] width 152 height 17
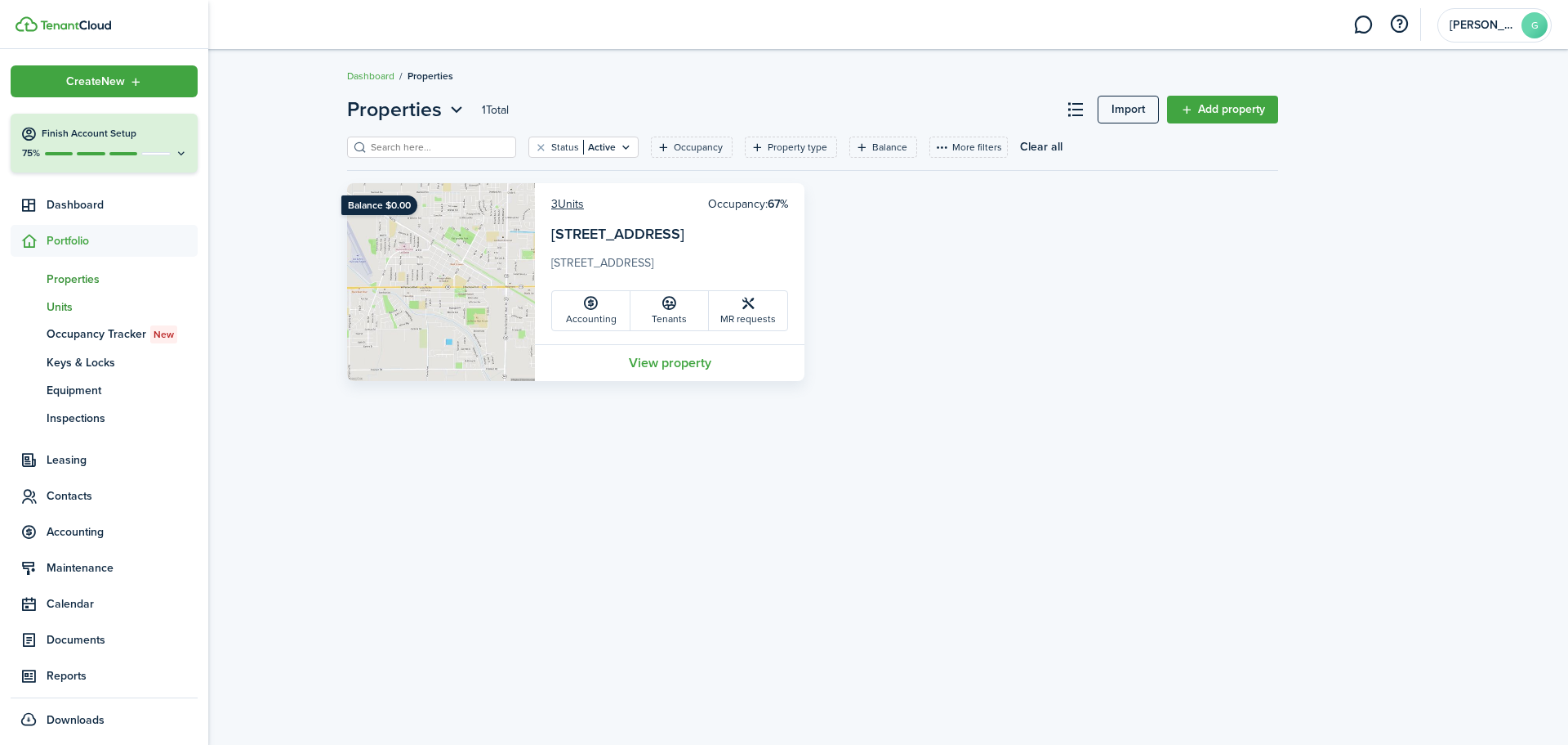
click at [74, 305] on span "Units" at bounding box center [121, 307] width 151 height 17
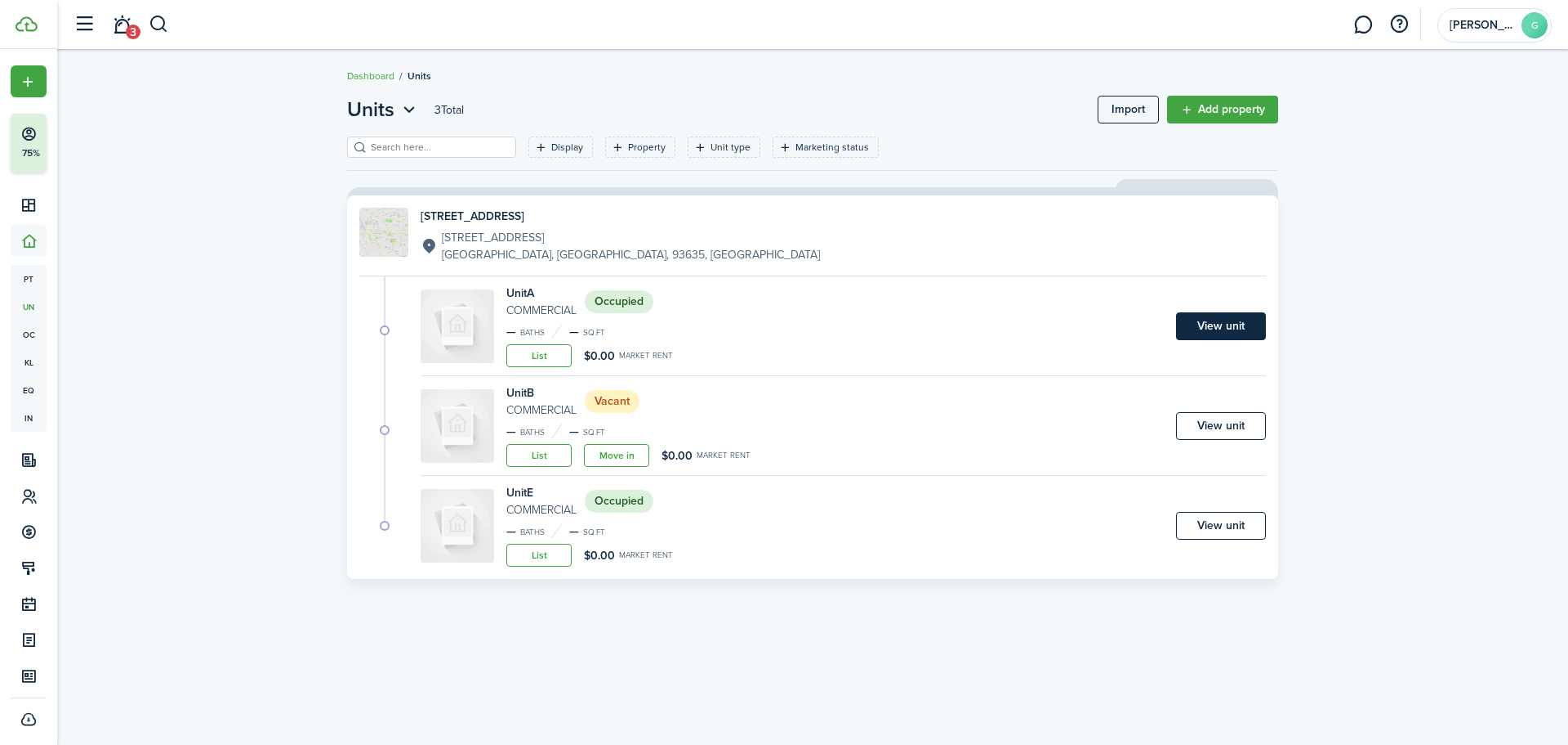
click at [1238, 332] on link "View unit" at bounding box center [1220, 326] width 90 height 28
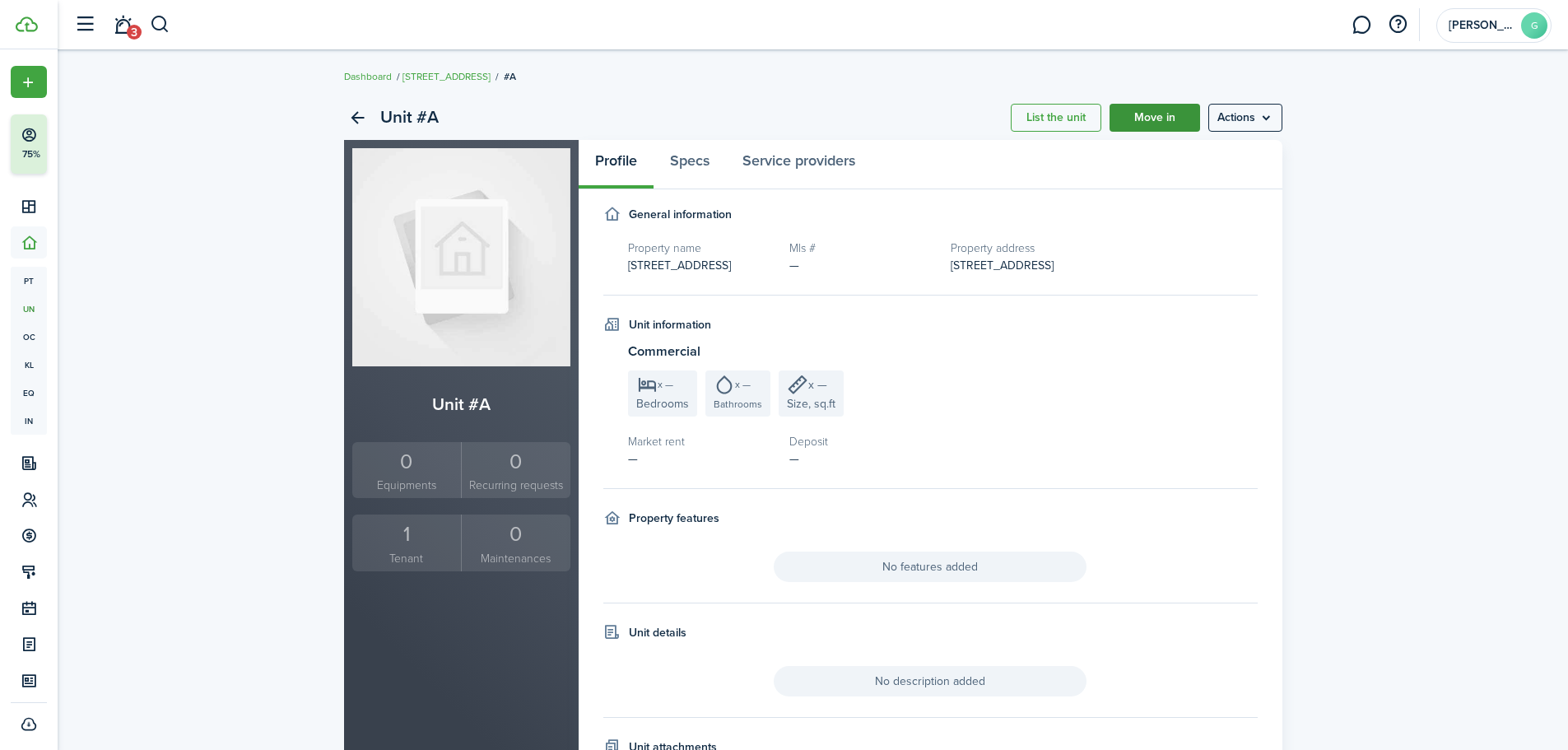
click at [1151, 122] on link "Move in" at bounding box center [1154, 117] width 90 height 28
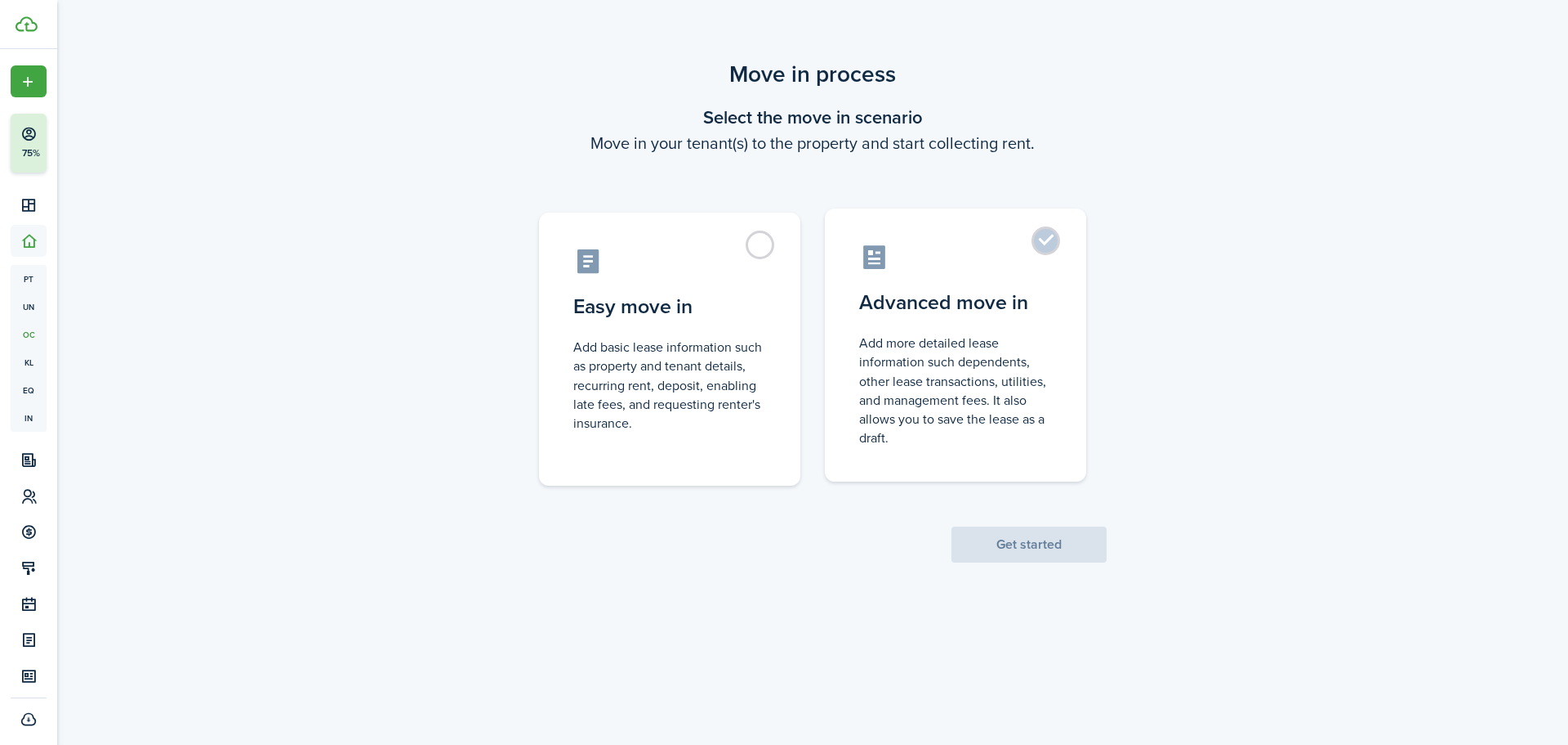
click at [1045, 242] on label "Advanced move in Add more detailed lease information such dependents, other lea…" at bounding box center [955, 344] width 261 height 273
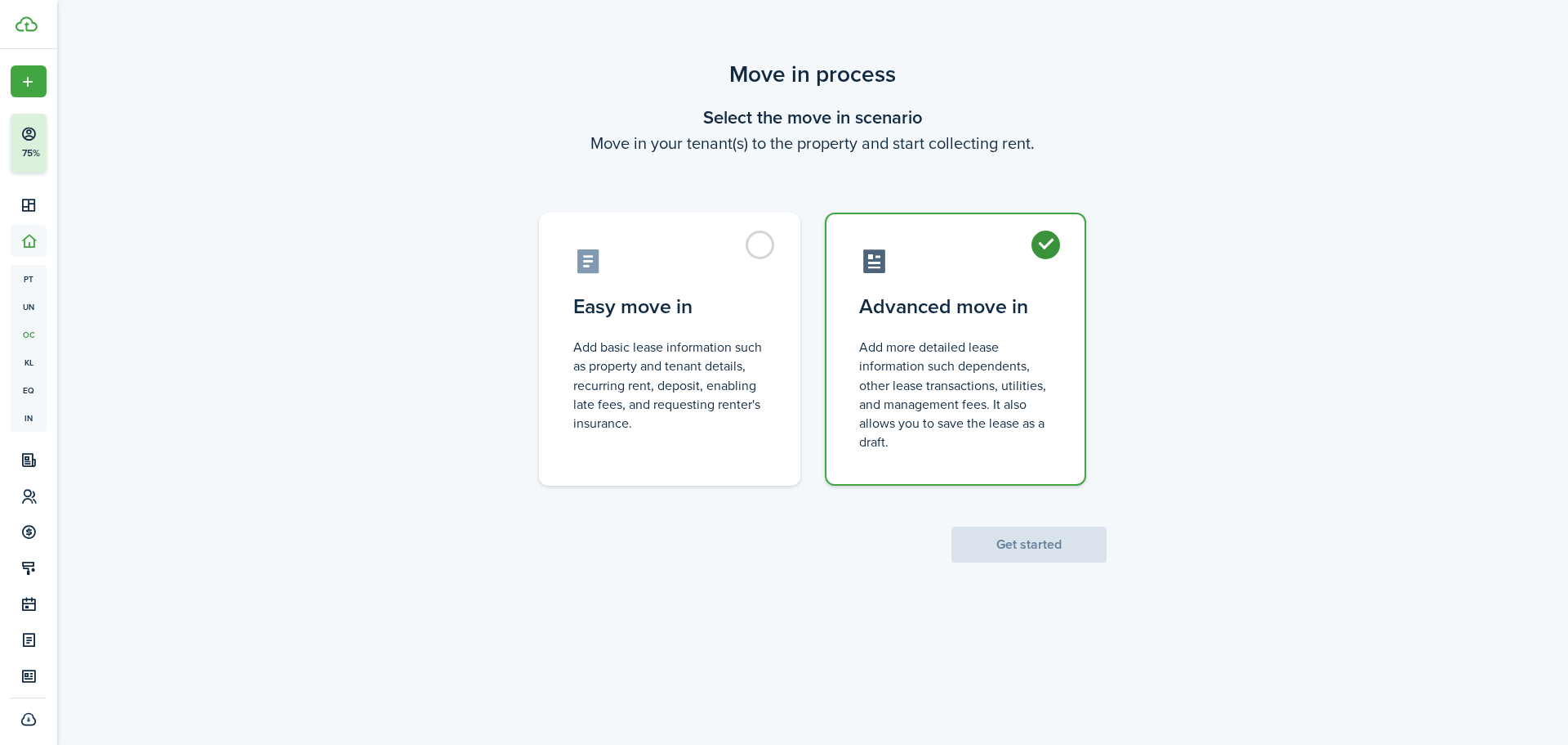
radio input "true"
click at [1041, 539] on button "Get started" at bounding box center [1029, 544] width 155 height 36
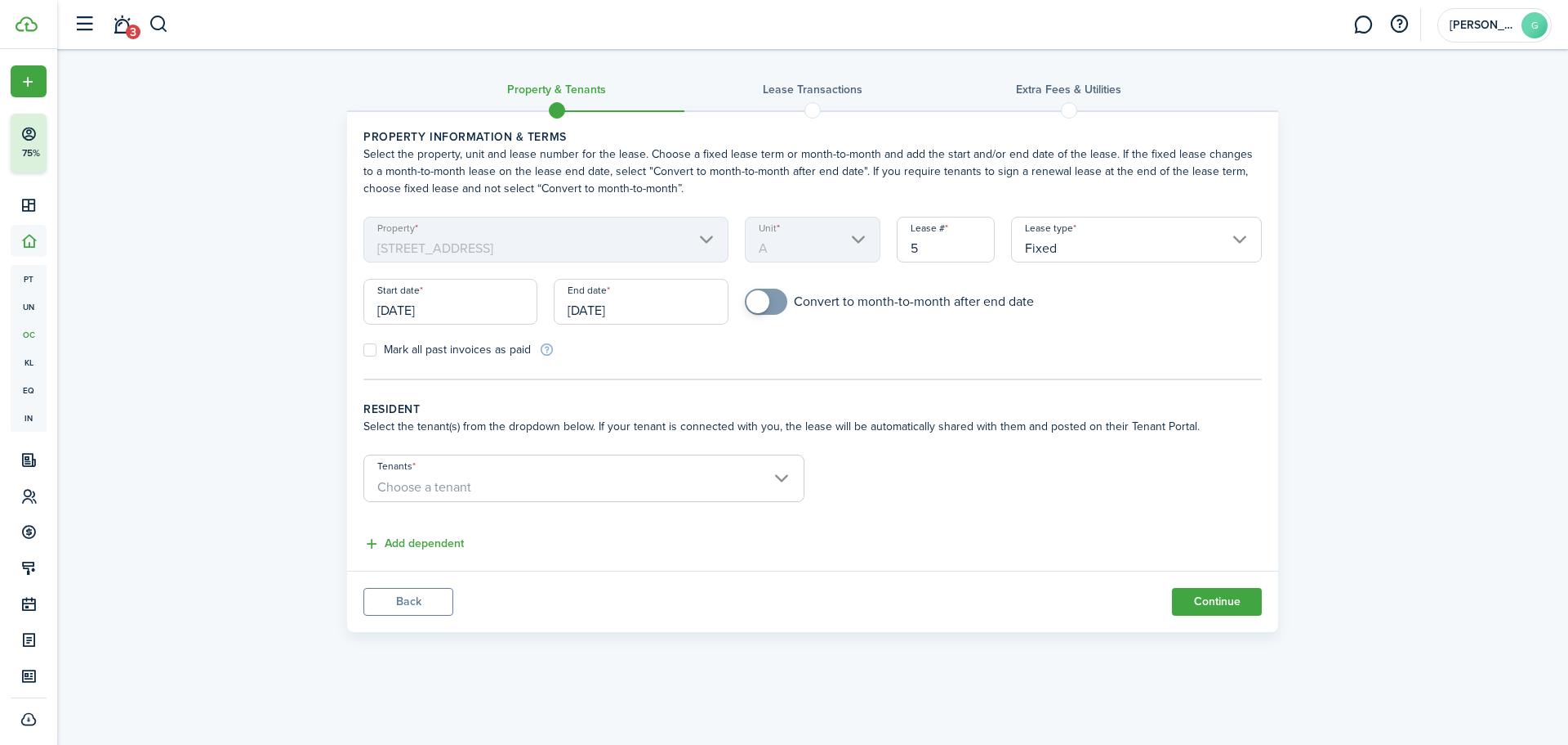
click at [407, 608] on button "Back" at bounding box center [407, 601] width 90 height 28
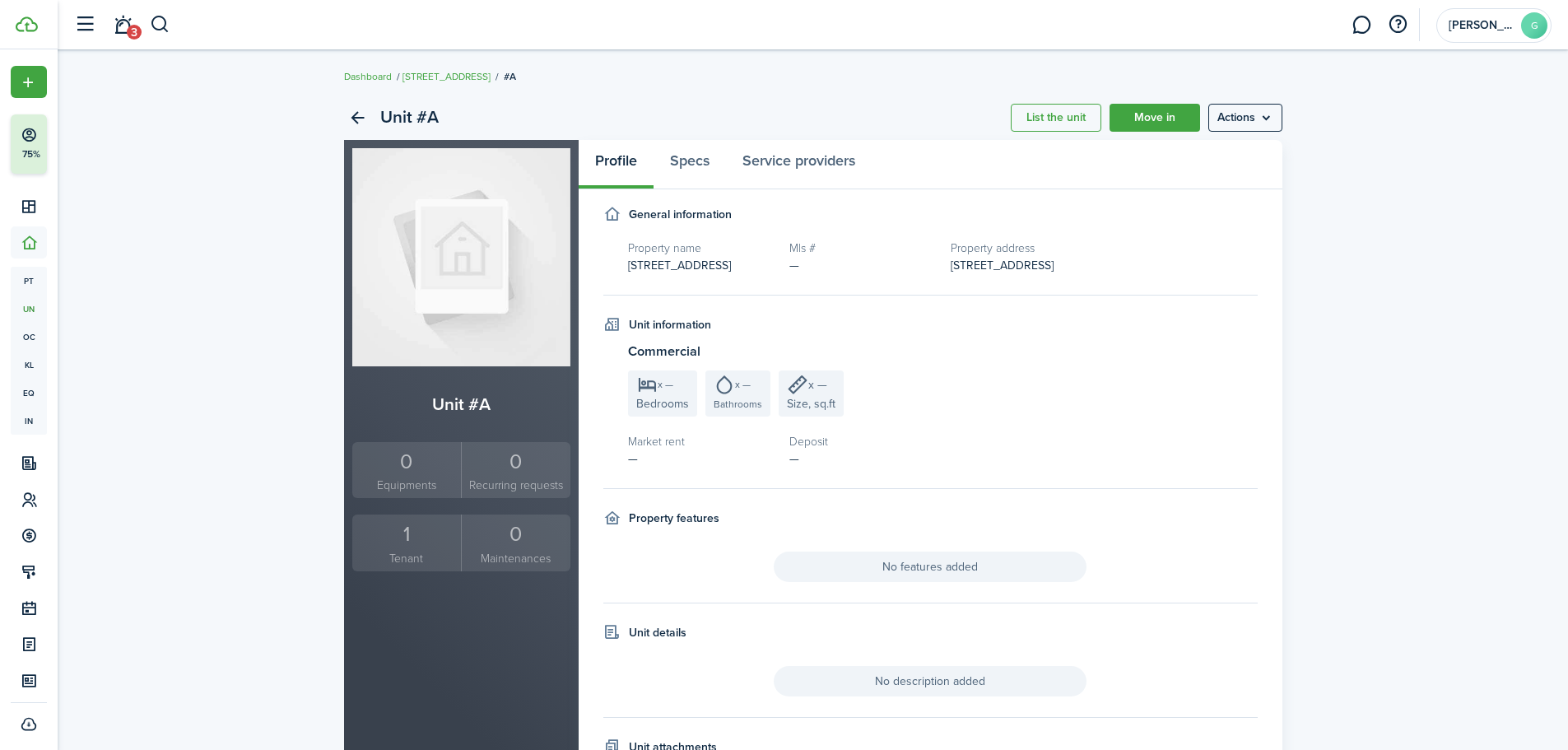
click at [1267, 292] on panel-main-body "General information Property name 1209 6th St Mls # — Property address 1209 6th…" at bounding box center [930, 518] width 703 height 626
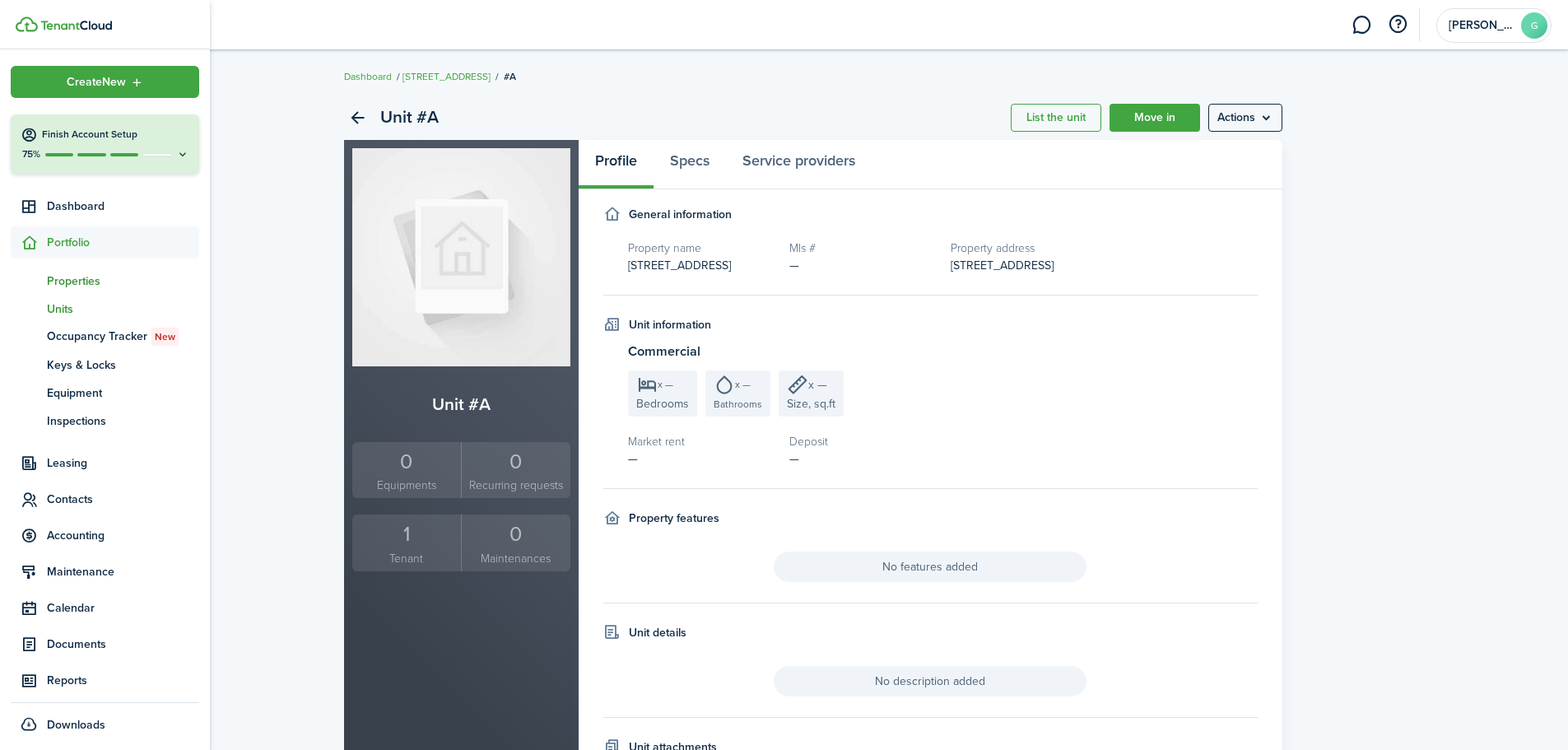
click at [85, 283] on span "Properties" at bounding box center [122, 281] width 152 height 17
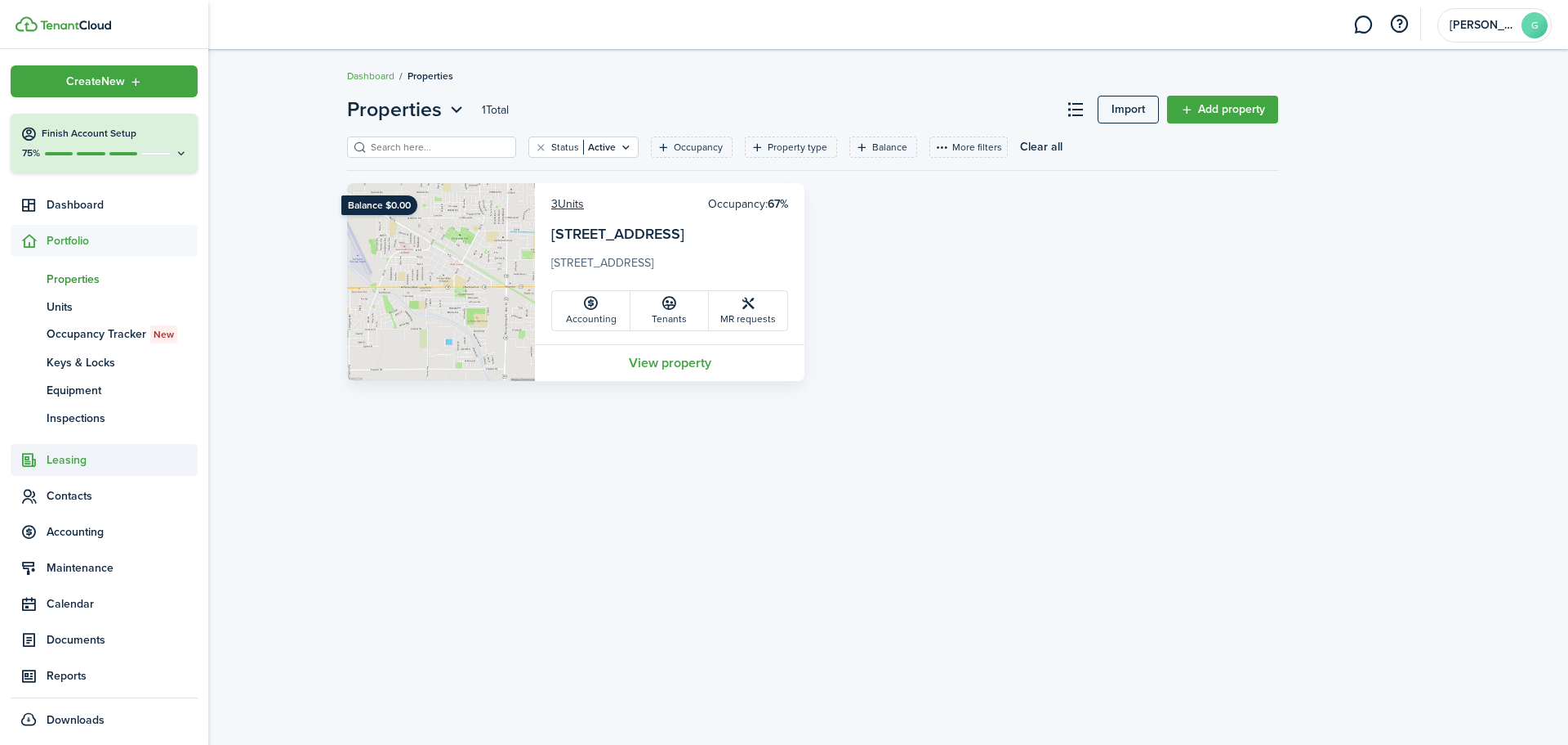
click at [78, 455] on span "Leasing" at bounding box center [121, 460] width 151 height 17
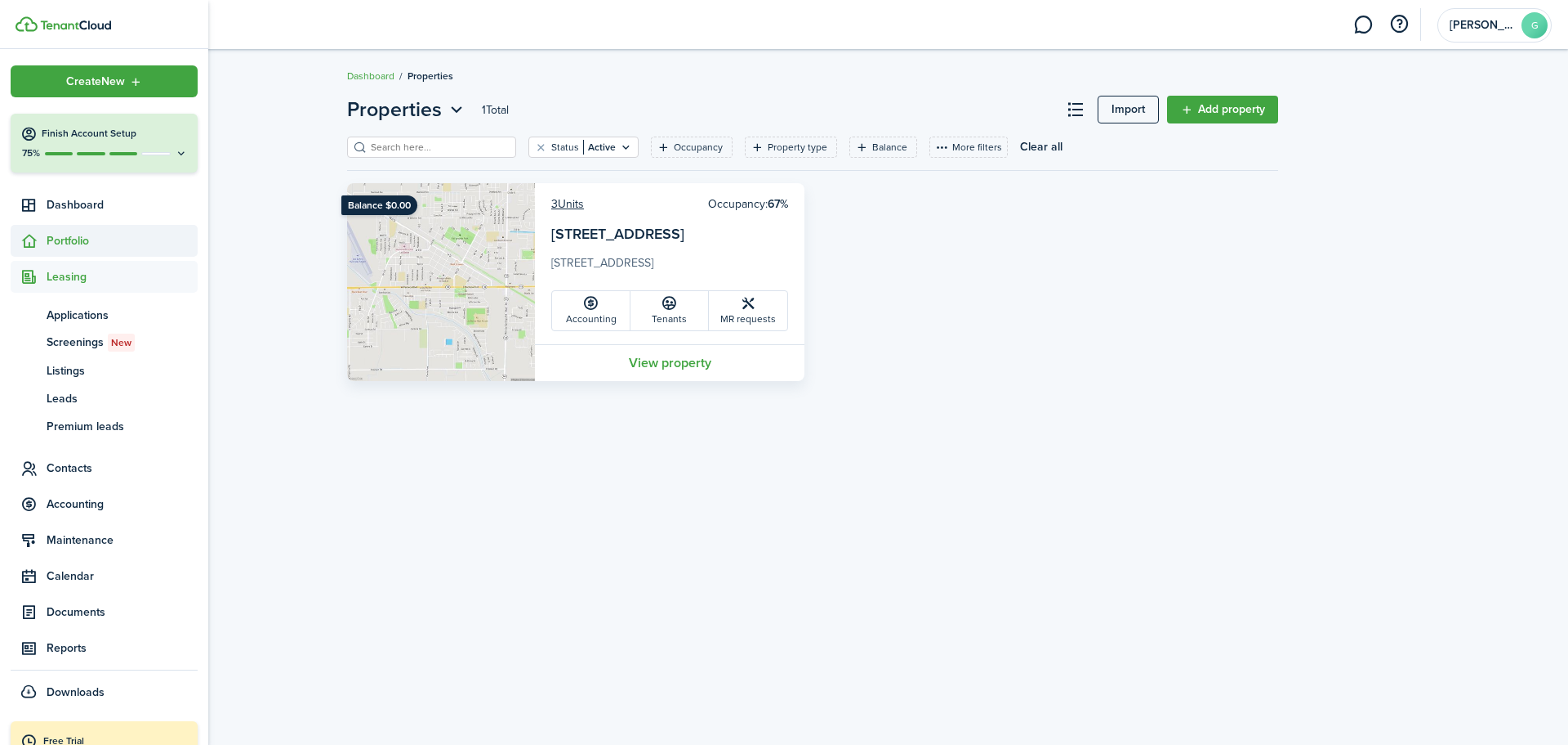
click at [57, 235] on span "Portfolio" at bounding box center [121, 241] width 151 height 17
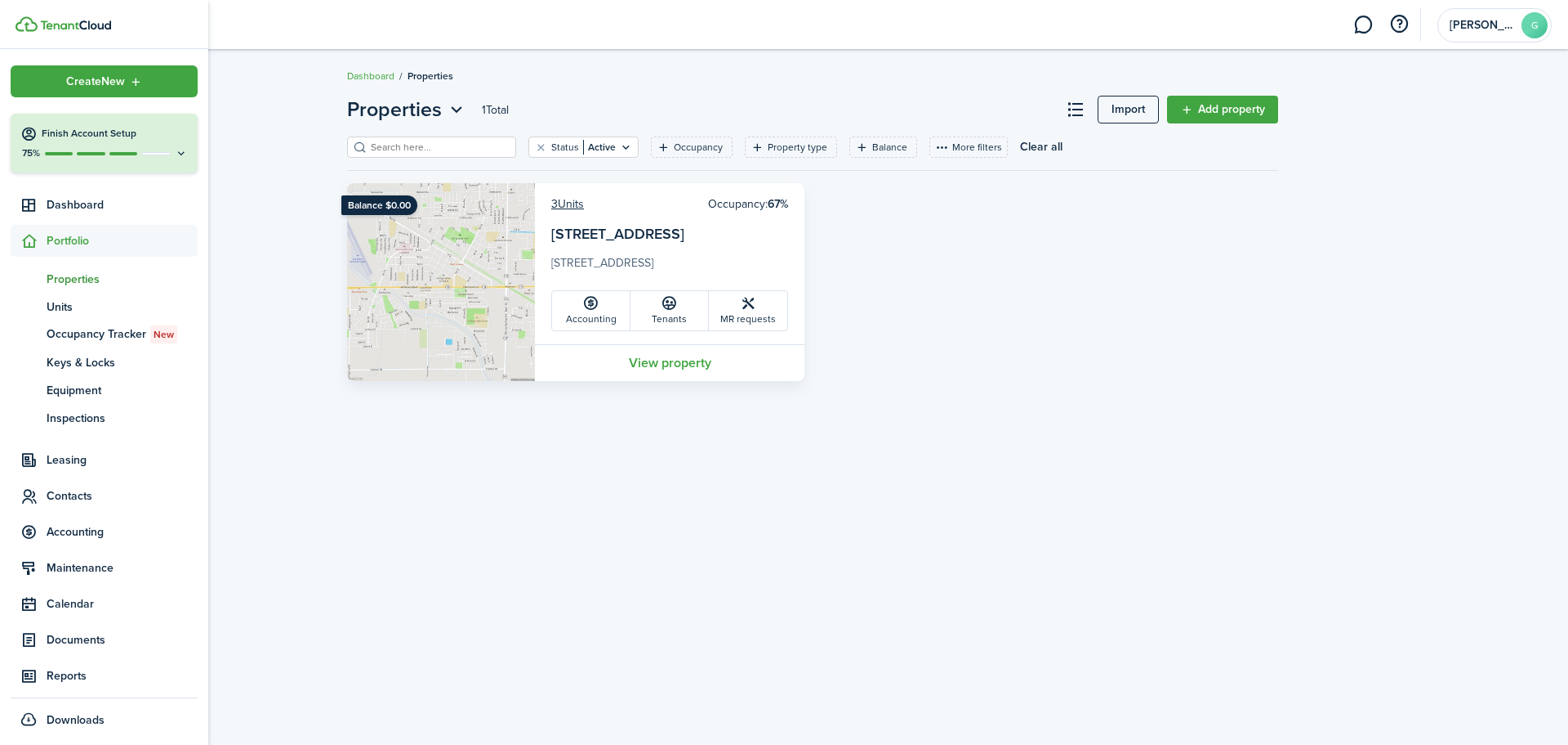
click at [84, 283] on span "Properties" at bounding box center [121, 279] width 151 height 17
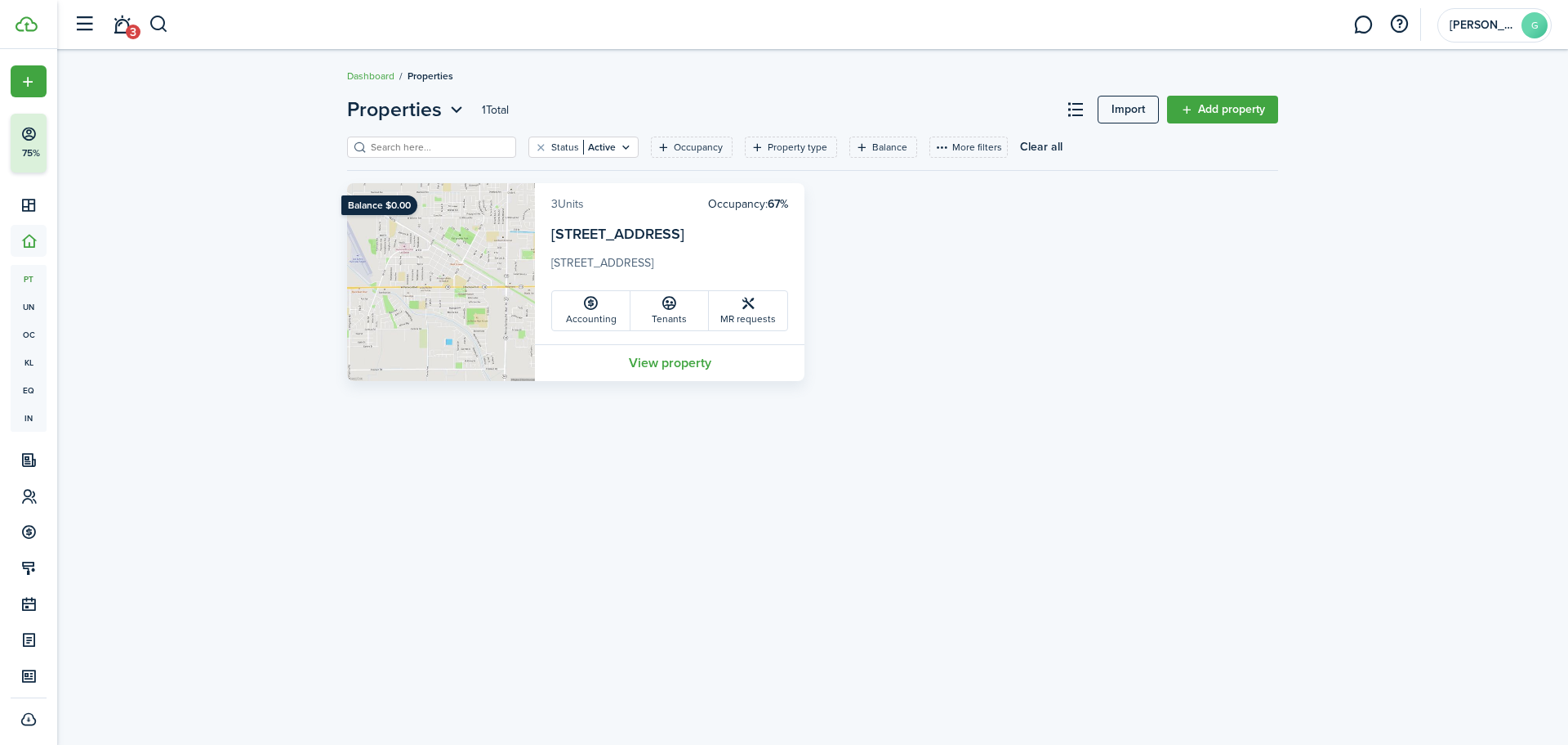
click at [573, 207] on link "3 Units" at bounding box center [568, 204] width 33 height 17
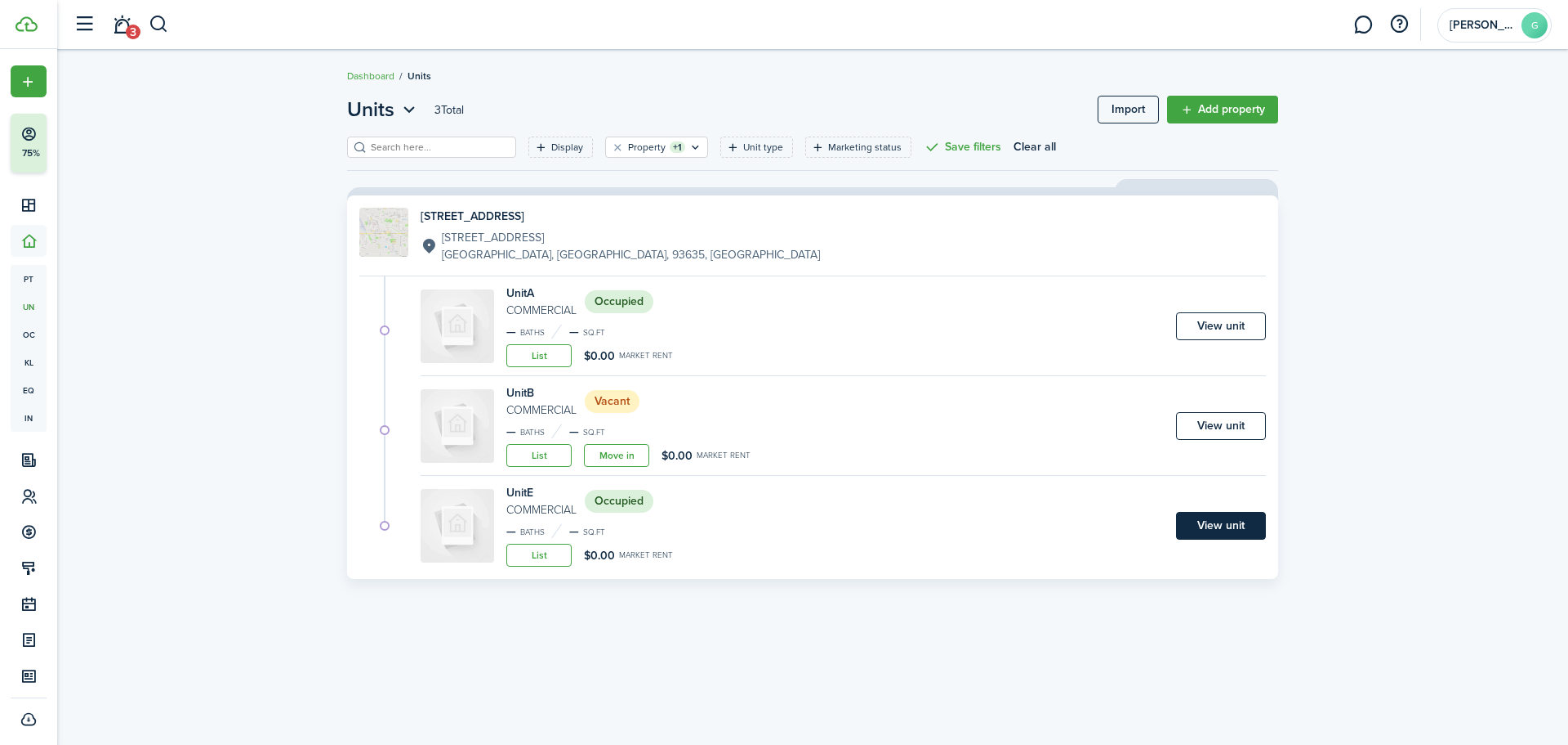
click at [1232, 514] on link "View unit" at bounding box center [1220, 525] width 90 height 28
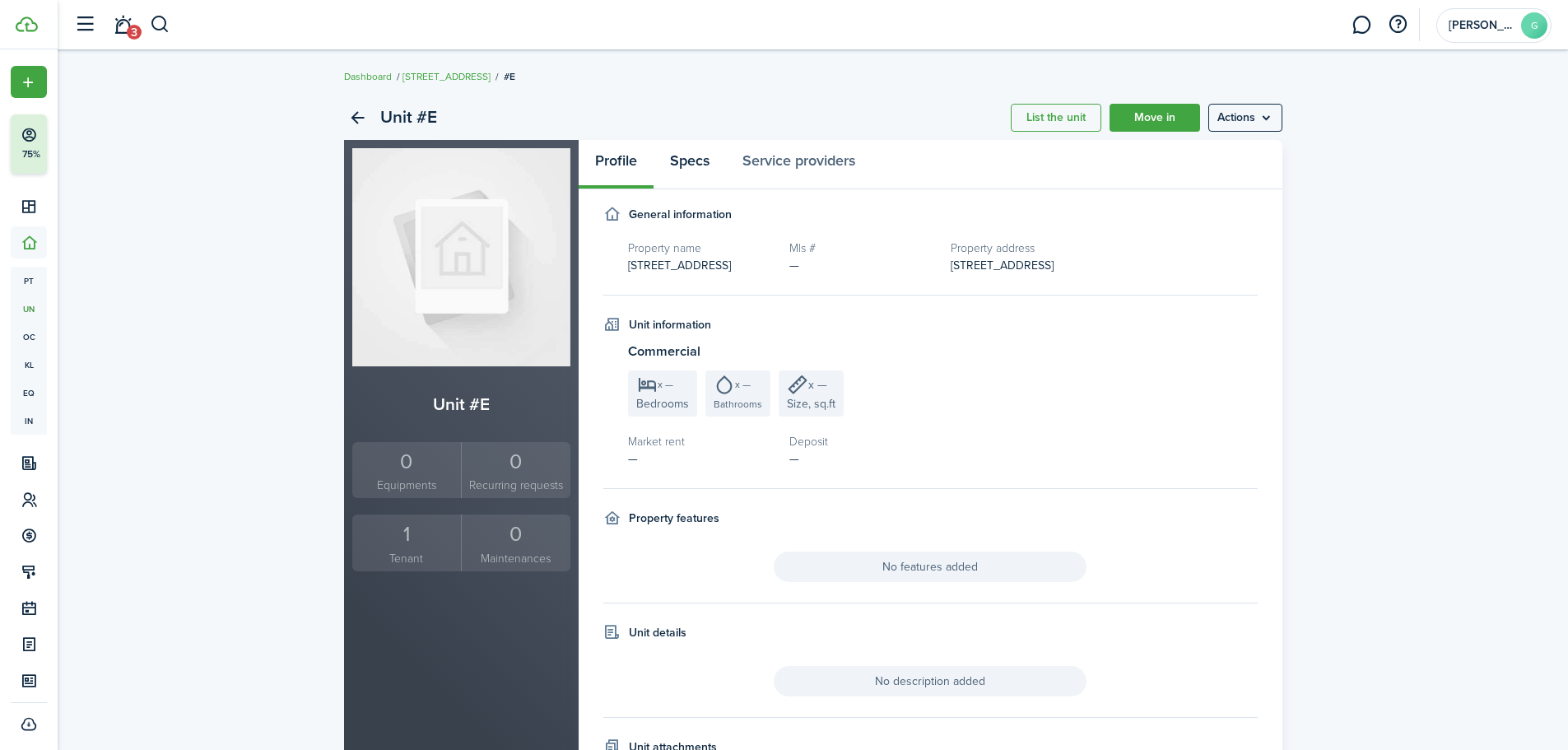
click at [698, 169] on link "Specs" at bounding box center [689, 164] width 73 height 49
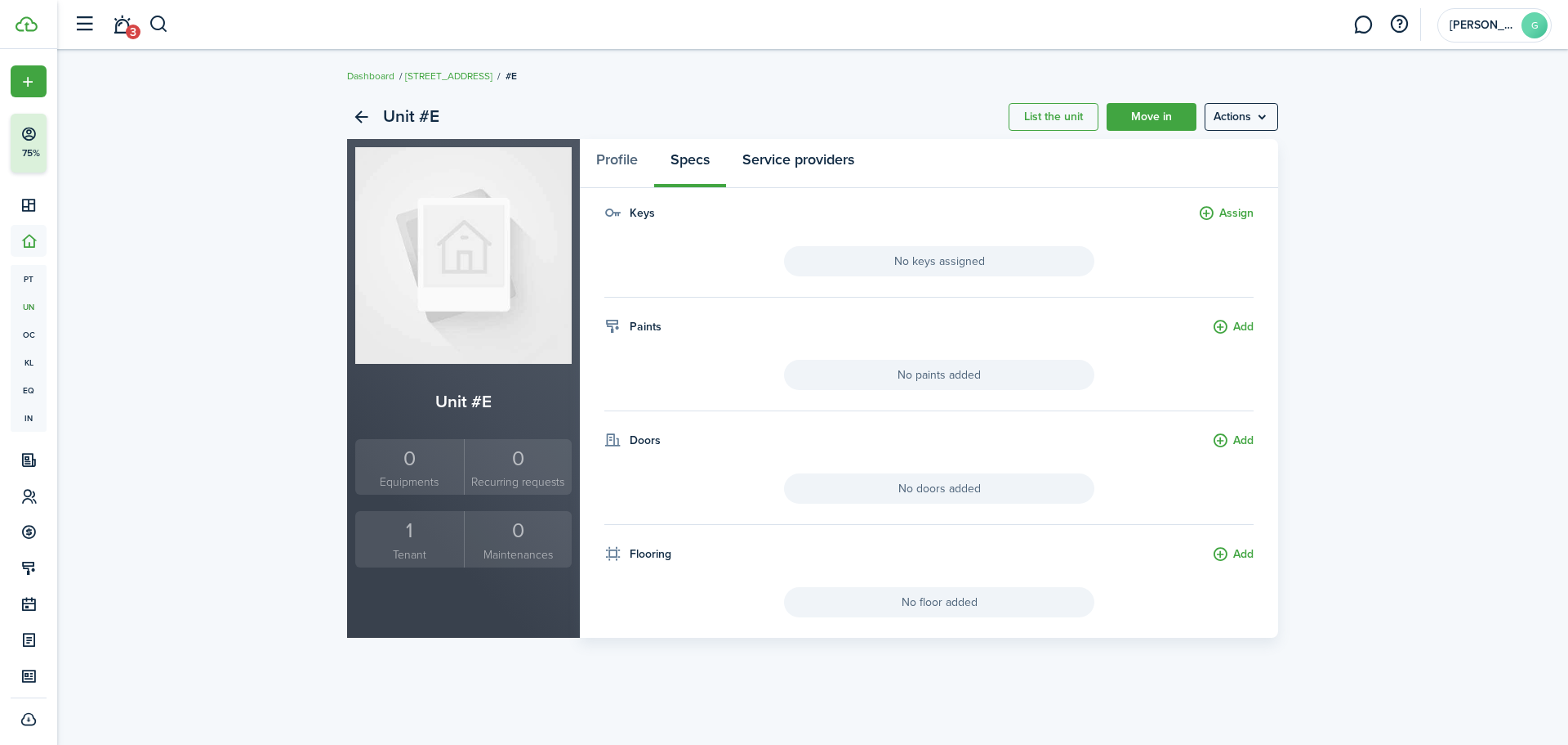
click at [810, 168] on link "Service providers" at bounding box center [798, 163] width 144 height 49
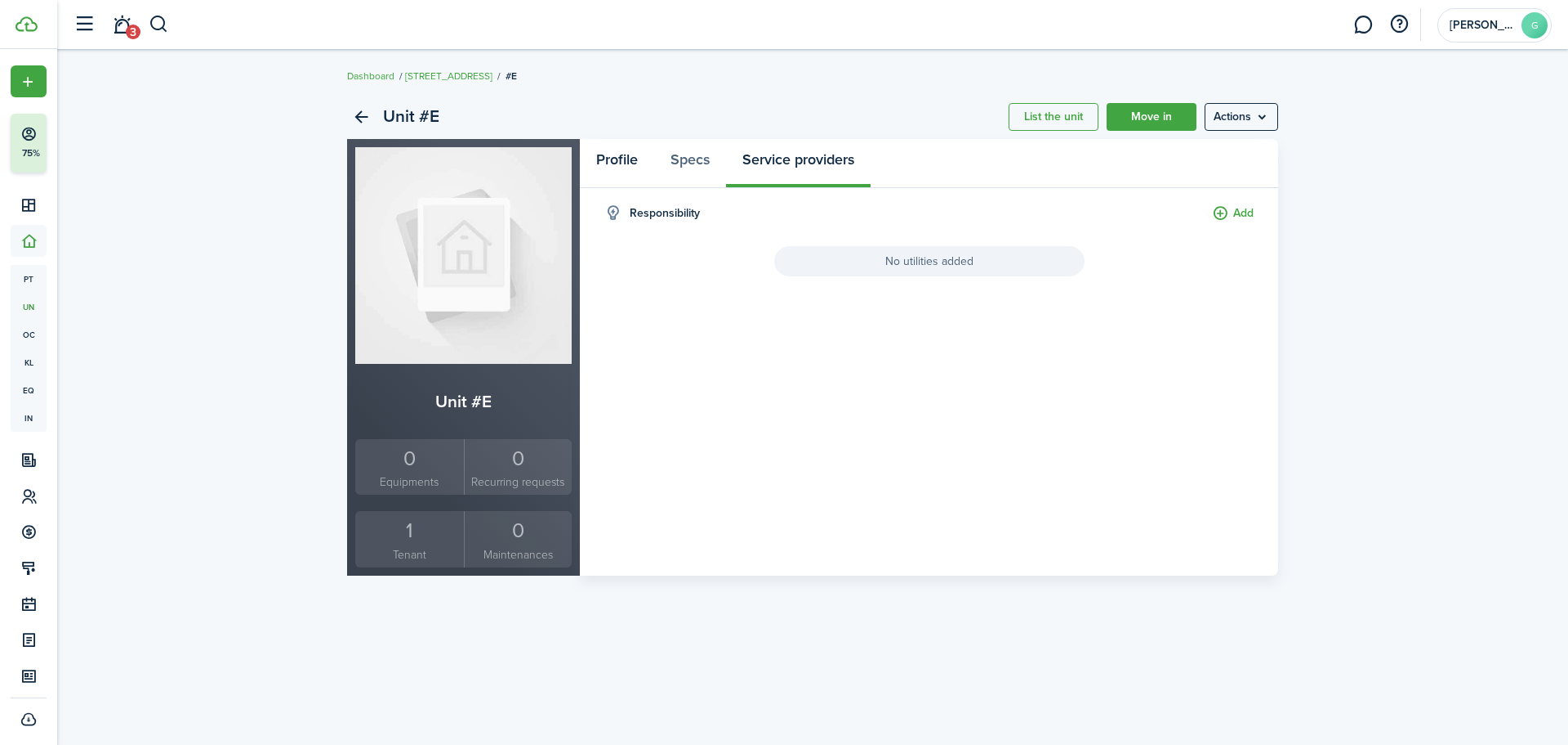
click at [632, 169] on link "Profile" at bounding box center [616, 163] width 74 height 49
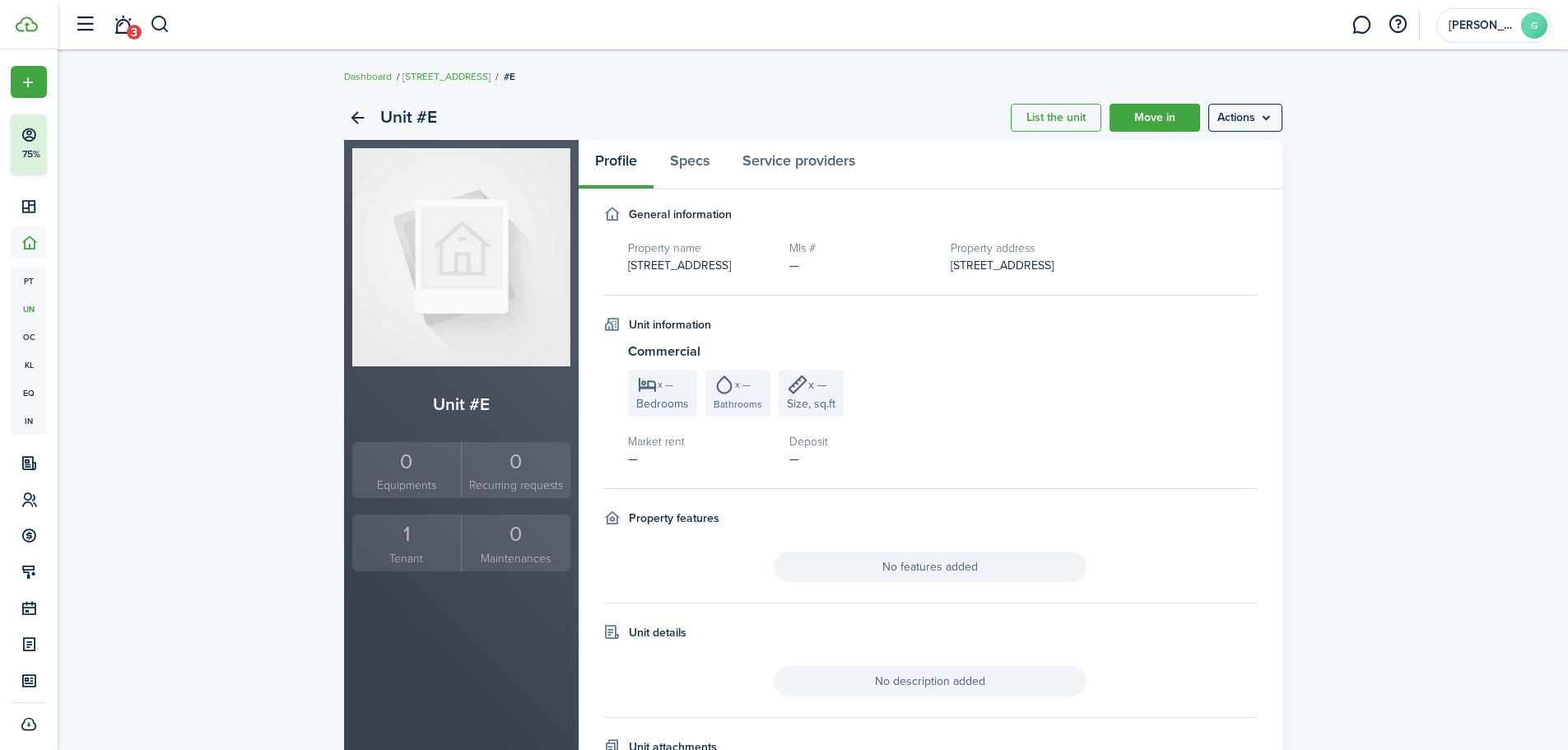
click at [1398, 342] on div "Unit #E List the unit Move in Actions Unit #E 0 Equipments 0 Recurring requests…" at bounding box center [812, 463] width 1510 height 752
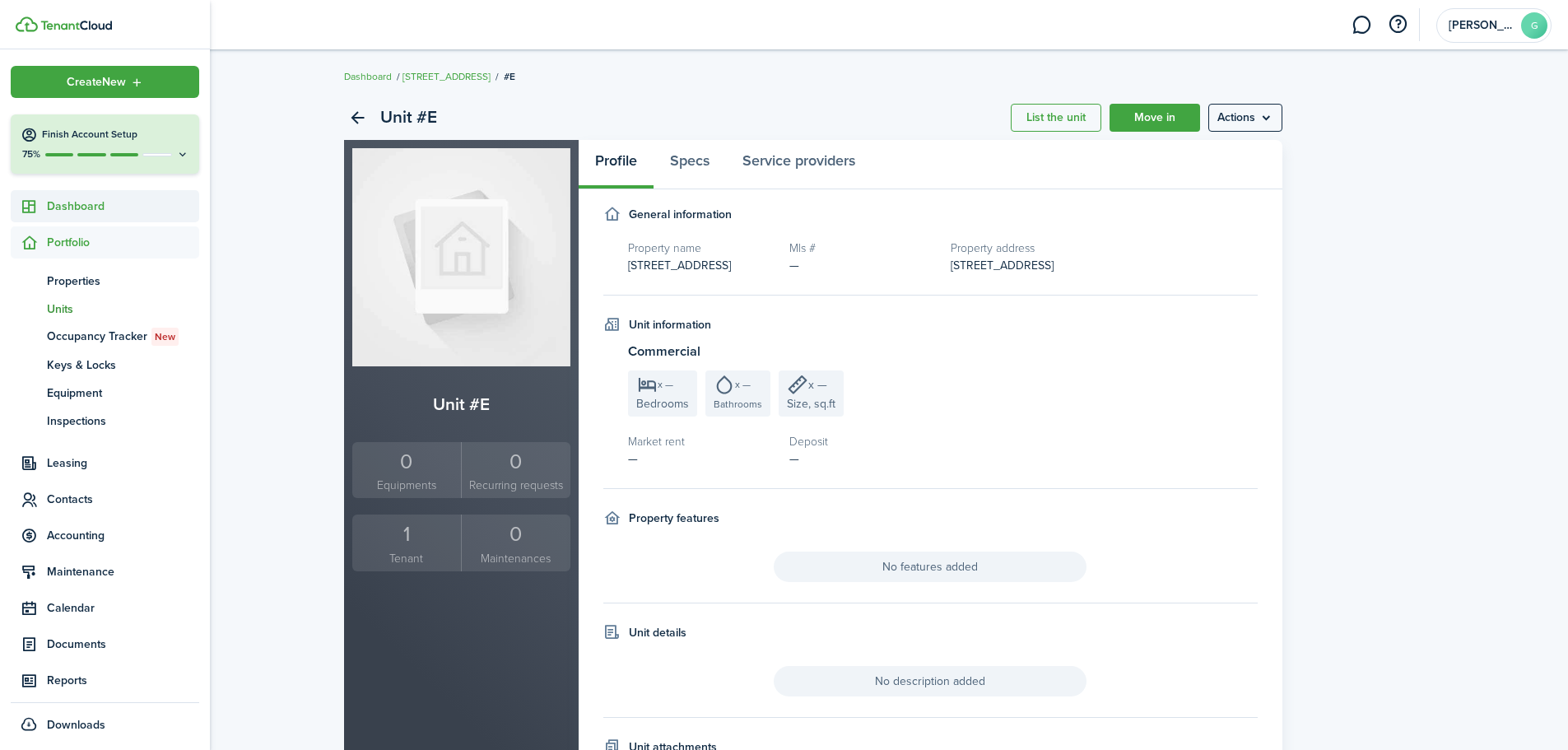
click at [83, 208] on span "Dashboard" at bounding box center [122, 207] width 152 height 17
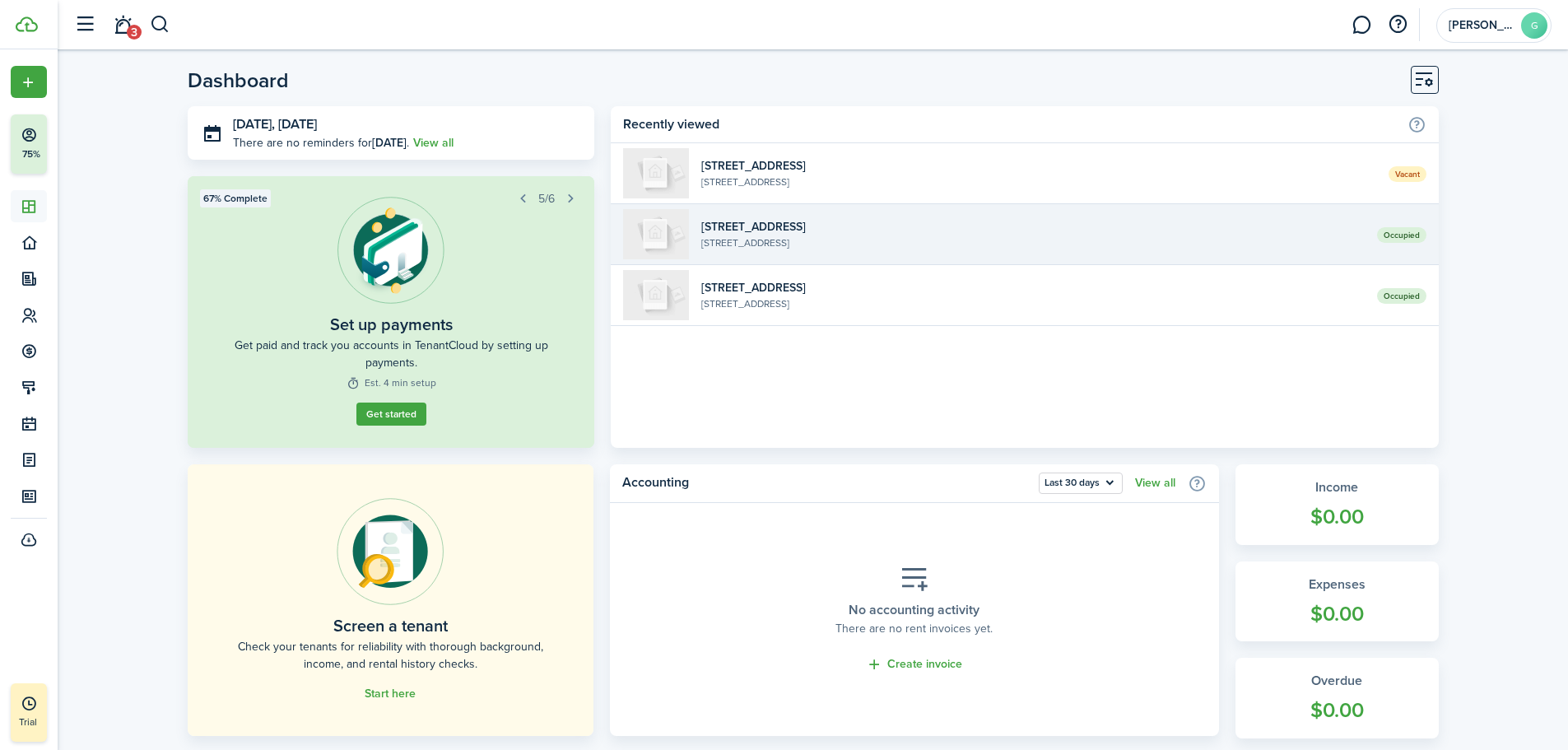
click at [1340, 230] on widget-list-item-title "1209 6th St, Unit A" at bounding box center [1032, 227] width 663 height 17
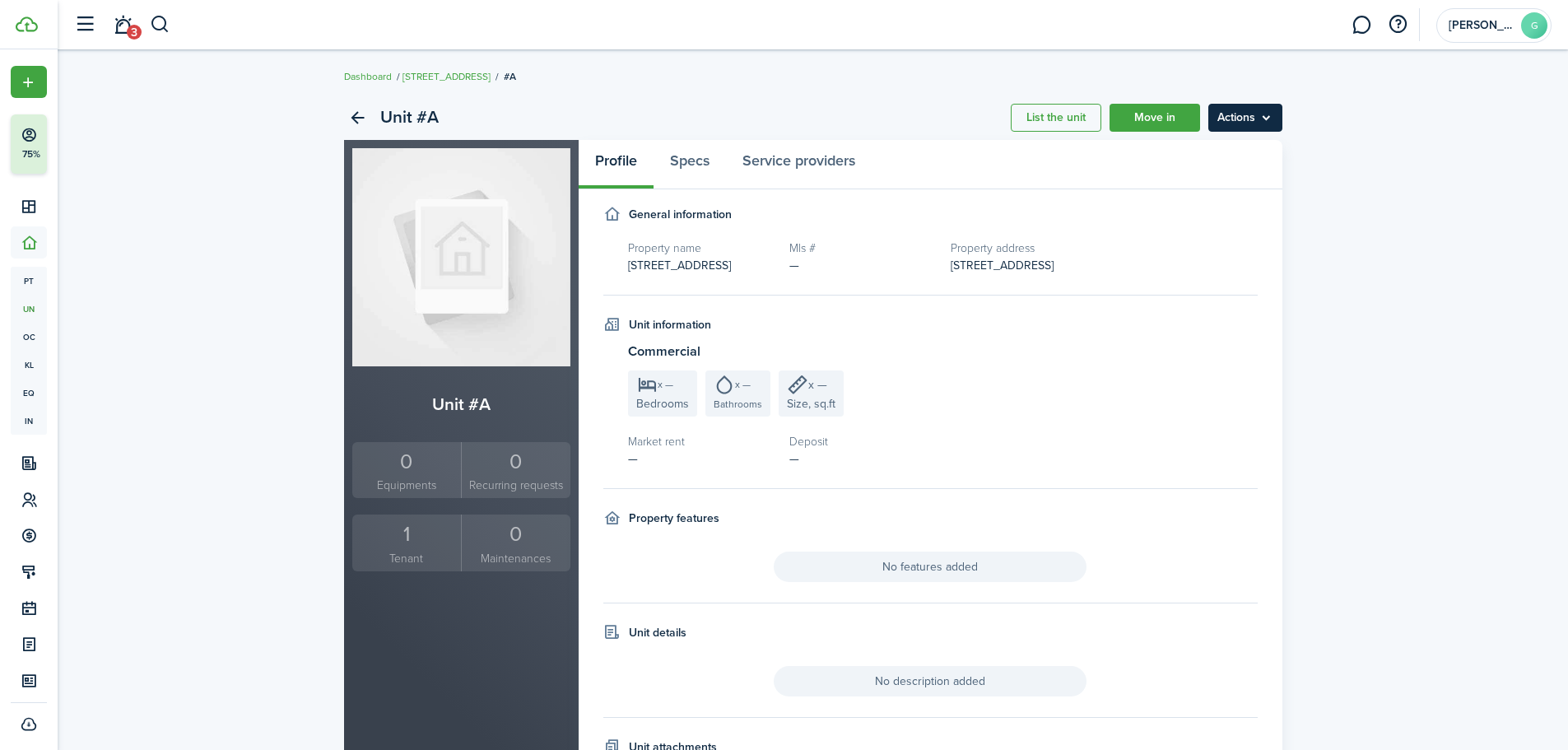
click at [1223, 122] on menu-btn "Actions" at bounding box center [1245, 117] width 74 height 28
click at [1212, 151] on link "Edit unit" at bounding box center [1210, 153] width 144 height 28
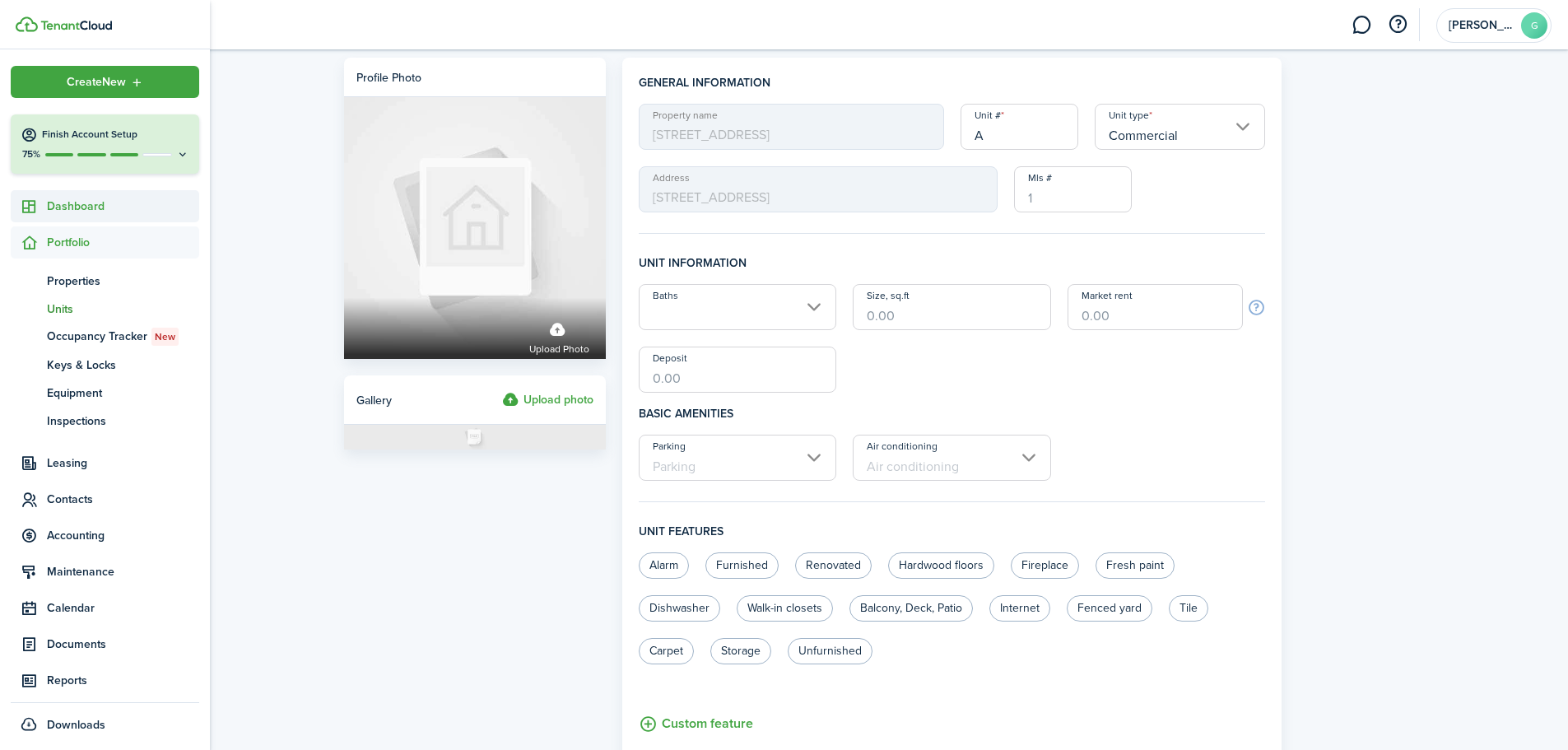
click at [82, 200] on span "Dashboard" at bounding box center [122, 207] width 152 height 17
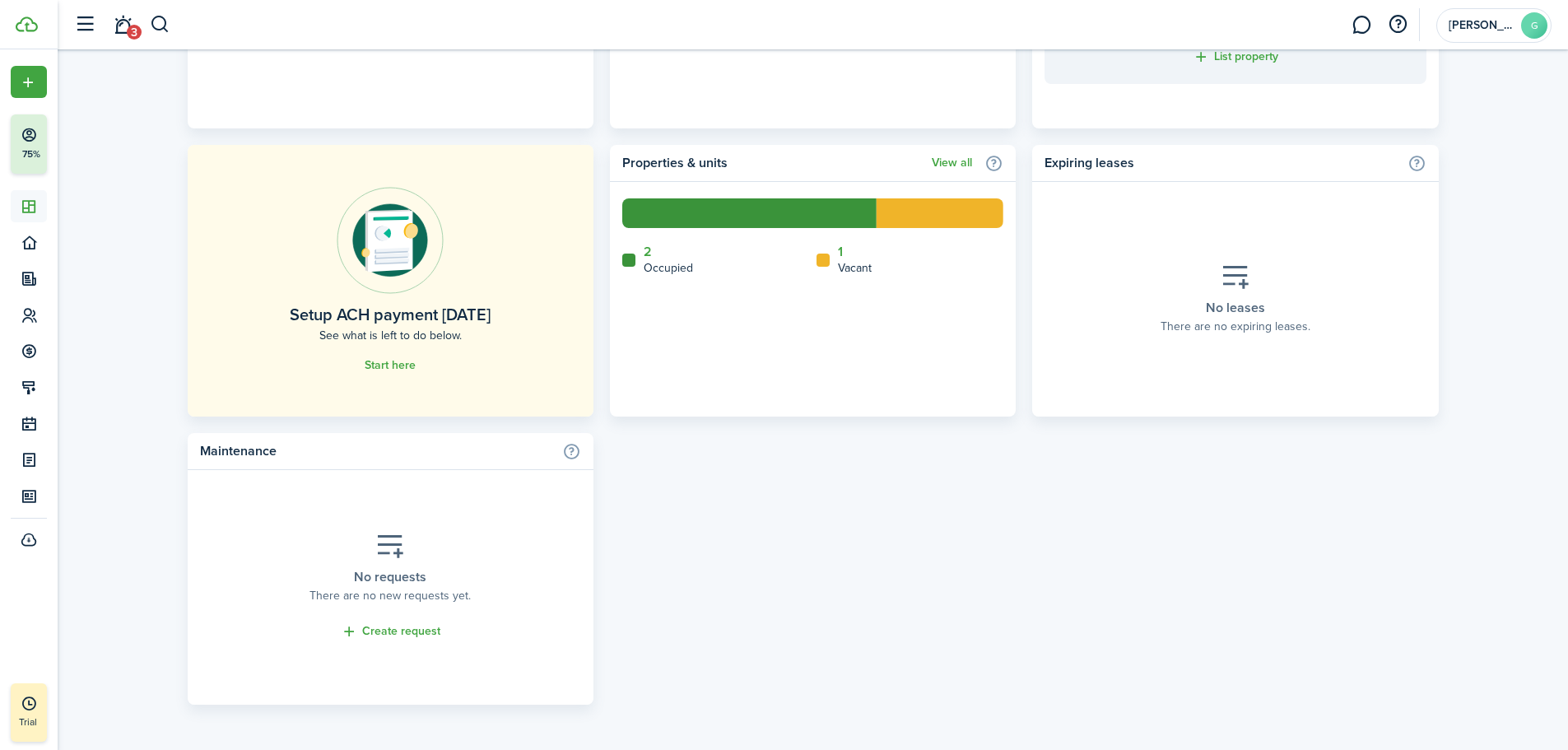
scroll to position [761, 0]
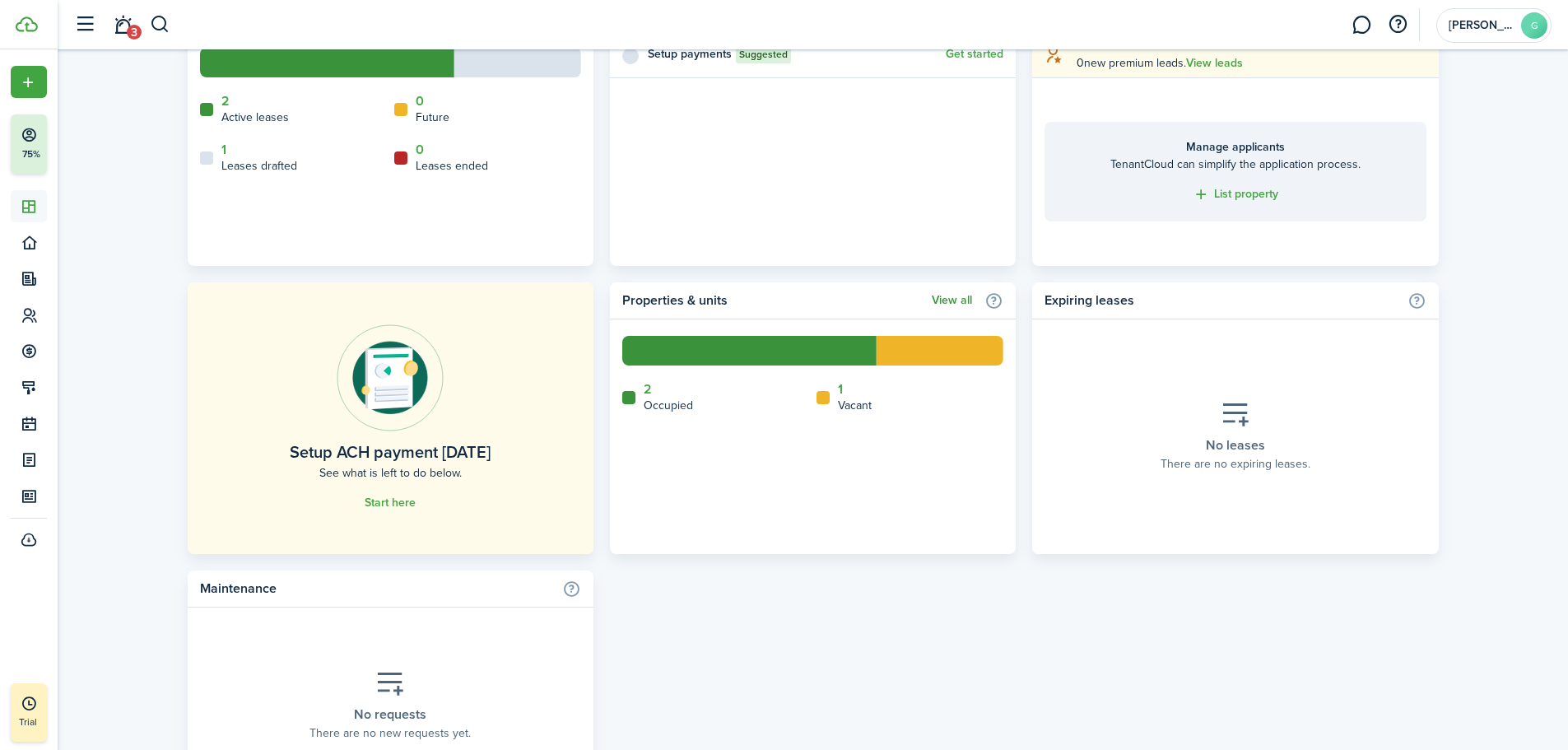
click at [958, 304] on link "View all" at bounding box center [952, 301] width 41 height 14
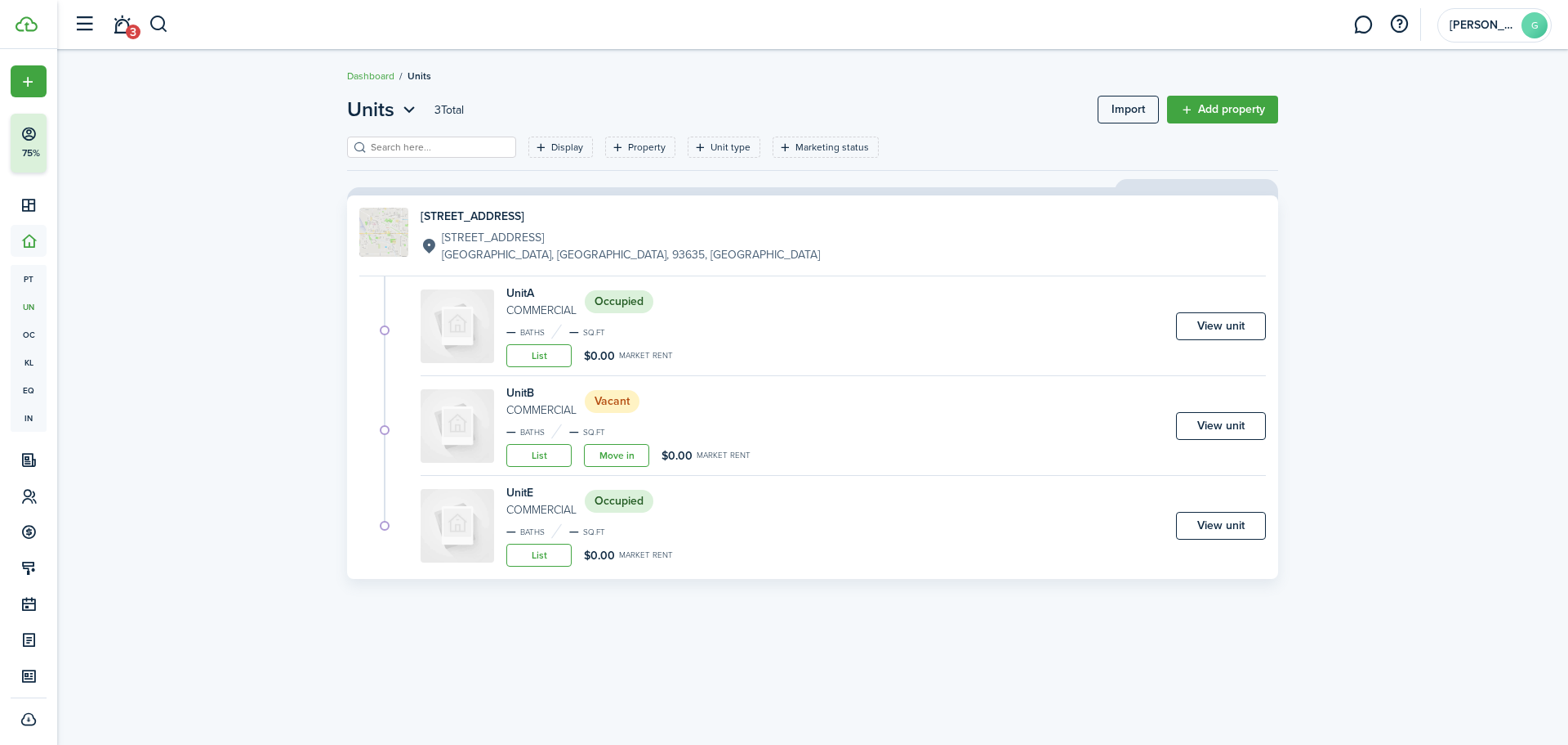
click at [627, 301] on status "Occupied" at bounding box center [618, 302] width 68 height 23
click at [431, 320] on img at bounding box center [457, 326] width 73 height 73
click at [1215, 324] on link "View unit" at bounding box center [1220, 326] width 90 height 28
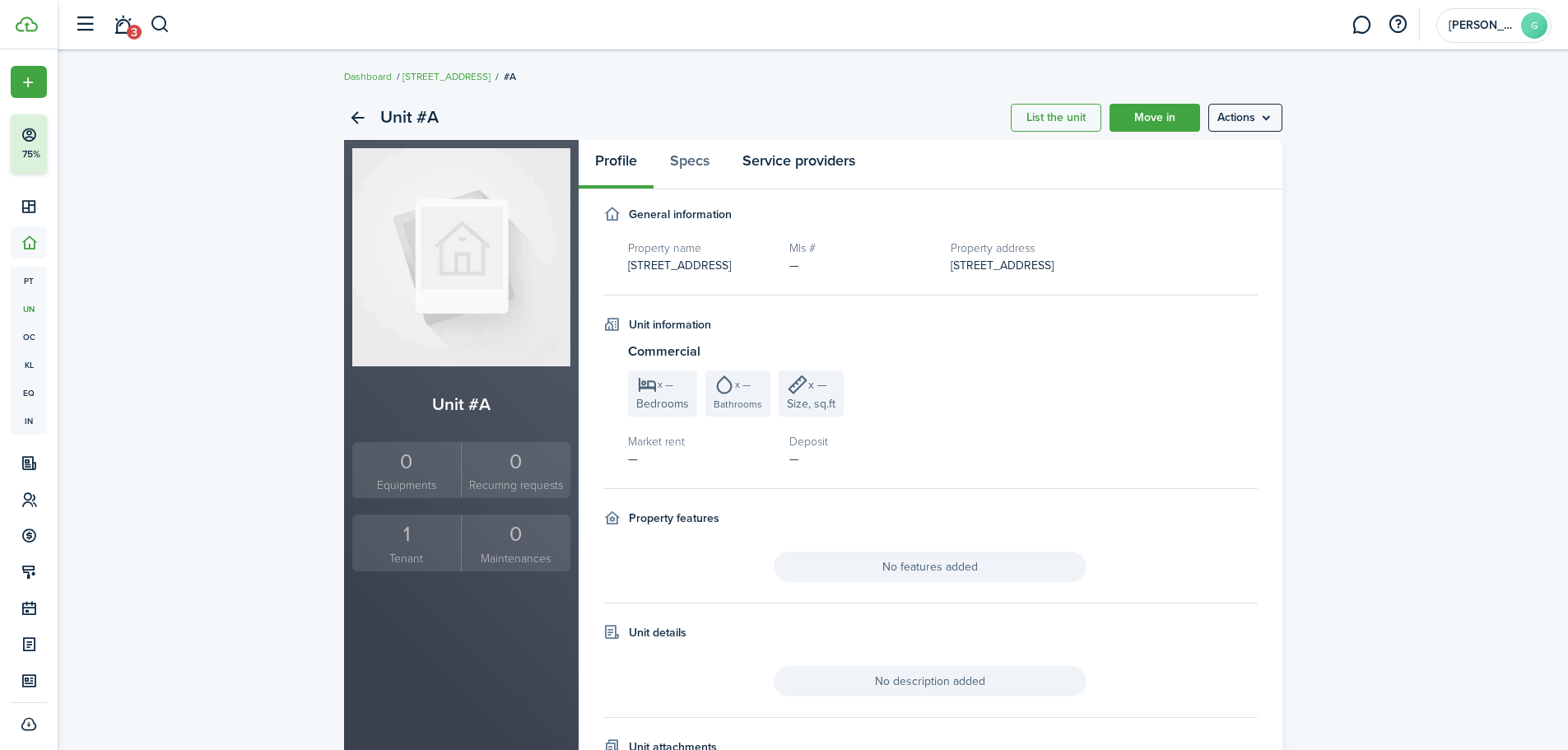
click at [783, 154] on link "Service providers" at bounding box center [799, 164] width 146 height 49
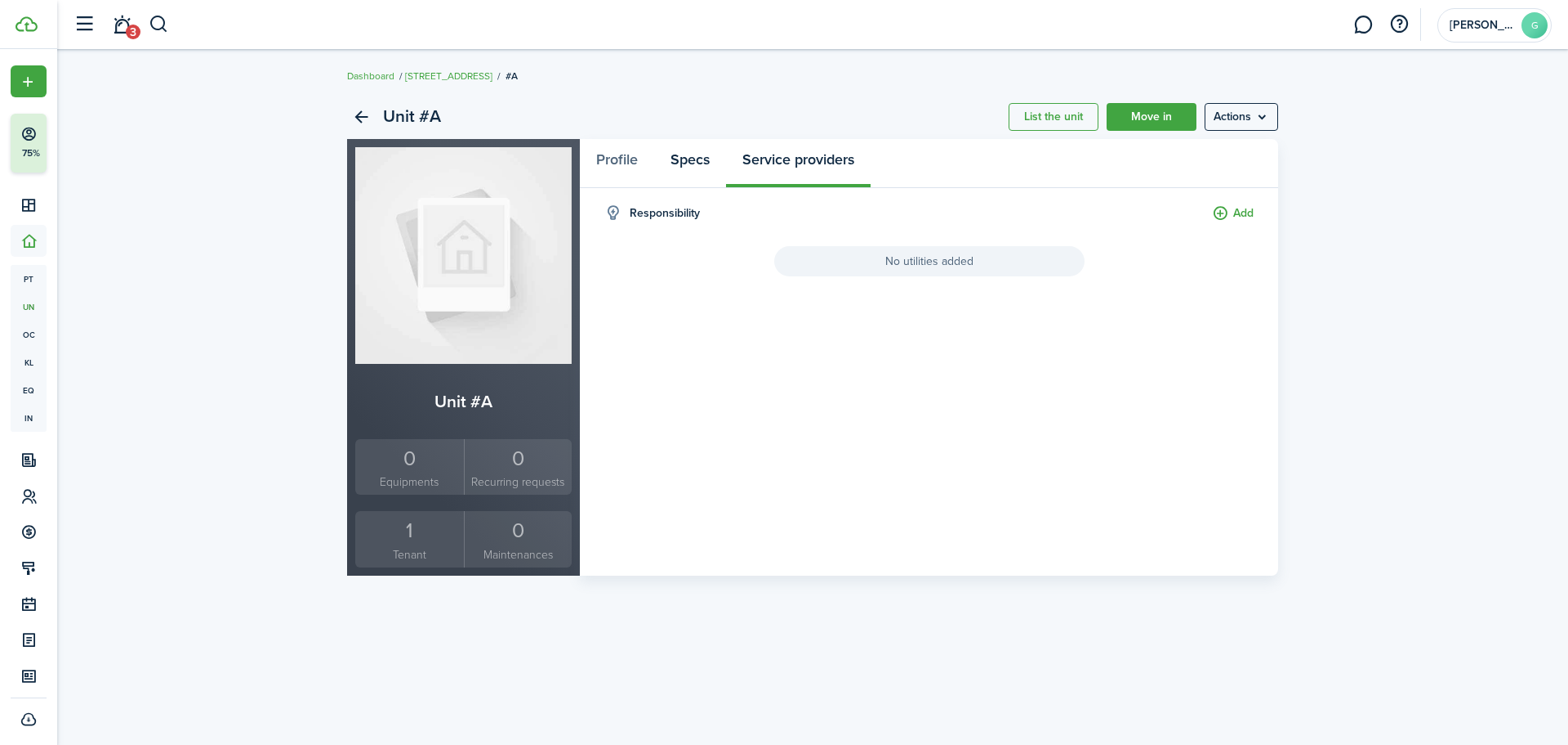
click at [670, 164] on link "Specs" at bounding box center [690, 163] width 72 height 49
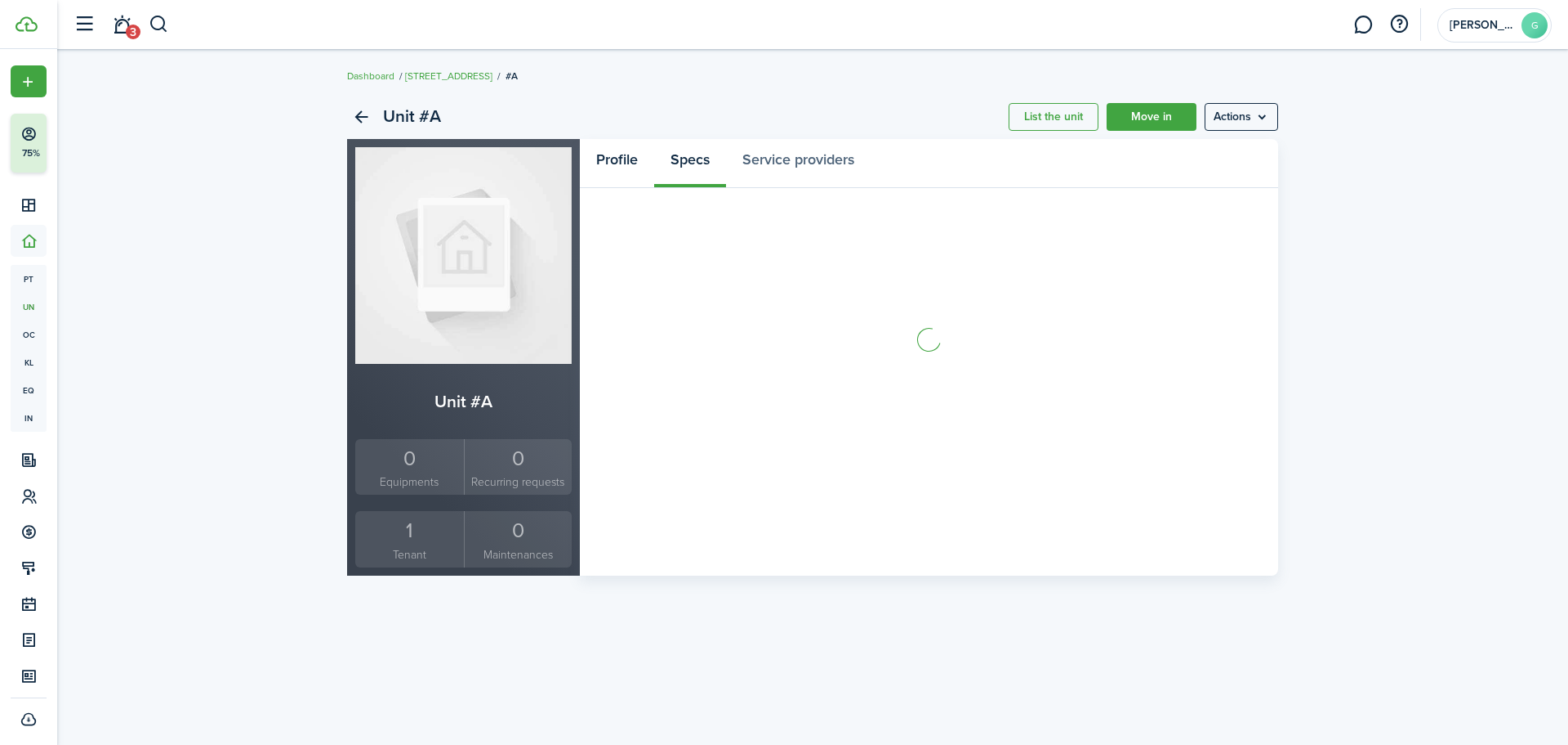
click at [638, 164] on link "Profile" at bounding box center [616, 163] width 74 height 49
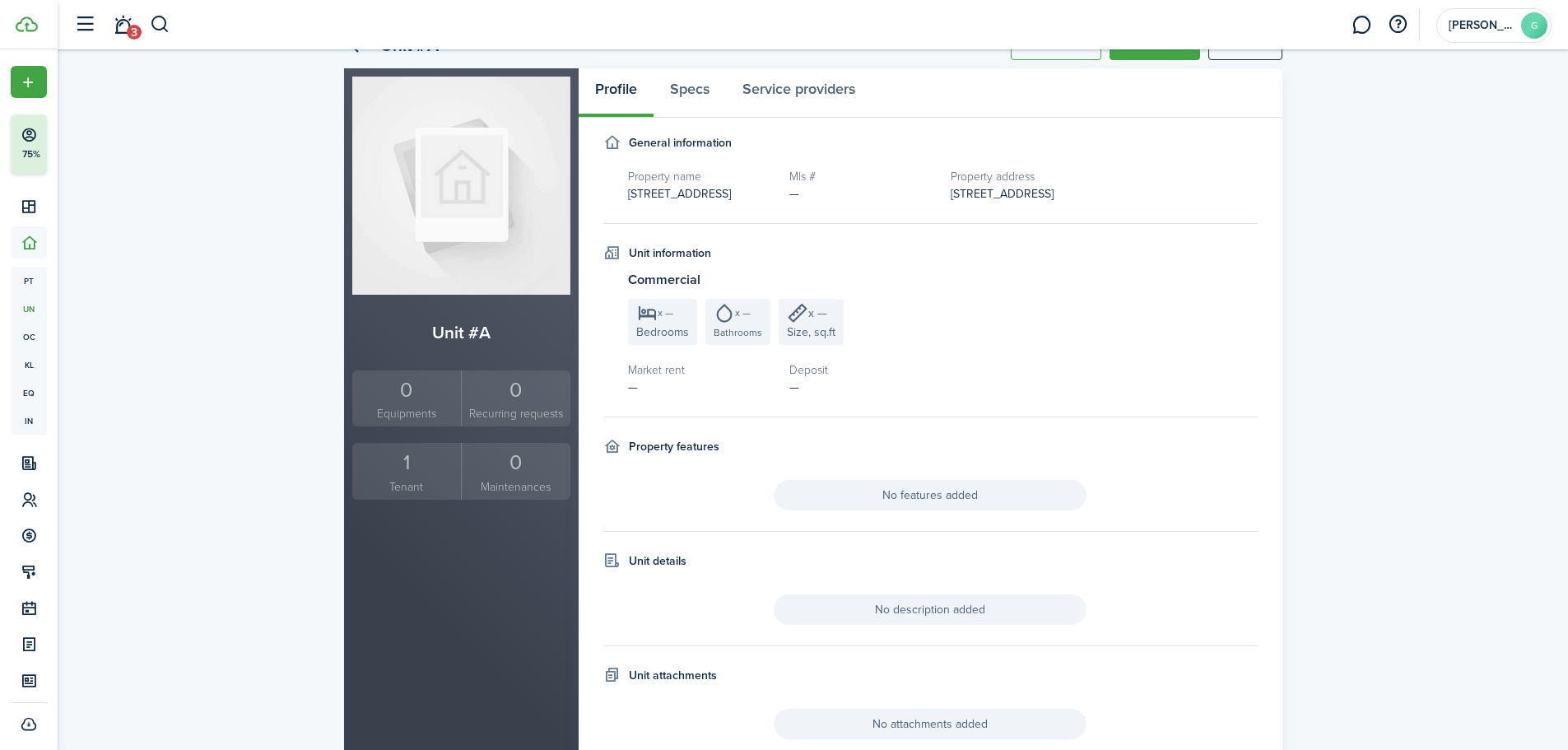
scroll to position [127, 0]
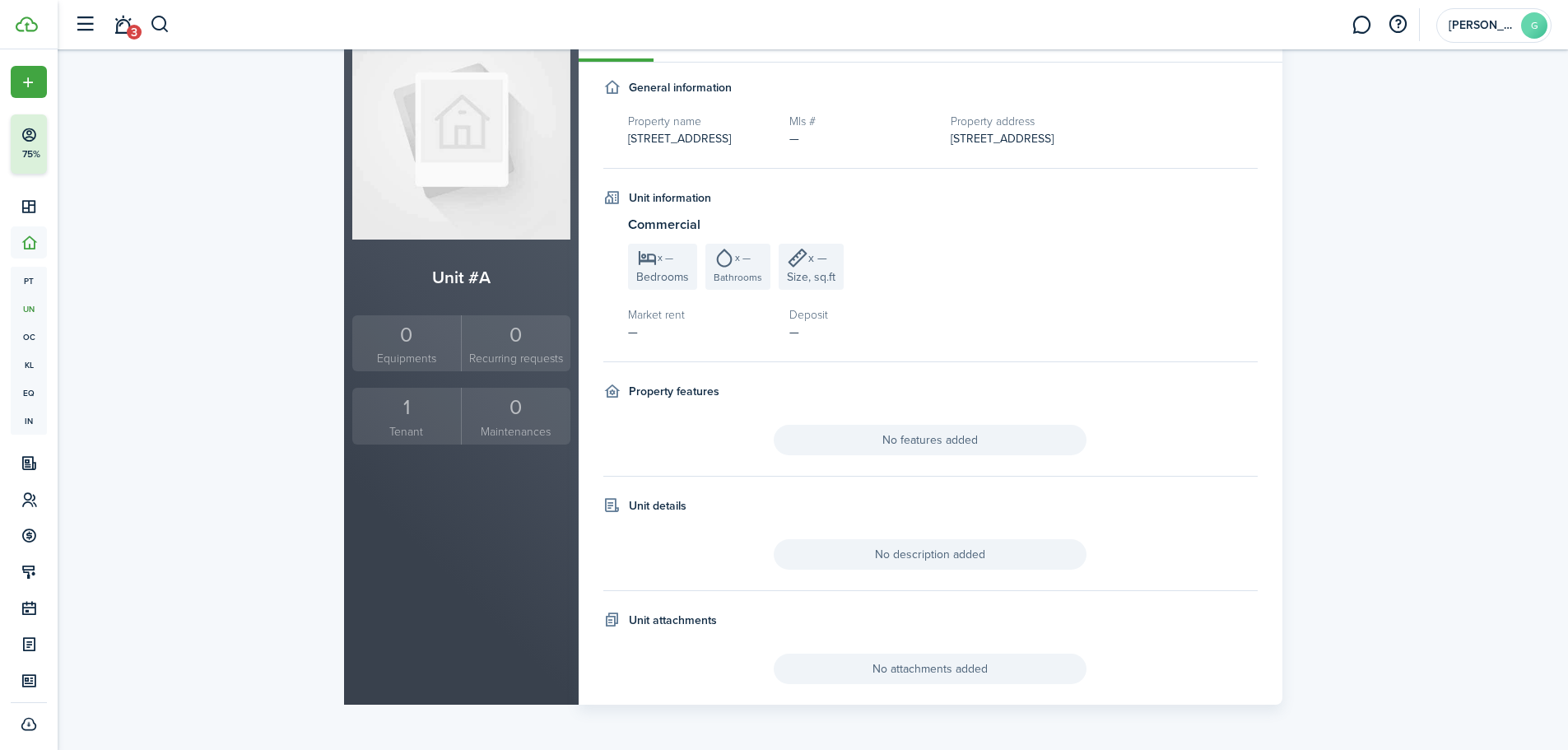
click at [413, 423] on small "Tenant" at bounding box center [407, 432] width 101 height 17
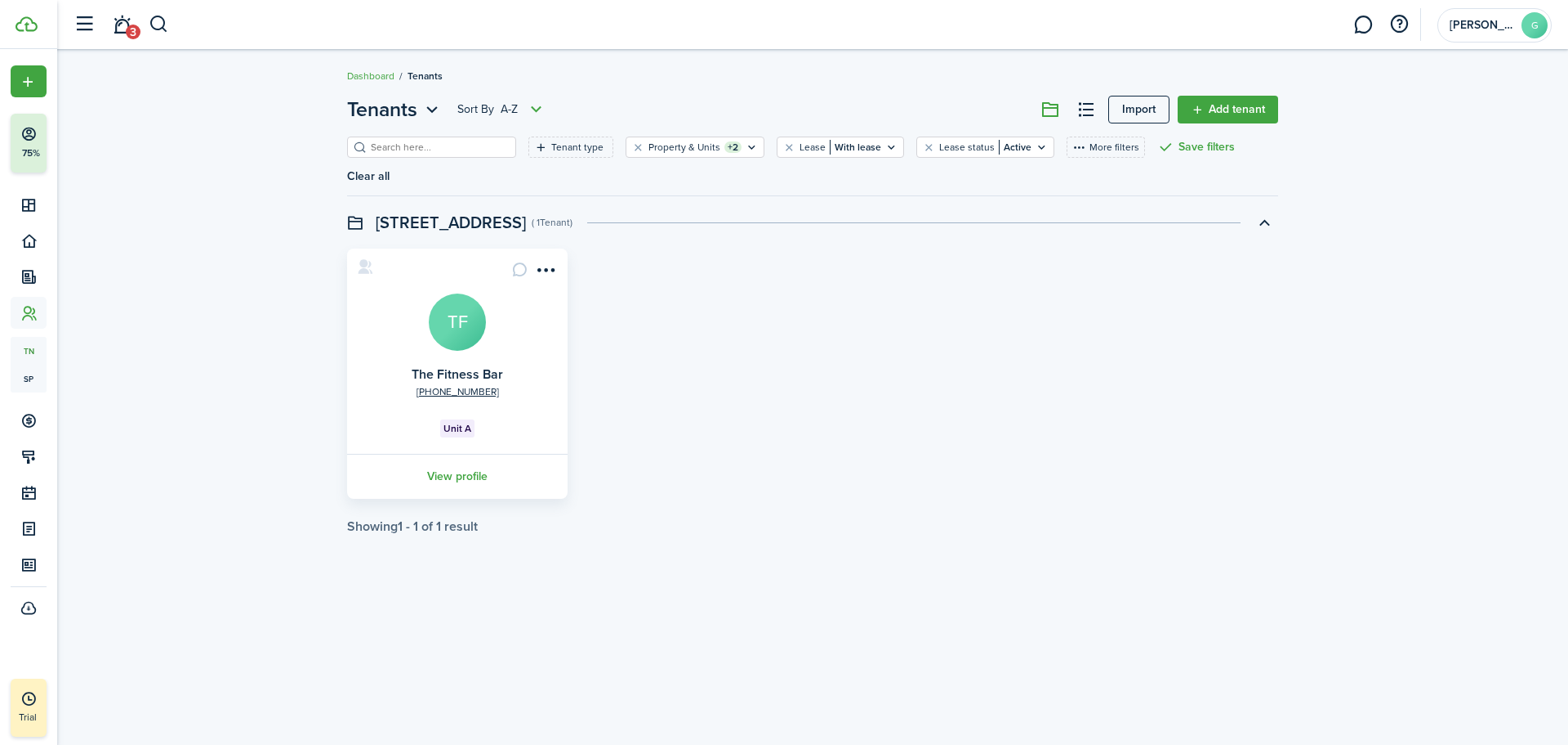
click at [454, 293] on avatar-text "TF" at bounding box center [457, 321] width 57 height 57
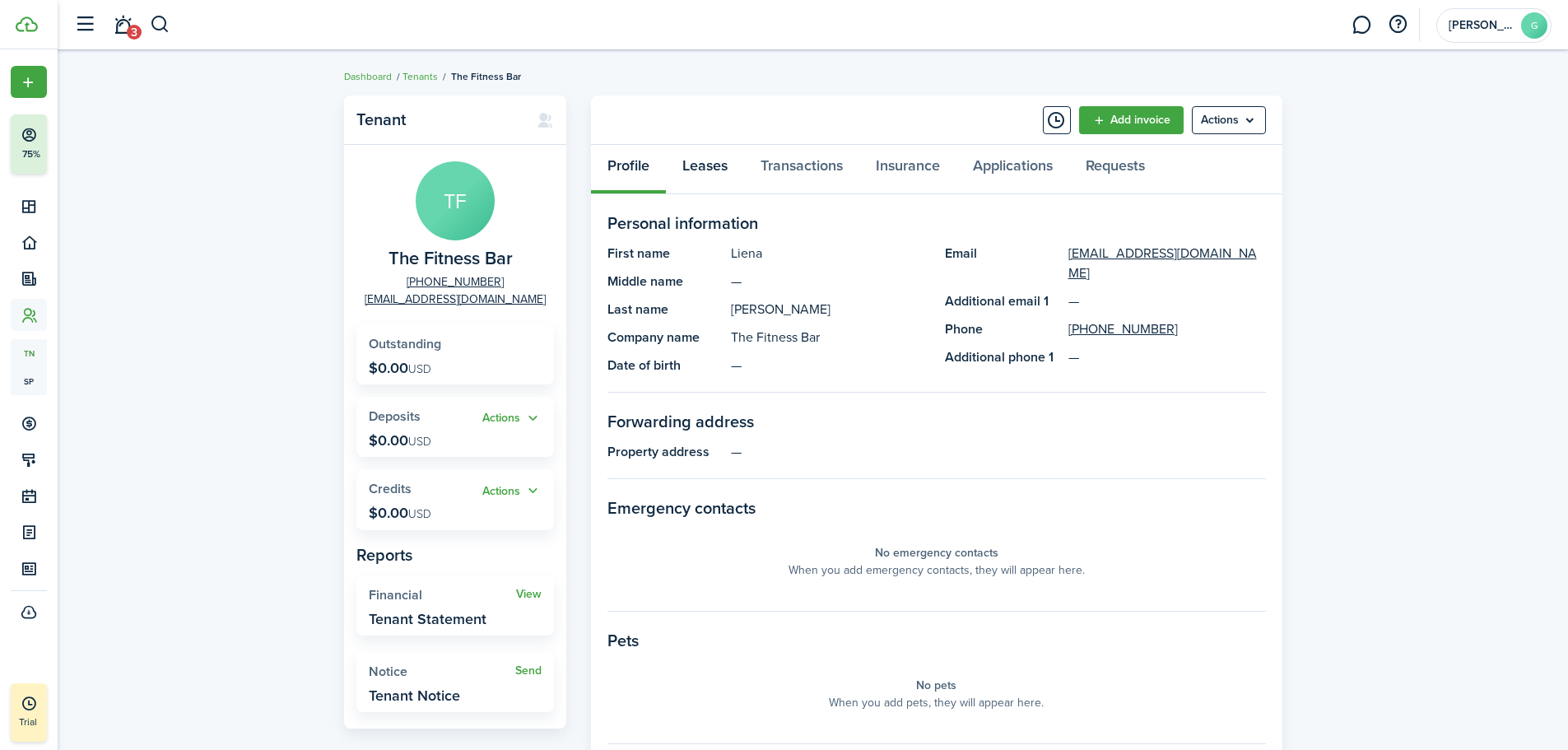
click at [709, 175] on link "Leases" at bounding box center [704, 169] width 79 height 49
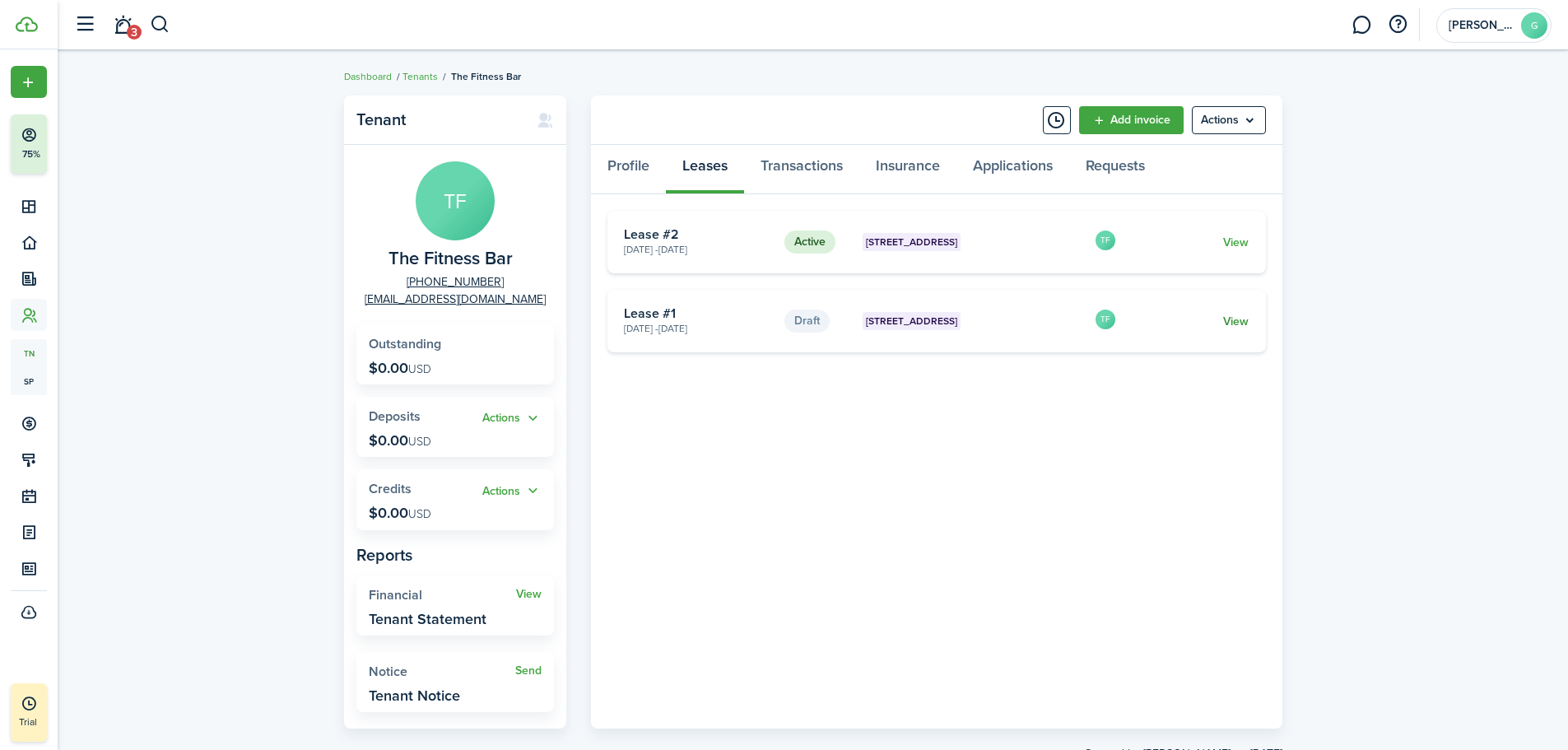
click at [1233, 315] on link "View" at bounding box center [1235, 321] width 25 height 17
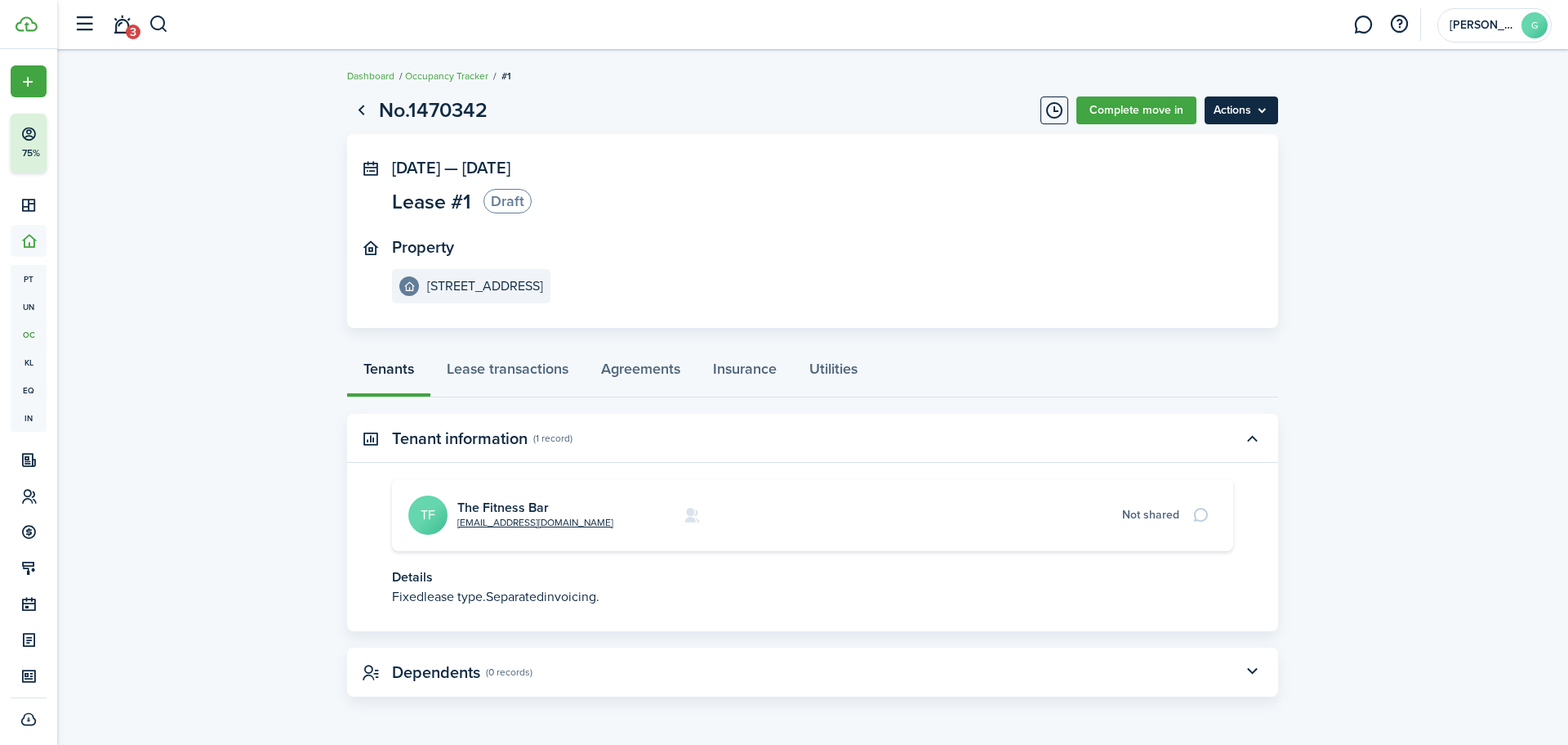
click at [1232, 101] on menu-btn "Actions" at bounding box center [1241, 110] width 73 height 28
click at [1168, 156] on button "Delete" at bounding box center [1207, 146] width 143 height 28
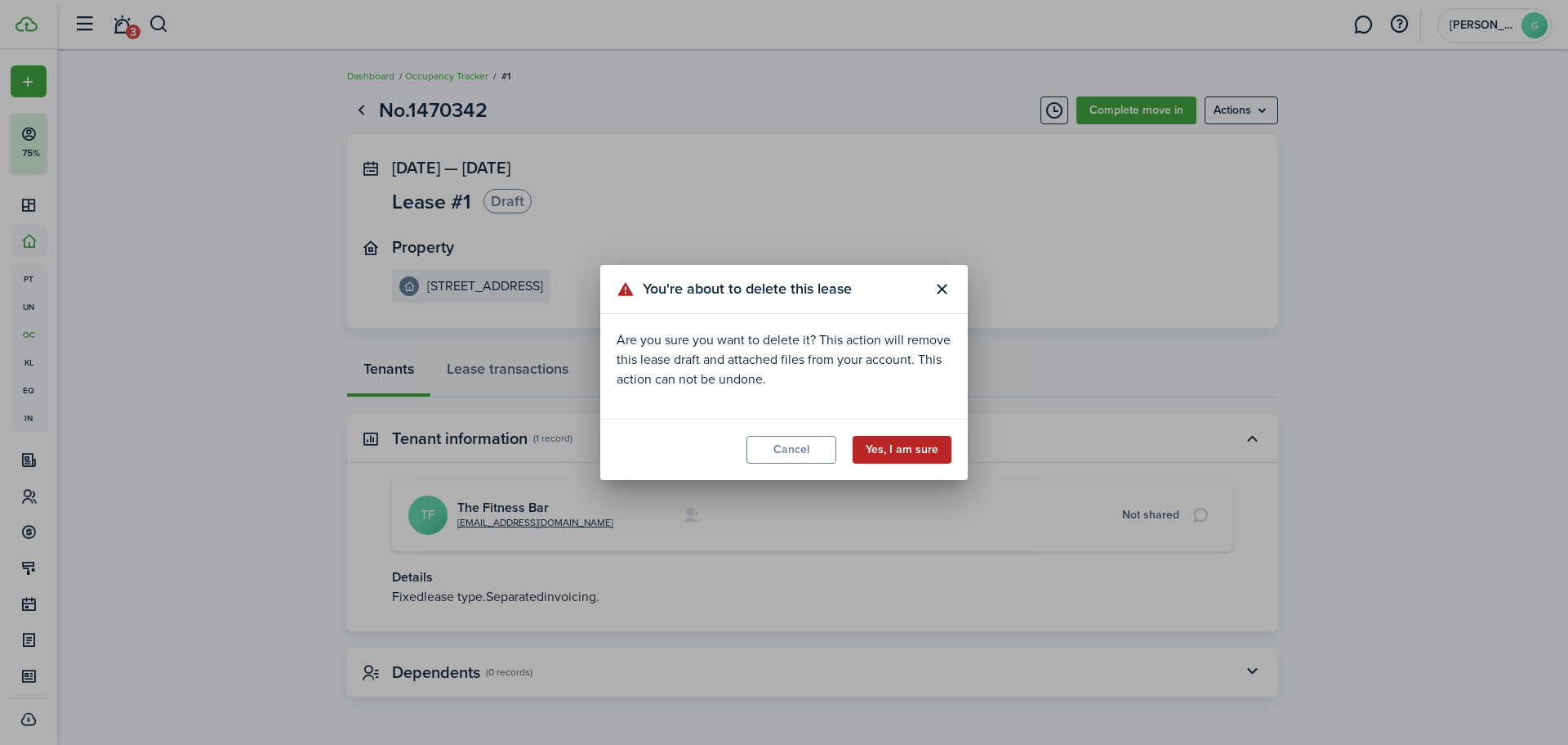
click at [907, 452] on button "Yes, I am sure" at bounding box center [902, 449] width 99 height 28
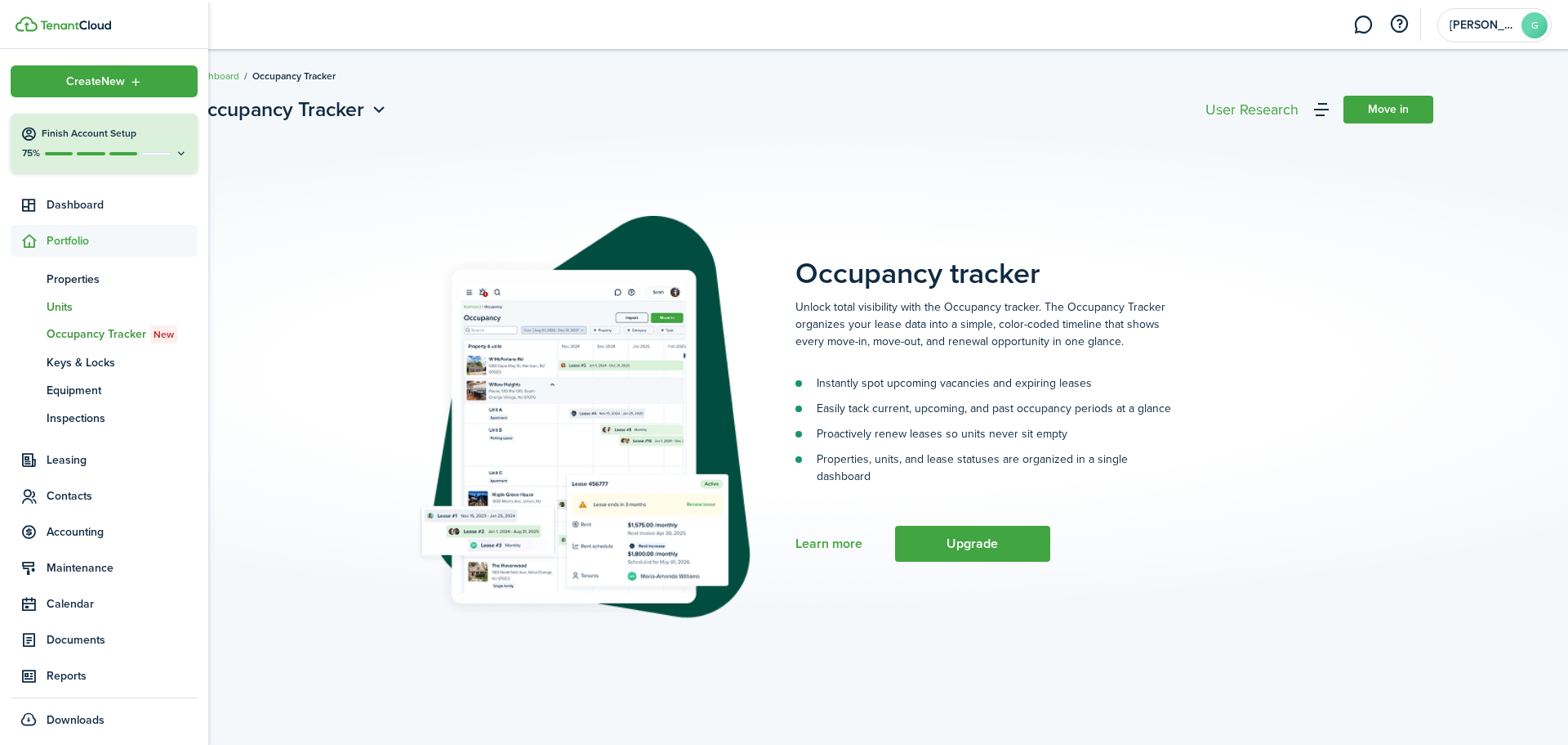
click at [97, 306] on span "Units" at bounding box center [121, 307] width 151 height 17
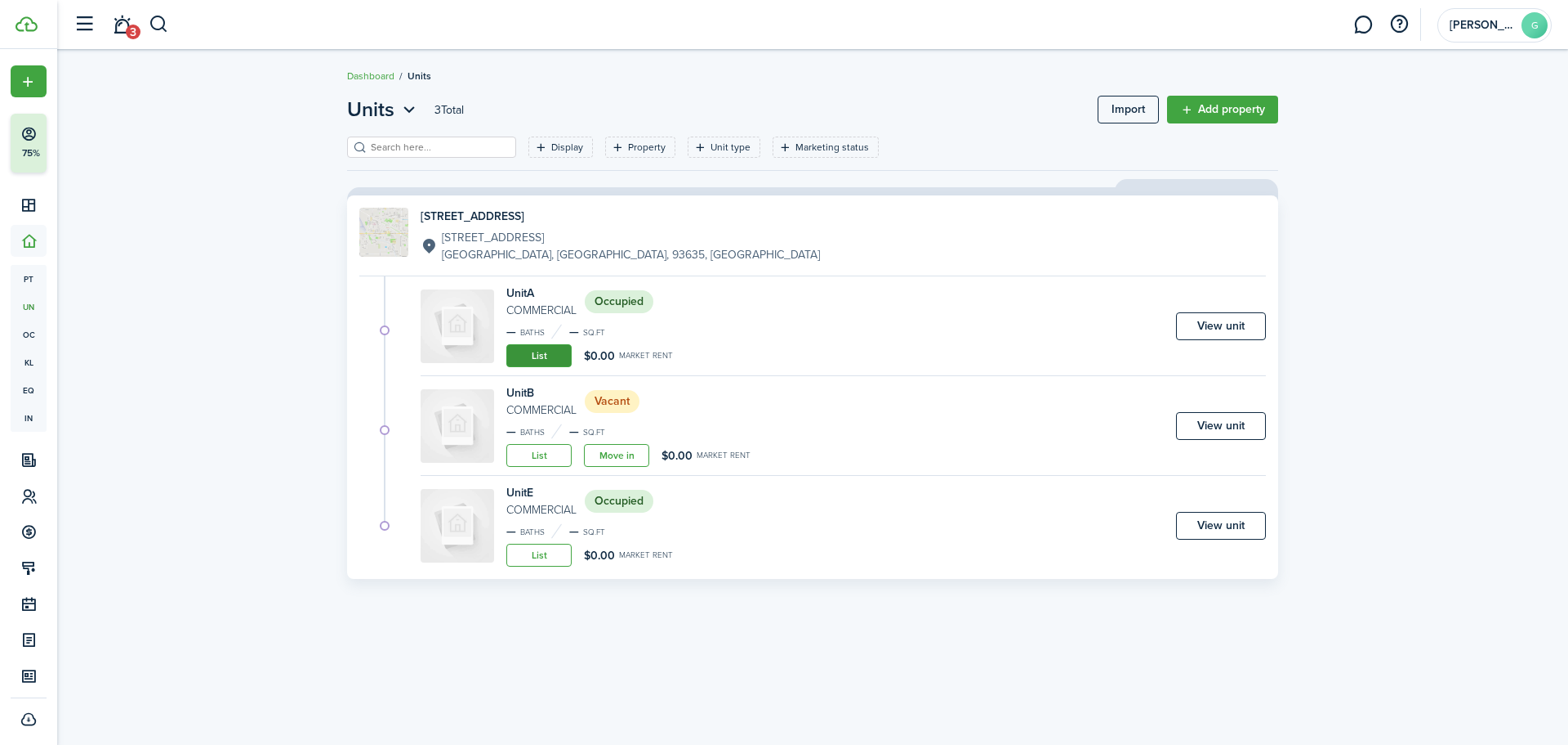
click at [536, 358] on link "List" at bounding box center [539, 356] width 65 height 23
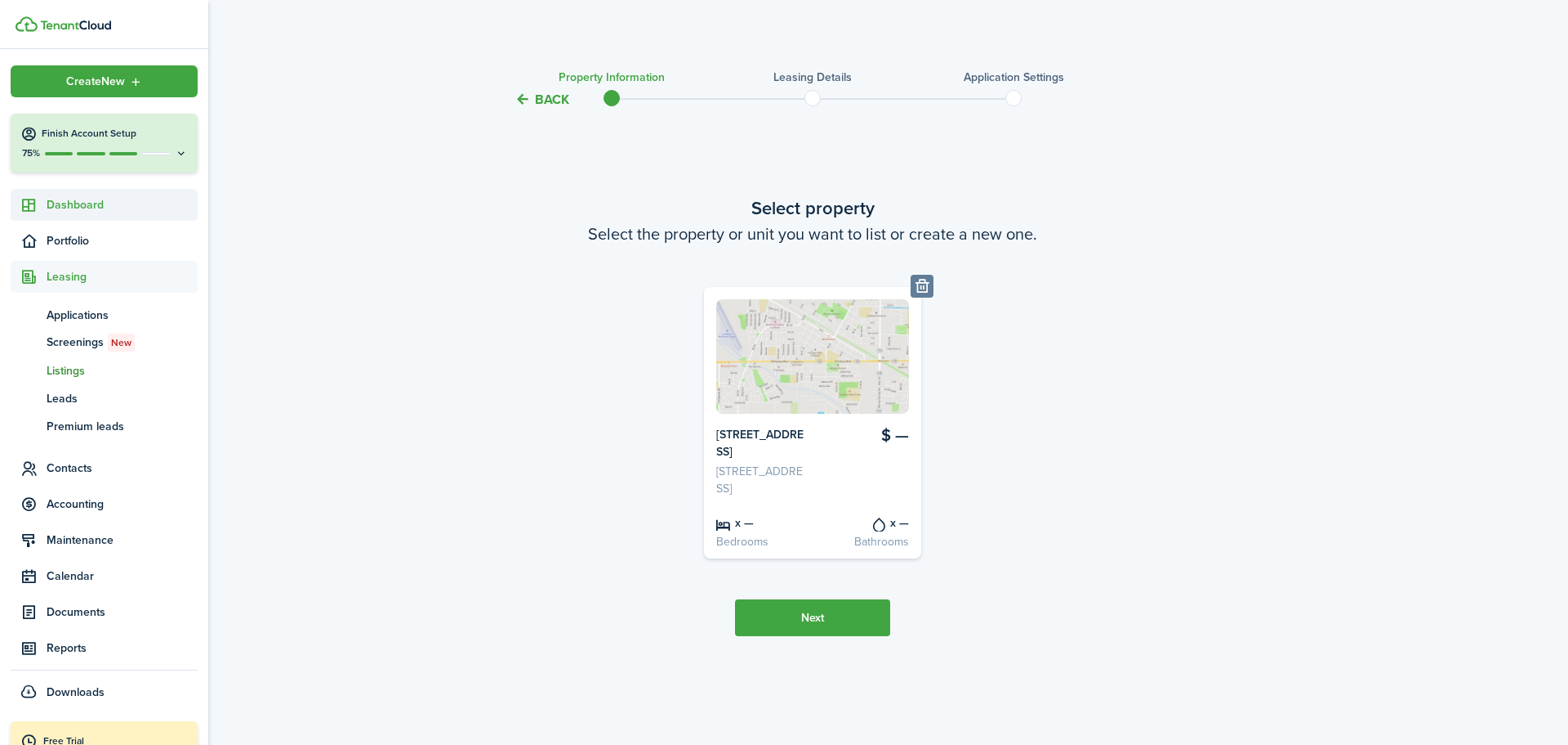
click at [74, 203] on span "Dashboard" at bounding box center [121, 205] width 151 height 17
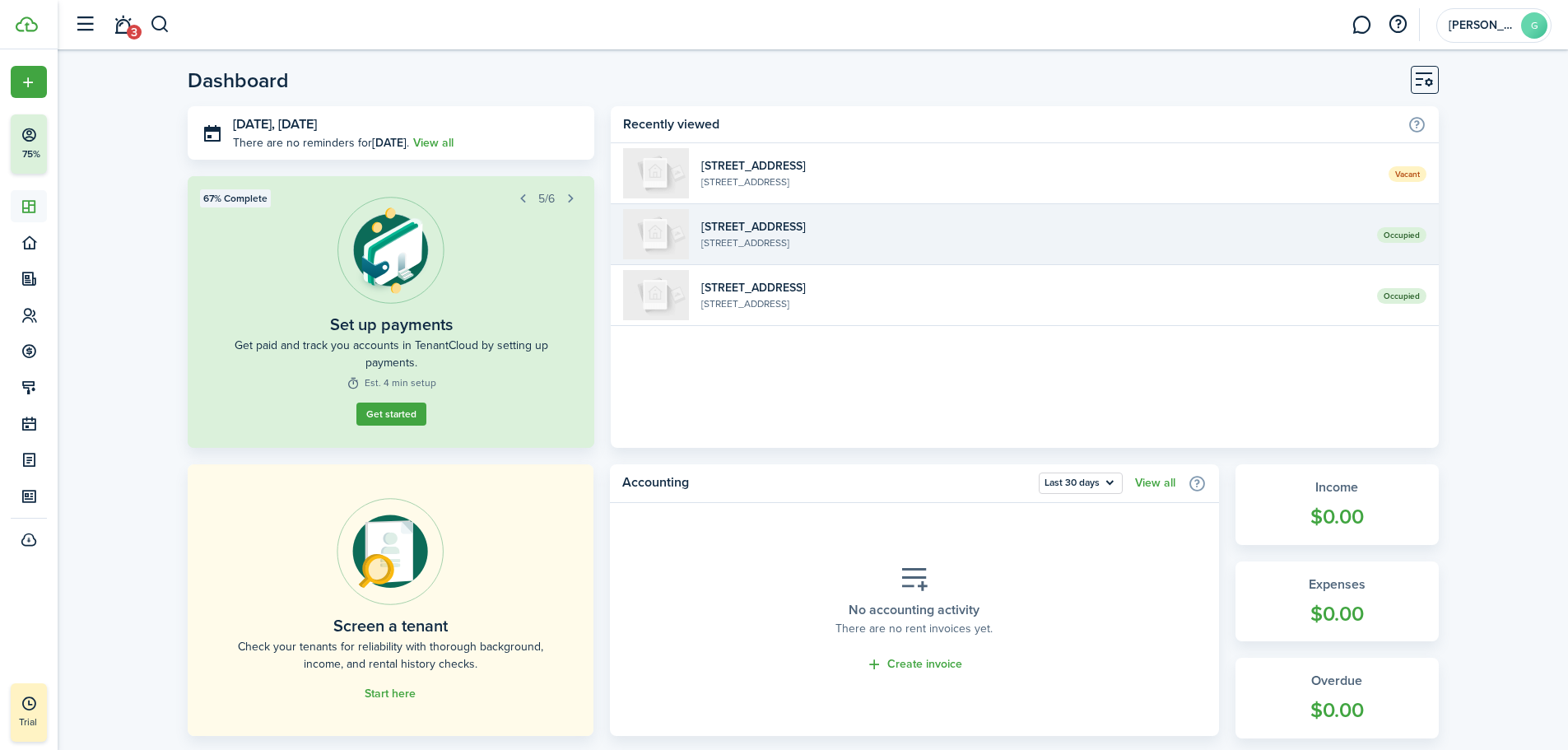
click at [835, 236] on widget-list-item-description "1209 6th St, Los Banos, CA, 93635, US" at bounding box center [1032, 243] width 663 height 15
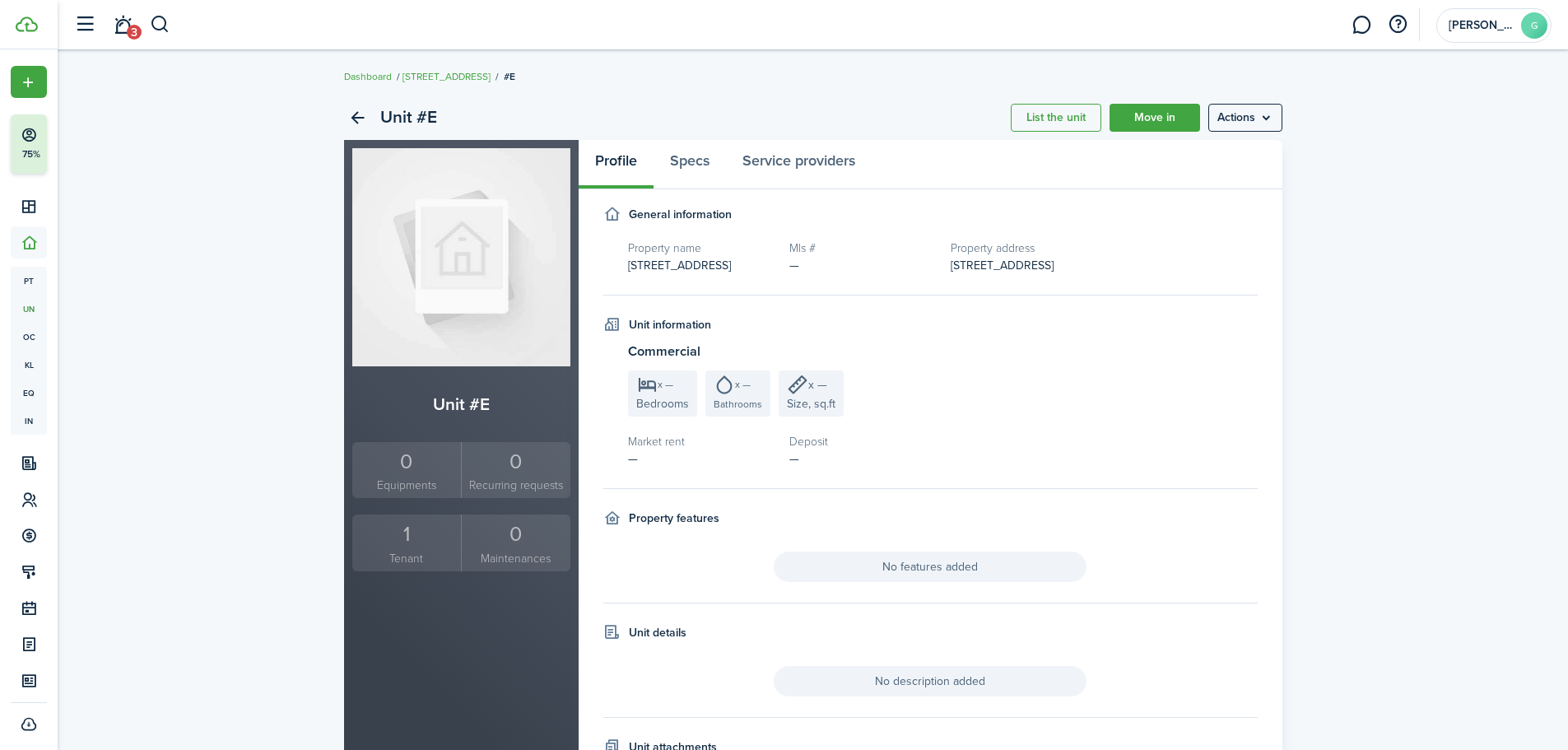
click at [400, 554] on small "Tenant" at bounding box center [407, 559] width 101 height 17
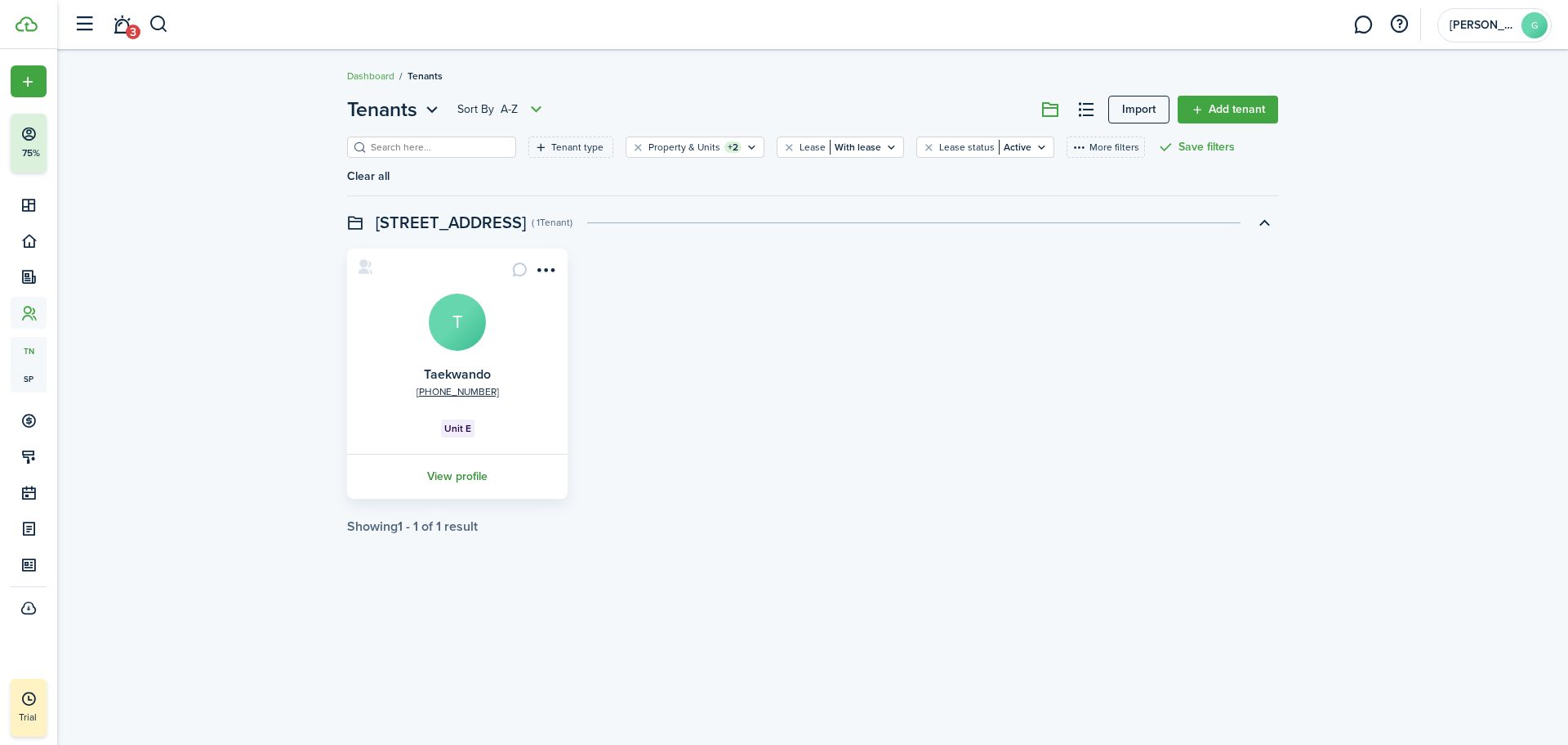
click at [449, 457] on link "View profile" at bounding box center [457, 476] width 225 height 45
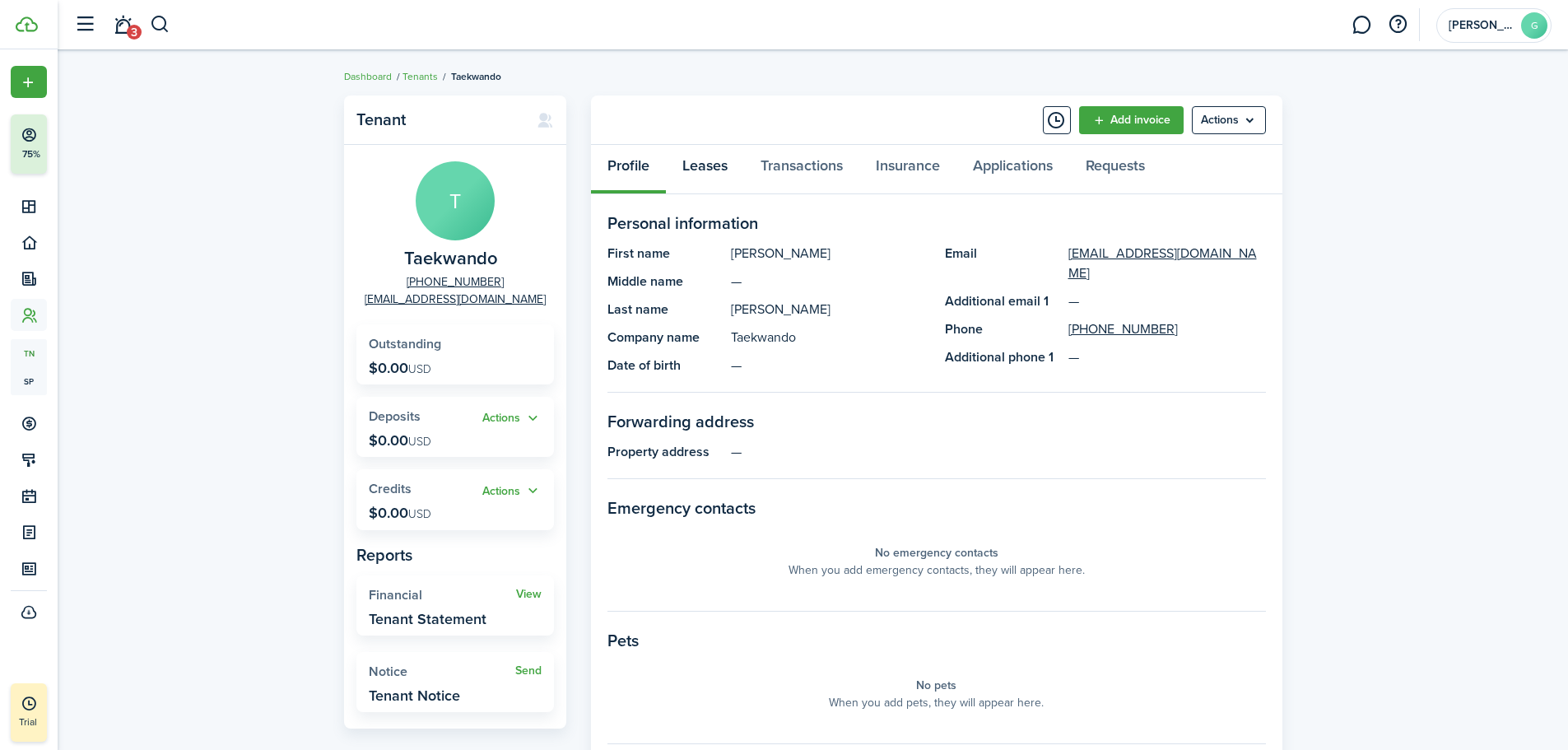
click at [701, 169] on link "Leases" at bounding box center [704, 169] width 79 height 49
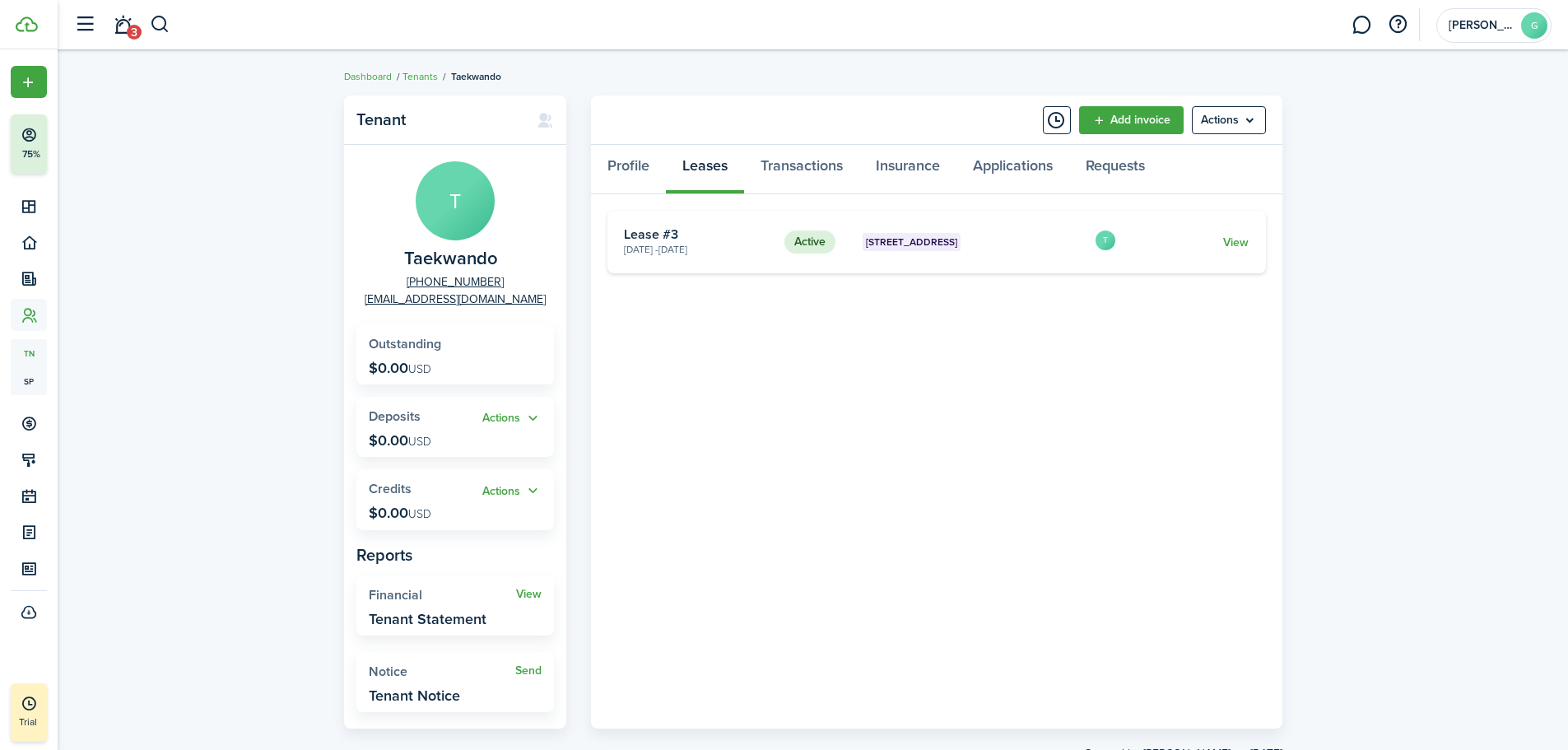
click at [1250, 243] on card "Active 1209 6th St, Unit E Nov 01, 2025 - Feb 01, 2027 Lease #3 T View" at bounding box center [936, 242] width 659 height 62
click at [1242, 237] on link "View" at bounding box center [1235, 243] width 25 height 17
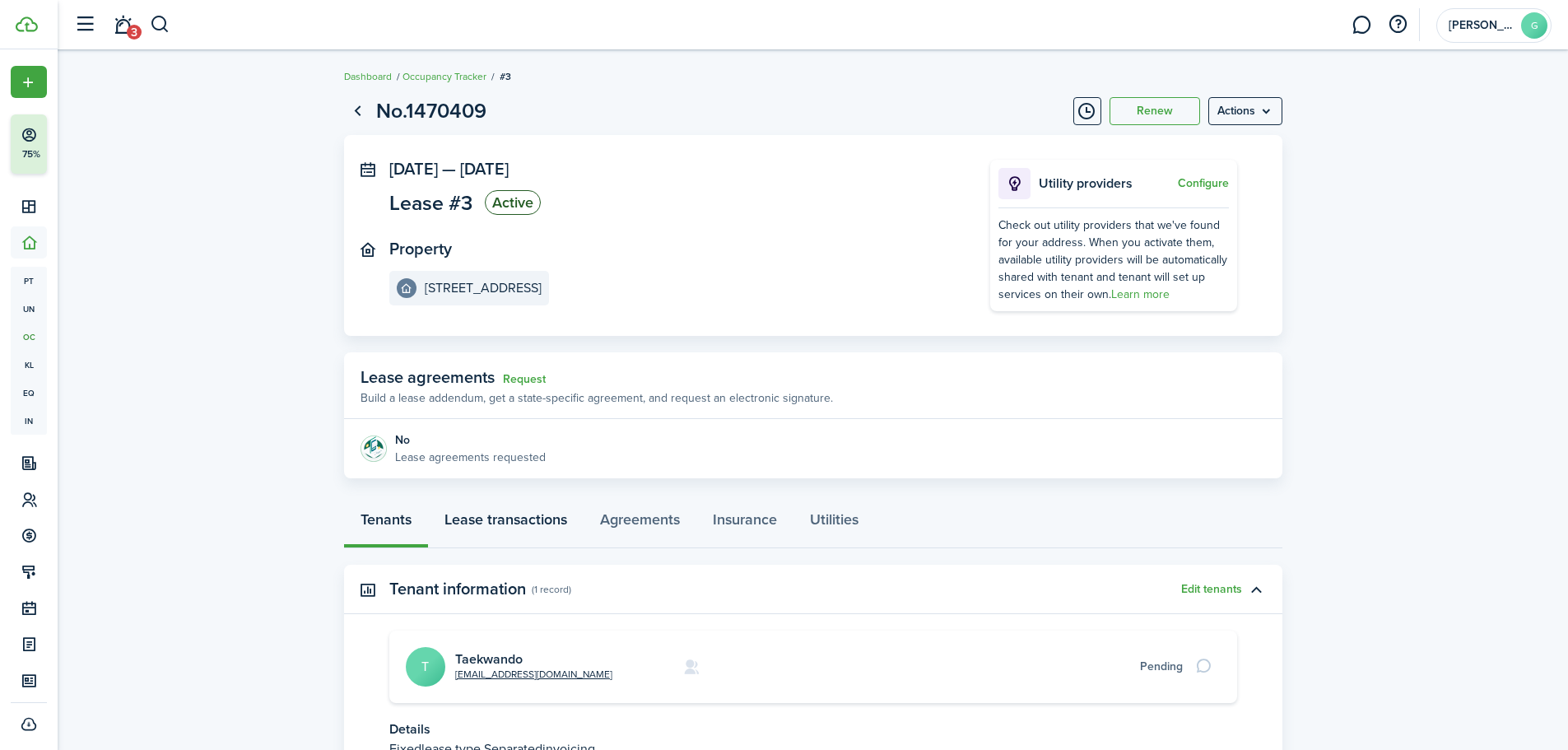
click at [518, 525] on link "Lease transactions" at bounding box center [506, 523] width 155 height 49
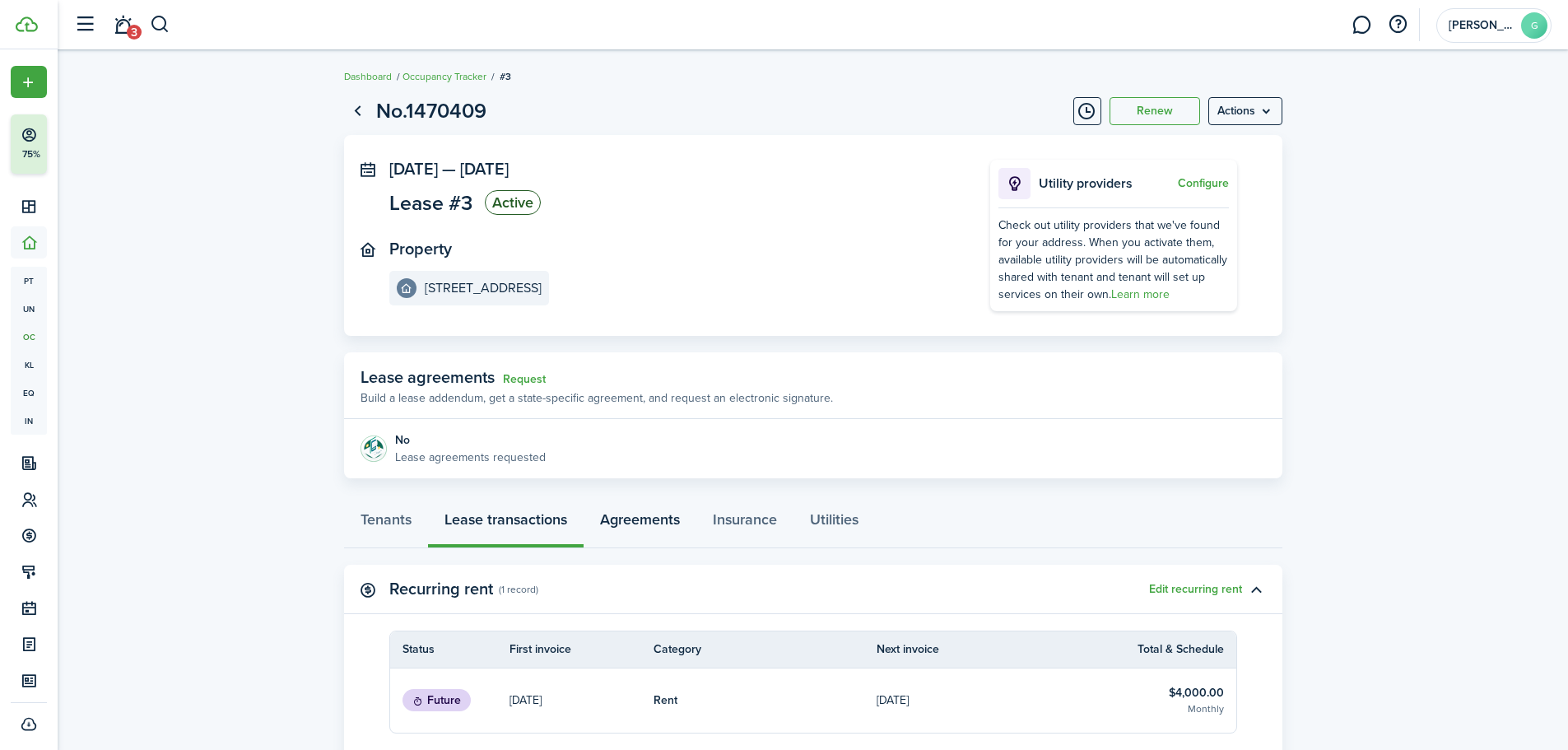
click at [655, 526] on link "Agreements" at bounding box center [639, 523] width 113 height 49
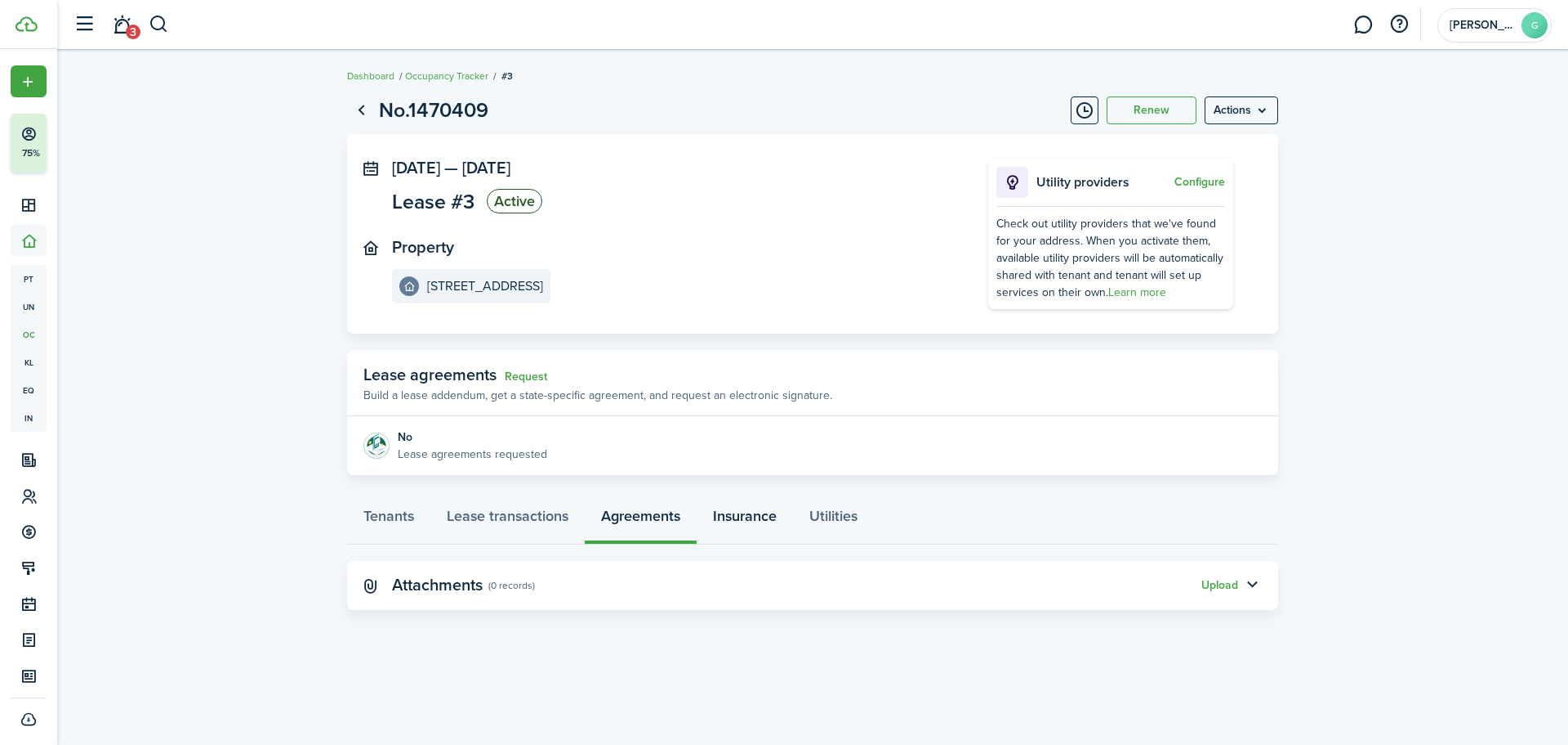
click at [733, 521] on link "Insurance" at bounding box center [745, 519] width 96 height 49
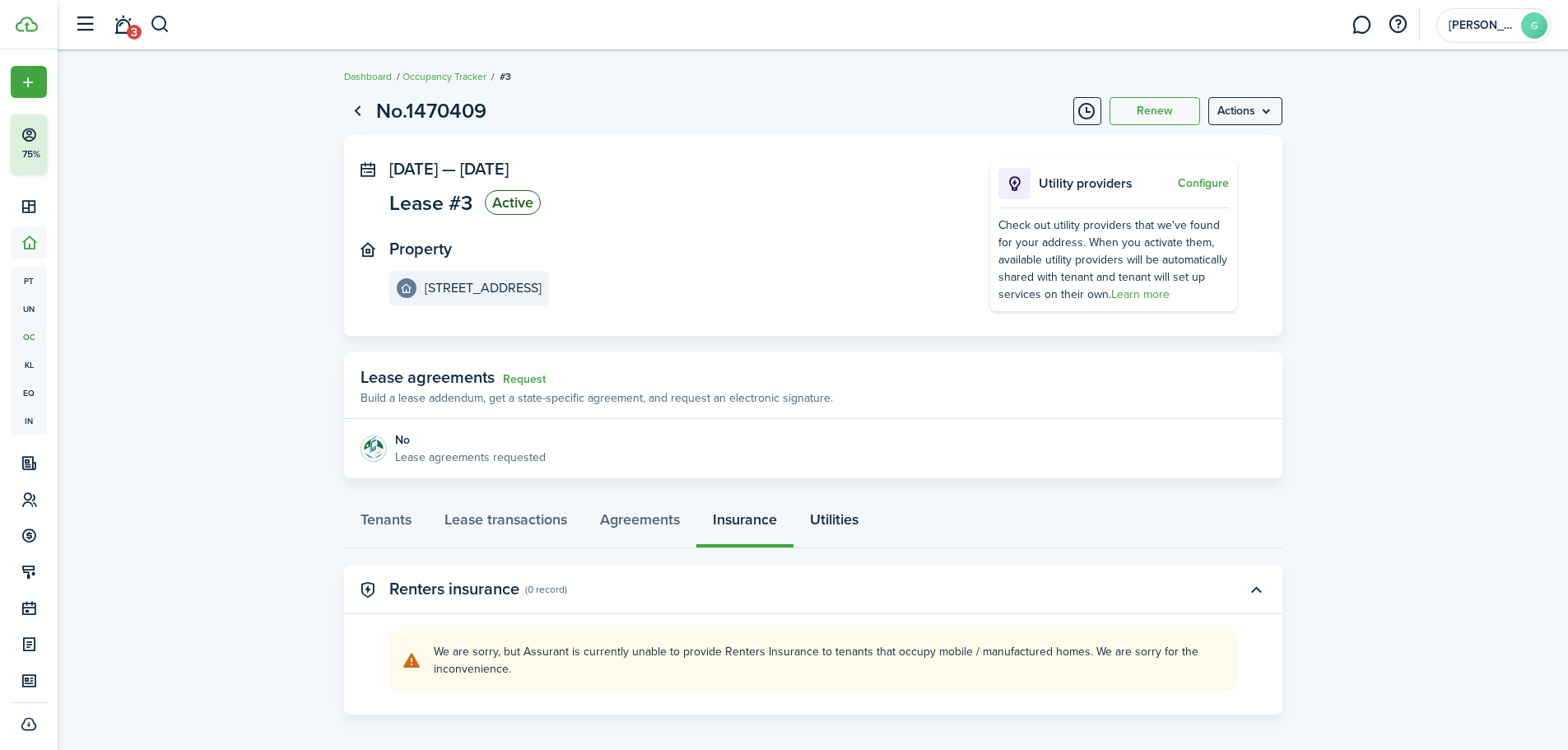
click at [833, 523] on link "Utilities" at bounding box center [834, 523] width 82 height 49
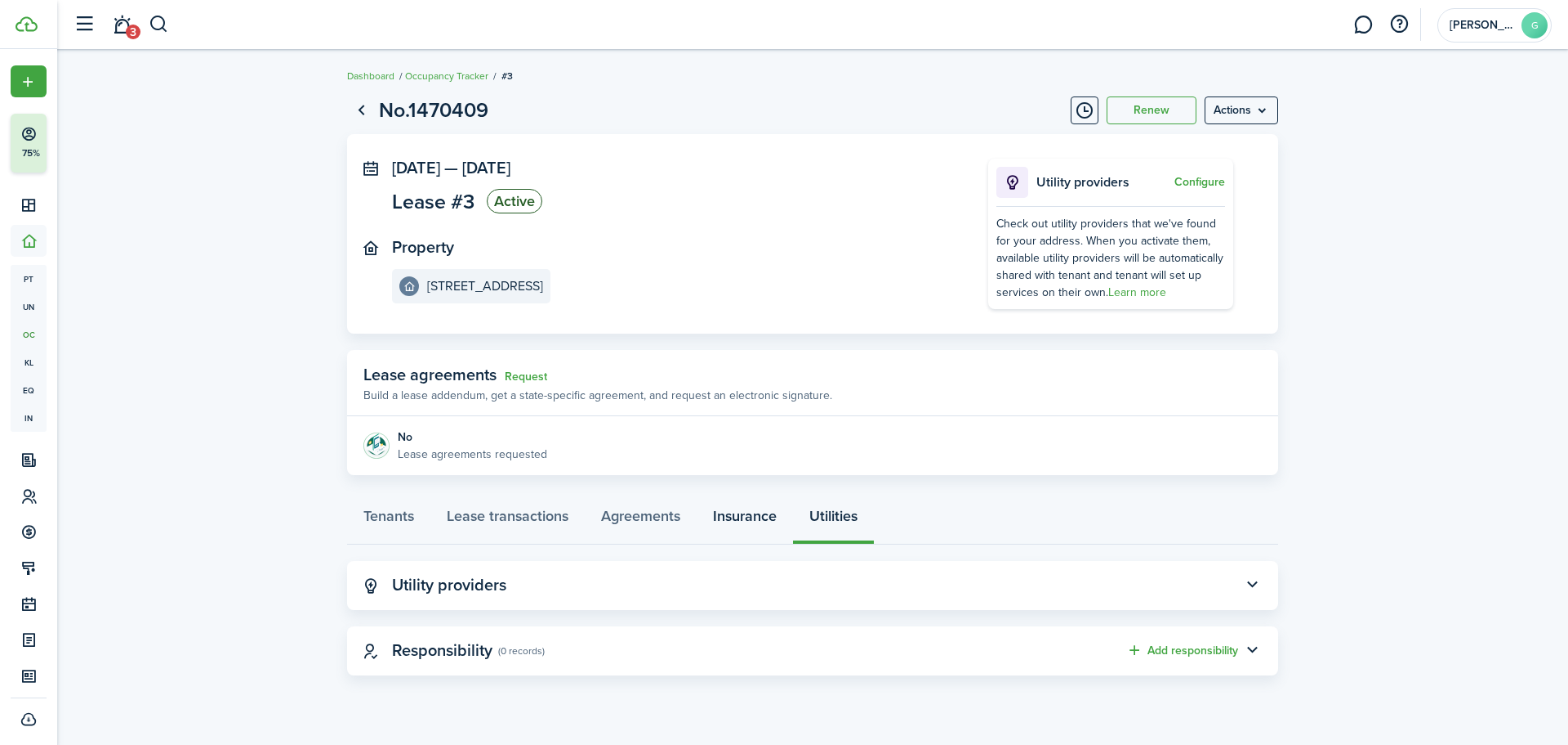
click at [750, 523] on link "Insurance" at bounding box center [745, 519] width 96 height 49
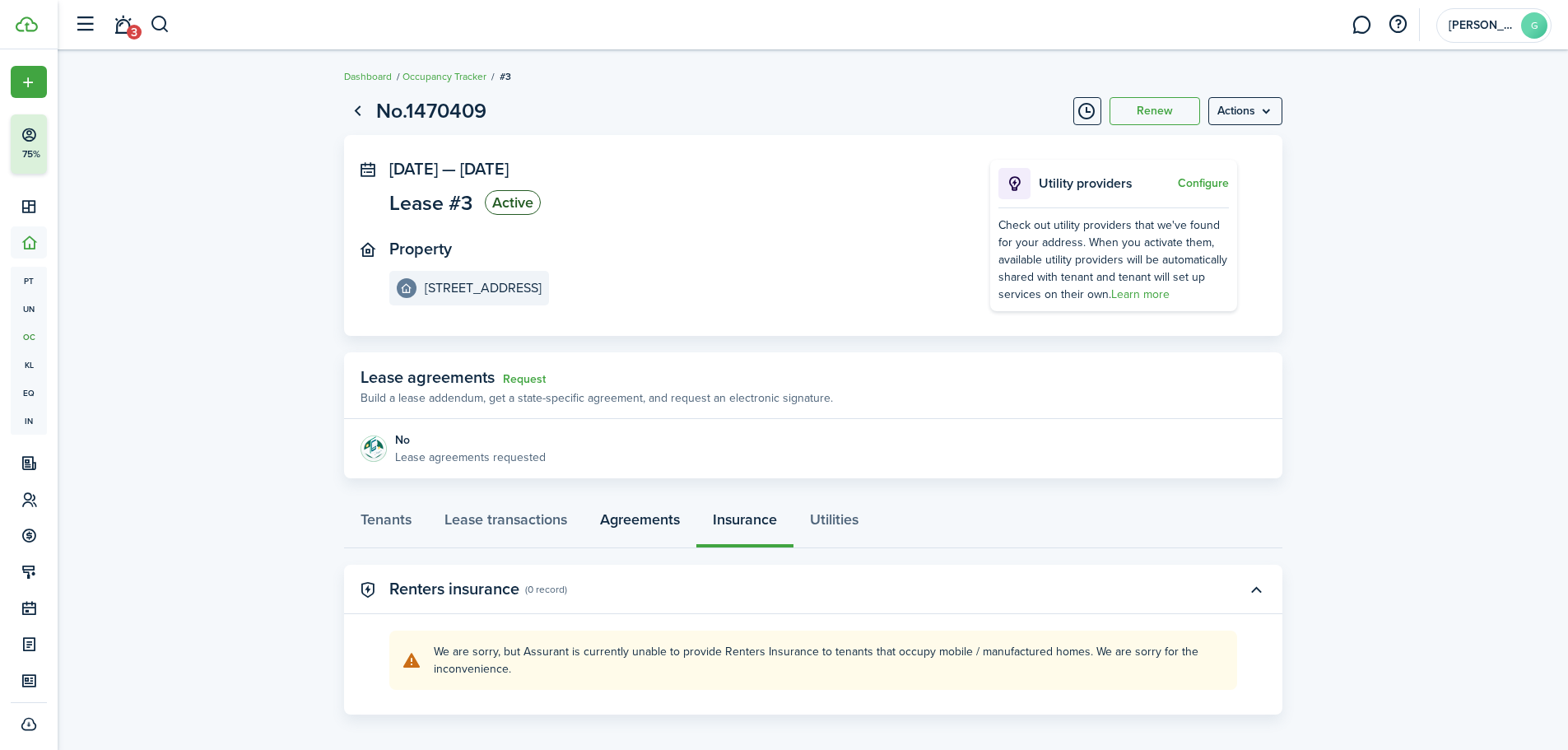
click at [664, 526] on link "Agreements" at bounding box center [639, 523] width 113 height 49
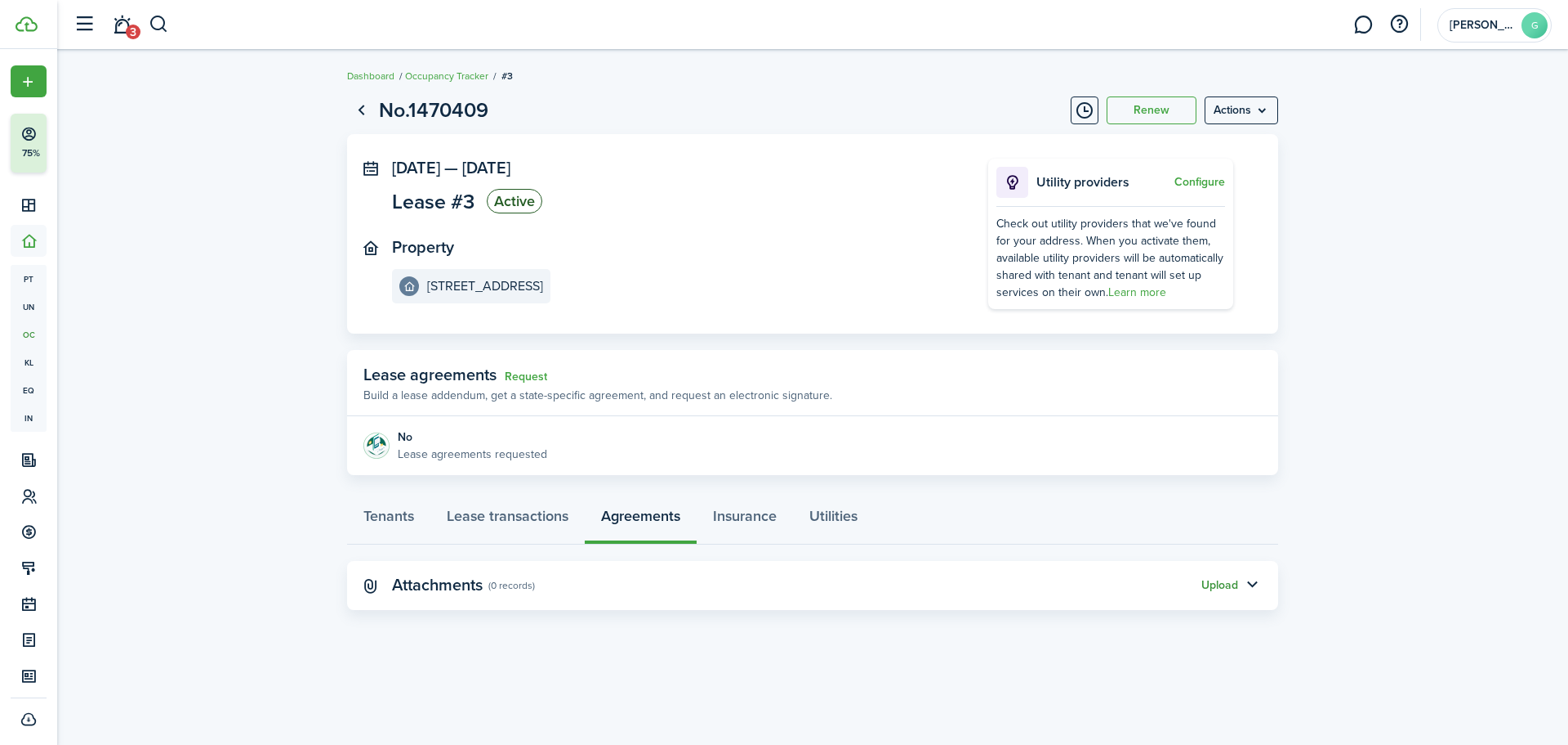
click at [1230, 584] on button "Upload" at bounding box center [1220, 586] width 37 height 13
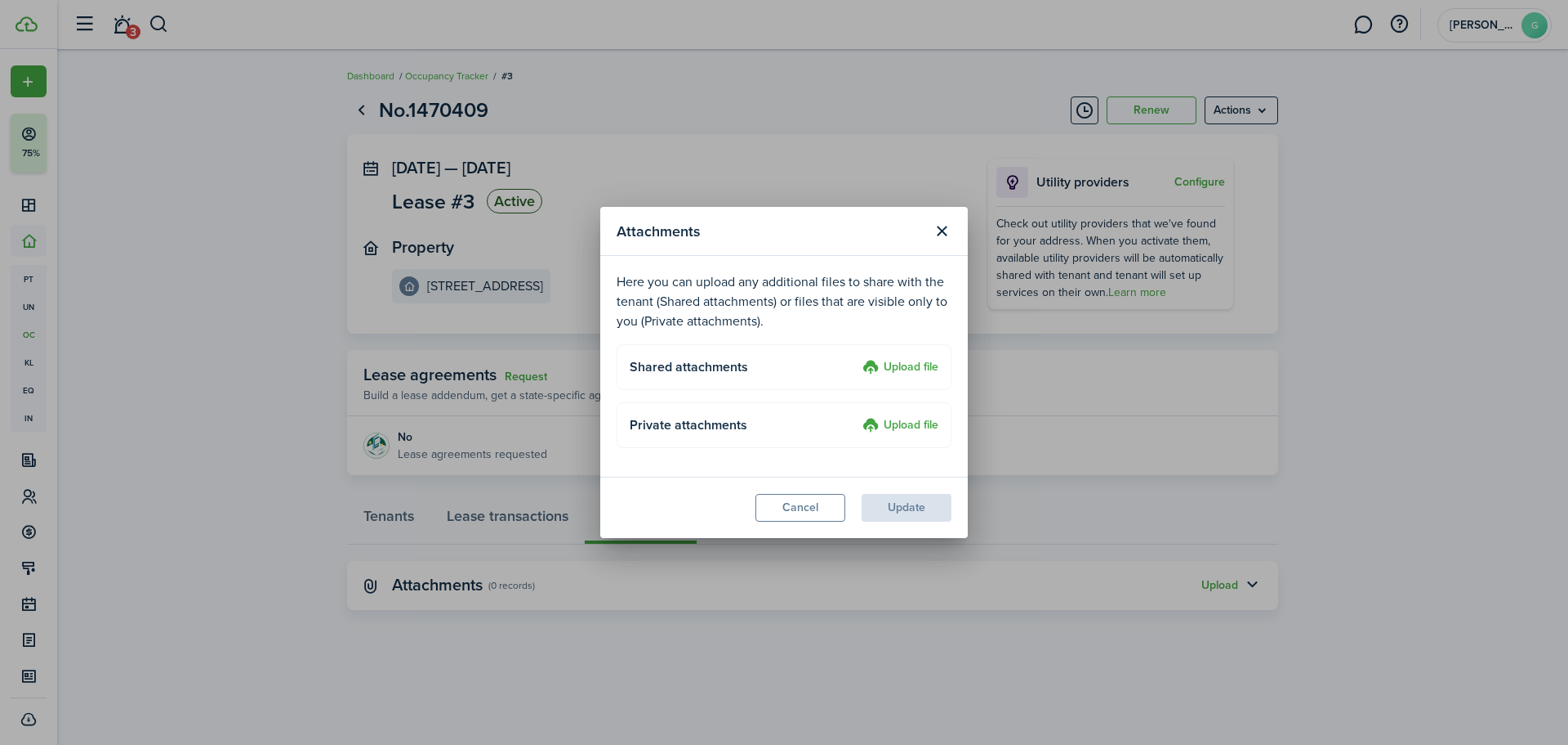
click at [917, 425] on label "Upload file" at bounding box center [901, 426] width 76 height 19
click at [857, 416] on input "Upload file" at bounding box center [857, 416] width 0 height 0
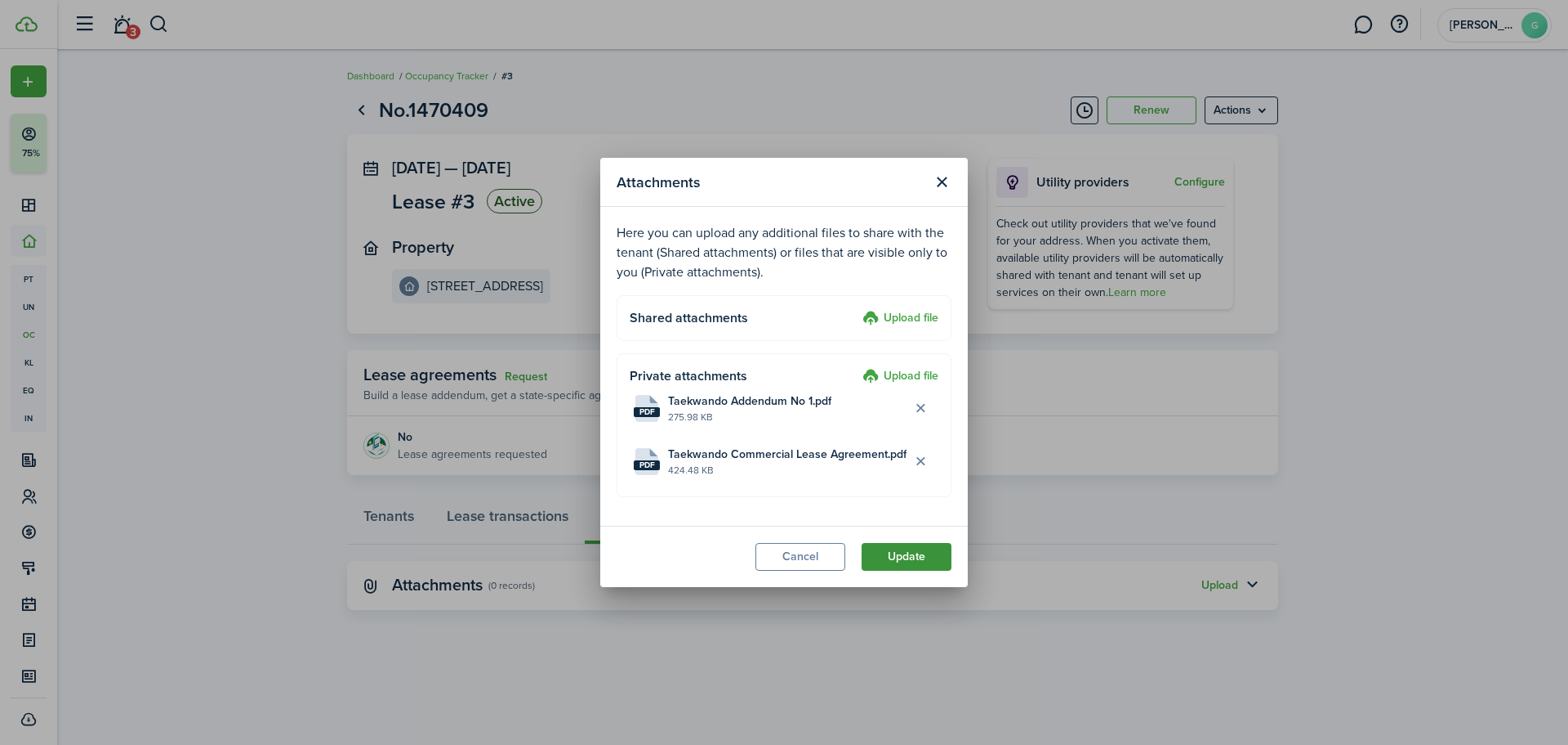
click at [897, 557] on button "Update" at bounding box center [906, 556] width 90 height 28
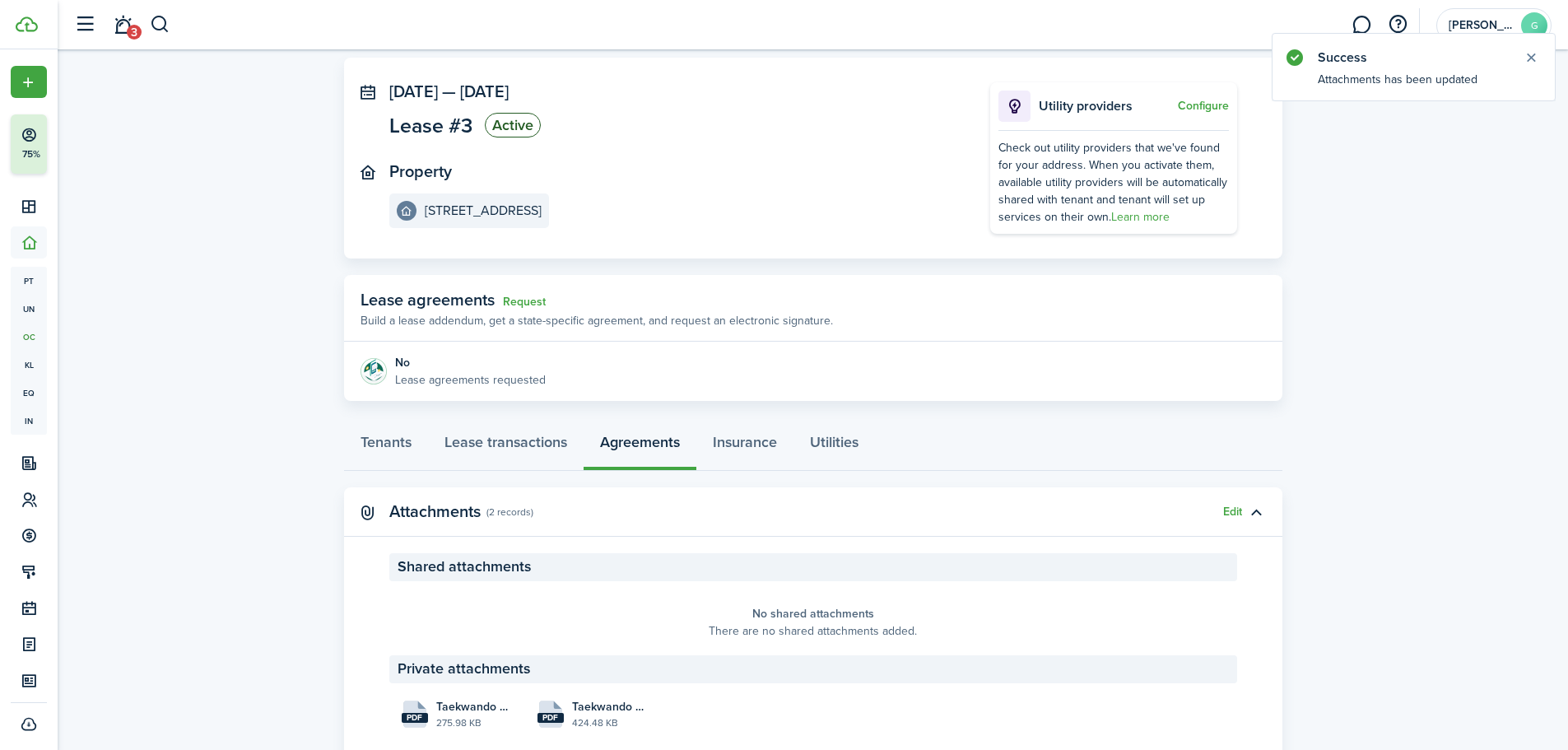
scroll to position [134, 0]
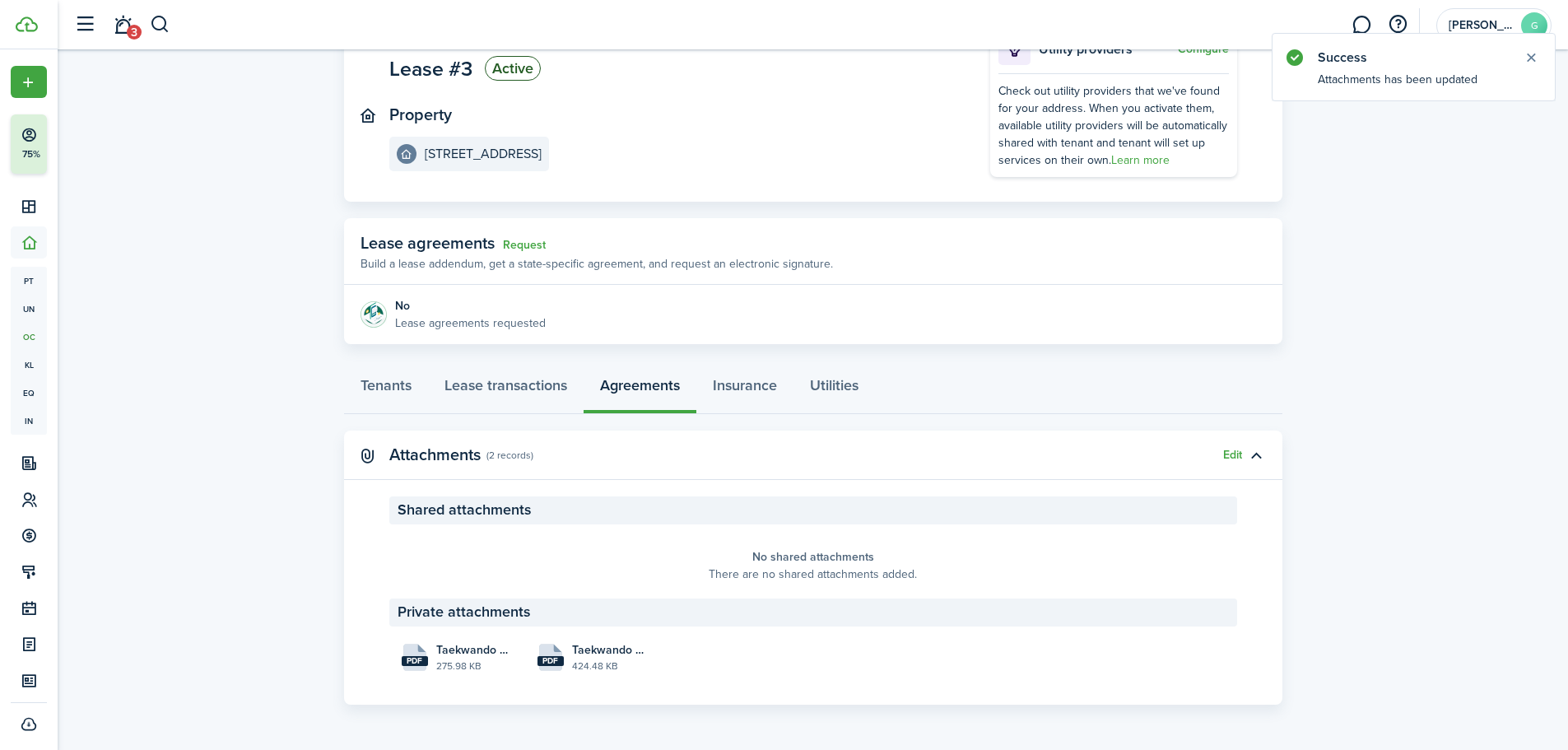
click at [586, 539] on panel-main-placeholder "No shared attachments There are no shared attachments added." at bounding box center [813, 566] width 848 height 66
click at [502, 380] on link "Lease transactions" at bounding box center [506, 389] width 155 height 49
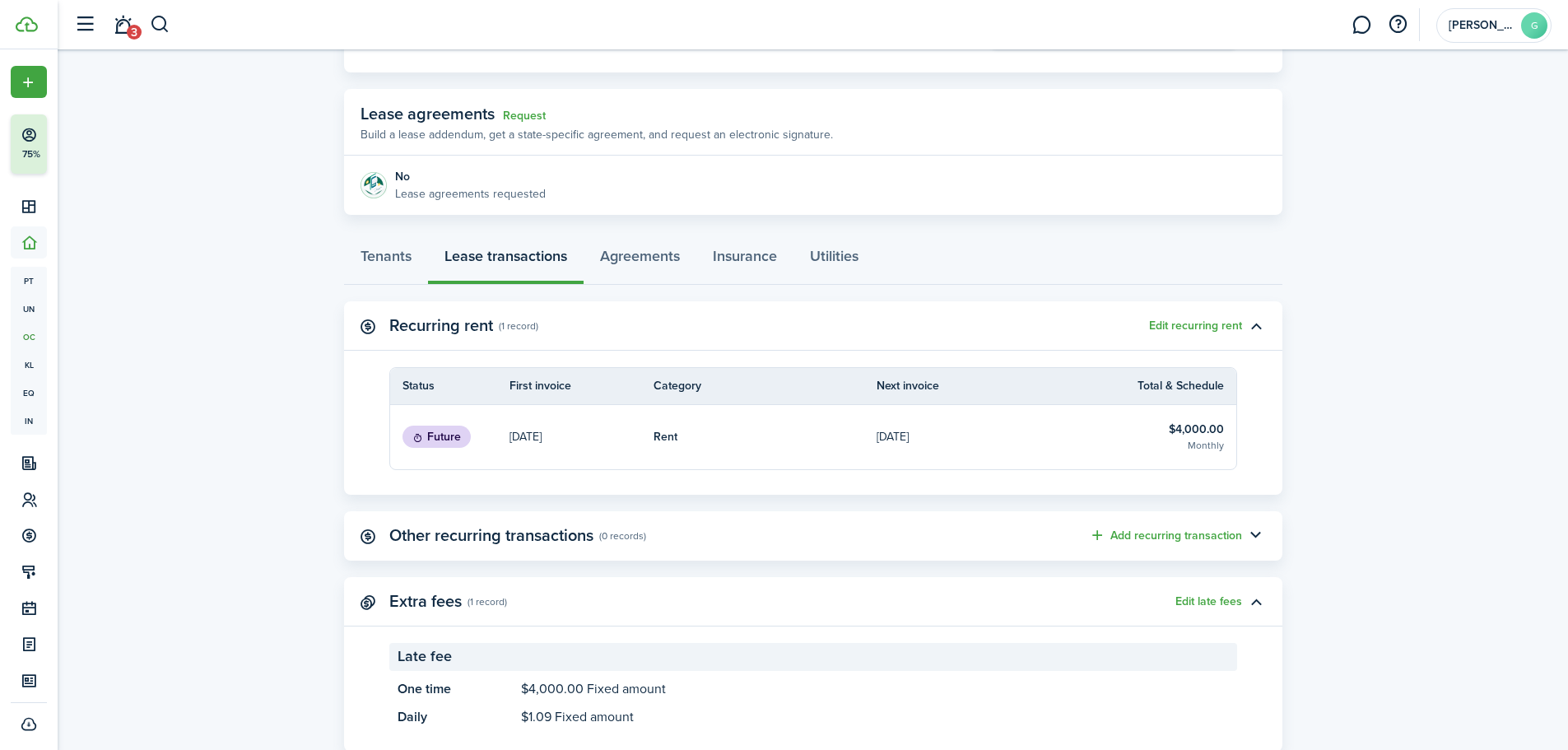
scroll to position [310, 0]
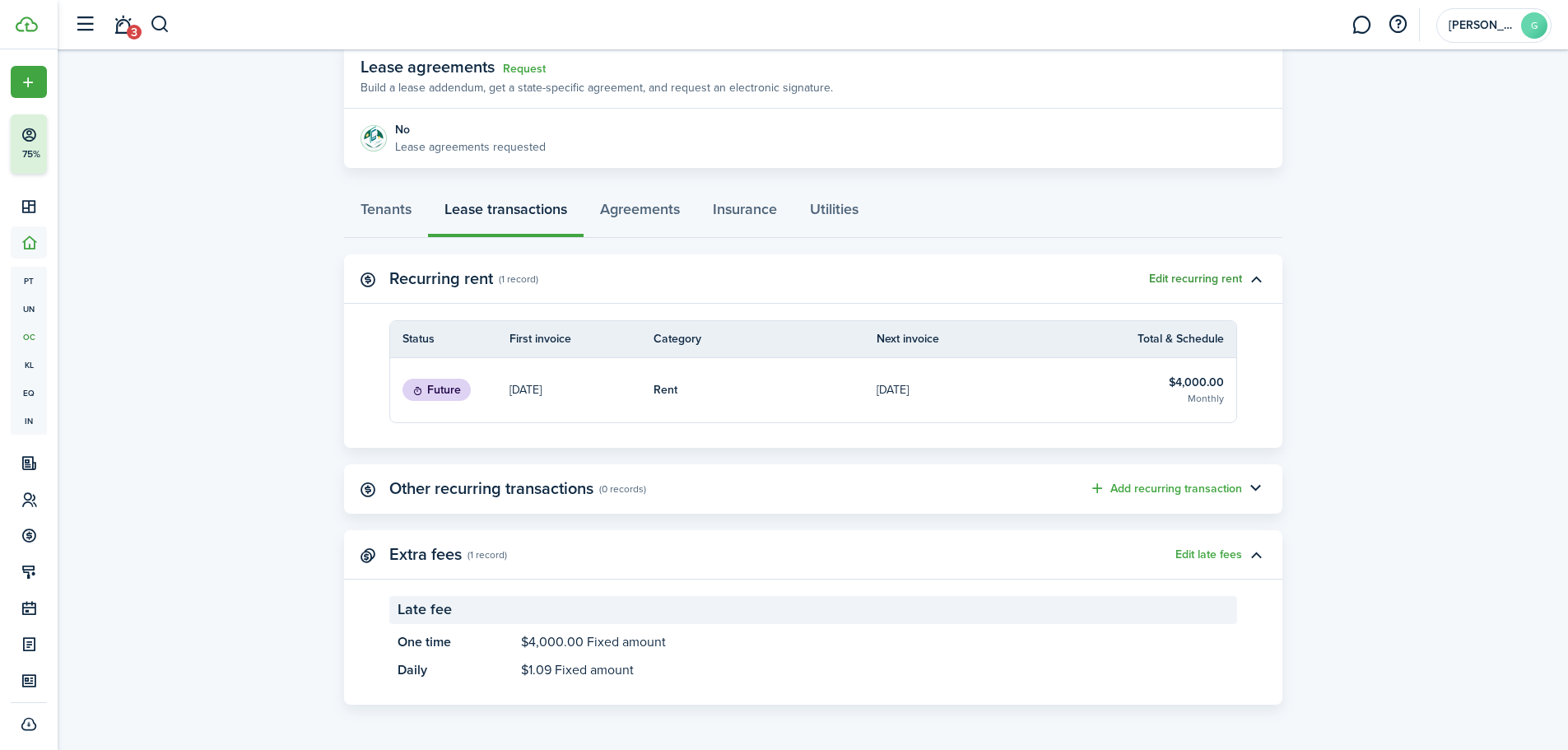
click at [1216, 276] on button "Edit recurring rent" at bounding box center [1195, 279] width 93 height 14
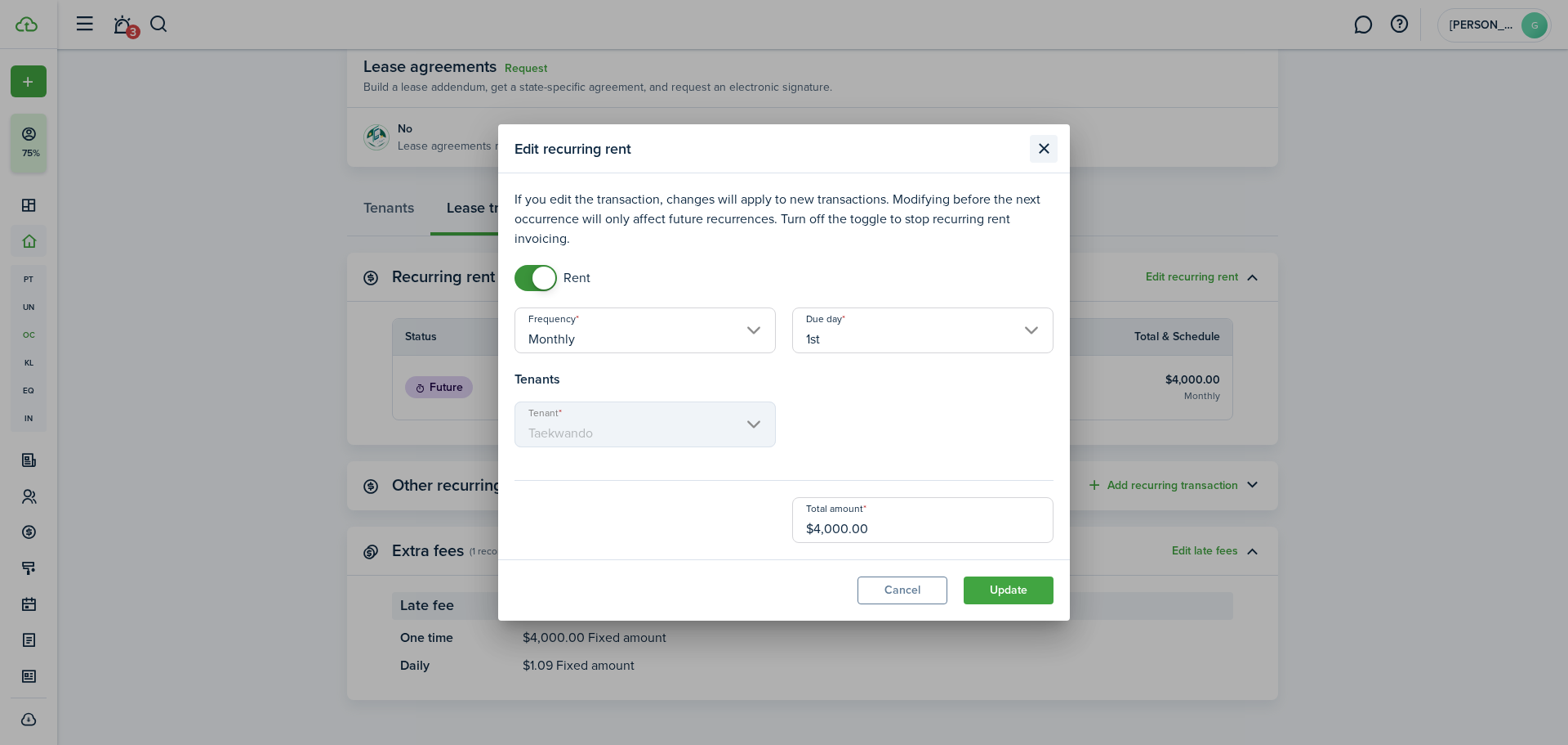
click at [1052, 154] on button "Close modal" at bounding box center [1044, 148] width 28 height 28
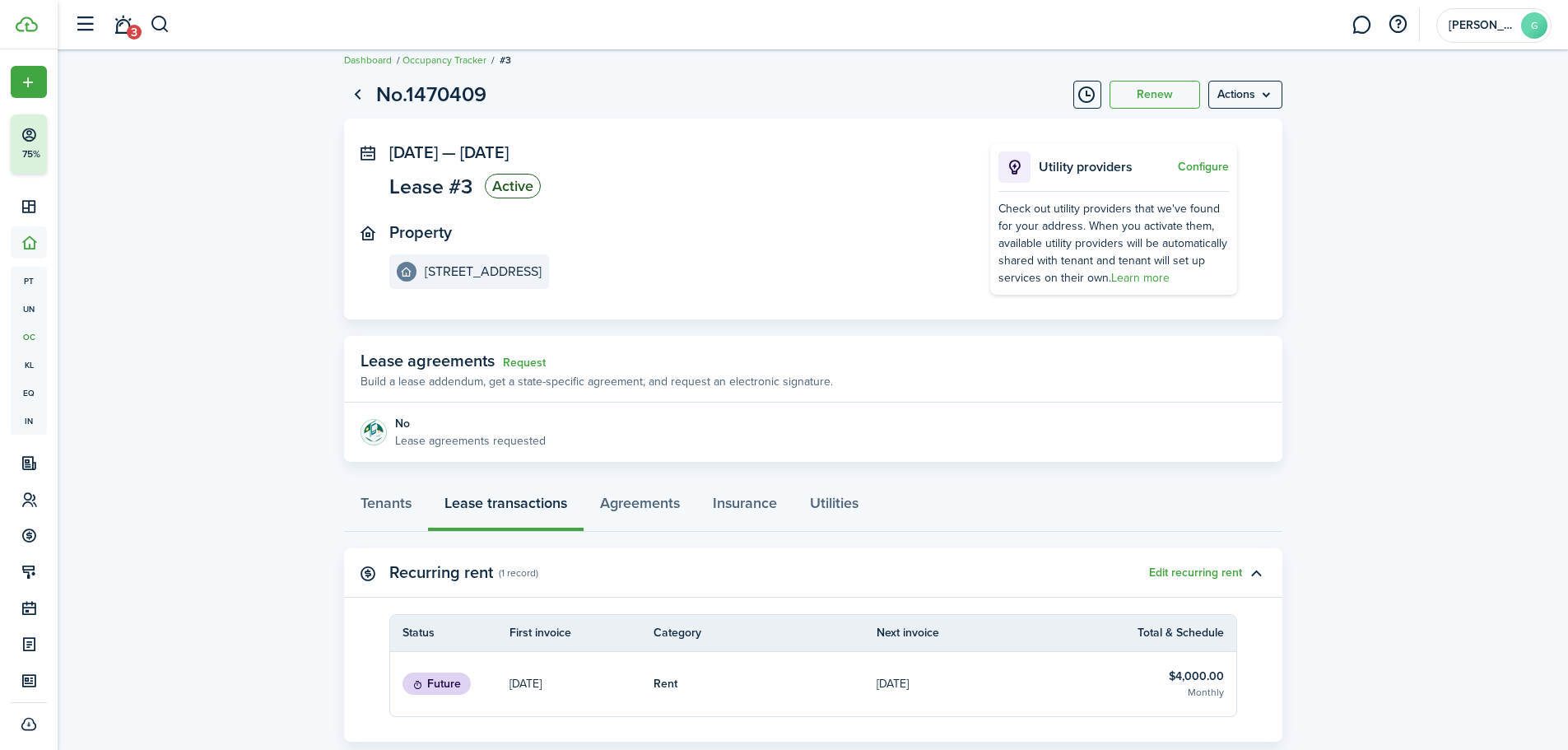
scroll to position [0, 0]
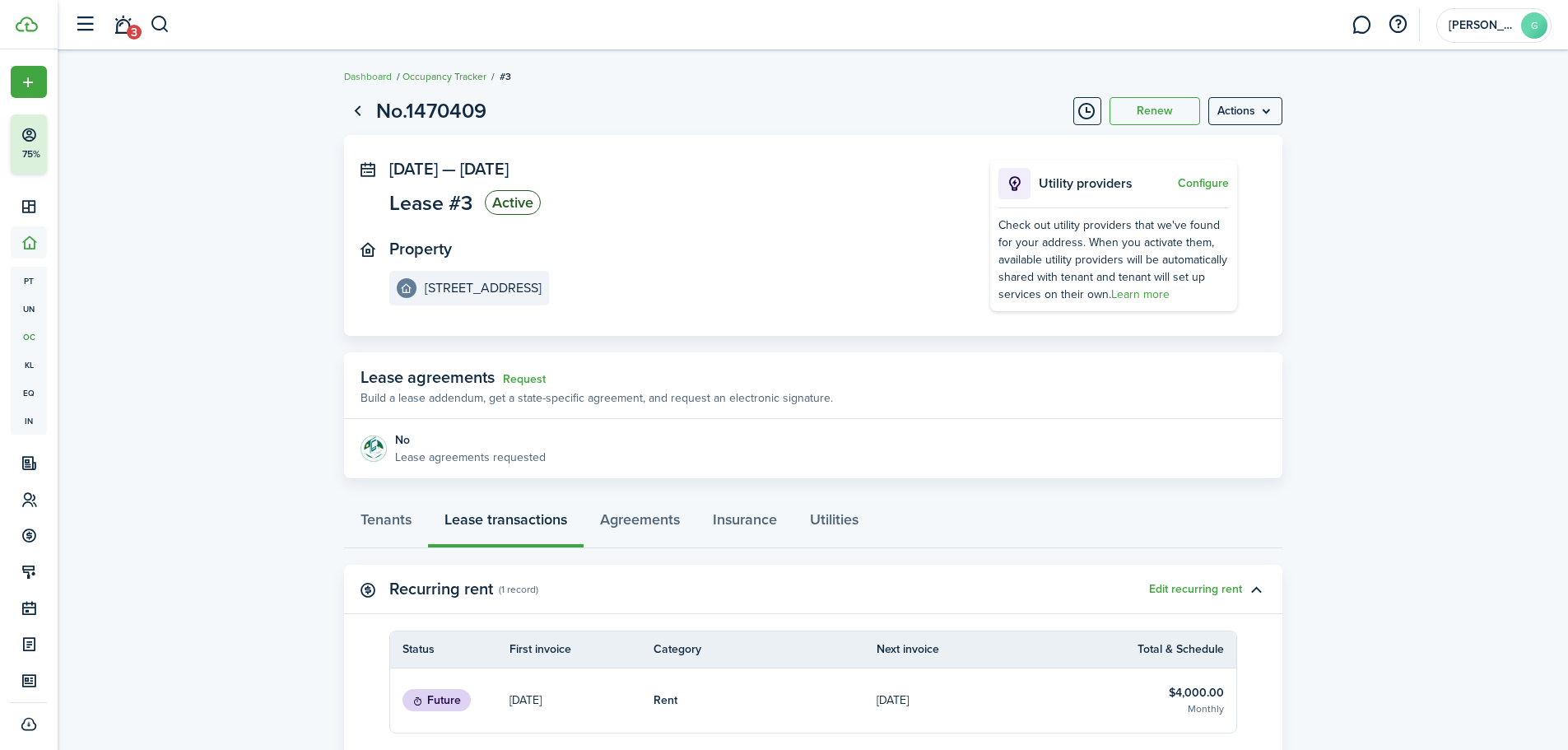
click at [463, 79] on link "Occupancy Tracker" at bounding box center [444, 76] width 84 height 15
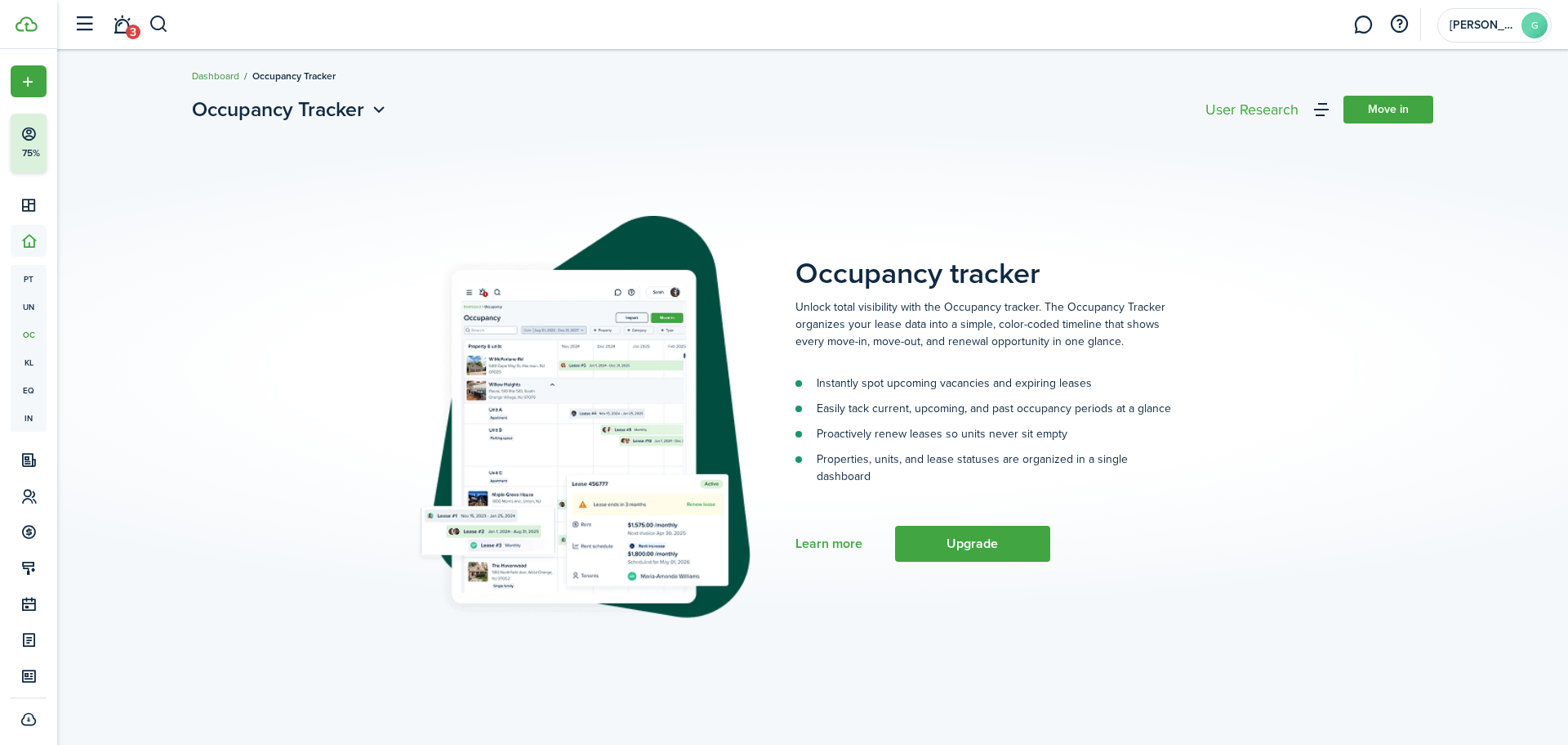
click at [228, 78] on link "Dashboard" at bounding box center [215, 75] width 47 height 14
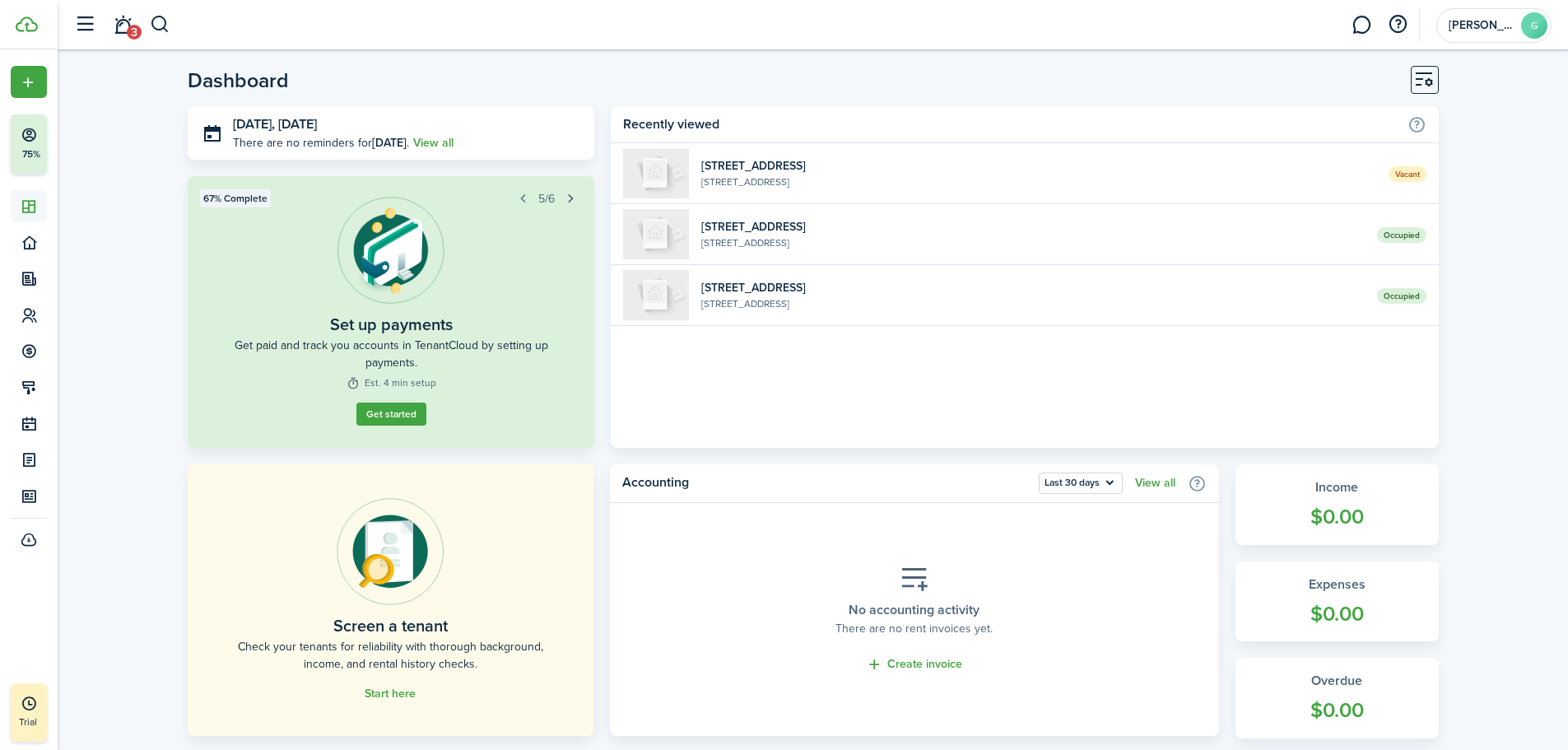
click at [565, 198] on button "button" at bounding box center [571, 199] width 23 height 23
click at [523, 193] on button "button" at bounding box center [523, 199] width 23 height 23
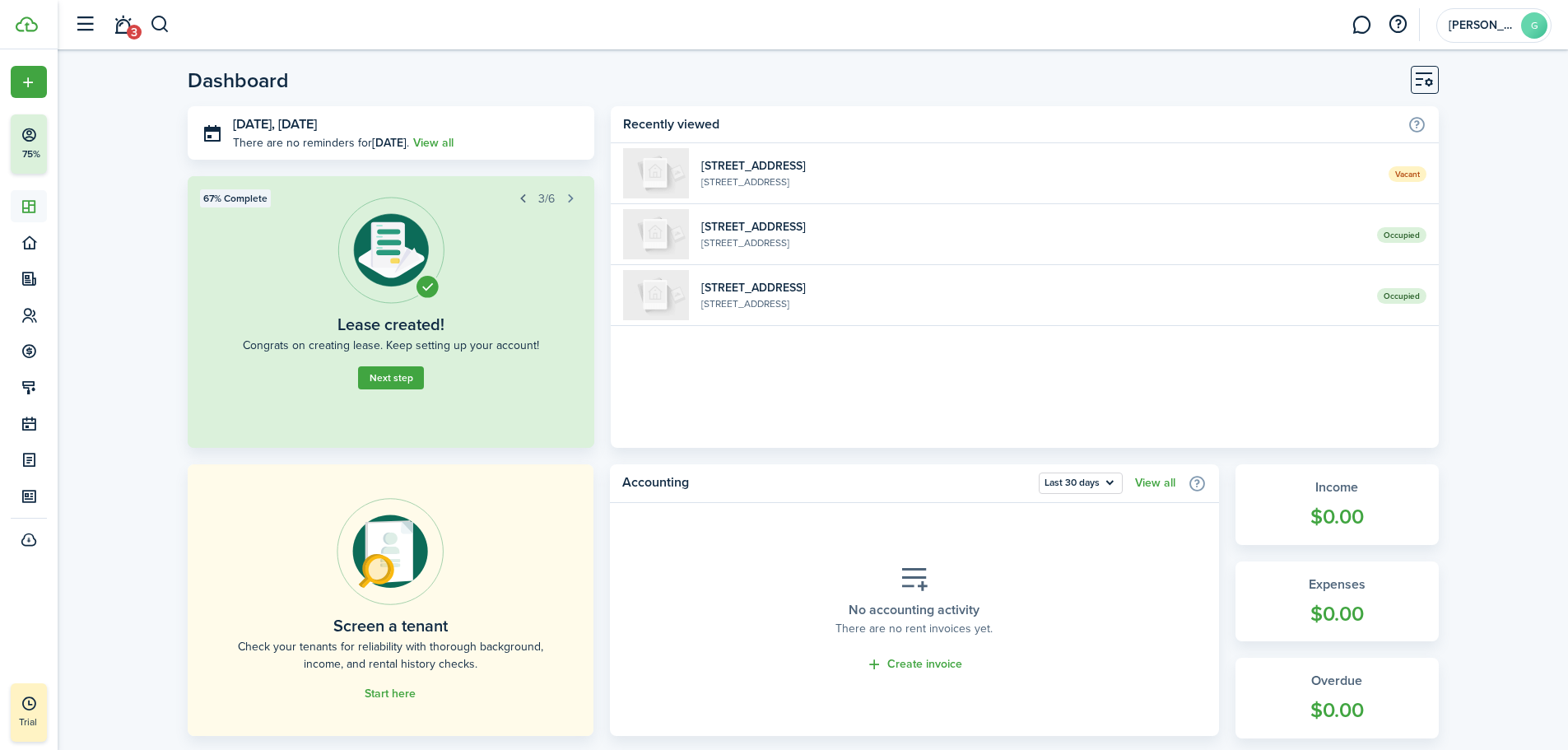
click at [523, 193] on button "button" at bounding box center [523, 199] width 23 height 23
click at [523, 193] on button "button" at bounding box center [525, 199] width 23 height 23
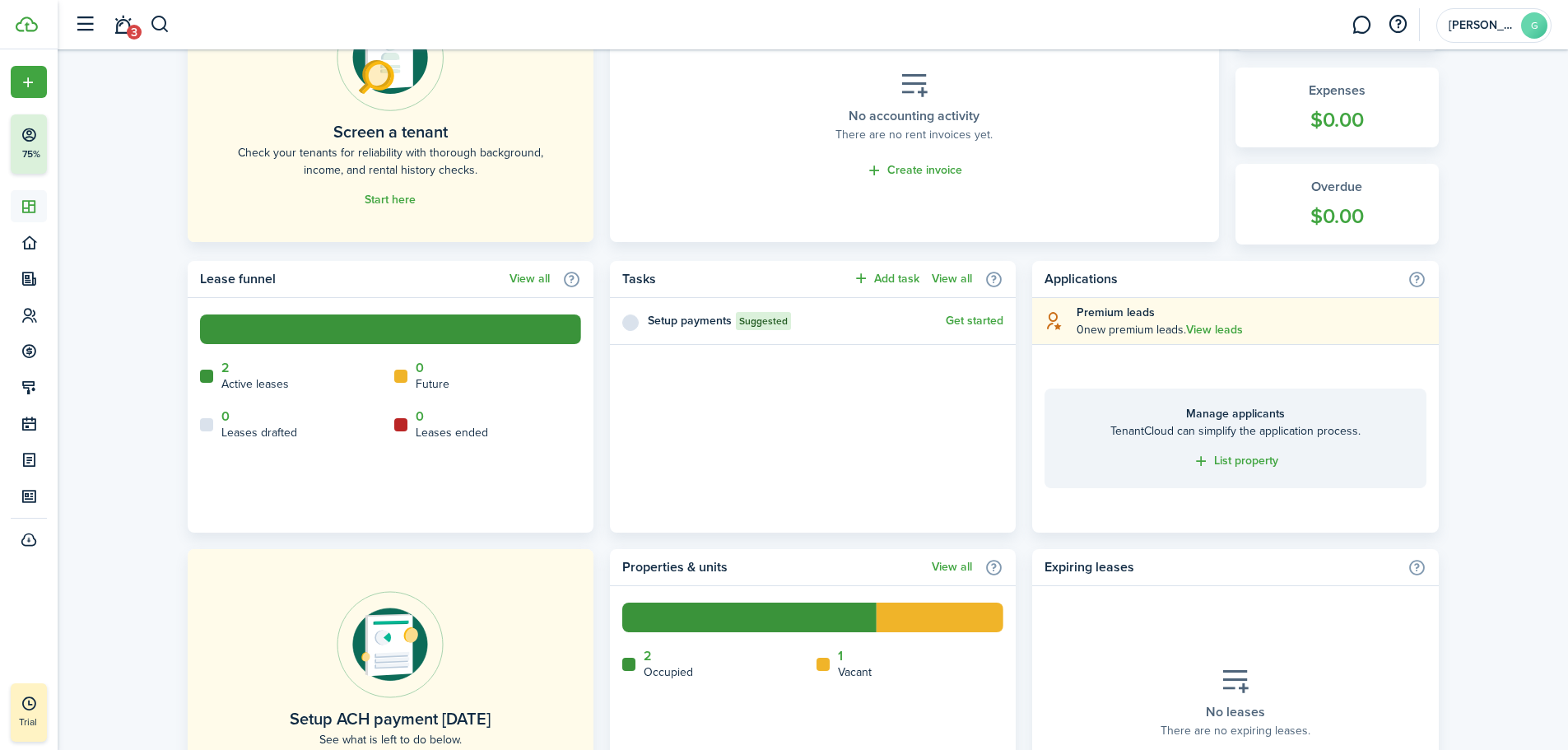
scroll to position [549, 0]
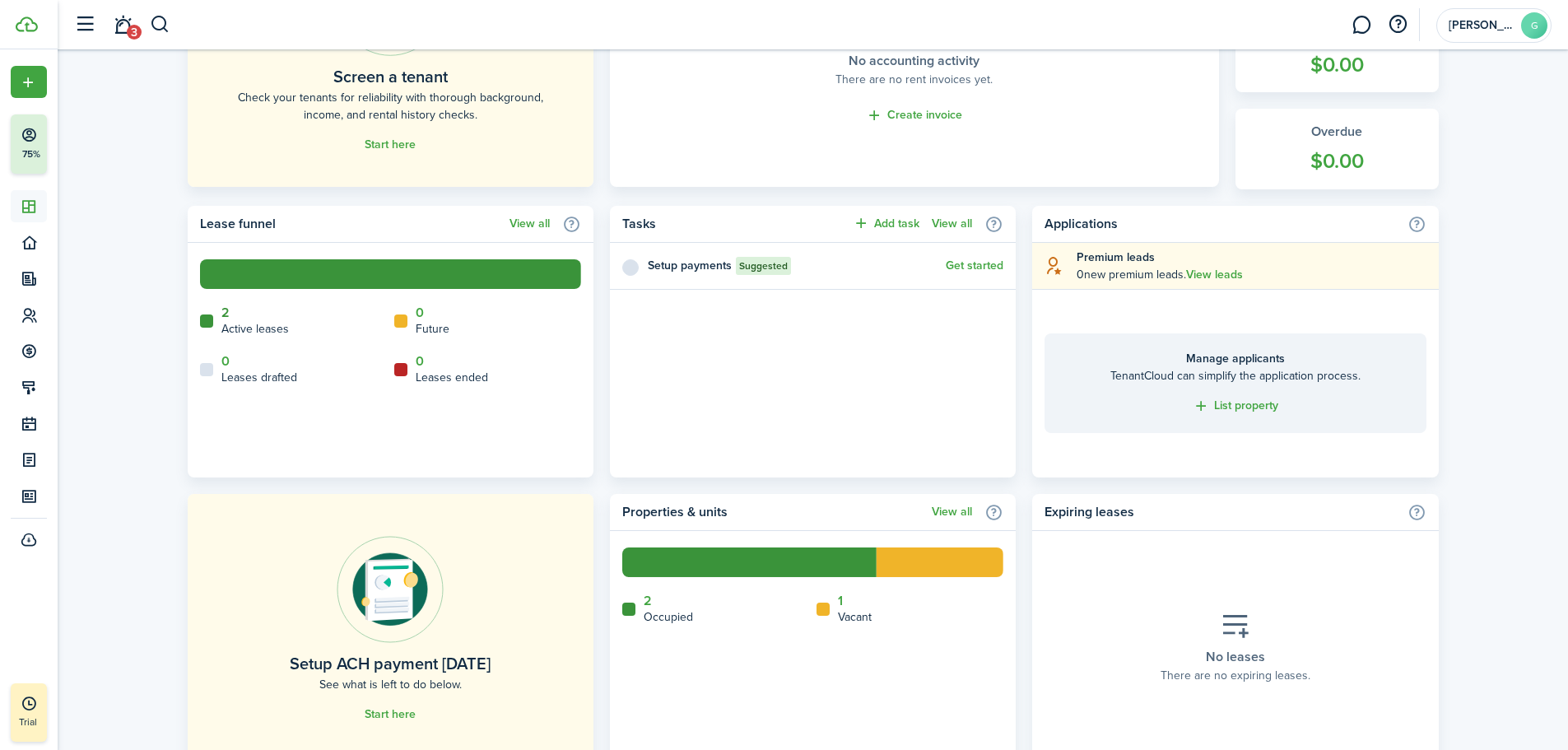
click at [224, 315] on link "2" at bounding box center [225, 312] width 8 height 15
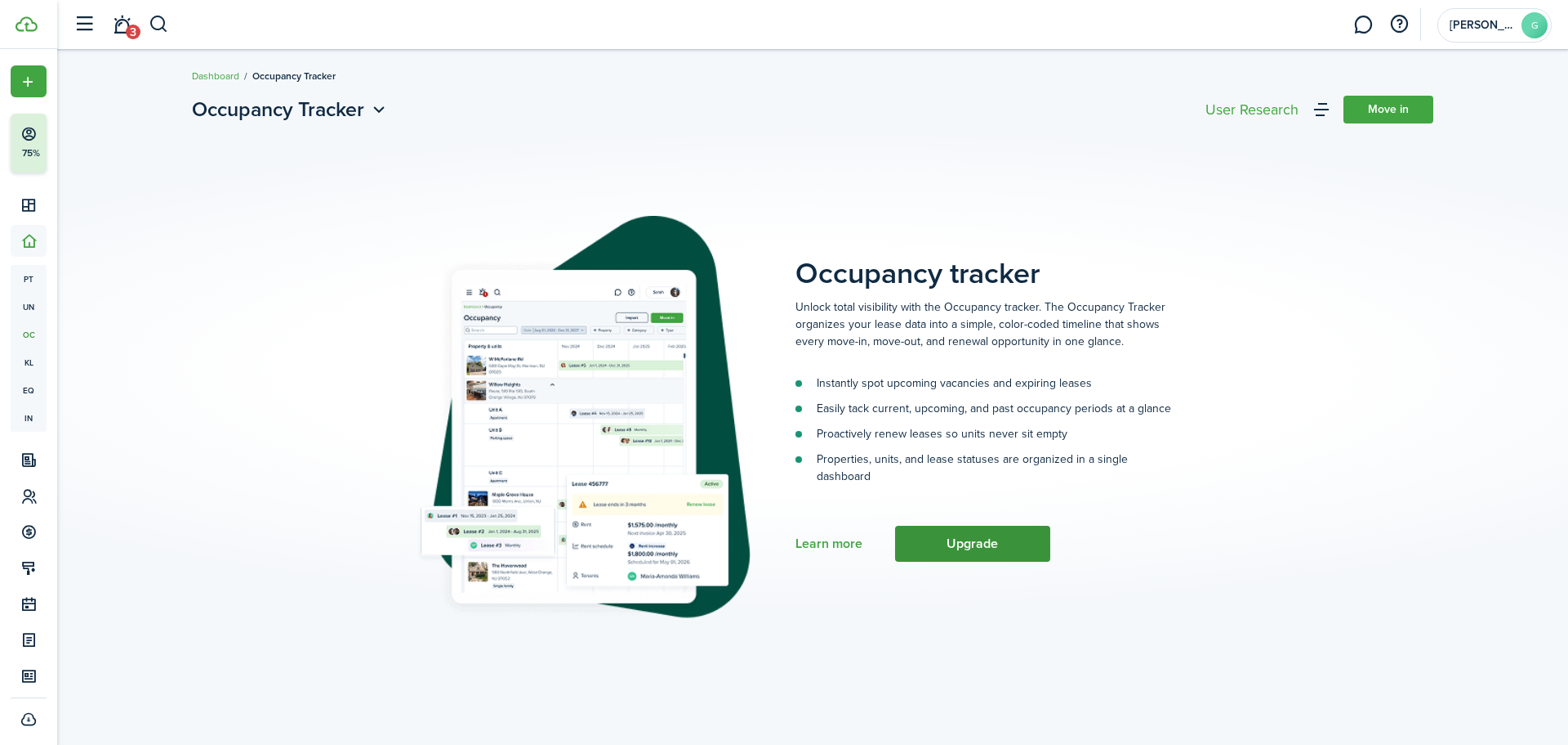
click at [995, 539] on button "Upgrade" at bounding box center [973, 543] width 155 height 36
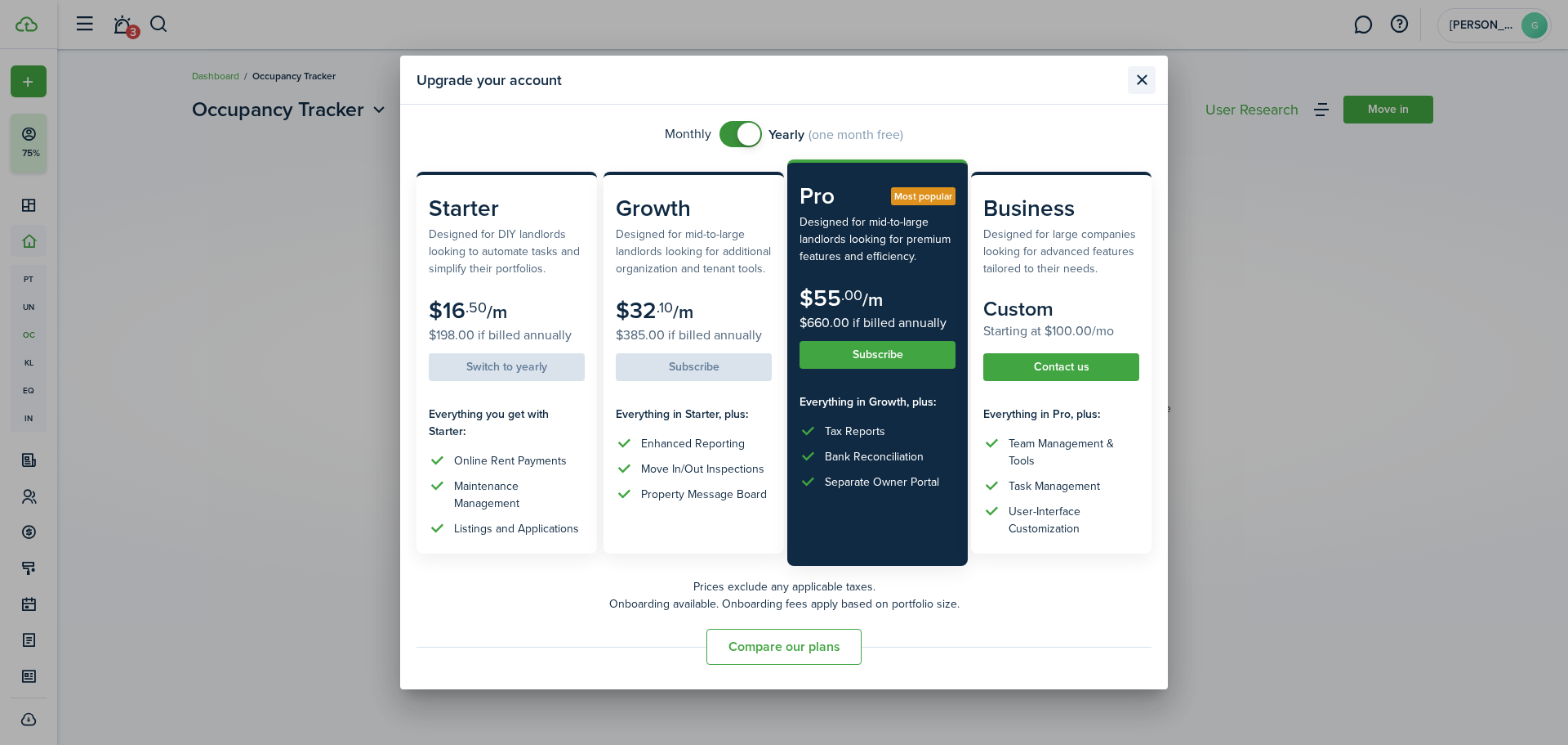
click at [1140, 82] on button "Close modal" at bounding box center [1141, 80] width 28 height 28
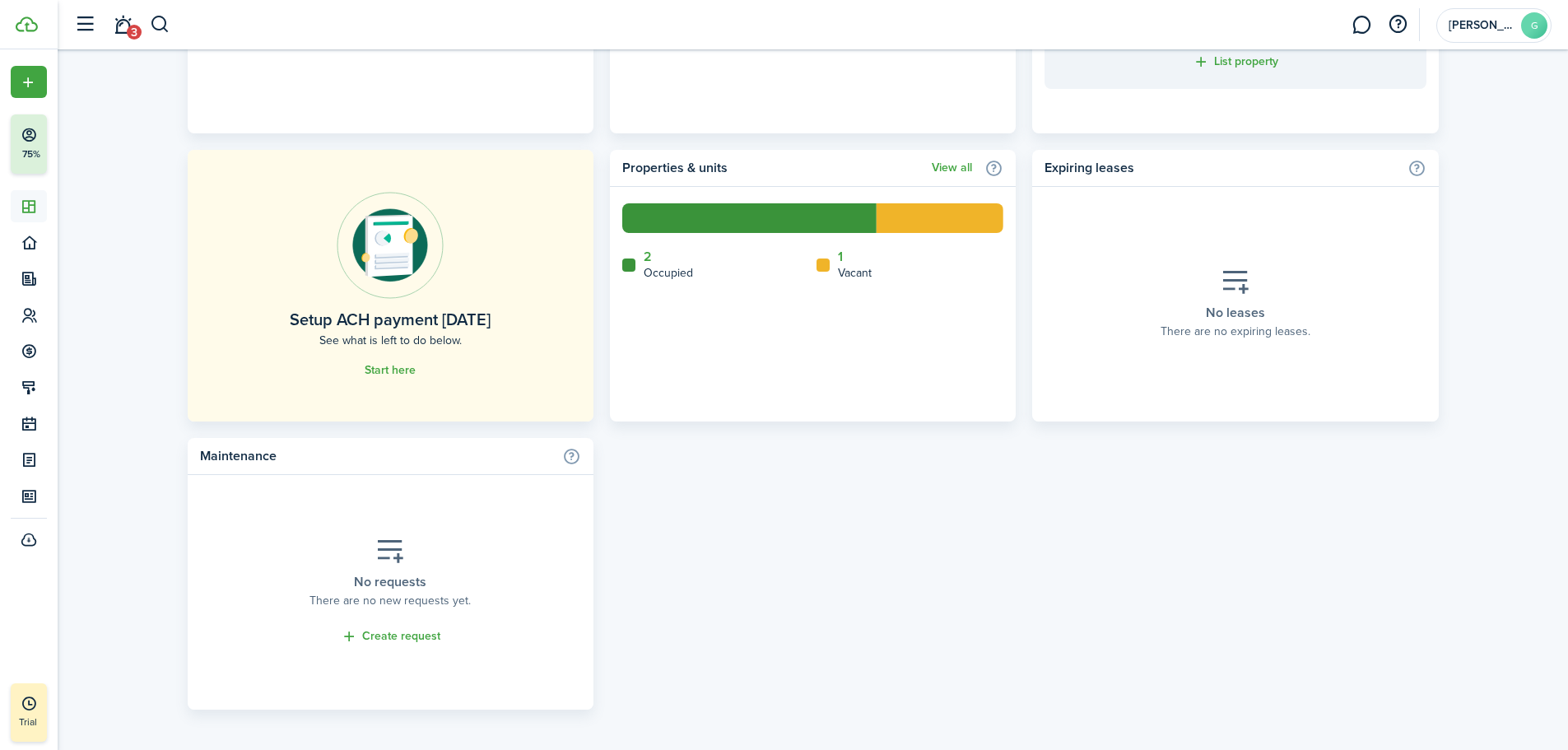
scroll to position [897, 0]
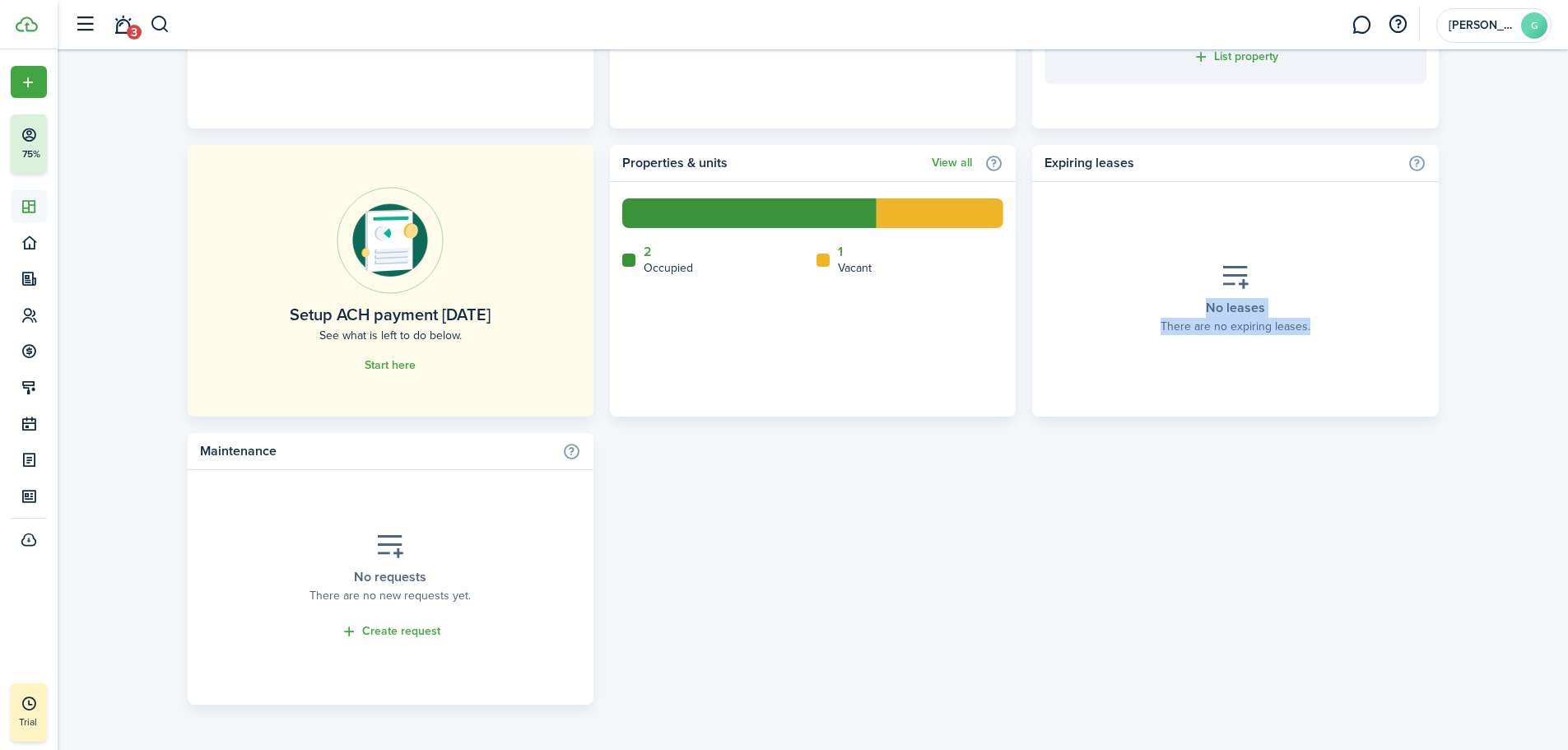
drag, startPoint x: 1318, startPoint y: 327, endPoint x: 1193, endPoint y: 276, distance: 135.0
click at [1193, 276] on div "No leases There are no expiring leases." at bounding box center [1235, 299] width 175 height 97
click at [1203, 260] on div "No leases There are no expiring leases." at bounding box center [1235, 299] width 175 height 97
drag, startPoint x: 1313, startPoint y: 332, endPoint x: 1198, endPoint y: 257, distance: 137.3
click at [1198, 257] on div "No leases There are no expiring leases." at bounding box center [1235, 299] width 175 height 97
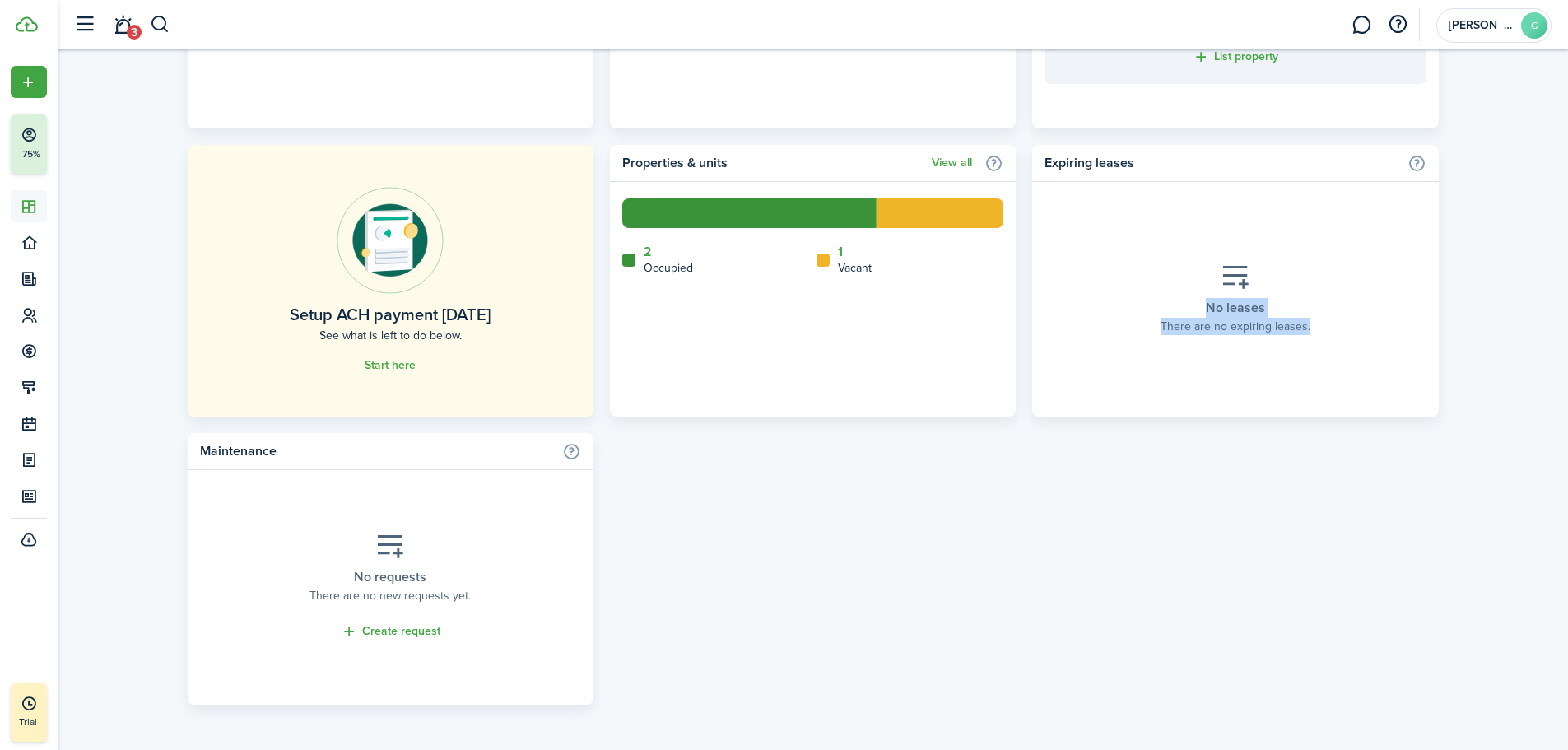
click at [1197, 259] on div "No leases There are no expiring leases." at bounding box center [1235, 299] width 175 height 97
click at [1083, 163] on home-widget-title "Expiring leases" at bounding box center [1221, 163] width 354 height 19
click at [1098, 204] on section "No leases There are no expiring leases." at bounding box center [1235, 299] width 406 height 235
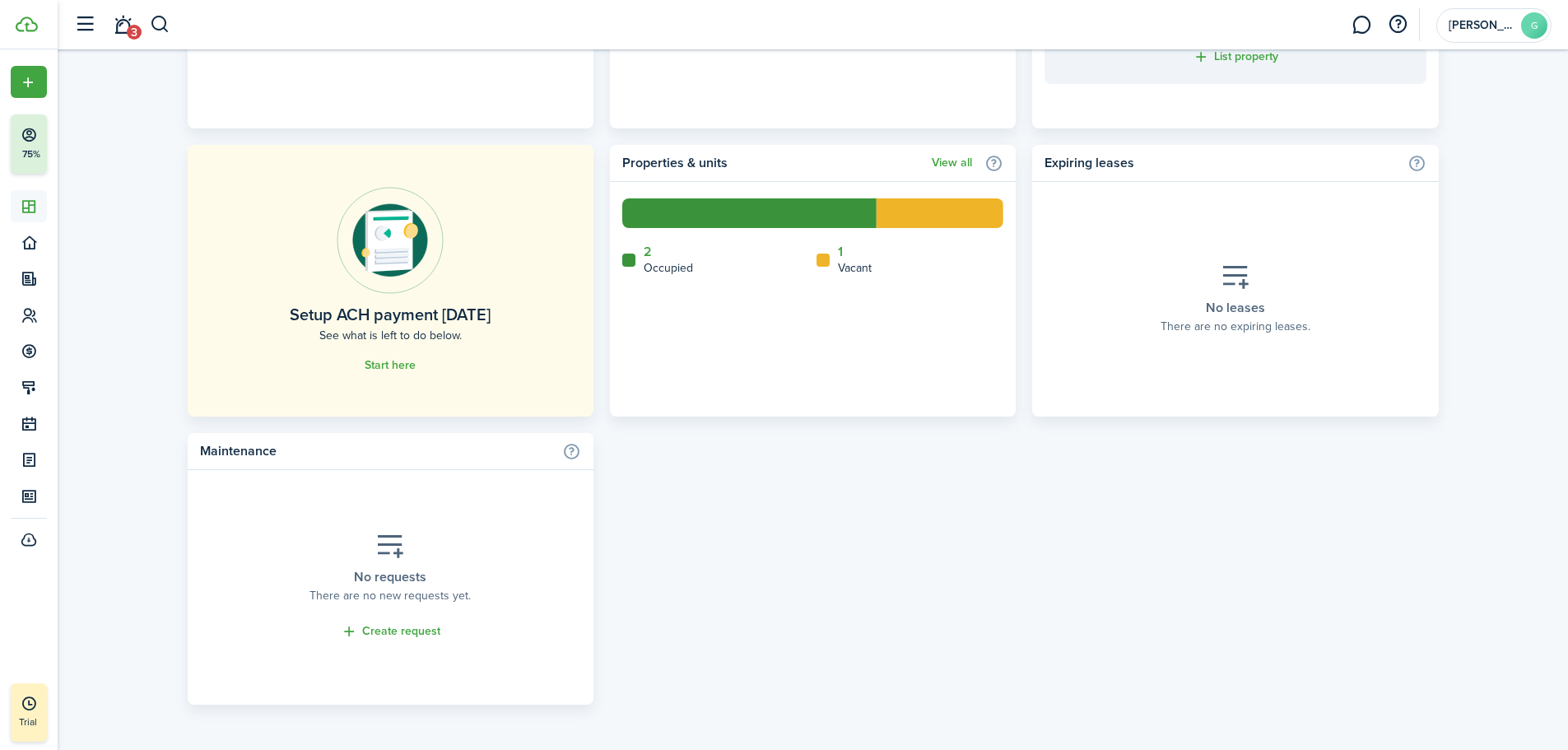
click at [840, 401] on home-widget-body "Occupied 2 2 Occupied 1 Vacant" at bounding box center [812, 299] width 406 height 235
click at [881, 431] on div "Lease funnel View all Active leases 2 2 Active leases 0 Future 0 Leases drafted…" at bounding box center [812, 280] width 1251 height 848
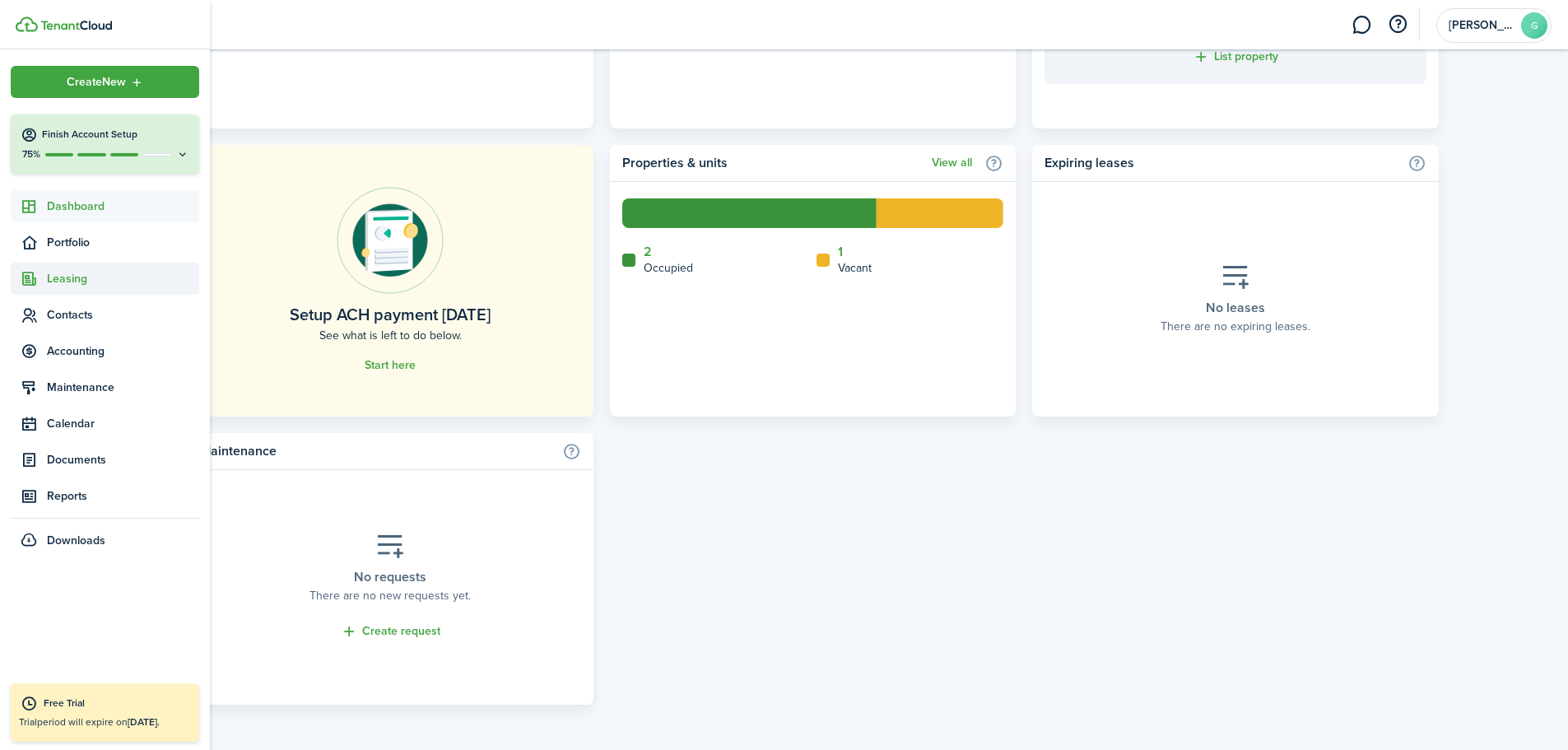
click at [87, 279] on span "Leasing" at bounding box center [122, 278] width 152 height 17
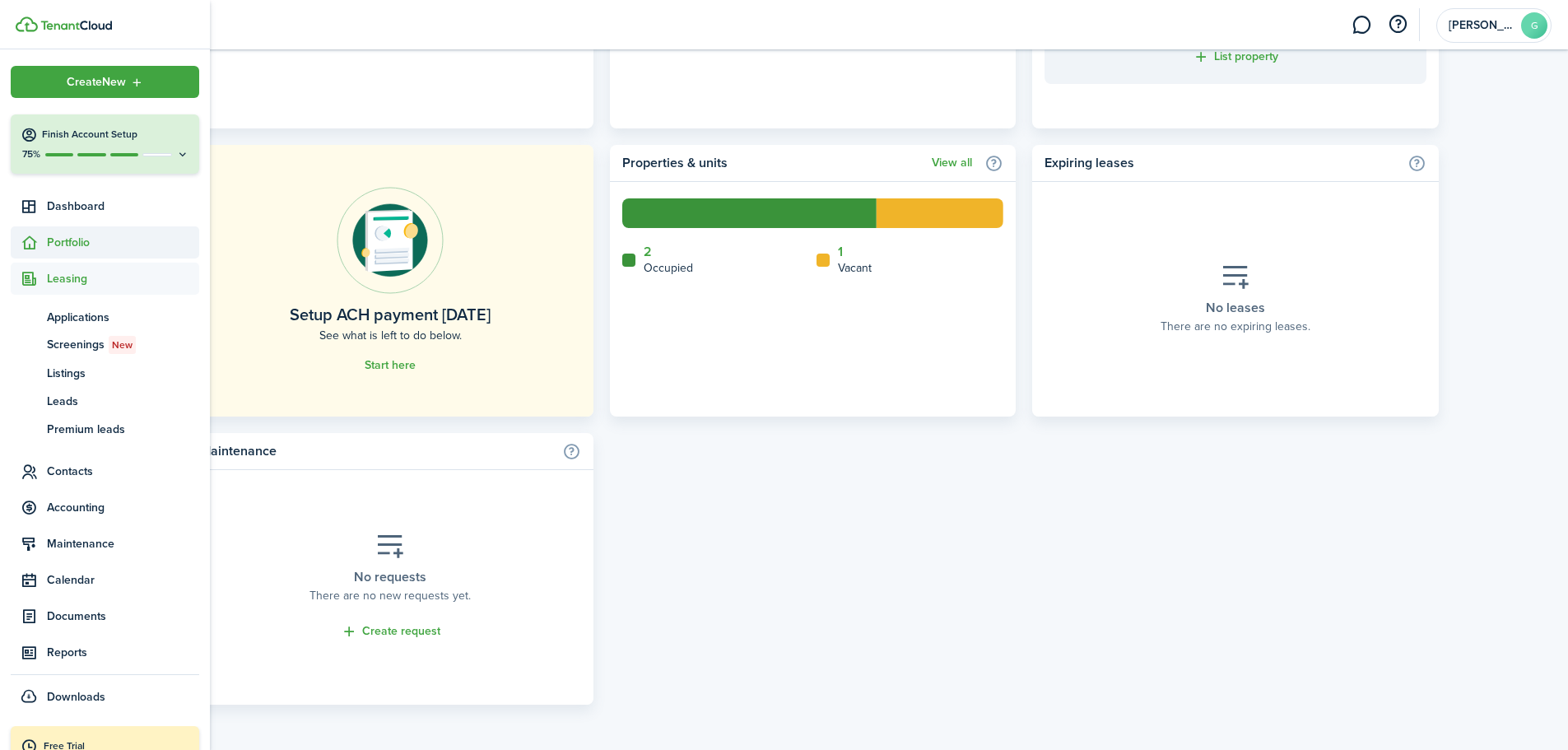
click at [66, 245] on span "Portfolio" at bounding box center [122, 243] width 152 height 17
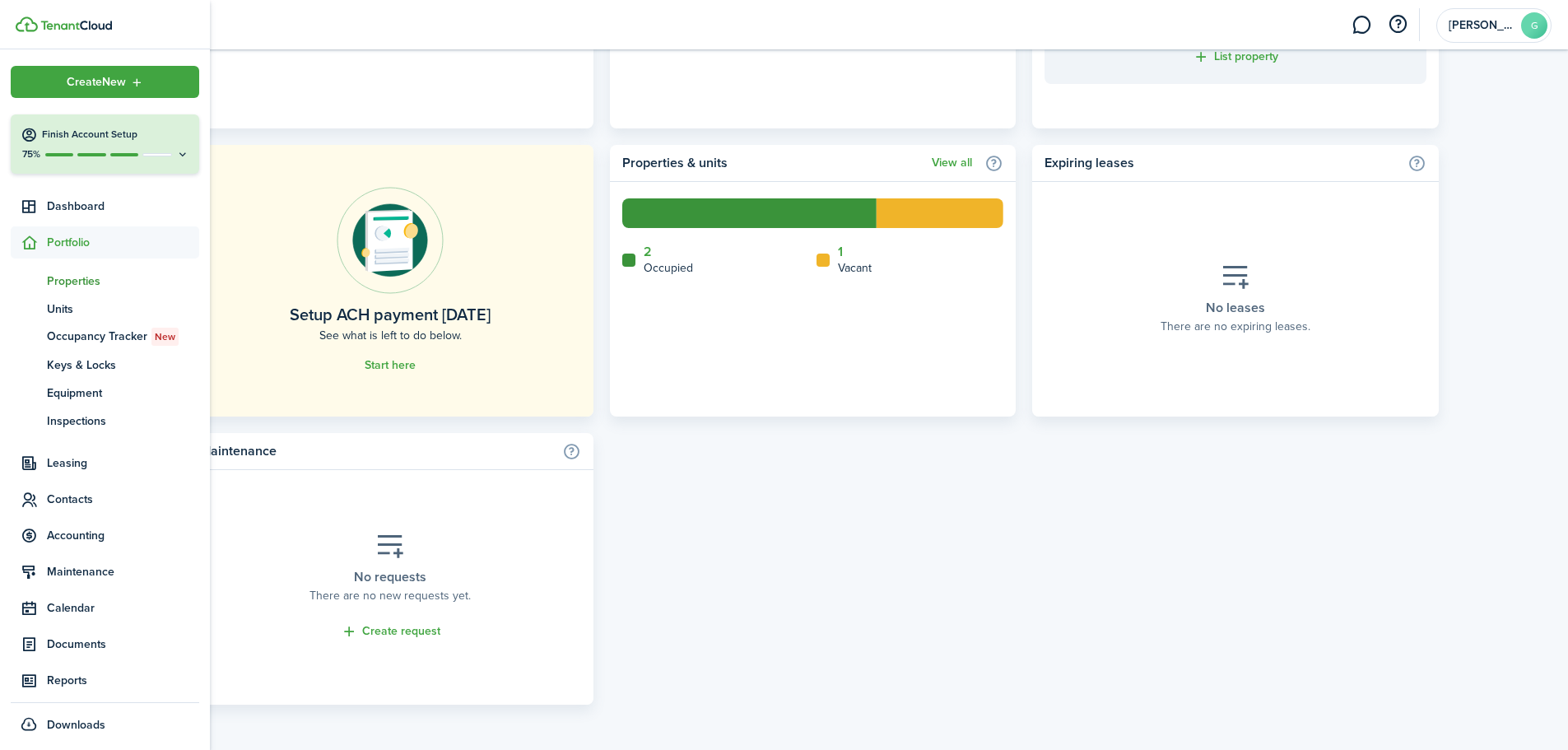
click at [72, 279] on span "Properties" at bounding box center [122, 281] width 152 height 17
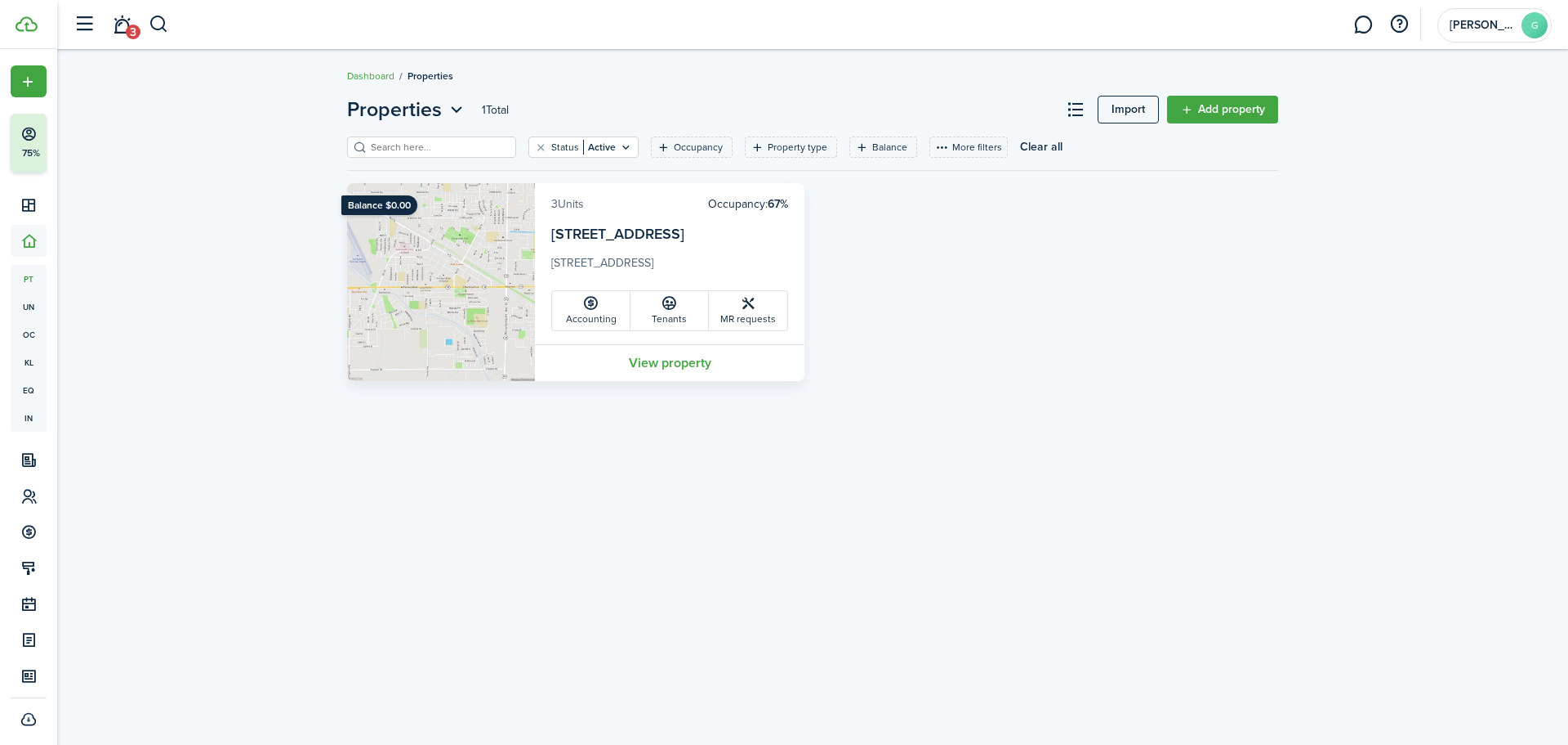
click at [557, 200] on link "3 Units" at bounding box center [568, 204] width 33 height 17
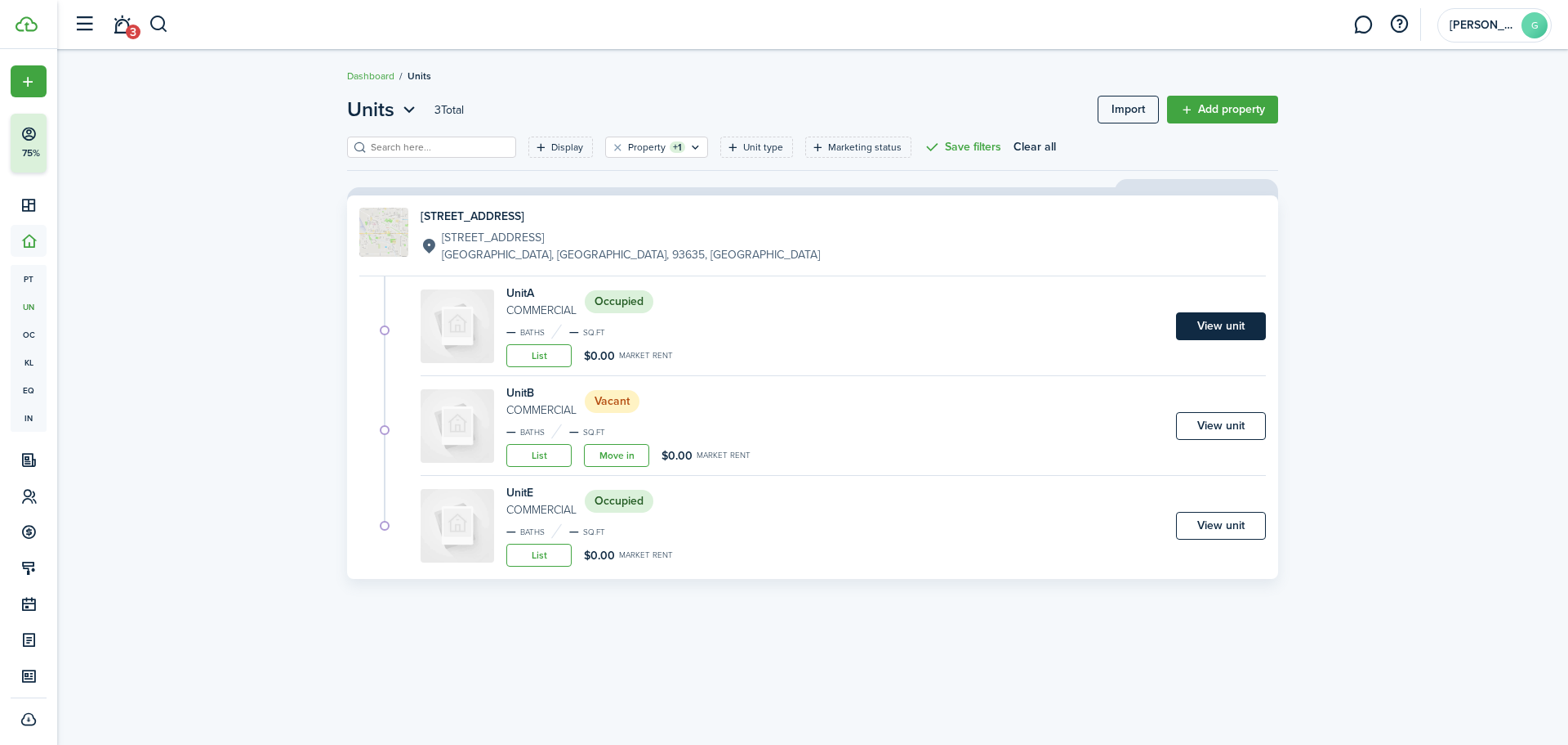
click at [1224, 327] on link "View unit" at bounding box center [1220, 326] width 90 height 28
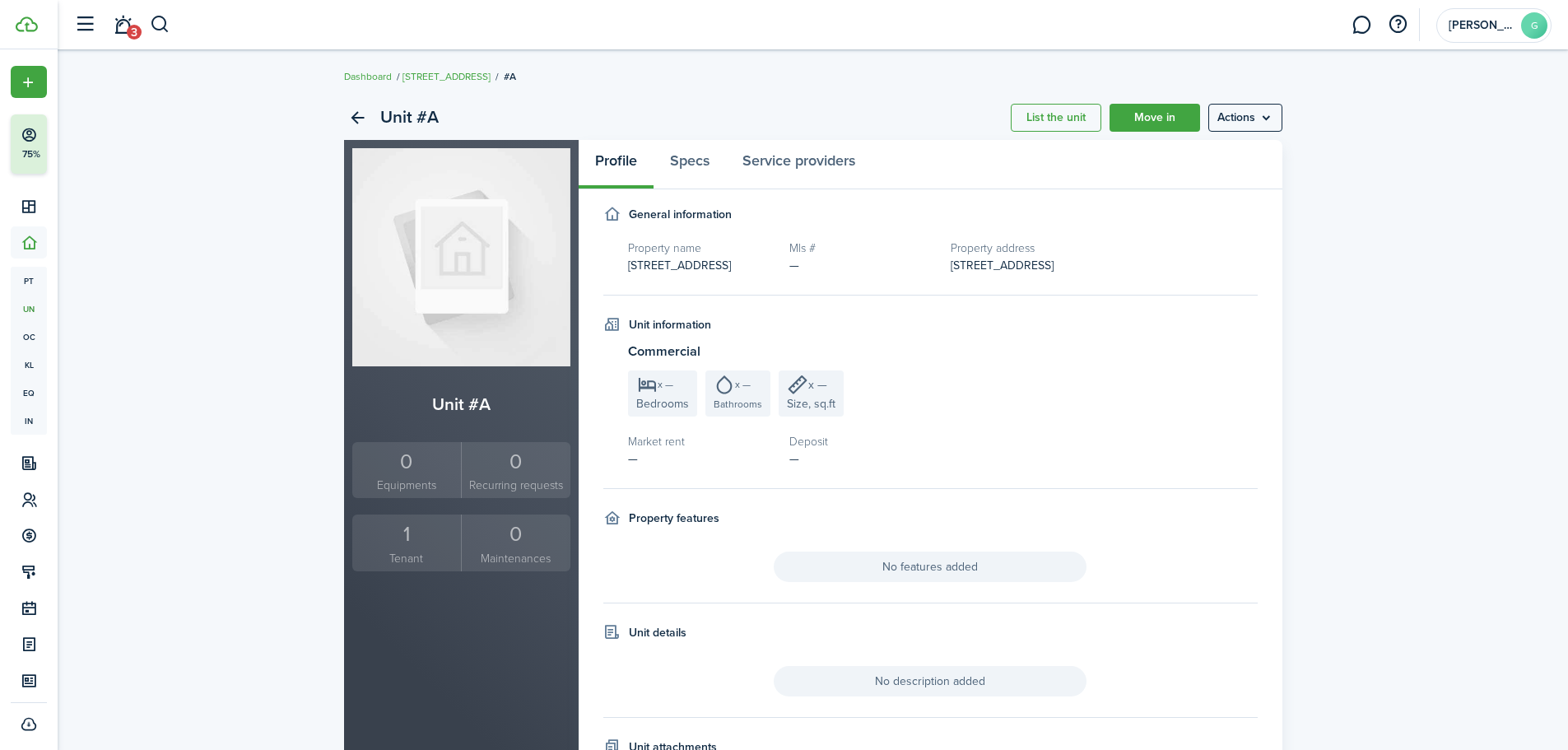
click at [408, 547] on div "1" at bounding box center [407, 534] width 101 height 31
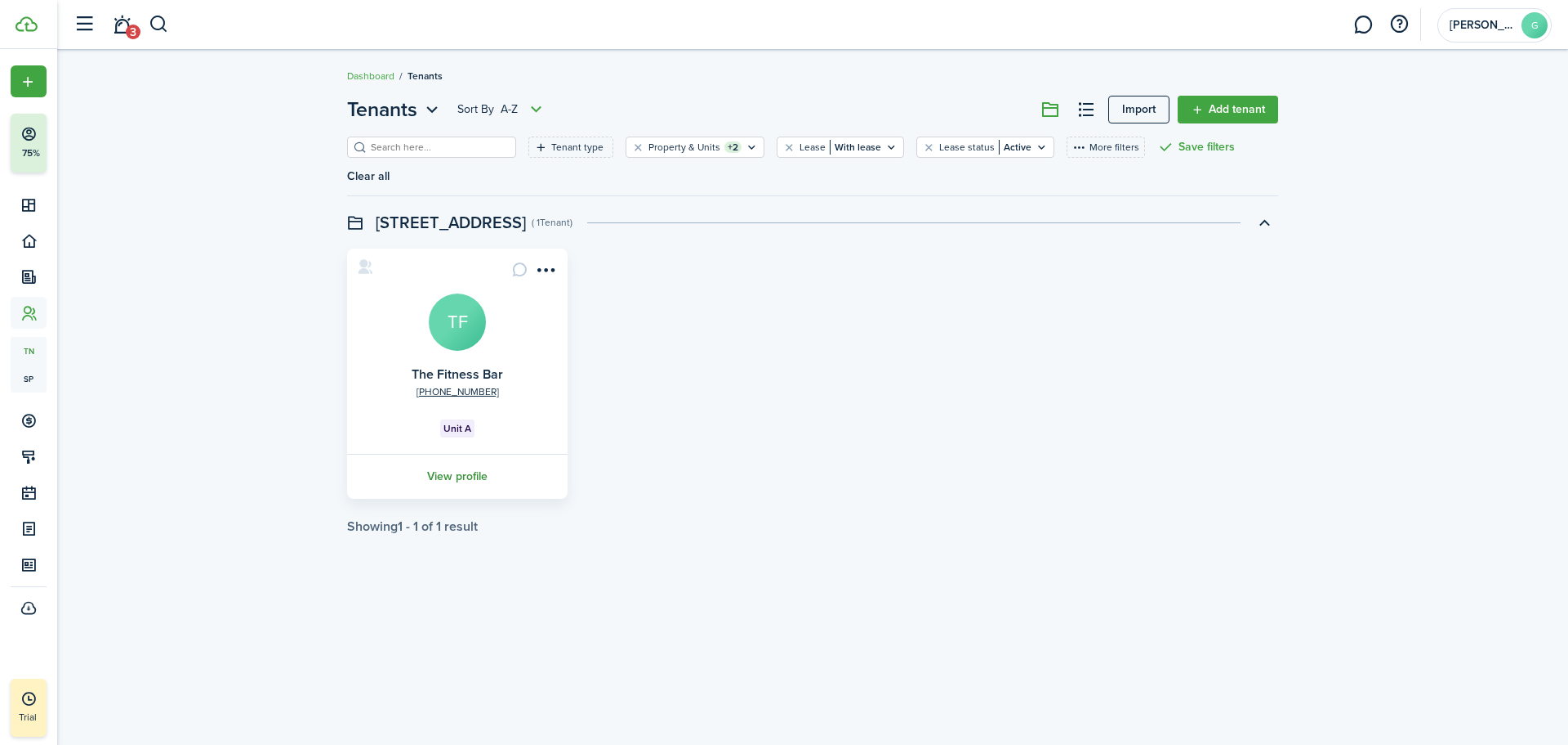
click at [475, 454] on link "View profile" at bounding box center [457, 476] width 225 height 45
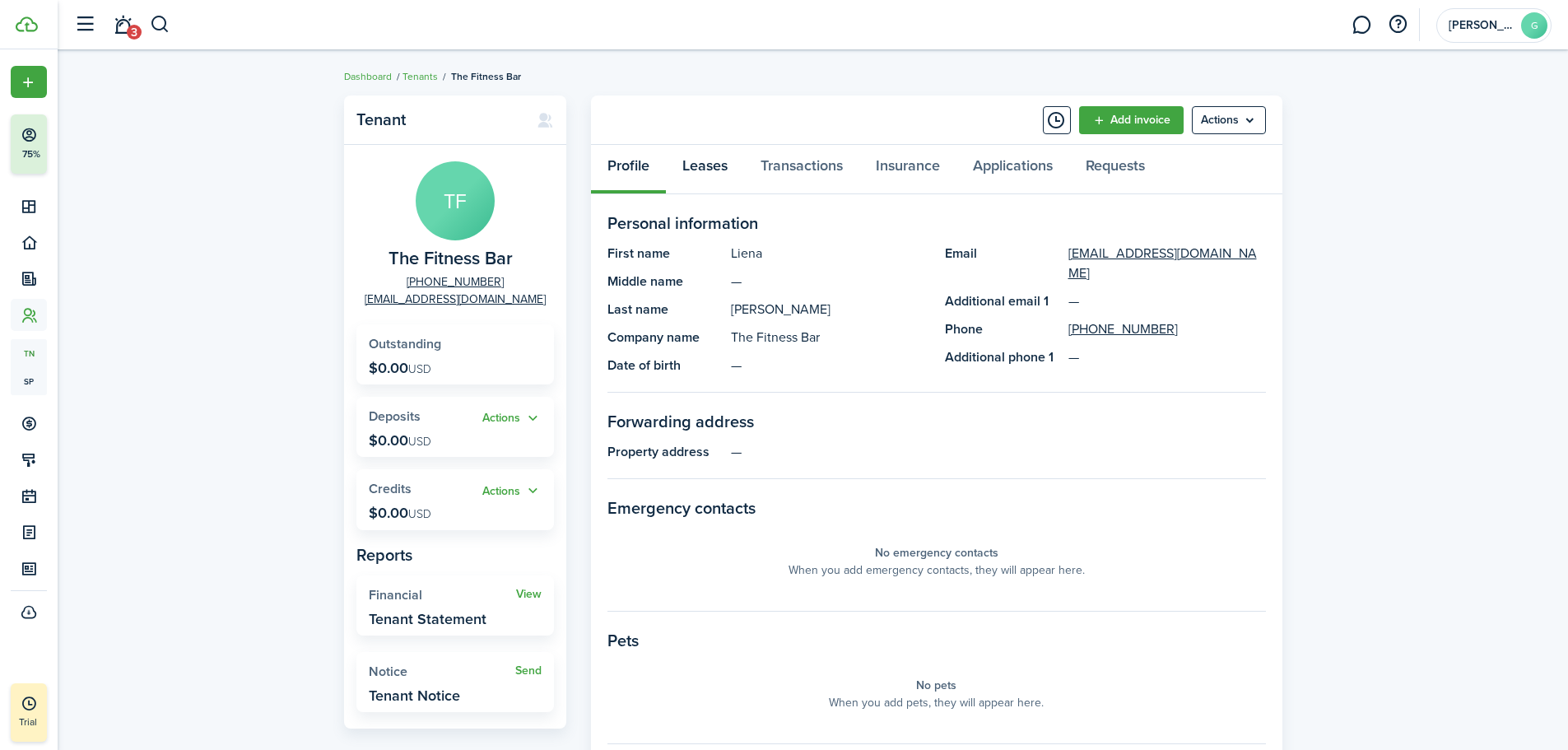
click at [727, 165] on link "Leases" at bounding box center [704, 169] width 79 height 49
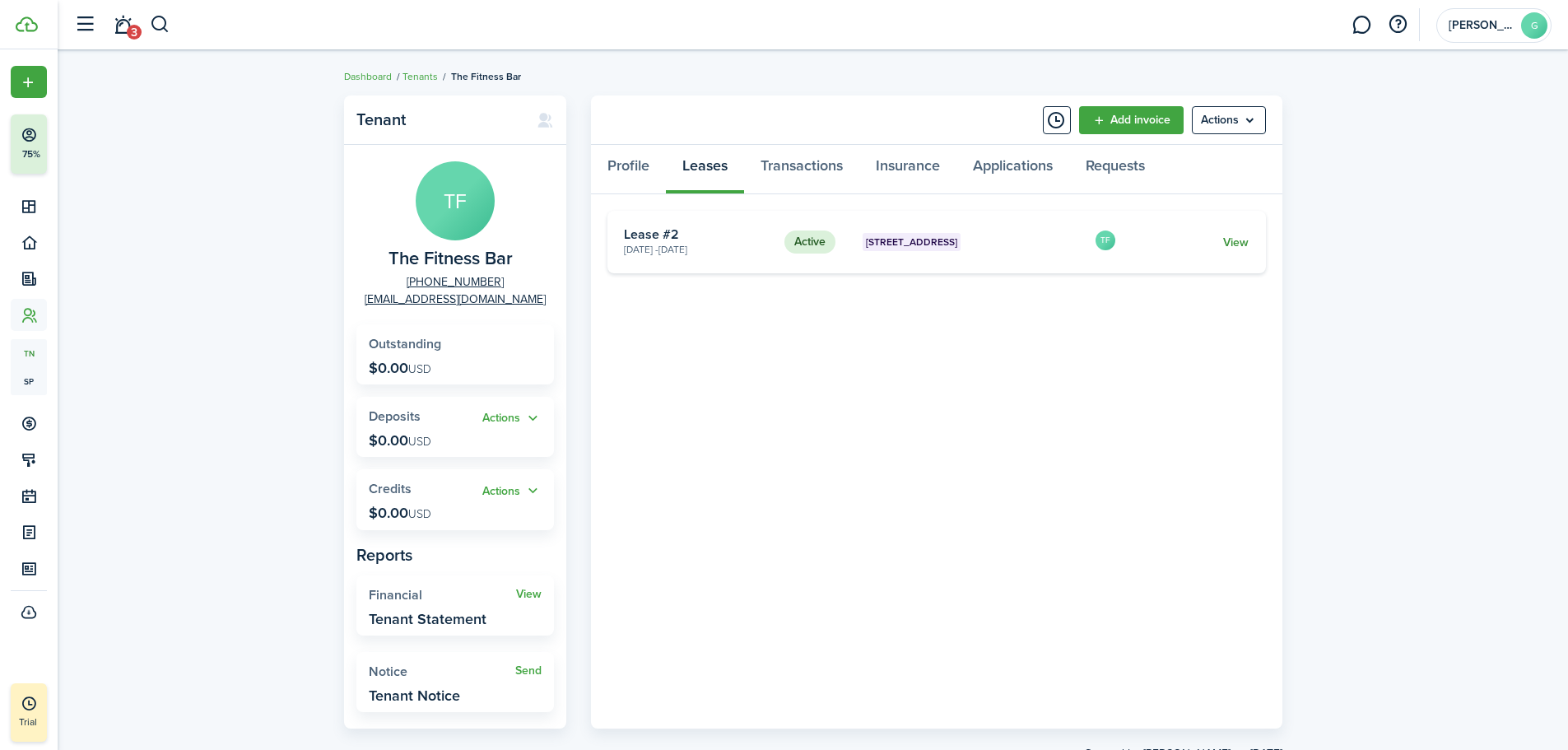
click at [1238, 245] on link "View" at bounding box center [1235, 243] width 25 height 17
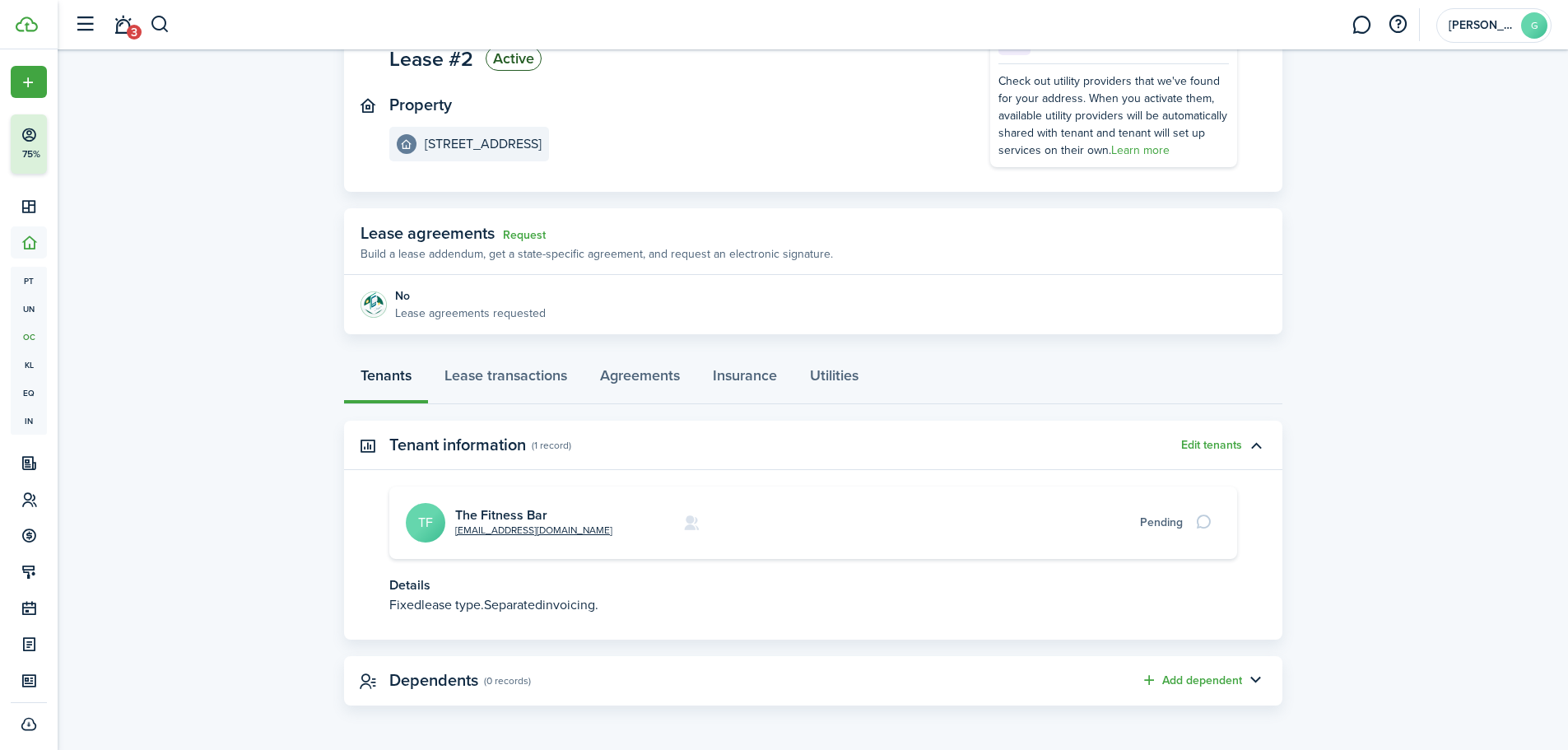
scroll to position [145, 0]
click at [538, 378] on link "Lease transactions" at bounding box center [506, 378] width 155 height 49
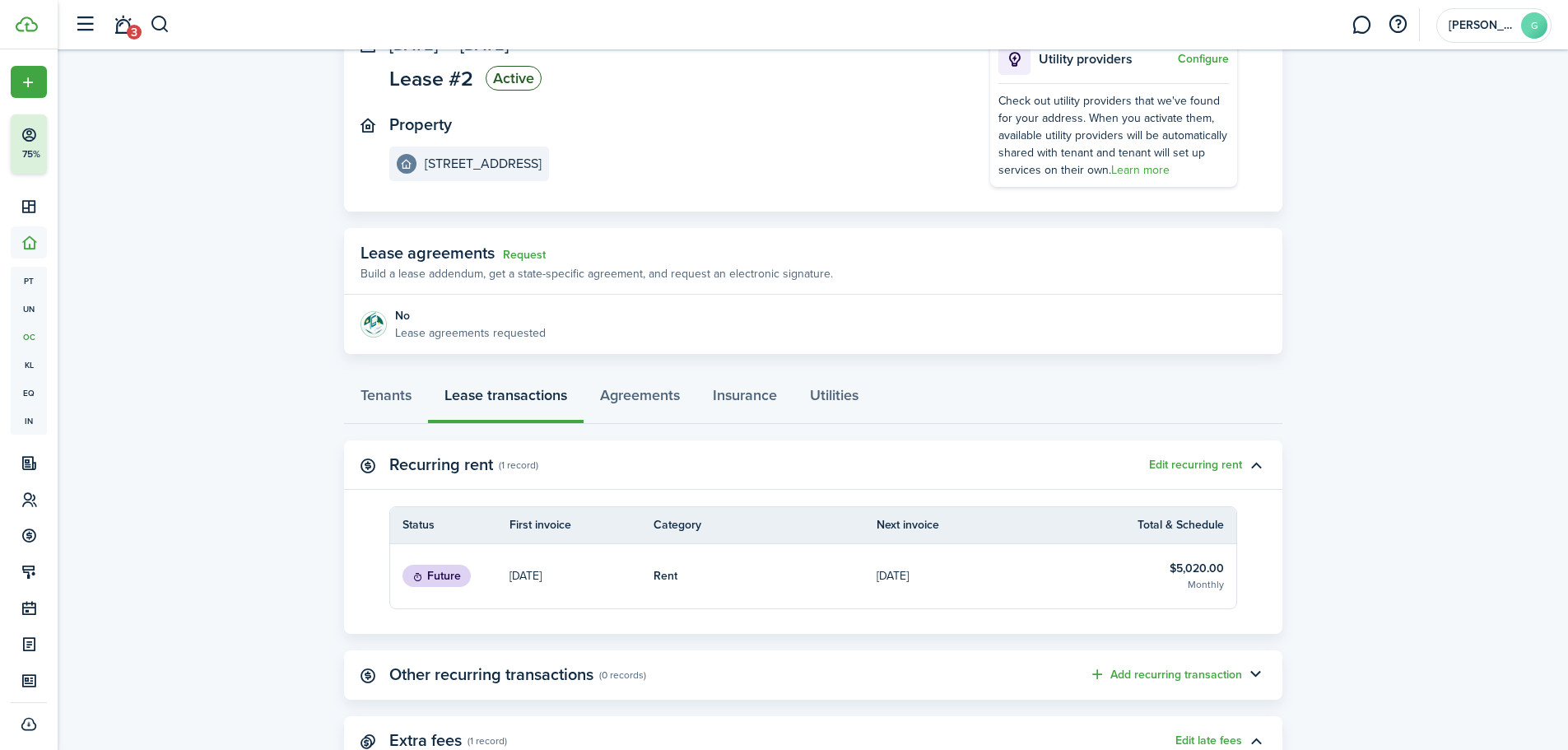
scroll to position [274, 0]
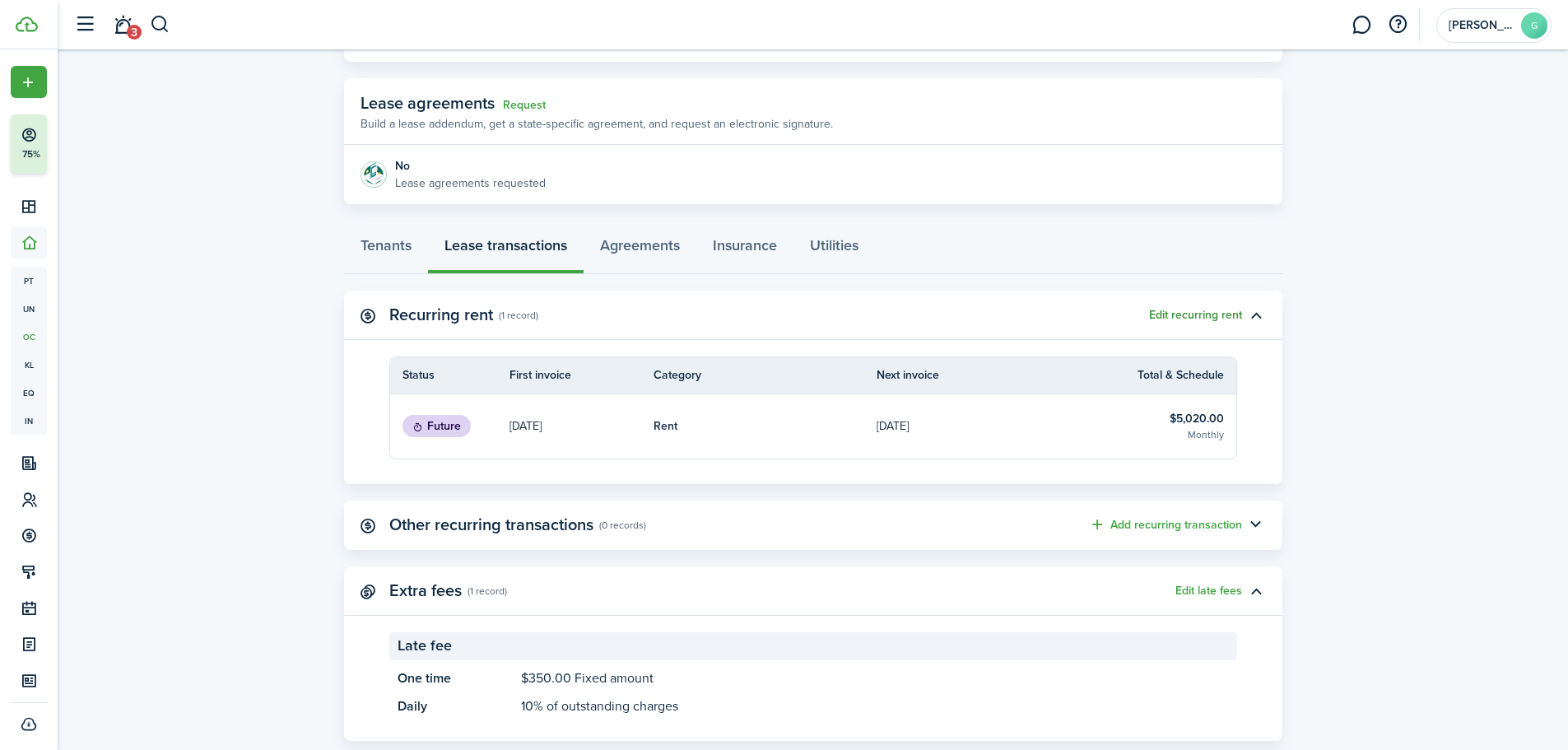
click at [1188, 320] on button "Edit recurring rent" at bounding box center [1195, 315] width 93 height 14
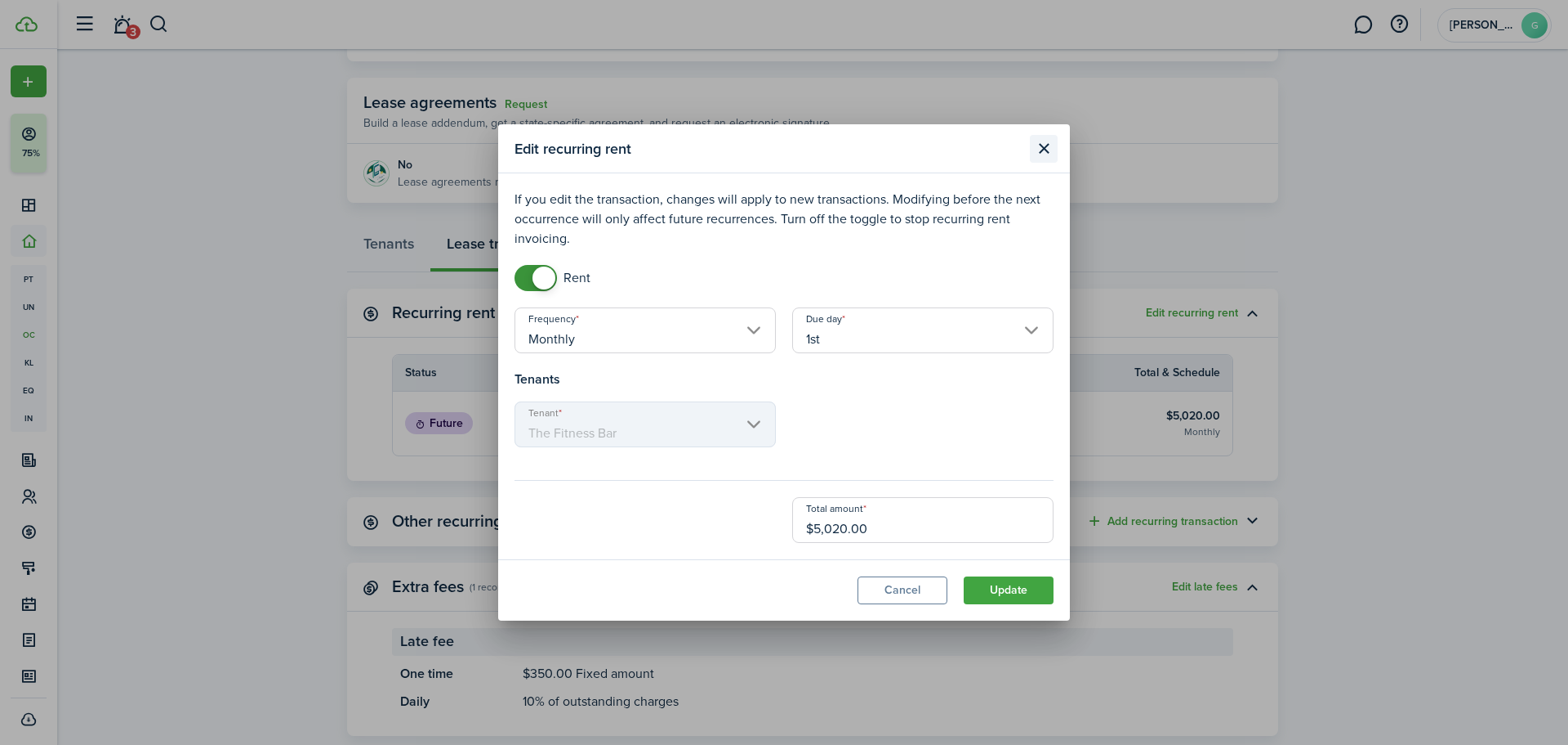
click at [1036, 154] on button "Close modal" at bounding box center [1044, 148] width 28 height 28
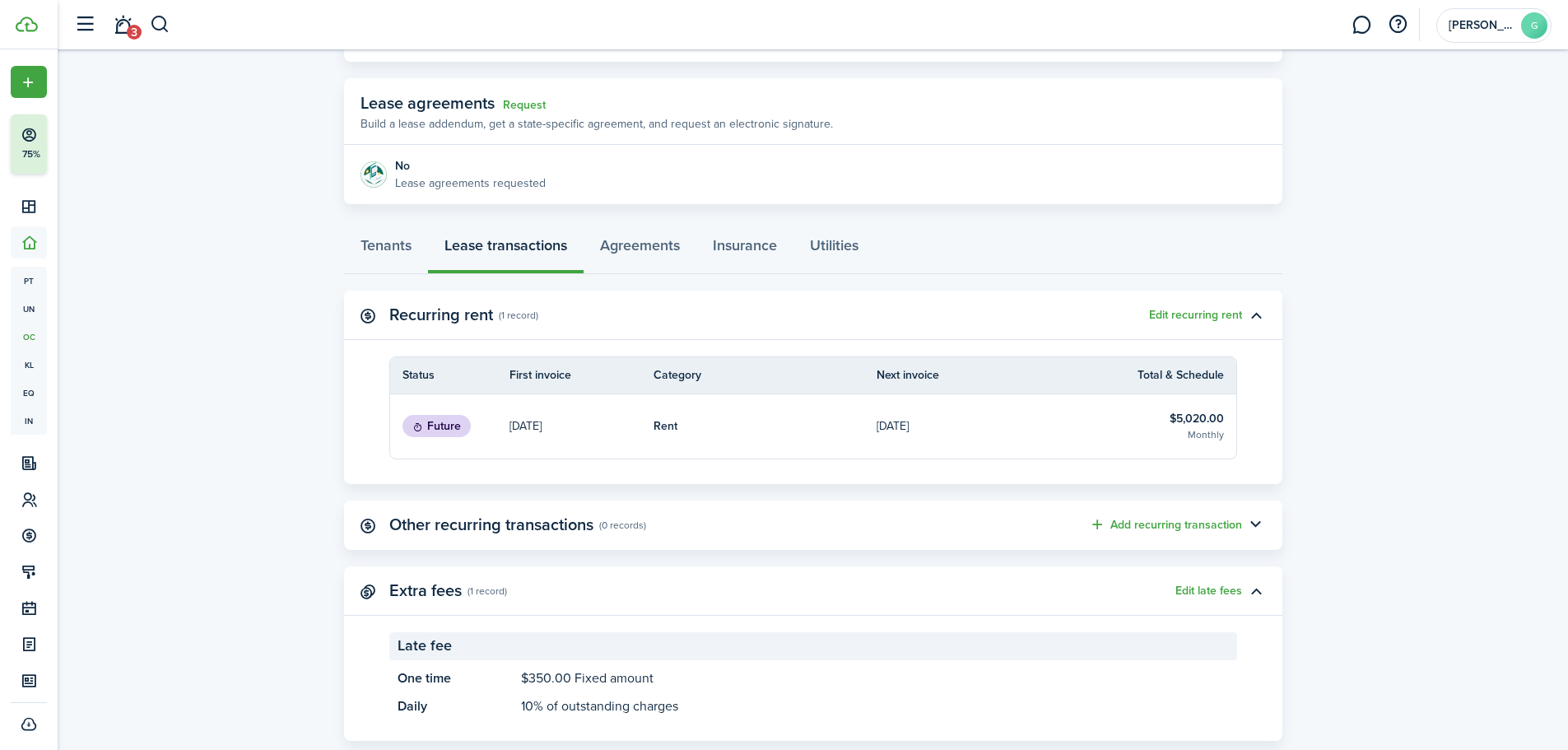
scroll to position [310, 0]
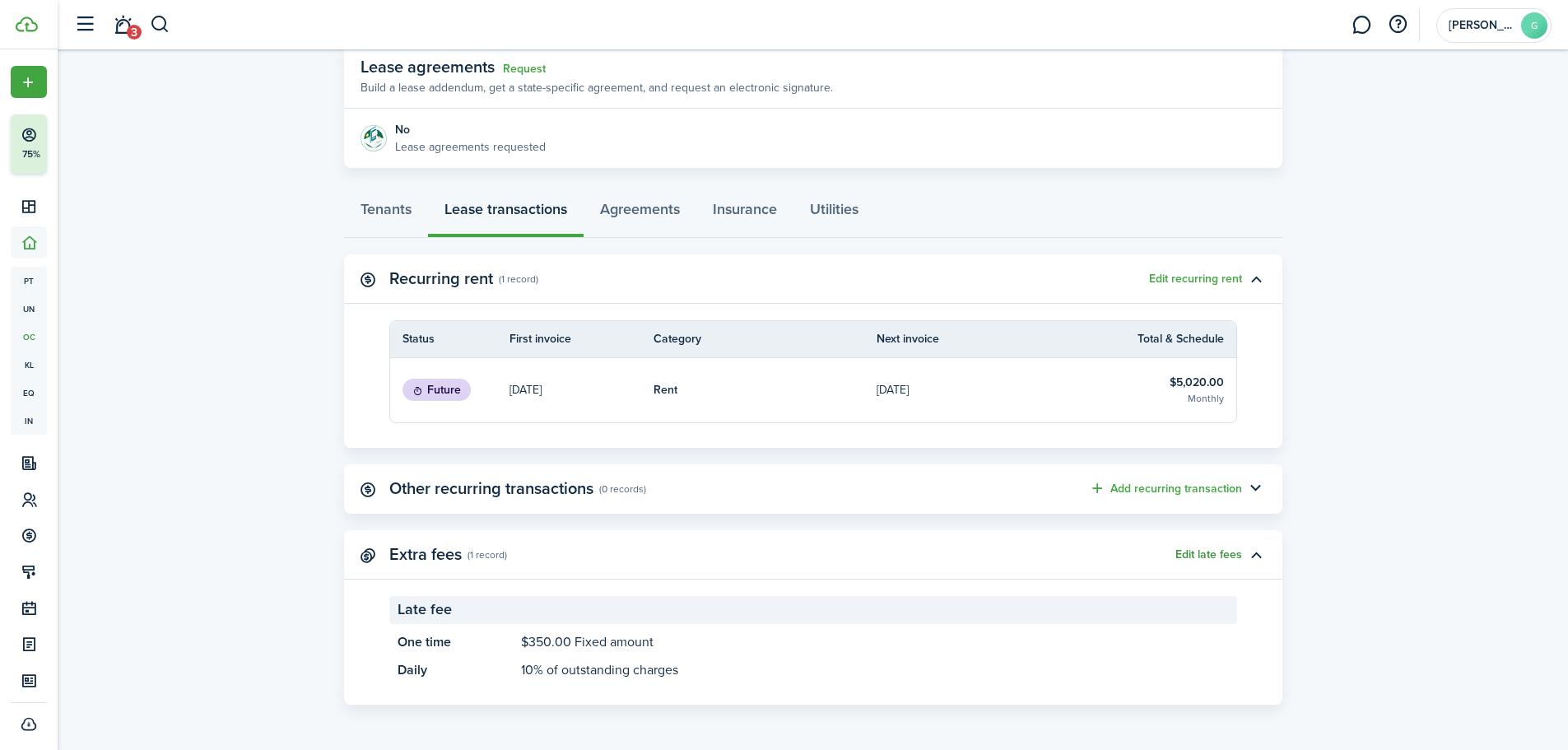
click at [1215, 548] on button "Edit late fees" at bounding box center [1208, 555] width 67 height 14
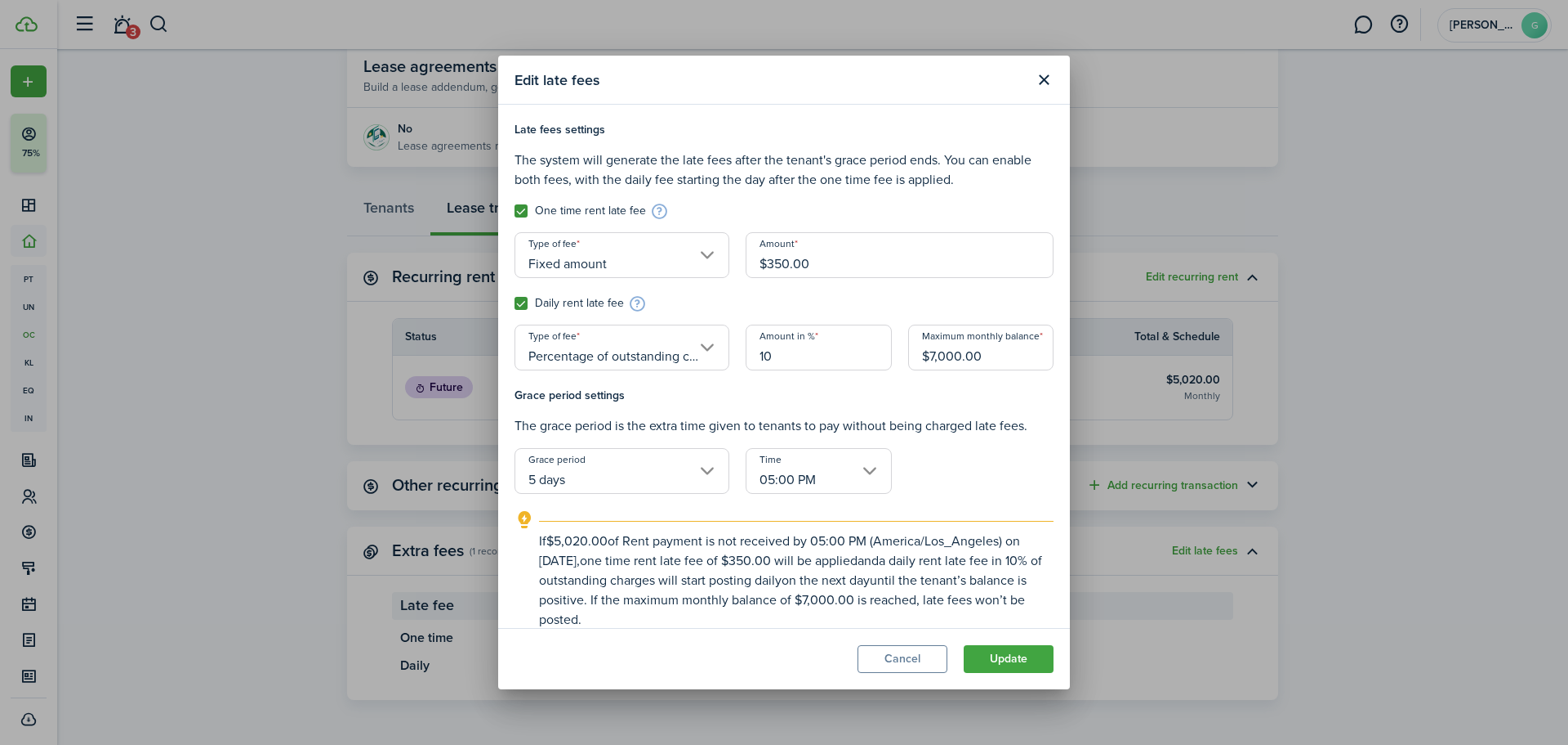
click at [794, 359] on input "10" at bounding box center [818, 347] width 145 height 45
click at [647, 359] on input "Percentage of outstanding charges" at bounding box center [621, 347] width 215 height 45
type input "1.37"
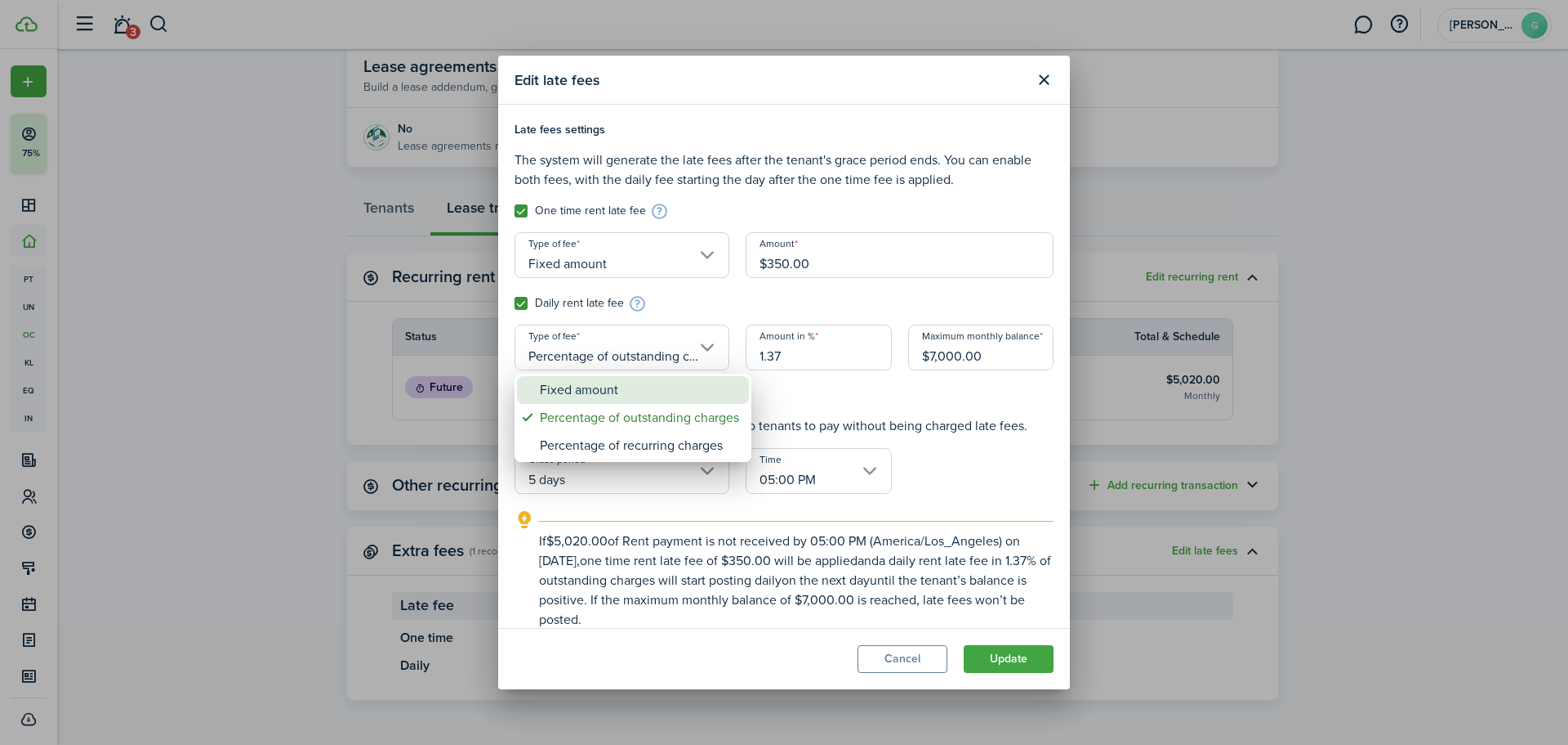
click at [614, 379] on div "Fixed amount" at bounding box center [640, 389] width 199 height 28
type input "Fixed amount"
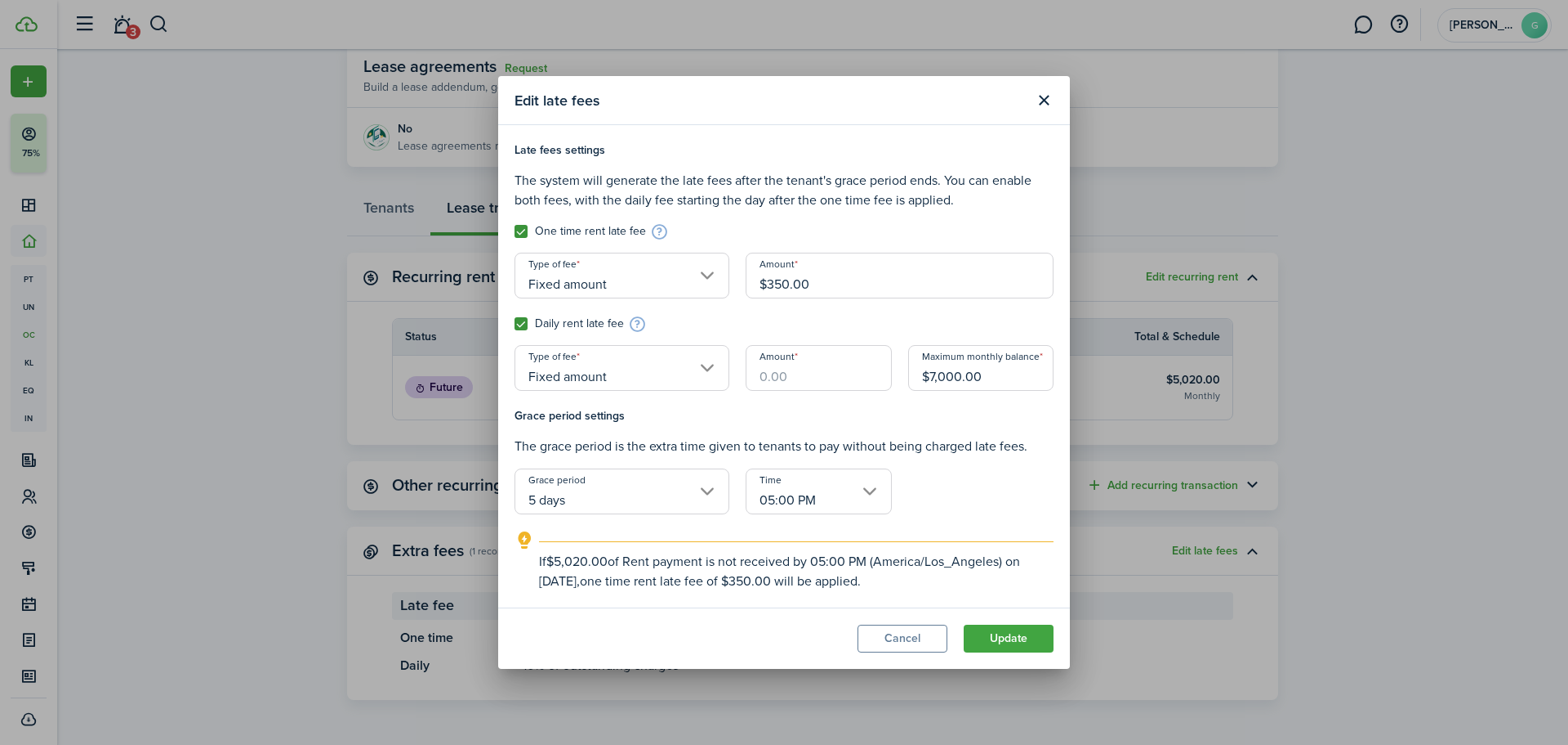
click at [820, 374] on input "Amount" at bounding box center [818, 367] width 145 height 45
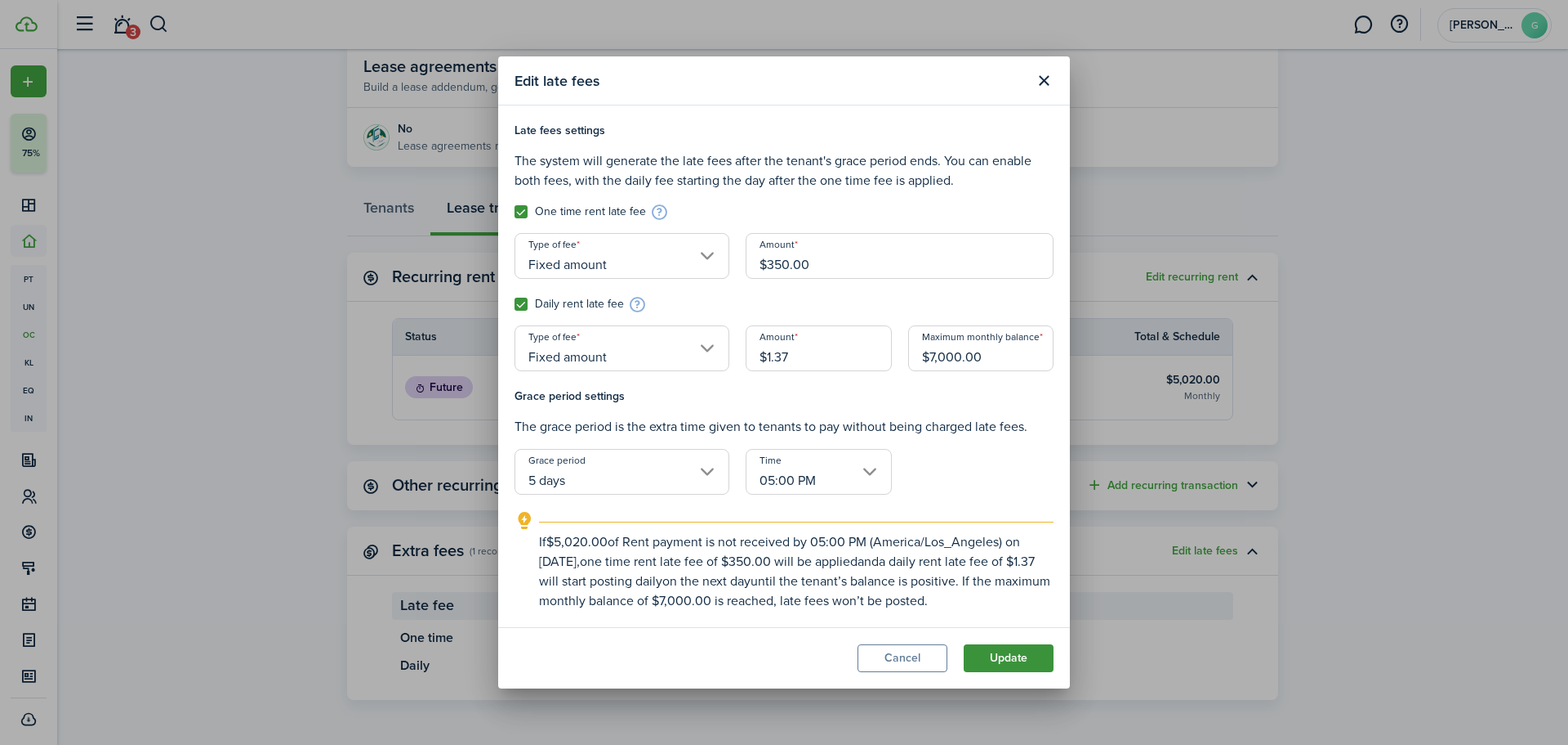
type input "$1.37"
drag, startPoint x: 1030, startPoint y: 657, endPoint x: 804, endPoint y: 646, distance: 226.3
click at [804, 646] on modal-footer "Cancel Update" at bounding box center [784, 658] width 572 height 62
click at [1006, 656] on button "Update" at bounding box center [1008, 657] width 90 height 28
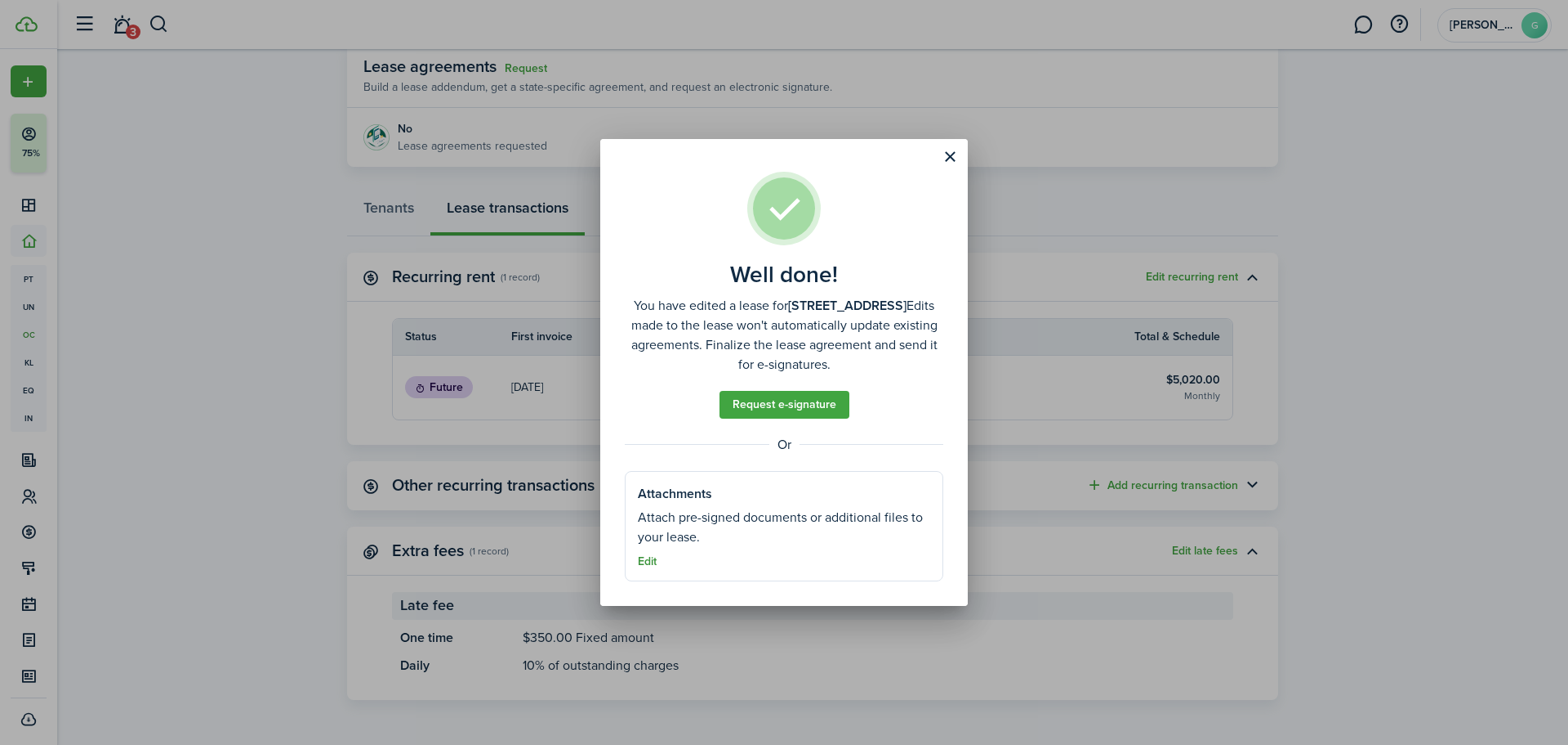
click at [640, 565] on button "Edit" at bounding box center [647, 562] width 19 height 13
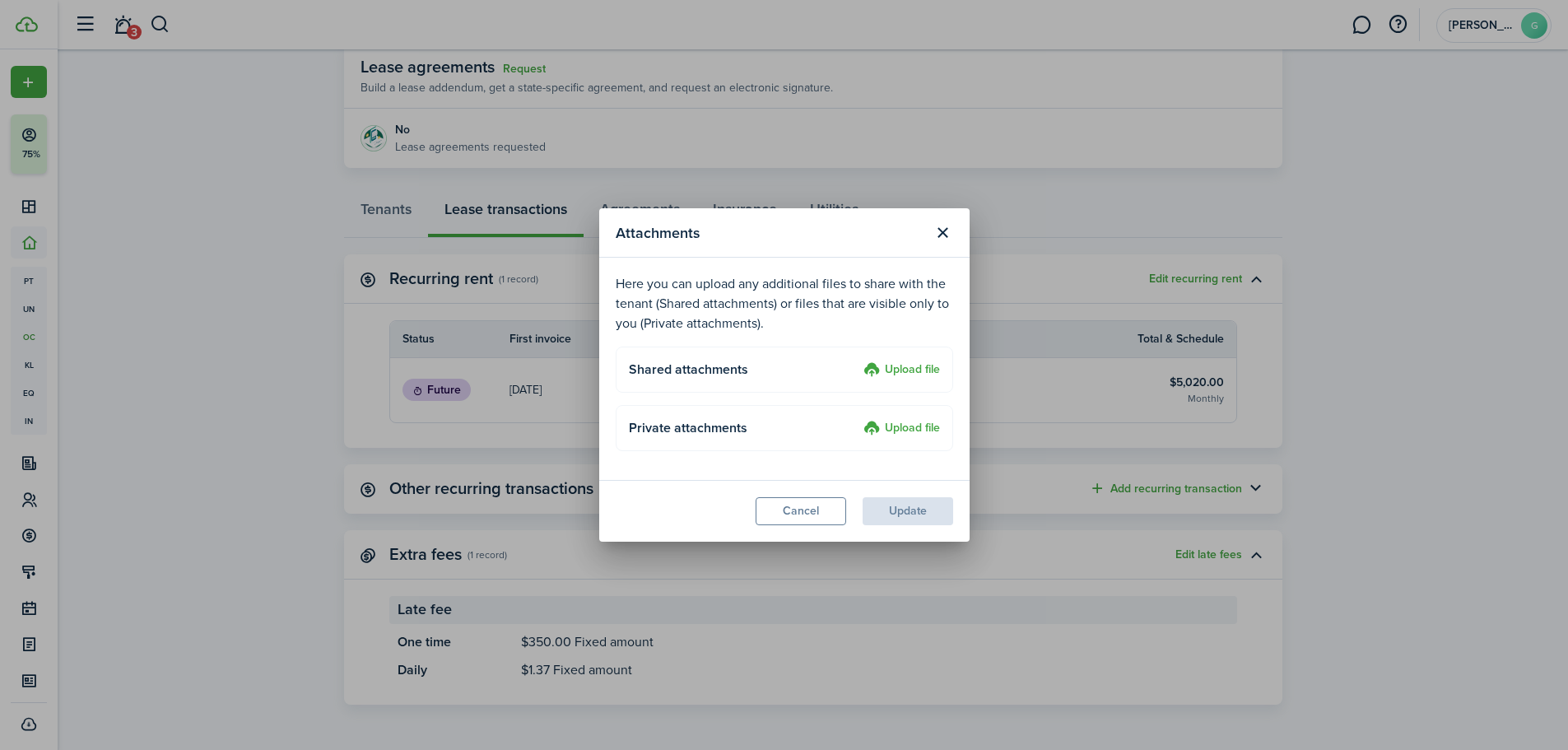
click at [894, 428] on label "Upload file" at bounding box center [901, 429] width 77 height 19
click at [858, 419] on input "Upload file" at bounding box center [858, 419] width 0 height 0
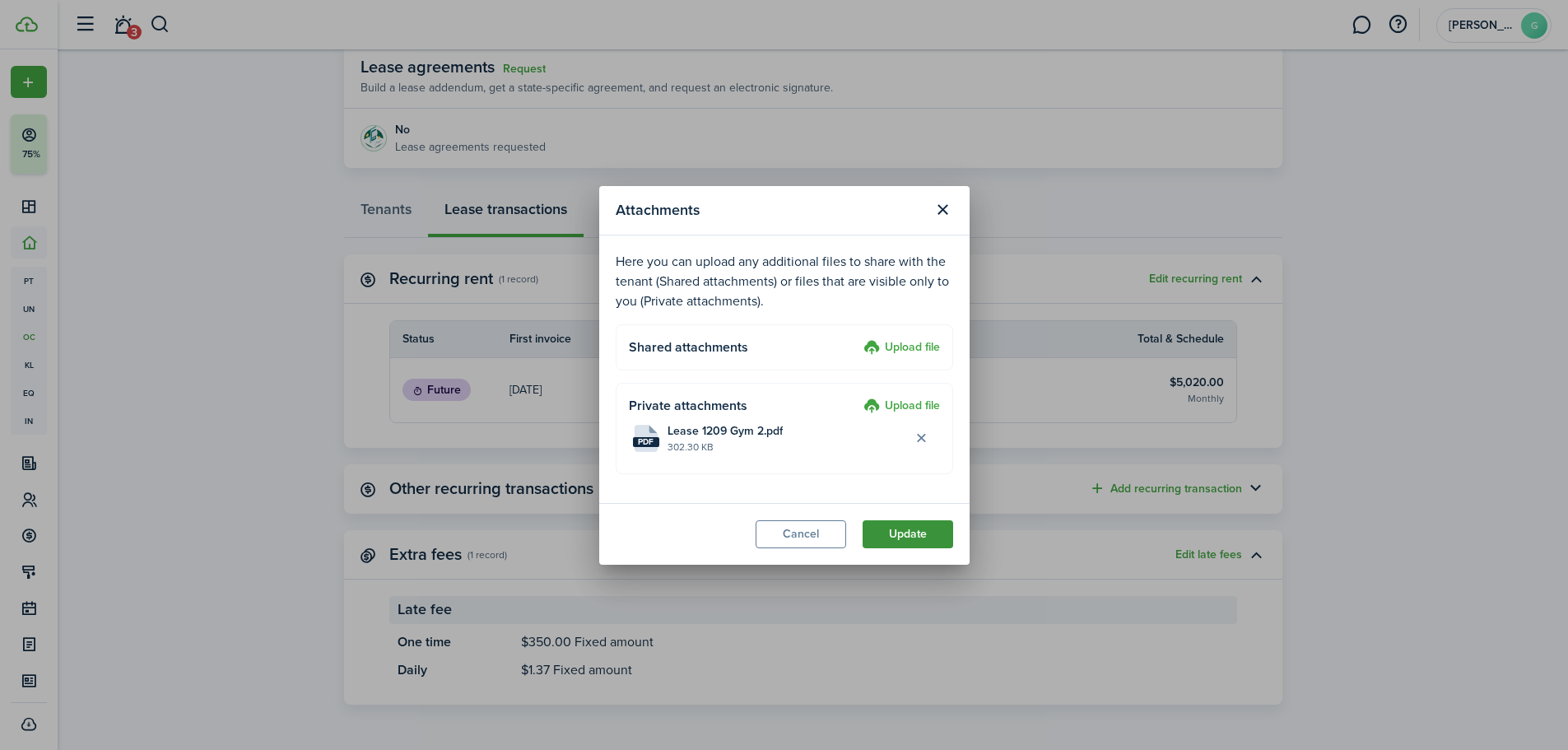
click at [922, 544] on button "Update" at bounding box center [907, 534] width 90 height 28
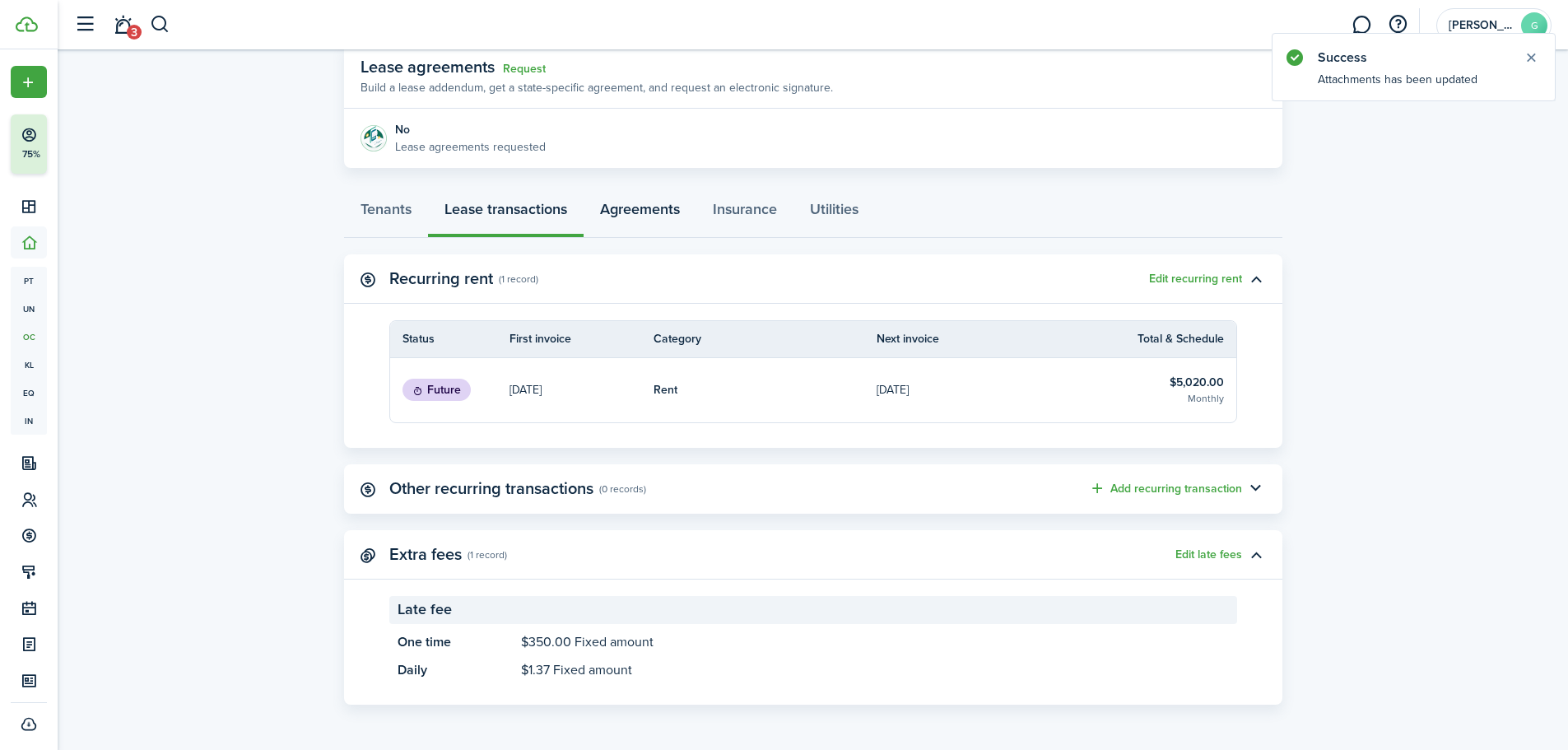
click at [663, 215] on link "Agreements" at bounding box center [639, 212] width 113 height 49
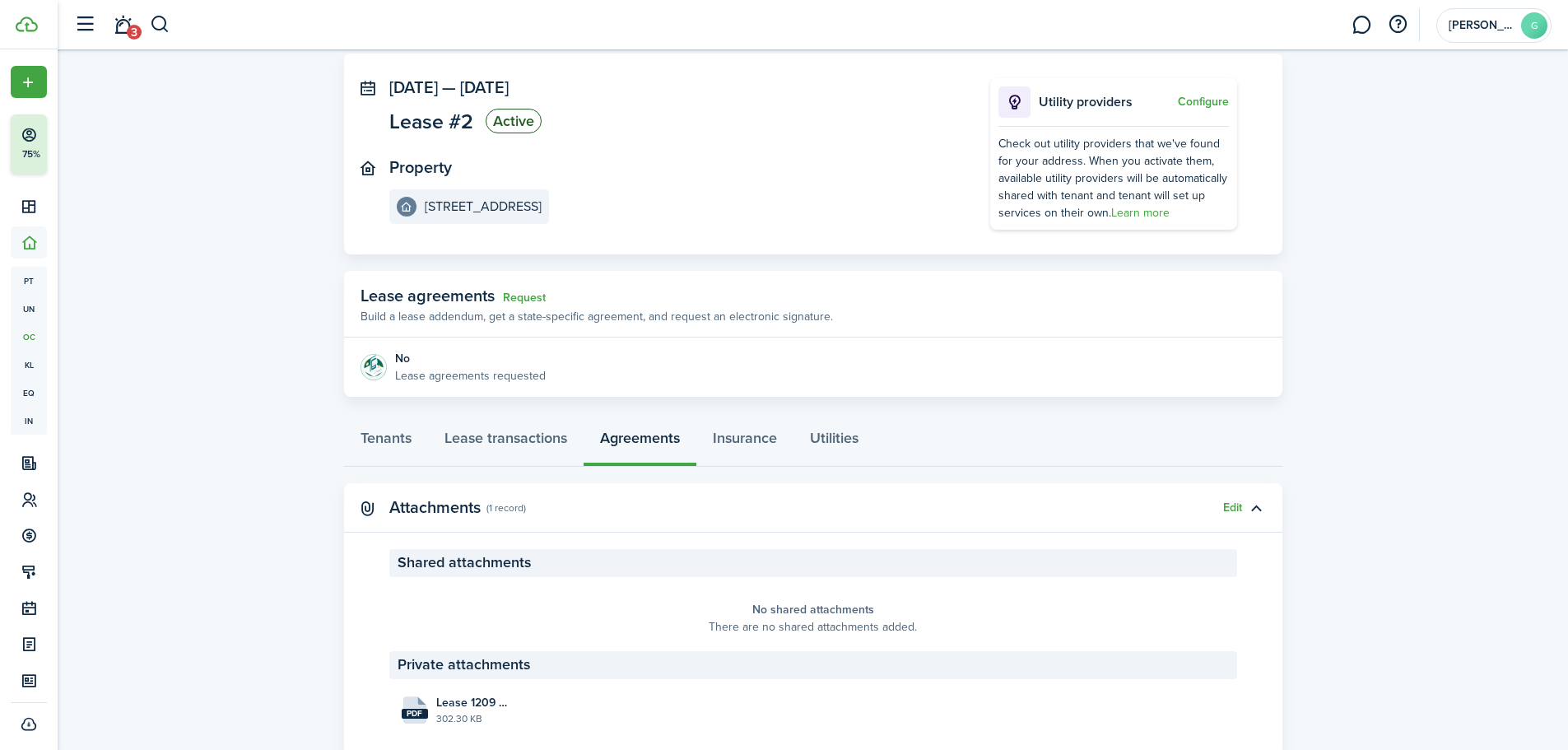
scroll to position [134, 0]
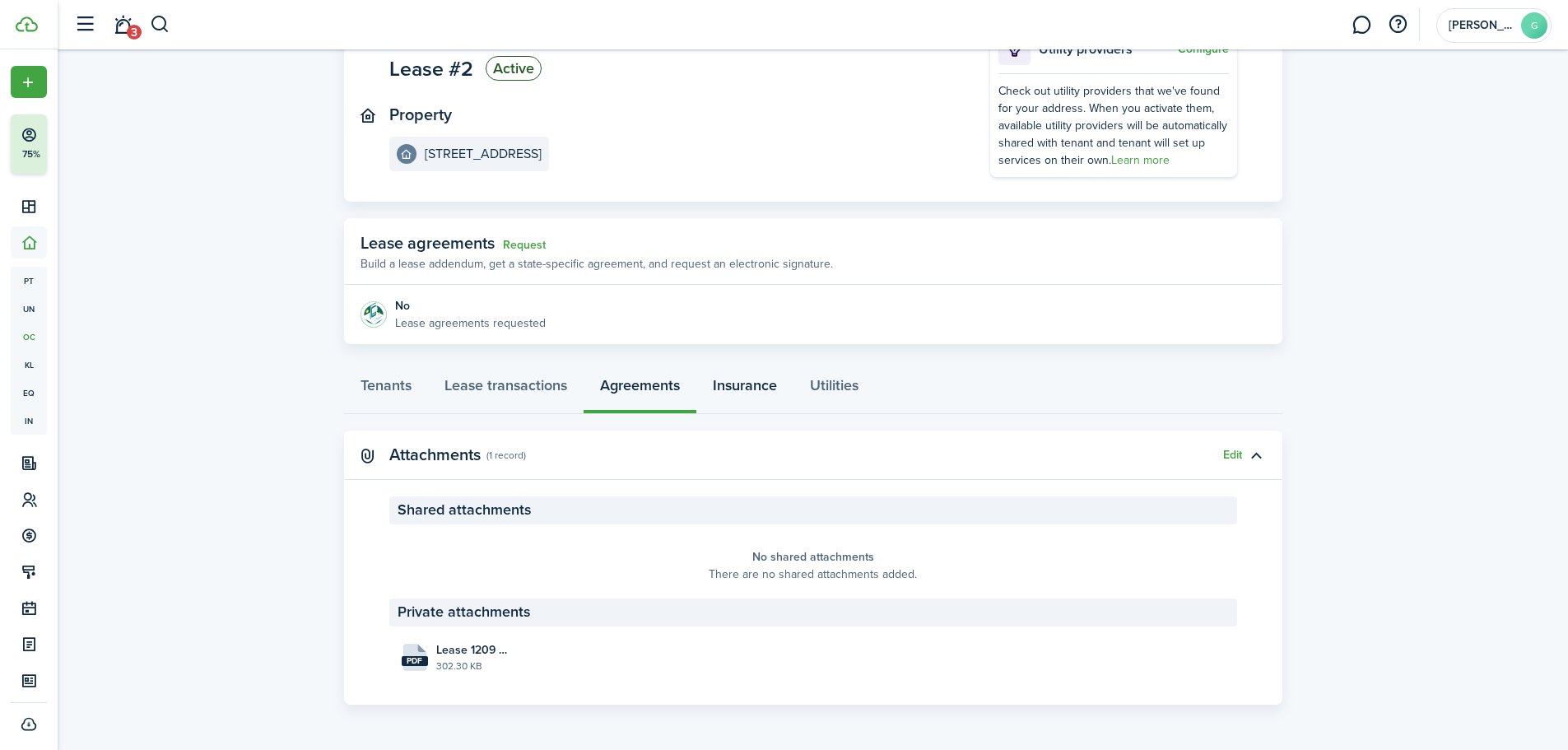
click at [753, 382] on link "Insurance" at bounding box center [745, 389] width 97 height 49
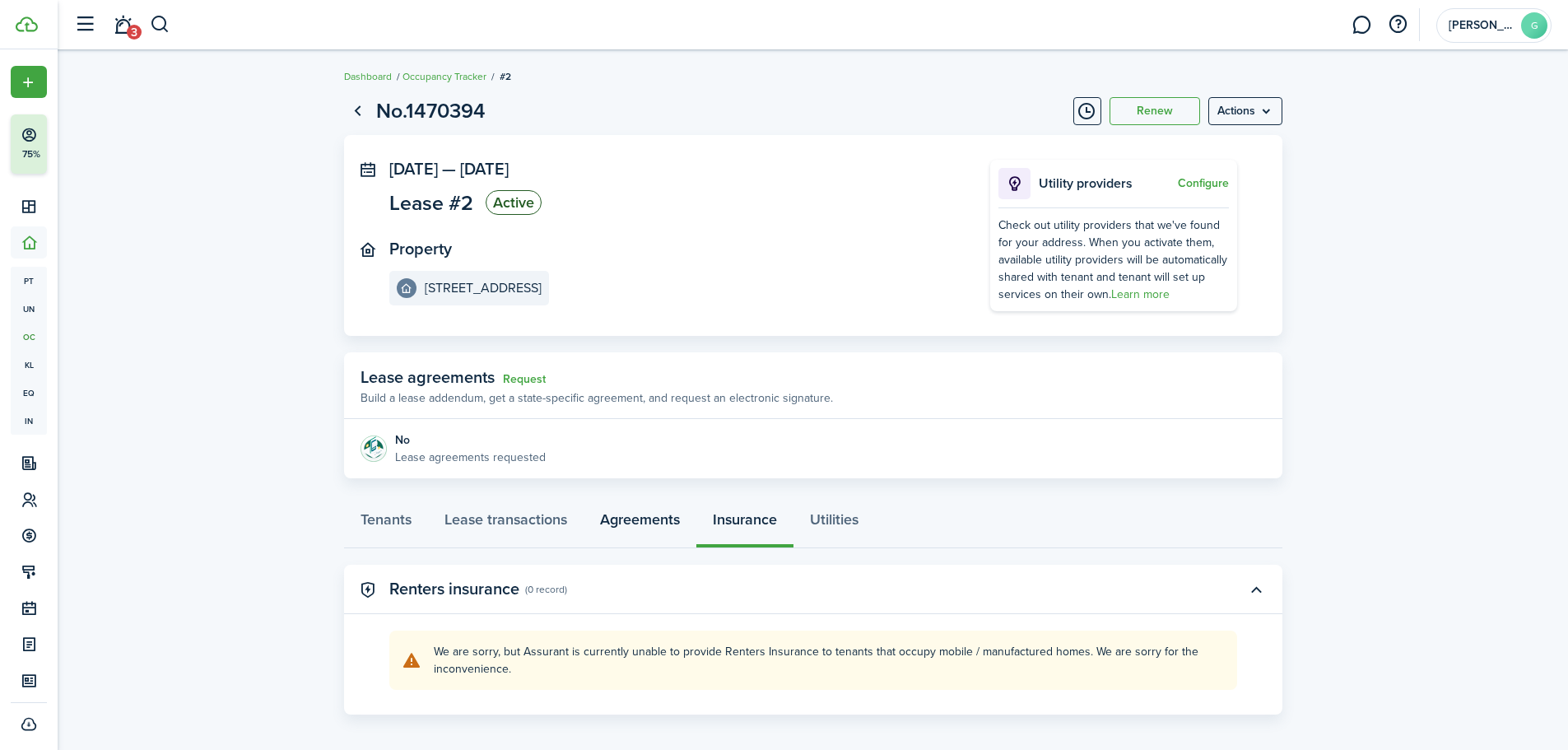
click at [637, 523] on link "Agreements" at bounding box center [639, 523] width 113 height 49
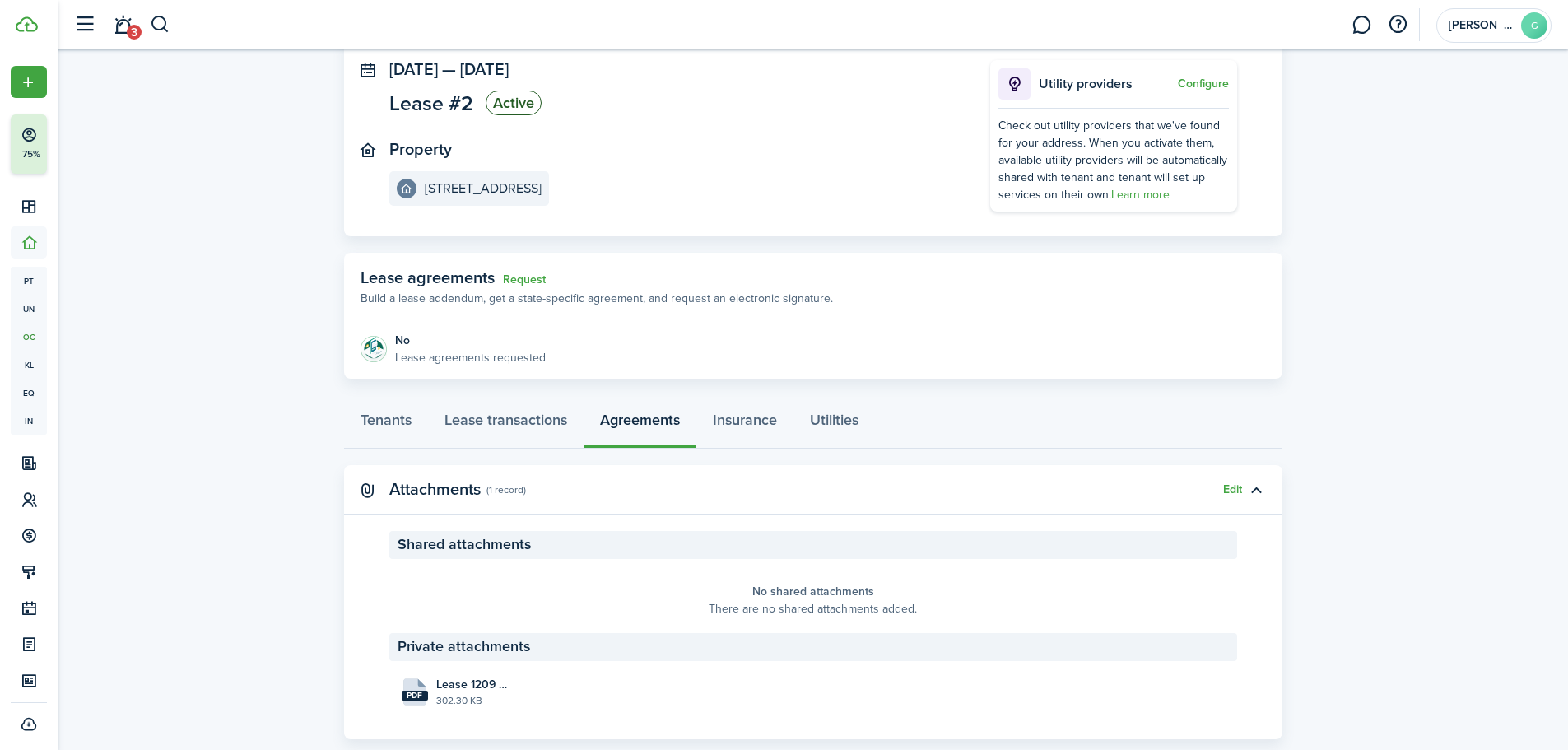
scroll to position [134, 0]
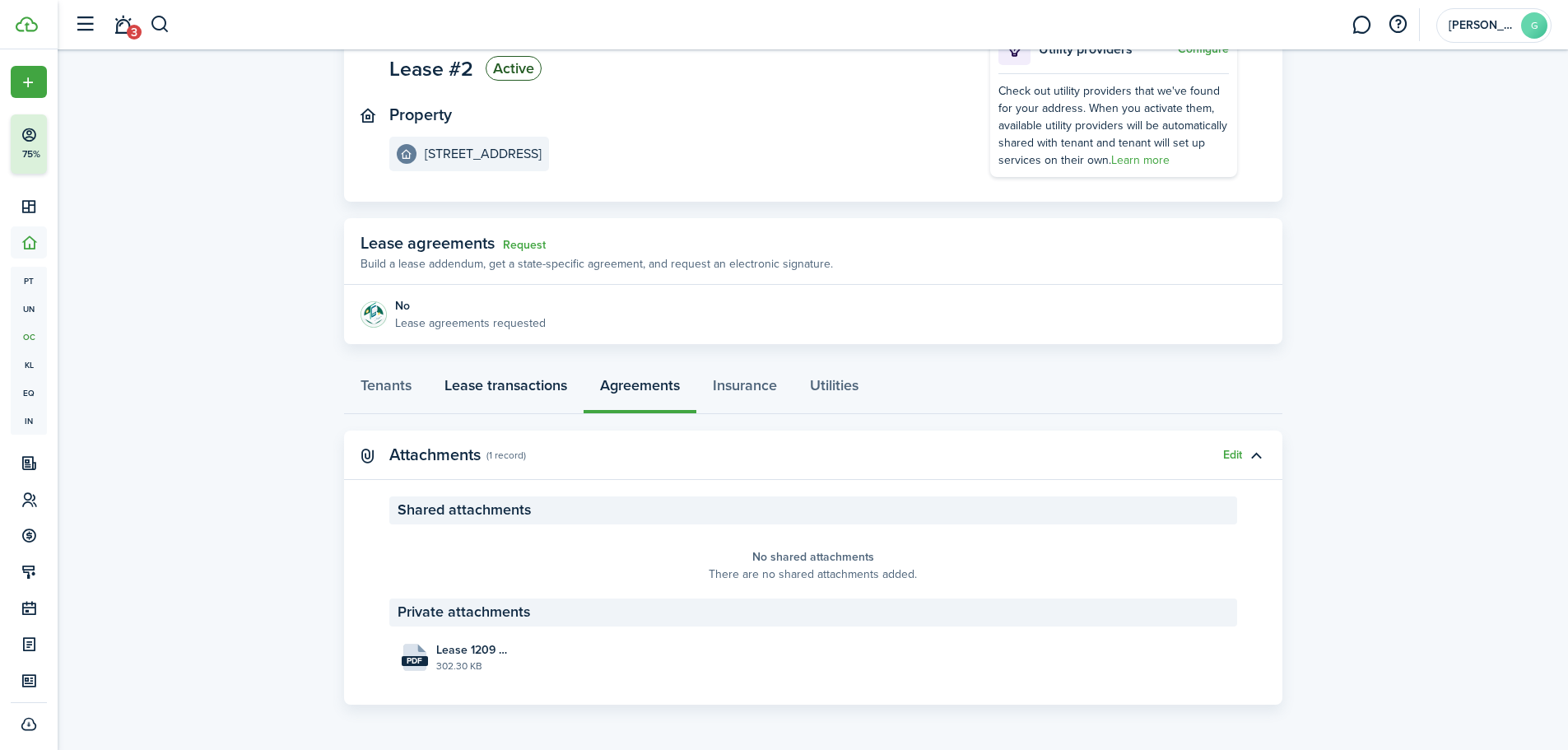
click at [516, 380] on link "Lease transactions" at bounding box center [506, 389] width 155 height 49
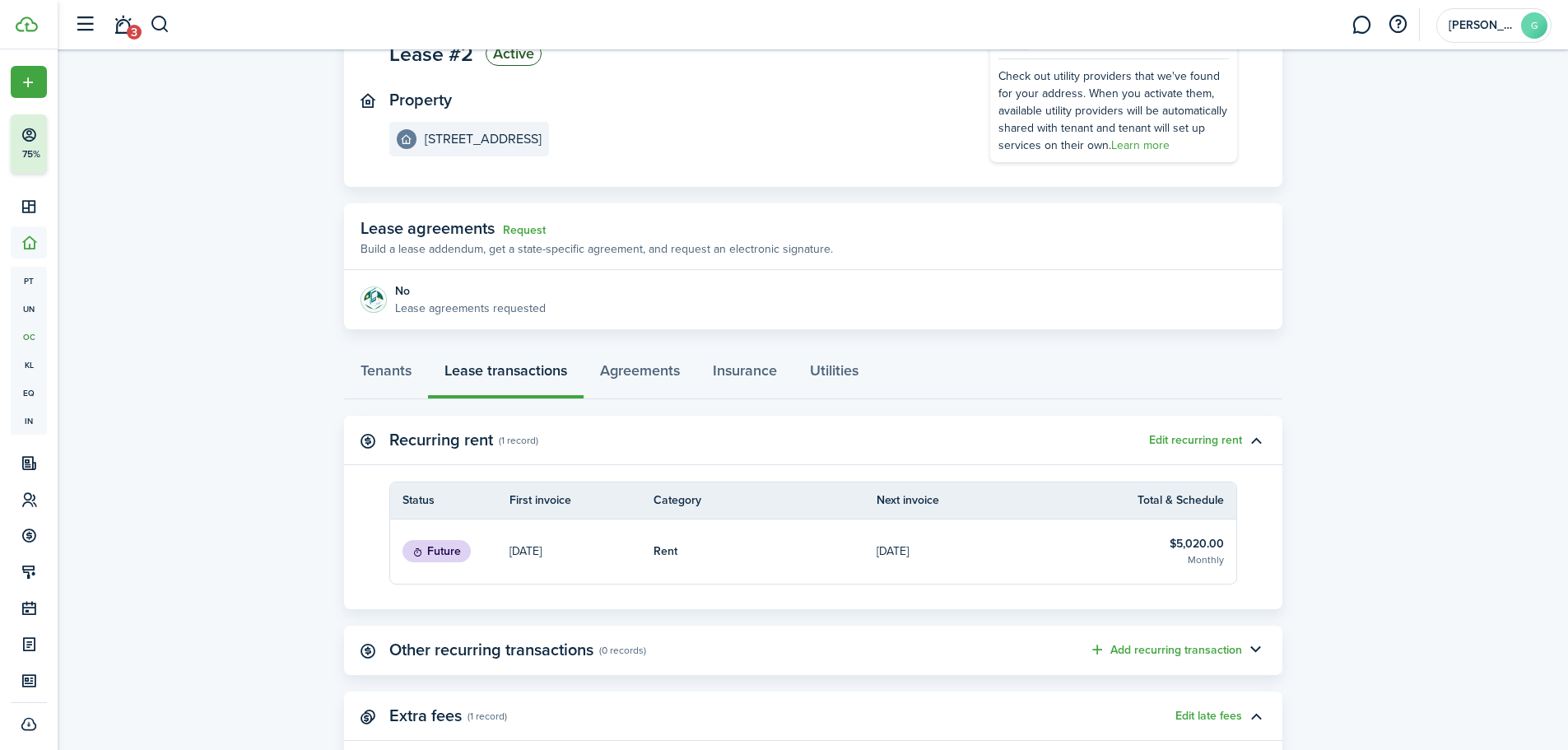
scroll to position [310, 0]
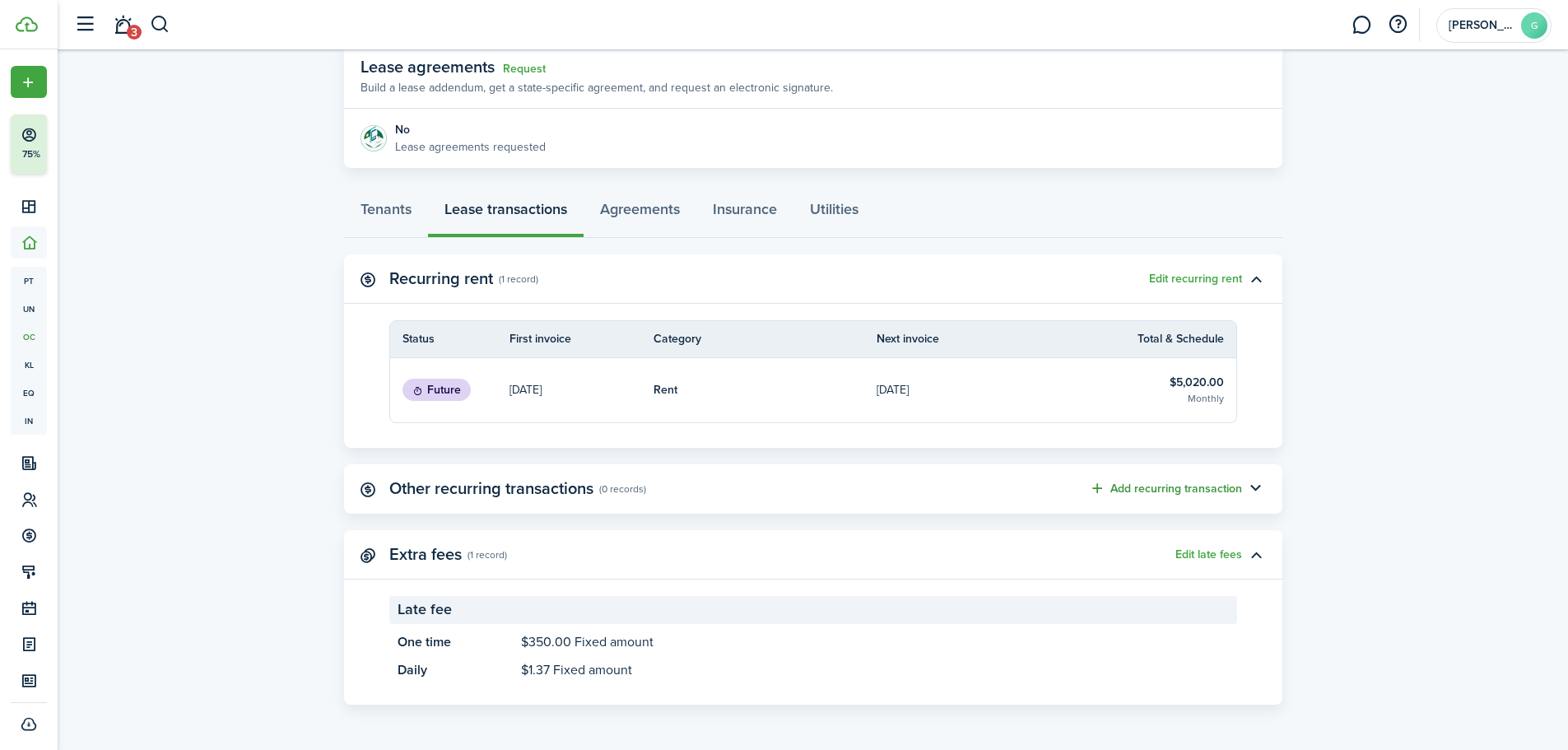
click at [1162, 489] on button "Add recurring transaction" at bounding box center [1165, 489] width 153 height 19
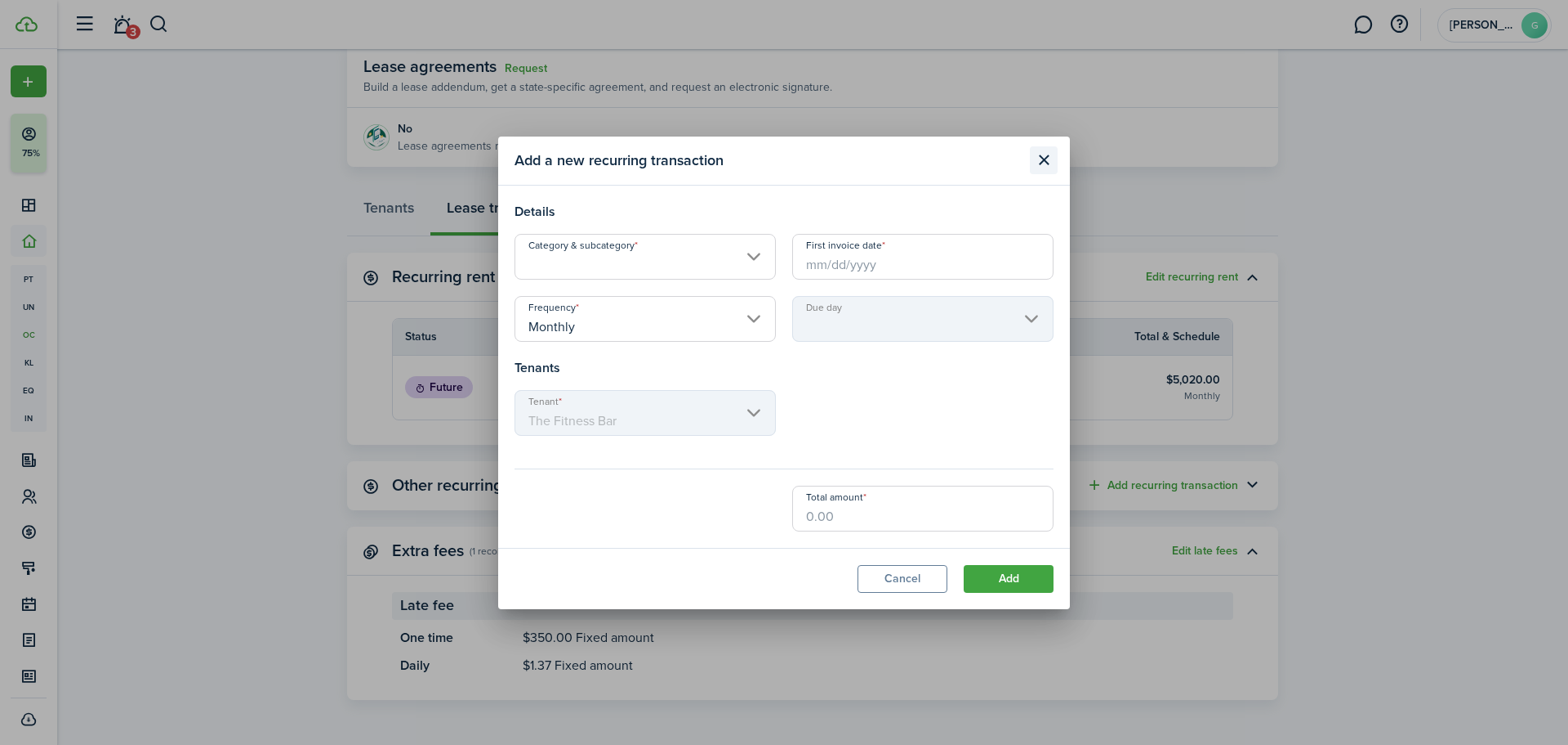
click at [1047, 163] on button "Close modal" at bounding box center [1044, 160] width 28 height 28
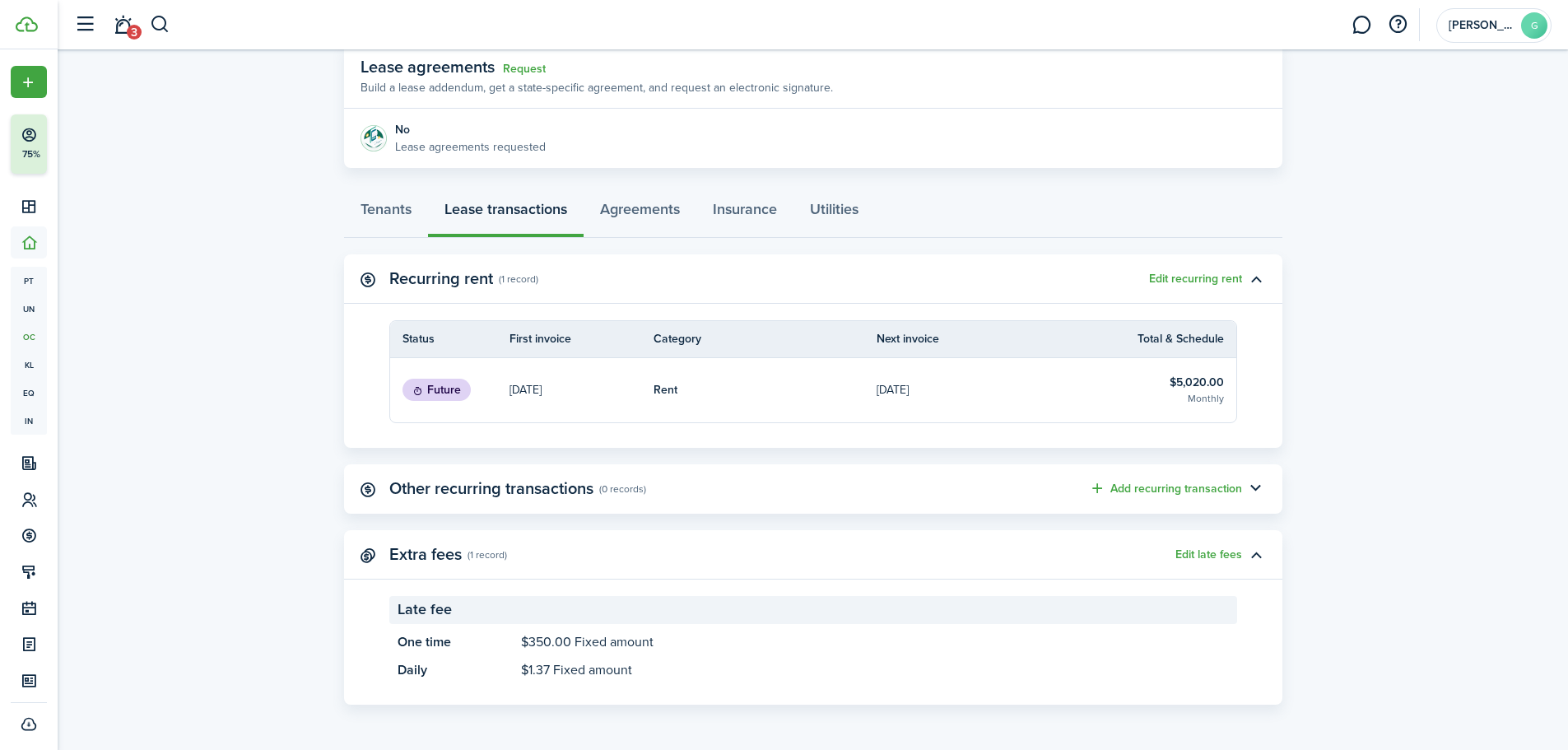
click at [1421, 408] on lease-view "No.1470394 Renew Actions Sep 23, 2025 — Sep 23, 2026 Lease #2 Active Property 1…" at bounding box center [812, 245] width 1510 height 935
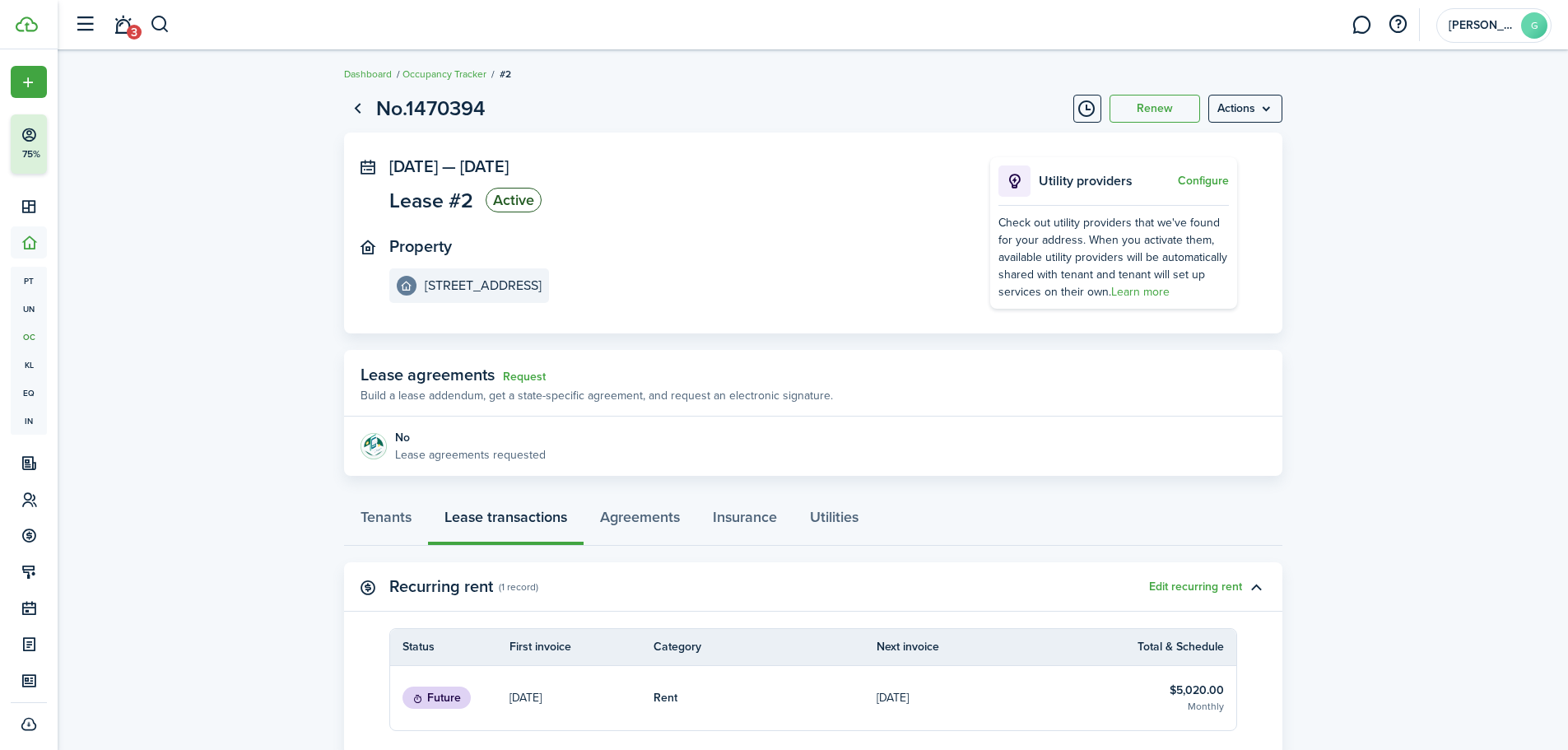
scroll to position [0, 0]
click at [1082, 110] on button "Timeline" at bounding box center [1087, 111] width 28 height 28
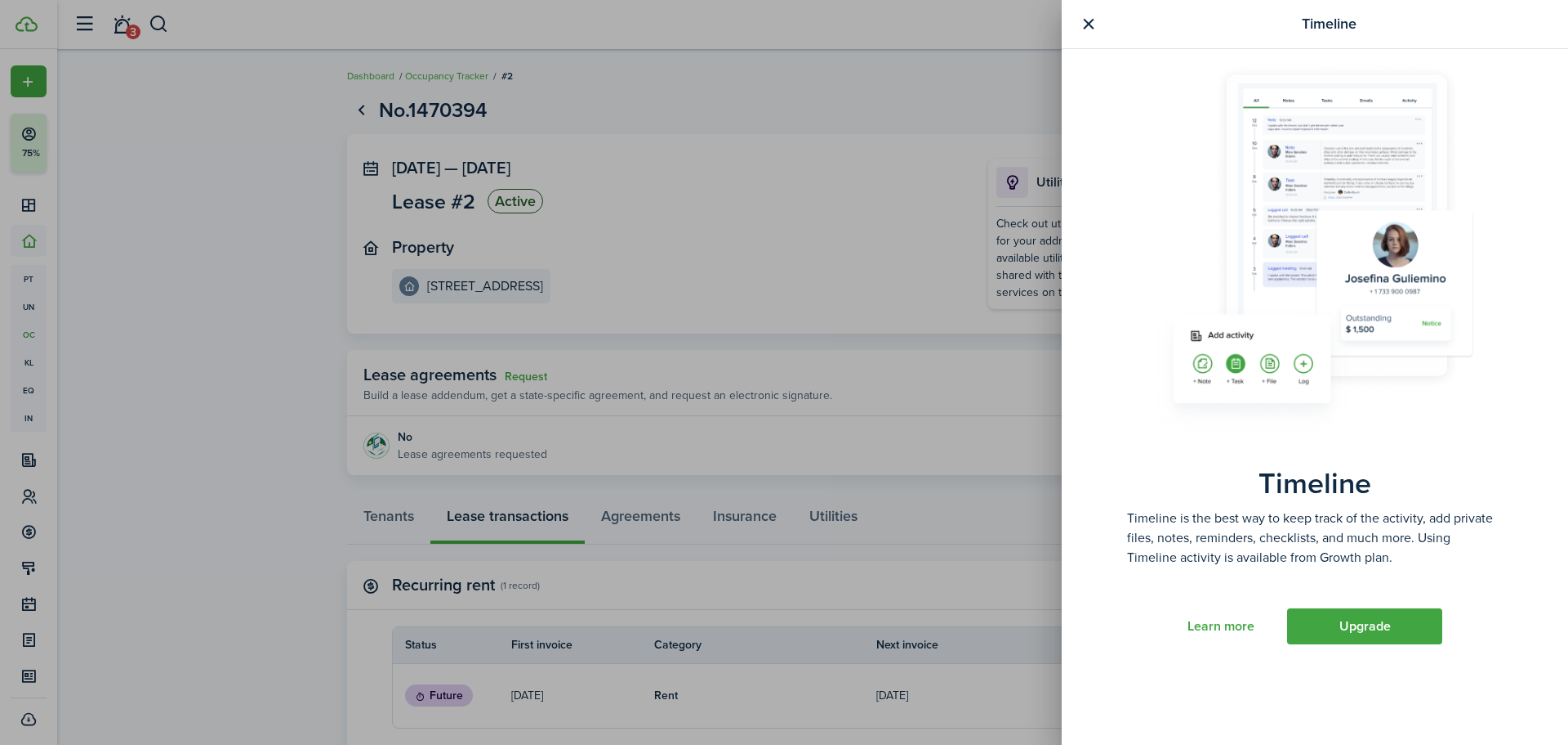
click at [1095, 29] on button "button" at bounding box center [1088, 23] width 20 height 20
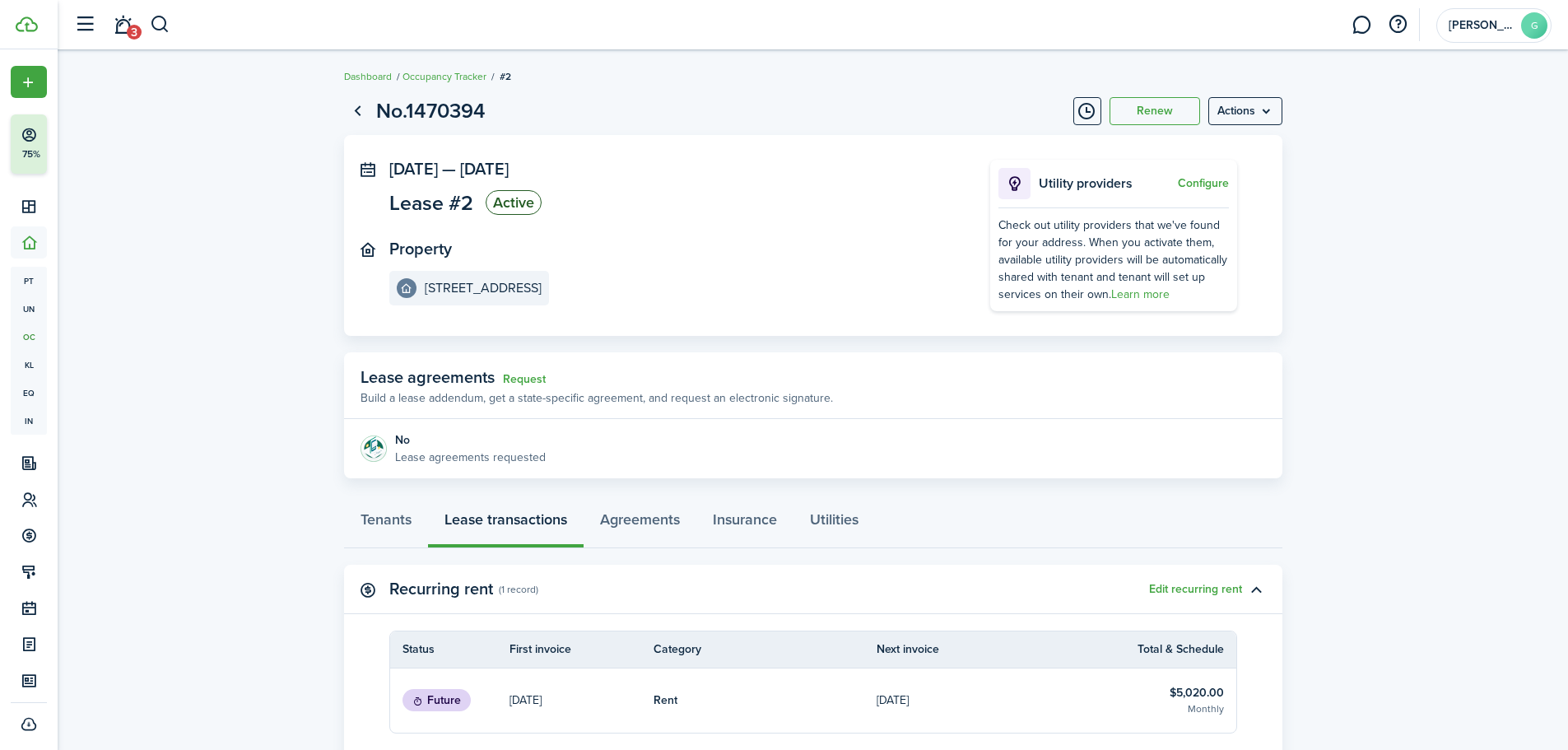
click at [889, 136] on panel-main-body "Sep 23, 2025 — Sep 23, 2026 Lease #2 Active Property 1209 6th St, Unit A Utilit…" at bounding box center [813, 235] width 938 height 201
